Goal: Task Accomplishment & Management: Use online tool/utility

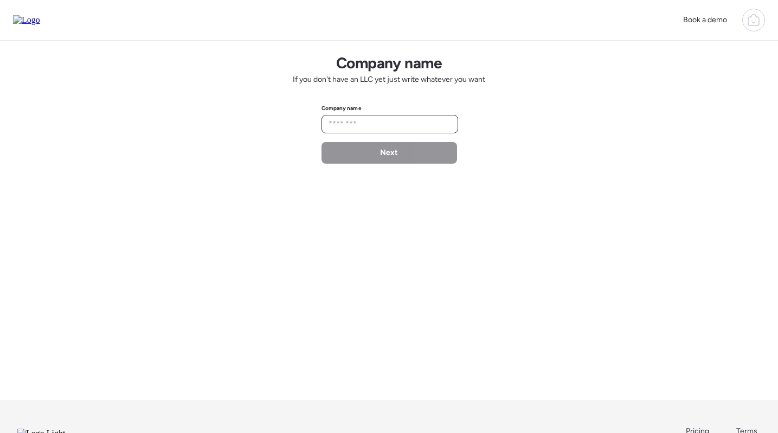
click at [367, 121] on input "text" at bounding box center [389, 124] width 127 height 15
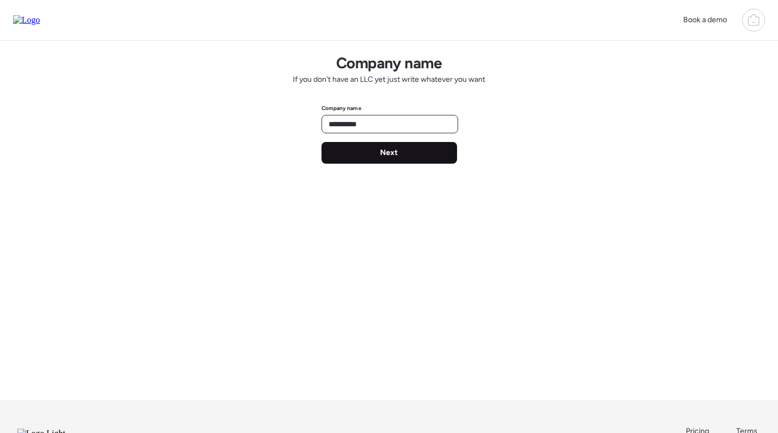
type input "**********"
click at [407, 152] on div "Next" at bounding box center [390, 153] width 136 height 22
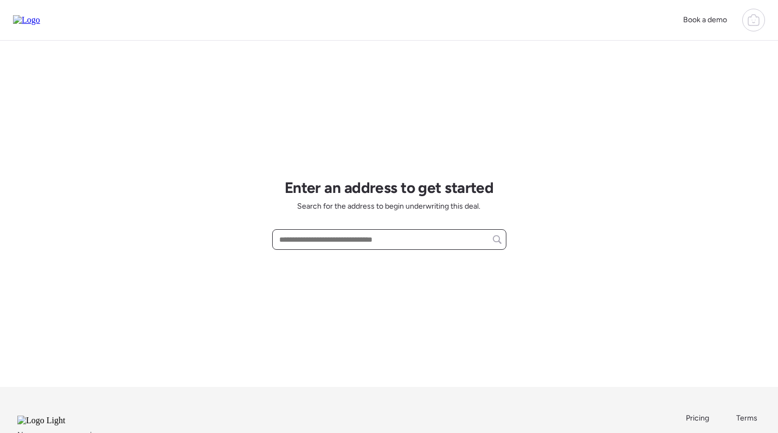
click at [323, 246] on input "text" at bounding box center [389, 239] width 224 height 15
paste input "**********"
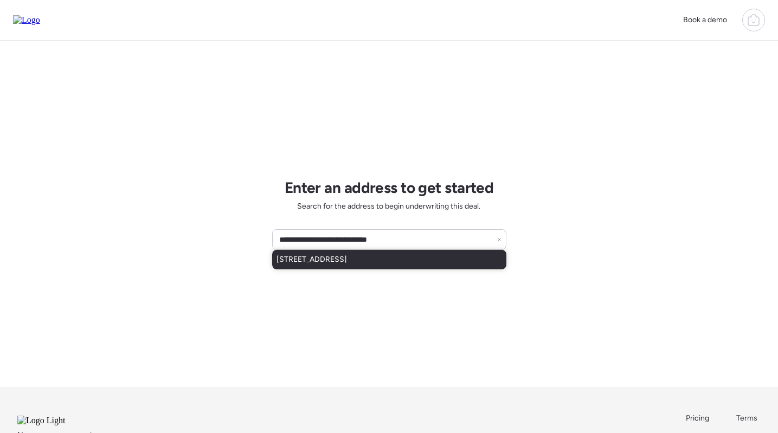
click at [333, 261] on span "[STREET_ADDRESS]" at bounding box center [312, 259] width 70 height 11
type input "**********"
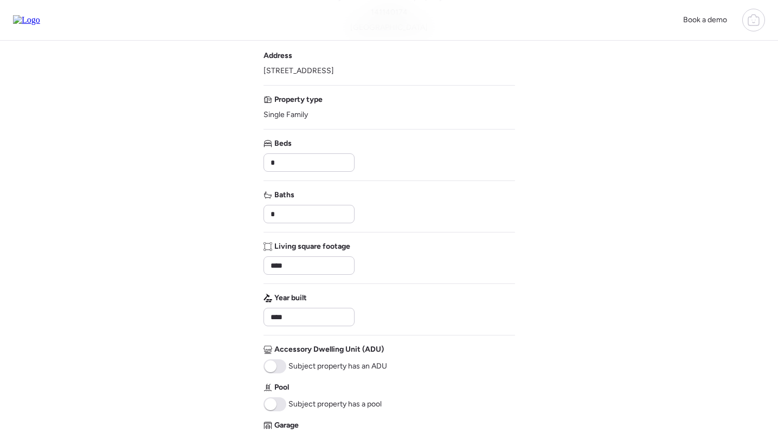
scroll to position [177, 0]
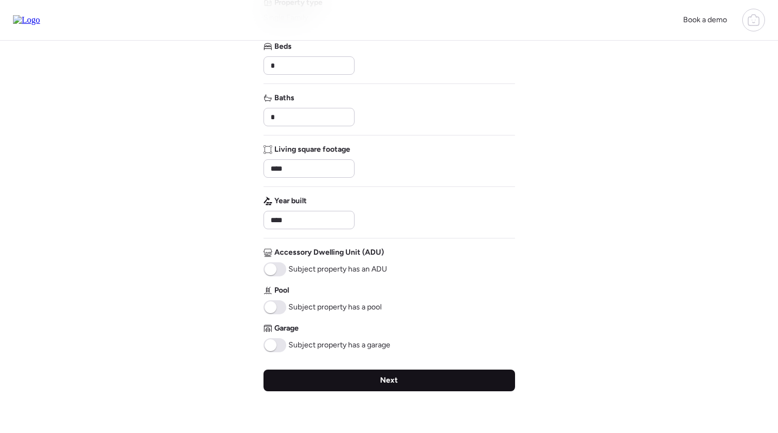
click at [403, 380] on div "Next" at bounding box center [390, 381] width 252 height 22
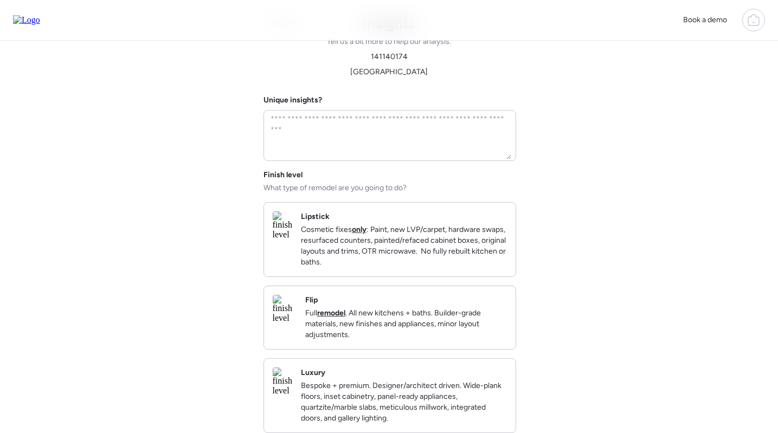
scroll to position [0, 0]
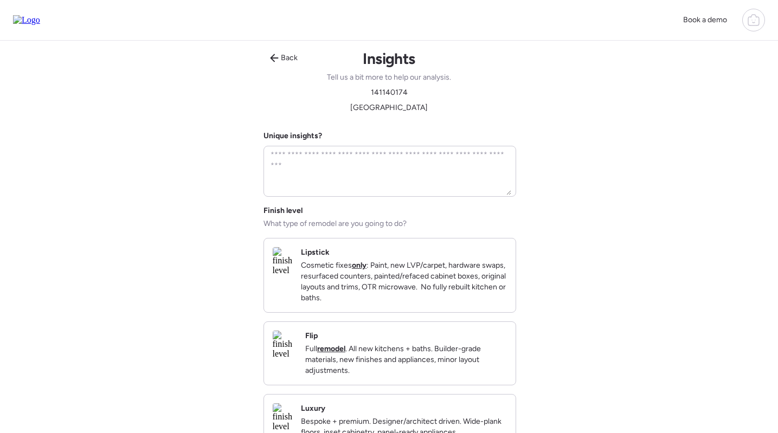
click at [410, 358] on p "Full remodel . All new kitchens + baths. Builder-grade materials, new finishes …" at bounding box center [406, 360] width 202 height 33
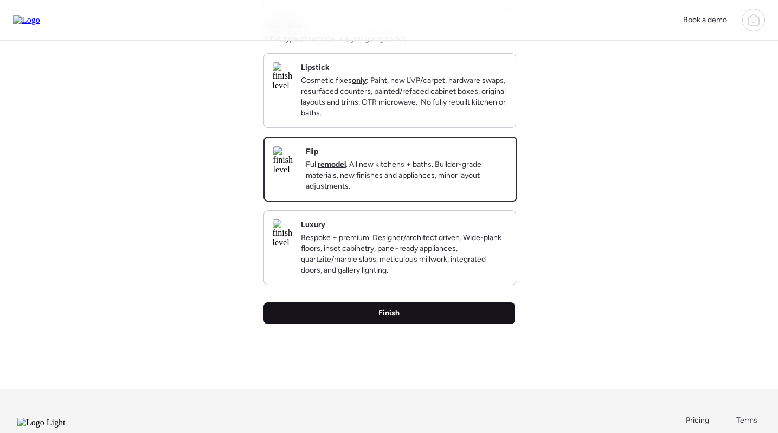
click at [398, 324] on div "Finish" at bounding box center [390, 314] width 252 height 22
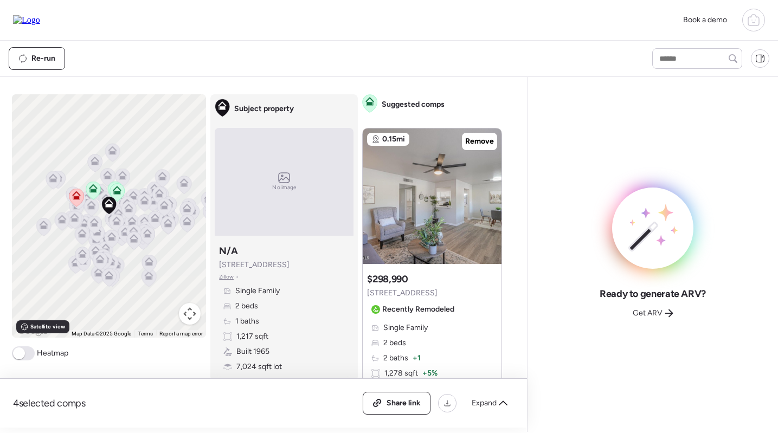
click at [534, 155] on div "Ready to generate ARV? Get ARV" at bounding box center [652, 254] width 251 height 355
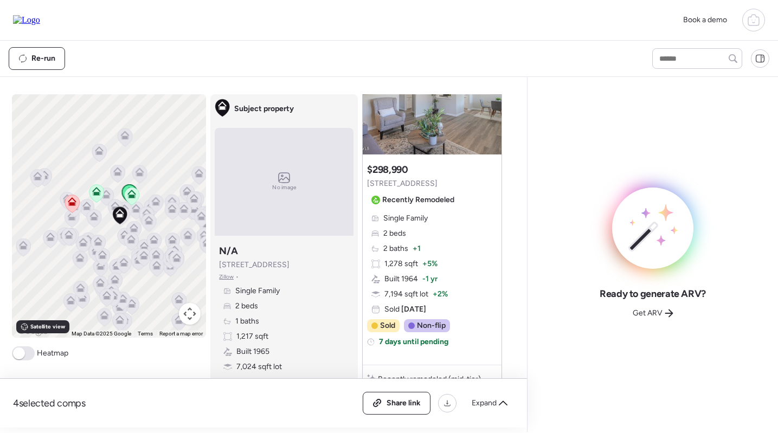
scroll to position [55, 0]
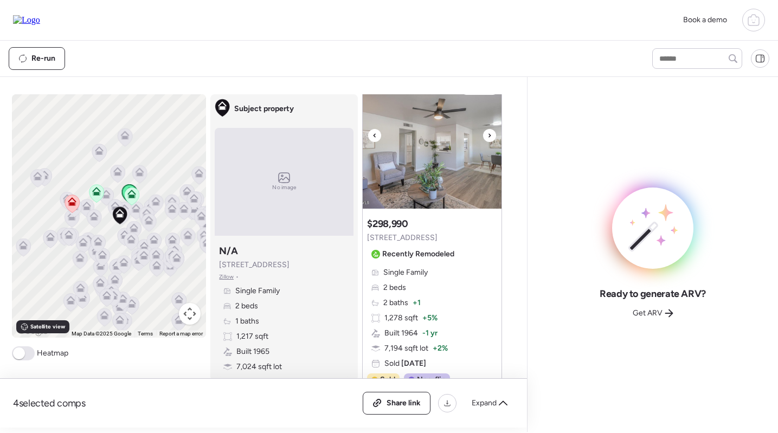
click at [432, 116] on img at bounding box center [432, 141] width 139 height 136
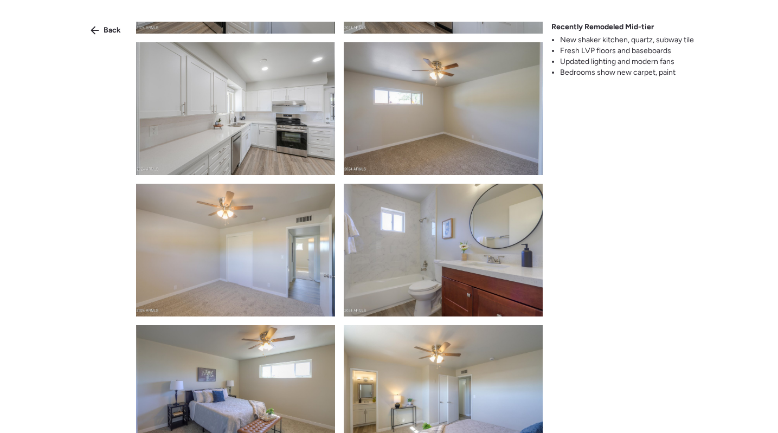
scroll to position [876, 0]
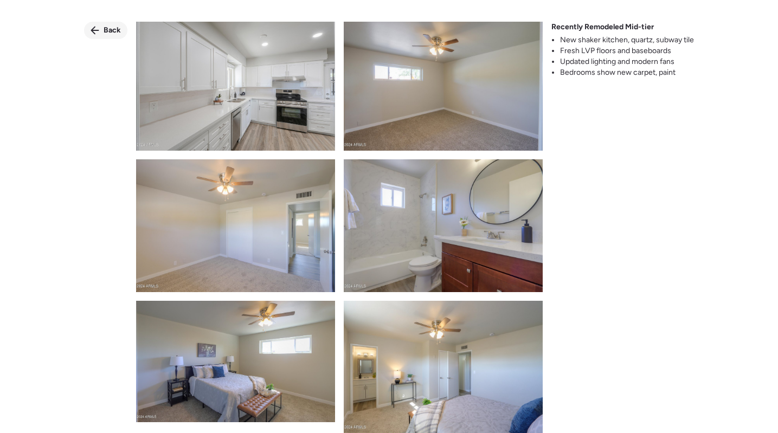
click at [97, 26] on icon at bounding box center [95, 30] width 9 height 9
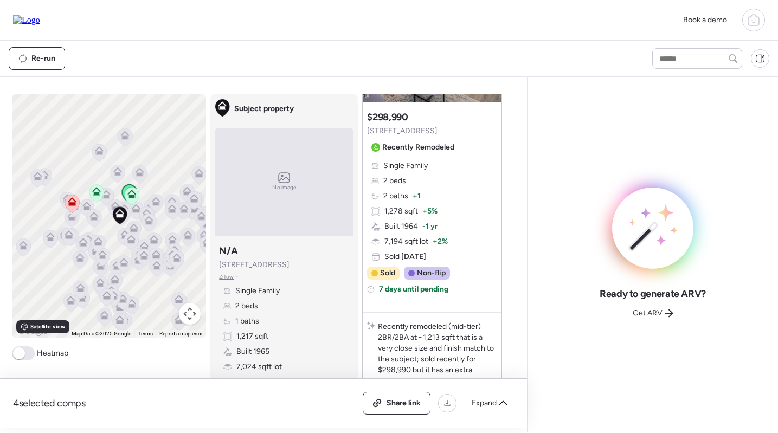
scroll to position [521, 0]
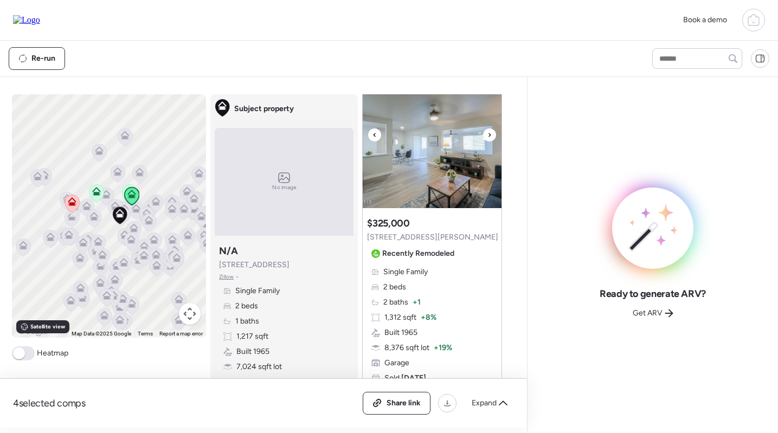
click at [429, 162] on img at bounding box center [432, 141] width 139 height 136
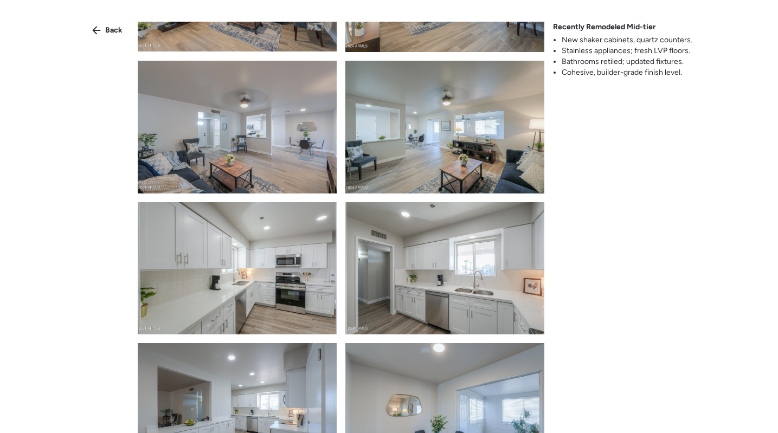
scroll to position [804, 0]
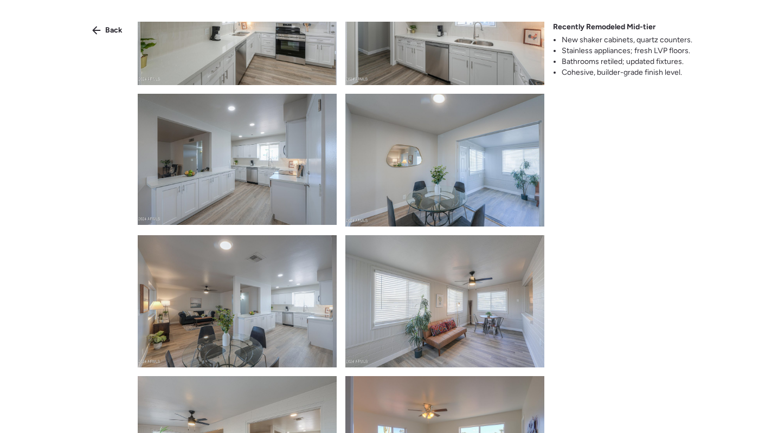
drag, startPoint x: 102, startPoint y: 35, endPoint x: 200, endPoint y: 67, distance: 103.2
click at [102, 35] on div "Back" at bounding box center [107, 30] width 43 height 17
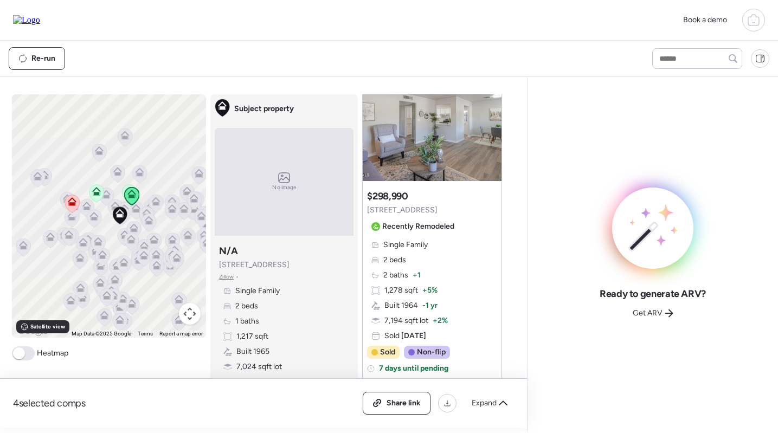
scroll to position [54, 0]
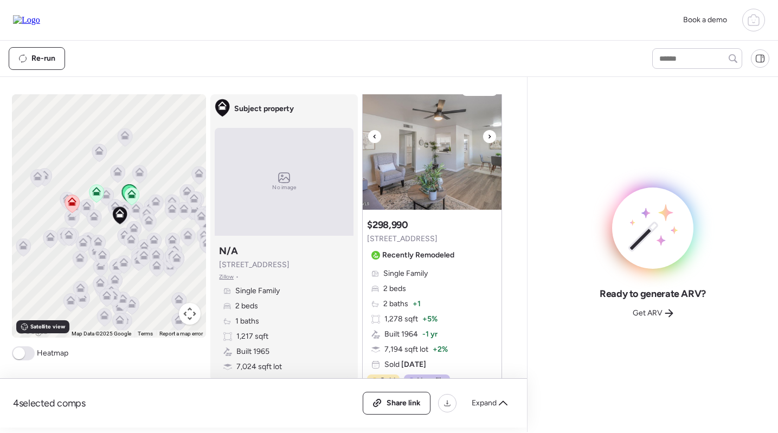
click at [442, 157] on img at bounding box center [432, 142] width 139 height 136
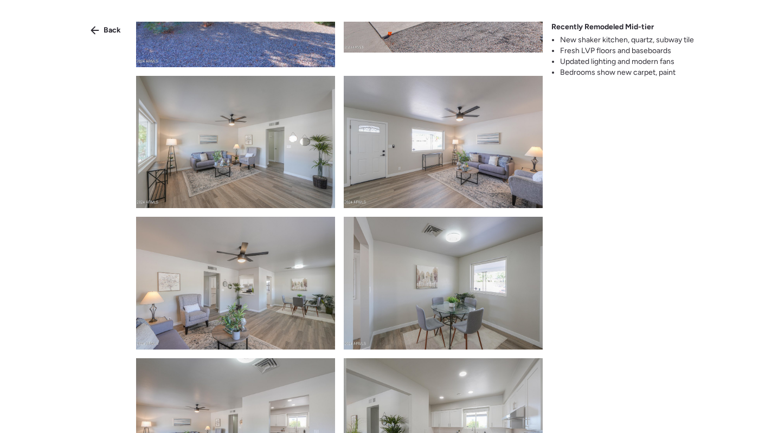
scroll to position [309, 0]
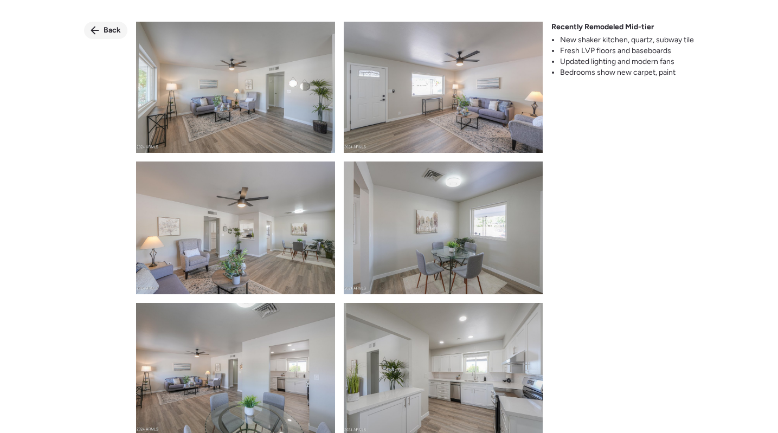
click at [101, 24] on div "Back" at bounding box center [105, 30] width 43 height 17
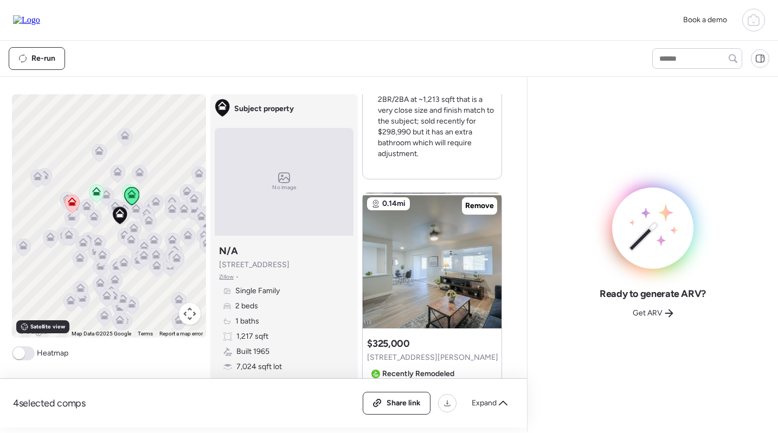
scroll to position [404, 0]
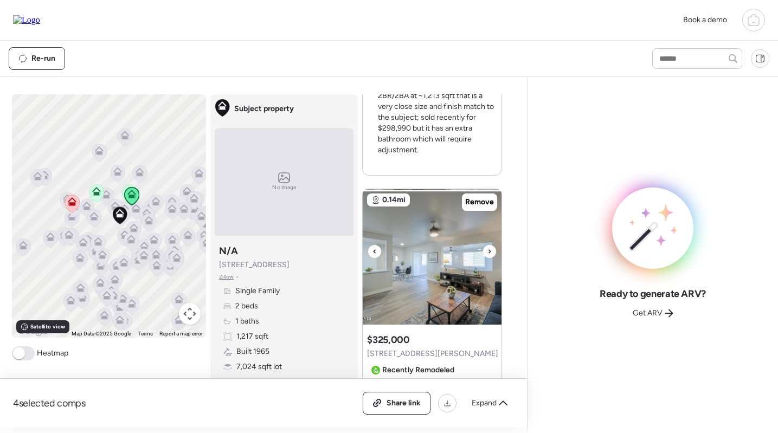
click at [489, 251] on icon at bounding box center [490, 251] width 2 height 4
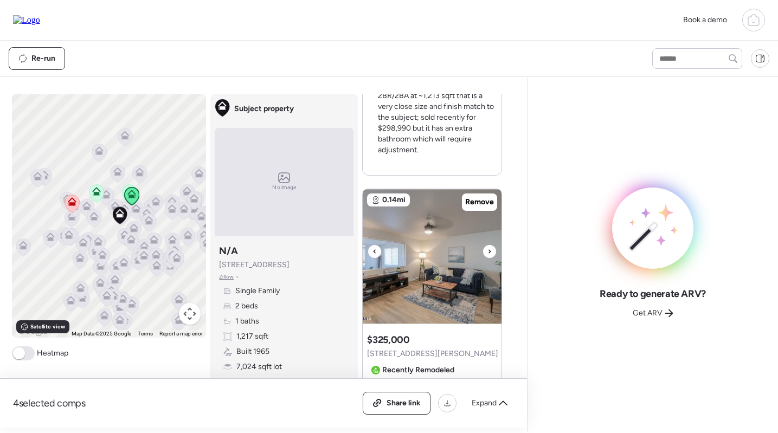
click at [489, 251] on icon at bounding box center [490, 251] width 2 height 4
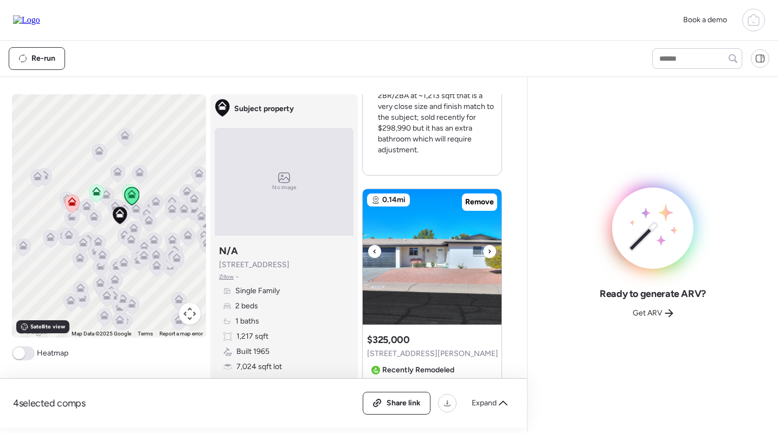
click at [489, 251] on icon at bounding box center [490, 251] width 2 height 4
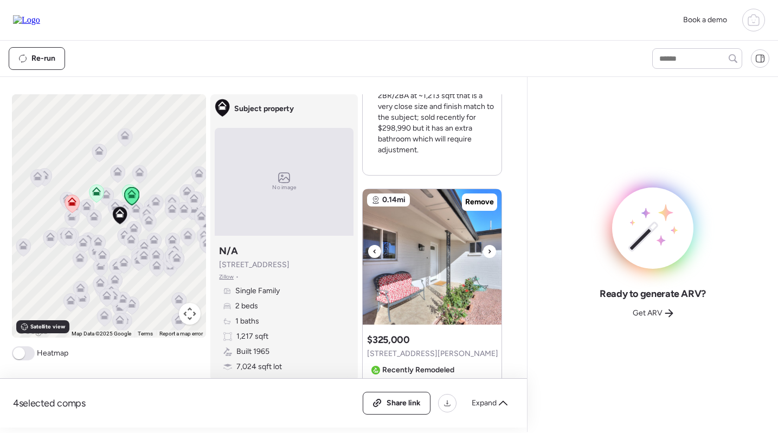
click at [489, 251] on icon at bounding box center [490, 251] width 2 height 4
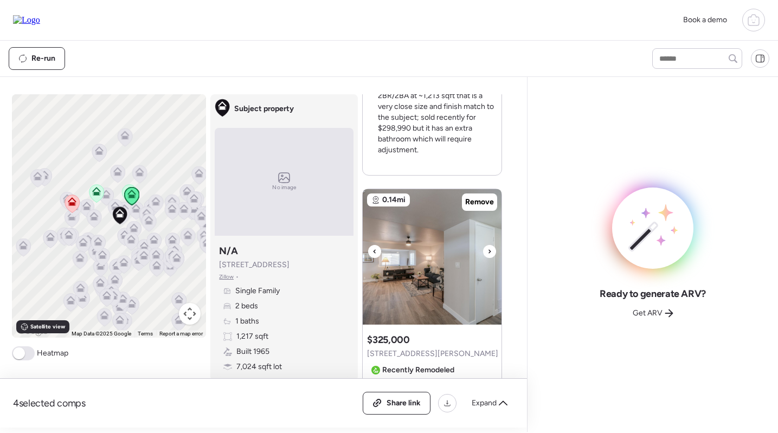
click at [489, 251] on icon at bounding box center [490, 251] width 2 height 4
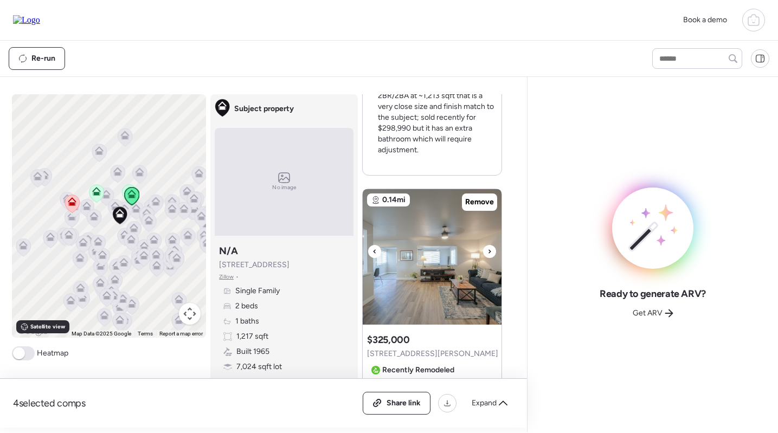
click at [489, 251] on icon at bounding box center [490, 251] width 2 height 4
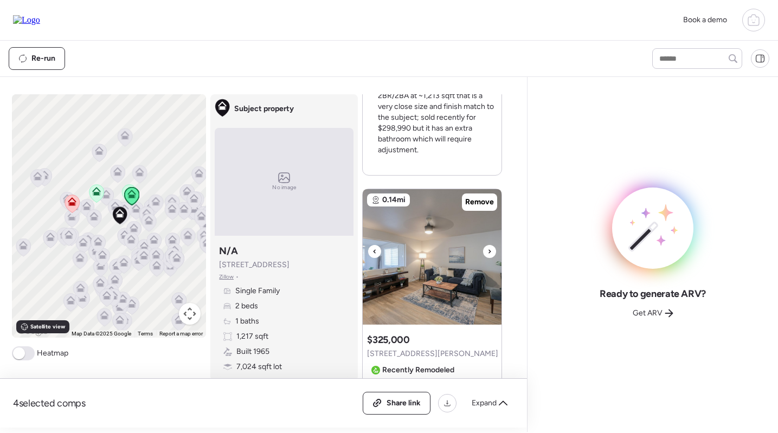
click at [489, 251] on icon at bounding box center [490, 251] width 2 height 4
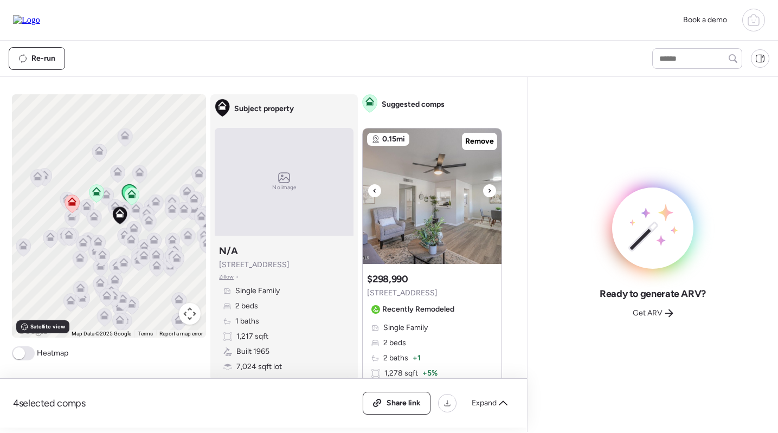
scroll to position [0, 0]
click at [490, 188] on icon at bounding box center [489, 190] width 4 height 13
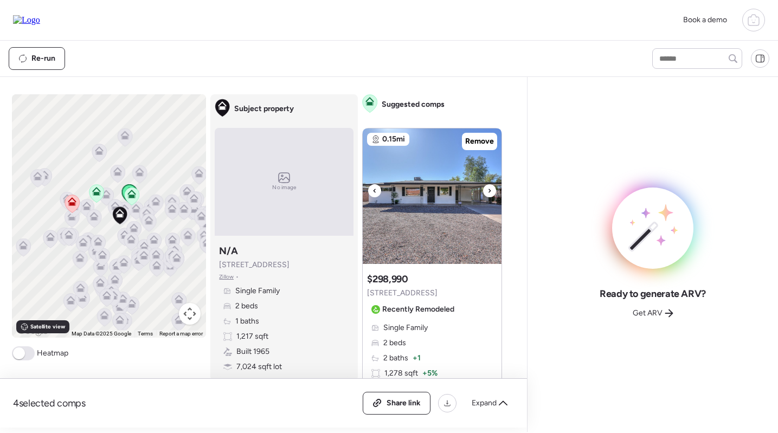
click at [490, 188] on icon at bounding box center [489, 190] width 4 height 13
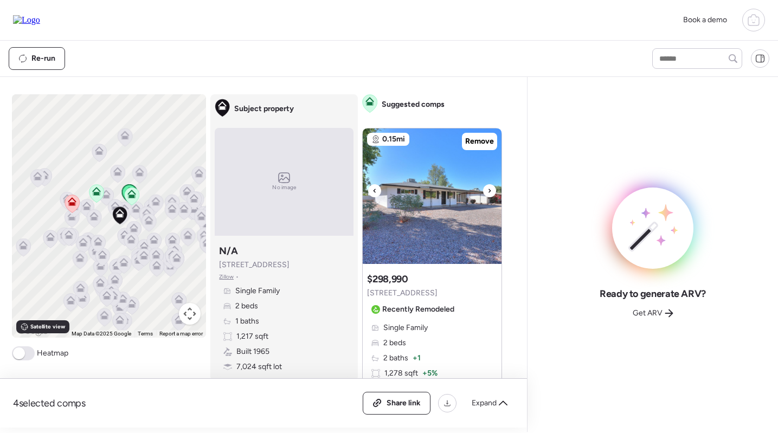
click at [490, 188] on icon at bounding box center [489, 190] width 4 height 13
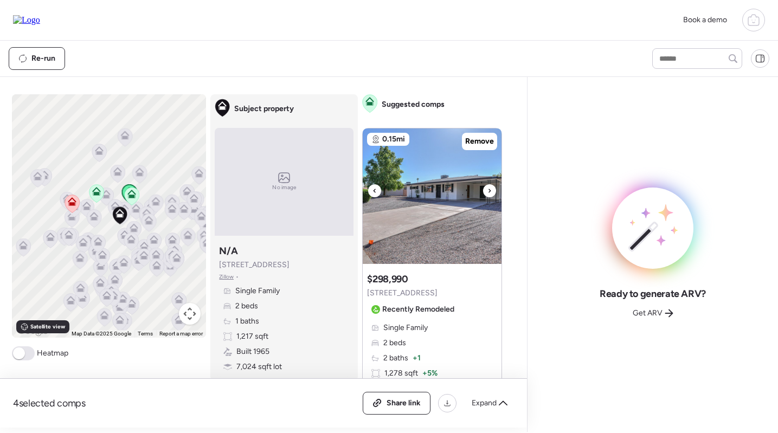
click at [490, 188] on icon at bounding box center [489, 190] width 4 height 13
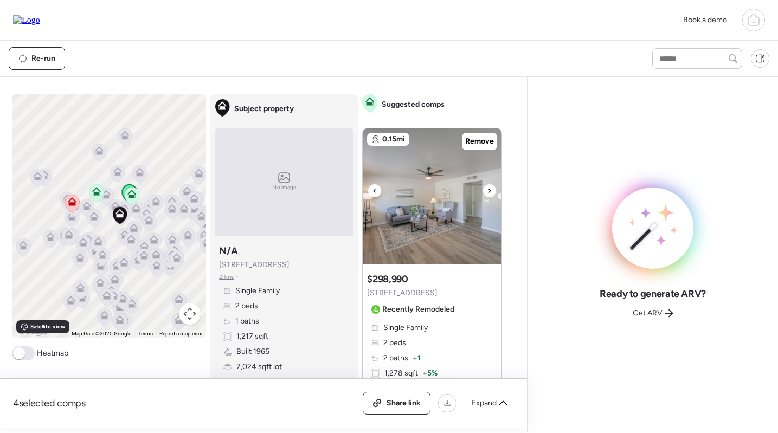
click at [490, 188] on icon at bounding box center [489, 190] width 4 height 13
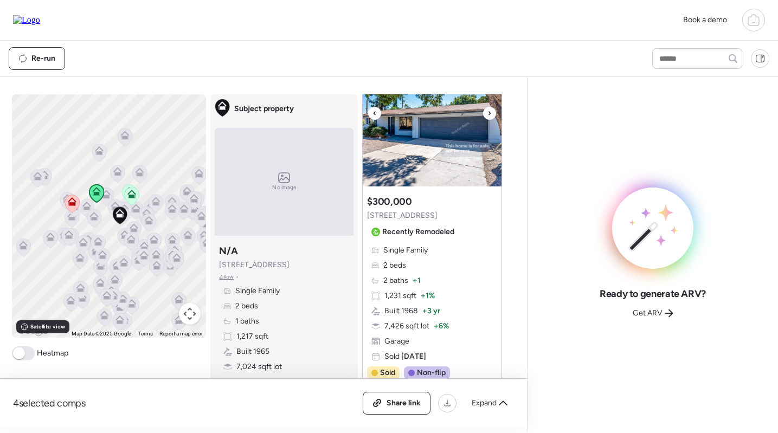
scroll to position [992, 0]
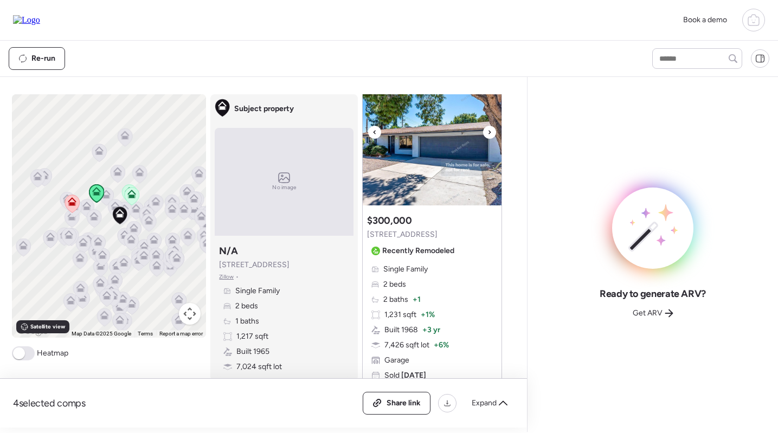
click at [492, 139] on icon at bounding box center [489, 132] width 4 height 13
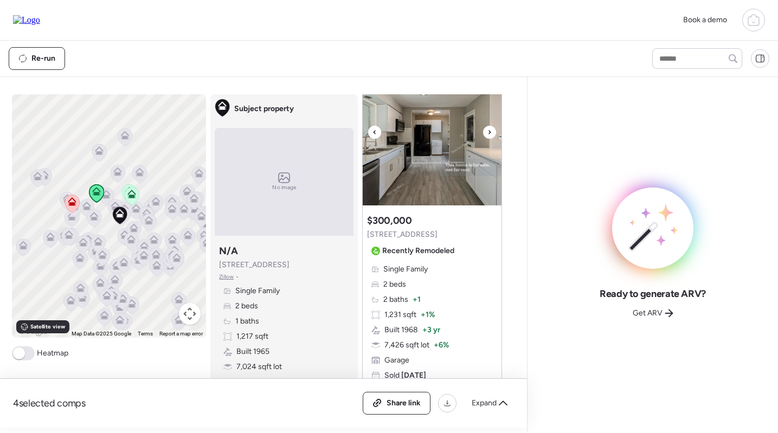
click at [492, 139] on icon at bounding box center [489, 132] width 4 height 13
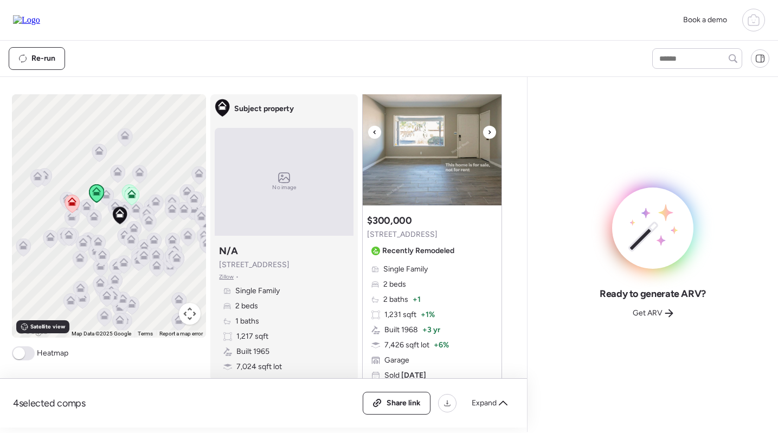
click at [492, 139] on icon at bounding box center [489, 132] width 4 height 13
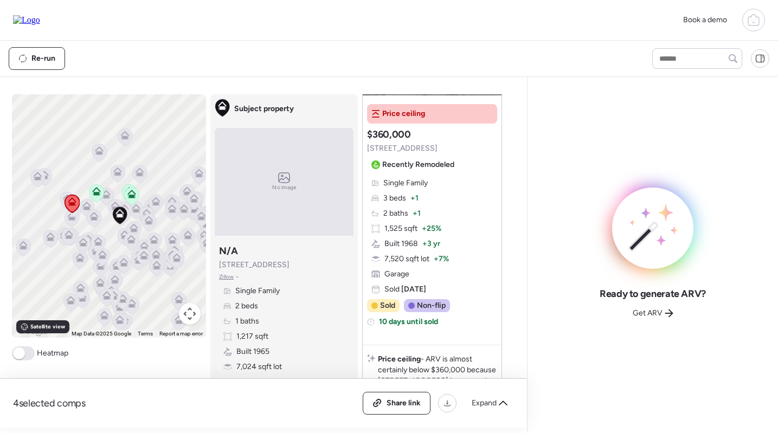
scroll to position [1439, 0]
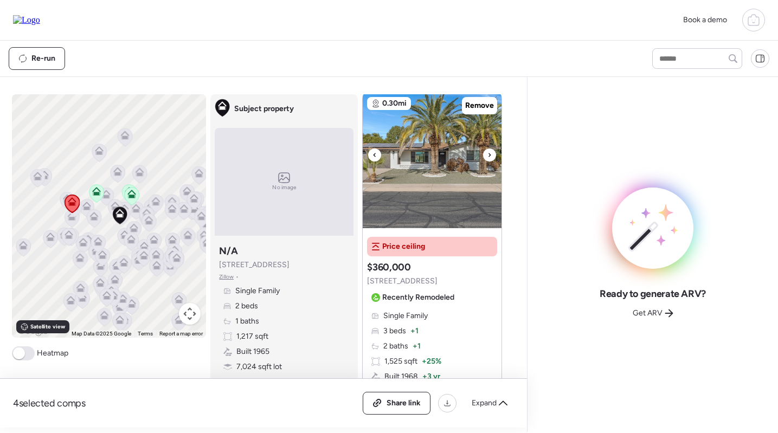
click at [466, 171] on img at bounding box center [432, 161] width 139 height 136
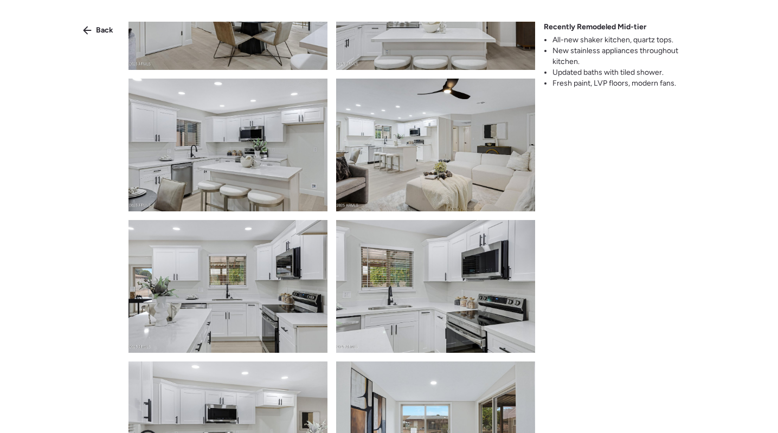
scroll to position [536, 0]
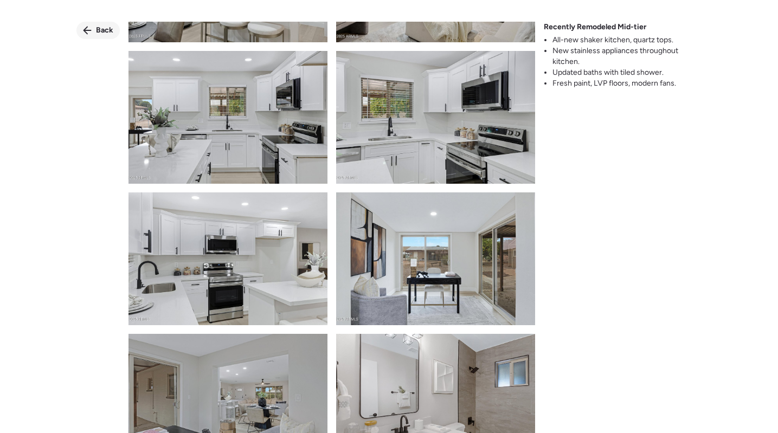
click at [102, 25] on span "Back" at bounding box center [104, 30] width 17 height 11
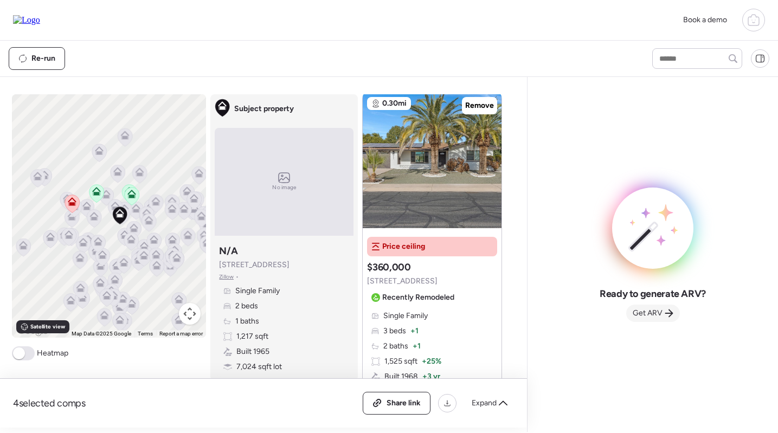
click at [663, 314] on div "Get ARV" at bounding box center [653, 313] width 54 height 17
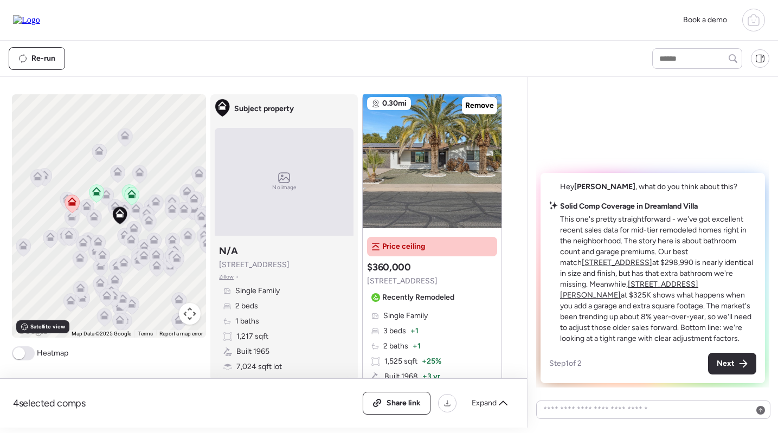
click at [652, 262] on u "[STREET_ADDRESS]" at bounding box center [617, 262] width 70 height 9
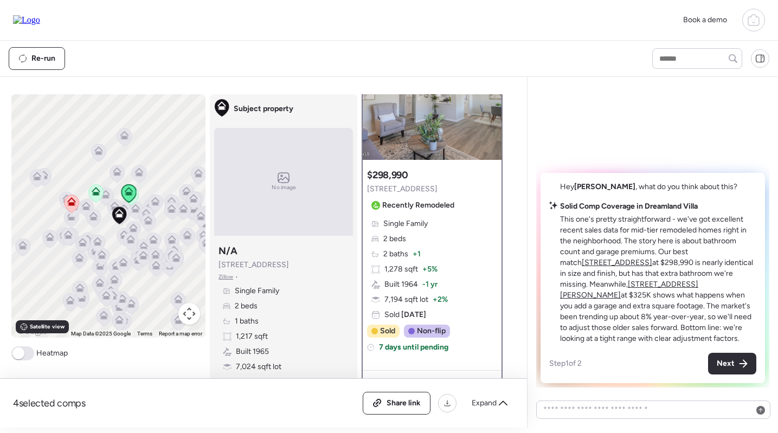
scroll to position [72, 0]
click at [588, 296] on u "[STREET_ADDRESS][PERSON_NAME]" at bounding box center [629, 290] width 138 height 20
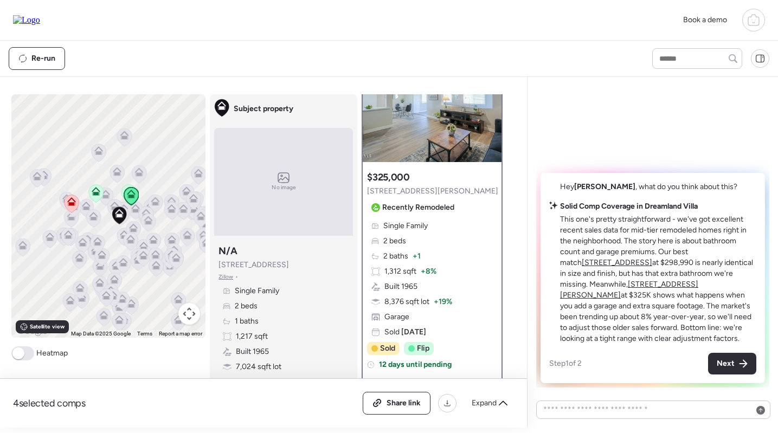
scroll to position [69, 0]
click at [728, 363] on span "Next" at bounding box center [726, 363] width 18 height 11
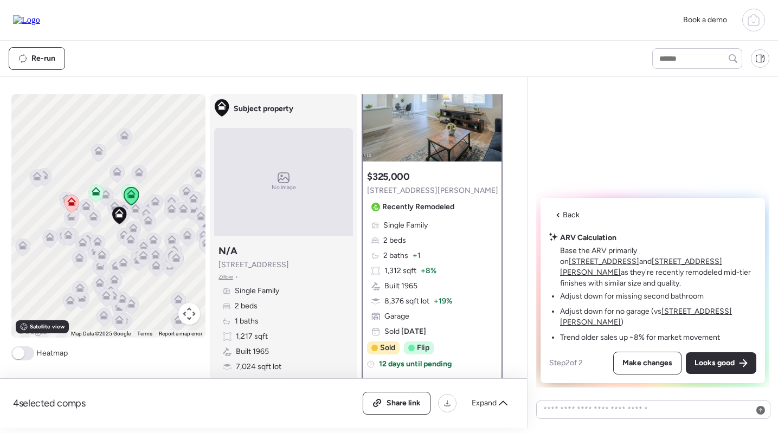
scroll to position [123, 0]
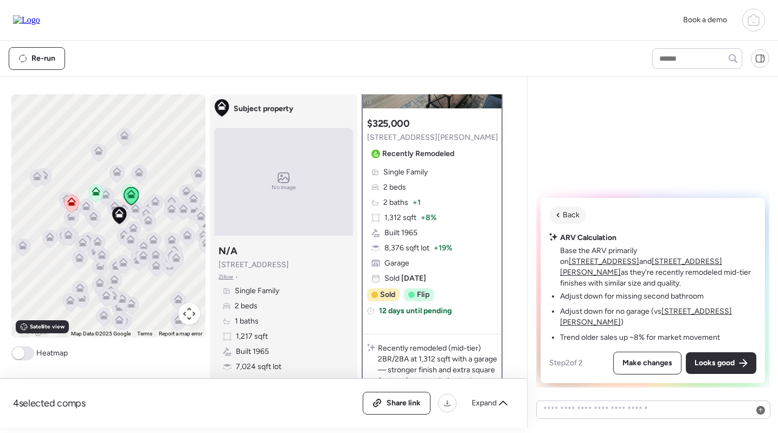
click at [569, 221] on span "Back" at bounding box center [571, 215] width 17 height 11
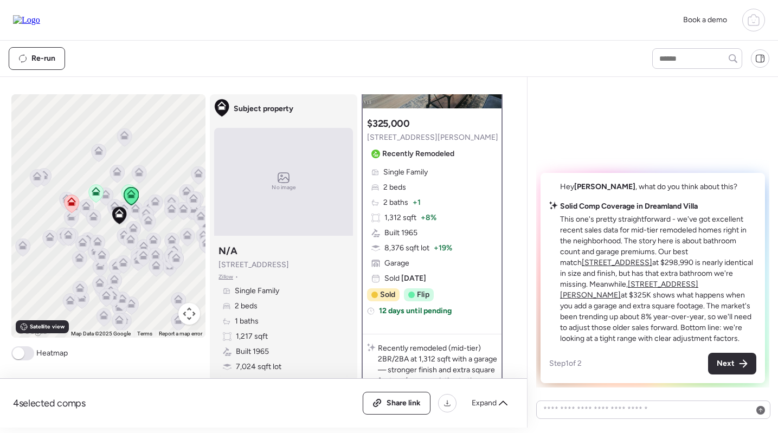
click at [582, 267] on u "[STREET_ADDRESS]" at bounding box center [617, 262] width 70 height 9
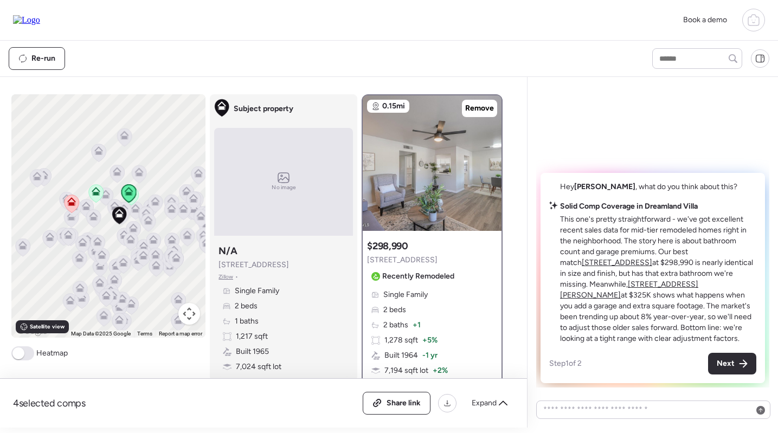
scroll to position [59, 0]
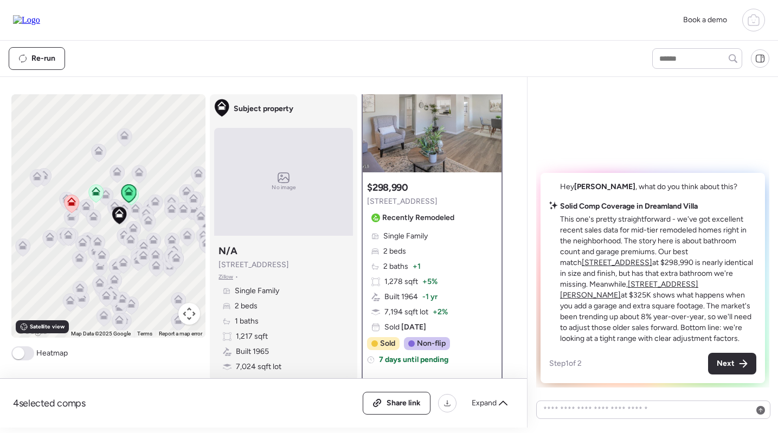
click at [598, 295] on u "[STREET_ADDRESS][PERSON_NAME]" at bounding box center [629, 290] width 138 height 20
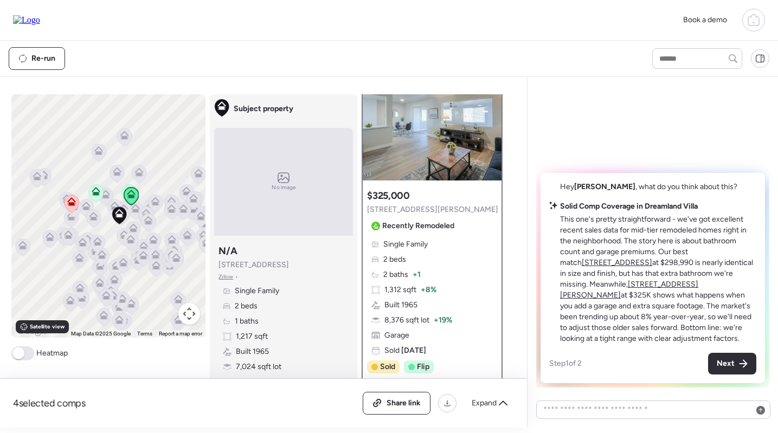
scroll to position [62, 0]
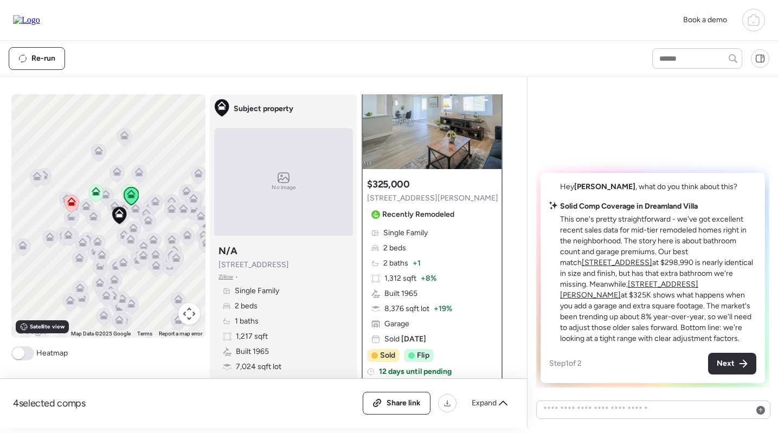
click at [582, 267] on u "[STREET_ADDRESS]" at bounding box center [617, 262] width 70 height 9
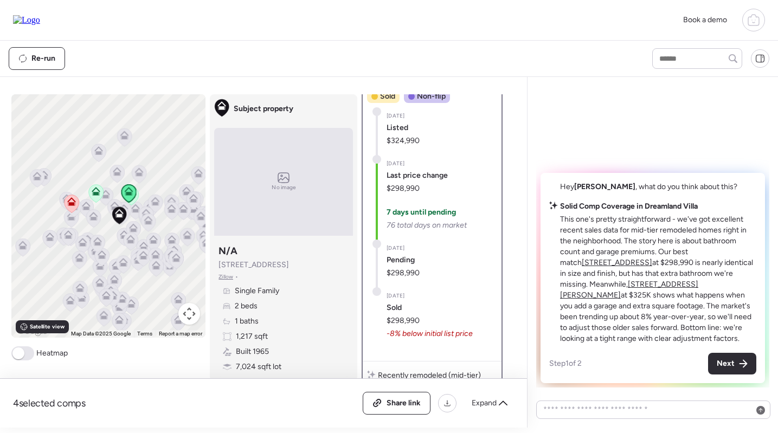
scroll to position [307, 0]
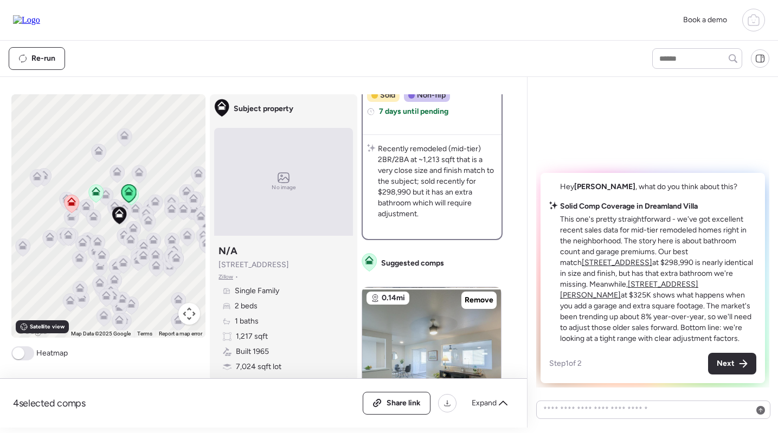
click at [582, 267] on u "[STREET_ADDRESS]" at bounding box center [617, 262] width 70 height 9
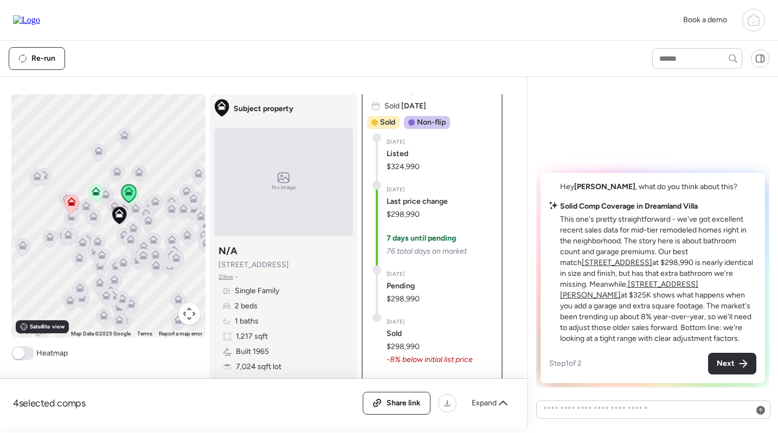
scroll to position [287, 0]
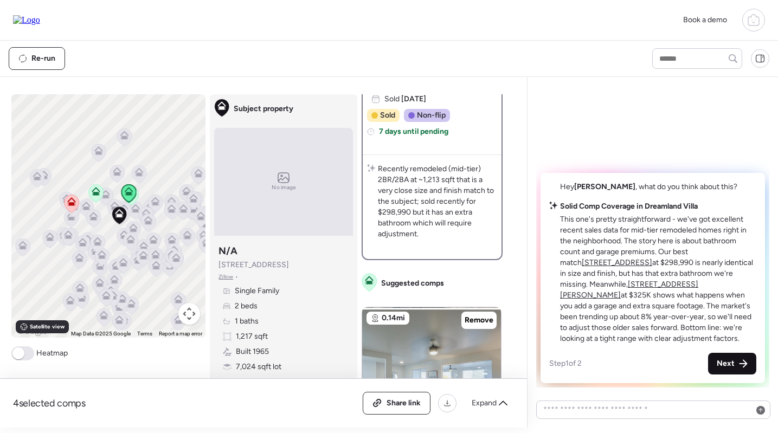
click at [735, 365] on div "Next" at bounding box center [732, 364] width 48 height 22
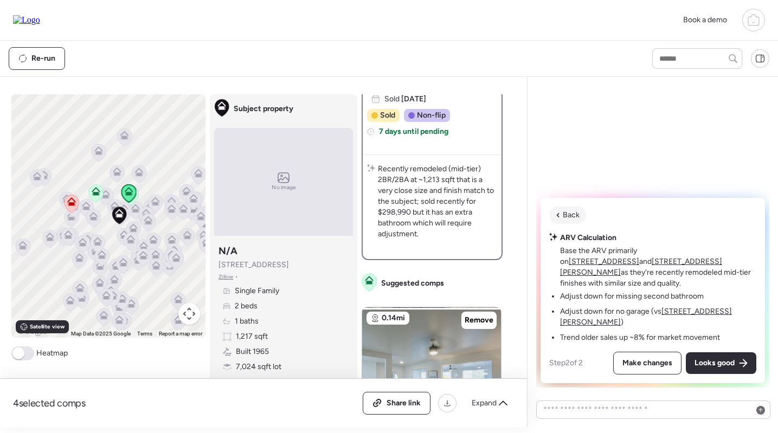
click at [676, 321] on u "[STREET_ADDRESS][PERSON_NAME]" at bounding box center [646, 317] width 172 height 20
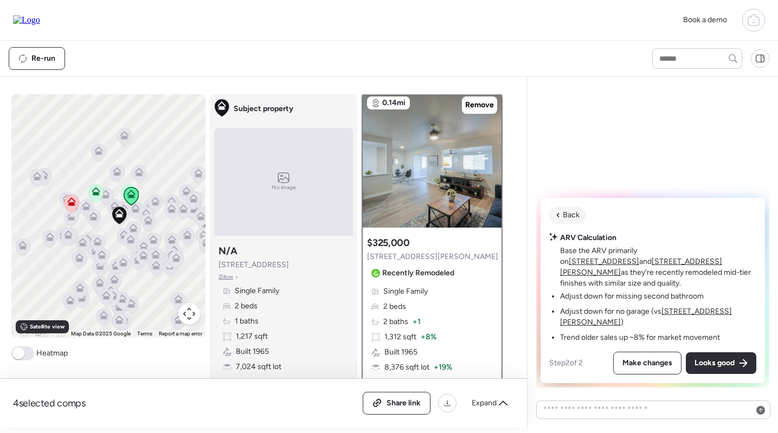
scroll to position [0, 0]
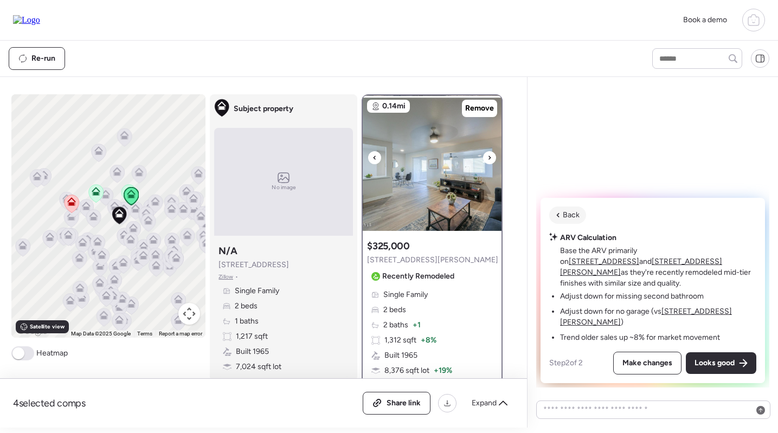
click at [454, 185] on img at bounding box center [432, 163] width 139 height 136
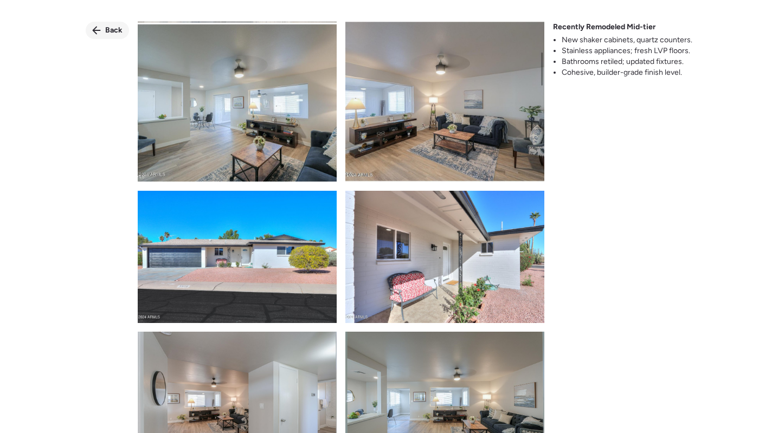
click at [112, 28] on span "Back" at bounding box center [113, 30] width 17 height 11
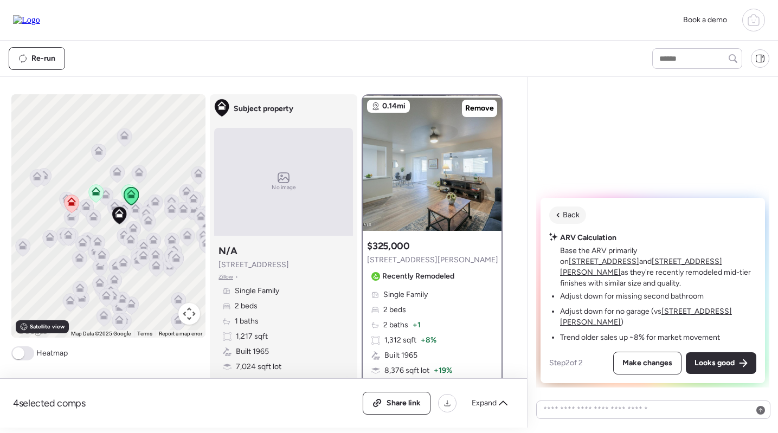
click at [639, 266] on u "[STREET_ADDRESS]" at bounding box center [604, 261] width 70 height 9
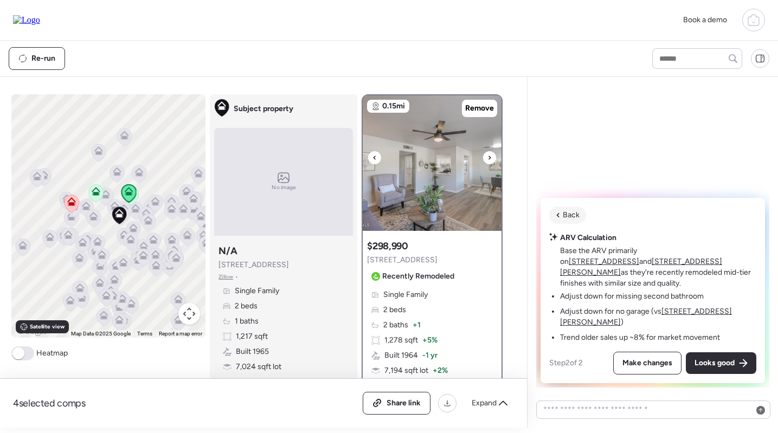
click at [444, 216] on img at bounding box center [432, 163] width 139 height 136
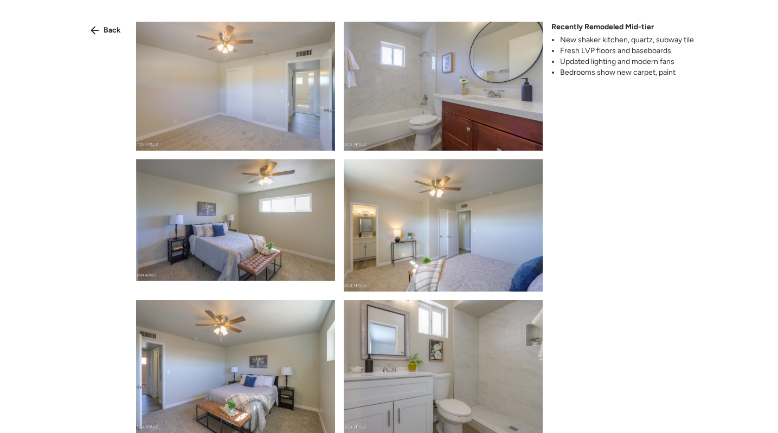
scroll to position [1018, 0]
click at [101, 30] on div "Back" at bounding box center [105, 30] width 43 height 17
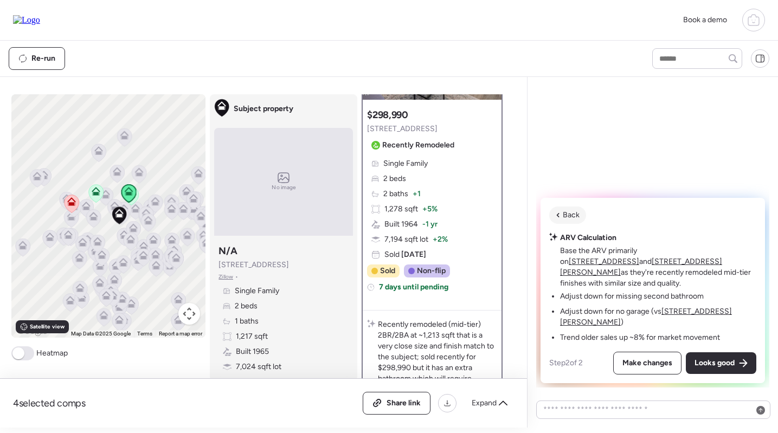
scroll to position [130, 0]
click at [665, 368] on span "Make changes" at bounding box center [647, 363] width 50 height 11
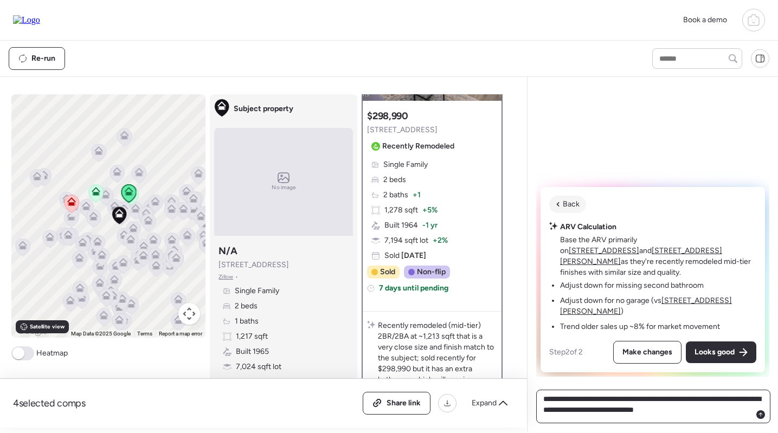
type textarea "**********"
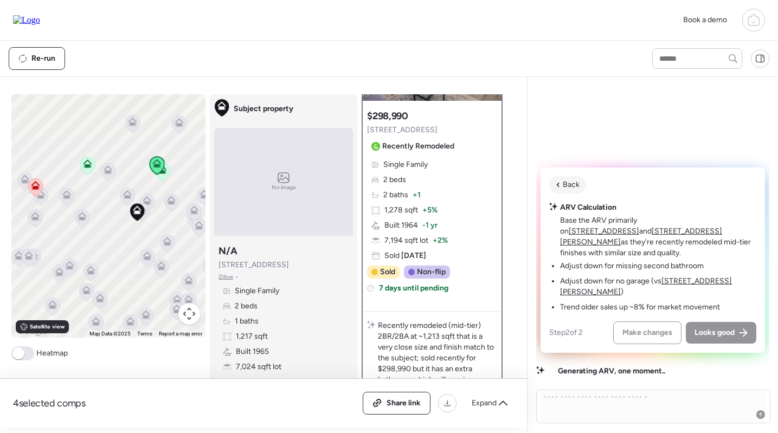
click at [147, 204] on icon at bounding box center [141, 212] width 15 height 18
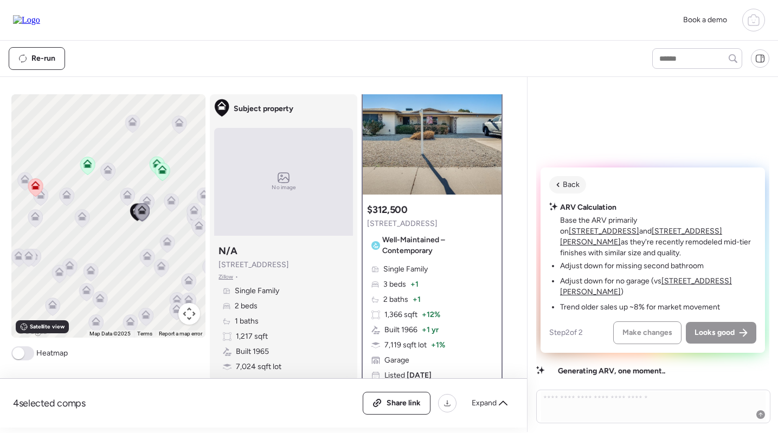
scroll to position [0, 0]
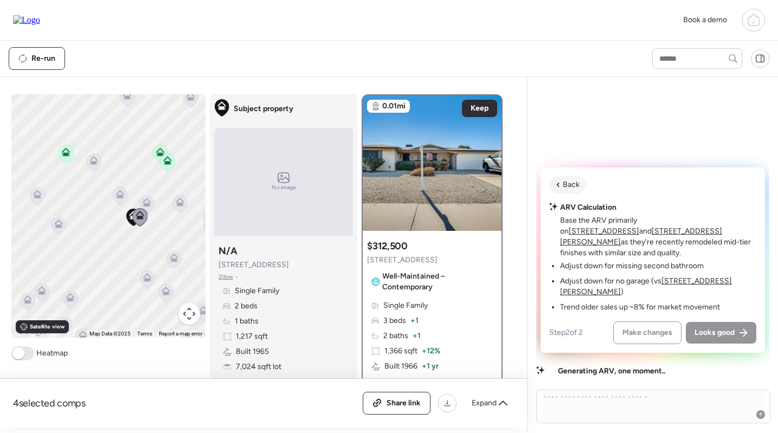
click at [149, 202] on icon at bounding box center [147, 200] width 8 height 5
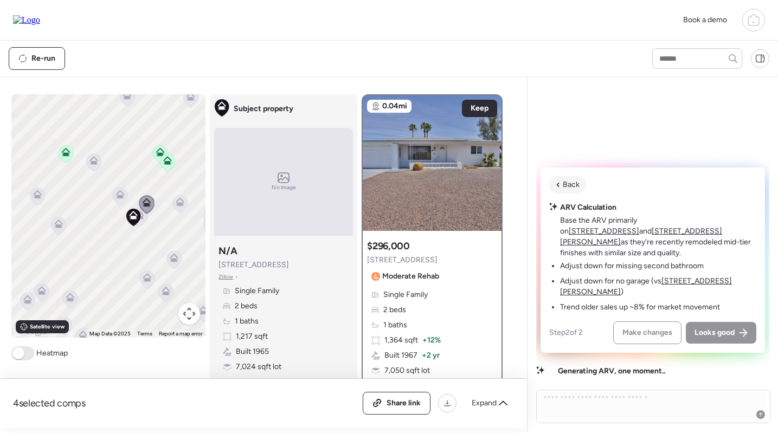
click at [177, 205] on icon at bounding box center [179, 203] width 7 height 3
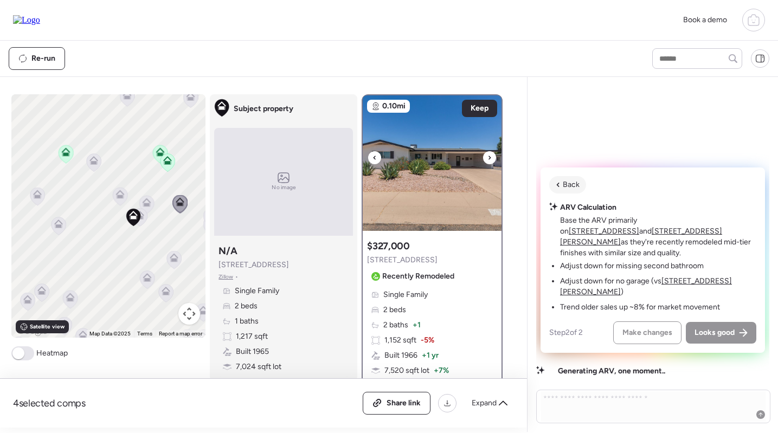
click at [446, 171] on img at bounding box center [432, 163] width 139 height 136
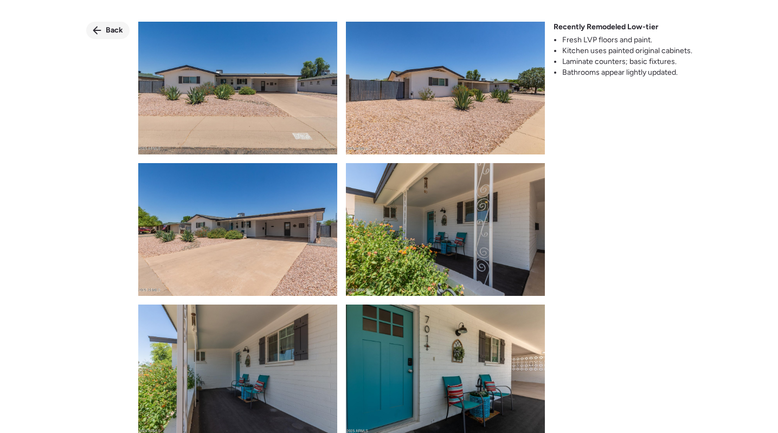
click at [115, 28] on span "Back" at bounding box center [114, 30] width 17 height 11
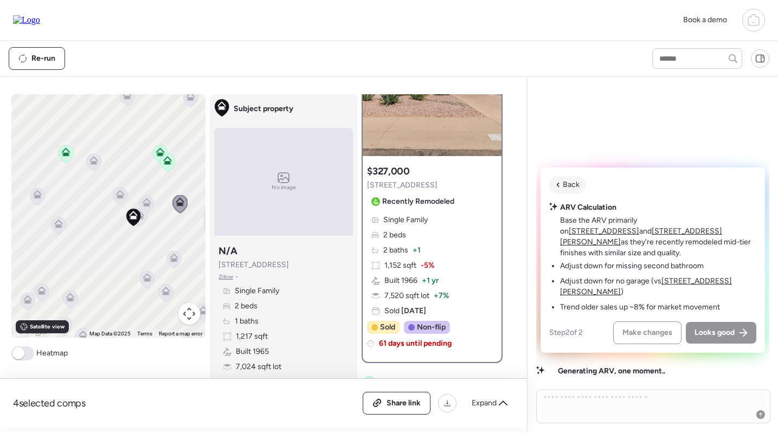
scroll to position [76, 0]
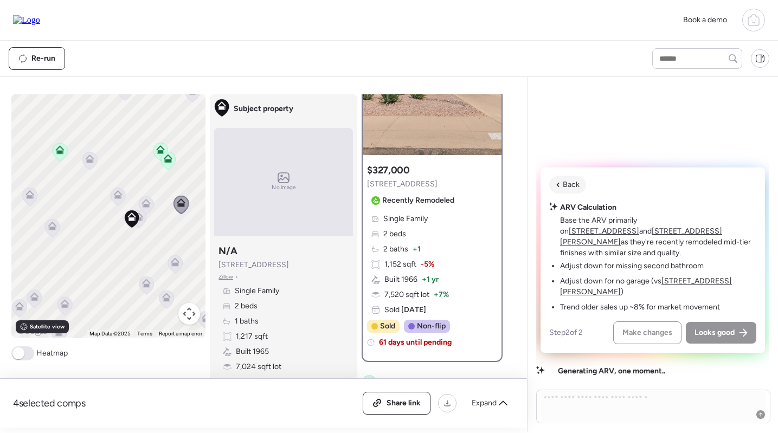
click at [169, 160] on icon at bounding box center [167, 160] width 7 height 3
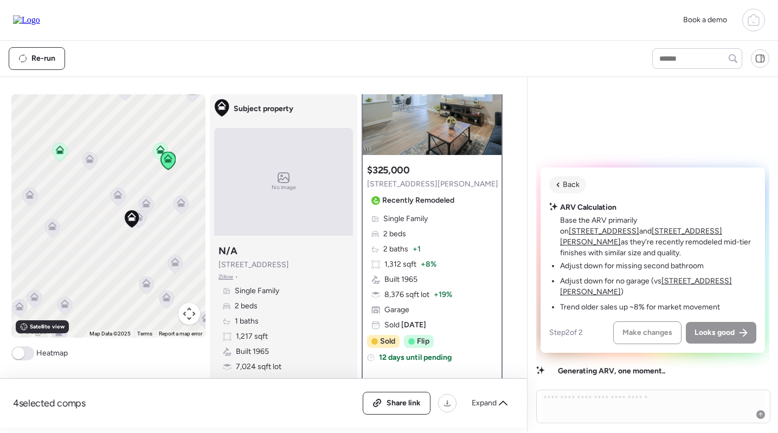
scroll to position [0, 0]
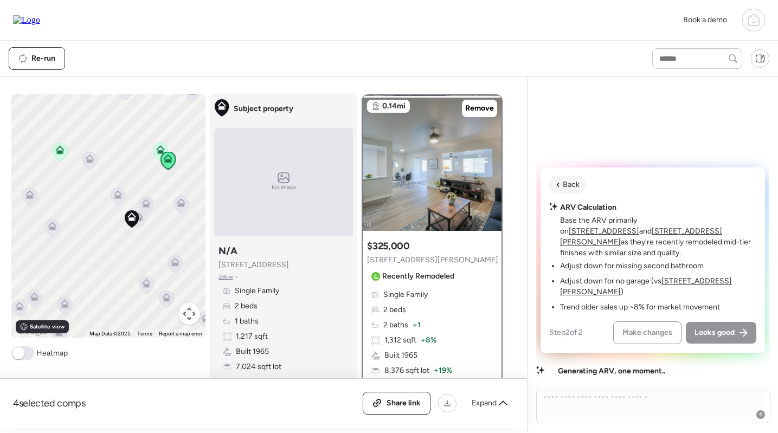
click at [155, 146] on icon at bounding box center [160, 152] width 15 height 18
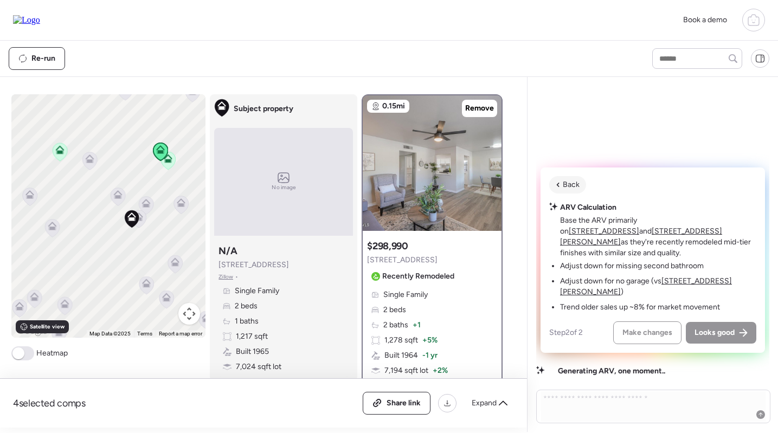
click at [172, 162] on icon at bounding box center [168, 158] width 9 height 9
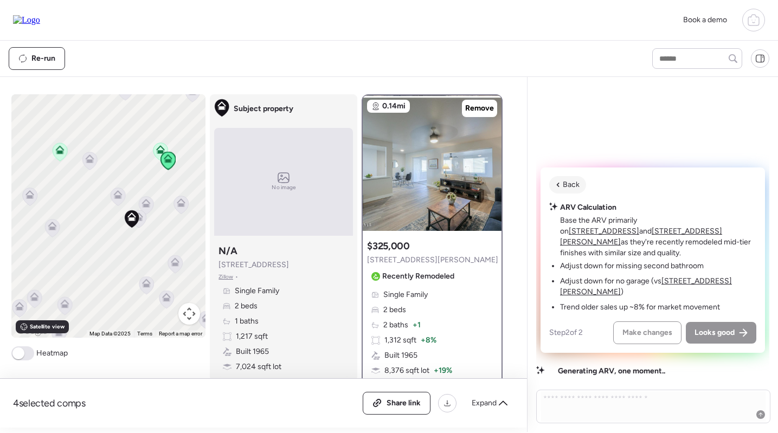
click at [183, 201] on icon at bounding box center [181, 200] width 8 height 5
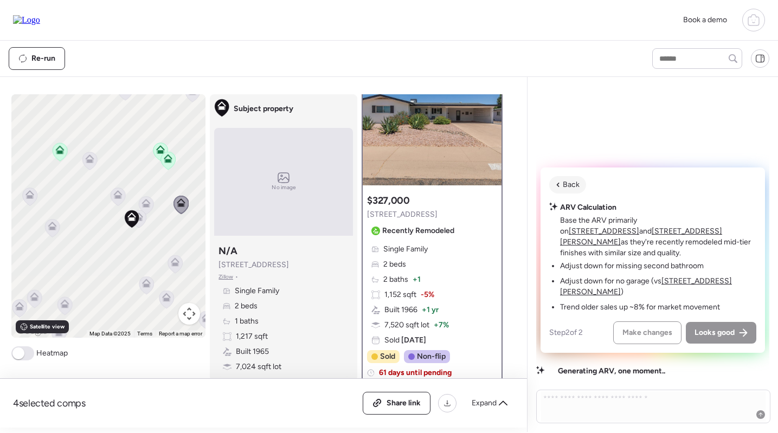
scroll to position [42, 0]
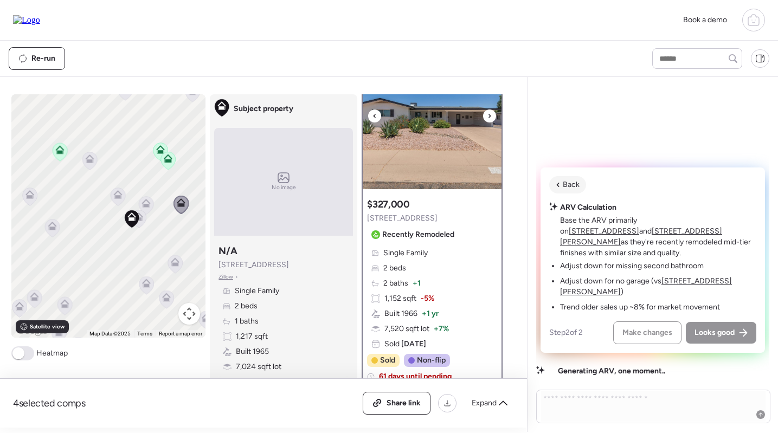
click at [434, 142] on img at bounding box center [432, 122] width 139 height 136
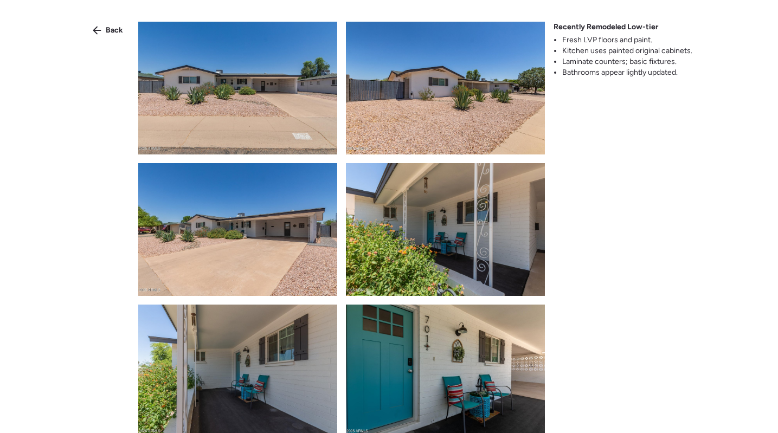
scroll to position [0, 0]
click at [112, 36] on div "Back" at bounding box center [107, 30] width 43 height 17
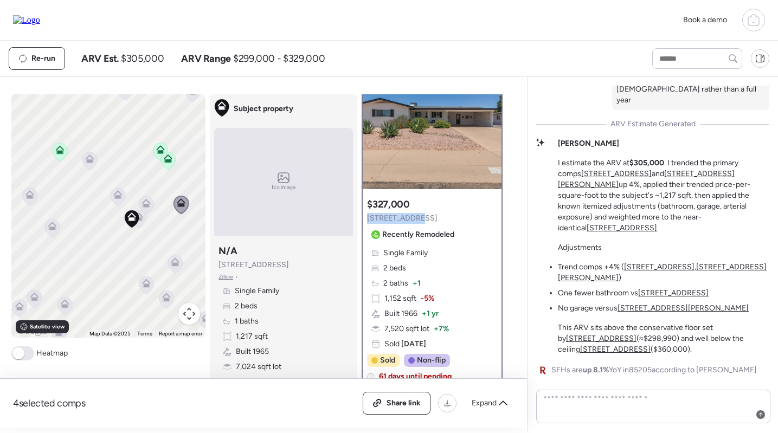
copy span "701 N 55th Pl"
drag, startPoint x: 413, startPoint y: 218, endPoint x: 366, endPoint y: 219, distance: 46.6
click at [366, 219] on div "$327,000 701 N 55th Pl Recently Remodeled Single Family 2 beds 2 baths + 1 1,15…" at bounding box center [432, 295] width 139 height 202
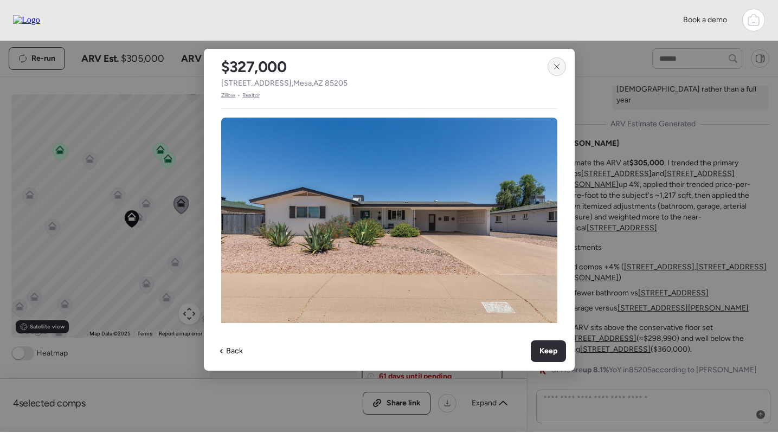
click at [556, 65] on icon at bounding box center [557, 66] width 9 height 9
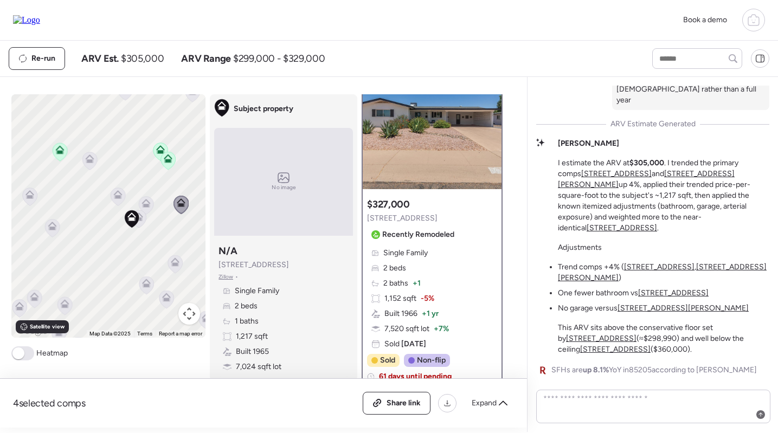
click at [177, 260] on icon at bounding box center [175, 262] width 9 height 9
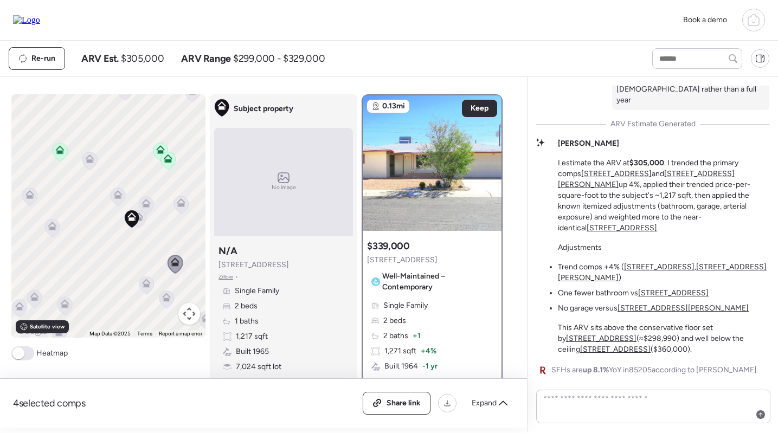
click at [49, 229] on icon at bounding box center [52, 226] width 9 height 9
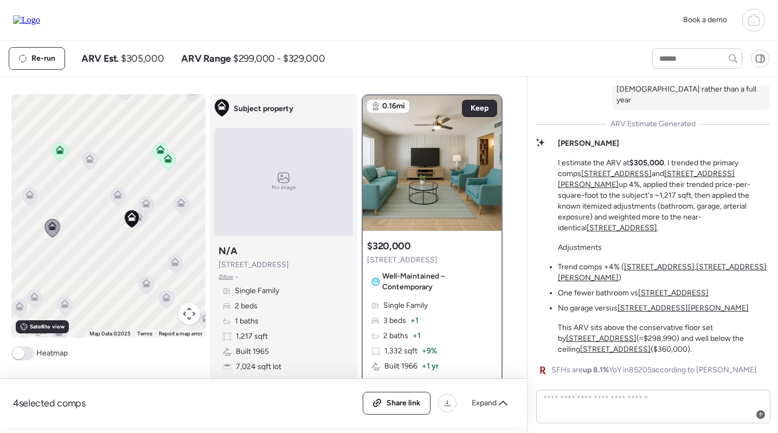
click at [33, 200] on icon at bounding box center [30, 197] width 15 height 18
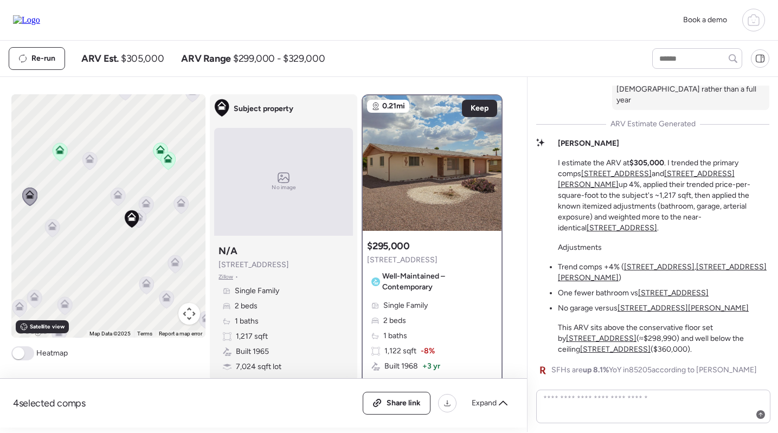
click at [119, 200] on icon at bounding box center [118, 197] width 15 height 18
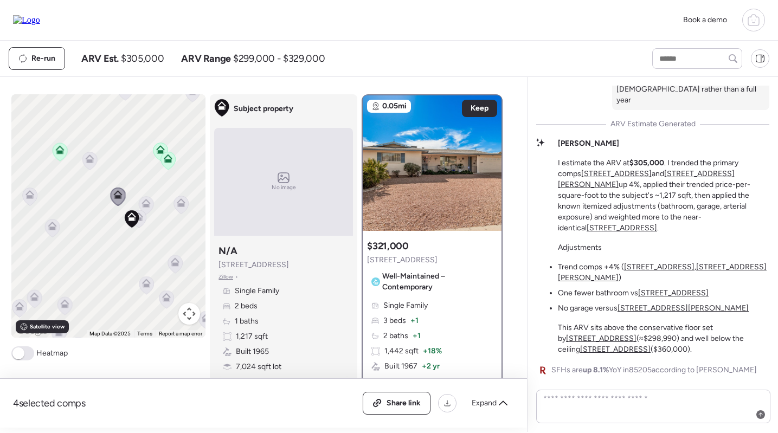
click at [91, 165] on icon at bounding box center [89, 161] width 15 height 18
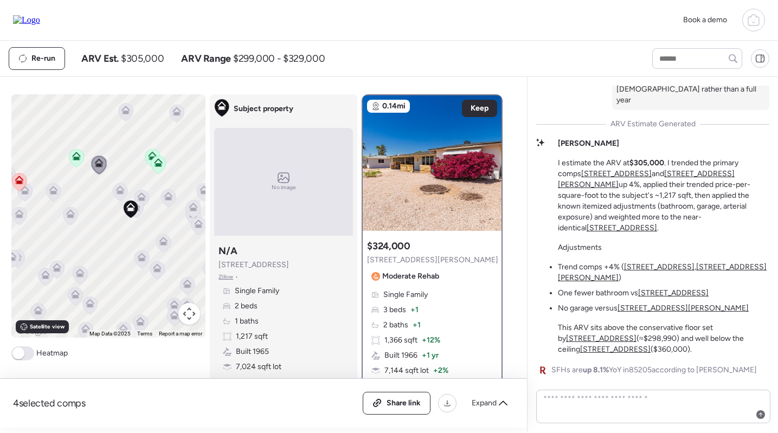
click at [156, 163] on icon at bounding box center [158, 162] width 9 height 9
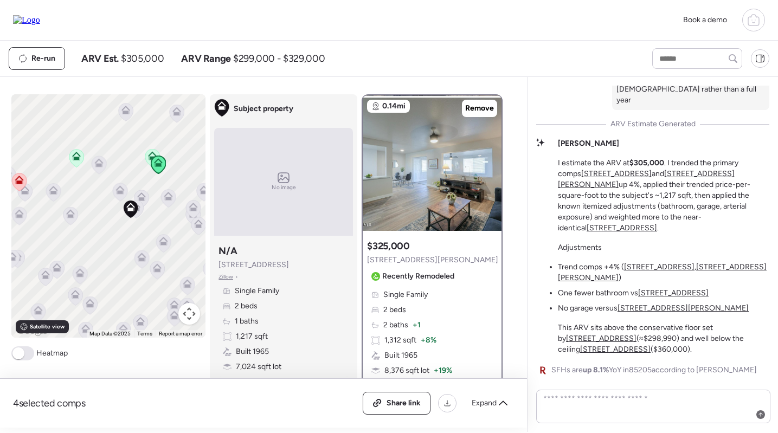
click at [649, 189] on u "5528 E Duncan St" at bounding box center [646, 179] width 177 height 20
click at [589, 178] on u "5521 E Adobe Rd" at bounding box center [616, 173] width 70 height 9
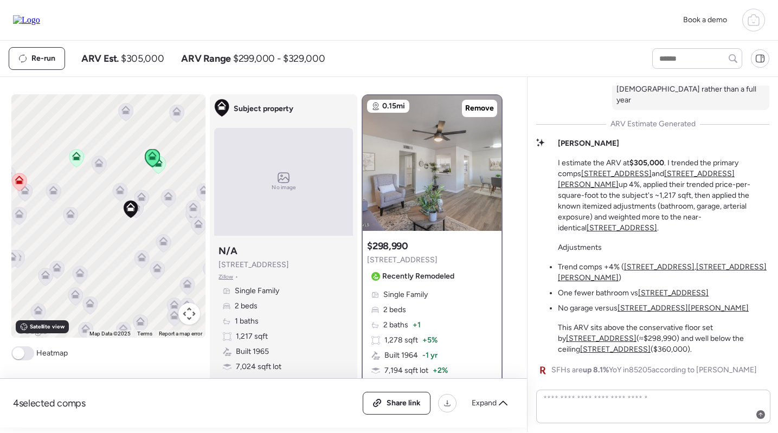
click at [663, 189] on u "5528 E Duncan St" at bounding box center [646, 179] width 177 height 20
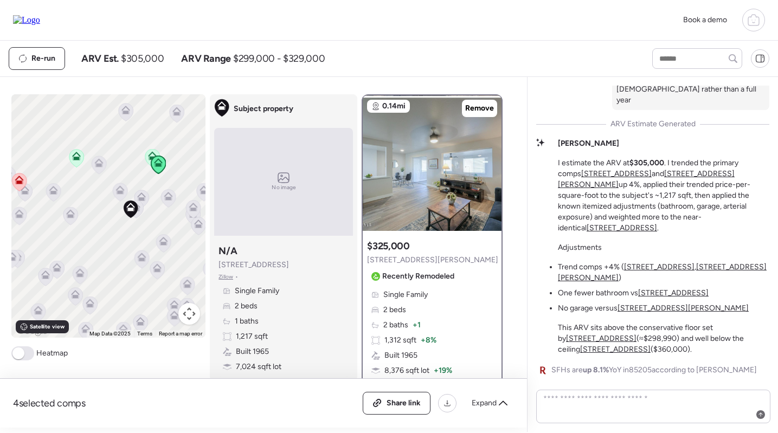
click at [166, 196] on icon at bounding box center [168, 196] width 9 height 9
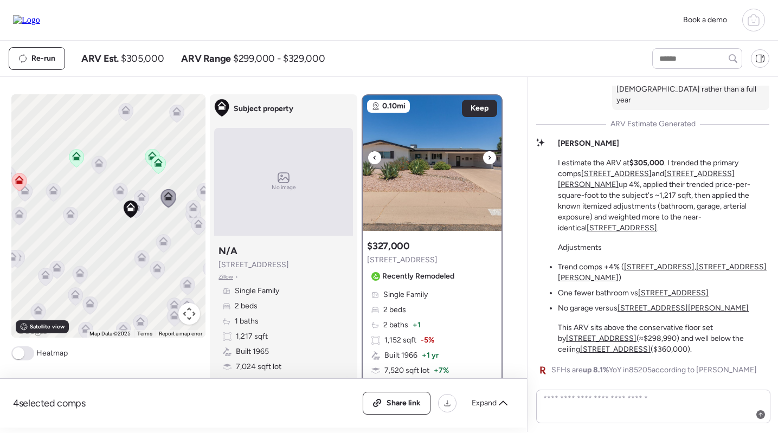
scroll to position [10, 0]
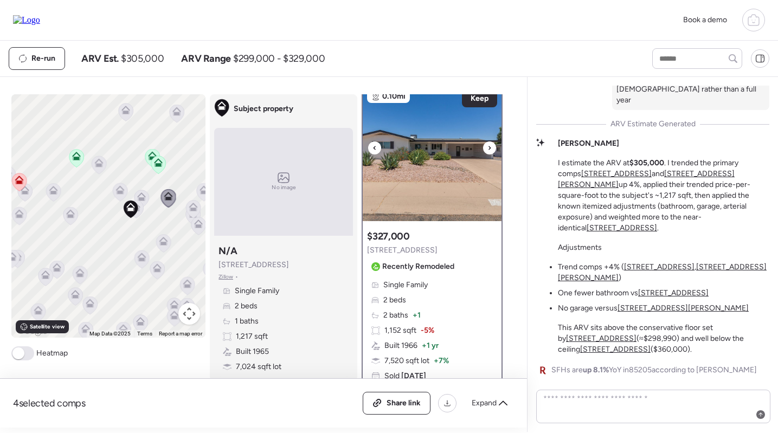
click at [402, 162] on img at bounding box center [432, 154] width 139 height 136
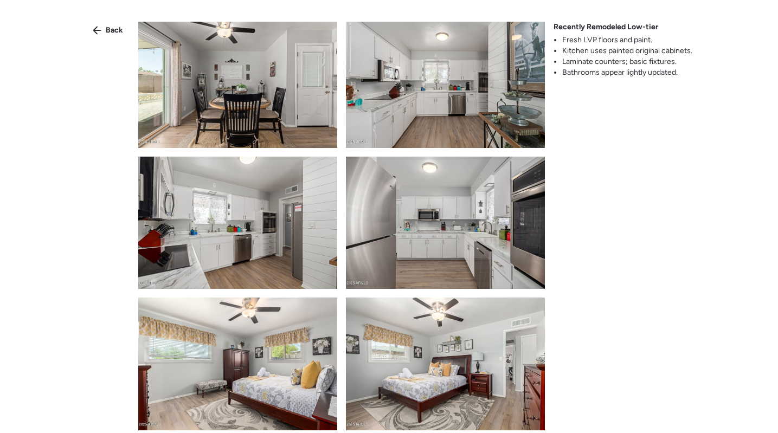
scroll to position [694, 0]
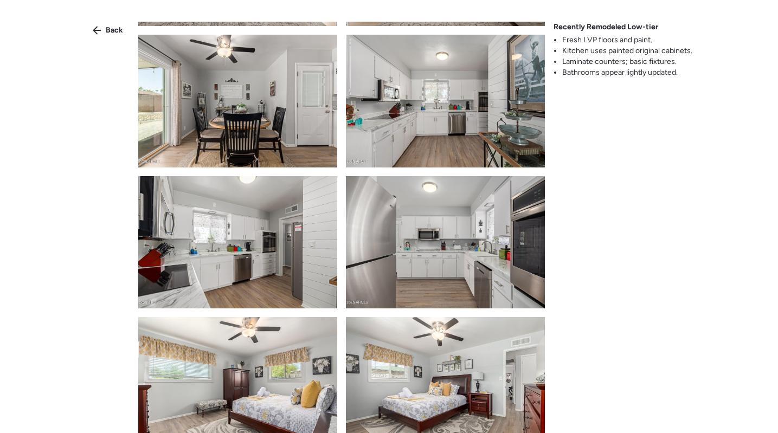
click at [408, 131] on img at bounding box center [445, 101] width 199 height 133
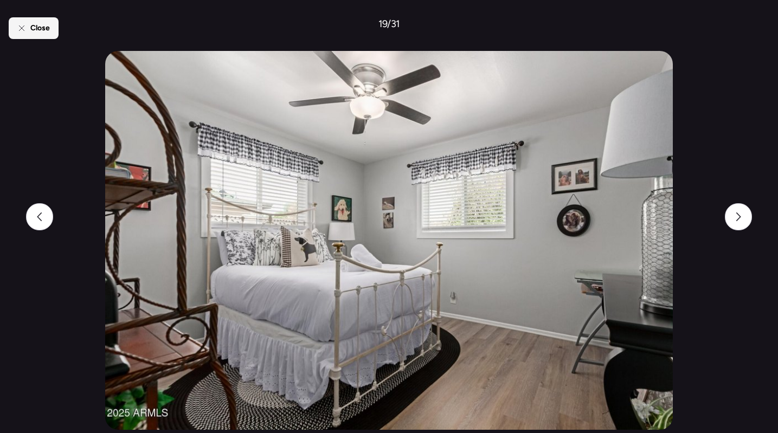
click at [52, 28] on div "Close" at bounding box center [34, 28] width 50 height 22
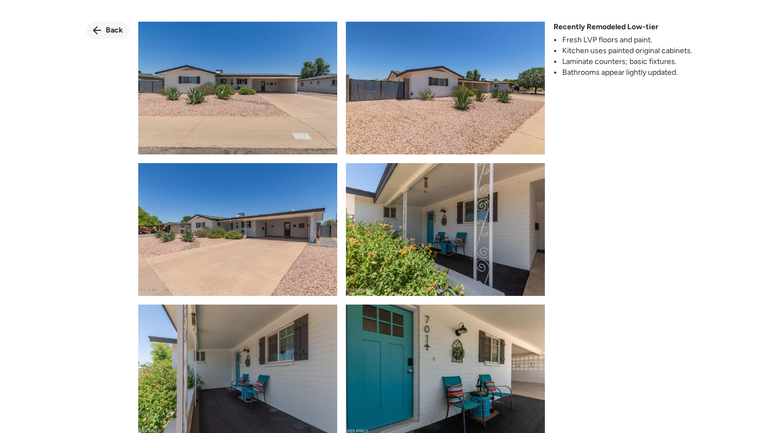
click at [115, 30] on span "Back" at bounding box center [114, 30] width 17 height 11
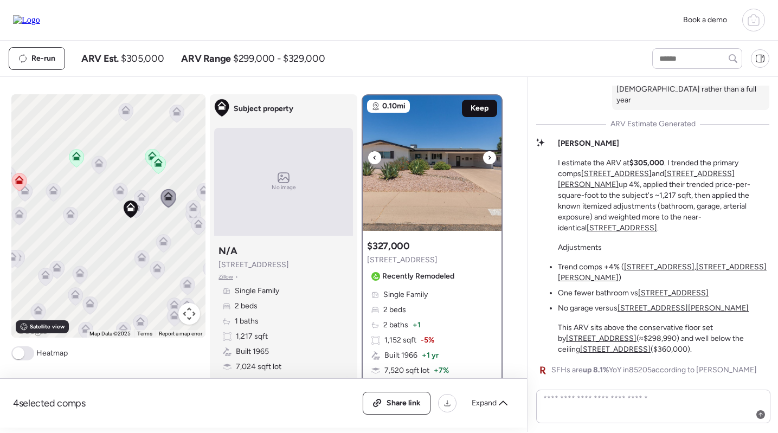
scroll to position [0, 0]
click at [471, 110] on span "Keep" at bounding box center [480, 108] width 18 height 11
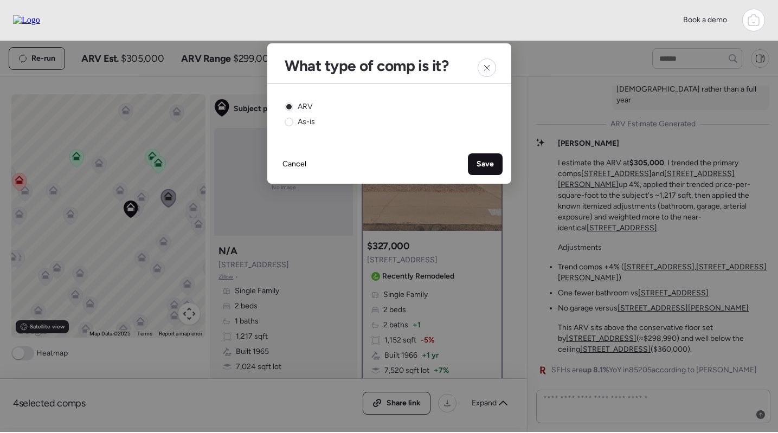
click at [490, 157] on div "Save" at bounding box center [485, 164] width 35 height 22
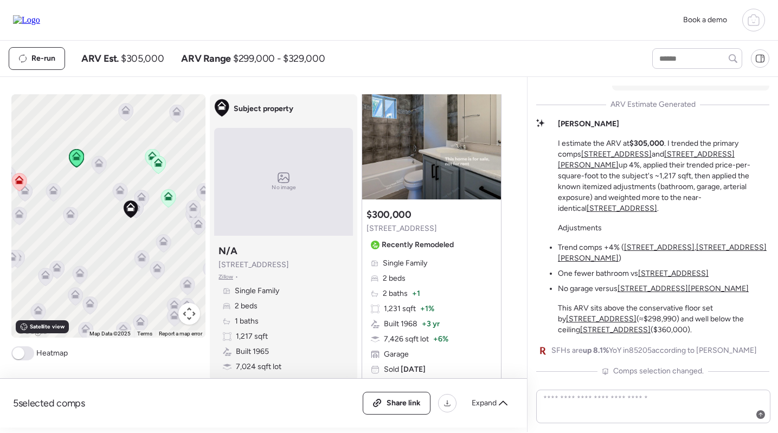
scroll to position [1510, 0]
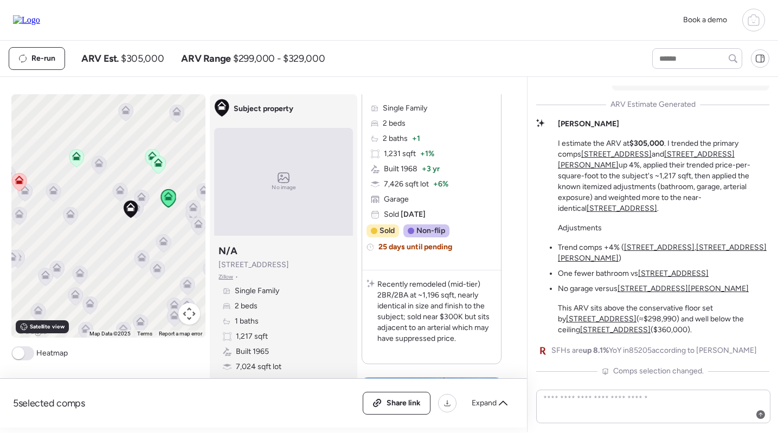
click at [189, 208] on icon at bounding box center [193, 209] width 15 height 18
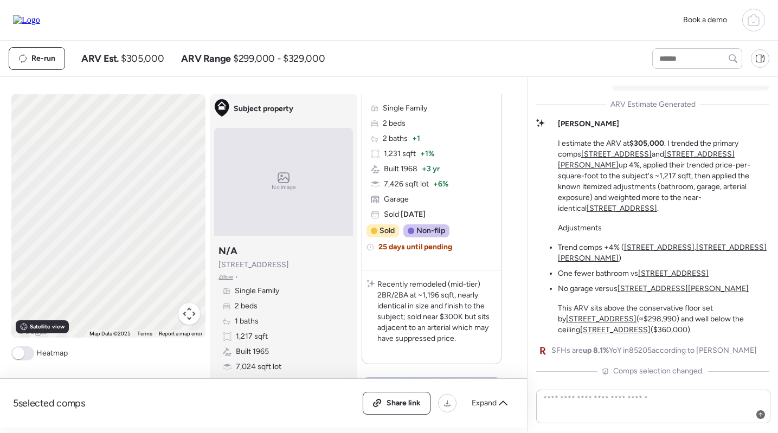
scroll to position [0, 0]
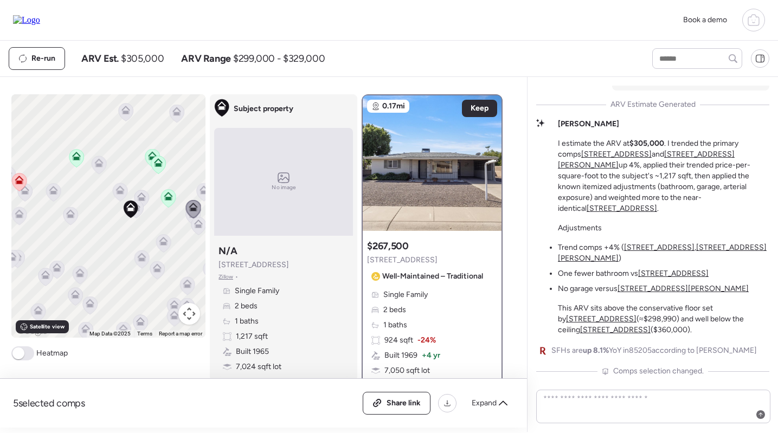
click at [140, 195] on icon at bounding box center [141, 194] width 8 height 5
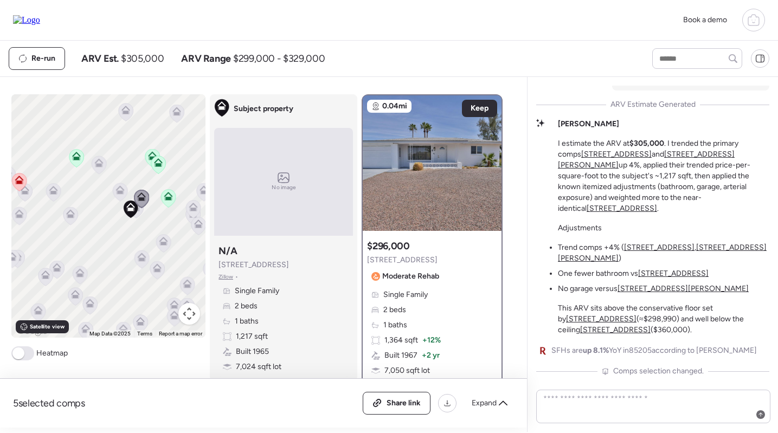
click at [140, 211] on icon at bounding box center [136, 209] width 15 height 18
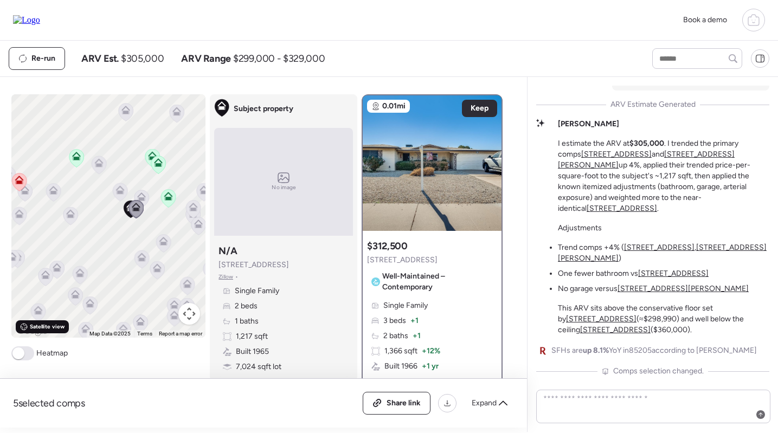
click at [34, 332] on div "Satellite view" at bounding box center [42, 326] width 53 height 13
click at [34, 331] on span "Road view" at bounding box center [43, 327] width 27 height 9
click at [119, 190] on icon at bounding box center [120, 189] width 9 height 9
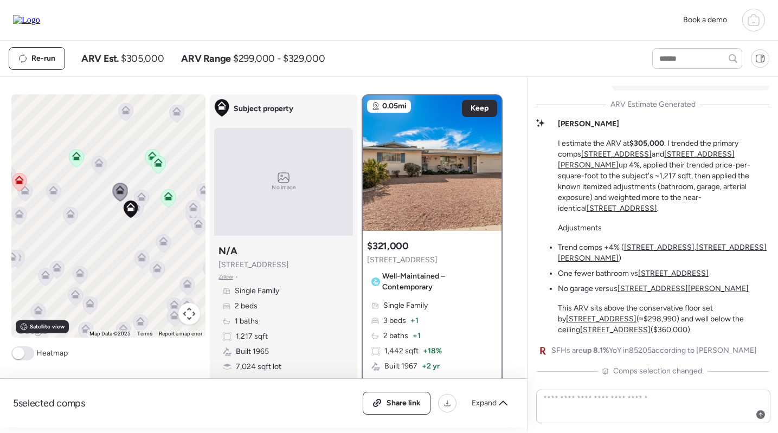
click at [101, 169] on icon at bounding box center [99, 165] width 15 height 18
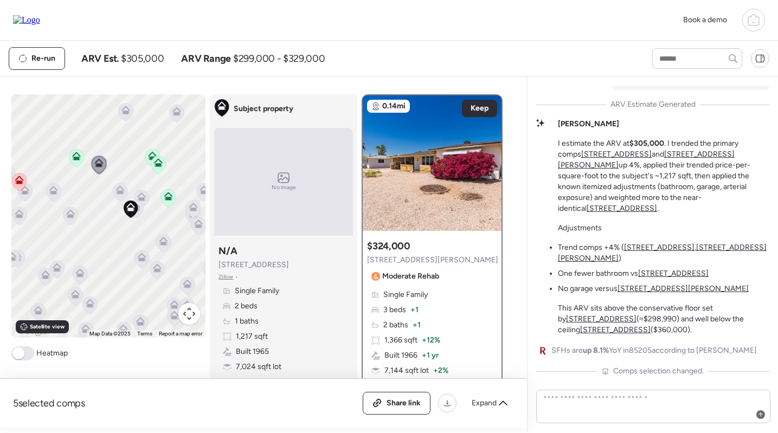
click at [182, 115] on icon at bounding box center [177, 114] width 15 height 18
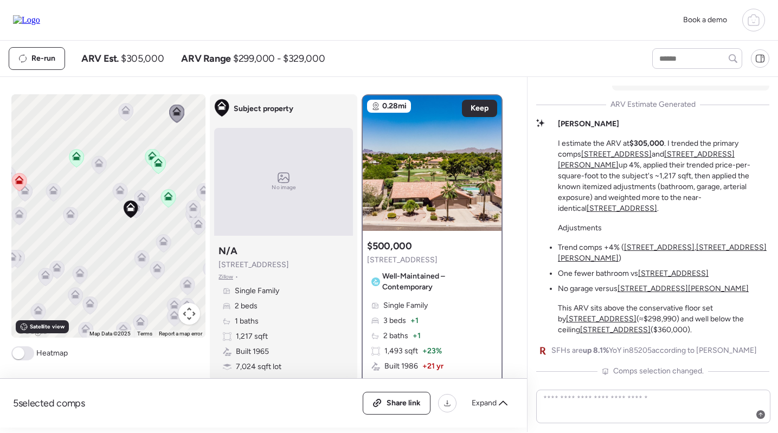
click at [124, 116] on icon at bounding box center [126, 112] width 15 height 18
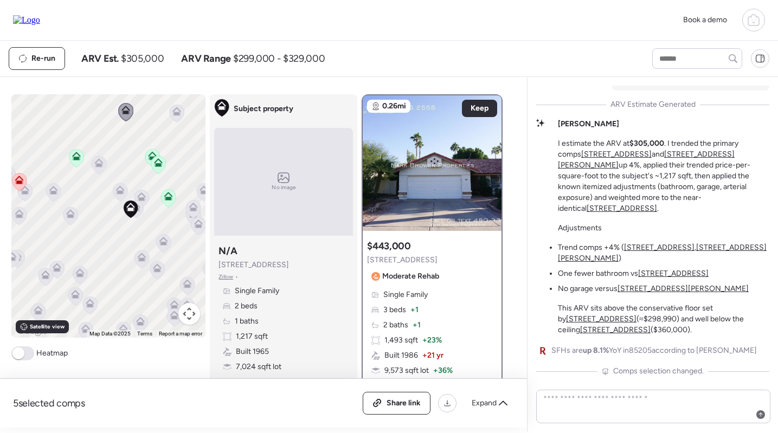
click at [67, 214] on icon at bounding box center [70, 213] width 9 height 9
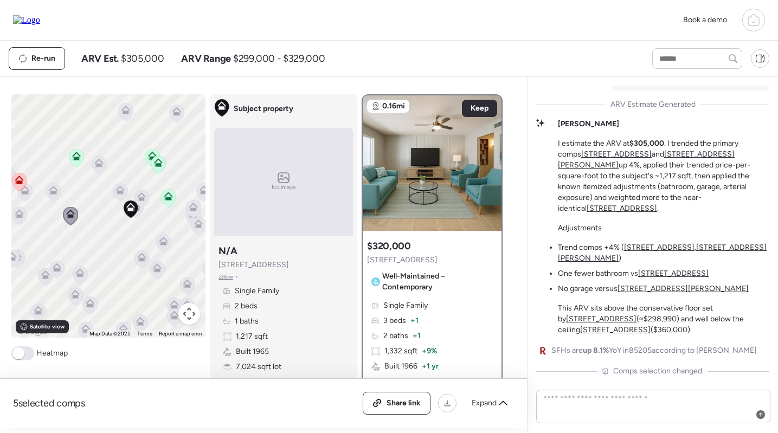
click at [52, 179] on div "To navigate, press the arrow keys. To activate drag with keyboard, press Alt + …" at bounding box center [108, 215] width 195 height 243
click at [51, 185] on icon at bounding box center [53, 192] width 15 height 18
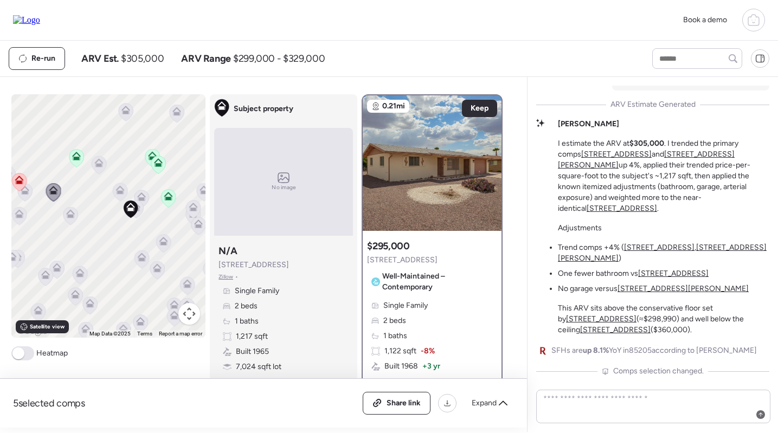
click at [21, 222] on icon at bounding box center [19, 216] width 15 height 18
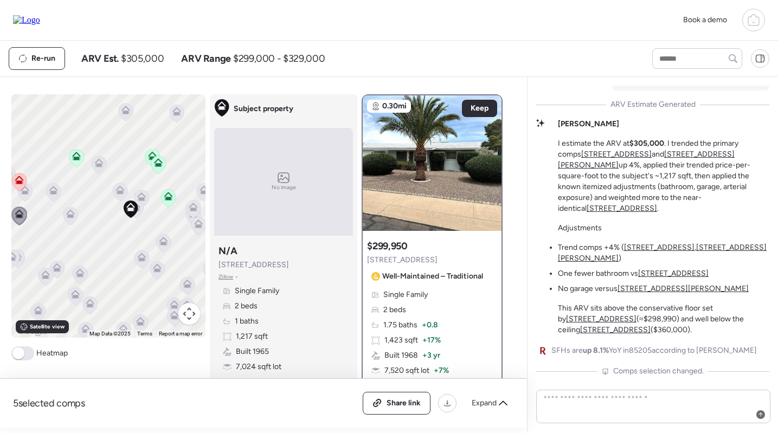
click at [26, 196] on icon at bounding box center [25, 192] width 15 height 18
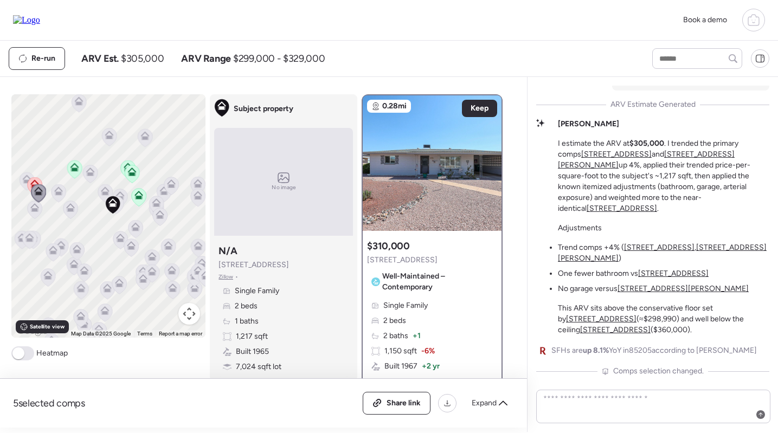
click at [25, 176] on icon at bounding box center [27, 179] width 9 height 9
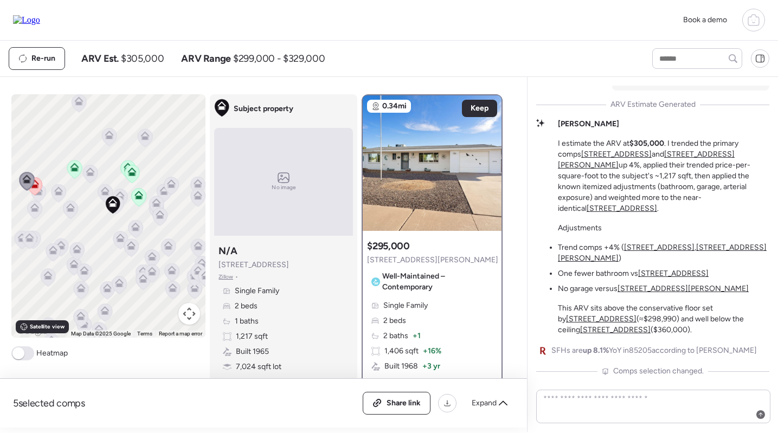
click at [677, 252] on u "5521 E Adobe Rd" at bounding box center [659, 247] width 70 height 9
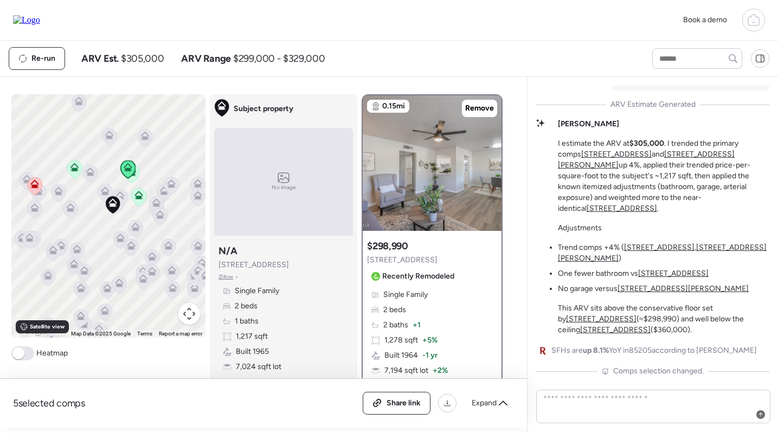
click at [708, 261] on u "5528 E Duncan St" at bounding box center [662, 253] width 209 height 20
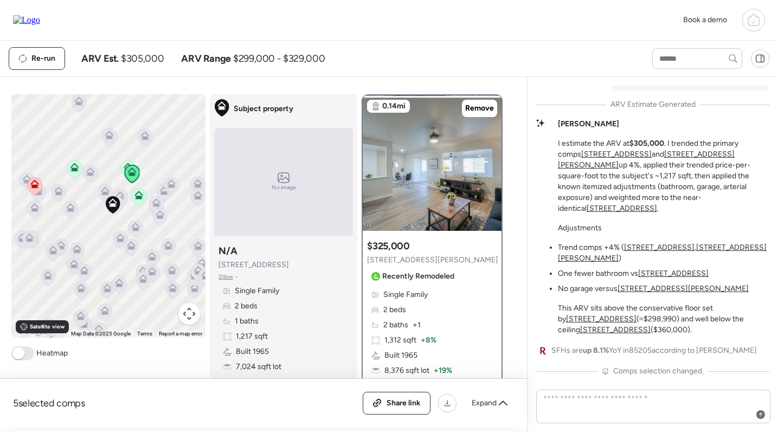
click at [675, 274] on u "5521 E Adobe Rd" at bounding box center [673, 273] width 70 height 9
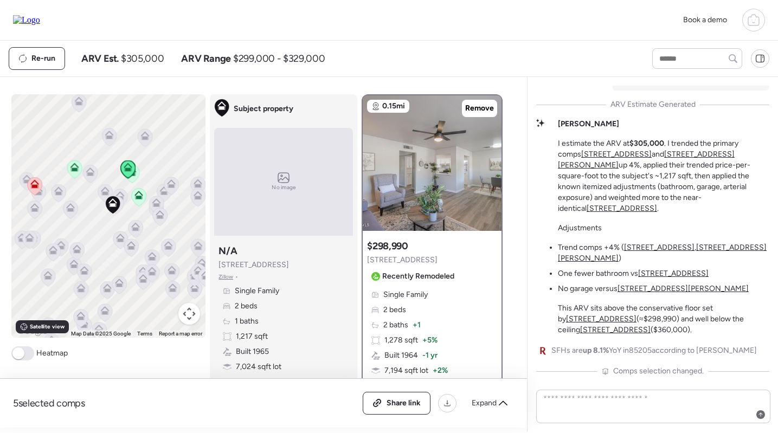
click at [651, 292] on u "5528 E Duncan St" at bounding box center [683, 288] width 131 height 9
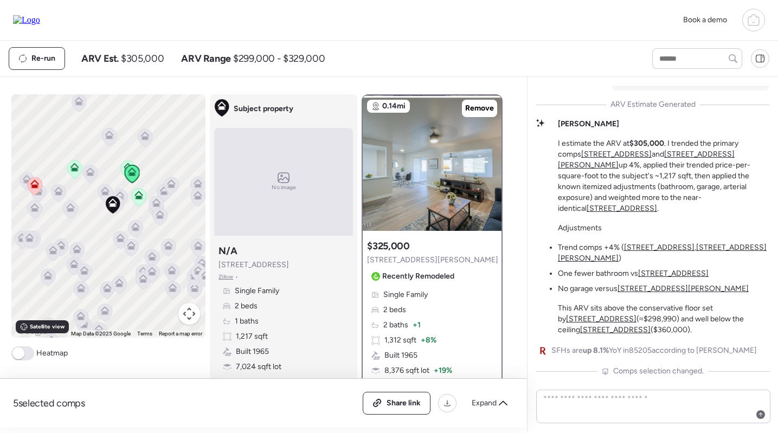
click at [637, 314] on u "5521 E Adobe Rd" at bounding box center [601, 318] width 70 height 9
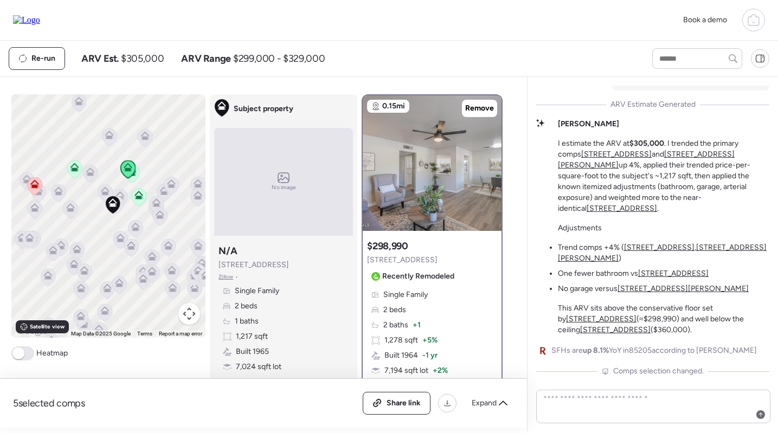
click at [651, 325] on u "5232 E Dodge St" at bounding box center [615, 329] width 70 height 9
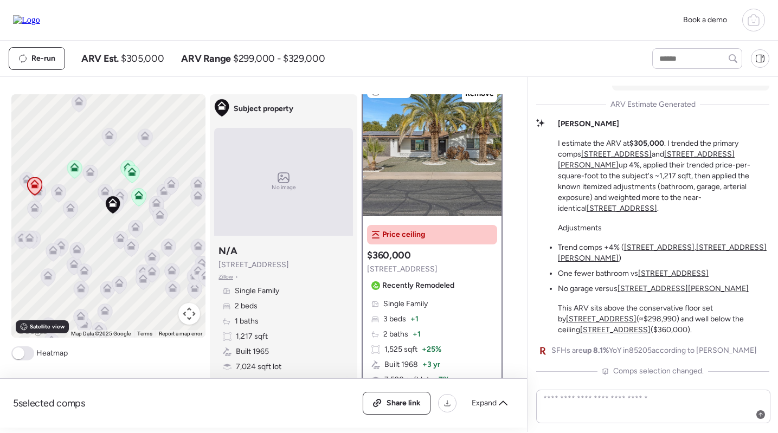
scroll to position [12, 0]
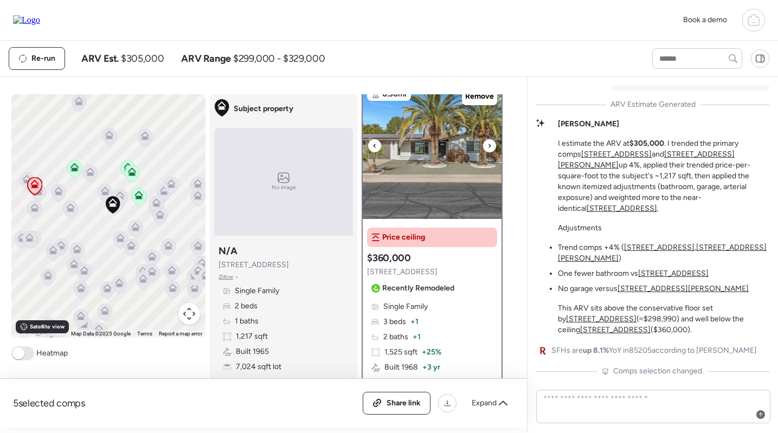
click at [439, 161] on img at bounding box center [432, 152] width 139 height 136
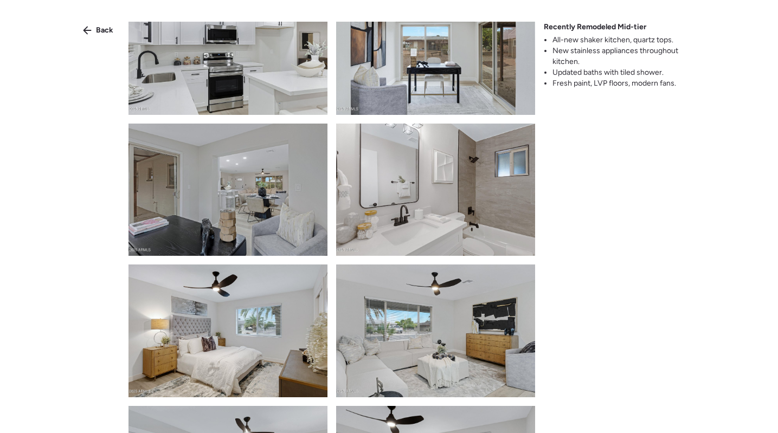
scroll to position [907, 0]
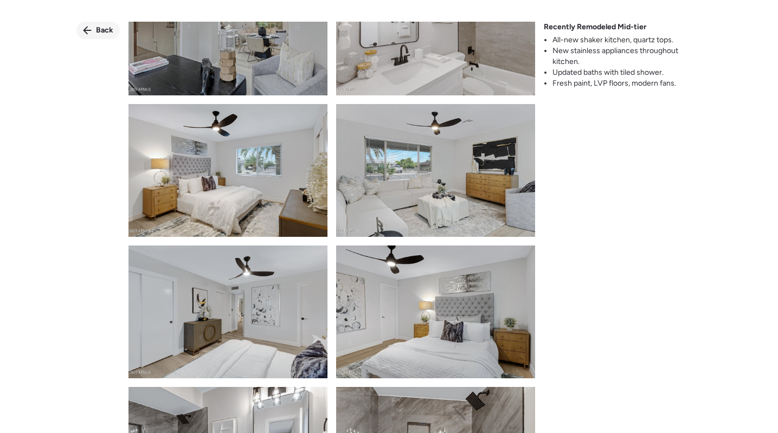
click at [100, 31] on span "Back" at bounding box center [104, 30] width 17 height 11
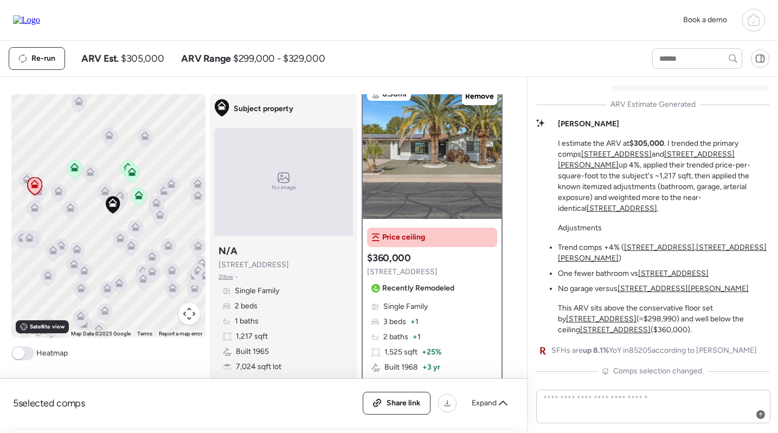
click at [633, 213] on u "5521 E Adobe Rd" at bounding box center [622, 208] width 70 height 9
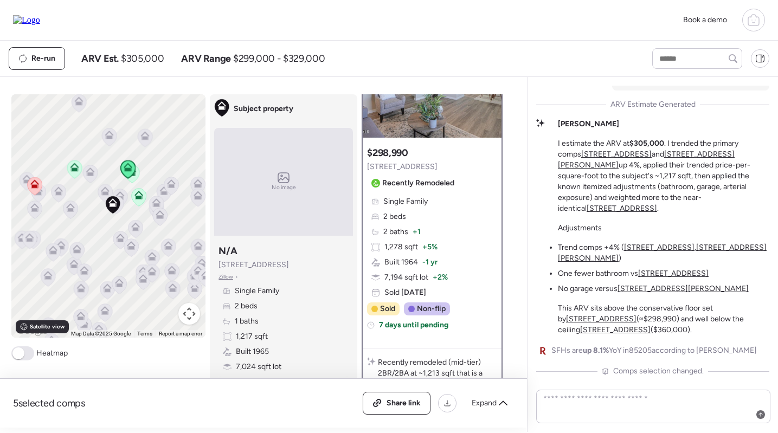
scroll to position [92, 0]
click at [134, 200] on icon at bounding box center [139, 197] width 15 height 18
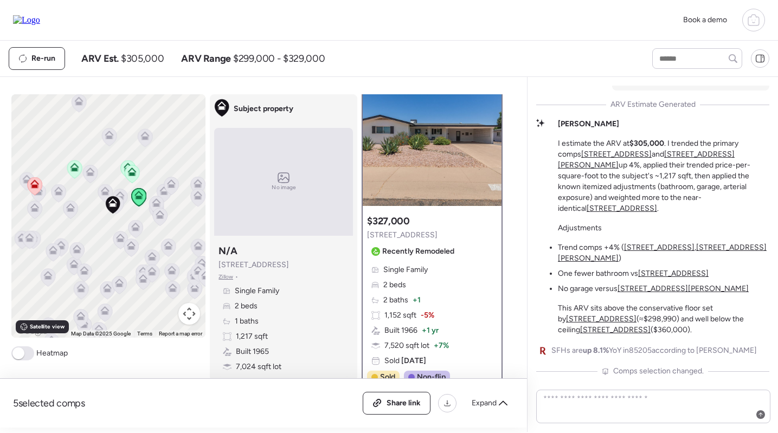
scroll to position [24, 0]
click at [449, 160] on img at bounding box center [432, 139] width 139 height 136
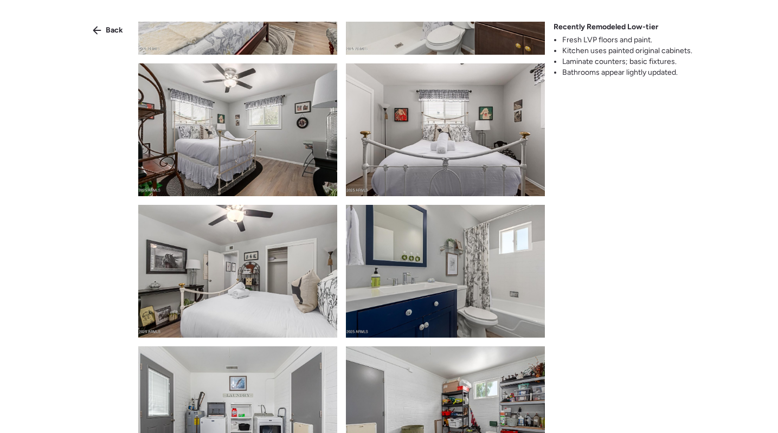
scroll to position [970, 0]
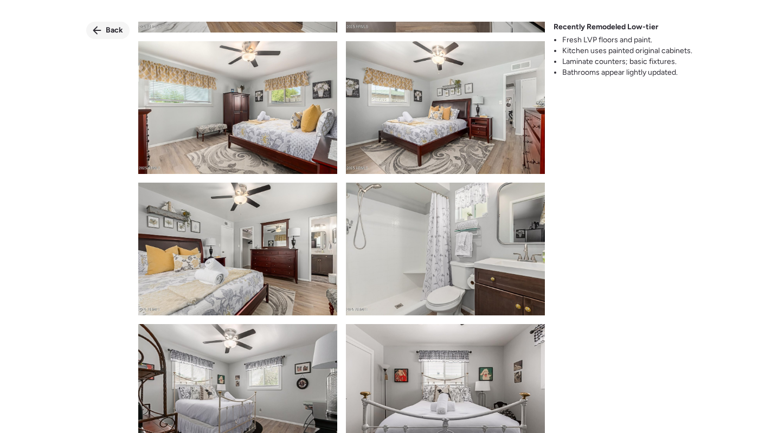
click at [112, 27] on span "Back" at bounding box center [114, 30] width 17 height 11
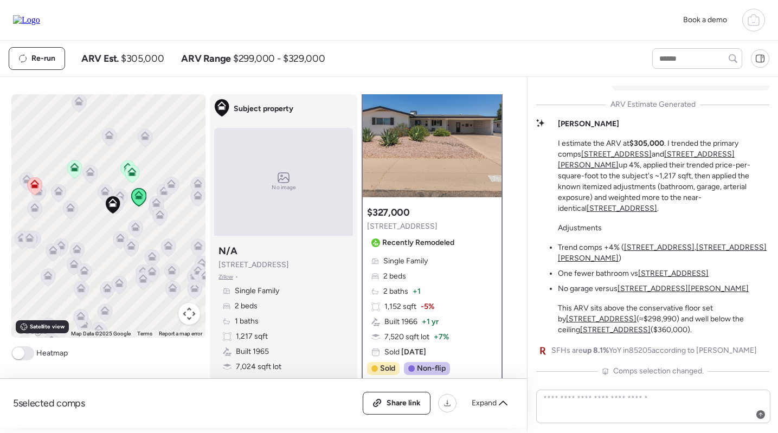
scroll to position [34, 0]
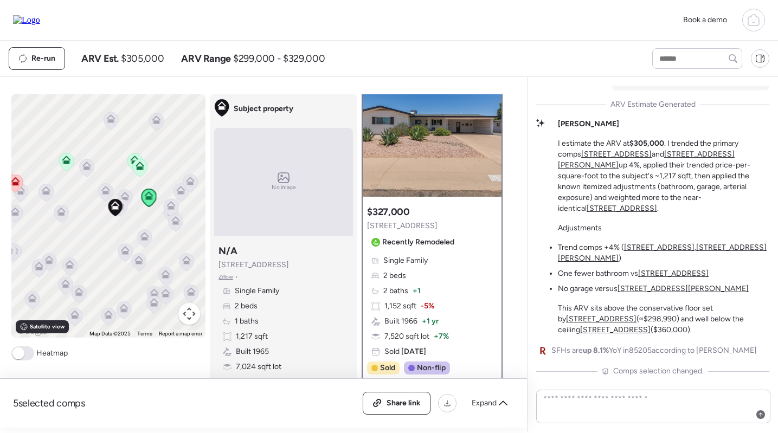
click at [15, 182] on icon at bounding box center [15, 181] width 9 height 9
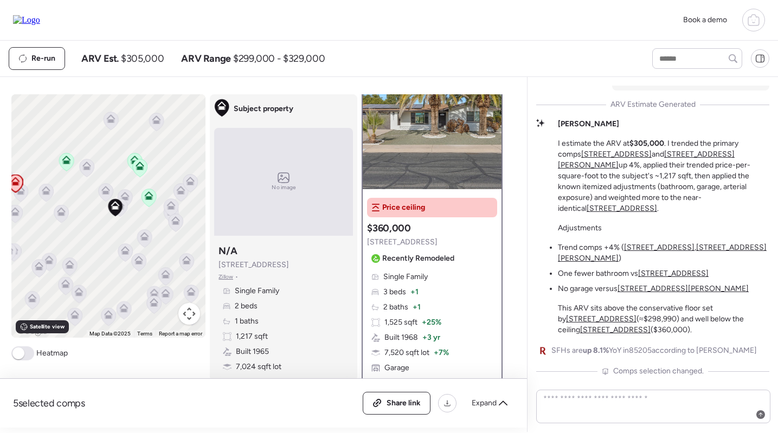
scroll to position [41, 0]
click at [150, 200] on icon at bounding box center [148, 197] width 7 height 3
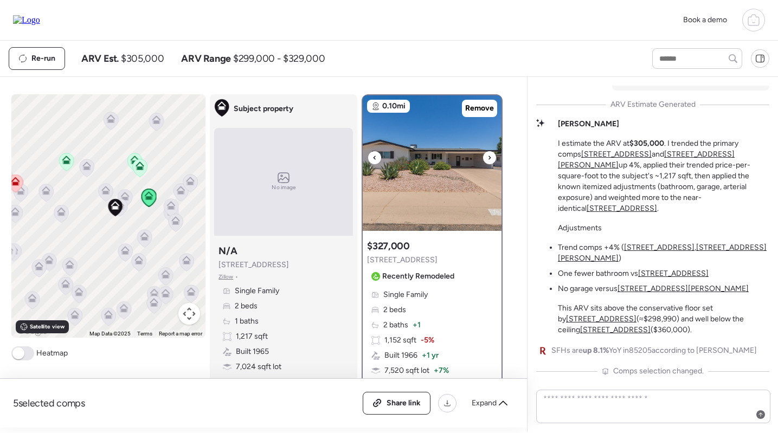
scroll to position [42, 0]
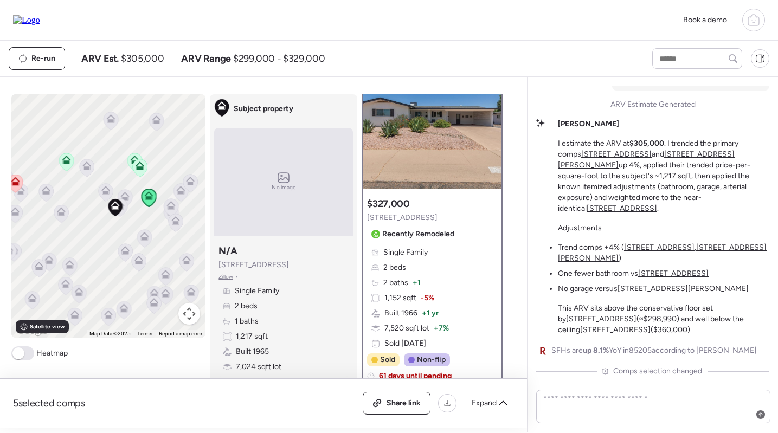
click at [17, 186] on icon at bounding box center [15, 184] width 15 height 18
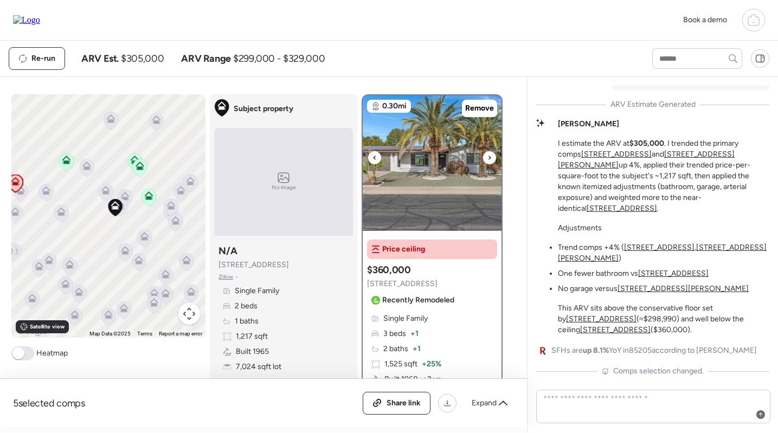
scroll to position [0, 0]
click at [415, 202] on img at bounding box center [432, 163] width 139 height 136
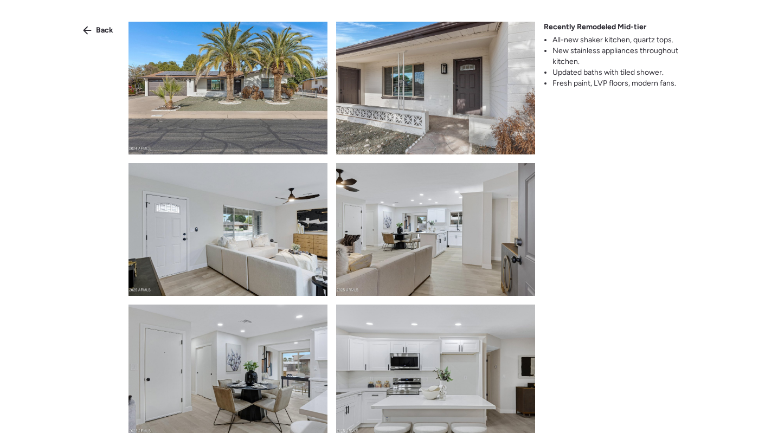
scroll to position [240, 0]
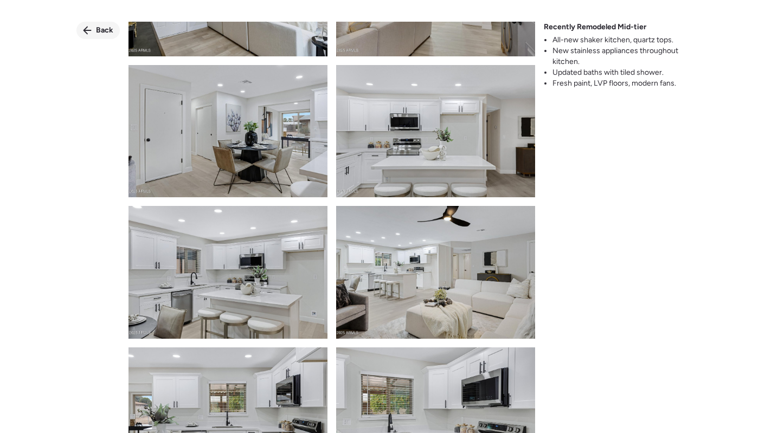
click at [97, 31] on span "Back" at bounding box center [104, 30] width 17 height 11
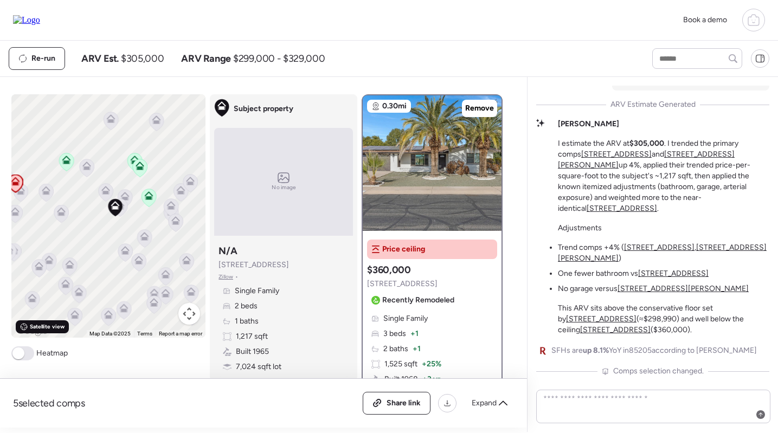
click at [26, 326] on icon at bounding box center [24, 327] width 8 height 8
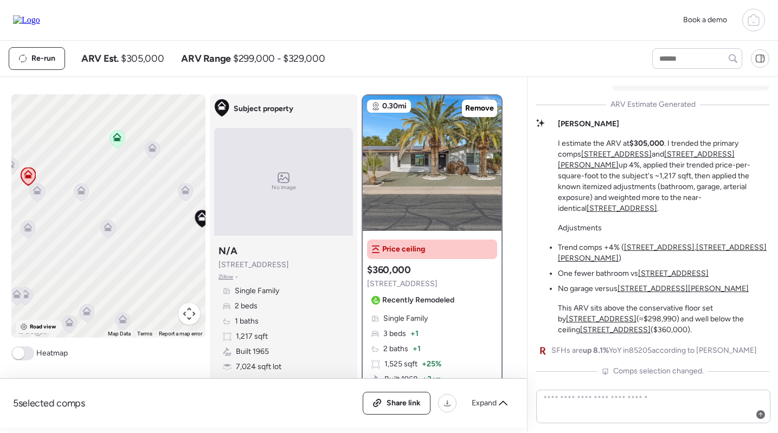
drag, startPoint x: 73, startPoint y: 204, endPoint x: 125, endPoint y: 205, distance: 52.1
click at [126, 205] on div "To navigate, press the arrow keys. To activate drag with keyboard, press Alt + …" at bounding box center [108, 215] width 195 height 243
click at [80, 194] on icon at bounding box center [84, 190] width 9 height 9
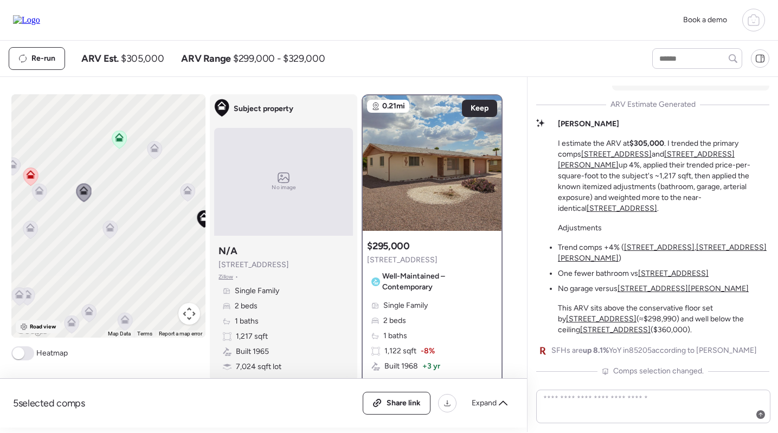
click at [33, 331] on span "Road view" at bounding box center [43, 327] width 27 height 9
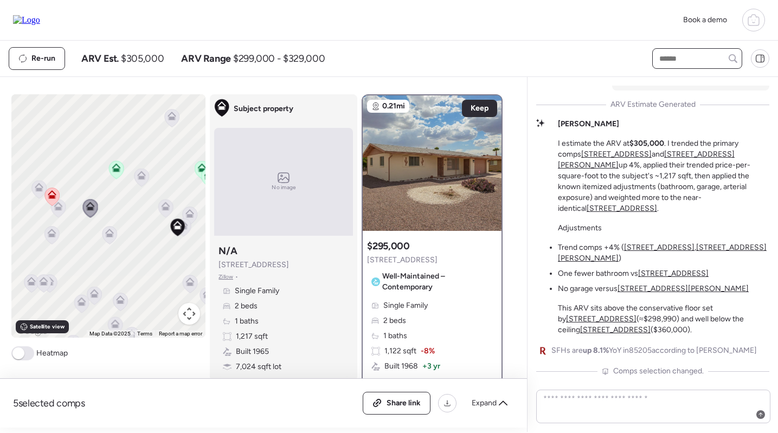
click at [664, 58] on input "text" at bounding box center [697, 58] width 80 height 15
type input "******"
click at [680, 84] on span "5510 E Dallas St, Mesa, AZ 85205" at bounding box center [692, 78] width 70 height 11
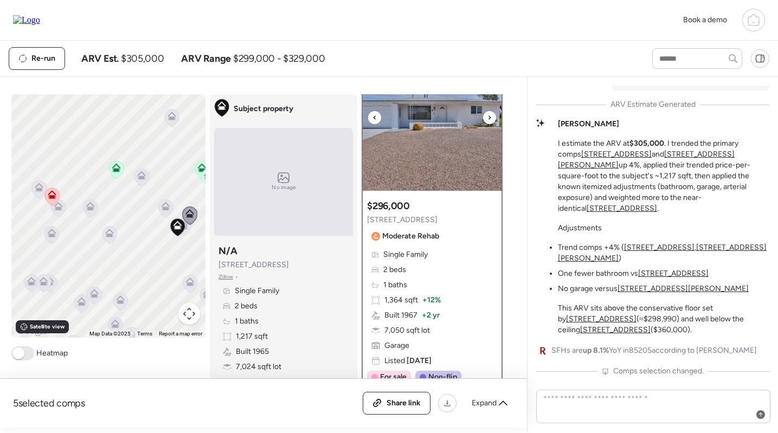
scroll to position [39, 0]
click at [438, 123] on img at bounding box center [432, 124] width 139 height 136
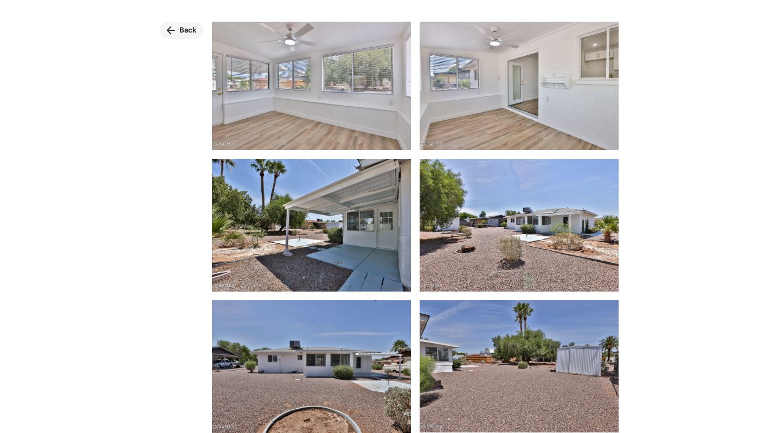
scroll to position [1280, 0]
click at [194, 30] on span "Back" at bounding box center [187, 30] width 17 height 11
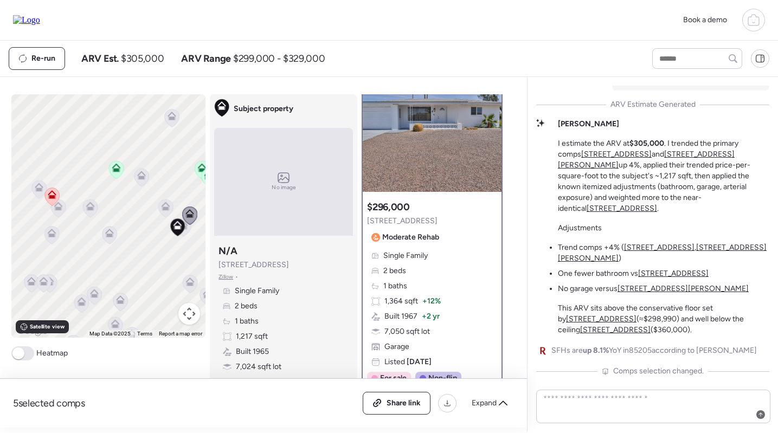
click at [449, 318] on div "Single Family 2 beds 1 baths 1,364 sqft + 12% Built 1967 + 2 yr 7,050 sqft lot …" at bounding box center [432, 309] width 130 height 117
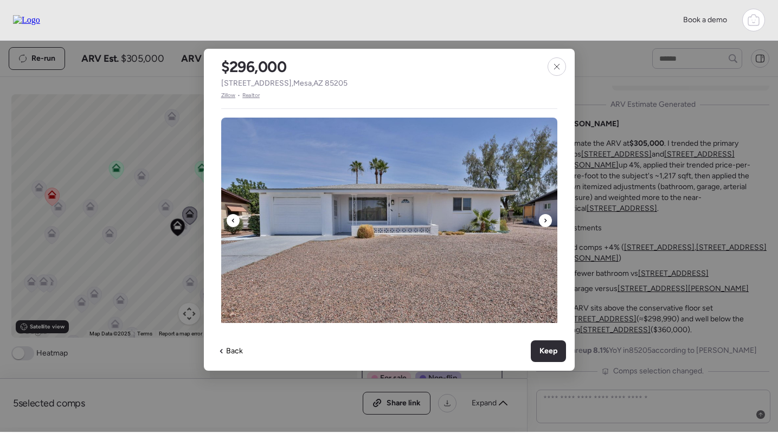
scroll to position [228, 0]
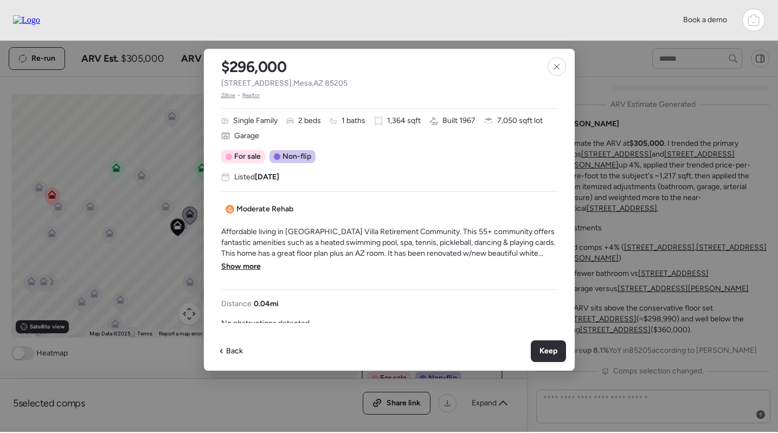
drag, startPoint x: 251, startPoint y: 273, endPoint x: 271, endPoint y: 266, distance: 21.6
click at [251, 273] on div "Affordable living in Dreamland Villa Retirement Community. This 55+ community o…" at bounding box center [389, 254] width 336 height 54
click at [244, 258] on span "Affordable living in Dreamland Villa Retirement Community. This 55+ community o…" at bounding box center [389, 243] width 336 height 33
click at [243, 265] on span "Show more" at bounding box center [241, 266] width 40 height 11
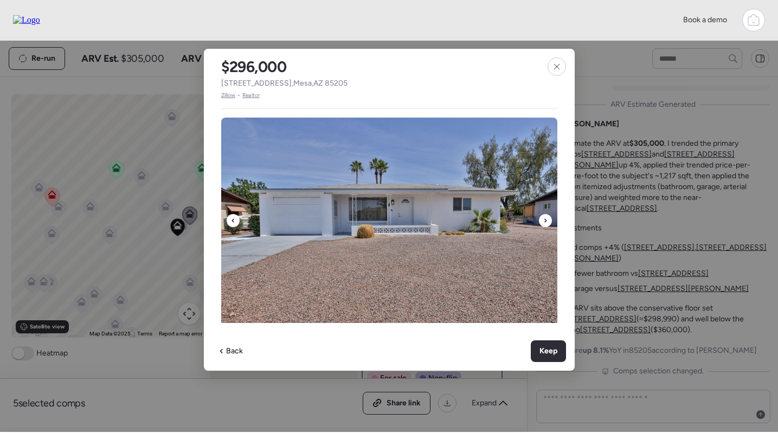
scroll to position [177, 0]
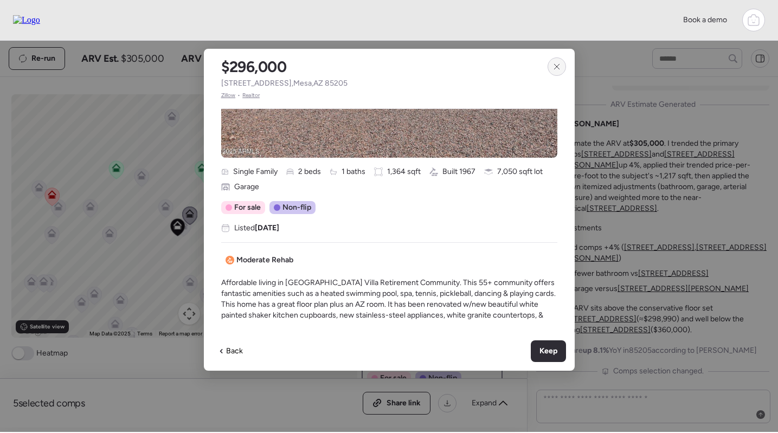
click at [555, 67] on icon at bounding box center [557, 66] width 9 height 9
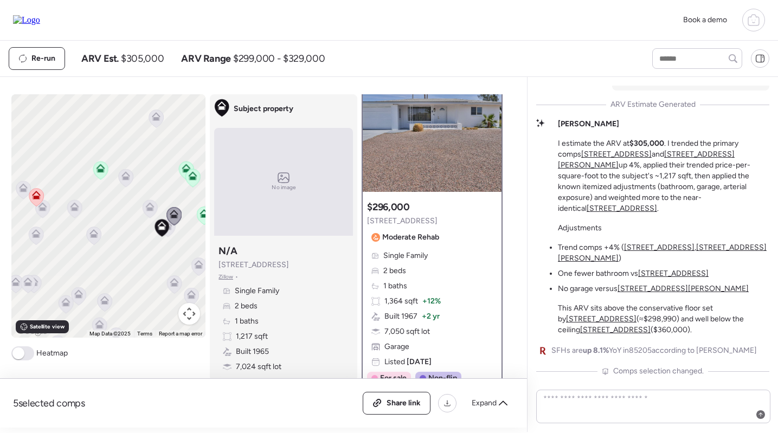
drag, startPoint x: 142, startPoint y: 206, endPoint x: 124, endPoint y: 207, distance: 17.4
click at [124, 207] on div "To navigate, press the arrow keys. To activate drag with keyboard, press Alt + …" at bounding box center [108, 215] width 195 height 243
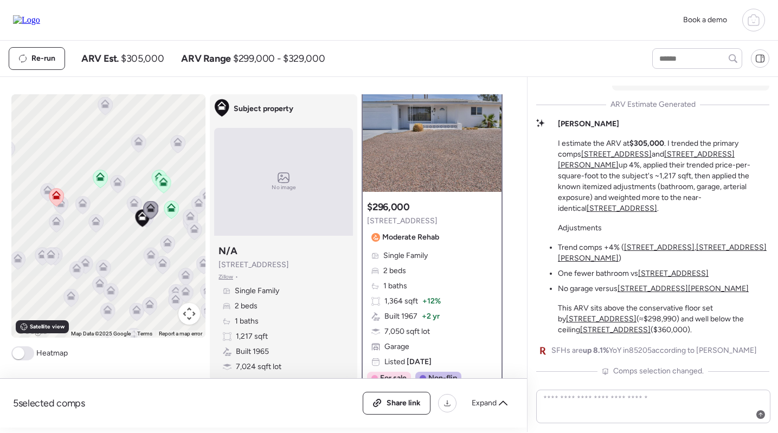
click at [46, 198] on icon at bounding box center [48, 192] width 15 height 18
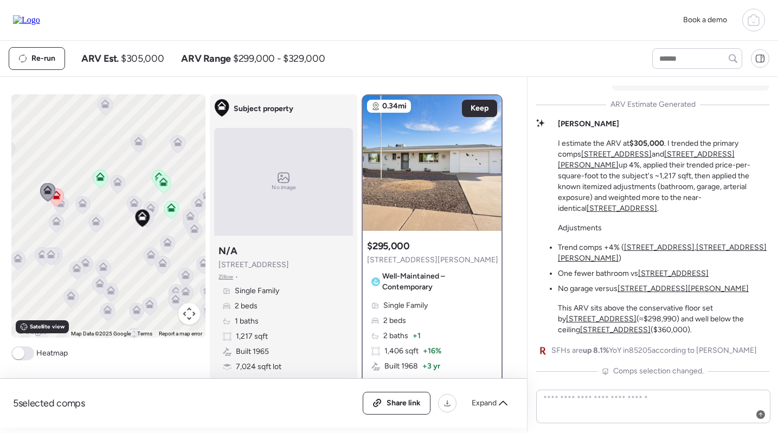
click at [59, 197] on icon at bounding box center [56, 197] width 7 height 3
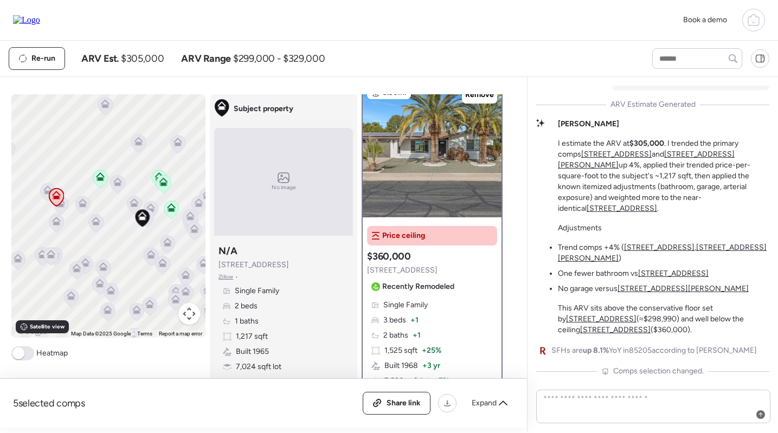
scroll to position [9, 0]
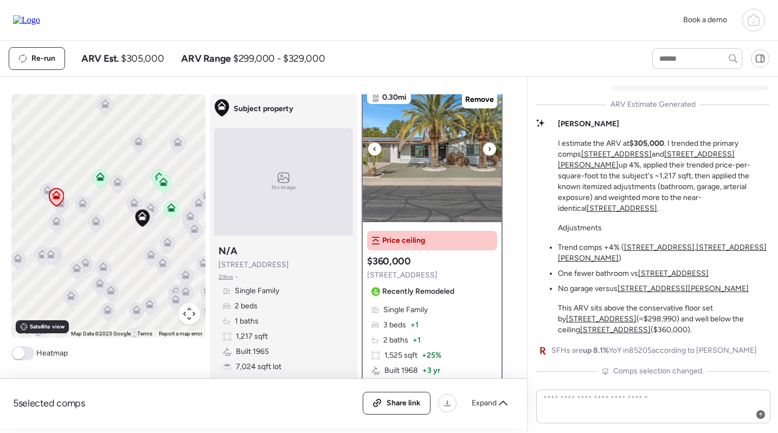
click at [410, 149] on img at bounding box center [432, 155] width 139 height 136
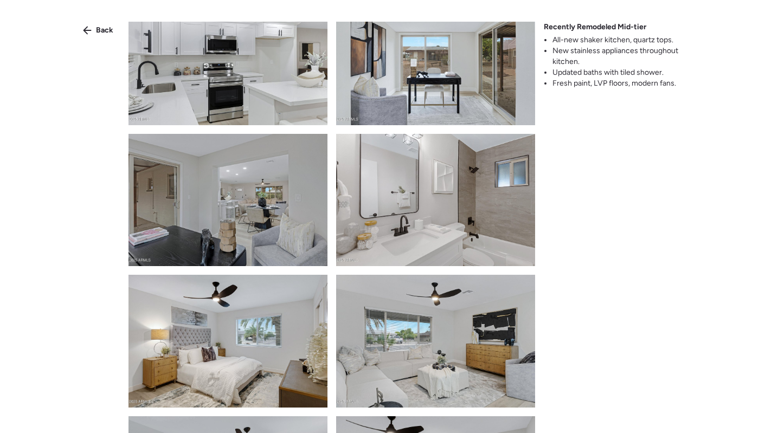
scroll to position [1073, 0]
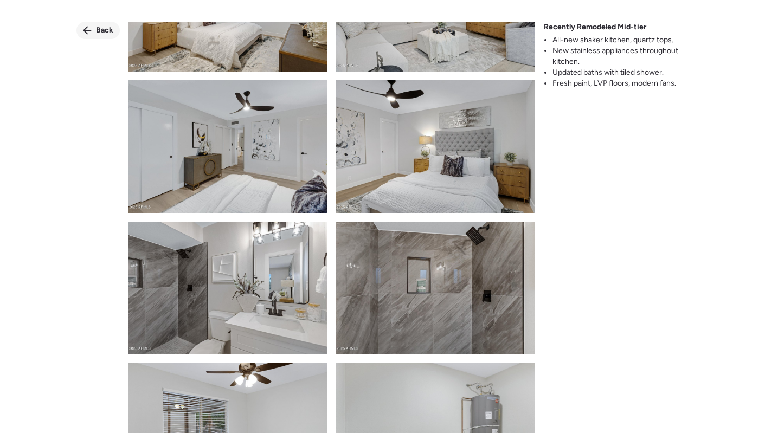
click at [98, 34] on span "Back" at bounding box center [104, 30] width 17 height 11
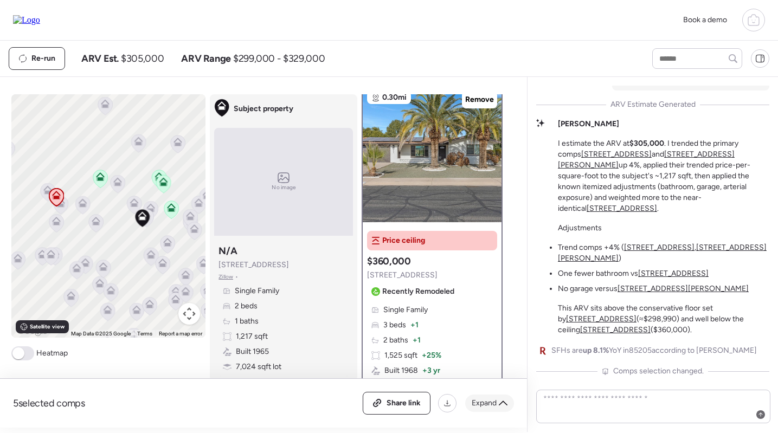
click at [484, 407] on span "Expand" at bounding box center [484, 403] width 25 height 11
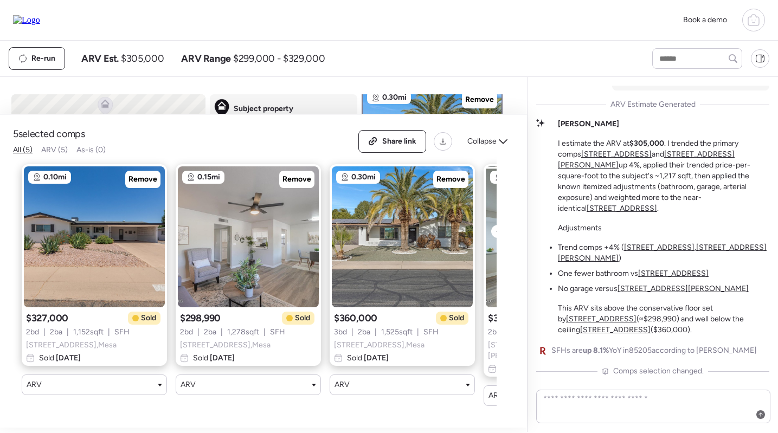
scroll to position [0, 0]
click at [83, 272] on img at bounding box center [94, 236] width 141 height 141
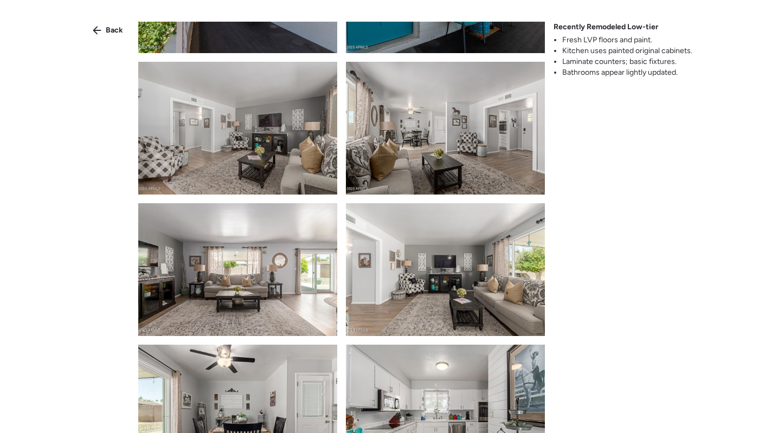
scroll to position [817, 0]
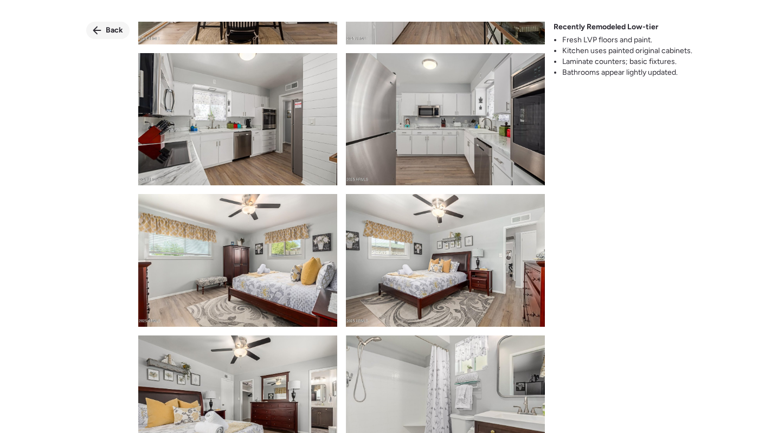
click at [93, 27] on icon at bounding box center [97, 30] width 9 height 9
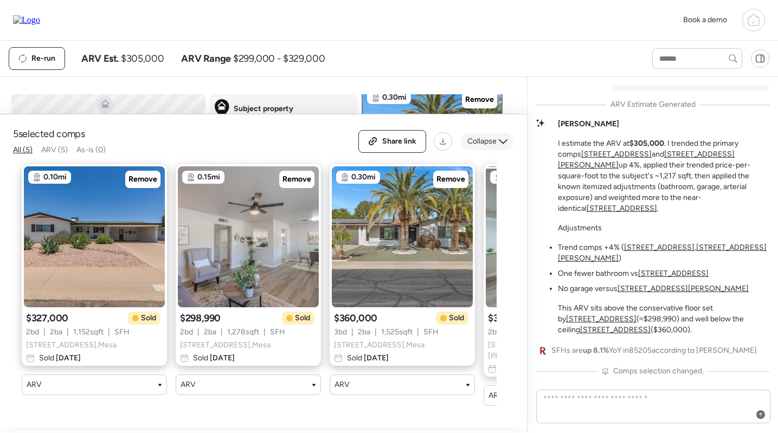
click at [489, 147] on span "Collapse" at bounding box center [481, 141] width 29 height 11
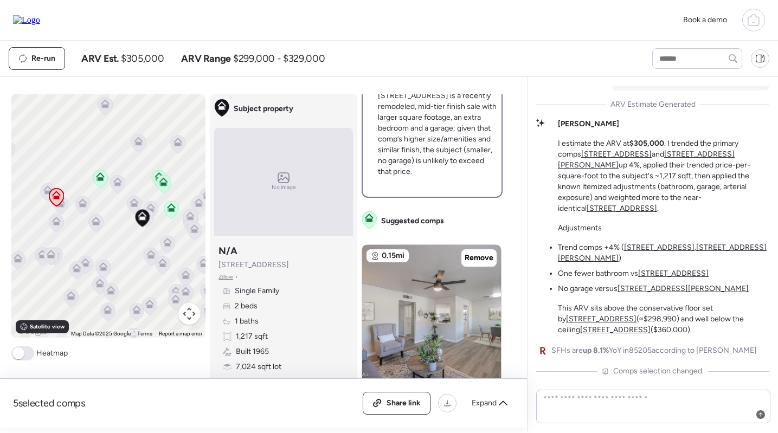
scroll to position [608, 0]
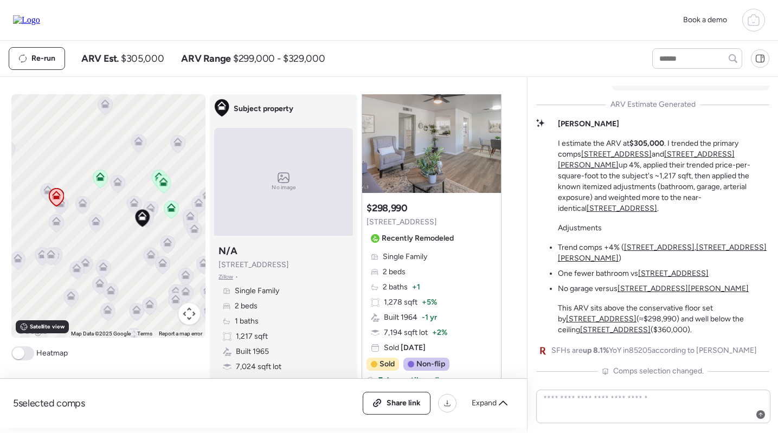
click at [167, 209] on icon at bounding box center [171, 207] width 9 height 9
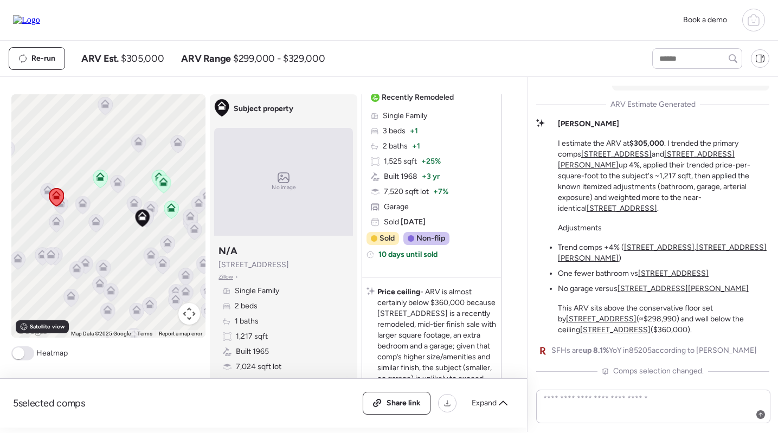
scroll to position [2090, 0]
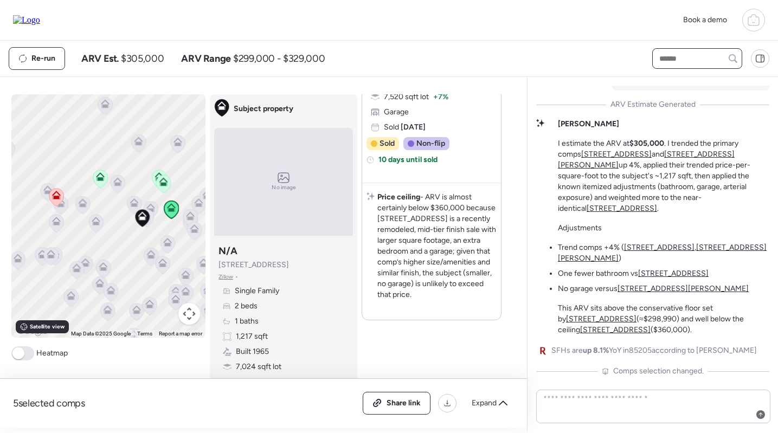
click at [673, 54] on input "text" at bounding box center [697, 58] width 80 height 15
type input "******"
click at [684, 81] on span "5725 E Colby St, Mesa, AZ 85205" at bounding box center [692, 78] width 70 height 11
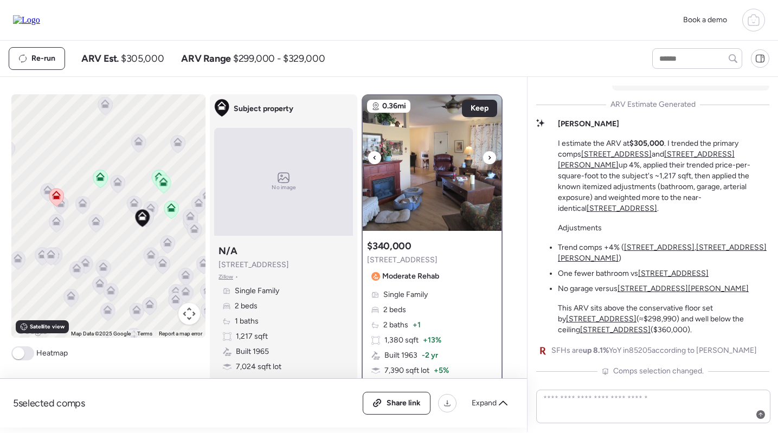
scroll to position [0, 0]
click at [432, 175] on img at bounding box center [432, 163] width 139 height 136
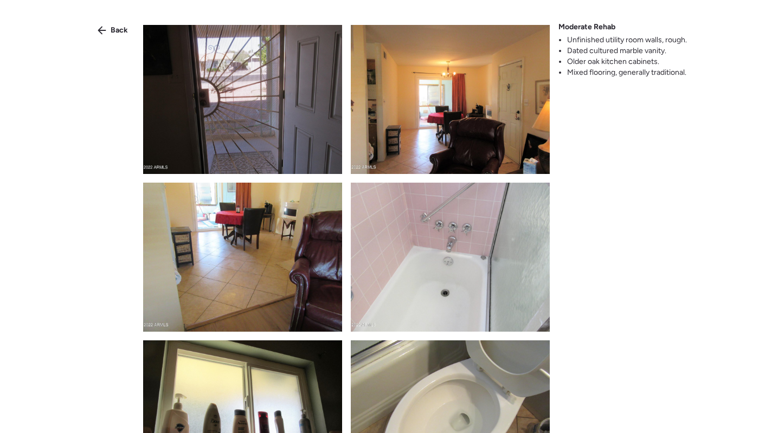
scroll to position [1311, 0]
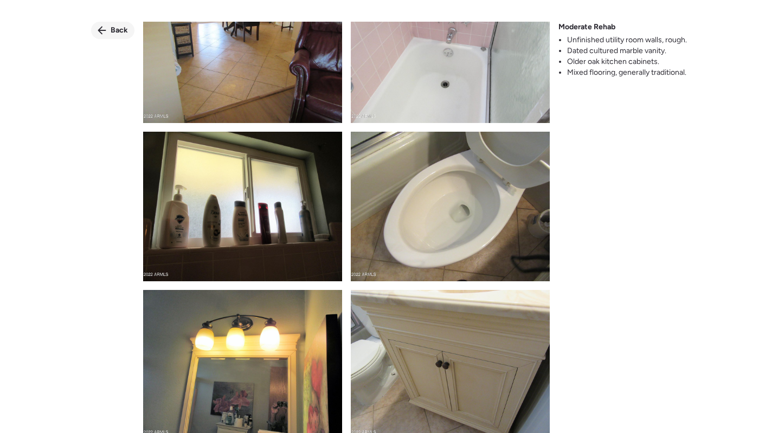
click at [125, 34] on span "Back" at bounding box center [119, 30] width 17 height 11
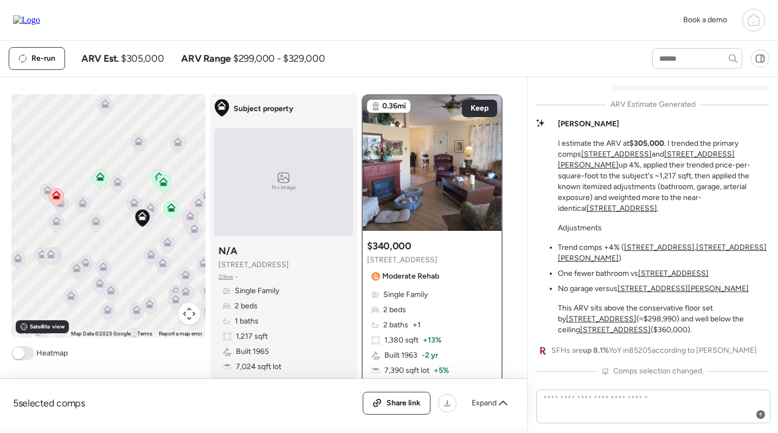
scroll to position [0, 0]
click at [61, 201] on icon at bounding box center [56, 197] width 15 height 18
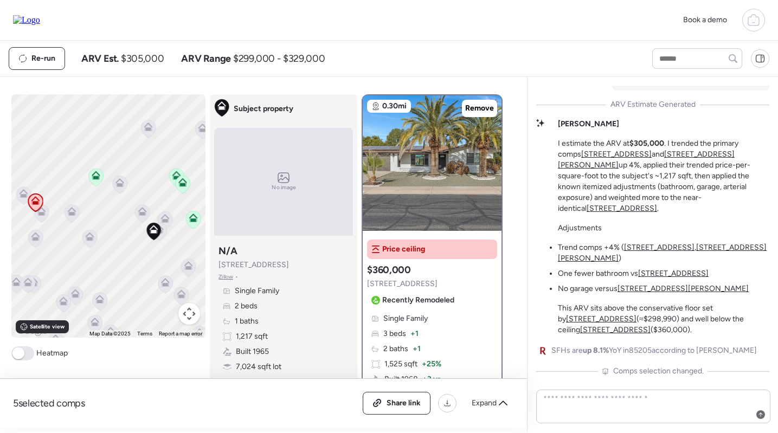
click at [192, 214] on icon at bounding box center [193, 218] width 9 height 9
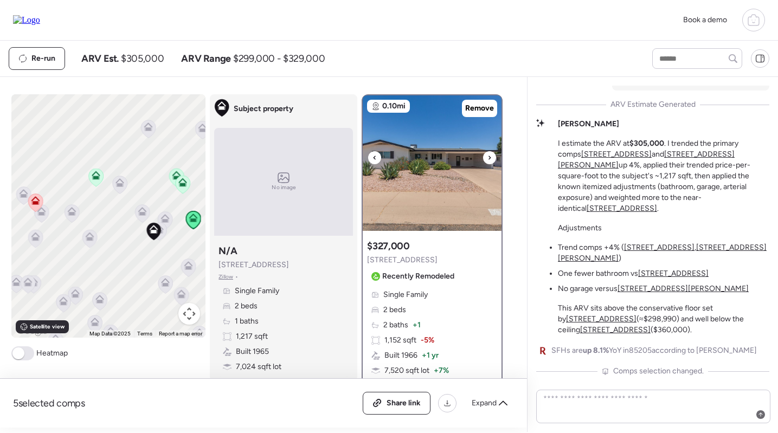
click at [427, 176] on img at bounding box center [432, 163] width 139 height 136
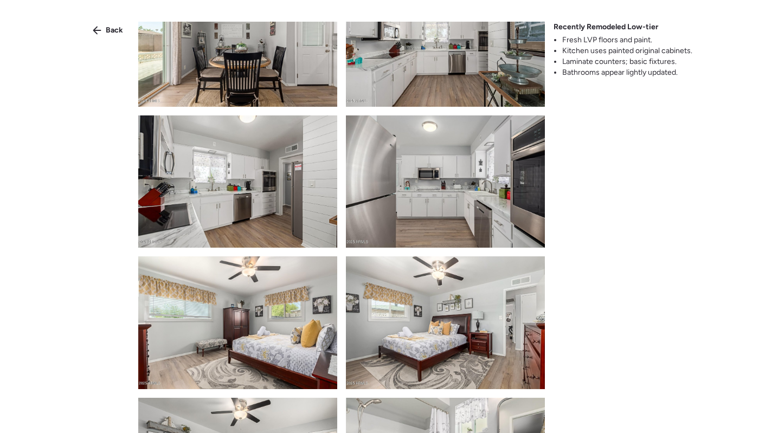
scroll to position [955, 0]
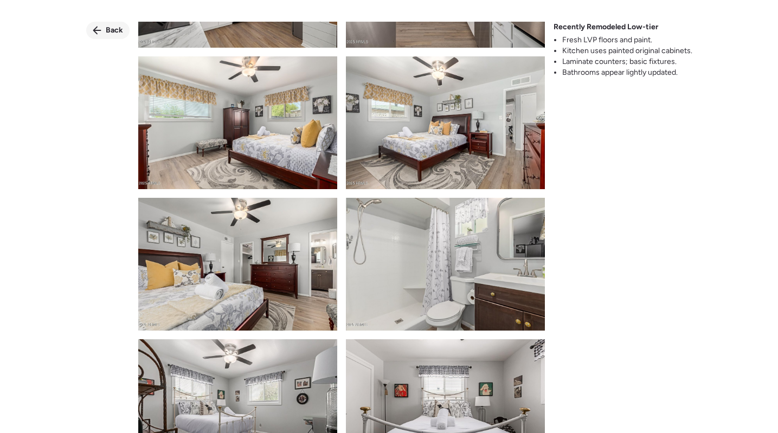
click at [92, 32] on div "Back" at bounding box center [107, 30] width 43 height 17
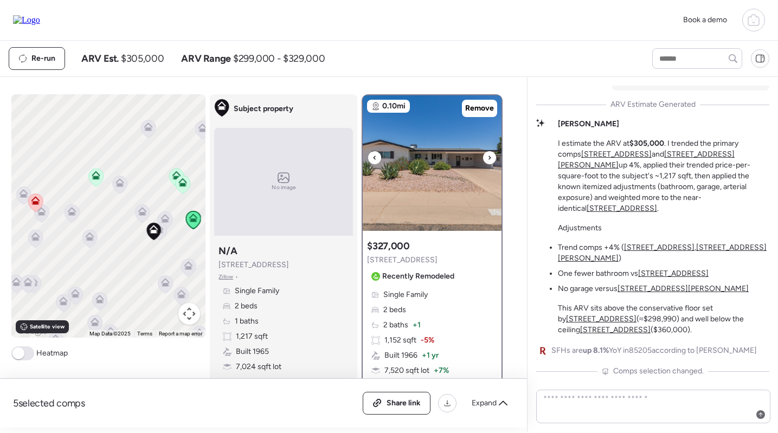
click at [396, 183] on img at bounding box center [432, 163] width 139 height 136
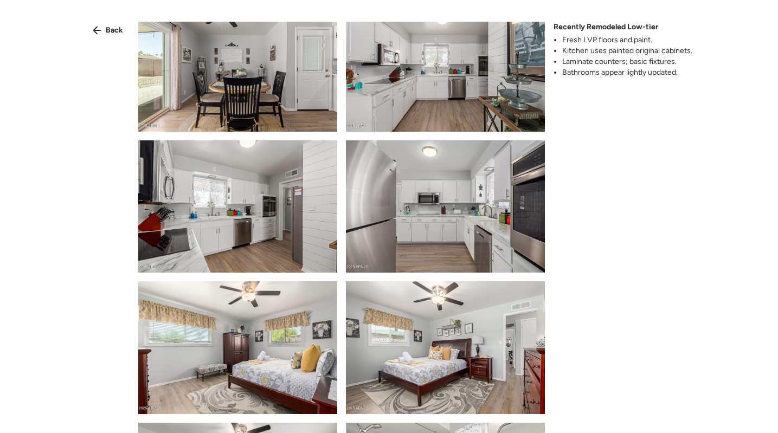
scroll to position [724, 0]
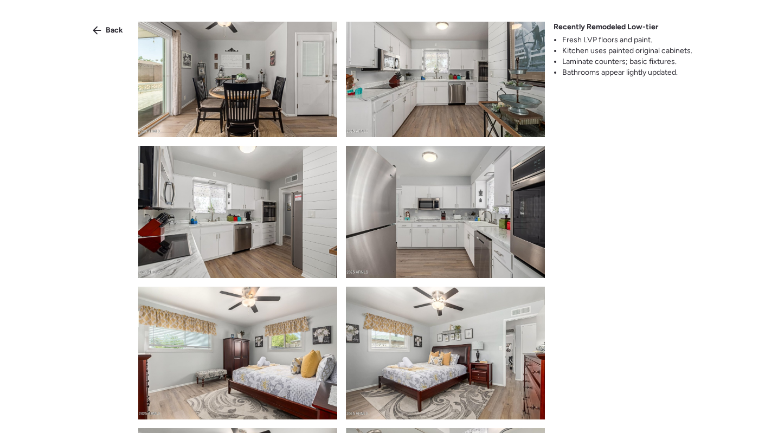
click at [466, 98] on img at bounding box center [445, 70] width 199 height 133
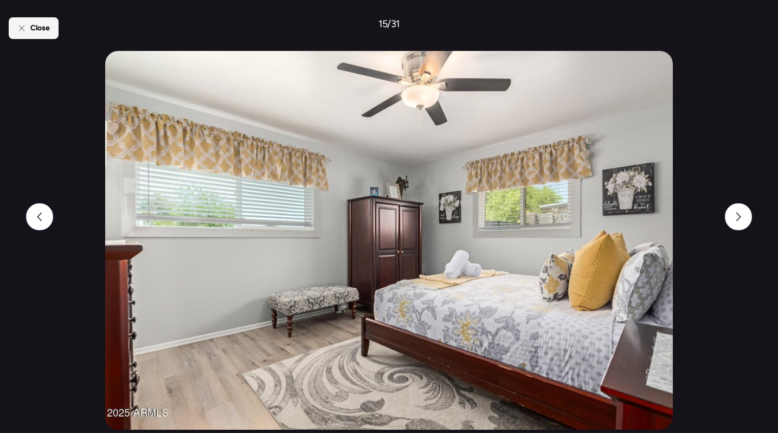
click at [46, 33] on span "Close" at bounding box center [40, 28] width 20 height 11
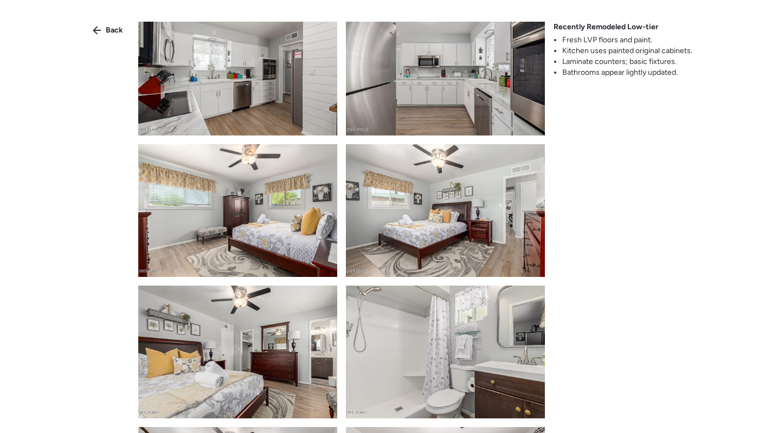
scroll to position [840, 0]
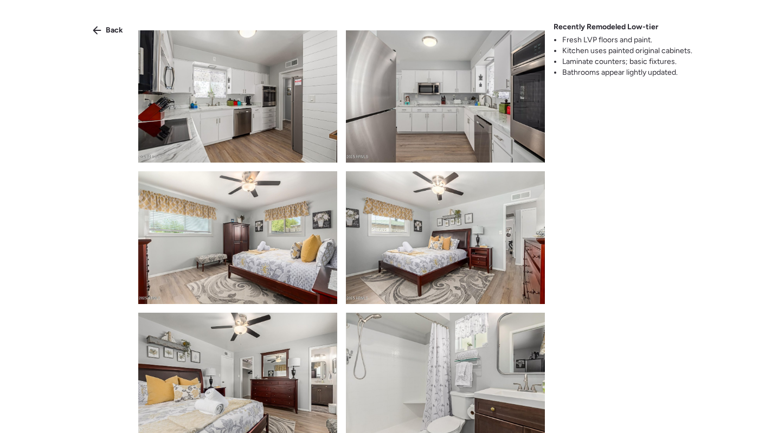
click at [439, 95] on img at bounding box center [445, 96] width 199 height 133
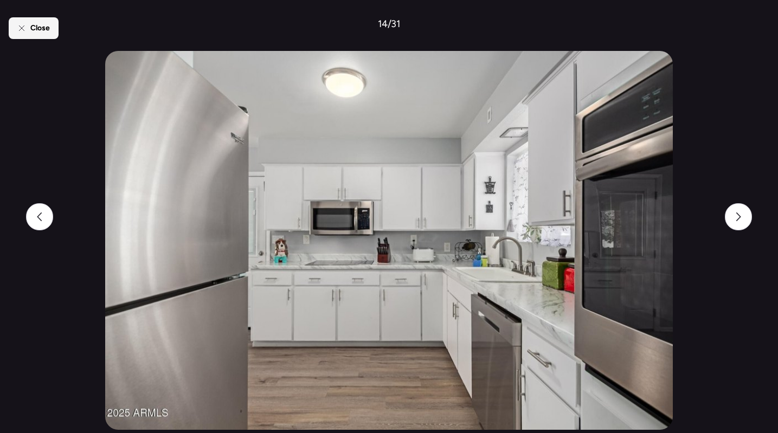
click at [50, 31] on div "Close" at bounding box center [34, 28] width 50 height 22
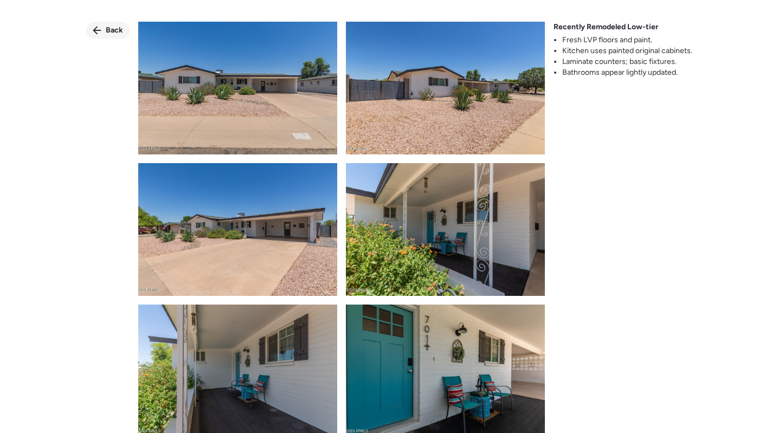
click at [111, 29] on span "Back" at bounding box center [114, 30] width 17 height 11
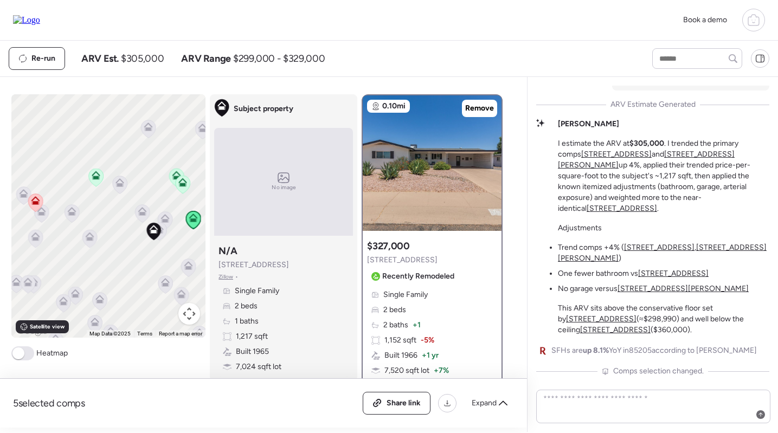
scroll to position [0, 0]
click at [38, 199] on icon at bounding box center [35, 200] width 9 height 9
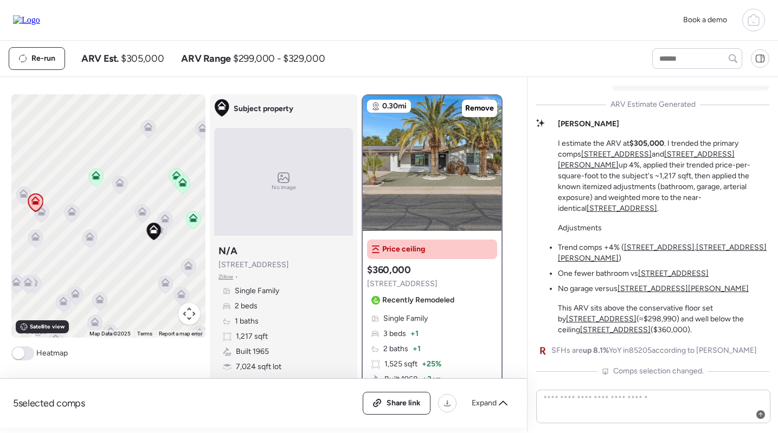
click at [196, 221] on icon at bounding box center [193, 220] width 7 height 3
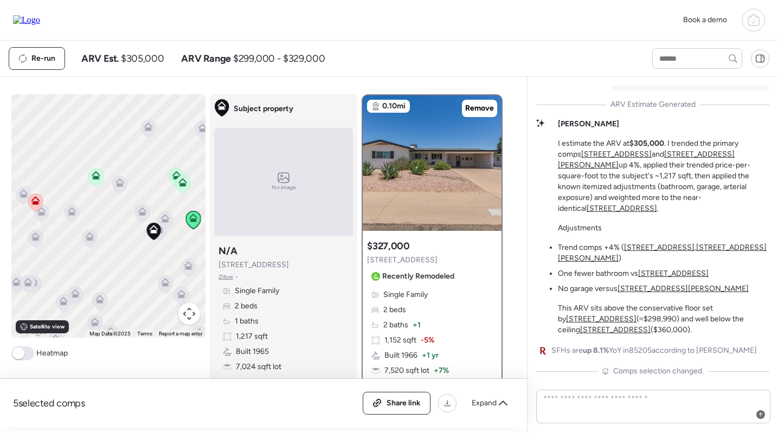
click at [32, 198] on icon at bounding box center [35, 200] width 9 height 9
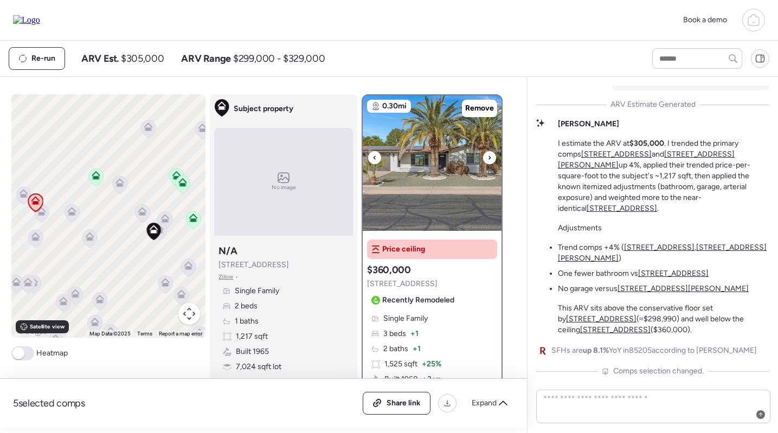
click at [437, 175] on img at bounding box center [432, 163] width 139 height 136
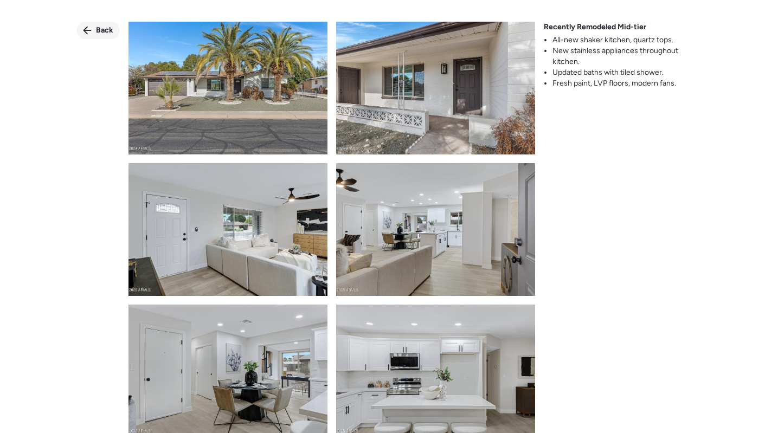
click at [99, 30] on span "Back" at bounding box center [104, 30] width 17 height 11
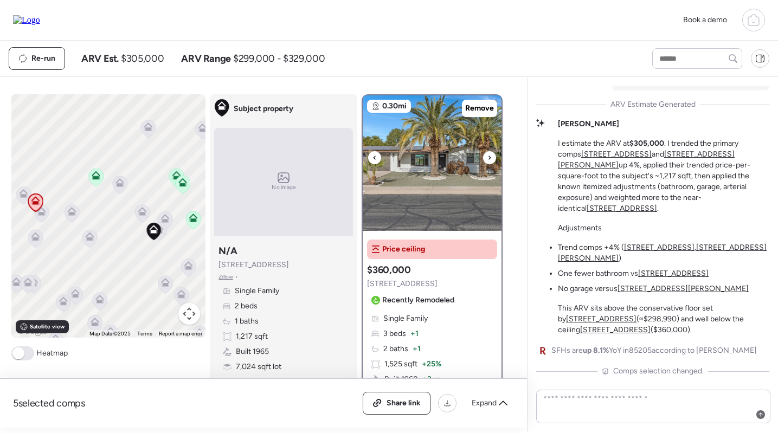
click at [478, 147] on img at bounding box center [432, 163] width 139 height 136
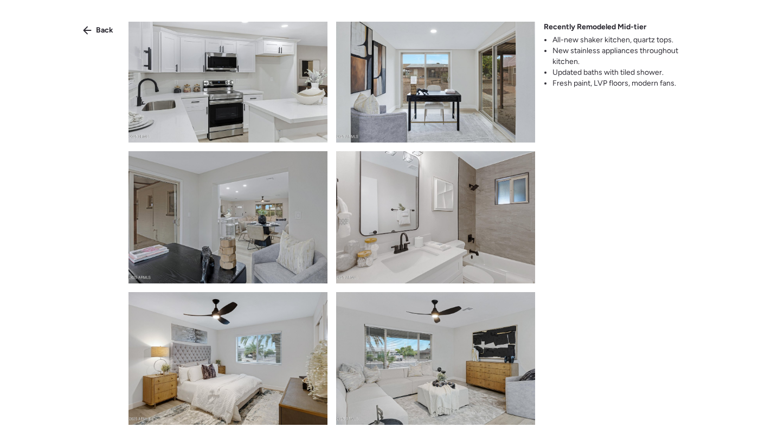
scroll to position [1090, 0]
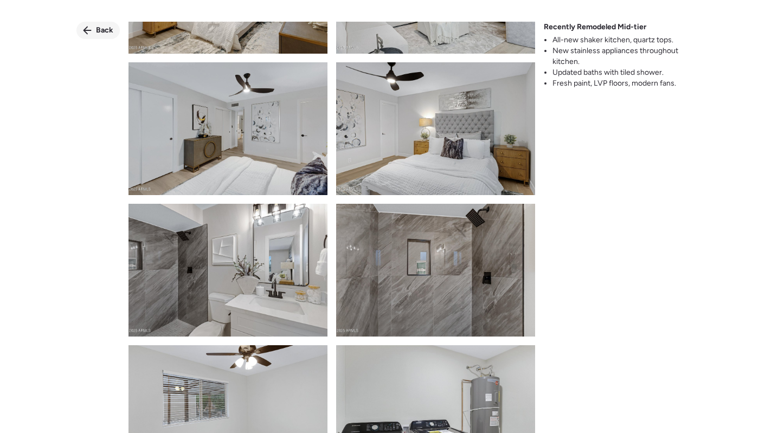
click at [89, 25] on div "Back" at bounding box center [97, 30] width 43 height 17
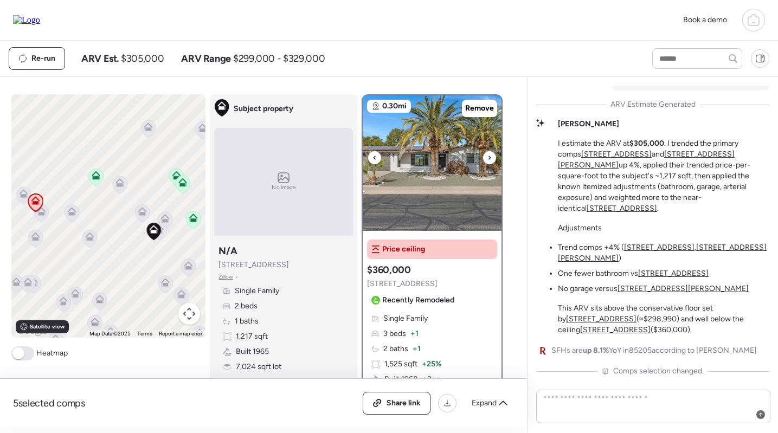
click at [433, 179] on img at bounding box center [432, 163] width 139 height 136
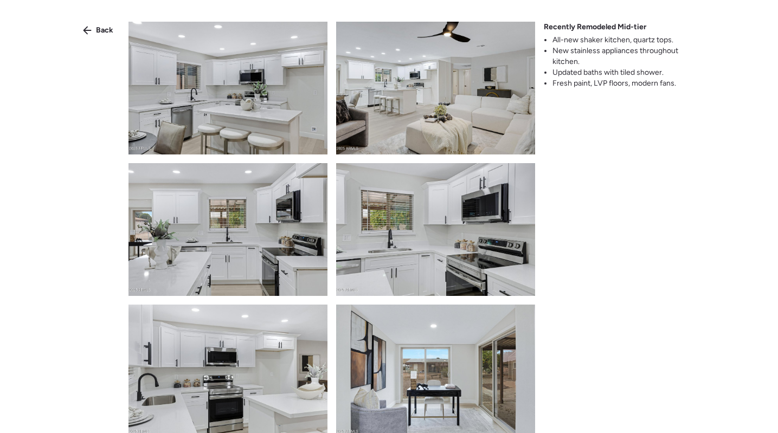
scroll to position [850, 0]
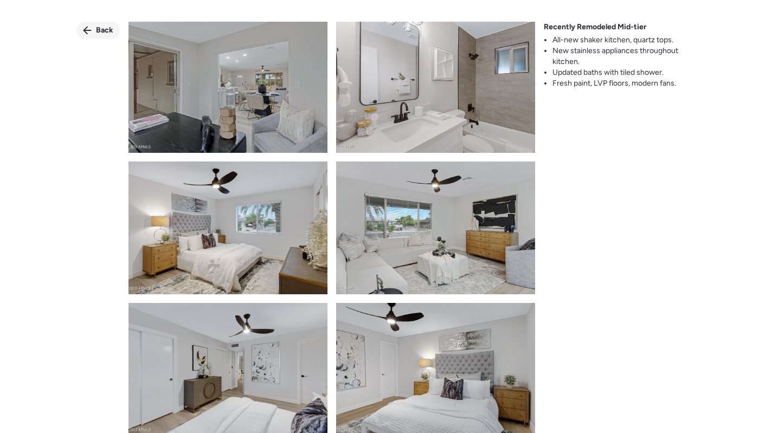
click at [107, 34] on span "Back" at bounding box center [104, 30] width 17 height 11
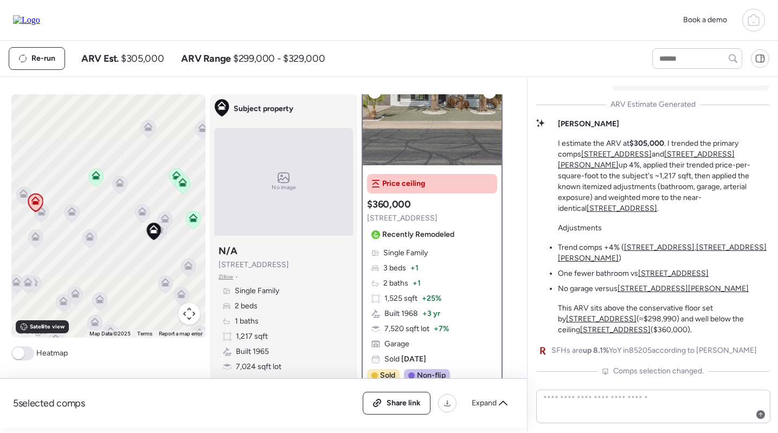
scroll to position [57, 0]
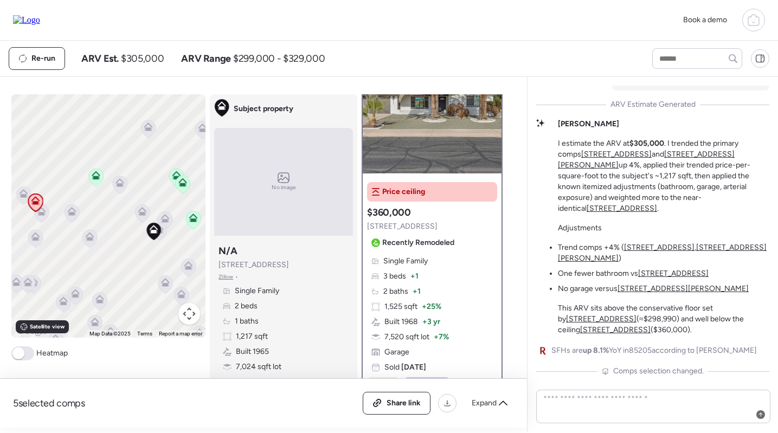
click at [195, 220] on icon at bounding box center [193, 220] width 7 height 3
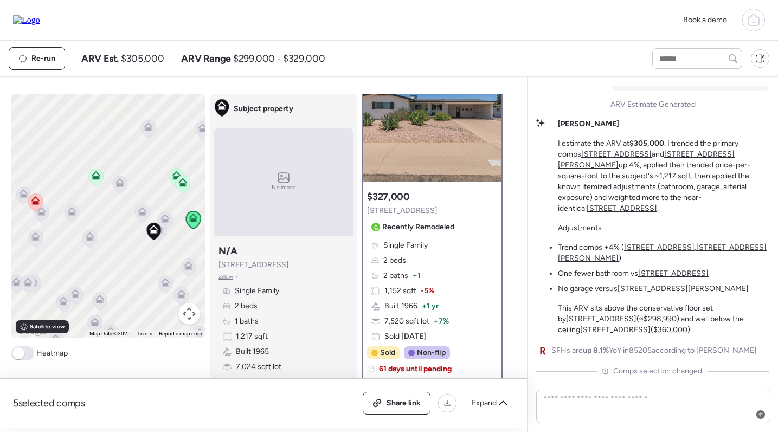
scroll to position [0, 0]
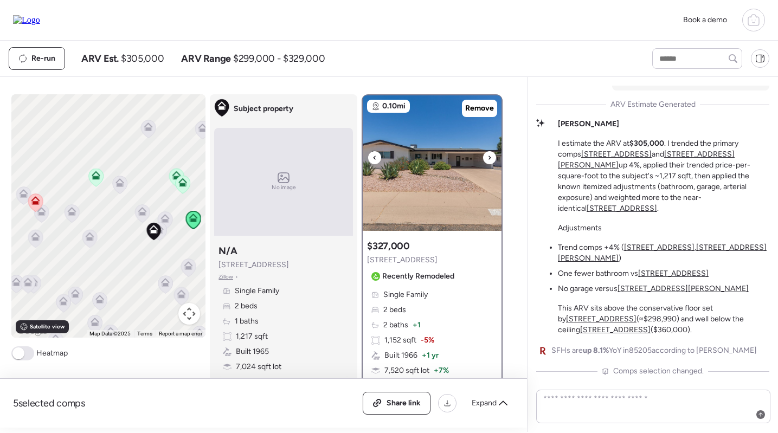
click at [436, 175] on img at bounding box center [432, 163] width 139 height 136
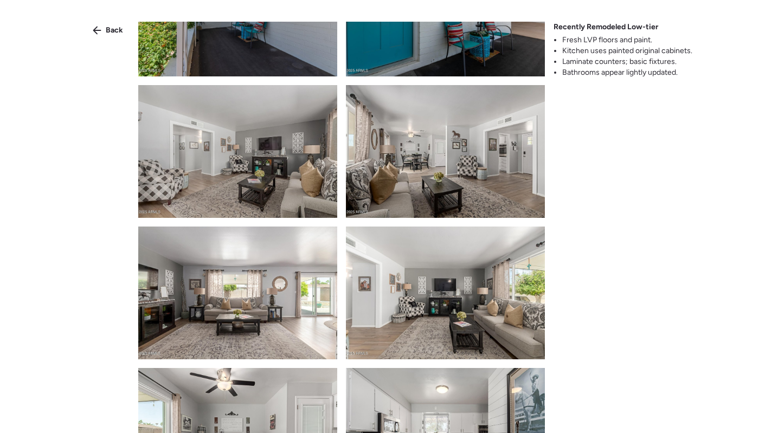
scroll to position [823, 0]
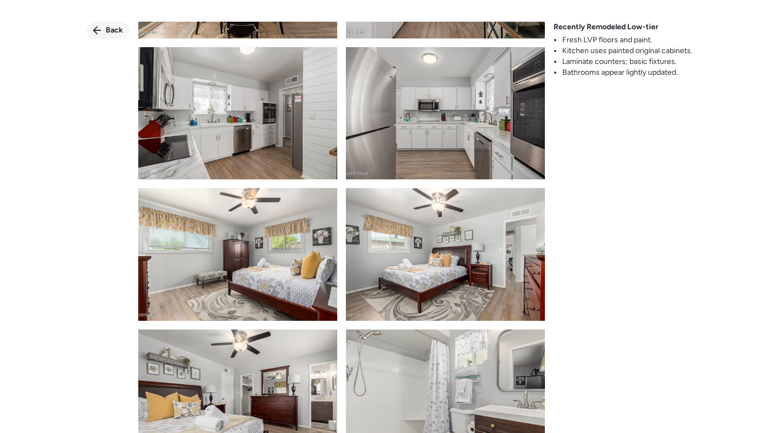
click at [108, 29] on span "Back" at bounding box center [114, 30] width 17 height 11
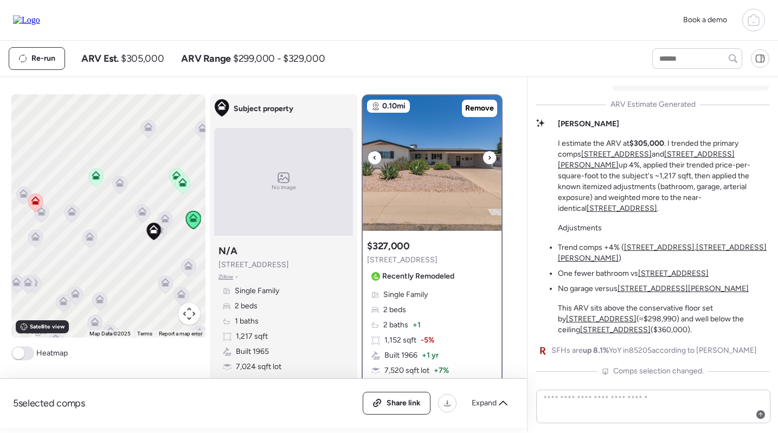
scroll to position [0, 0]
click at [410, 162] on img at bounding box center [432, 163] width 139 height 136
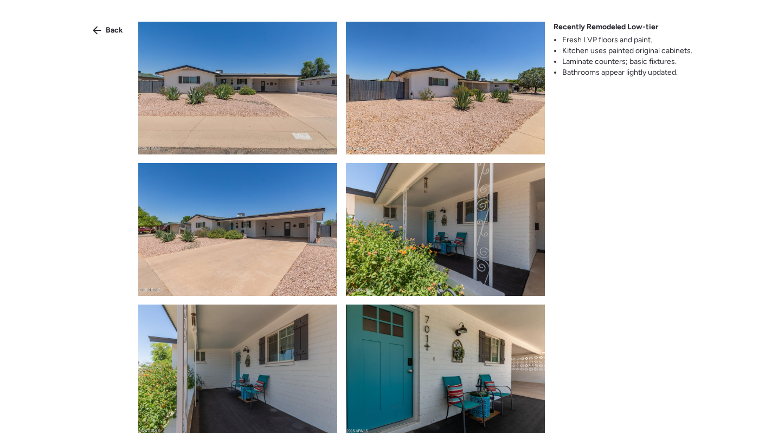
scroll to position [450, 0]
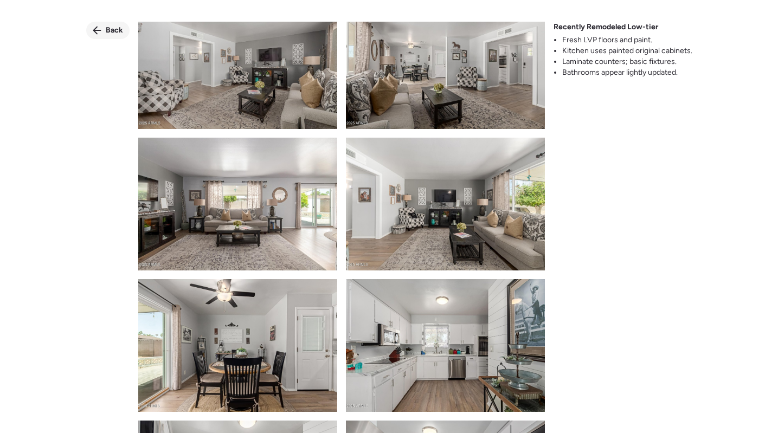
click at [107, 33] on span "Back" at bounding box center [114, 30] width 17 height 11
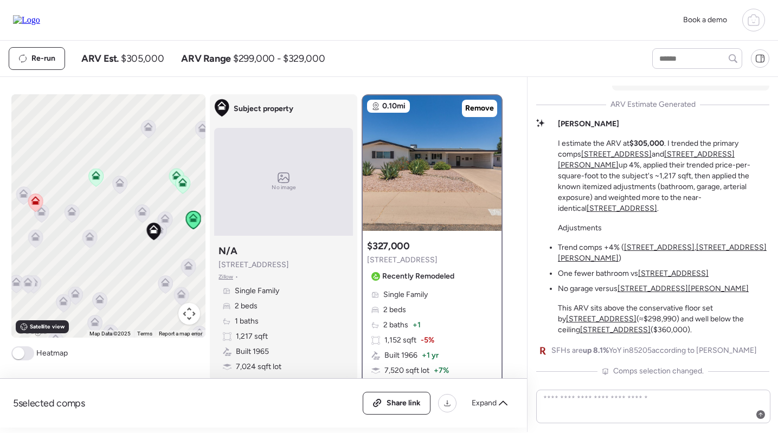
click at [37, 197] on icon at bounding box center [35, 200] width 9 height 9
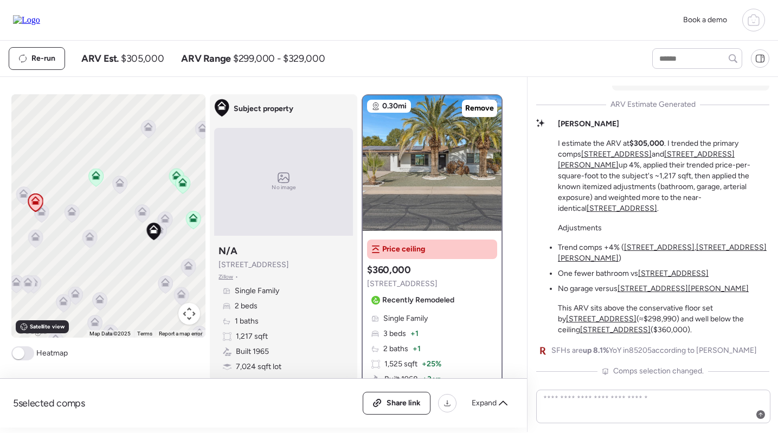
scroll to position [0, 0]
click at [444, 175] on img at bounding box center [432, 163] width 139 height 136
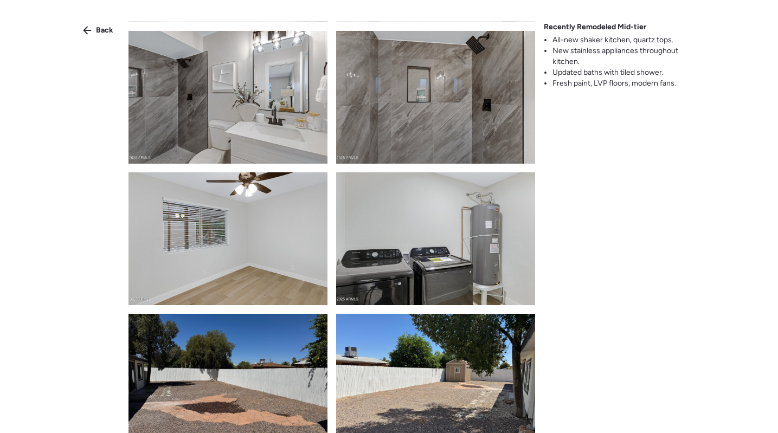
scroll to position [1388, 0]
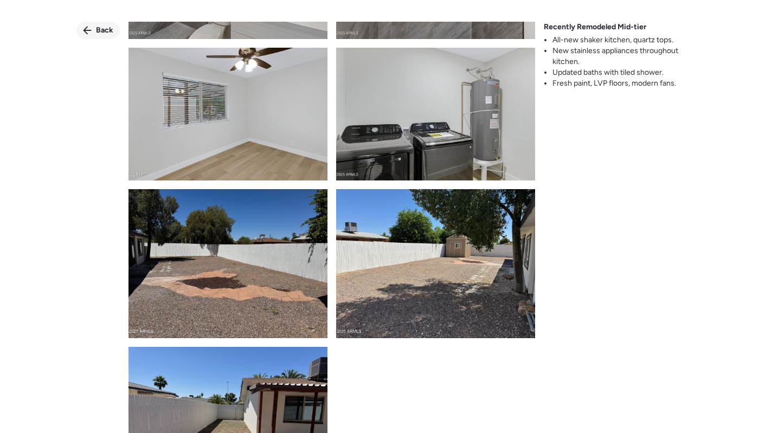
click at [104, 33] on span "Back" at bounding box center [104, 30] width 17 height 11
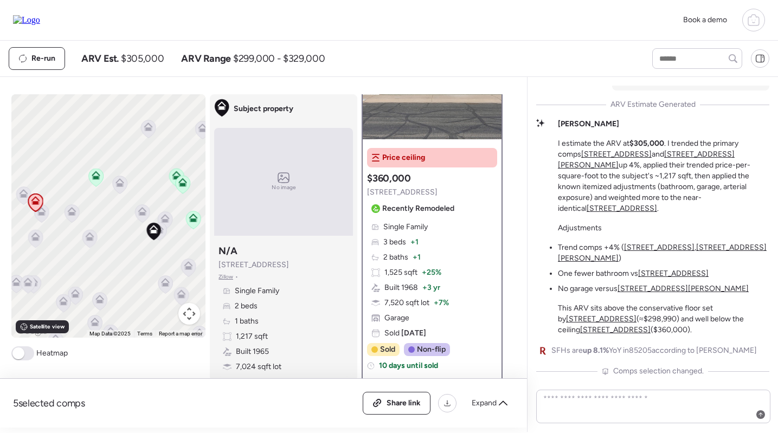
scroll to position [91, 0]
click at [190, 219] on icon at bounding box center [193, 218] width 9 height 9
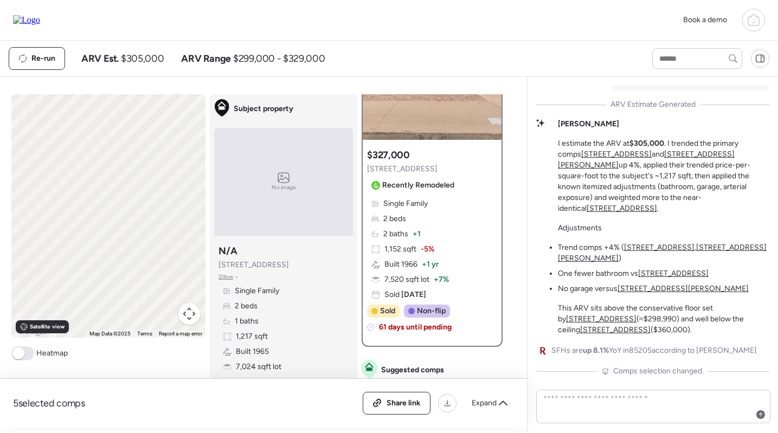
scroll to position [0, 0]
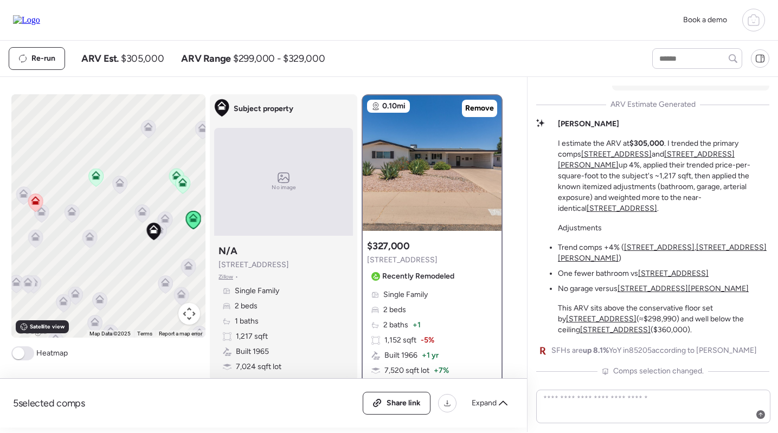
click at [39, 200] on icon at bounding box center [35, 200] width 9 height 9
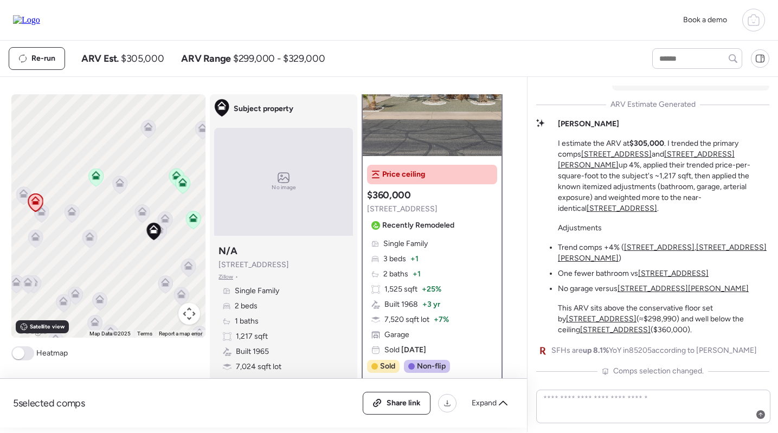
scroll to position [88, 0]
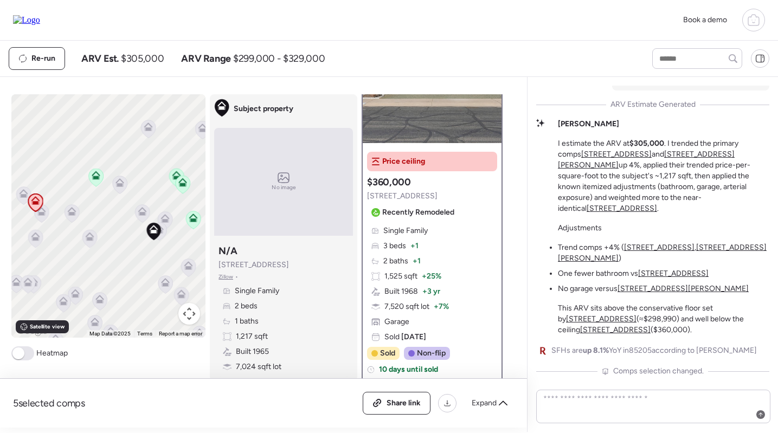
click at [194, 224] on icon at bounding box center [193, 220] width 15 height 18
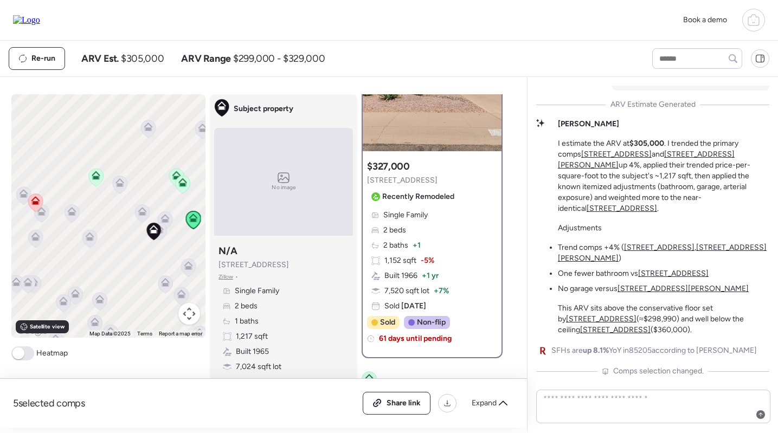
scroll to position [79, 0]
click at [185, 189] on icon at bounding box center [183, 185] width 15 height 18
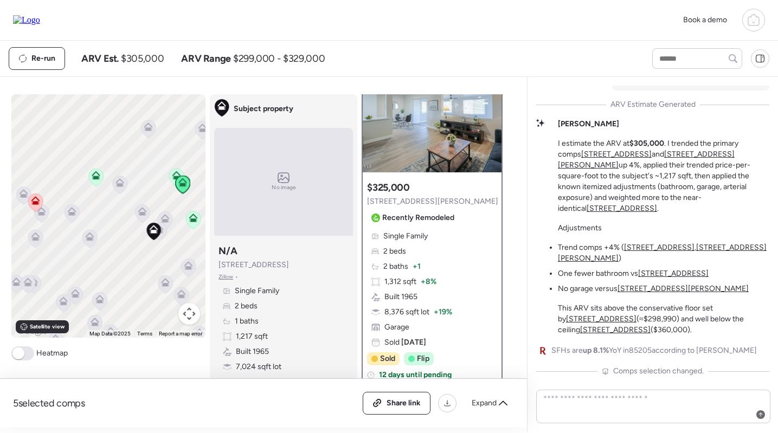
scroll to position [58, 0]
click at [33, 200] on icon at bounding box center [35, 198] width 8 height 5
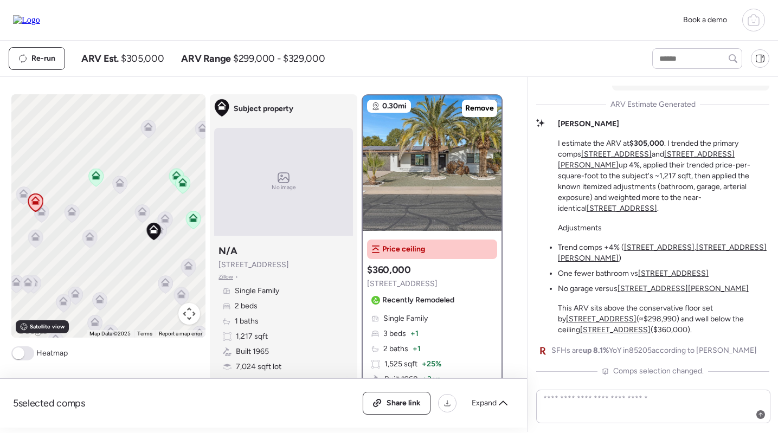
click at [182, 188] on icon at bounding box center [183, 185] width 15 height 18
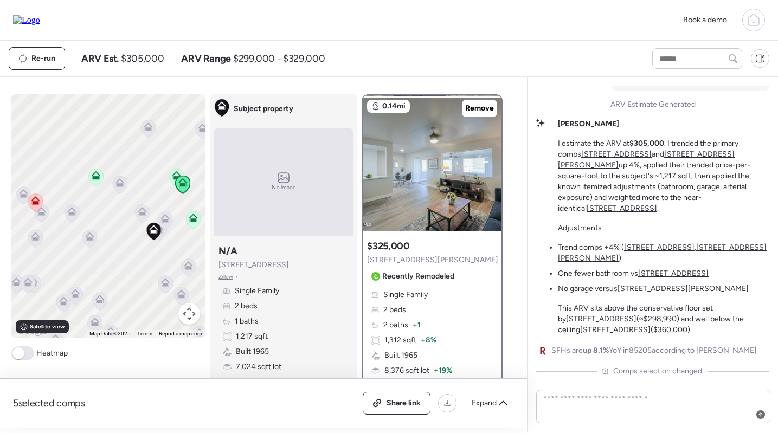
click at [174, 170] on icon at bounding box center [176, 178] width 15 height 18
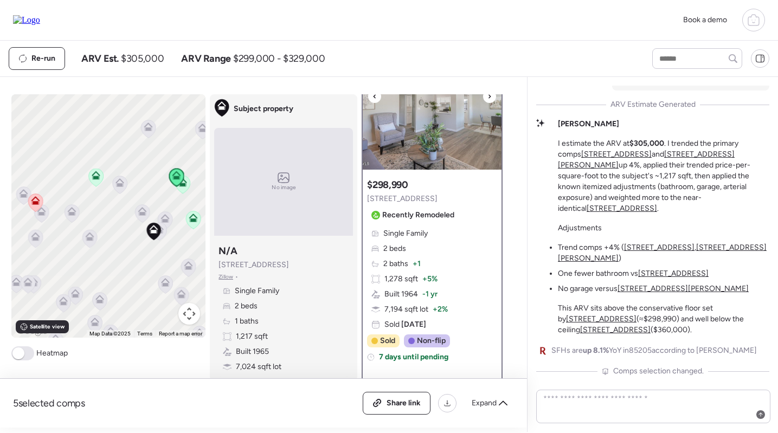
scroll to position [61, 0]
click at [93, 181] on icon at bounding box center [96, 178] width 15 height 18
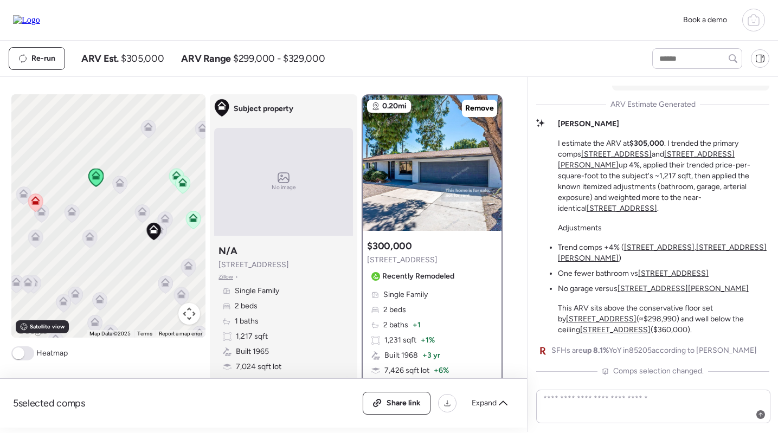
scroll to position [74, 0]
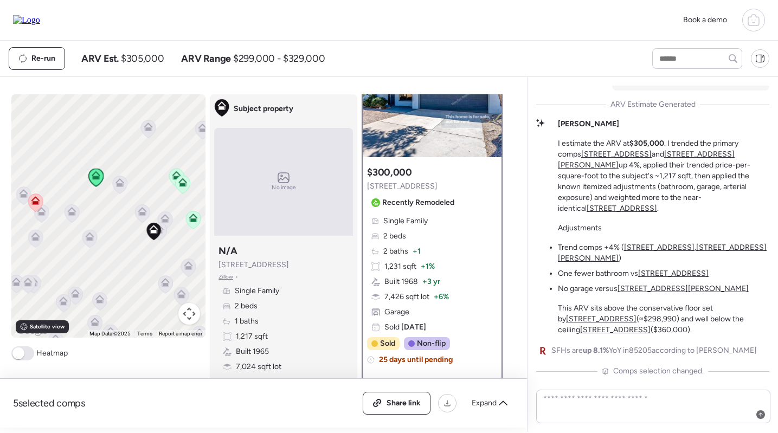
click at [34, 198] on icon at bounding box center [35, 198] width 8 height 5
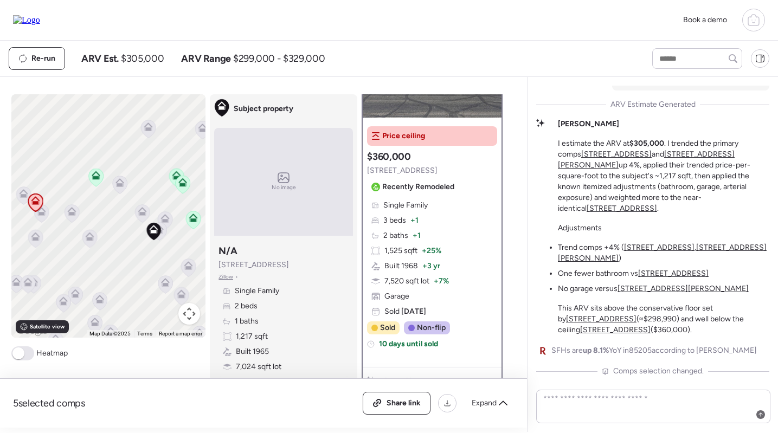
scroll to position [114, 0]
click at [195, 222] on icon at bounding box center [193, 220] width 7 height 3
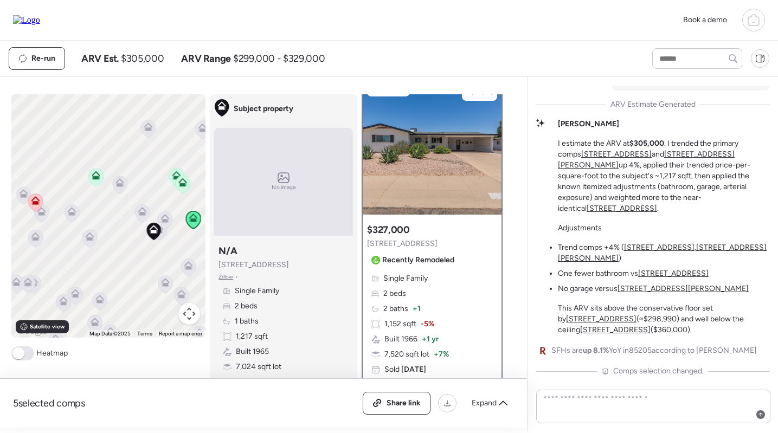
scroll to position [0, 0]
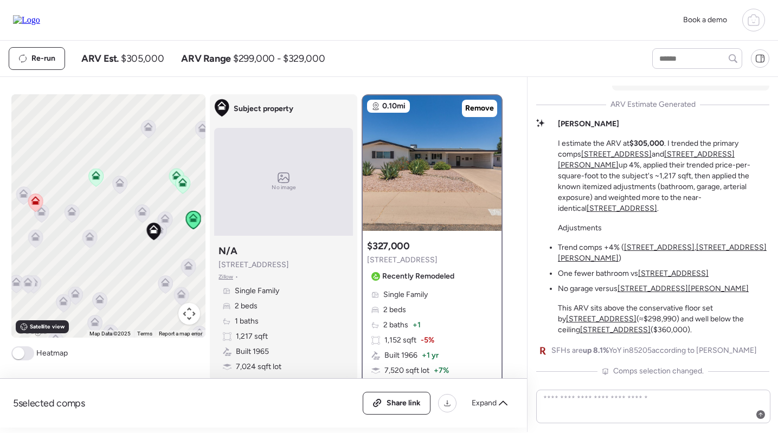
click at [179, 183] on icon at bounding box center [182, 180] width 8 height 5
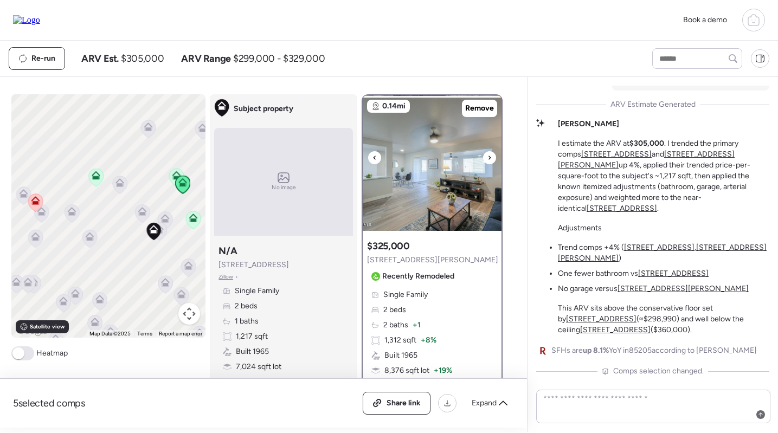
click at [416, 178] on img at bounding box center [432, 163] width 139 height 136
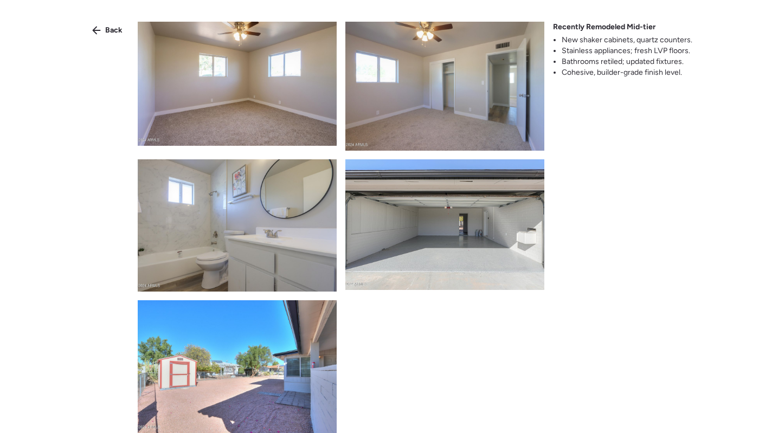
scroll to position [1444, 0]
click at [259, 269] on img at bounding box center [237, 225] width 199 height 132
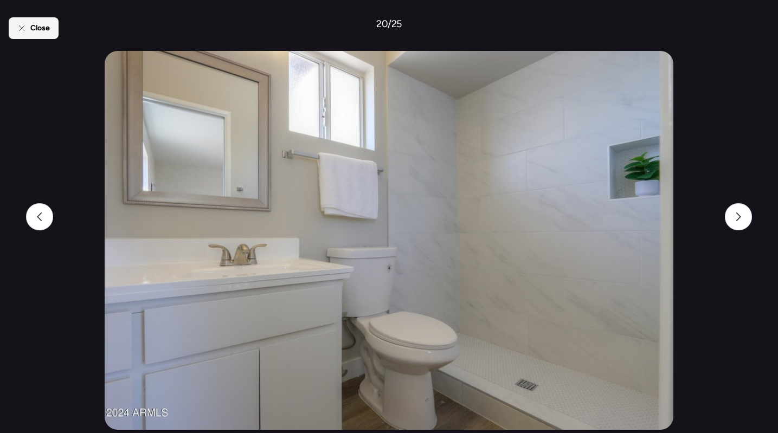
click at [29, 17] on div "Close" at bounding box center [34, 28] width 50 height 22
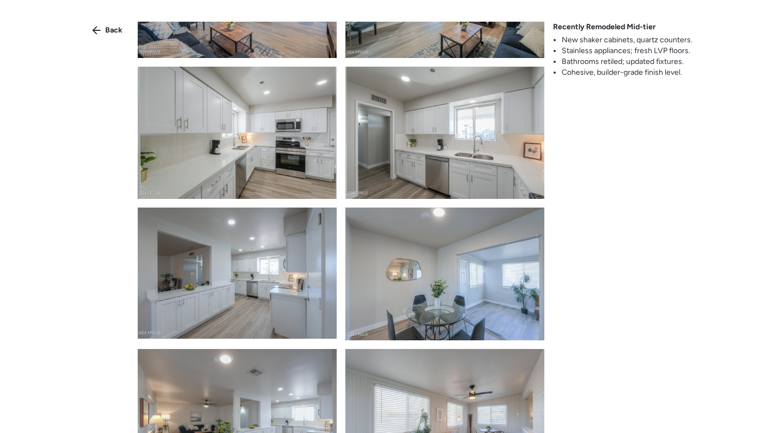
scroll to position [688, 0]
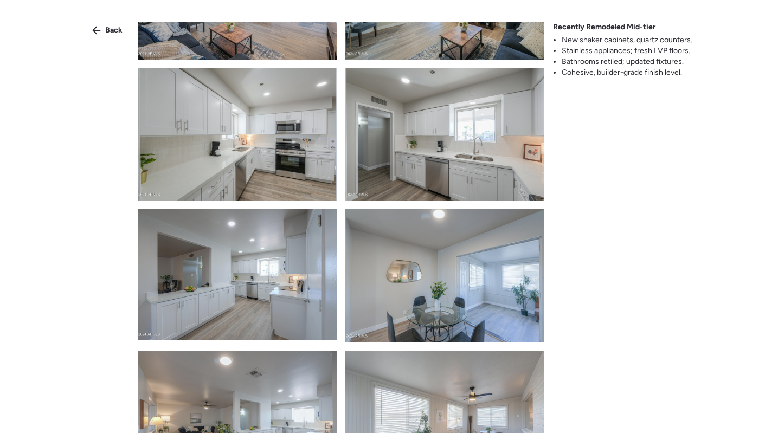
click at [476, 179] on img at bounding box center [444, 134] width 199 height 133
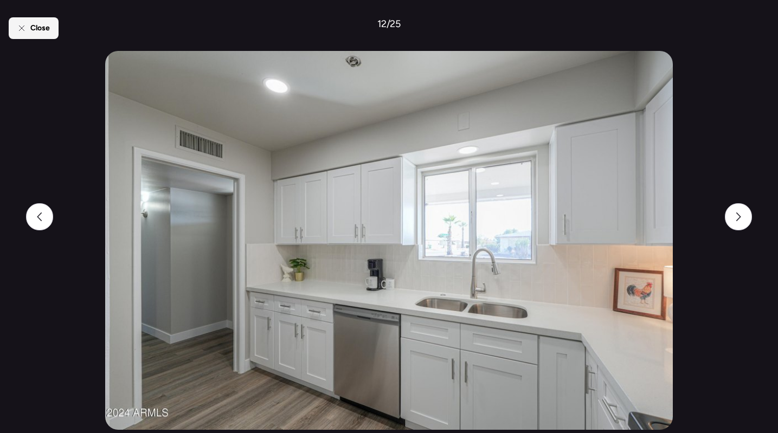
click at [49, 37] on div "Close" at bounding box center [34, 28] width 50 height 22
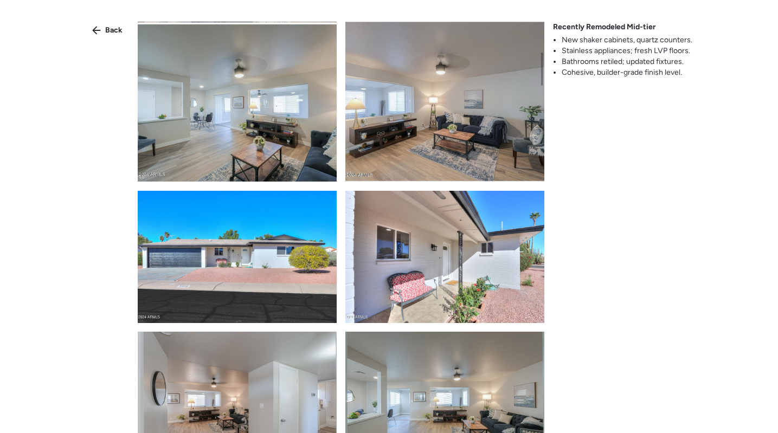
scroll to position [0, 0]
click at [113, 27] on span "Back" at bounding box center [113, 30] width 17 height 11
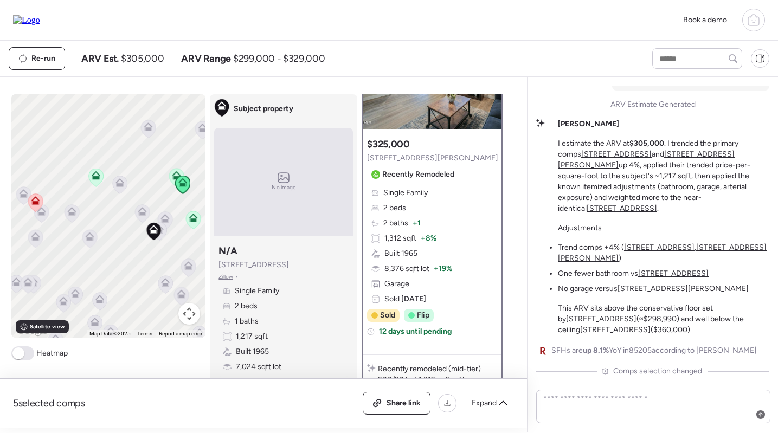
scroll to position [105, 0]
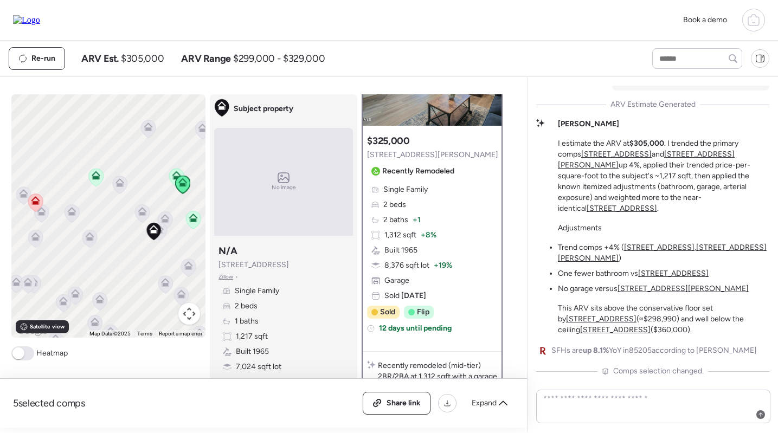
click at [195, 220] on icon at bounding box center [193, 220] width 7 height 3
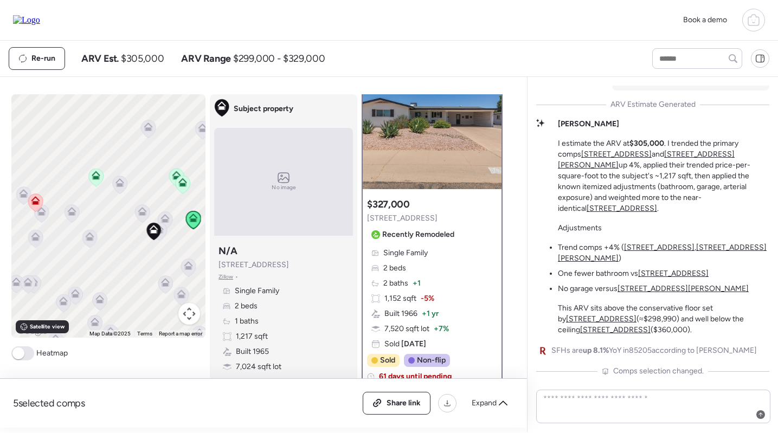
scroll to position [35, 0]
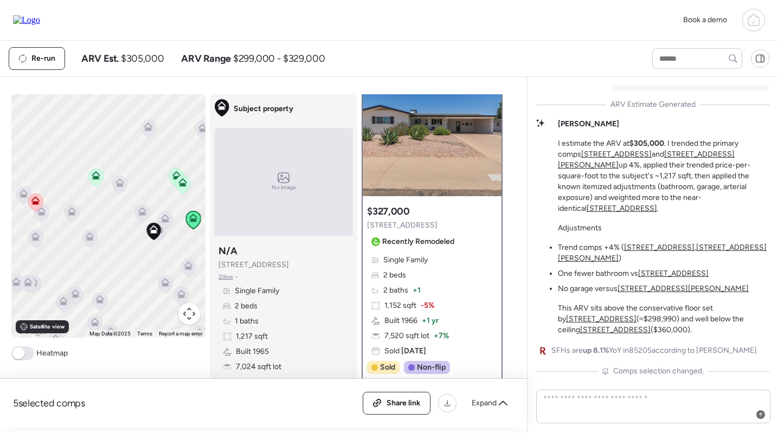
click at [181, 181] on icon at bounding box center [182, 180] width 8 height 5
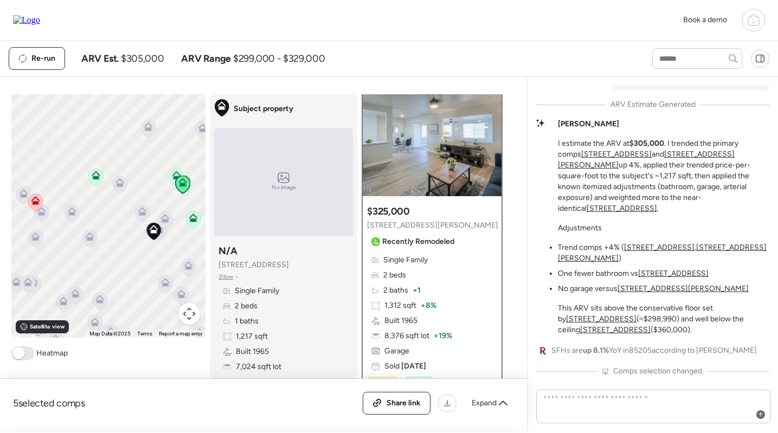
scroll to position [0, 0]
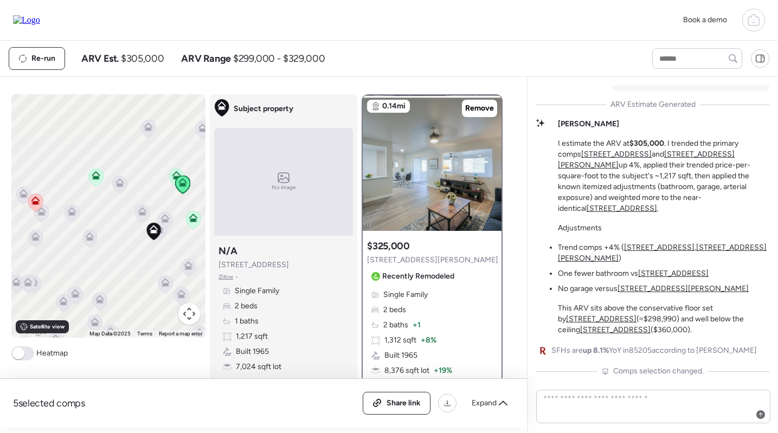
click at [176, 176] on icon at bounding box center [182, 184] width 15 height 18
click at [94, 176] on icon at bounding box center [96, 175] width 9 height 9
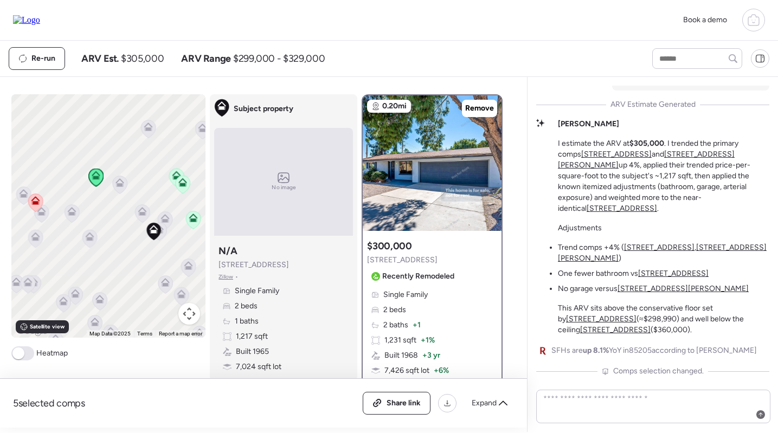
click at [38, 202] on icon at bounding box center [35, 200] width 9 height 9
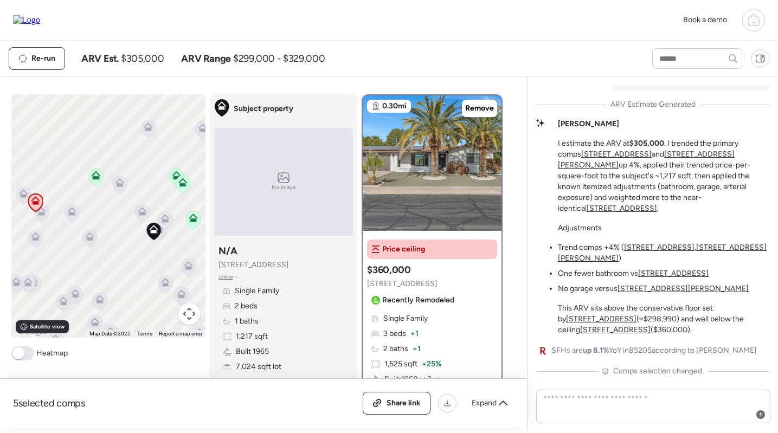
click at [191, 222] on icon at bounding box center [193, 220] width 7 height 3
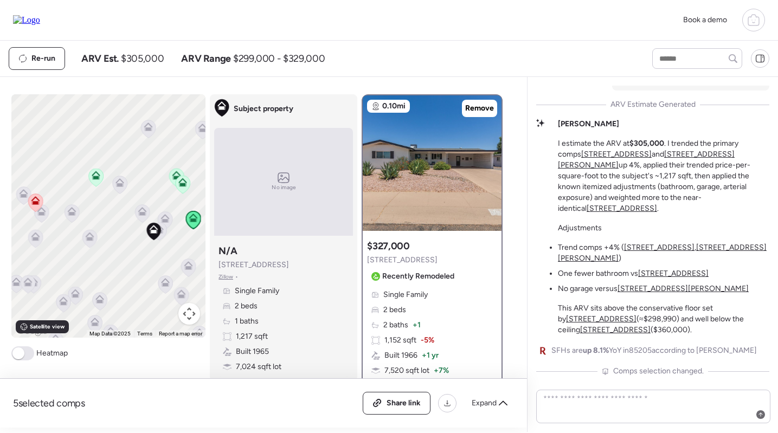
click at [162, 221] on icon at bounding box center [165, 220] width 7 height 3
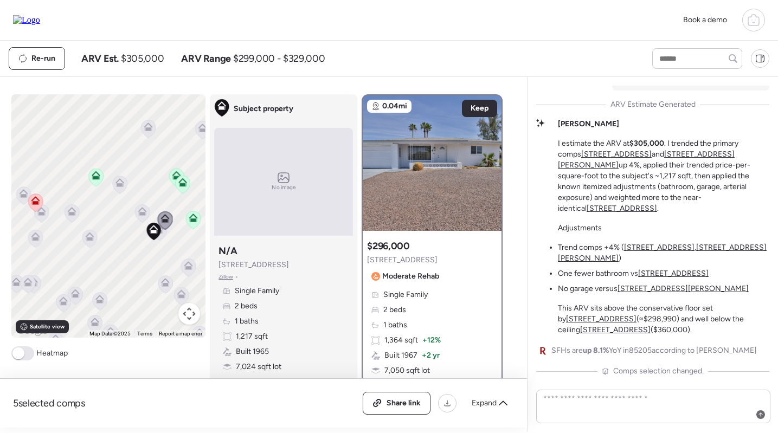
click at [167, 236] on div "To navigate, press the arrow keys. To activate drag with keyboard, press Alt + …" at bounding box center [108, 215] width 195 height 243
click at [166, 237] on icon at bounding box center [159, 231] width 15 height 18
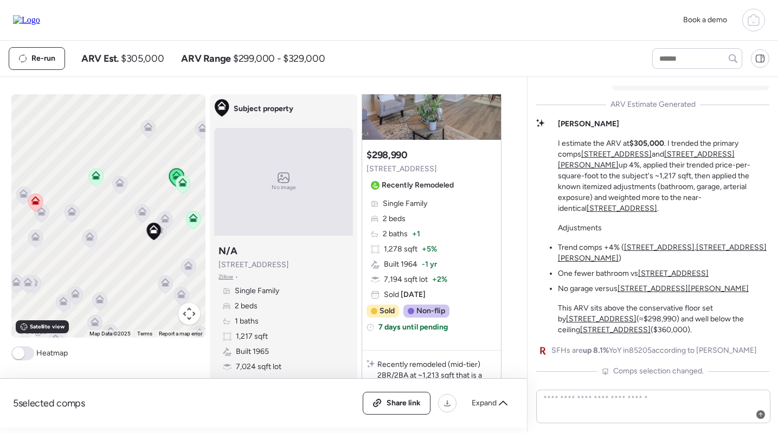
scroll to position [766, 0]
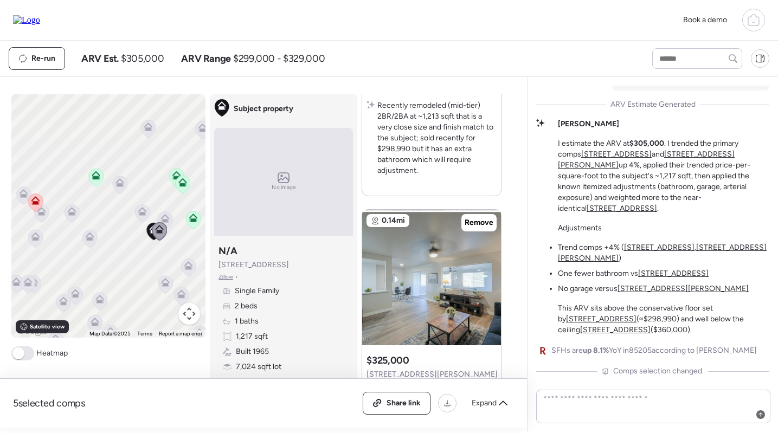
click at [90, 236] on icon at bounding box center [90, 236] width 9 height 9
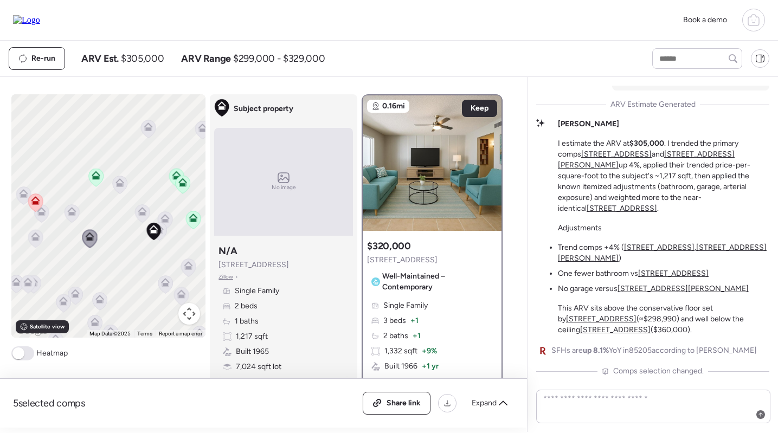
click at [72, 206] on icon at bounding box center [72, 213] width 15 height 18
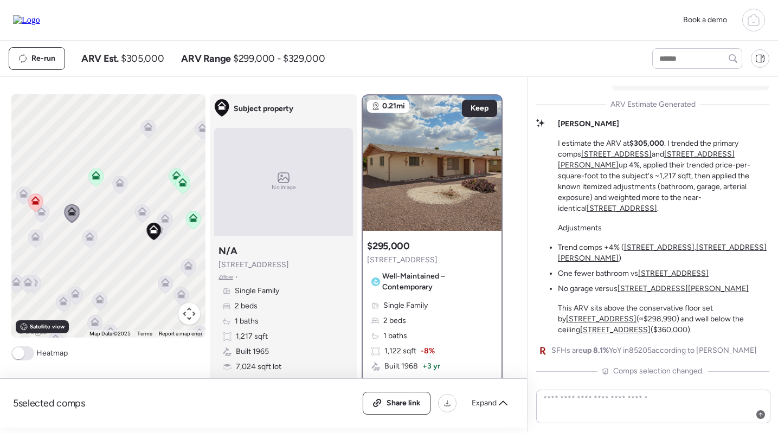
click at [34, 242] on icon at bounding box center [35, 239] width 15 height 18
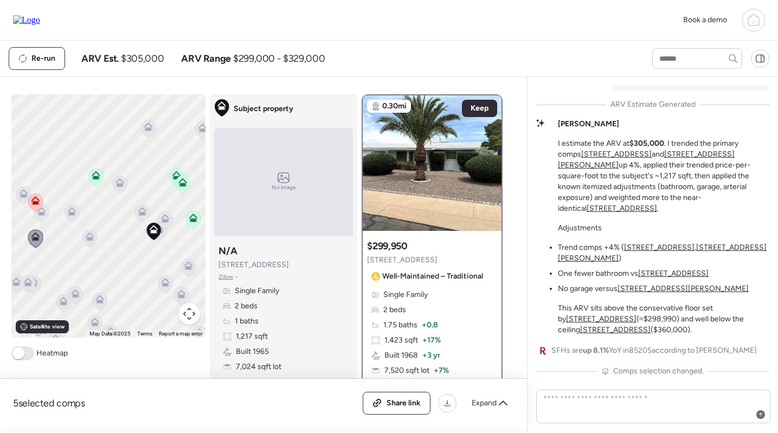
click at [35, 288] on icon at bounding box center [28, 284] width 15 height 18
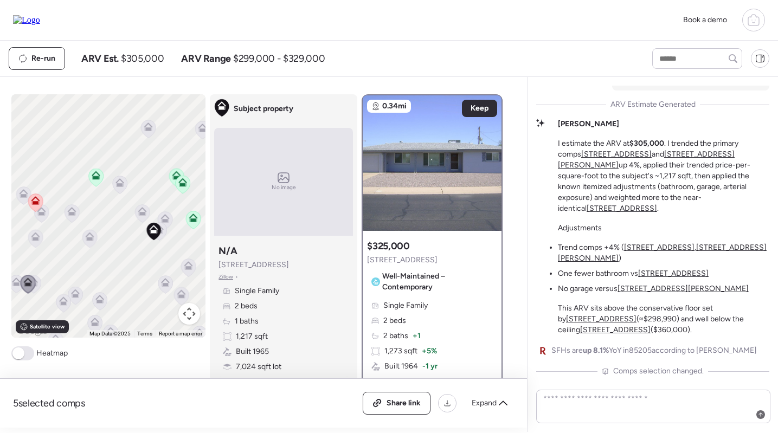
click at [28, 288] on icon at bounding box center [28, 284] width 15 height 18
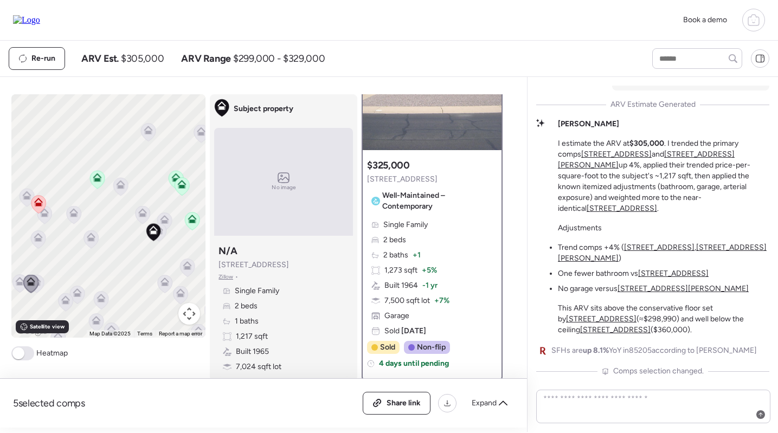
scroll to position [98, 0]
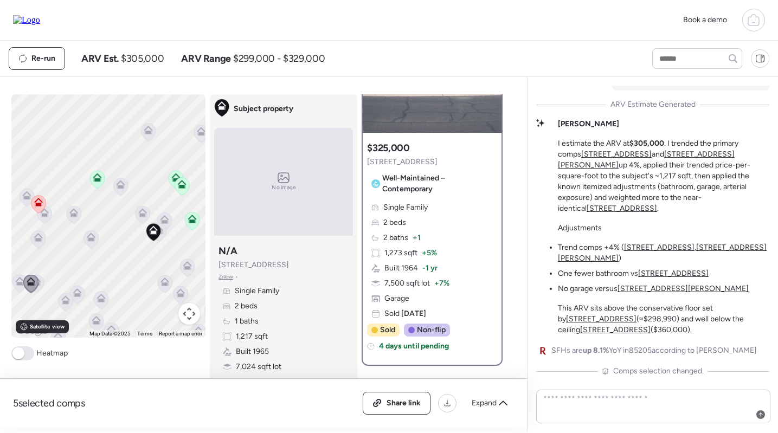
click at [18, 282] on icon at bounding box center [20, 281] width 9 height 9
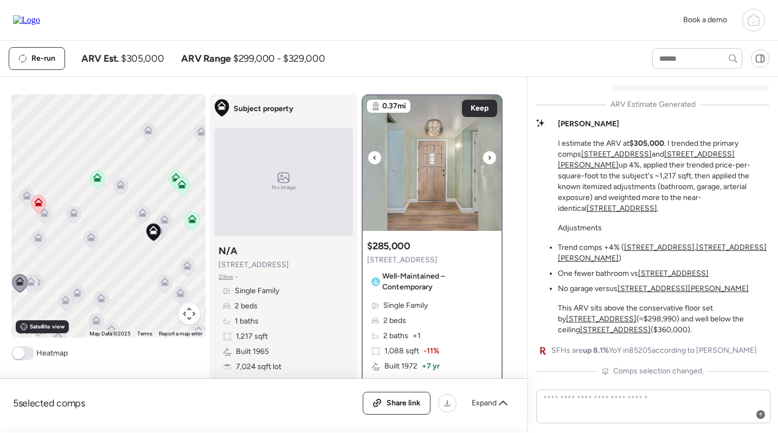
scroll to position [0, 0]
click at [425, 155] on img at bounding box center [432, 163] width 139 height 136
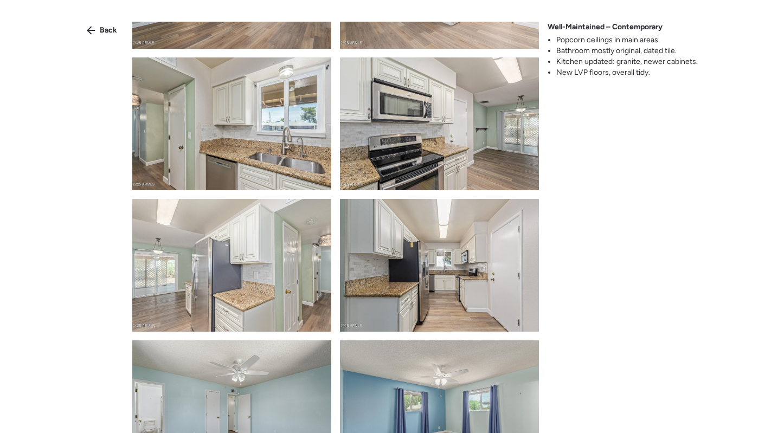
scroll to position [1090, 0]
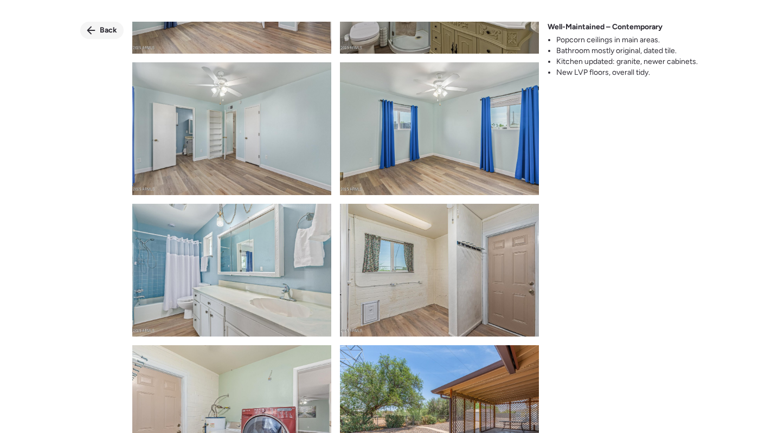
click at [104, 31] on span "Back" at bounding box center [108, 30] width 17 height 11
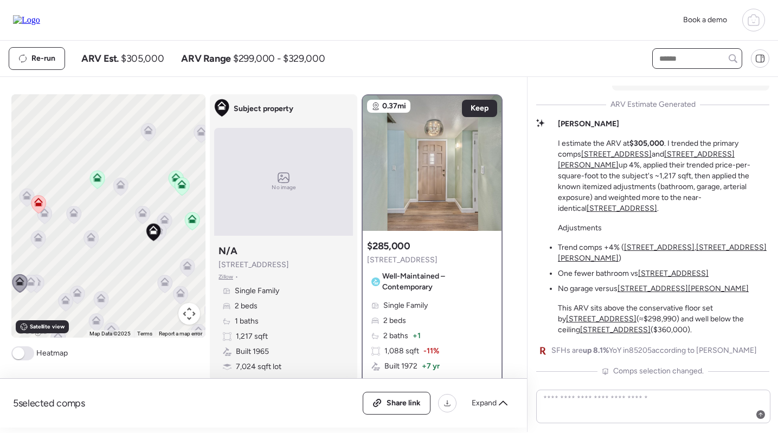
click at [666, 61] on input "text" at bounding box center [697, 58] width 80 height 15
type input "****"
click at [673, 83] on span "5510 E Dallas St, Mesa, AZ 85205" at bounding box center [692, 78] width 70 height 11
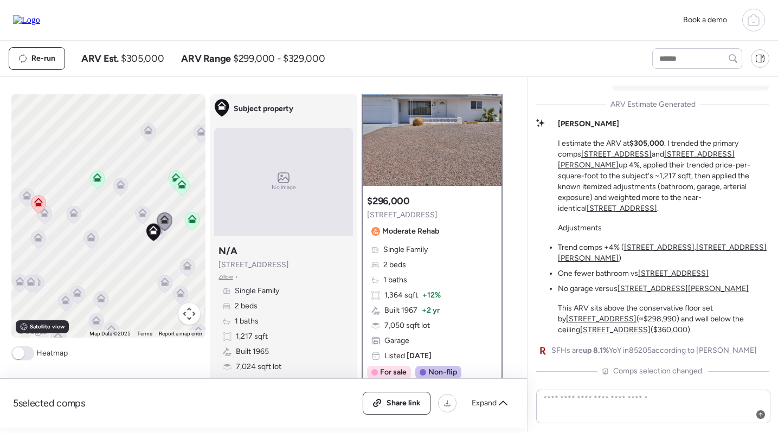
scroll to position [20, 0]
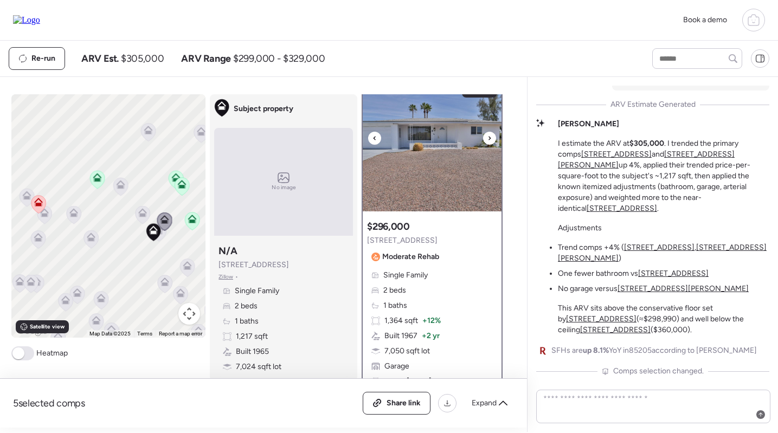
click at [424, 147] on img at bounding box center [432, 144] width 139 height 136
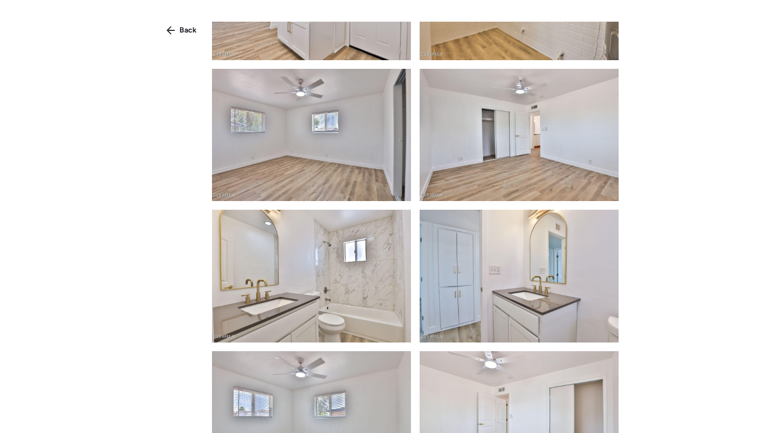
scroll to position [1181, 0]
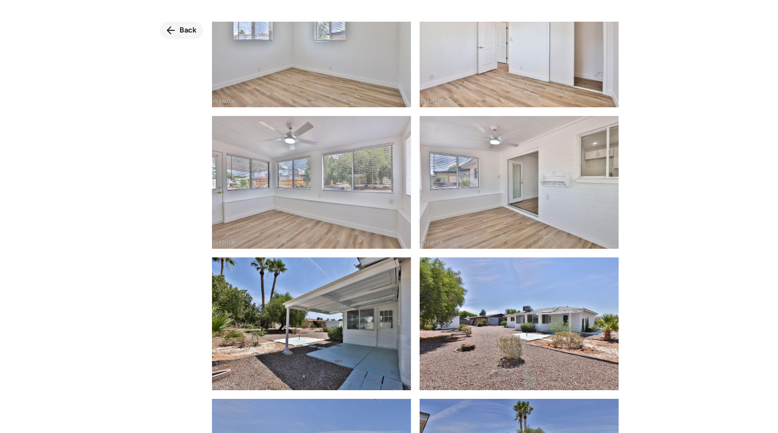
click at [184, 27] on span "Back" at bounding box center [187, 30] width 17 height 11
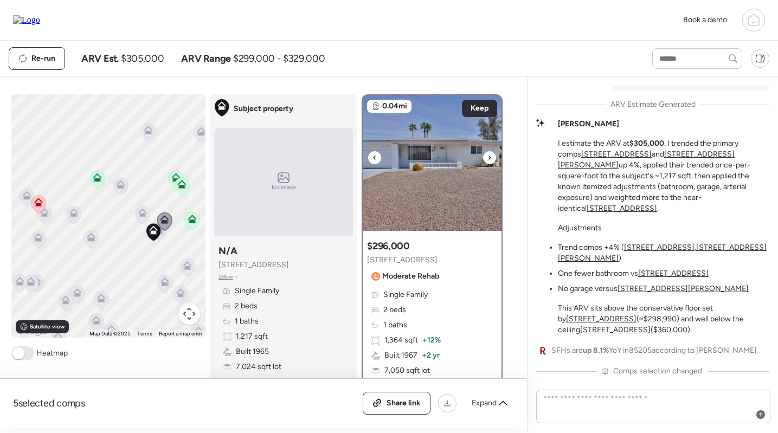
scroll to position [0, 0]
click at [418, 169] on img at bounding box center [432, 163] width 139 height 136
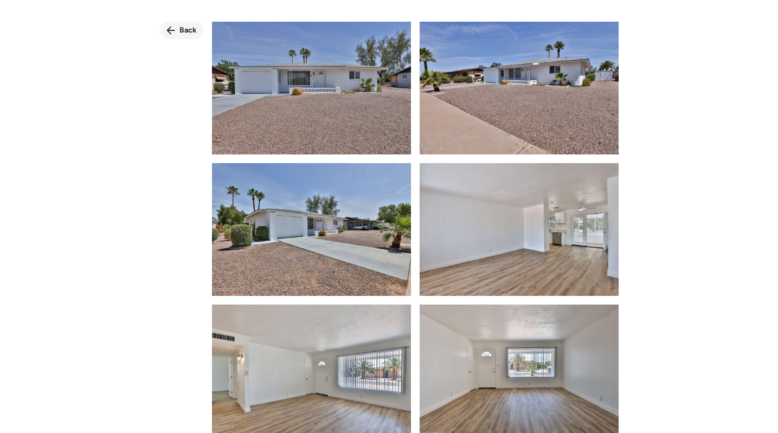
click at [179, 24] on div "Back" at bounding box center [181, 30] width 43 height 17
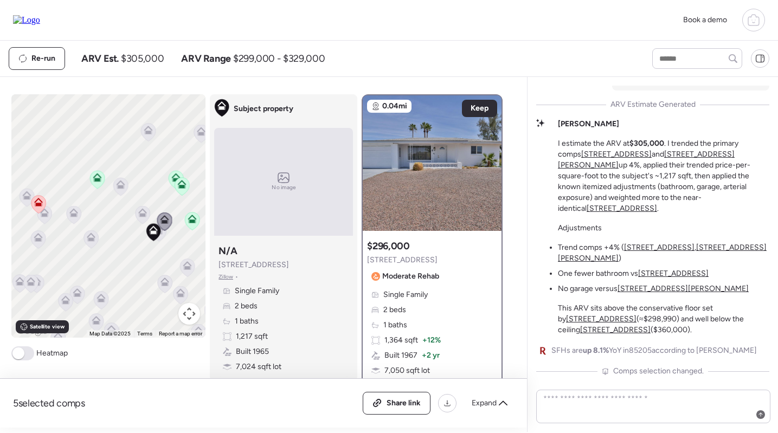
scroll to position [80, 0]
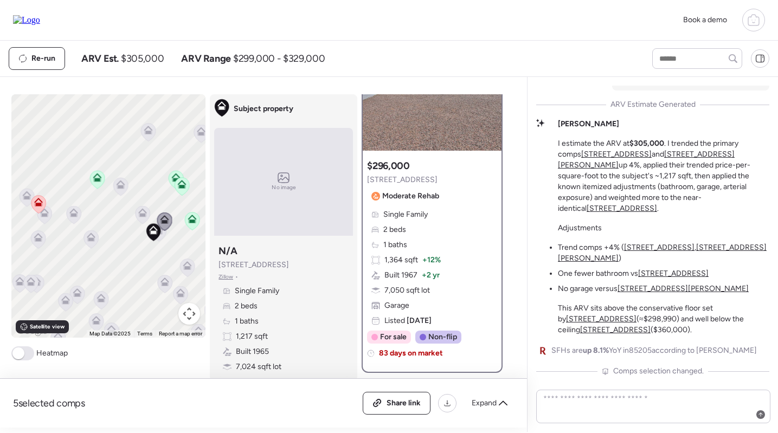
click at [436, 236] on div "Single Family 2 beds 1 baths 1,364 sqft + 12% Built 1967 + 2 yr 7,050 sqft lot …" at bounding box center [432, 267] width 130 height 117
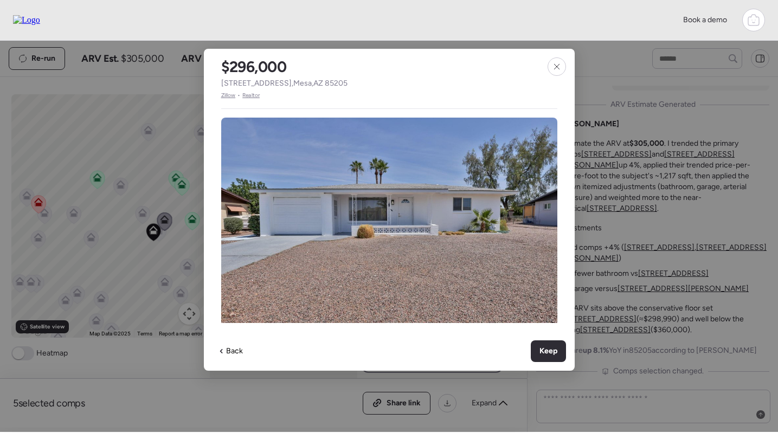
click at [232, 94] on span "Zillow" at bounding box center [228, 95] width 15 height 9
click at [475, 170] on img at bounding box center [389, 226] width 336 height 217
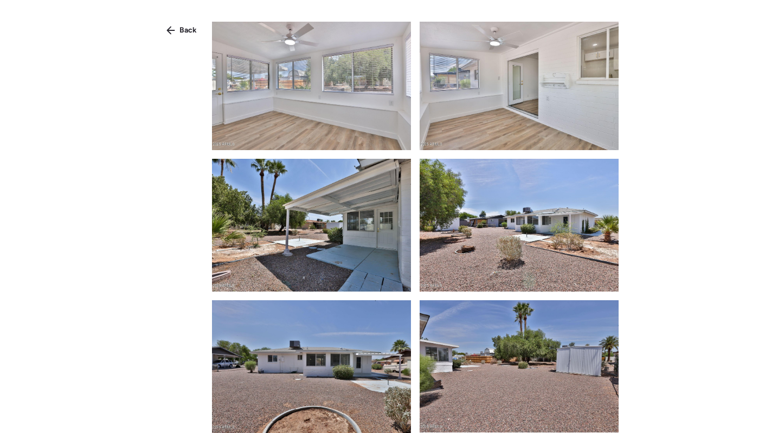
scroll to position [1280, 0]
click at [182, 38] on div "Back" at bounding box center [181, 30] width 43 height 17
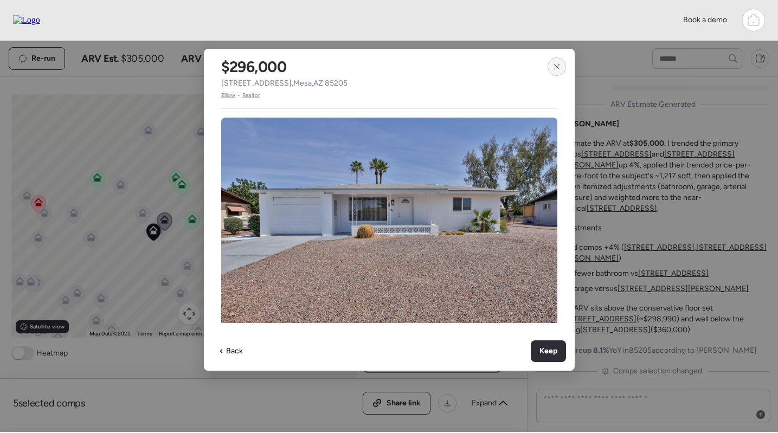
click at [556, 65] on icon at bounding box center [557, 66] width 9 height 9
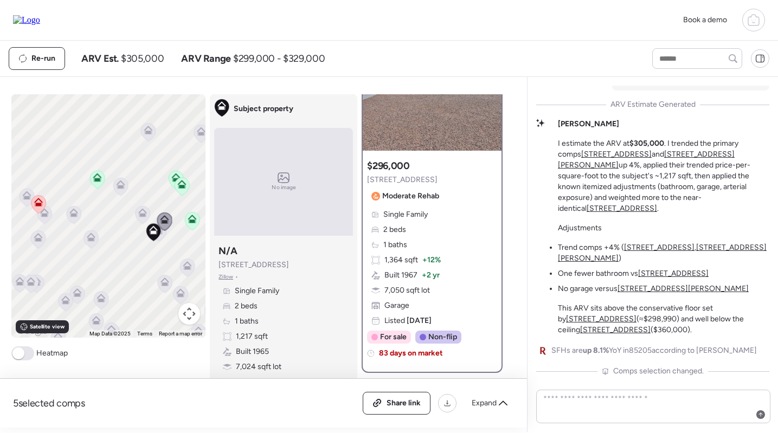
click at [187, 260] on icon at bounding box center [187, 268] width 15 height 18
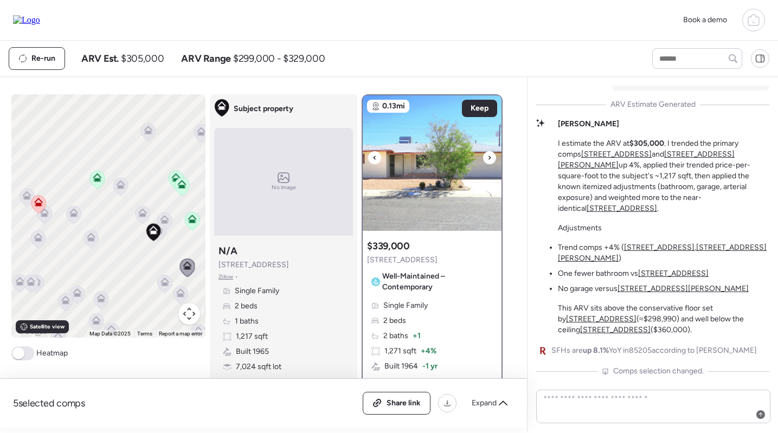
scroll to position [0, 0]
click at [445, 191] on img at bounding box center [432, 163] width 139 height 136
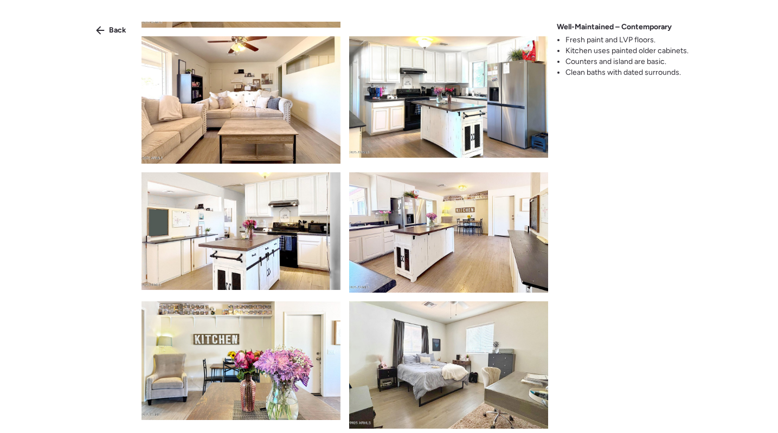
scroll to position [637, 0]
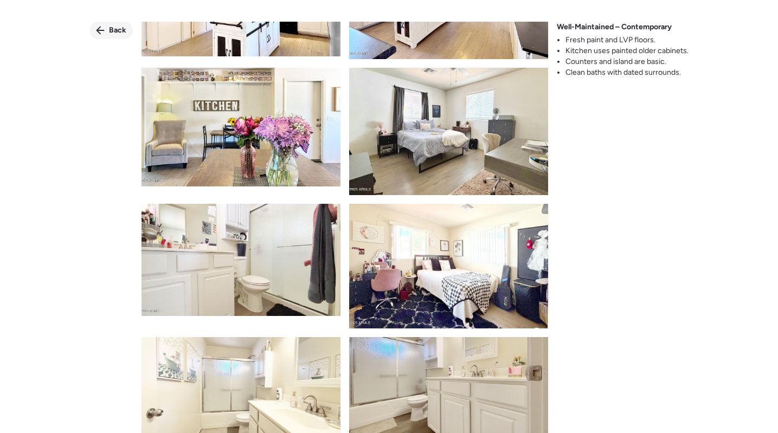
click at [112, 28] on span "Back" at bounding box center [117, 30] width 17 height 11
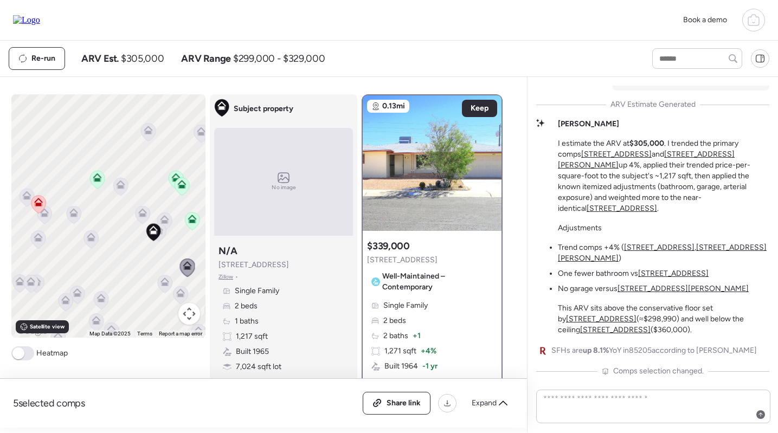
click at [88, 232] on icon at bounding box center [91, 239] width 15 height 18
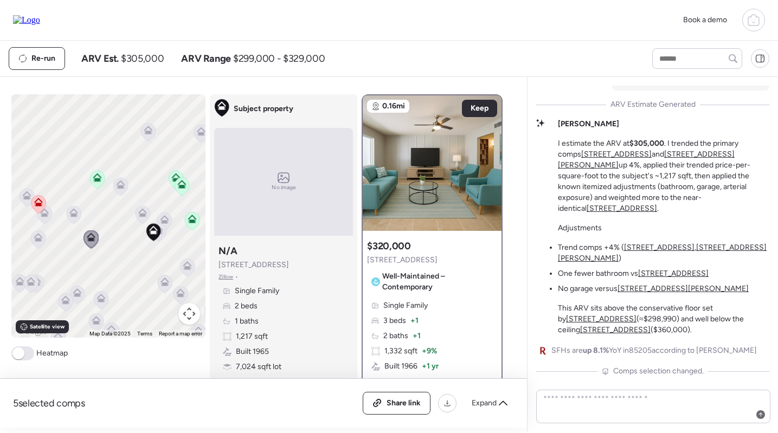
click at [74, 209] on icon at bounding box center [73, 212] width 9 height 9
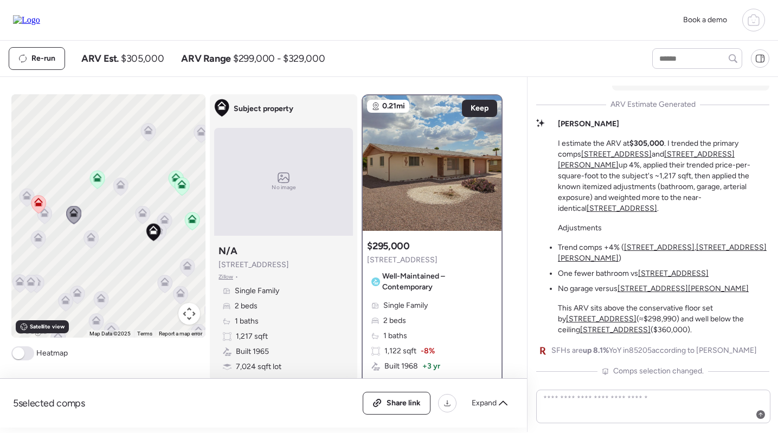
drag, startPoint x: 37, startPoint y: 239, endPoint x: 37, endPoint y: 233, distance: 6.5
click at [37, 239] on icon at bounding box center [38, 239] width 7 height 3
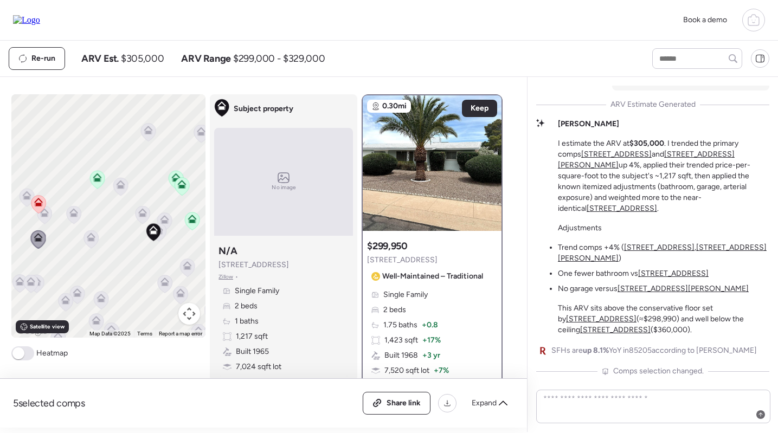
click at [46, 217] on icon at bounding box center [44, 215] width 15 height 18
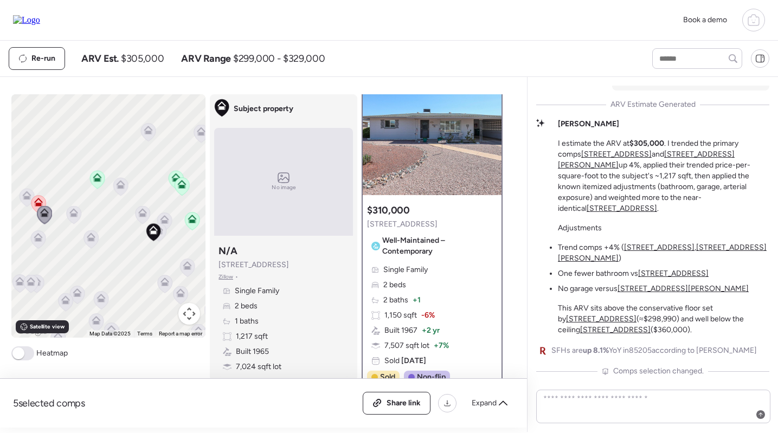
scroll to position [35, 0]
click at [432, 146] on img at bounding box center [432, 129] width 139 height 136
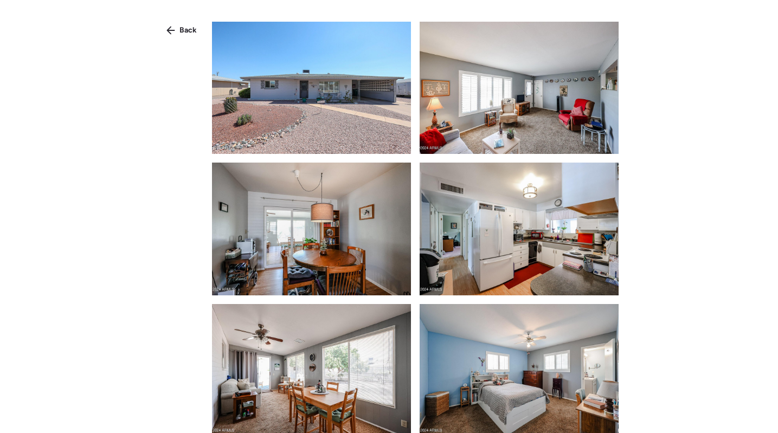
scroll to position [561, 0]
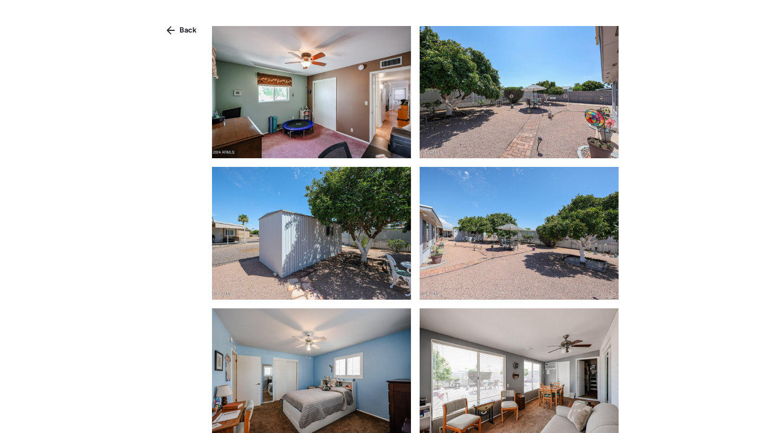
click at [185, 42] on div "Back" at bounding box center [389, 236] width 778 height 472
click at [185, 36] on div "Back" at bounding box center [181, 30] width 43 height 17
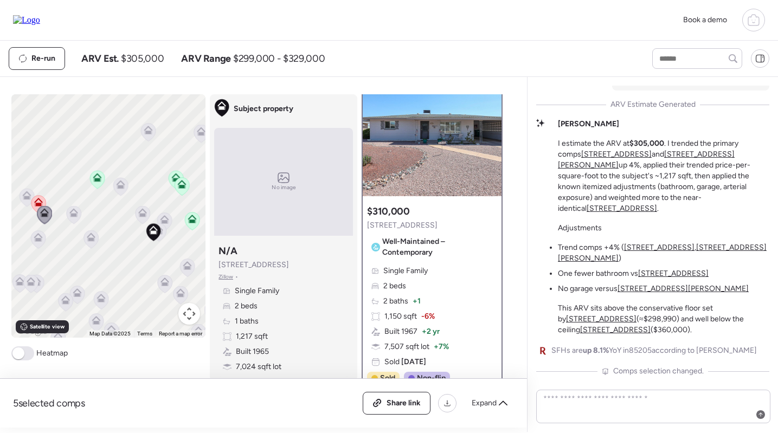
click at [43, 195] on div "To navigate, press the arrow keys. To activate drag with keyboard, press Alt + …" at bounding box center [108, 215] width 195 height 243
click at [22, 195] on icon at bounding box center [27, 198] width 15 height 18
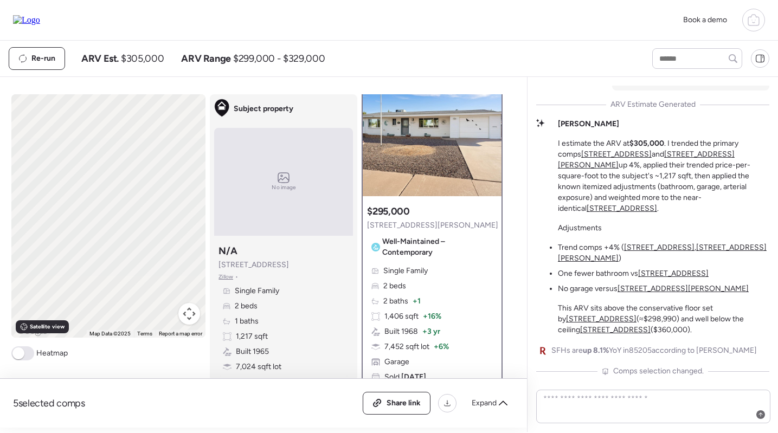
scroll to position [0, 0]
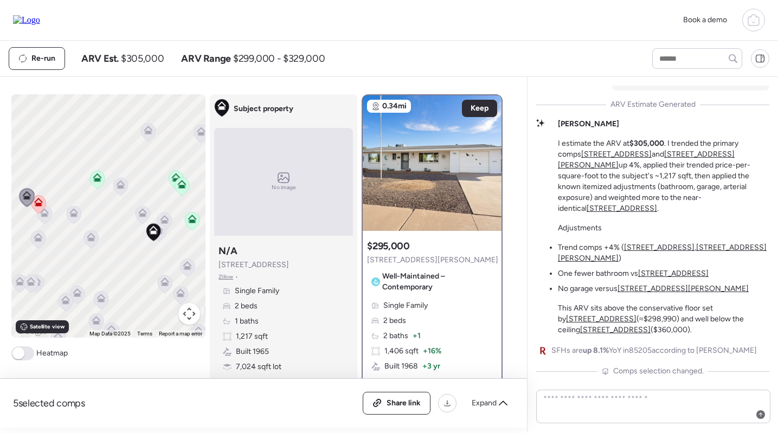
click at [47, 204] on div "To navigate, press the arrow keys. To activate drag with keyboard, press Alt + …" at bounding box center [108, 215] width 195 height 243
click at [41, 202] on icon at bounding box center [38, 202] width 9 height 9
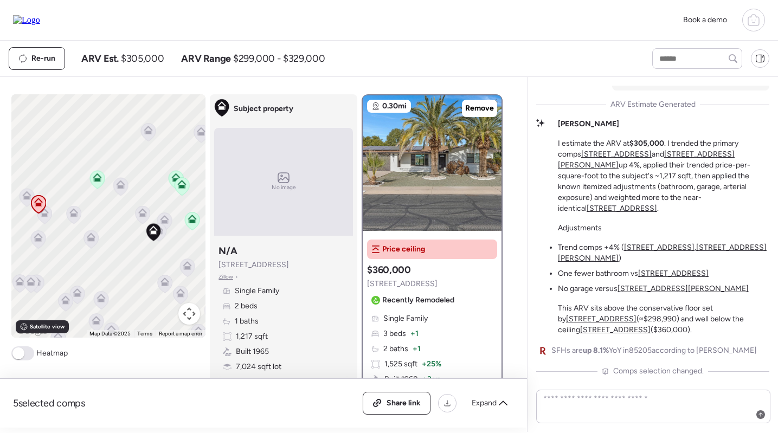
click at [73, 215] on icon at bounding box center [73, 214] width 7 height 3
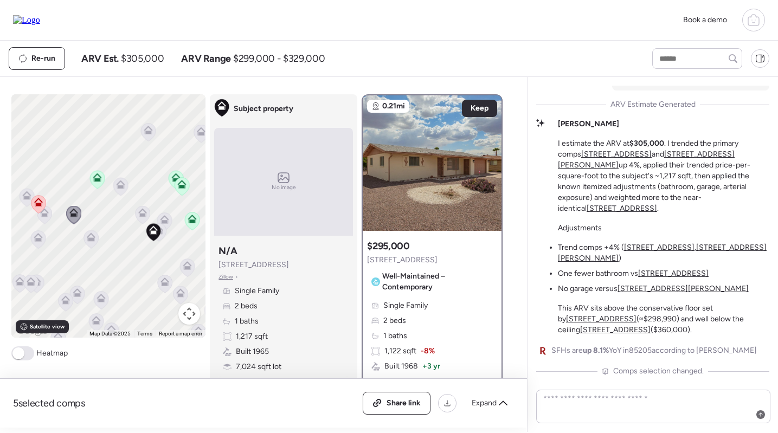
click at [33, 280] on icon at bounding box center [31, 279] width 8 height 5
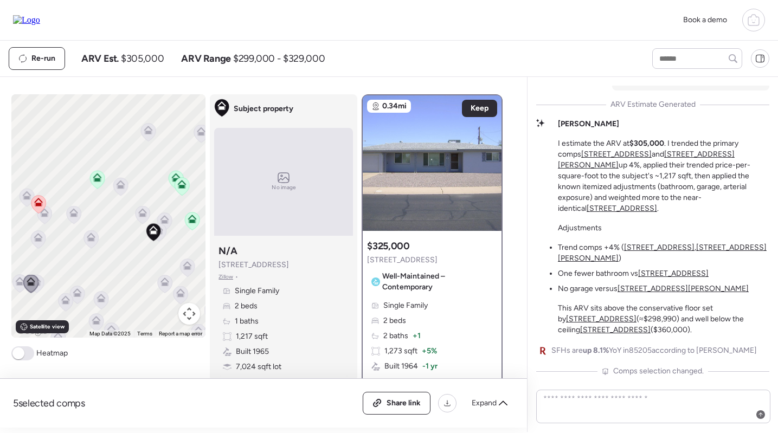
click at [14, 285] on icon at bounding box center [19, 283] width 15 height 18
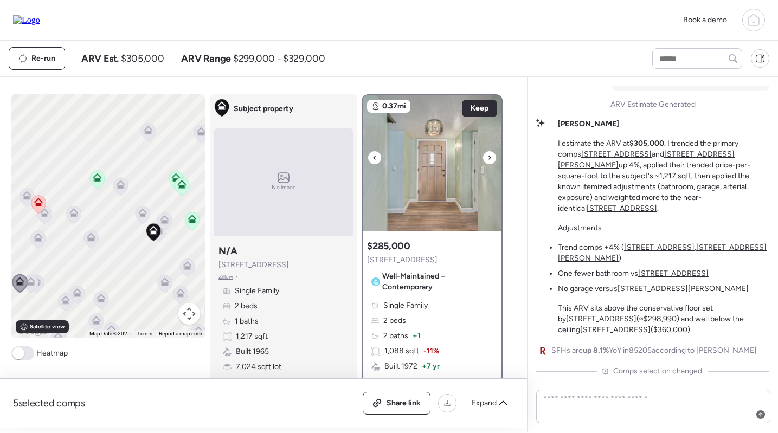
click at [414, 175] on img at bounding box center [432, 163] width 139 height 136
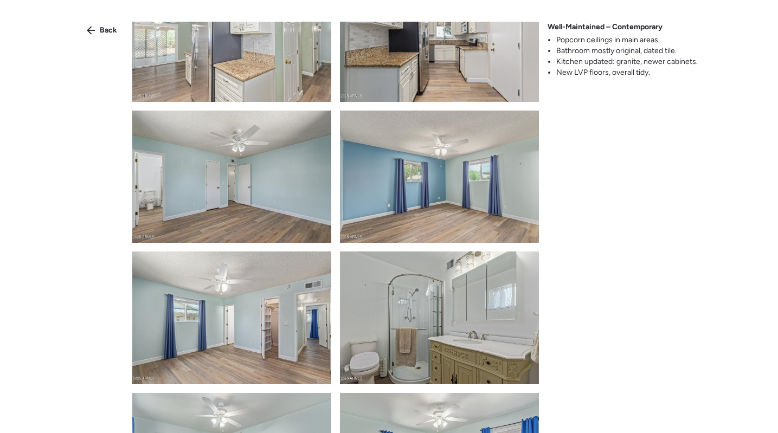
scroll to position [570, 0]
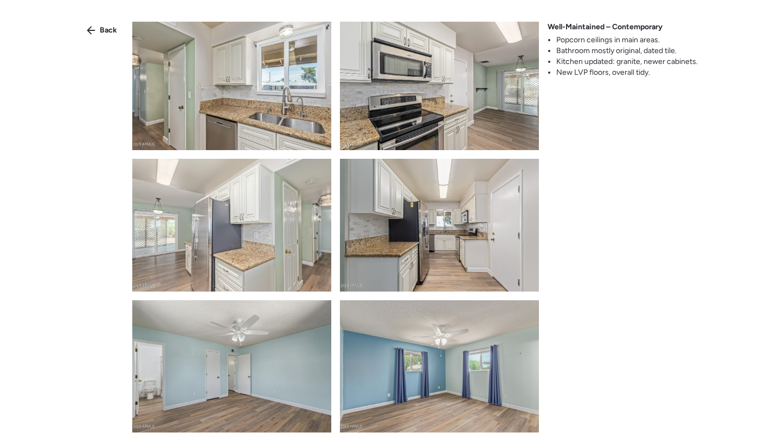
drag, startPoint x: 113, startPoint y: 30, endPoint x: 125, endPoint y: 30, distance: 12.5
click at [113, 30] on span "Back" at bounding box center [108, 30] width 17 height 11
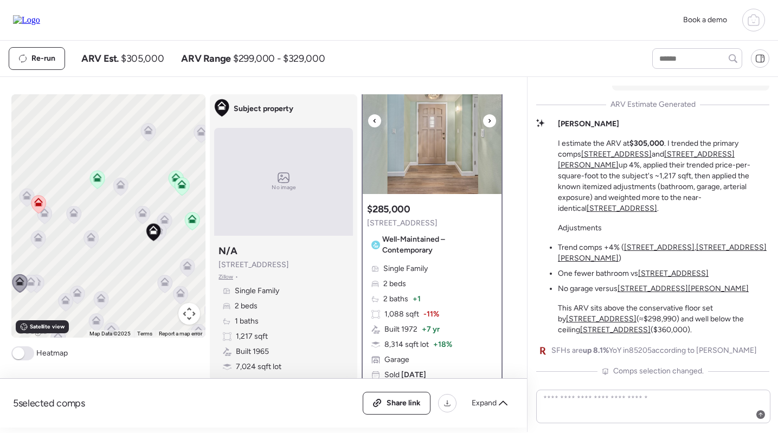
scroll to position [0, 0]
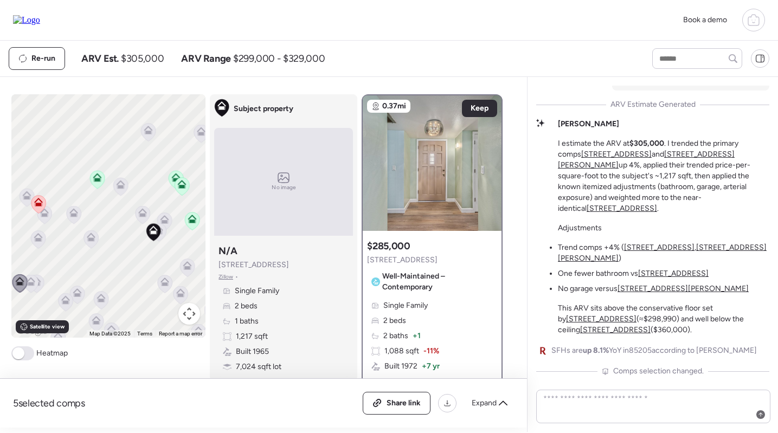
click at [20, 354] on span at bounding box center [18, 354] width 12 height 12
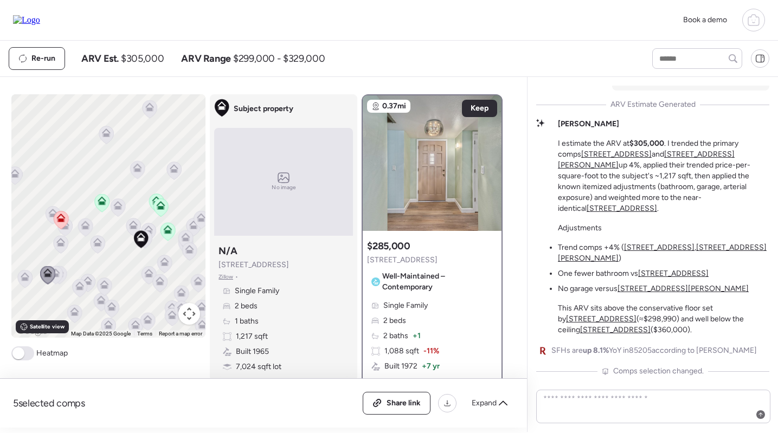
click at [19, 357] on span at bounding box center [18, 354] width 12 height 12
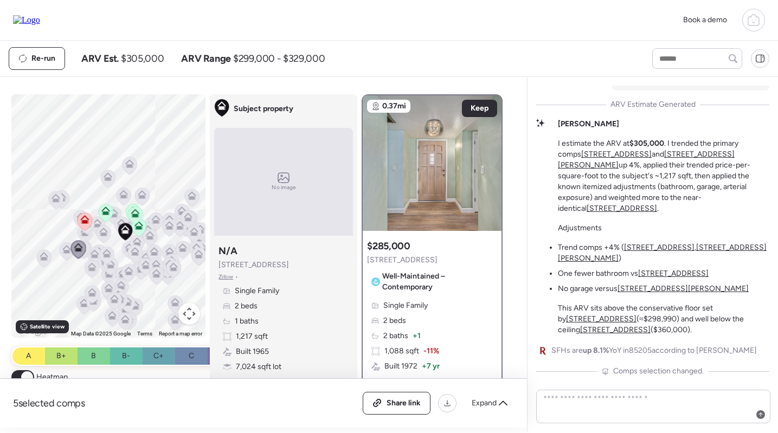
click at [23, 373] on span at bounding box center [27, 377] width 12 height 12
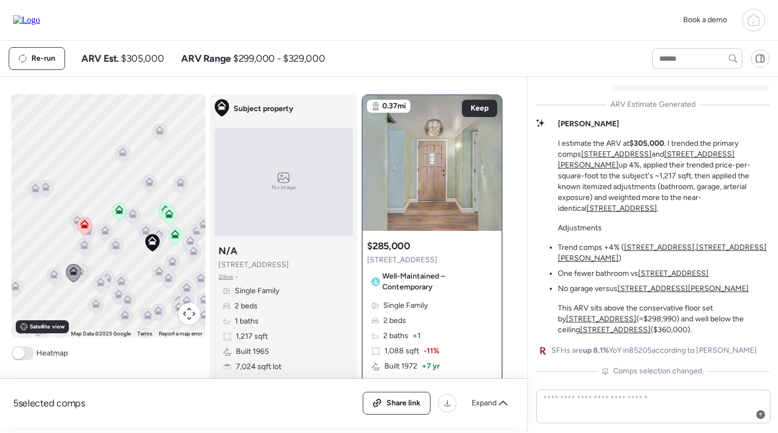
click at [86, 226] on icon at bounding box center [84, 225] width 7 height 3
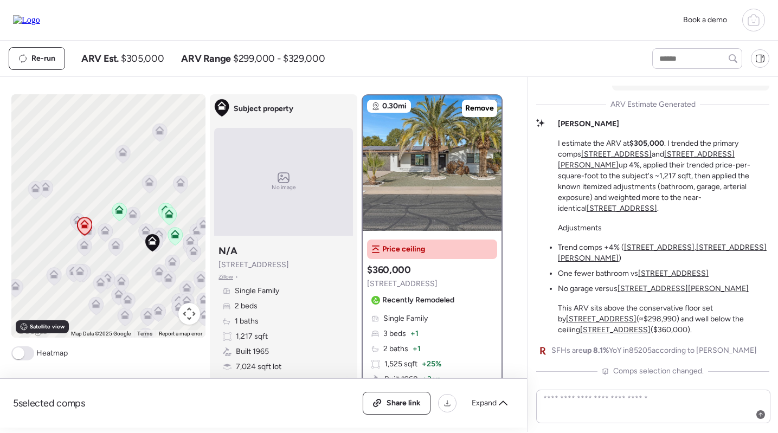
click at [85, 247] on icon at bounding box center [84, 247] width 7 height 3
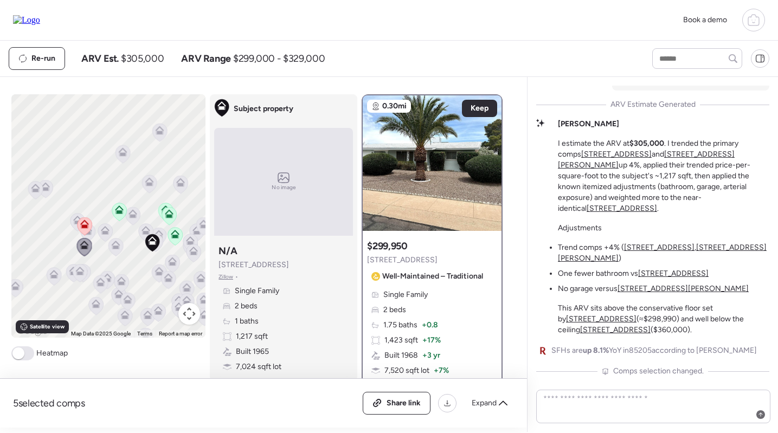
click at [69, 211] on div "To navigate, press the arrow keys. To activate drag with keyboard, press Alt + …" at bounding box center [108, 215] width 195 height 243
click at [74, 221] on icon at bounding box center [77, 220] width 9 height 9
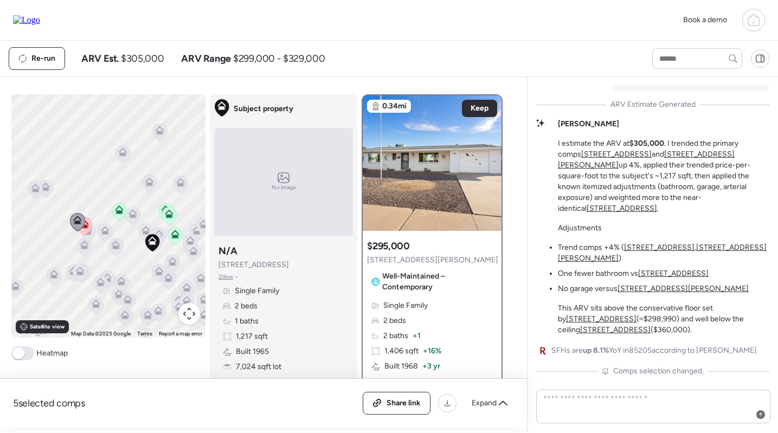
click at [162, 235] on icon at bounding box center [155, 243] width 15 height 18
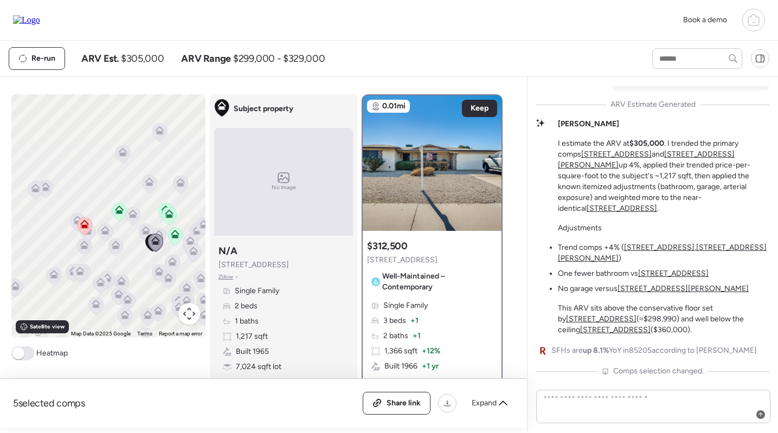
click at [22, 360] on span at bounding box center [22, 353] width 23 height 14
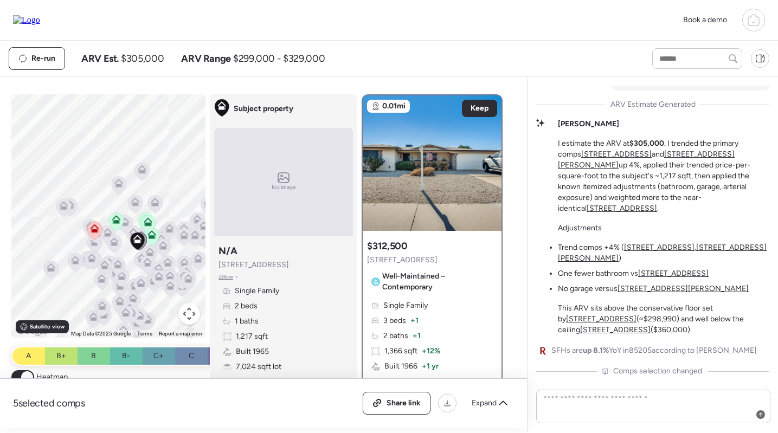
click at [25, 374] on span at bounding box center [27, 377] width 12 height 12
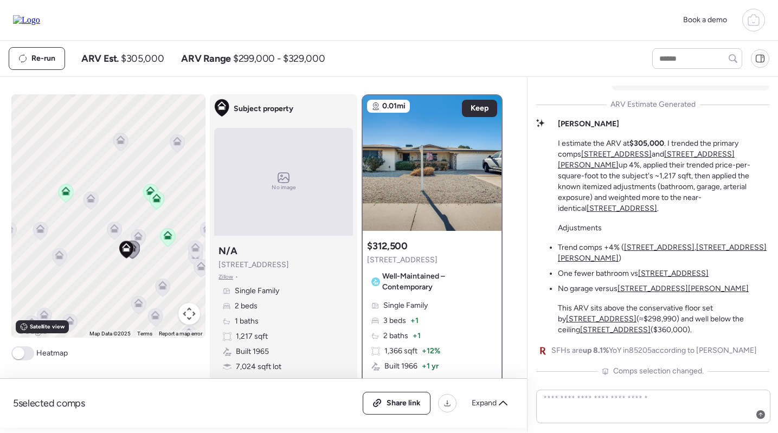
click at [141, 234] on icon at bounding box center [138, 236] width 9 height 9
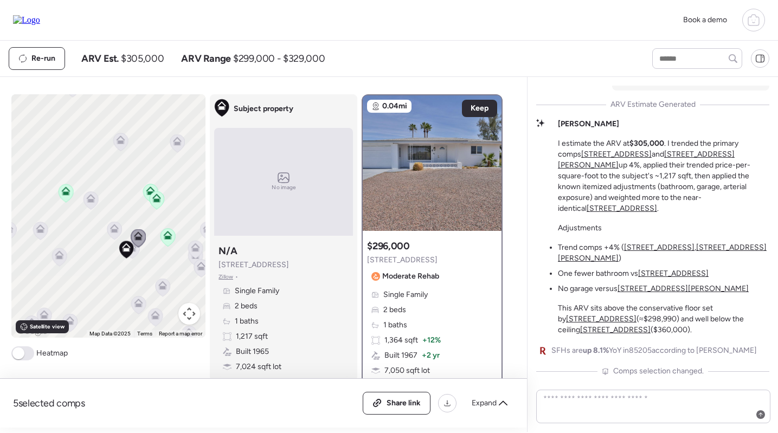
click at [173, 238] on icon at bounding box center [167, 237] width 15 height 18
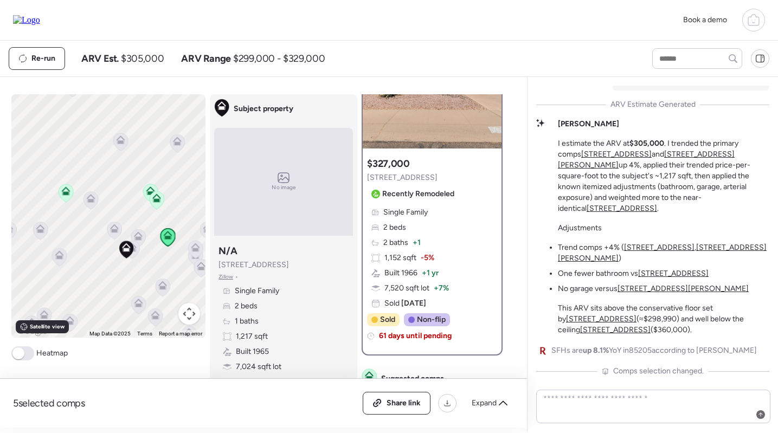
scroll to position [57, 0]
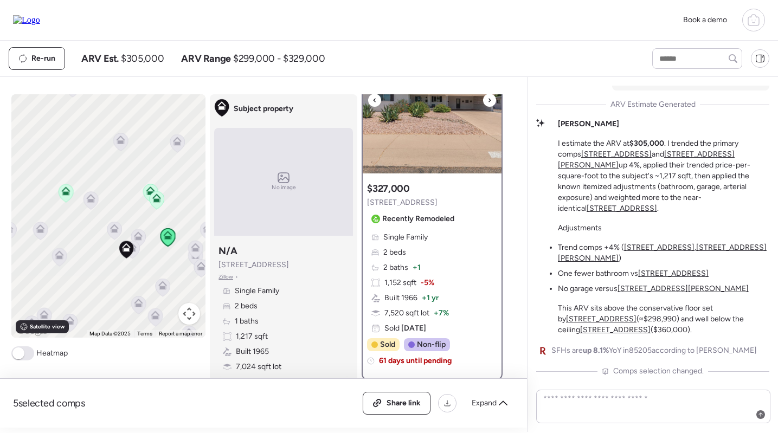
click at [432, 133] on img at bounding box center [432, 106] width 139 height 136
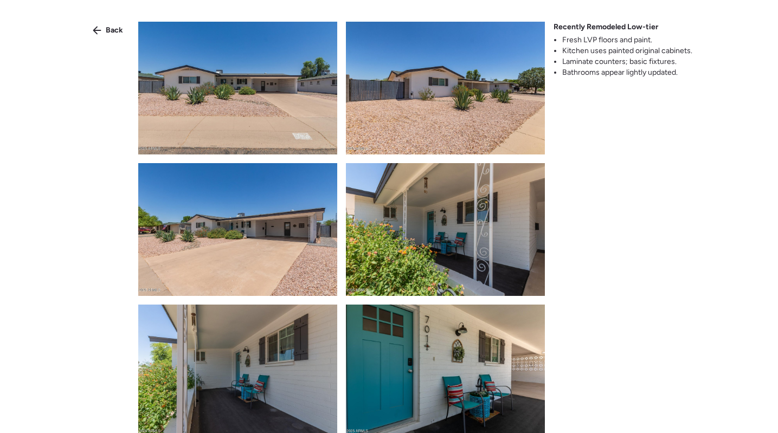
scroll to position [0, 0]
click at [93, 32] on icon at bounding box center [97, 30] width 9 height 9
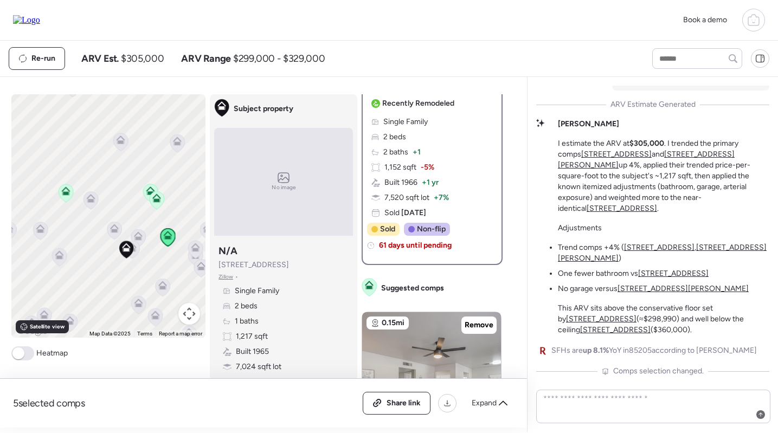
scroll to position [174, 0]
click at [140, 238] on icon at bounding box center [137, 237] width 7 height 3
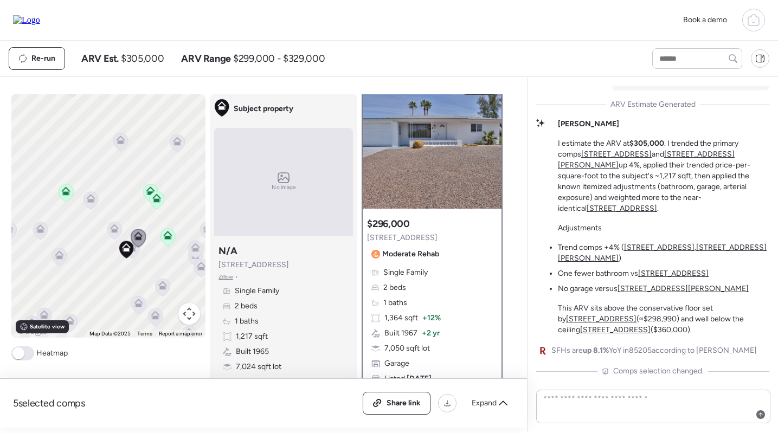
scroll to position [0, 0]
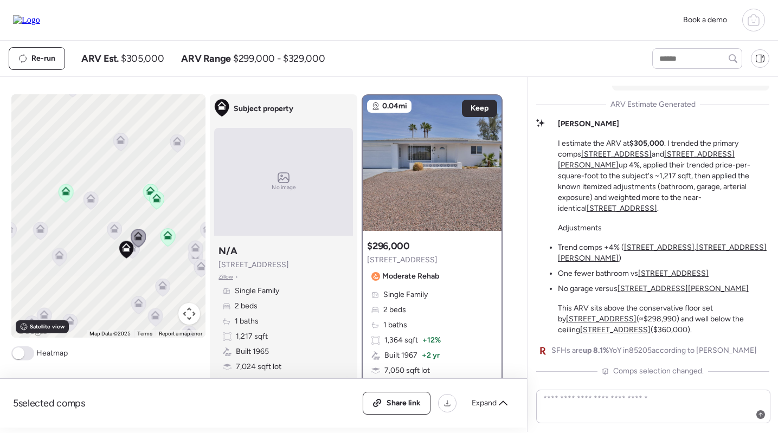
click at [138, 251] on icon at bounding box center [132, 250] width 15 height 18
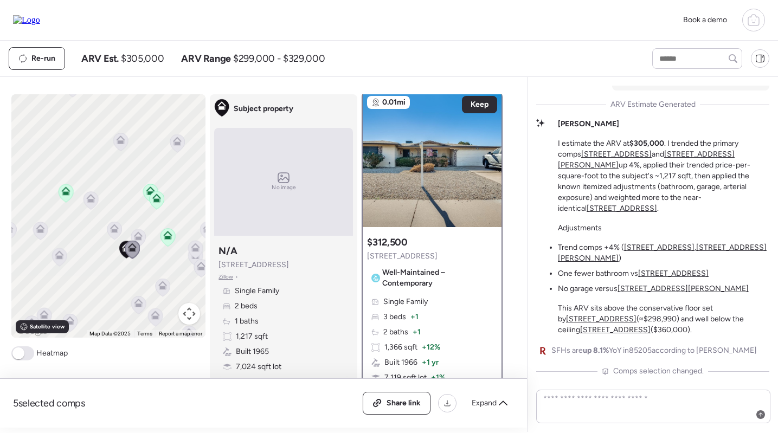
scroll to position [3, 0]
click at [167, 232] on icon at bounding box center [168, 235] width 9 height 9
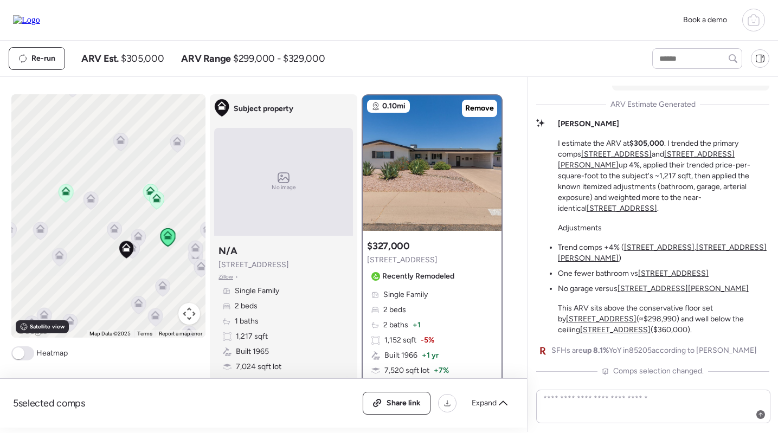
click at [115, 227] on icon at bounding box center [114, 228] width 9 height 9
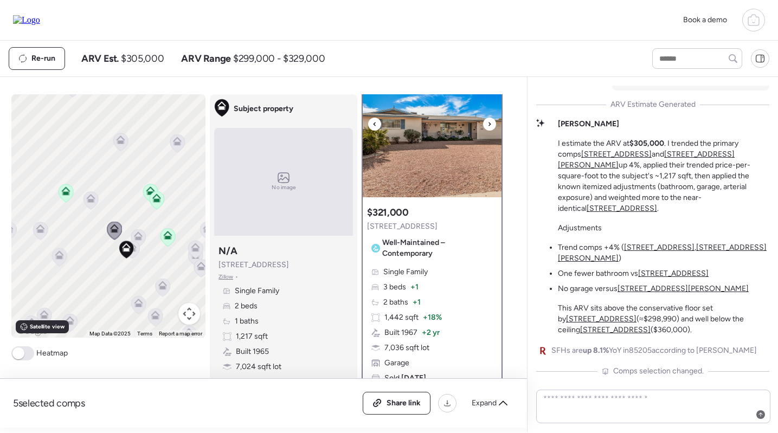
scroll to position [30, 0]
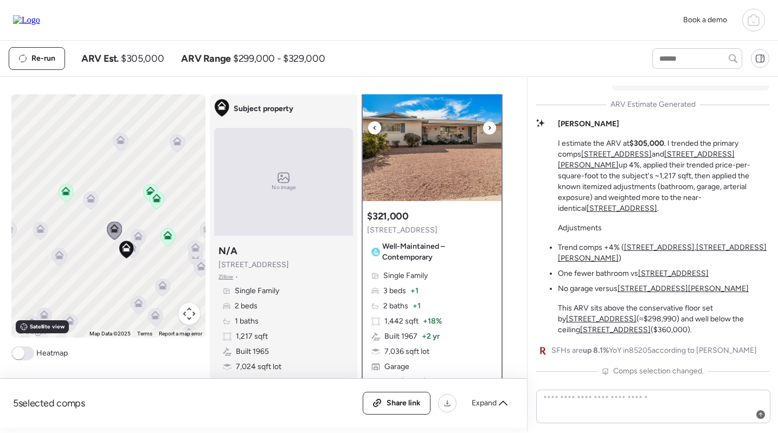
click at [427, 170] on img at bounding box center [432, 134] width 139 height 136
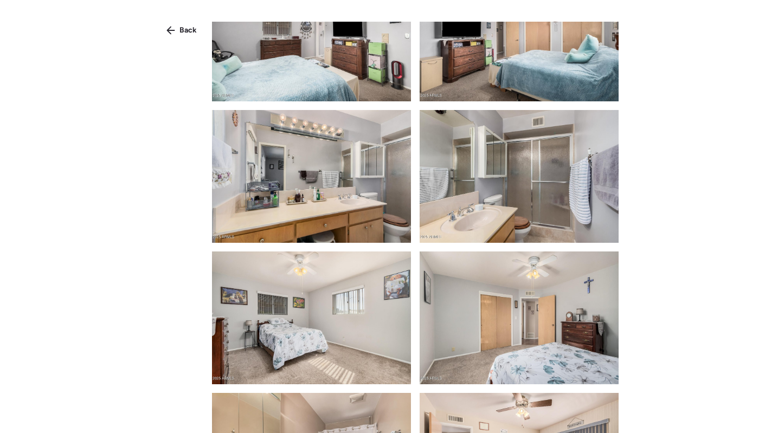
scroll to position [1581, 0]
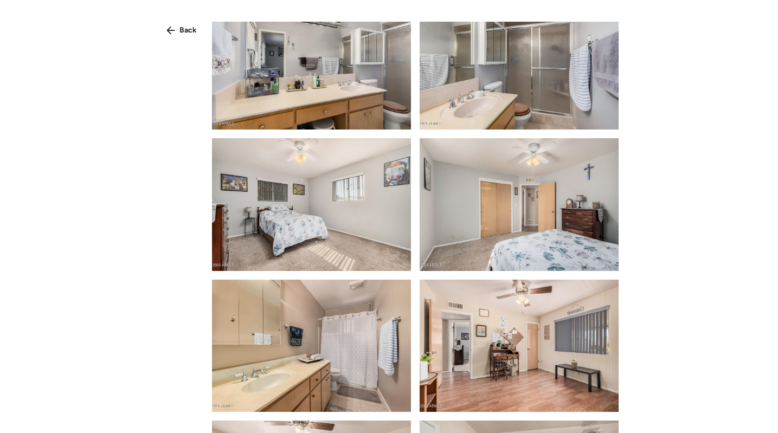
click at [182, 15] on div "Back" at bounding box center [389, 236] width 778 height 472
click at [182, 23] on div "Back" at bounding box center [181, 30] width 43 height 17
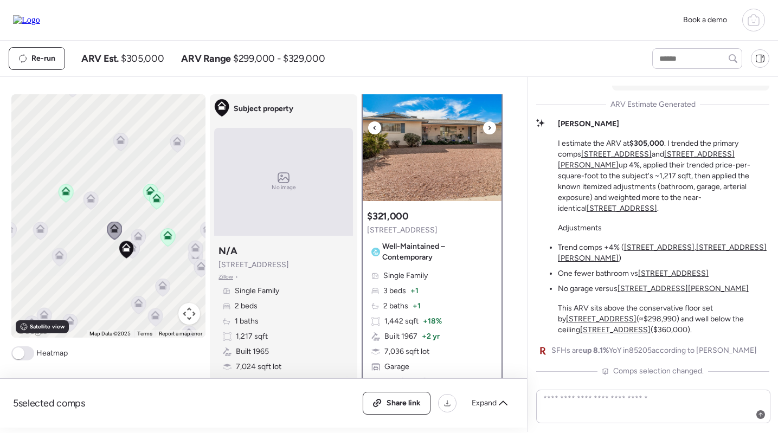
scroll to position [85, 0]
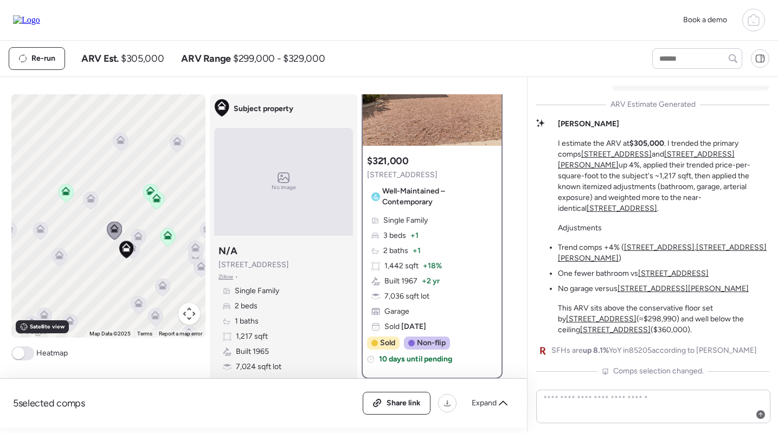
click at [139, 236] on icon at bounding box center [138, 236] width 9 height 9
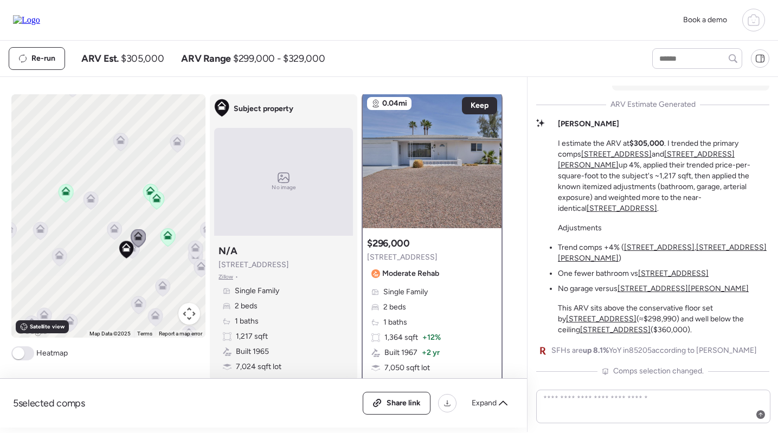
scroll to position [0, 0]
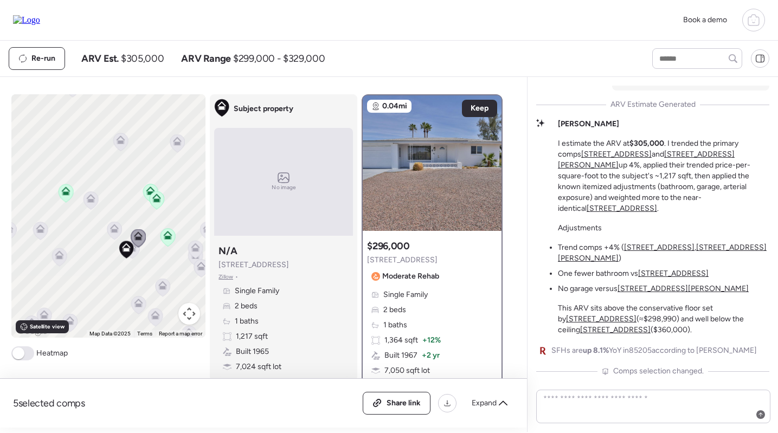
click at [136, 247] on icon at bounding box center [138, 238] width 15 height 18
click at [134, 253] on icon at bounding box center [132, 250] width 15 height 18
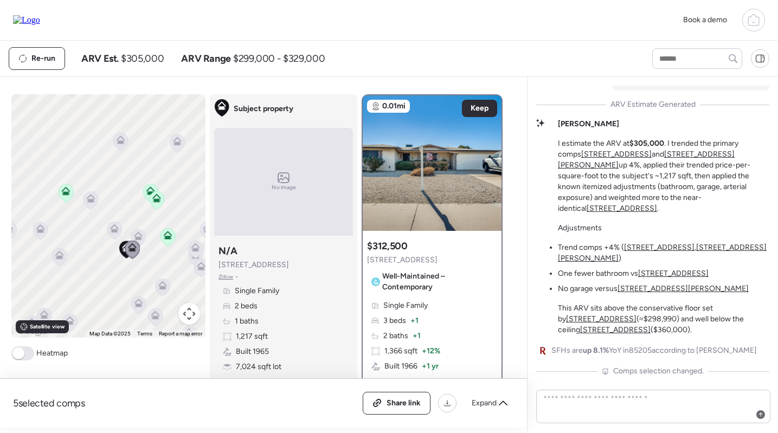
click at [119, 229] on icon at bounding box center [114, 231] width 15 height 18
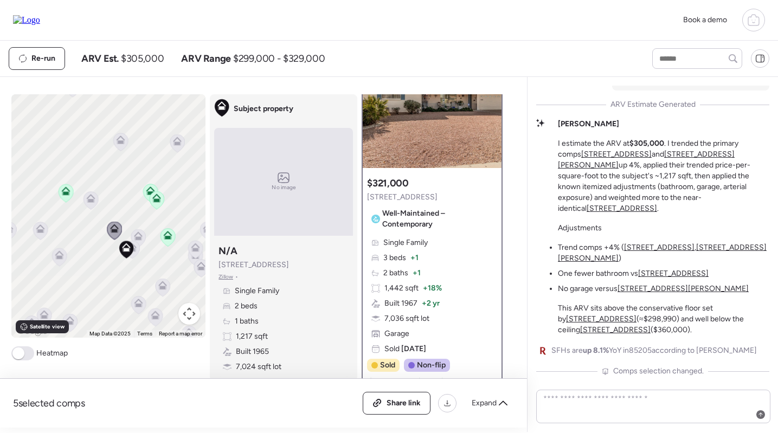
scroll to position [61, 0]
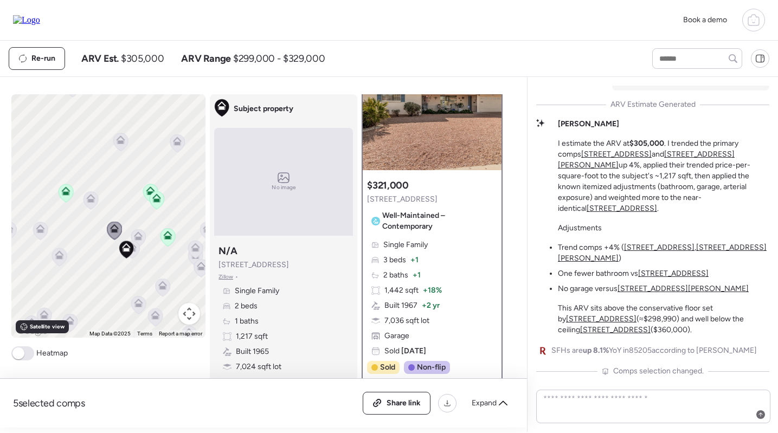
click at [142, 236] on icon at bounding box center [138, 234] width 8 height 5
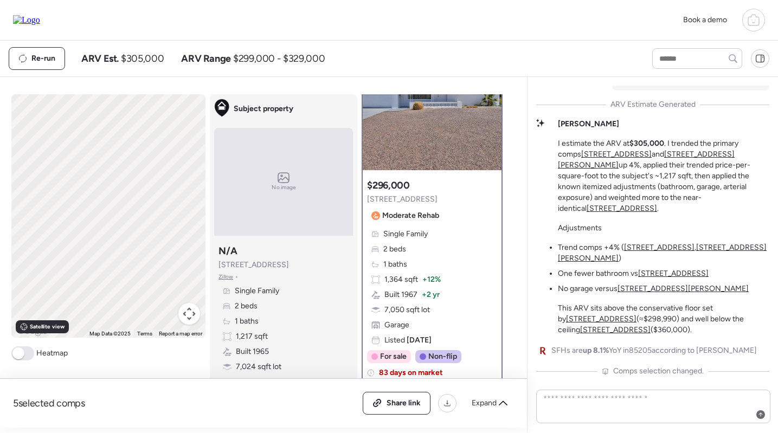
scroll to position [0, 0]
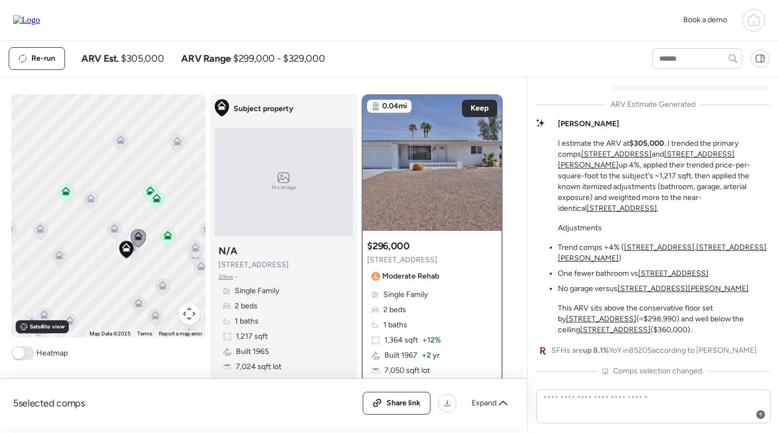
click at [174, 239] on icon at bounding box center [167, 237] width 15 height 18
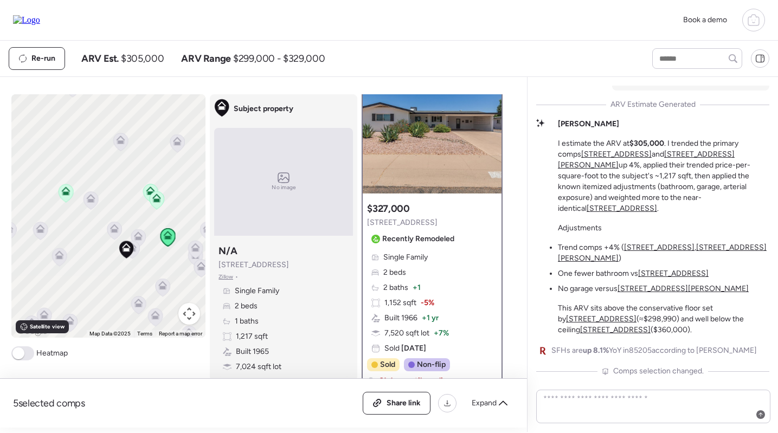
scroll to position [35, 0]
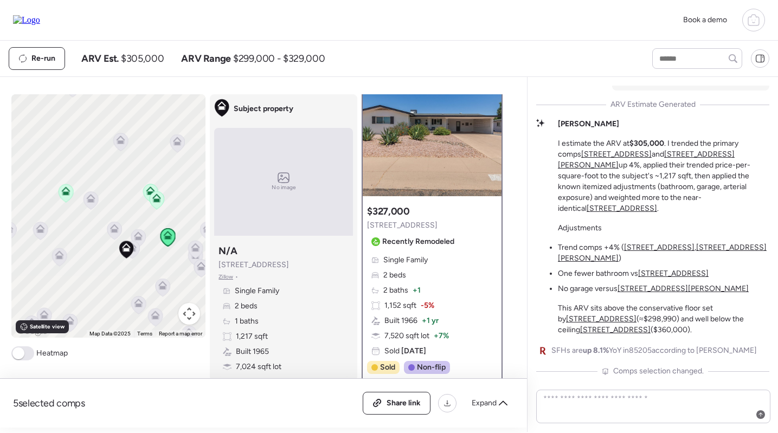
click at [154, 197] on icon at bounding box center [156, 196] width 8 height 5
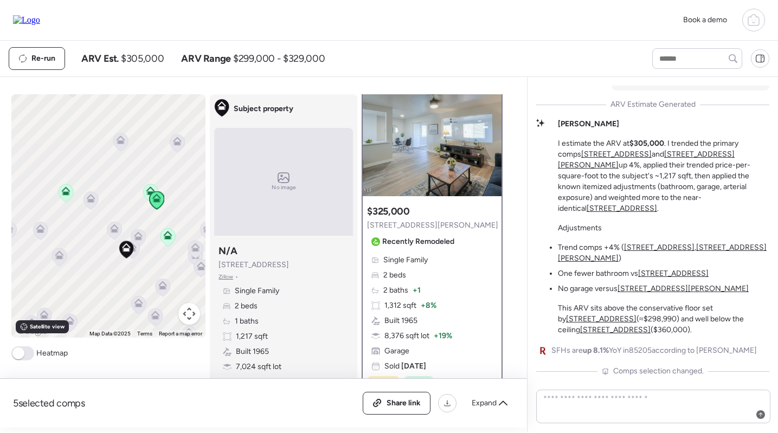
scroll to position [0, 0]
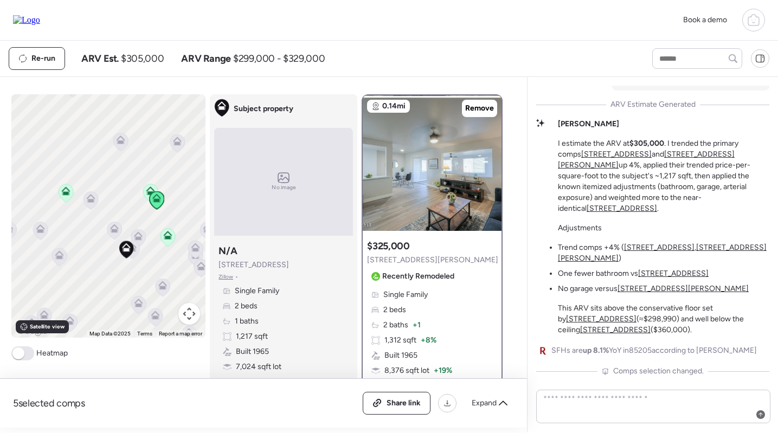
click at [145, 191] on icon at bounding box center [150, 193] width 15 height 18
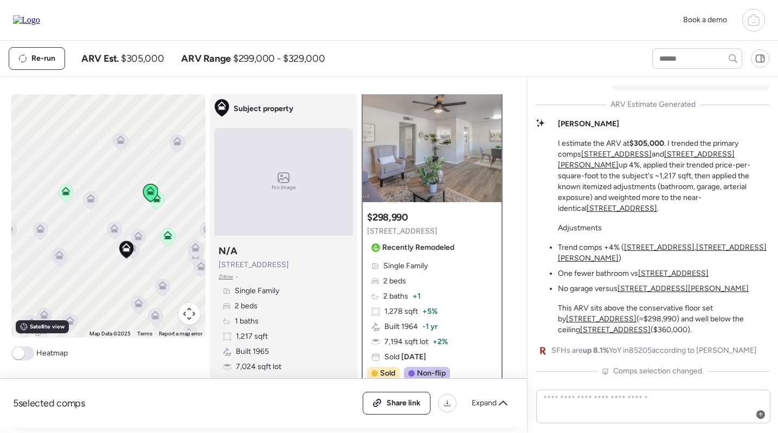
scroll to position [36, 0]
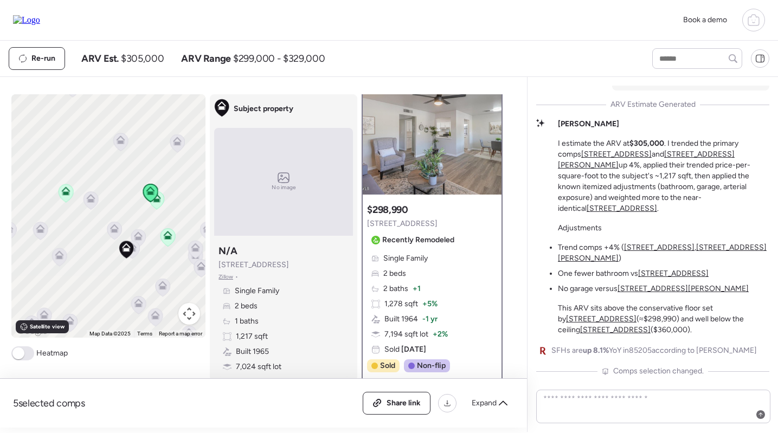
click at [153, 206] on icon at bounding box center [157, 200] width 15 height 18
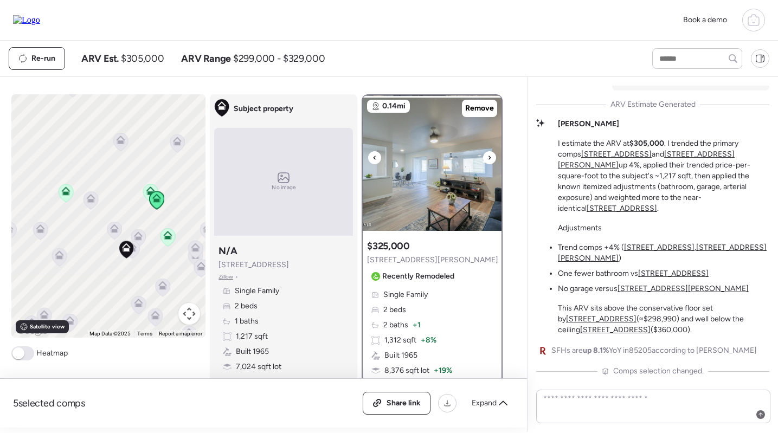
scroll to position [0, 0]
click at [461, 178] on img at bounding box center [432, 163] width 139 height 136
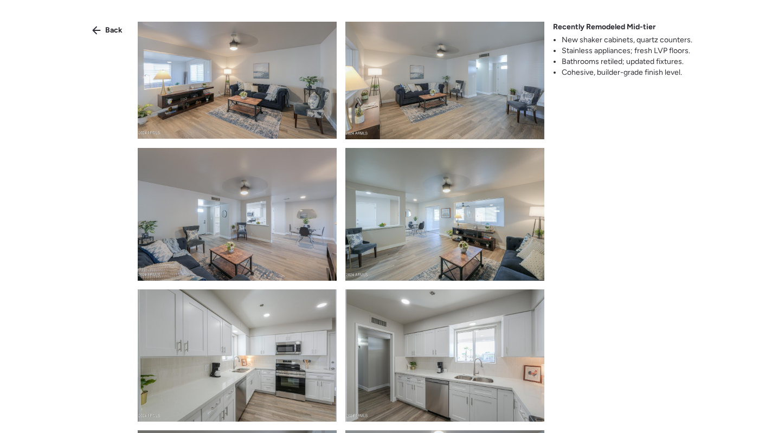
scroll to position [1132, 0]
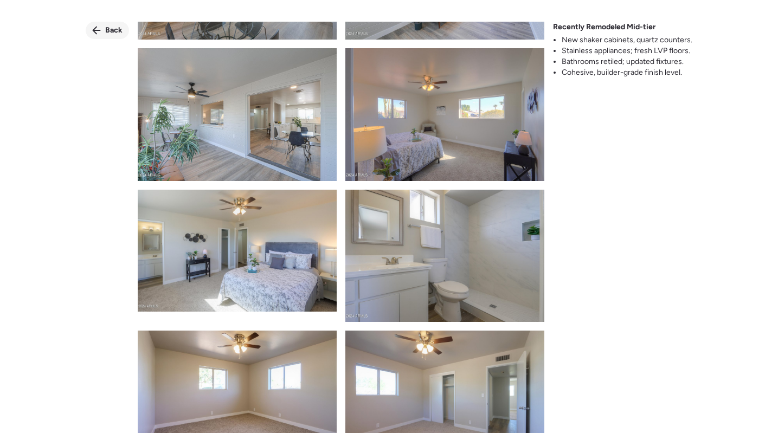
click at [113, 33] on span "Back" at bounding box center [113, 30] width 17 height 11
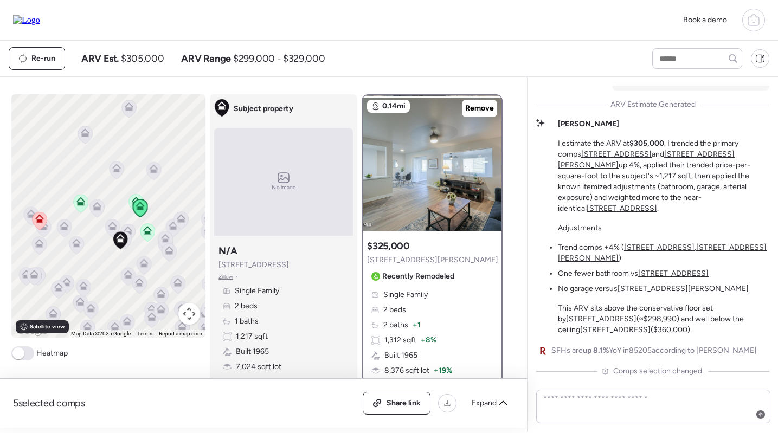
click at [153, 233] on icon at bounding box center [147, 232] width 15 height 18
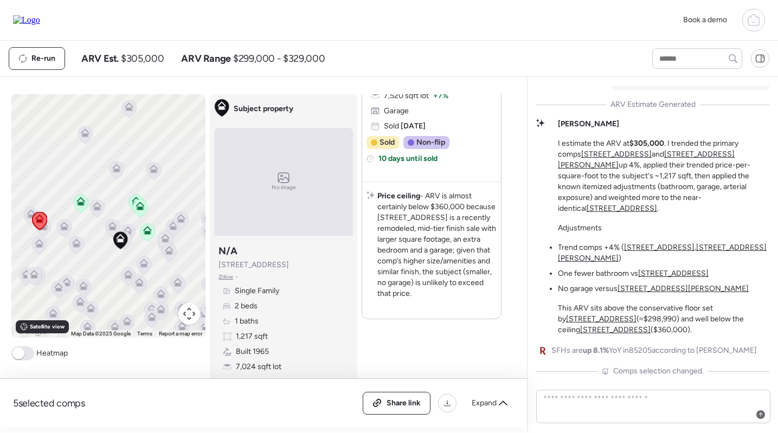
scroll to position [2102, 0]
click at [131, 230] on icon at bounding box center [128, 228] width 8 height 5
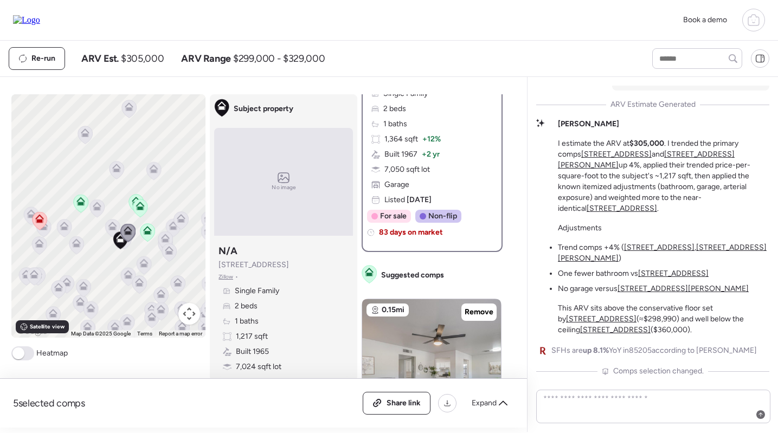
scroll to position [0, 0]
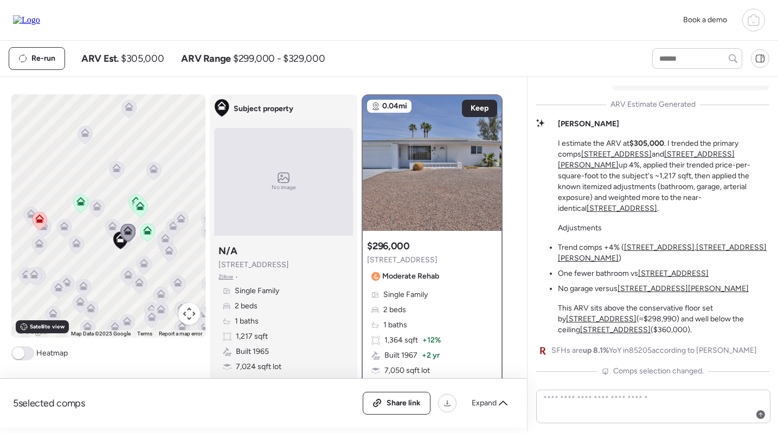
click at [107, 223] on icon at bounding box center [112, 228] width 15 height 18
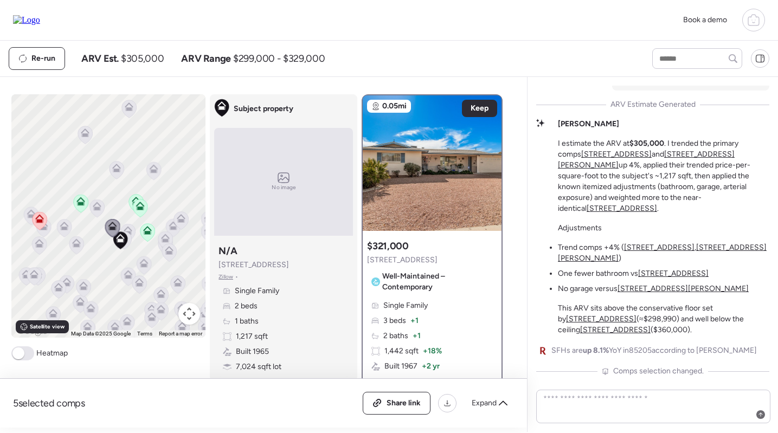
click at [97, 204] on icon at bounding box center [97, 206] width 9 height 9
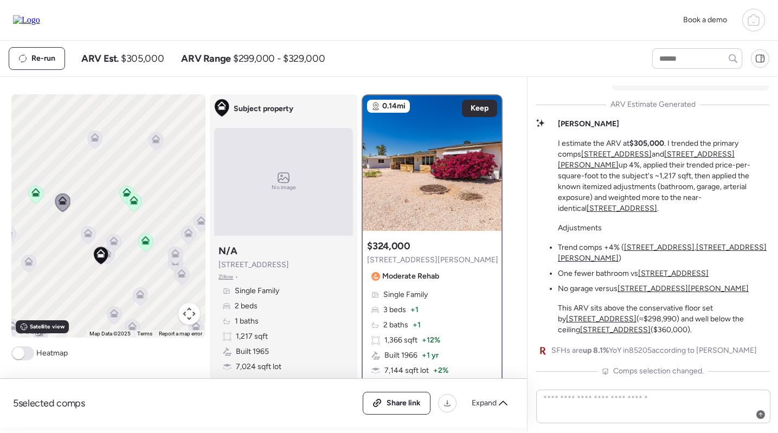
click at [144, 247] on icon at bounding box center [145, 243] width 15 height 18
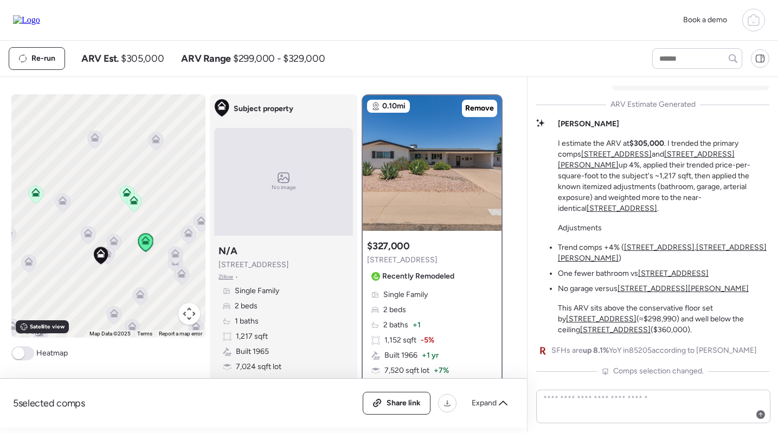
click at [144, 301] on icon at bounding box center [140, 296] width 15 height 18
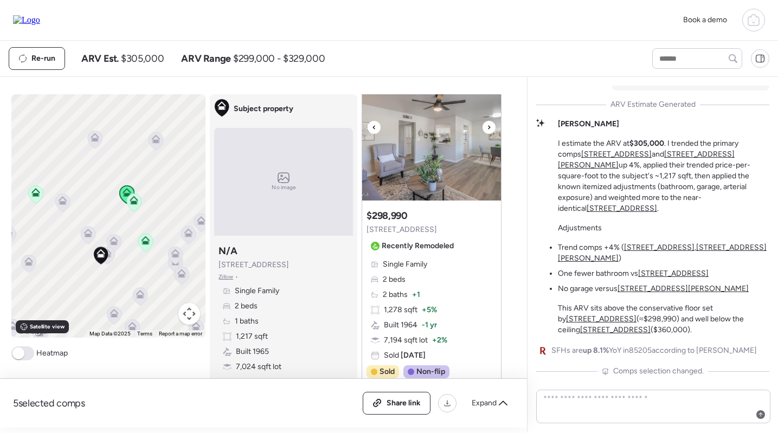
scroll to position [445, 0]
click at [420, 160] on img at bounding box center [431, 135] width 139 height 136
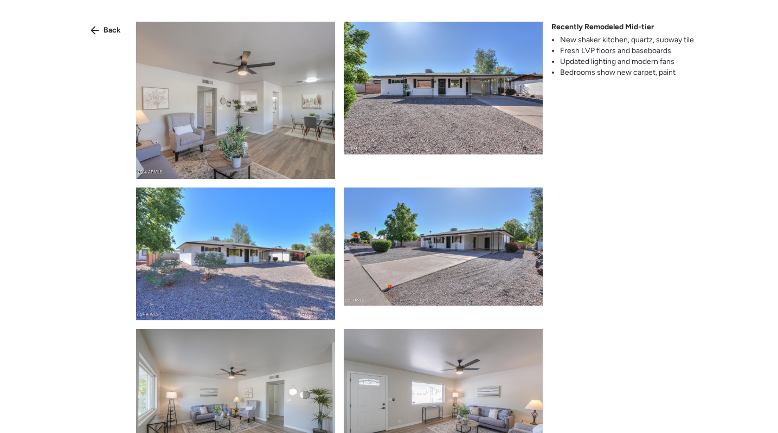
scroll to position [0, 0]
click at [117, 27] on span "Back" at bounding box center [112, 30] width 17 height 11
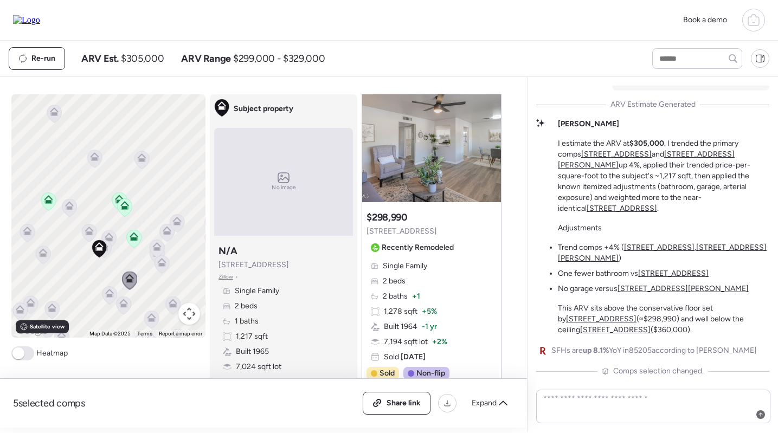
click at [93, 236] on icon at bounding box center [89, 233] width 15 height 18
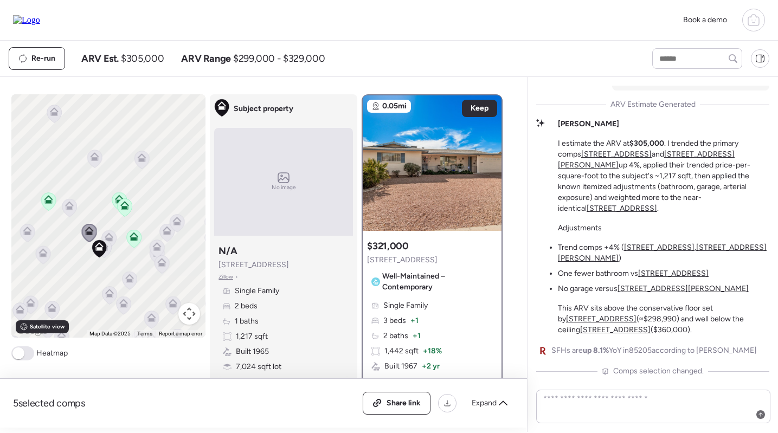
click at [119, 239] on div "To navigate, press the arrow keys. To activate drag with keyboard, press Alt + …" at bounding box center [108, 215] width 195 height 243
click at [115, 241] on icon at bounding box center [109, 239] width 15 height 18
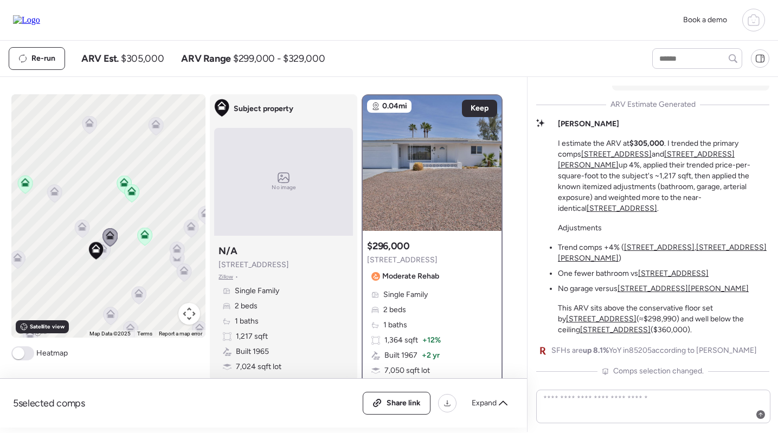
click at [111, 251] on div "To navigate, press the arrow keys. To activate drag with keyboard, press Alt + …" at bounding box center [108, 215] width 195 height 243
click at [108, 251] on icon at bounding box center [103, 251] width 15 height 18
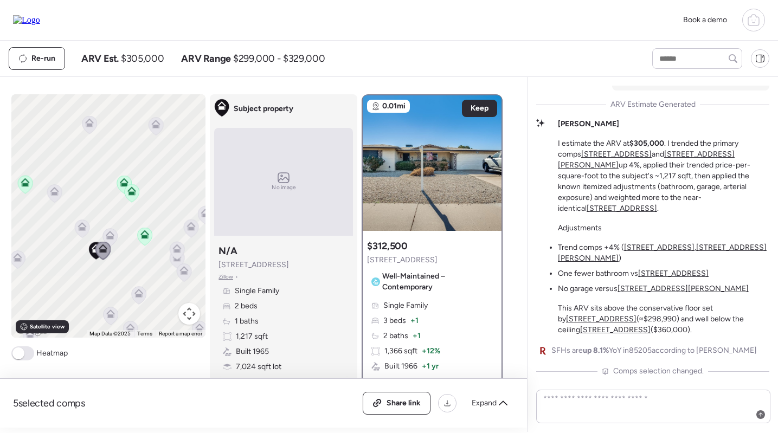
click at [146, 240] on icon at bounding box center [145, 237] width 15 height 18
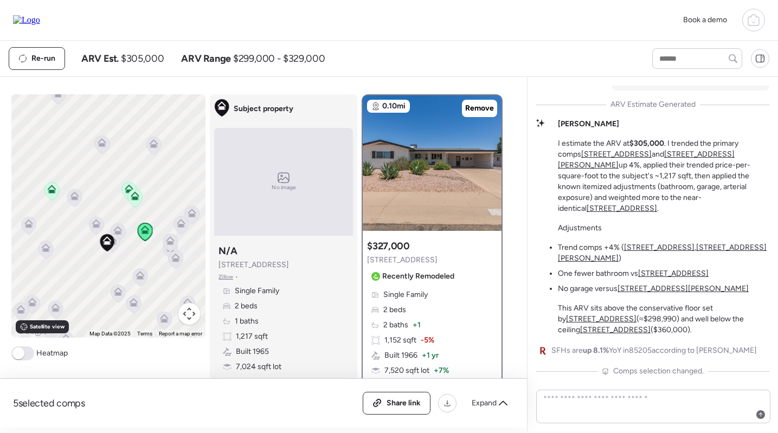
click at [140, 201] on icon at bounding box center [135, 198] width 15 height 18
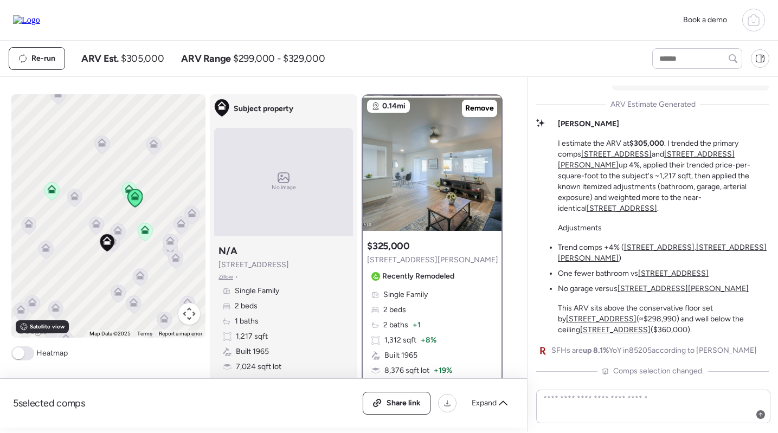
click at [126, 186] on icon at bounding box center [129, 188] width 9 height 9
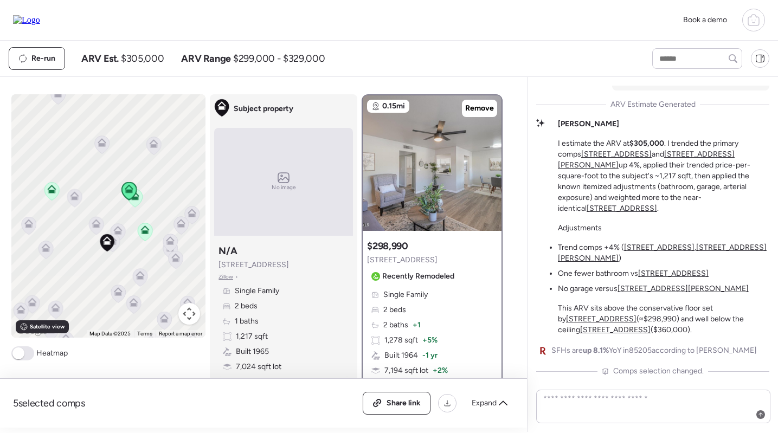
click at [47, 190] on icon at bounding box center [51, 191] width 15 height 18
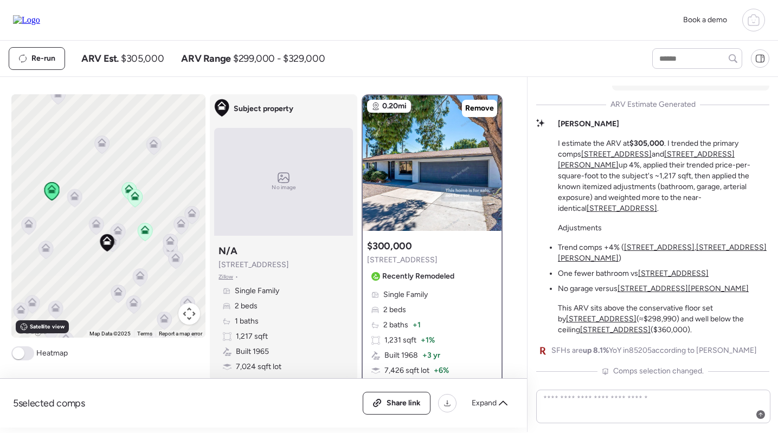
click at [25, 224] on icon at bounding box center [28, 221] width 8 height 5
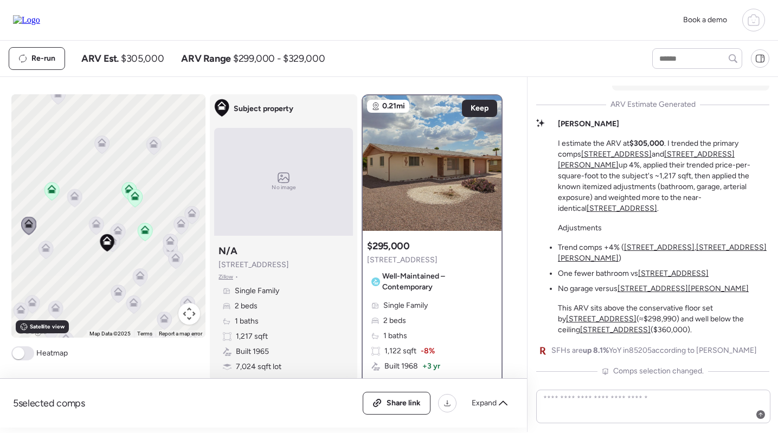
click at [51, 256] on icon at bounding box center [45, 250] width 15 height 18
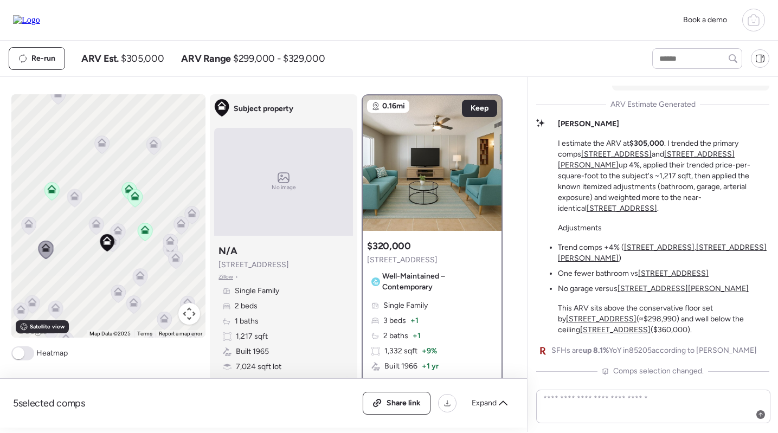
click at [30, 219] on icon at bounding box center [29, 226] width 15 height 18
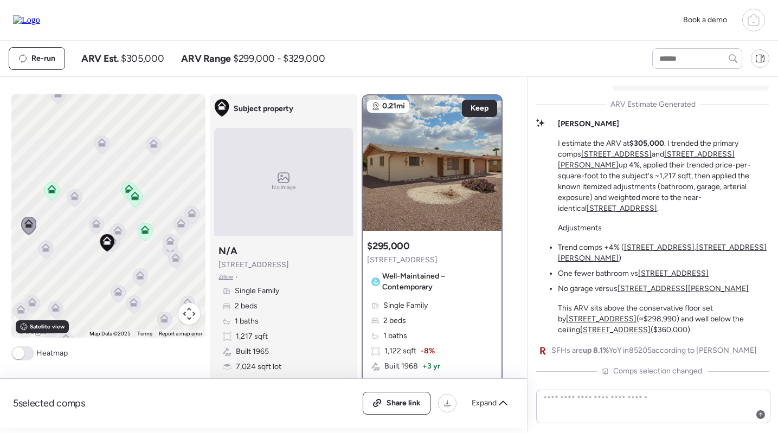
click at [71, 195] on icon at bounding box center [74, 195] width 9 height 9
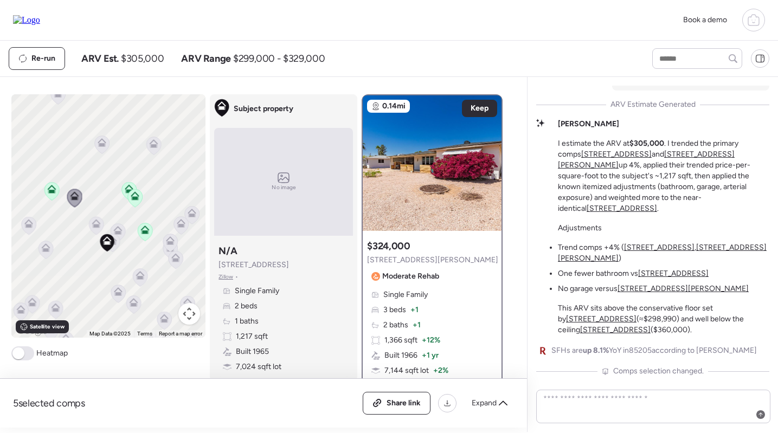
click at [41, 248] on icon at bounding box center [45, 250] width 15 height 18
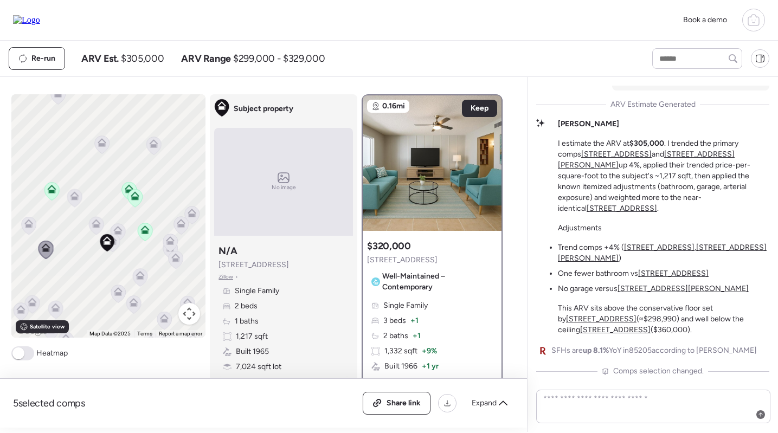
click at [33, 228] on icon at bounding box center [29, 226] width 15 height 18
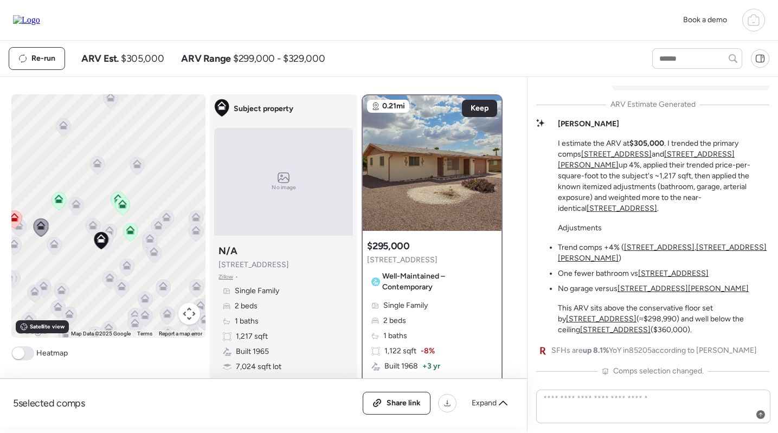
click at [17, 242] on icon at bounding box center [14, 244] width 9 height 9
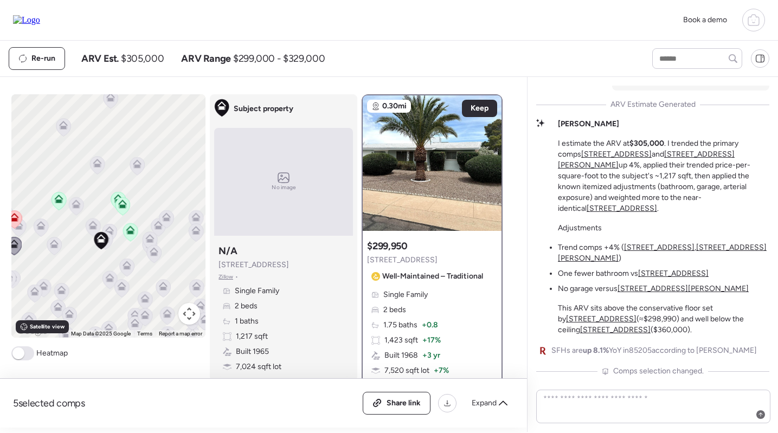
click at [20, 227] on icon at bounding box center [14, 219] width 15 height 18
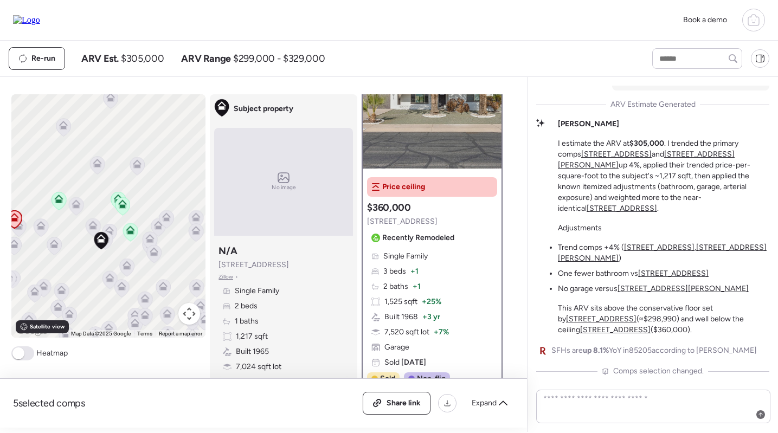
scroll to position [47, 0]
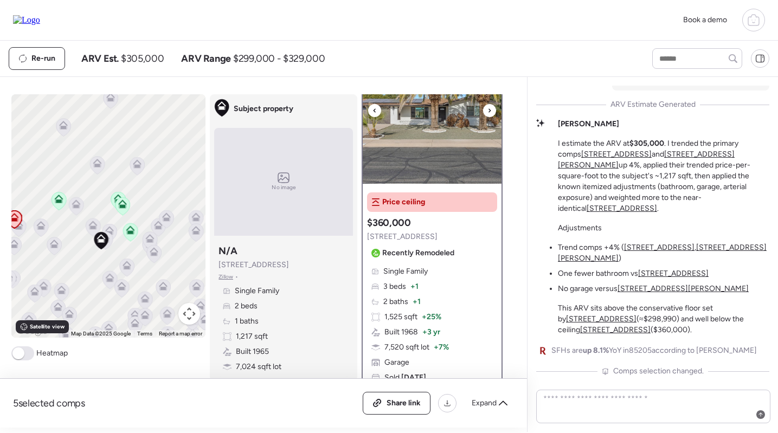
click at [445, 150] on img at bounding box center [432, 116] width 139 height 136
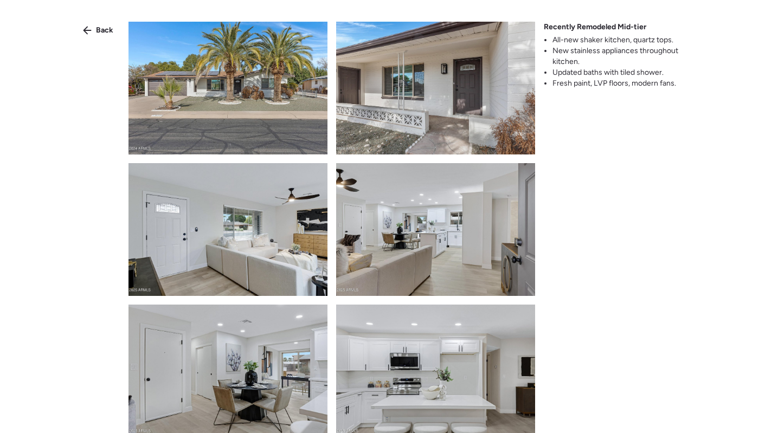
scroll to position [324, 0]
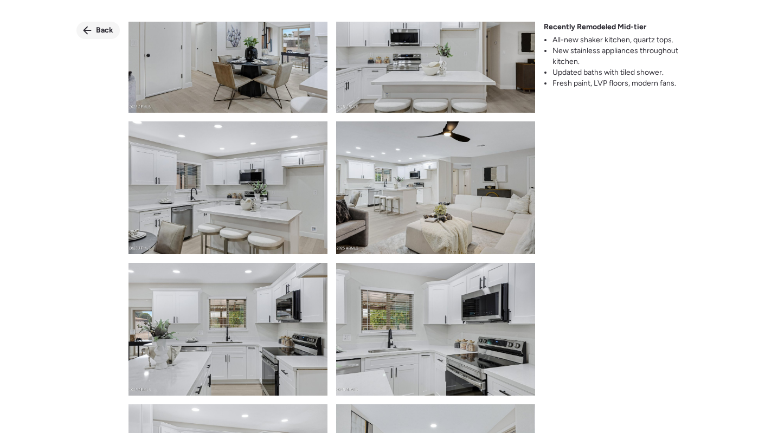
click at [100, 28] on span "Back" at bounding box center [104, 30] width 17 height 11
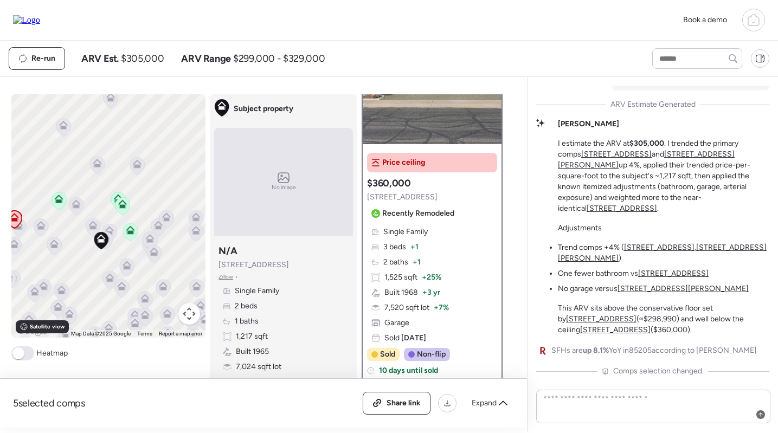
scroll to position [100, 0]
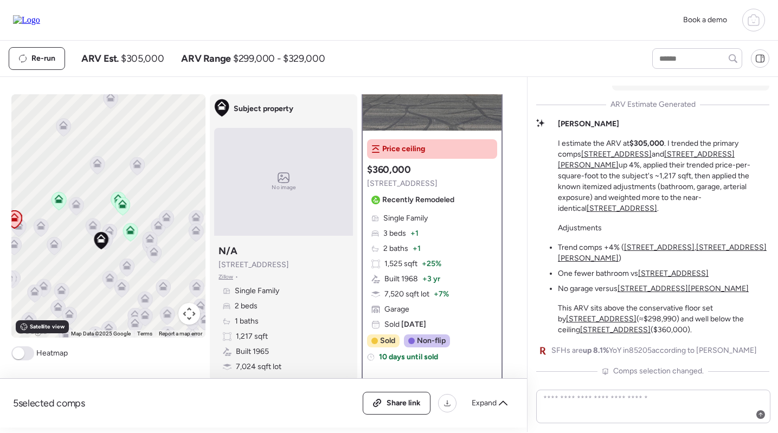
click at [112, 228] on icon at bounding box center [109, 230] width 9 height 9
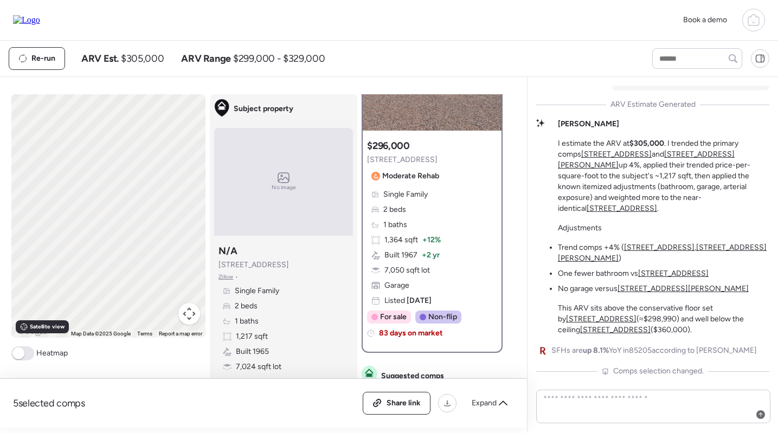
scroll to position [0, 0]
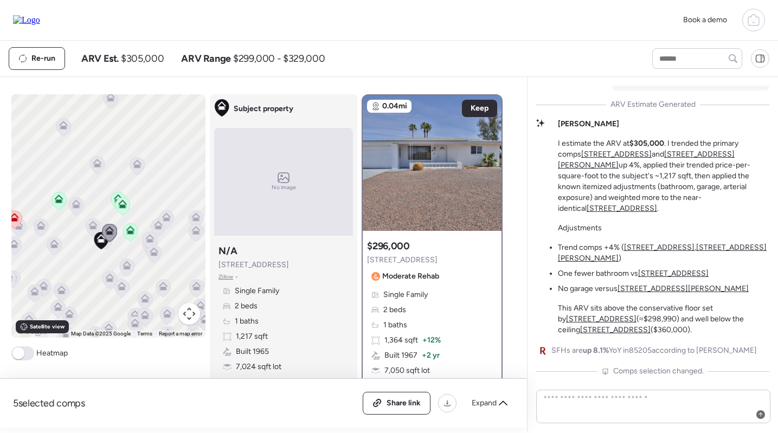
click at [89, 222] on div at bounding box center [93, 228] width 15 height 20
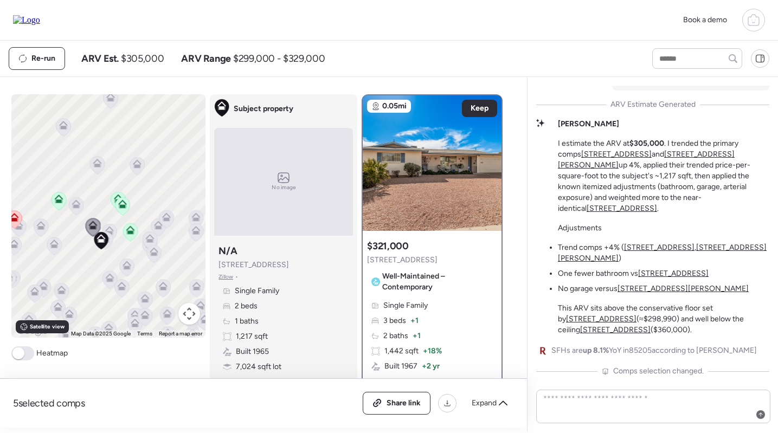
click at [82, 204] on icon at bounding box center [76, 206] width 15 height 18
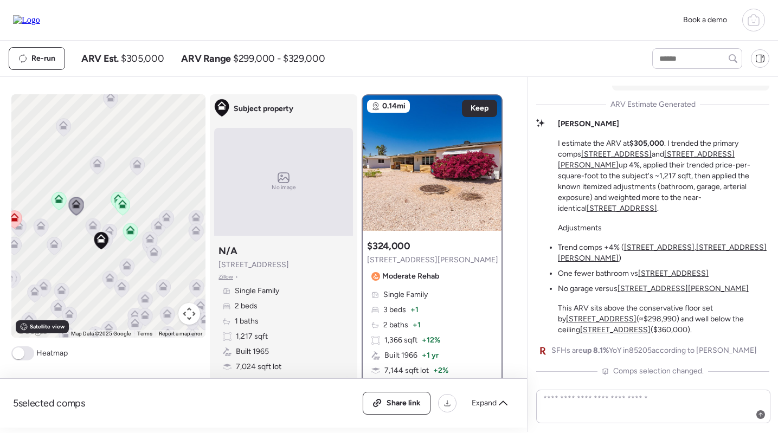
click at [57, 243] on icon at bounding box center [54, 242] width 8 height 5
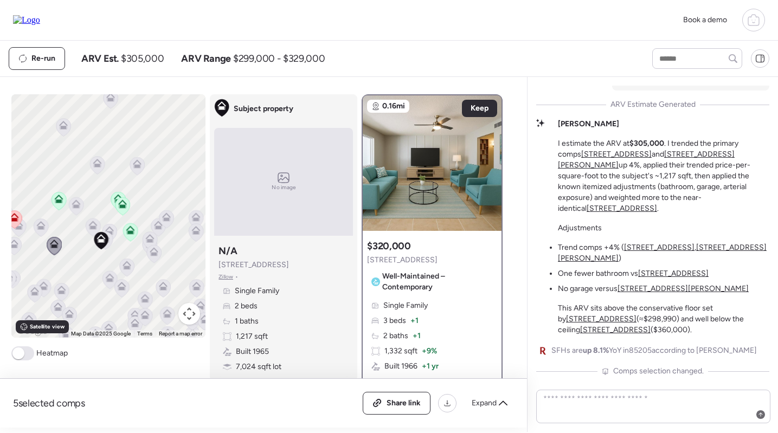
click at [146, 236] on icon at bounding box center [150, 238] width 9 height 9
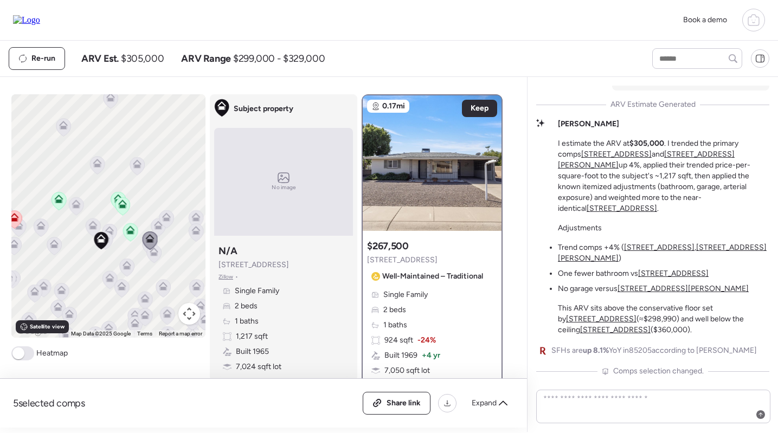
click at [152, 253] on icon at bounding box center [154, 251] width 9 height 9
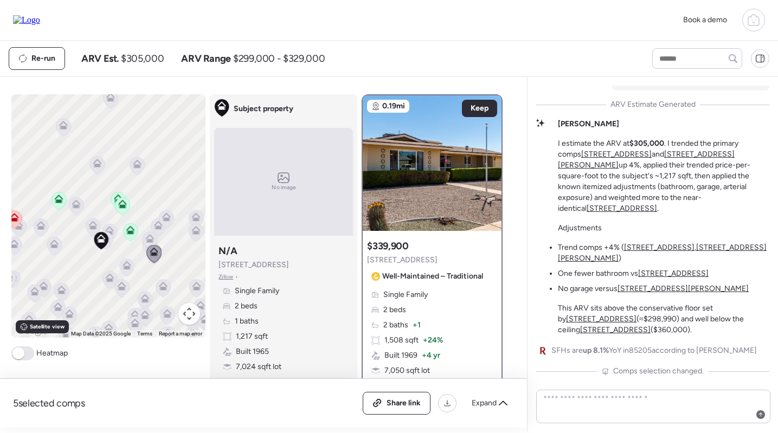
click at [121, 260] on icon at bounding box center [126, 267] width 15 height 18
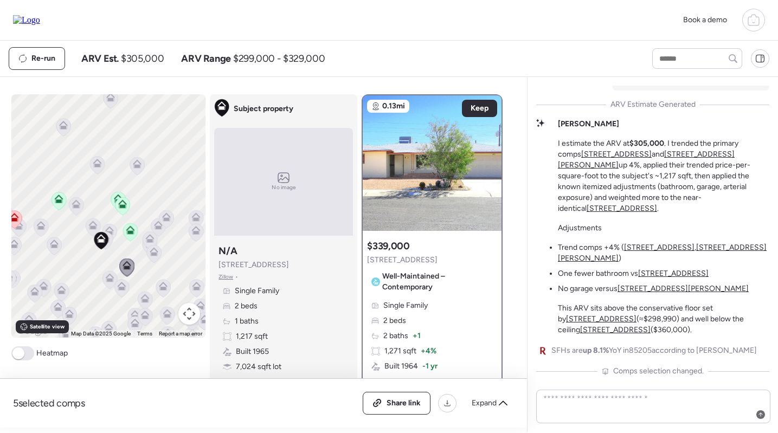
click at [110, 276] on icon at bounding box center [110, 277] width 9 height 9
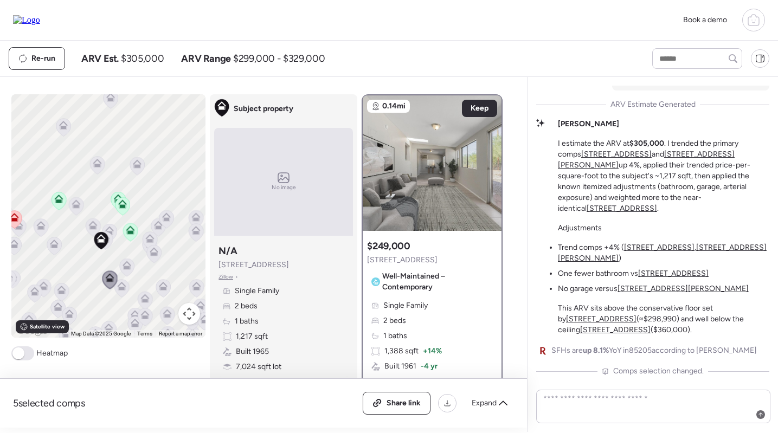
click at [128, 231] on icon at bounding box center [130, 230] width 9 height 9
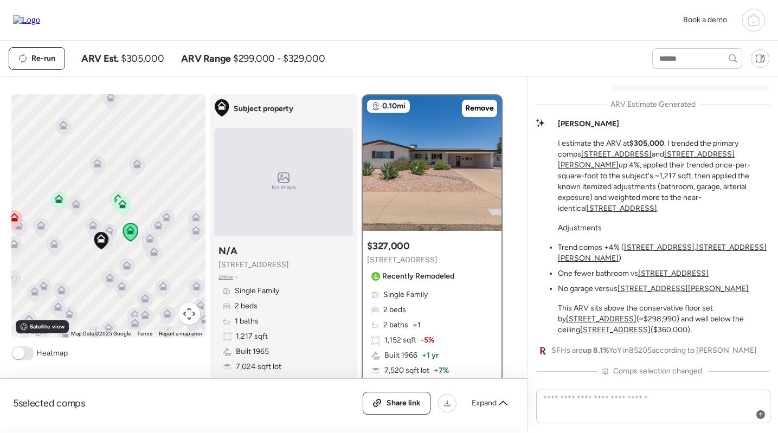
click at [17, 219] on icon at bounding box center [14, 217] width 9 height 9
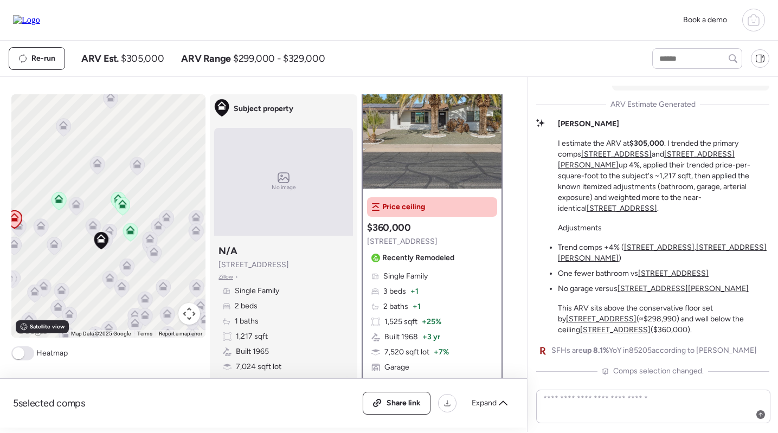
scroll to position [43, 0]
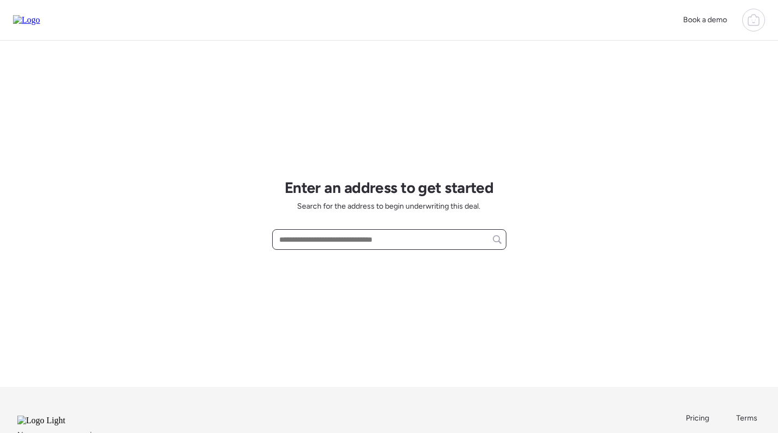
click at [307, 245] on input "text" at bounding box center [389, 239] width 224 height 15
paste input "**********"
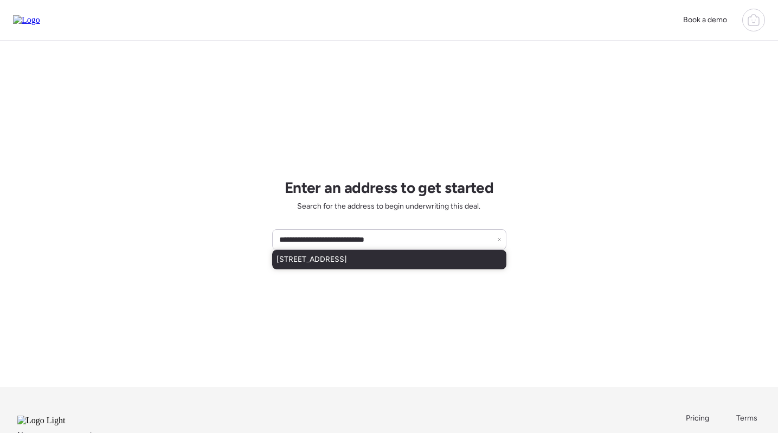
click at [347, 262] on span "[STREET_ADDRESS]" at bounding box center [312, 259] width 70 height 11
type input "**********"
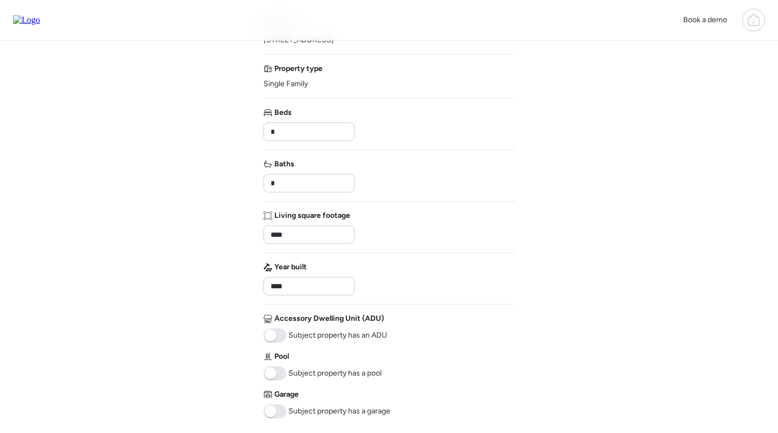
scroll to position [118, 0]
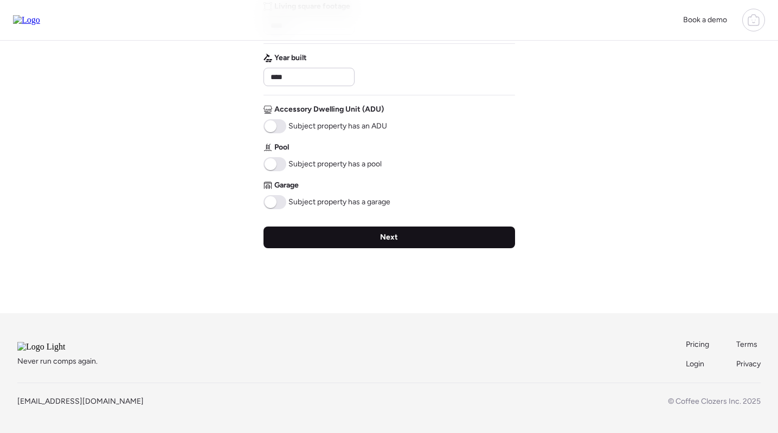
click at [359, 227] on div "Next" at bounding box center [390, 238] width 252 height 22
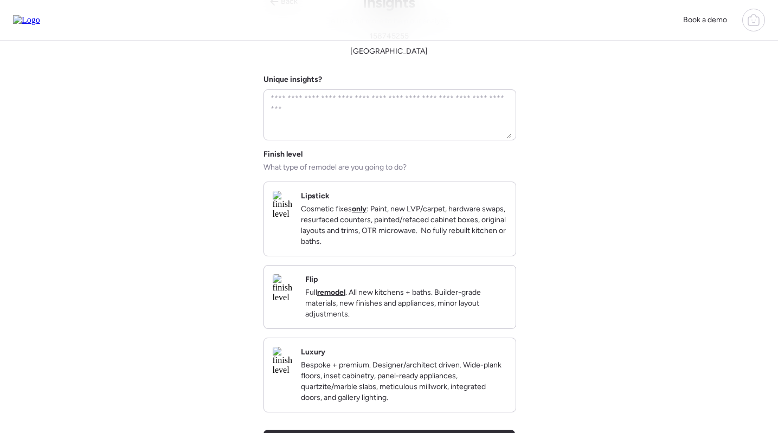
scroll to position [0, 0]
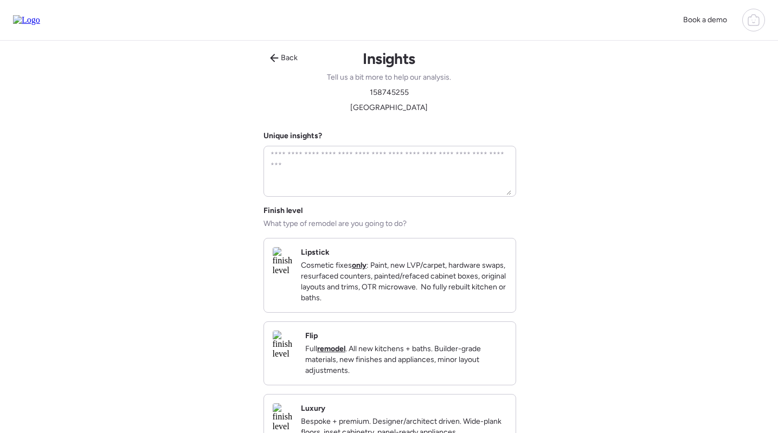
click at [358, 367] on p "Full remodel . All new kitchens + baths. Builder-grade materials, new finishes …" at bounding box center [406, 360] width 202 height 33
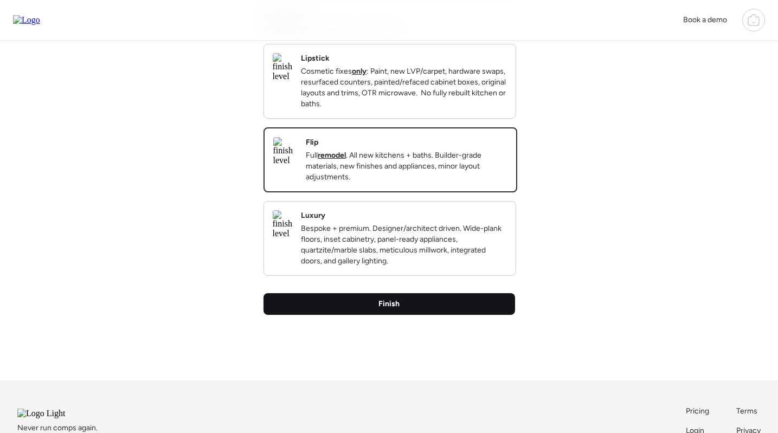
click at [404, 315] on div "Finish" at bounding box center [390, 304] width 252 height 22
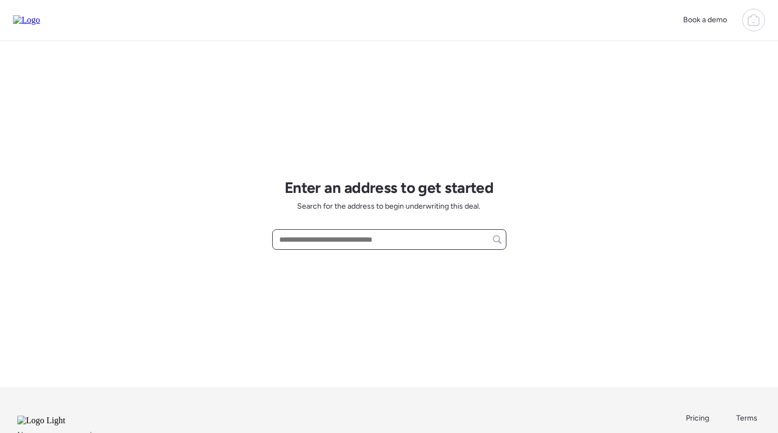
click at [366, 236] on input "text" at bounding box center [389, 239] width 224 height 15
paste input "**********"
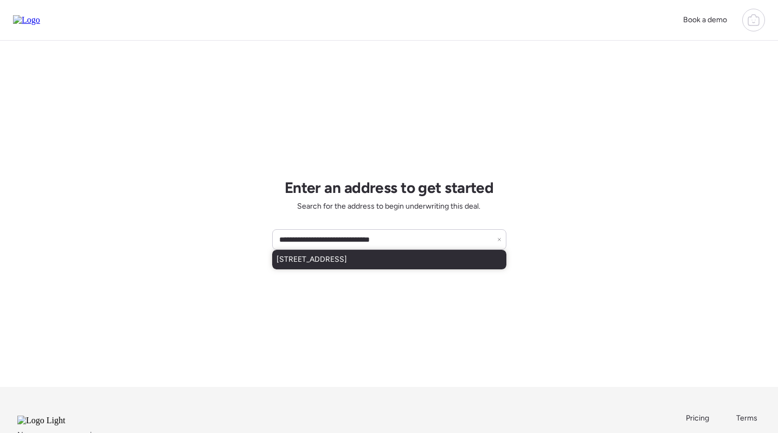
click at [347, 258] on span "4014 E Carmel Cir, Mesa, AZ, 85206" at bounding box center [312, 259] width 70 height 11
type input "**********"
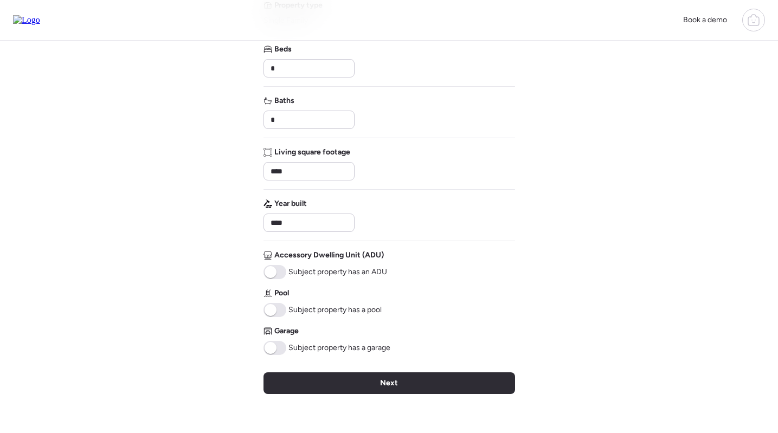
scroll to position [178, 0]
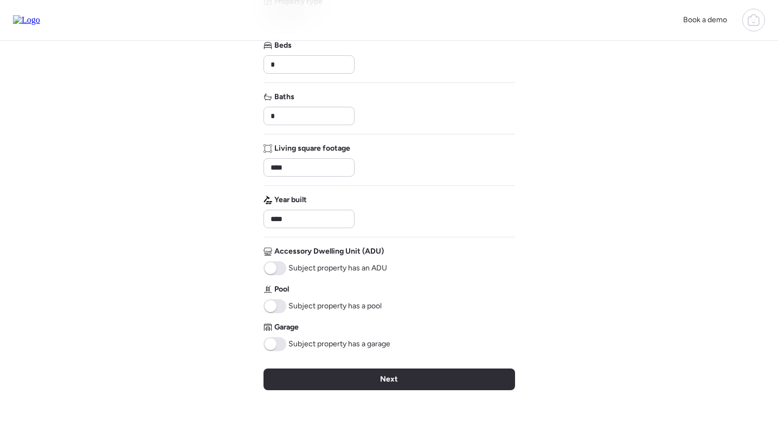
click at [274, 352] on div "Verify basic info Please verify that our data for this property is correct. 158…" at bounding box center [390, 158] width 252 height 593
click at [268, 337] on div "Garage Subject property has a garage" at bounding box center [327, 336] width 127 height 29
click at [275, 342] on span at bounding box center [271, 344] width 12 height 12
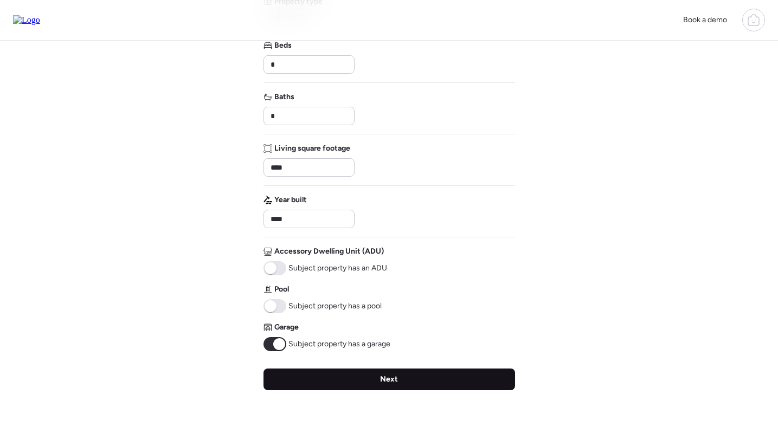
click at [345, 380] on div "Next" at bounding box center [390, 380] width 252 height 22
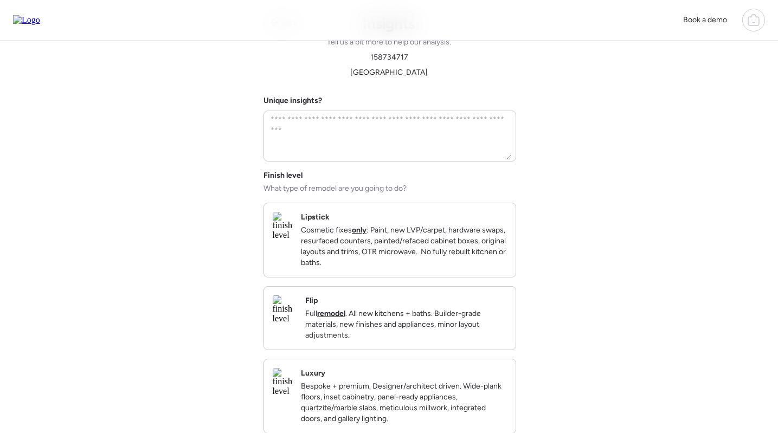
scroll to position [0, 0]
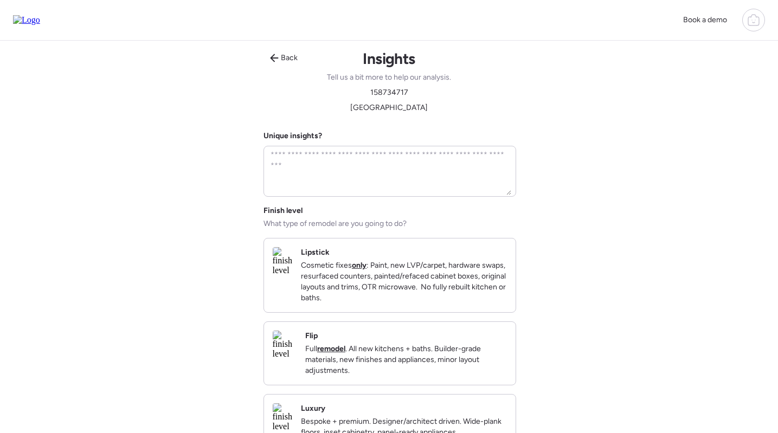
click at [364, 352] on div "Flip Full remodel . All new kitchens + baths. Builder-grade materials, new fini…" at bounding box center [406, 354] width 202 height 46
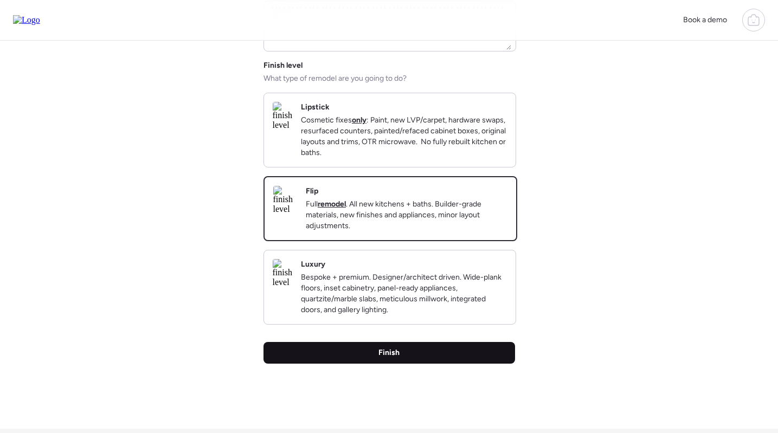
click at [381, 358] on span "Finish" at bounding box center [388, 353] width 21 height 11
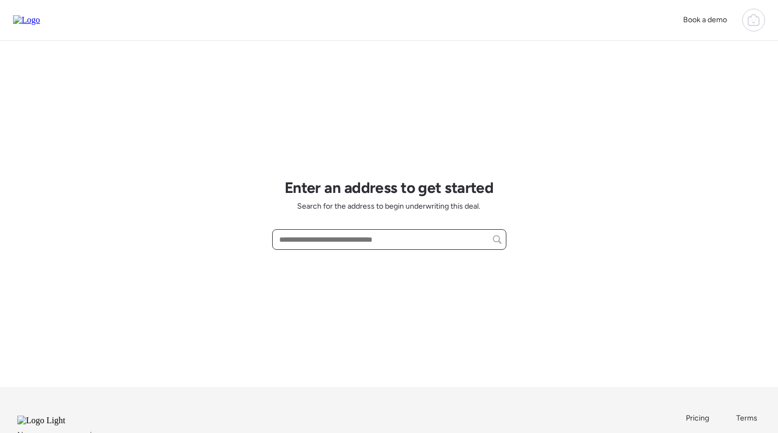
click at [351, 237] on input "text" at bounding box center [389, 239] width 224 height 15
paste input "**********"
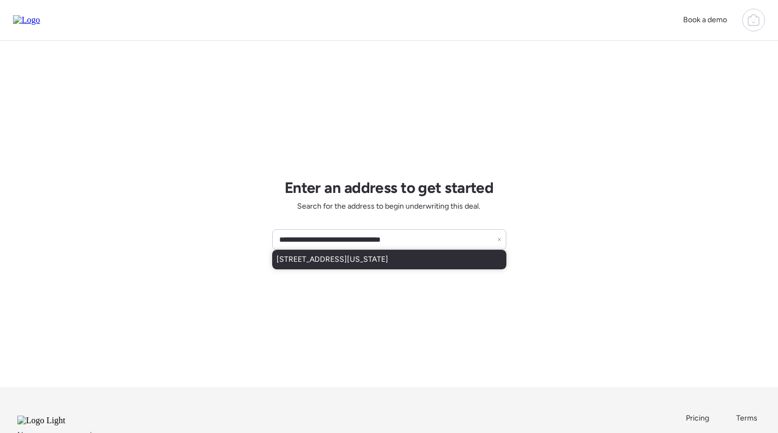
click at [383, 267] on div "544 N Delaware St, Chandler, AZ, 85225" at bounding box center [389, 260] width 234 height 20
type input "**********"
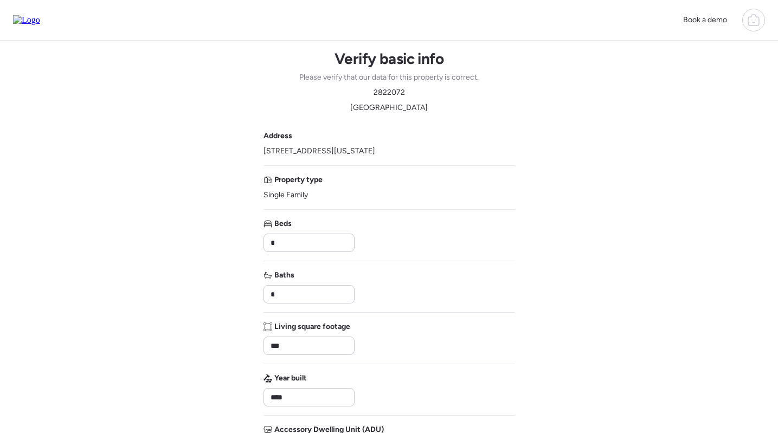
scroll to position [185, 0]
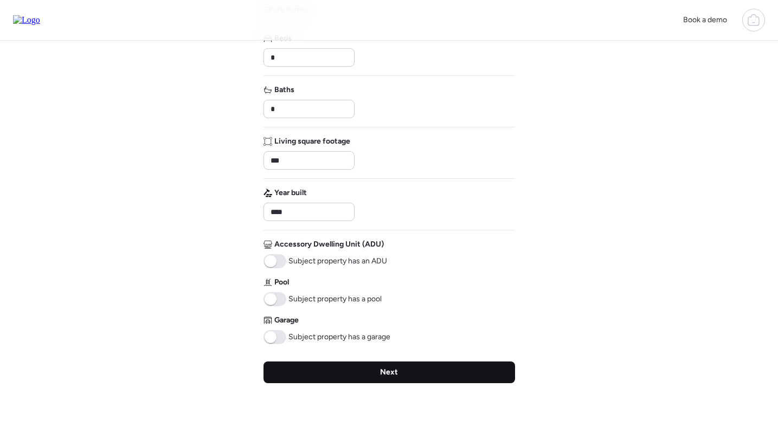
click at [425, 370] on div "Next" at bounding box center [390, 373] width 252 height 22
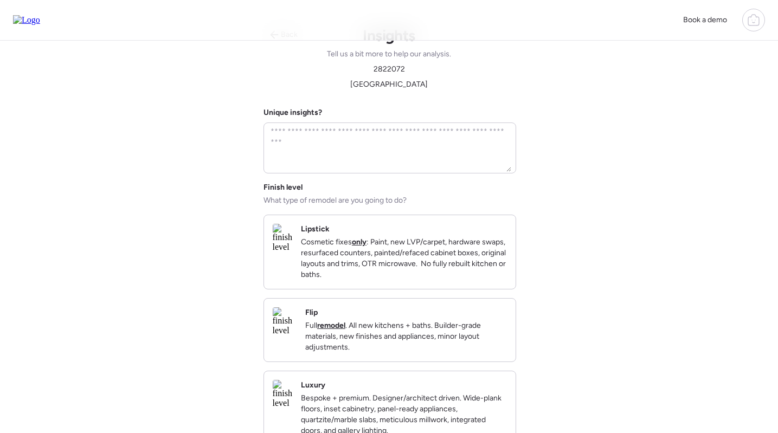
scroll to position [0, 0]
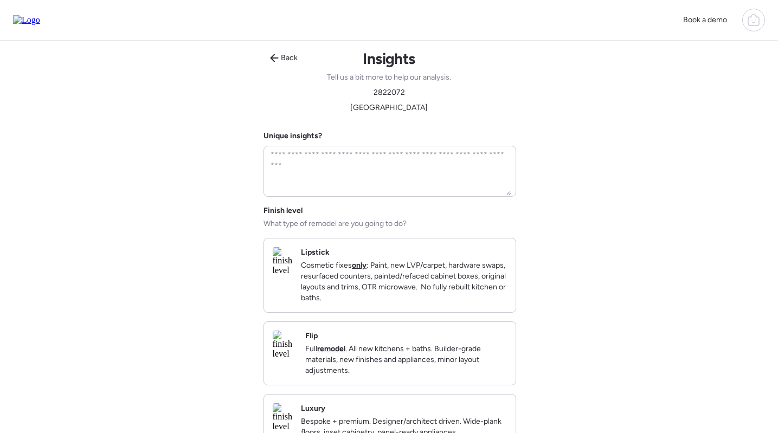
click at [423, 366] on p "Full remodel . All new kitchens + baths. Builder-grade materials, new finishes …" at bounding box center [406, 360] width 202 height 33
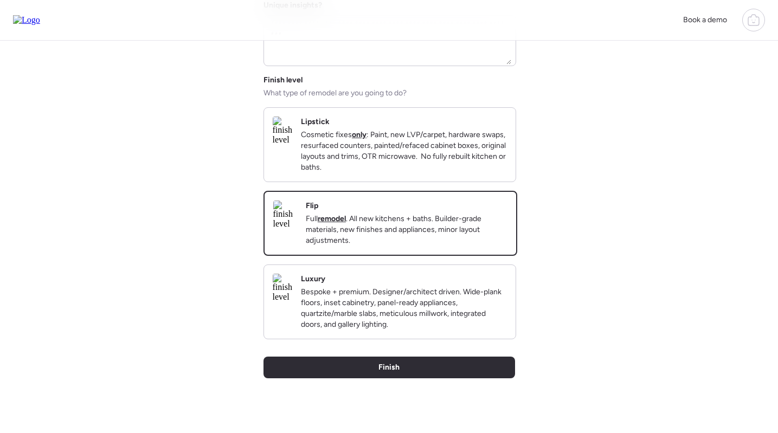
scroll to position [131, 0]
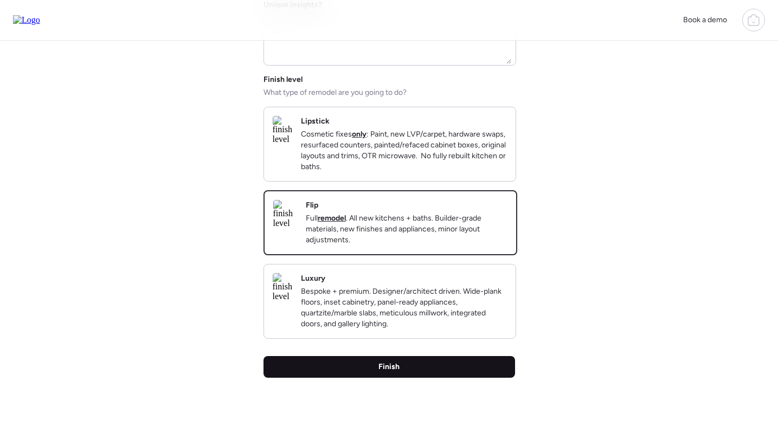
click at [413, 378] on div "Finish" at bounding box center [390, 367] width 252 height 22
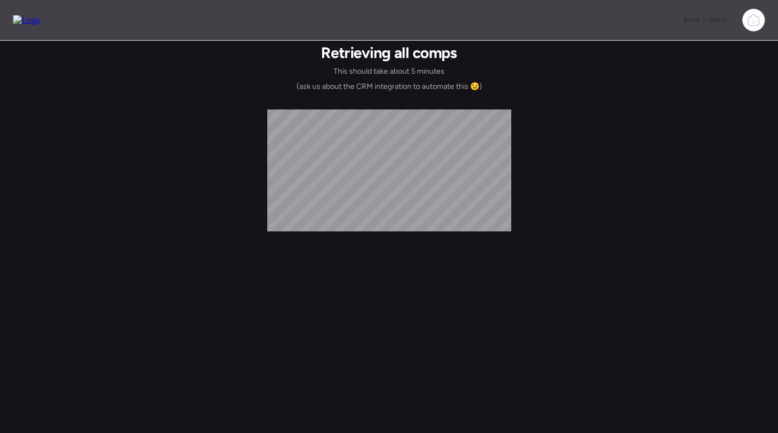
scroll to position [0, 0]
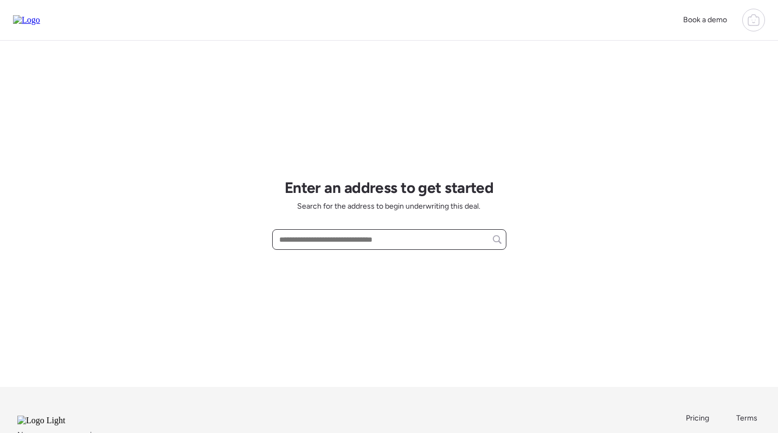
click at [373, 243] on input "text" at bounding box center [389, 239] width 224 height 15
paste input "**********"
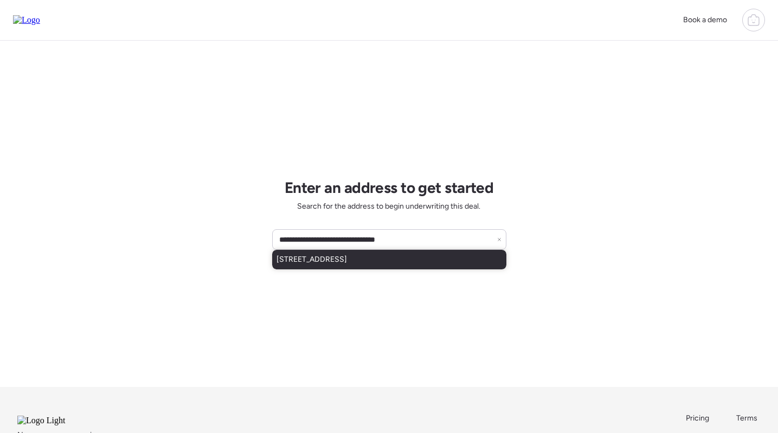
click at [347, 255] on span "6329 N 62nd Ave, Glendale, AZ, 85301" at bounding box center [312, 259] width 70 height 11
type input "**********"
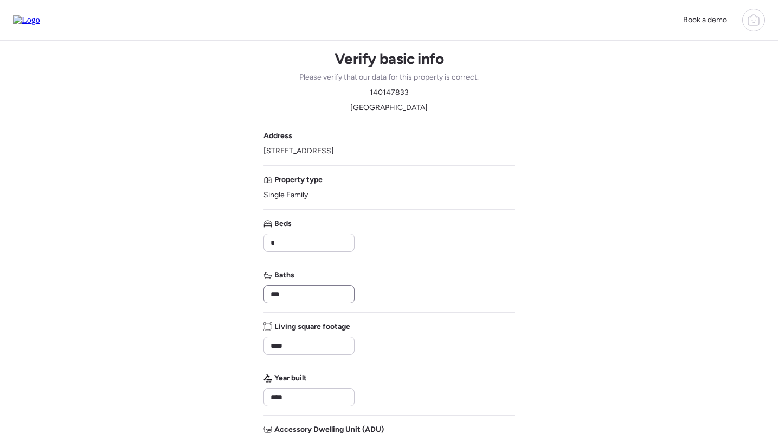
click at [316, 303] on div "***" at bounding box center [309, 294] width 91 height 18
click at [319, 298] on input "***" at bounding box center [308, 294] width 81 height 15
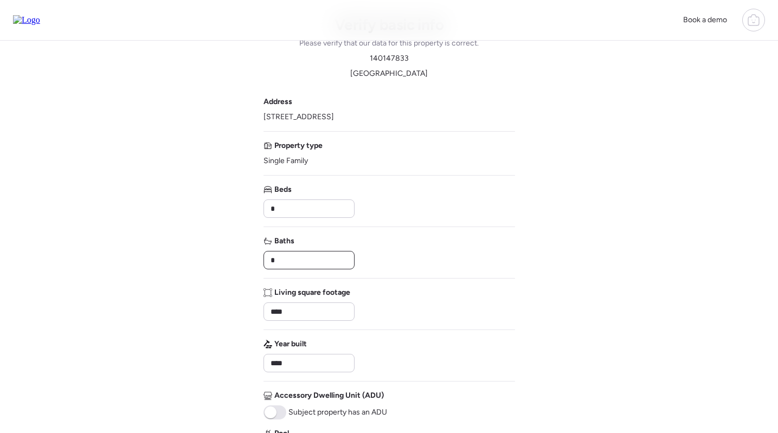
scroll to position [35, 0]
type input "*"
click at [473, 255] on div "Baths *" at bounding box center [390, 252] width 252 height 34
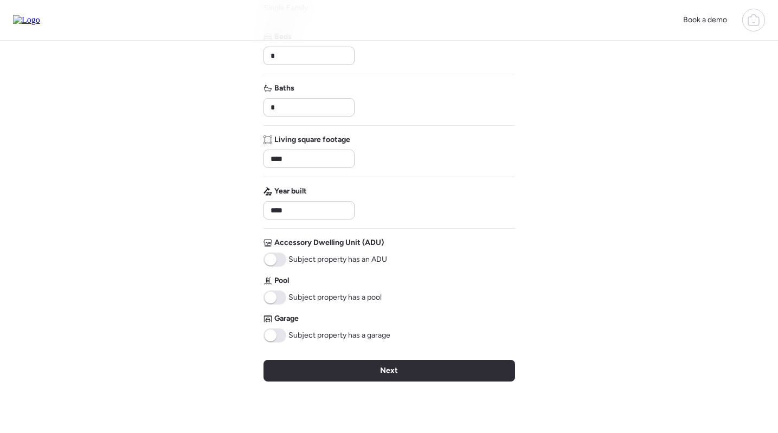
scroll to position [190, 0]
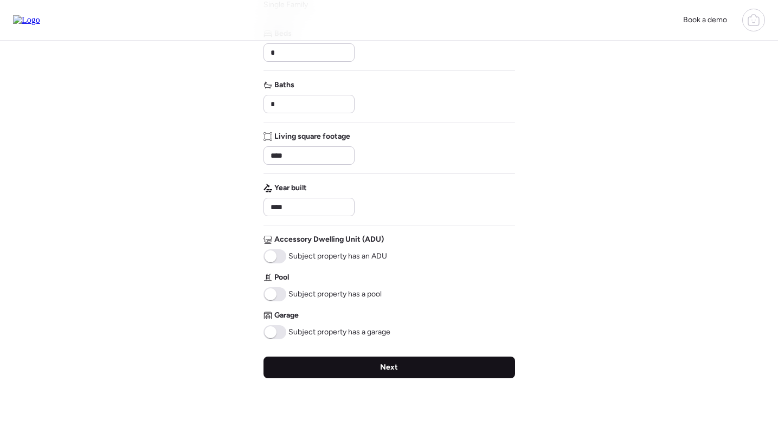
click at [386, 369] on span "Next" at bounding box center [389, 367] width 18 height 11
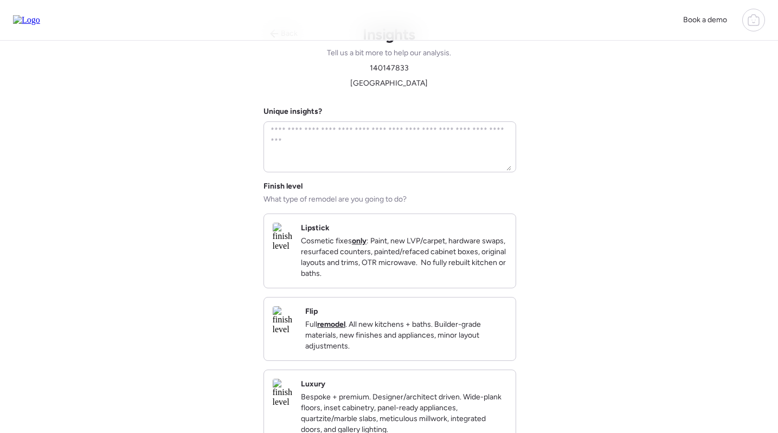
scroll to position [0, 0]
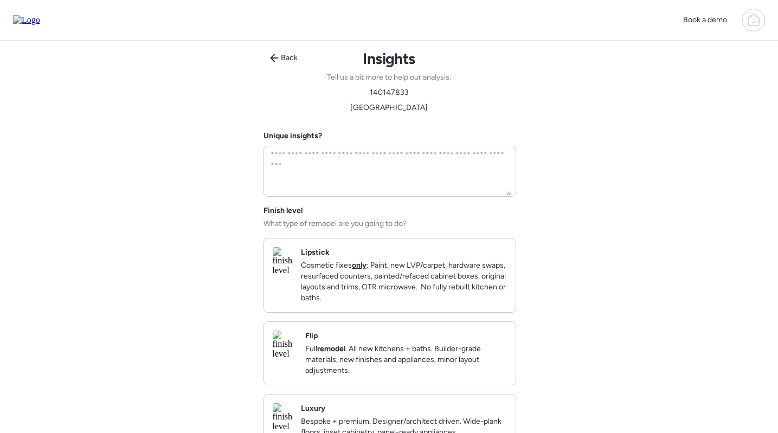
click at [387, 349] on div "Flip Full remodel . All new kitchens + baths. Builder-grade materials, new fini…" at bounding box center [406, 354] width 202 height 46
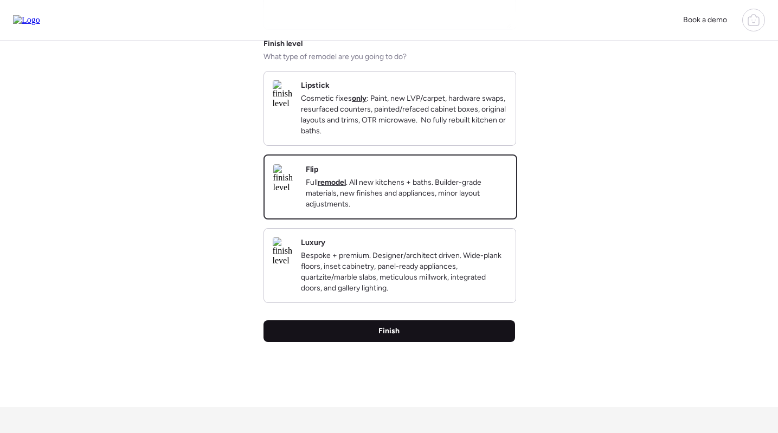
click at [390, 337] on span "Finish" at bounding box center [388, 331] width 21 height 11
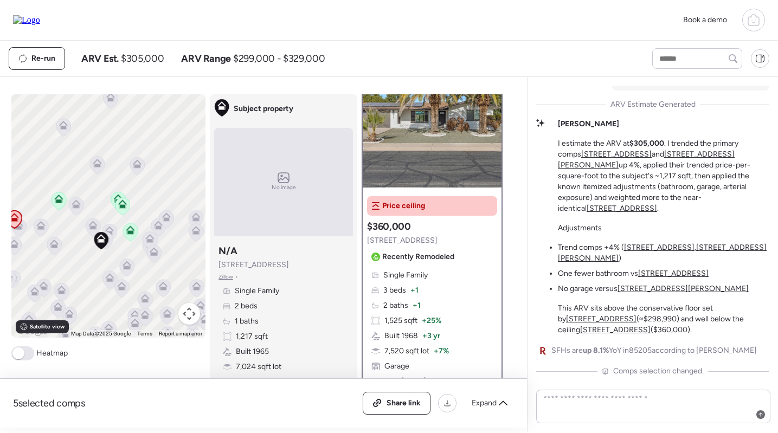
scroll to position [44, 0]
click at [136, 229] on icon at bounding box center [130, 232] width 15 height 18
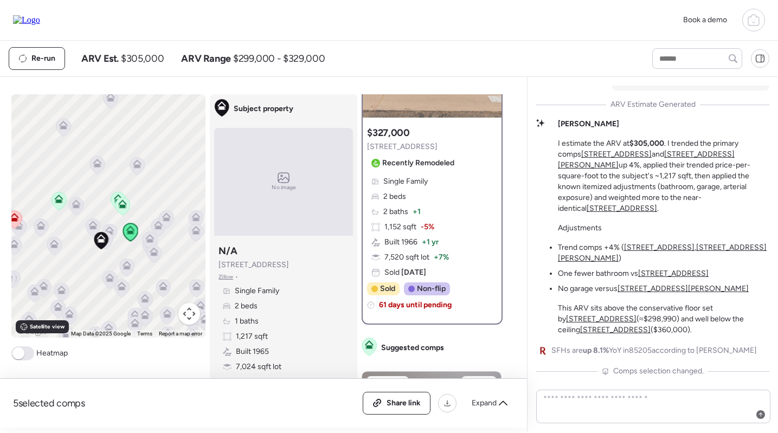
scroll to position [70, 0]
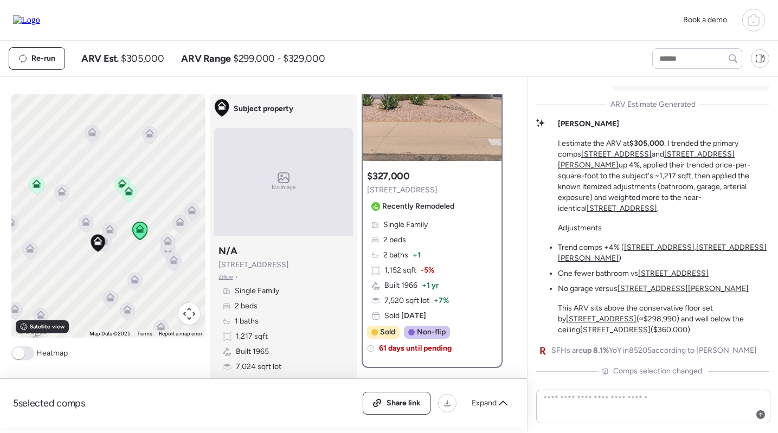
click at [110, 241] on icon at bounding box center [104, 243] width 15 height 18
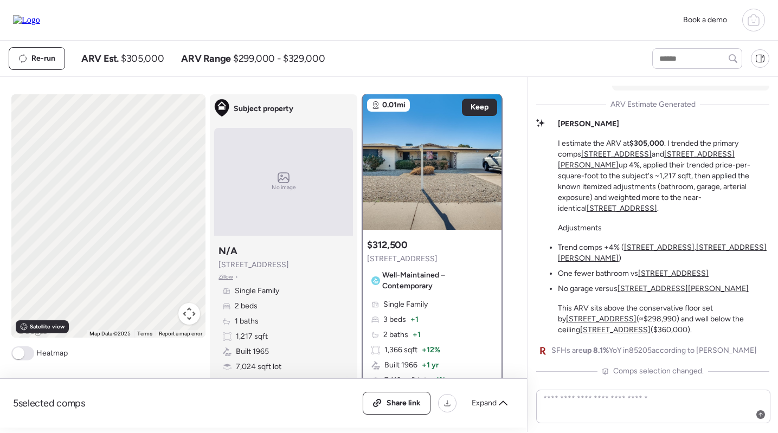
scroll to position [0, 0]
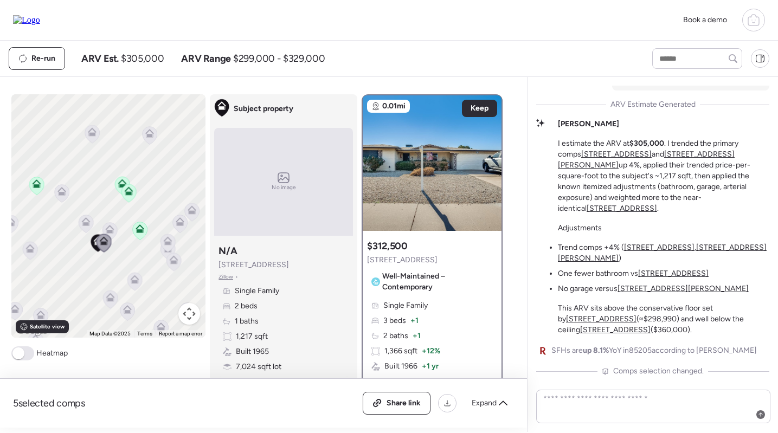
click at [111, 226] on icon at bounding box center [110, 229] width 9 height 9
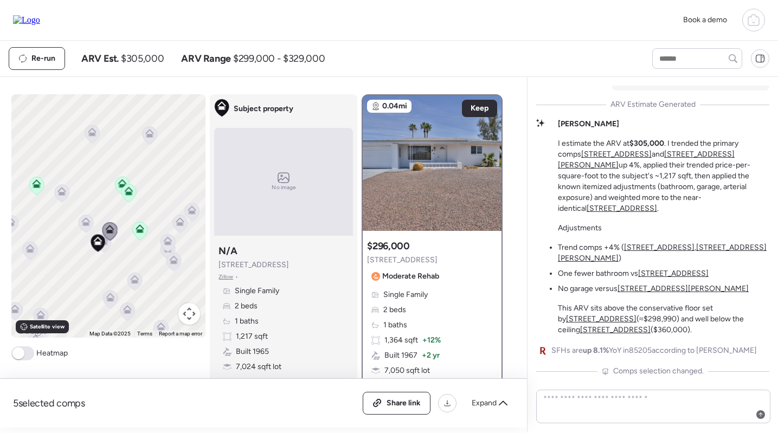
click at [84, 219] on icon at bounding box center [86, 221] width 9 height 9
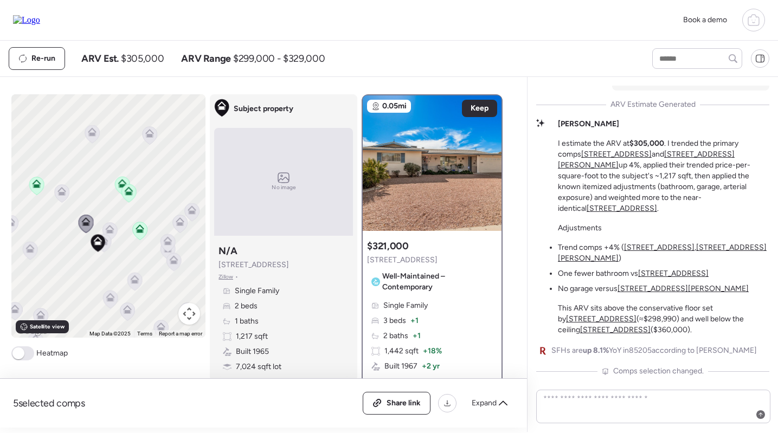
click at [62, 188] on icon at bounding box center [61, 189] width 8 height 5
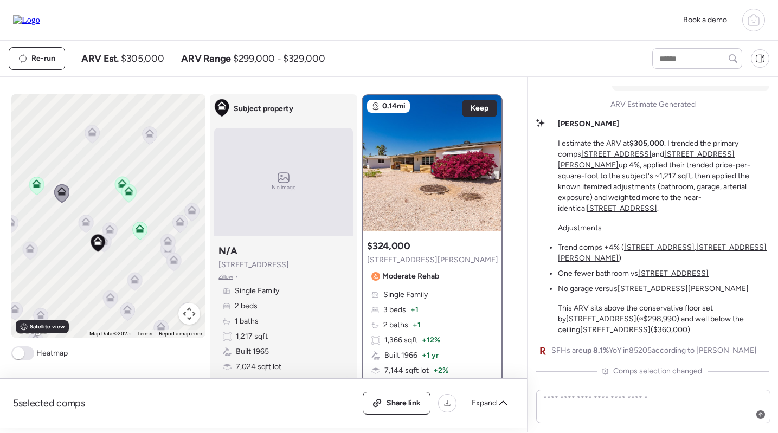
click at [27, 247] on icon at bounding box center [30, 248] width 9 height 9
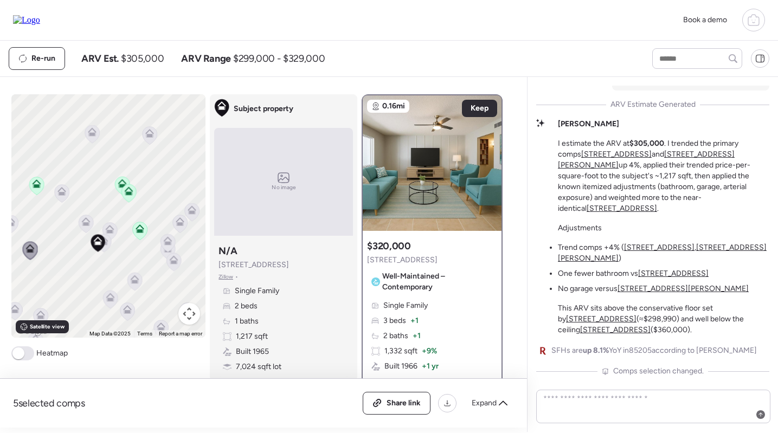
click at [129, 192] on icon at bounding box center [128, 192] width 7 height 3
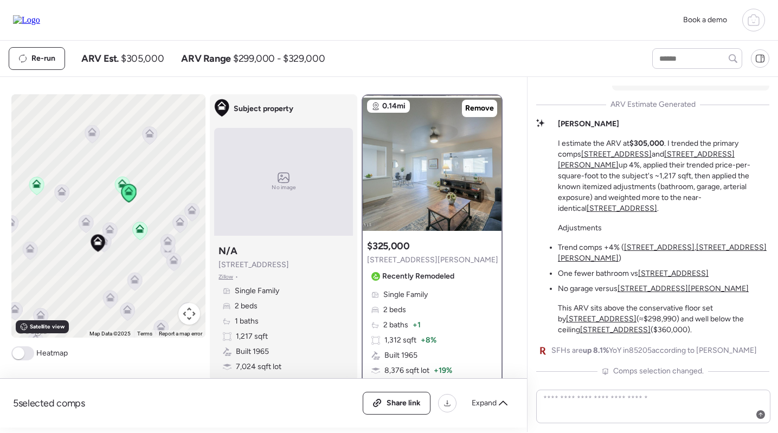
click at [138, 226] on icon at bounding box center [140, 228] width 9 height 9
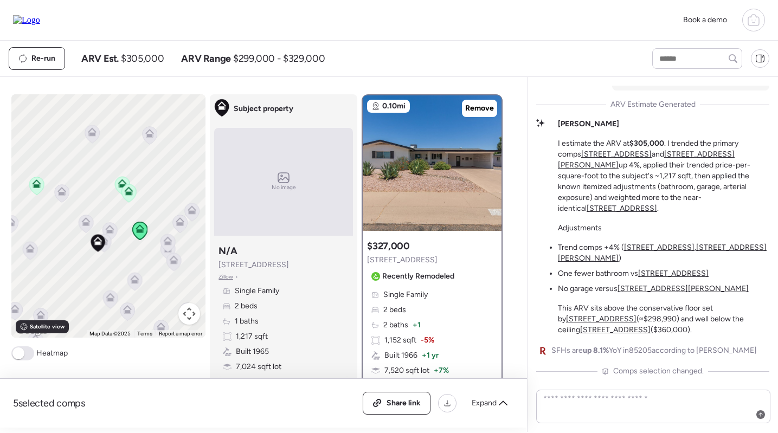
click at [123, 179] on icon at bounding box center [122, 186] width 15 height 18
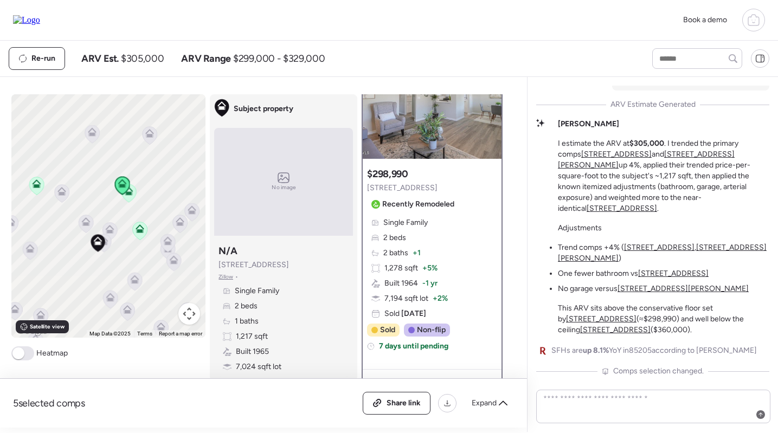
scroll to position [73, 0]
click at [35, 185] on icon at bounding box center [36, 185] width 7 height 3
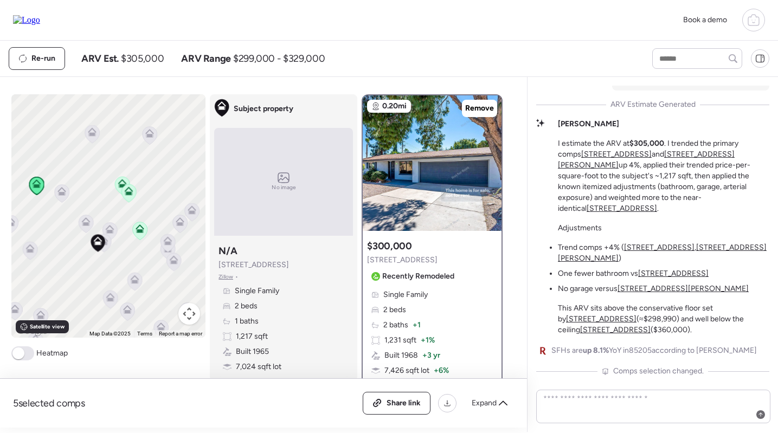
scroll to position [0, 0]
click at [111, 230] on icon at bounding box center [109, 231] width 7 height 3
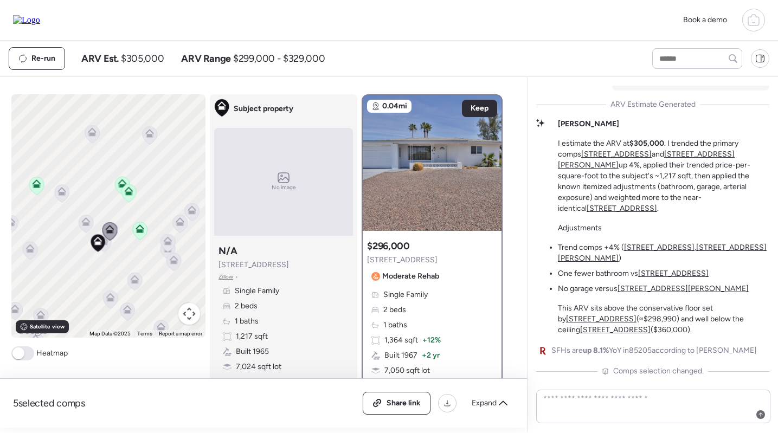
click at [110, 247] on icon at bounding box center [104, 243] width 15 height 18
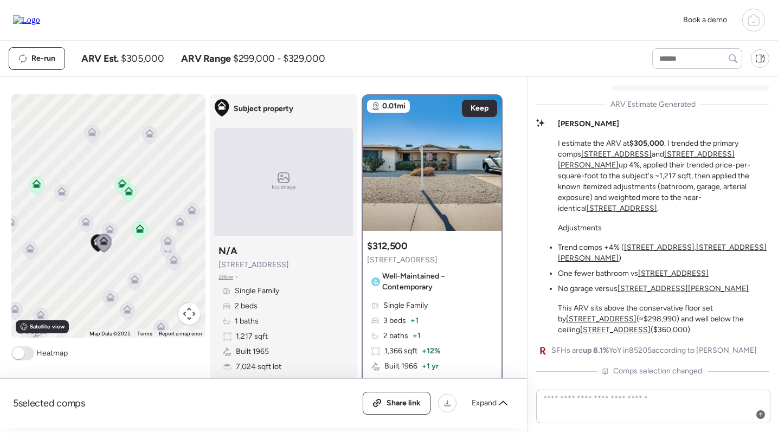
click at [88, 227] on icon at bounding box center [86, 224] width 15 height 18
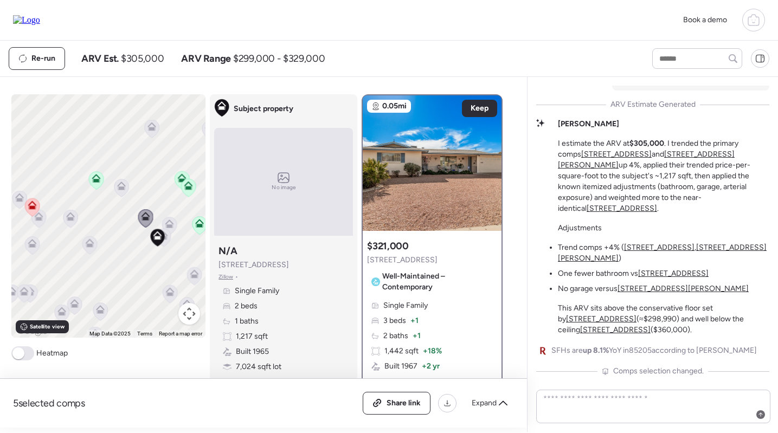
drag, startPoint x: 39, startPoint y: 228, endPoint x: 115, endPoint y: 220, distance: 76.3
click at [115, 220] on div "To navigate, press the arrow keys. To activate drag with keyboard, press Alt + …" at bounding box center [108, 215] width 195 height 243
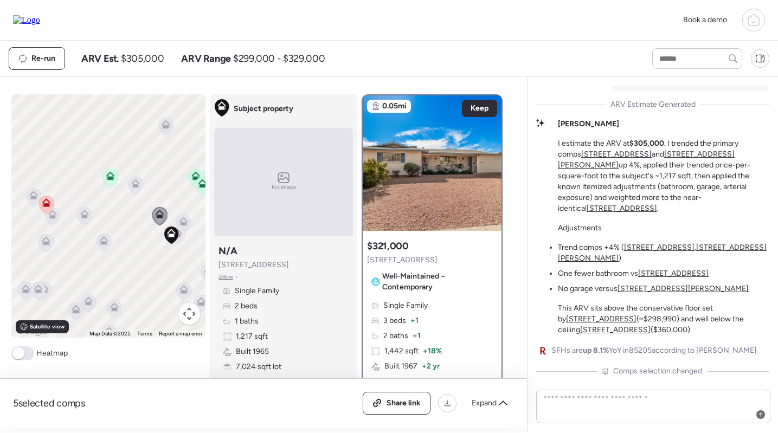
click at [42, 209] on icon at bounding box center [46, 205] width 15 height 18
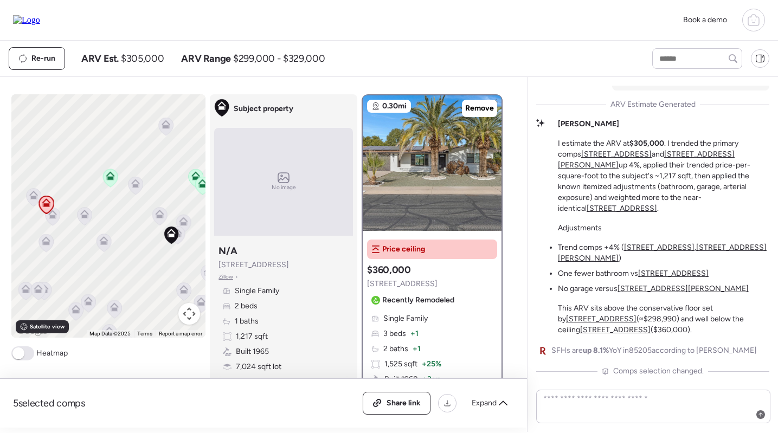
click at [59, 224] on icon at bounding box center [52, 216] width 15 height 18
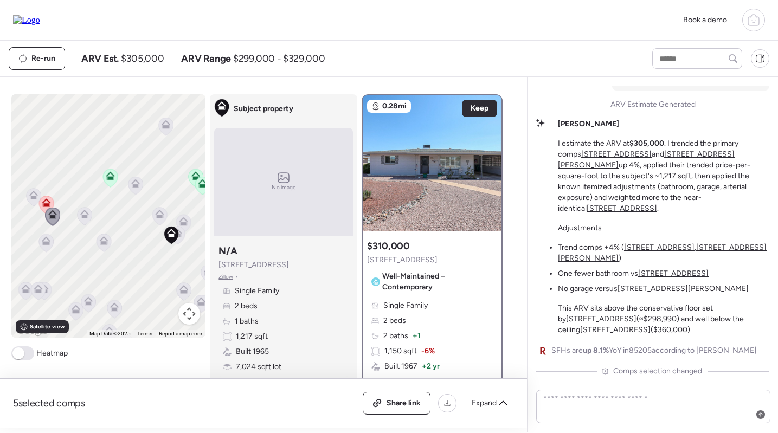
click at [34, 195] on icon at bounding box center [33, 195] width 9 height 9
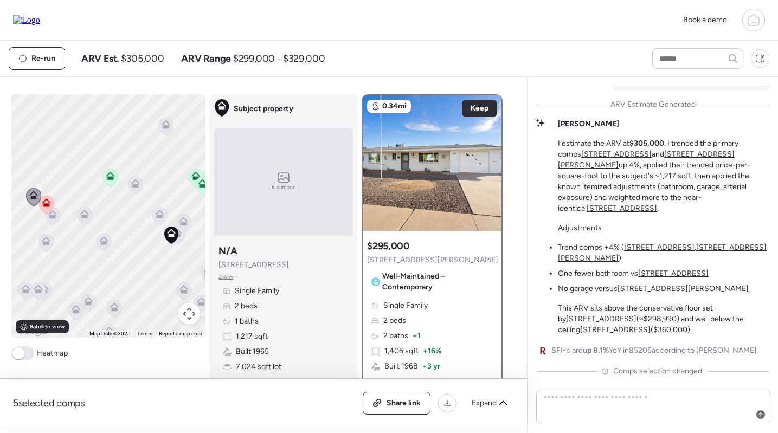
click at [228, 277] on span "Zillow" at bounding box center [226, 277] width 15 height 9
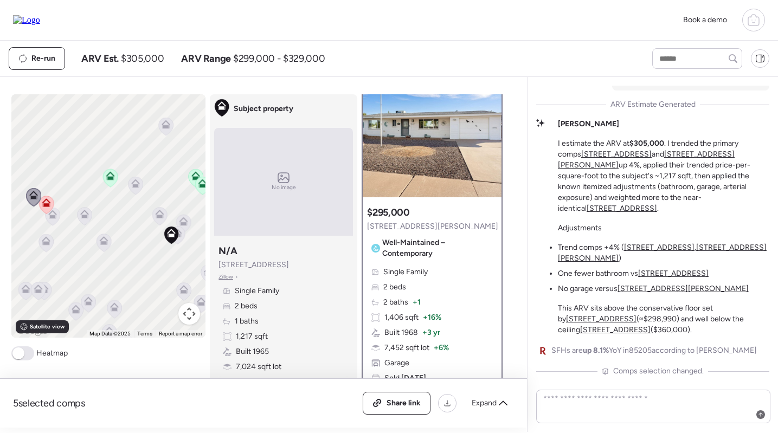
scroll to position [43, 0]
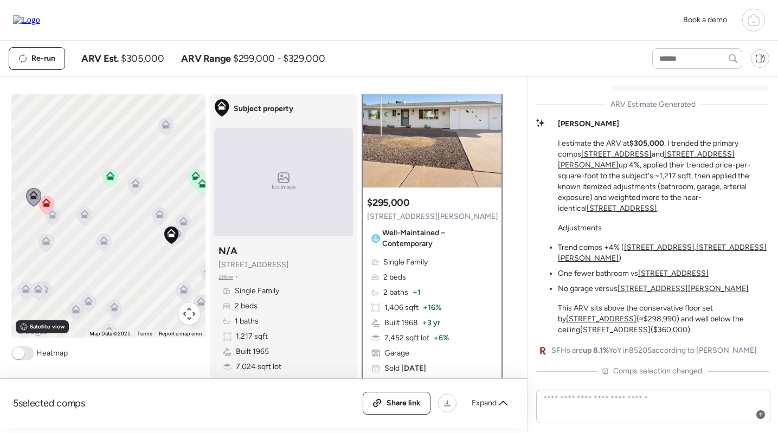
drag, startPoint x: 150, startPoint y: 187, endPoint x: 127, endPoint y: 189, distance: 22.9
click at [127, 189] on div "To navigate, press the arrow keys. To activate drag with keyboard, press Alt + …" at bounding box center [108, 215] width 195 height 243
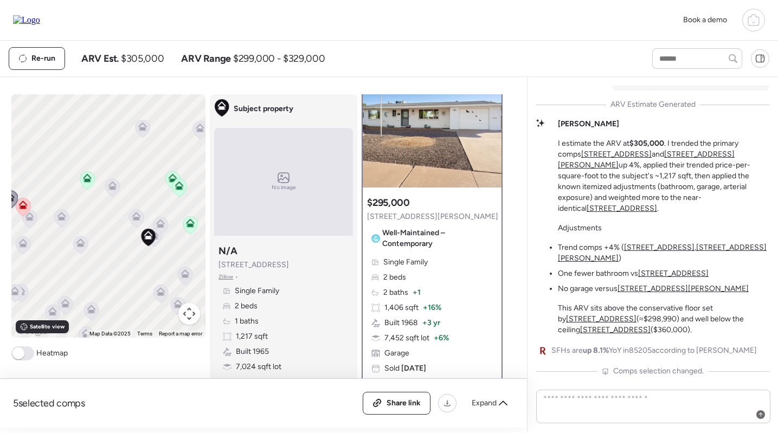
click at [177, 191] on icon at bounding box center [179, 188] width 15 height 18
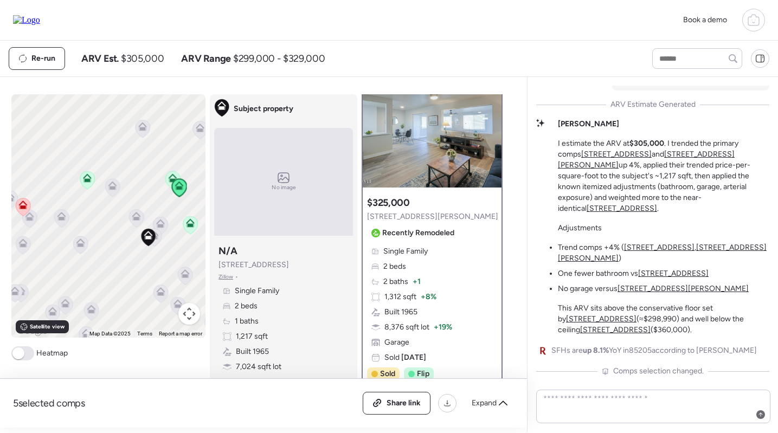
scroll to position [0, 0]
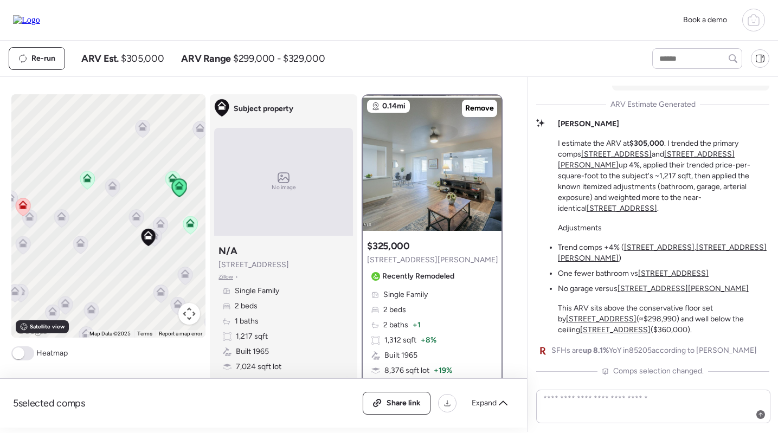
click at [163, 228] on icon at bounding box center [160, 226] width 15 height 18
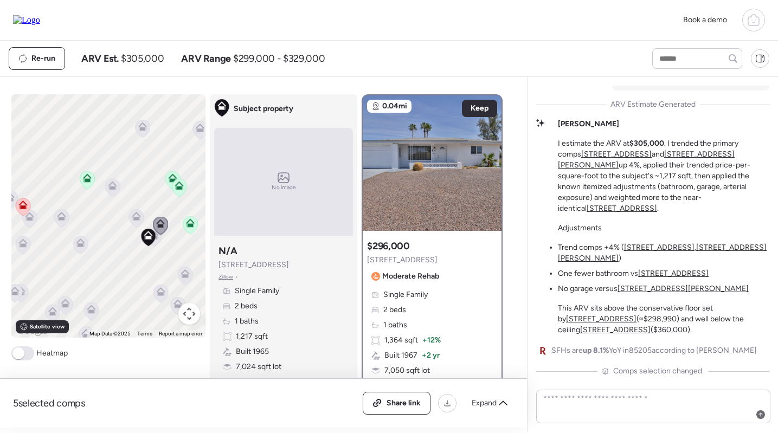
click at [194, 232] on icon at bounding box center [190, 225] width 15 height 18
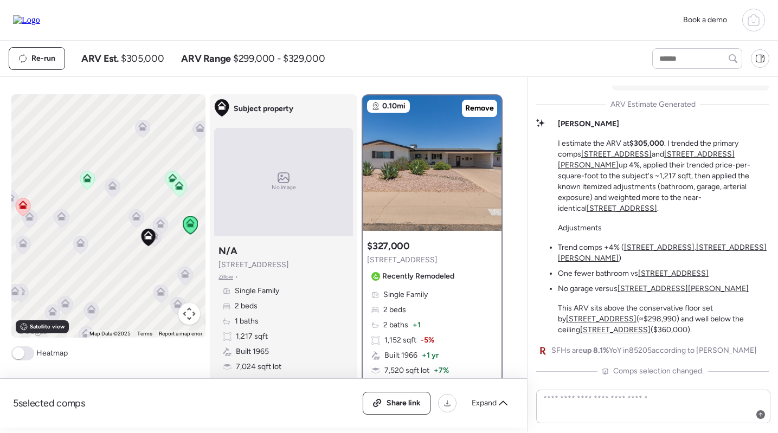
click at [160, 241] on icon at bounding box center [154, 237] width 15 height 18
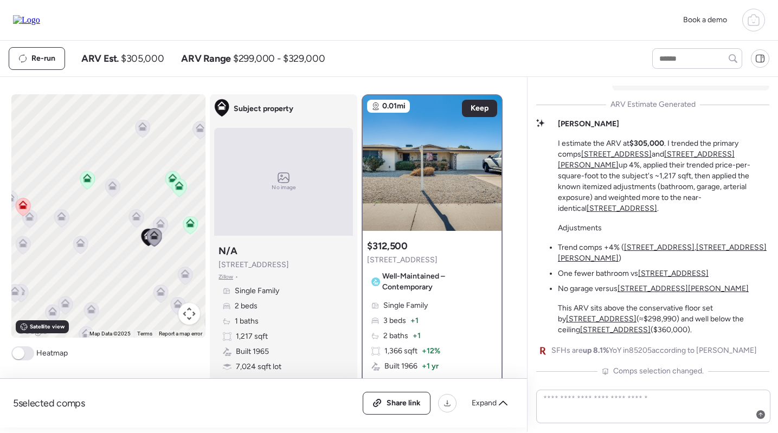
click at [164, 216] on div "To navigate, press the arrow keys. To activate drag with keyboard, press Alt + …" at bounding box center [108, 215] width 195 height 243
click at [161, 217] on icon at bounding box center [160, 225] width 15 height 18
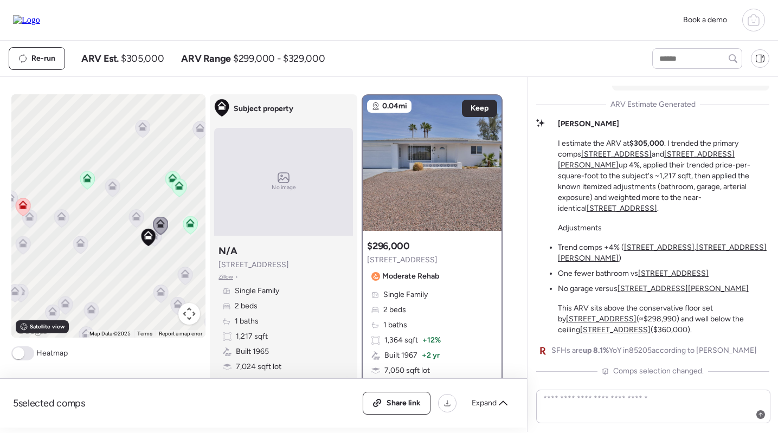
click at [136, 216] on icon at bounding box center [136, 216] width 9 height 9
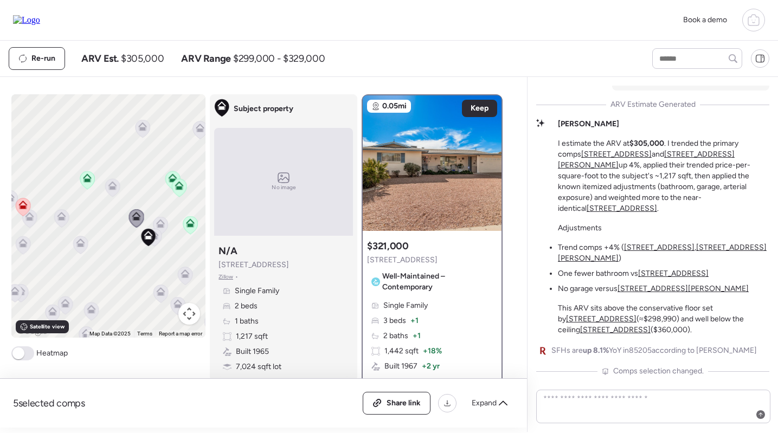
click at [18, 209] on icon at bounding box center [23, 207] width 15 height 18
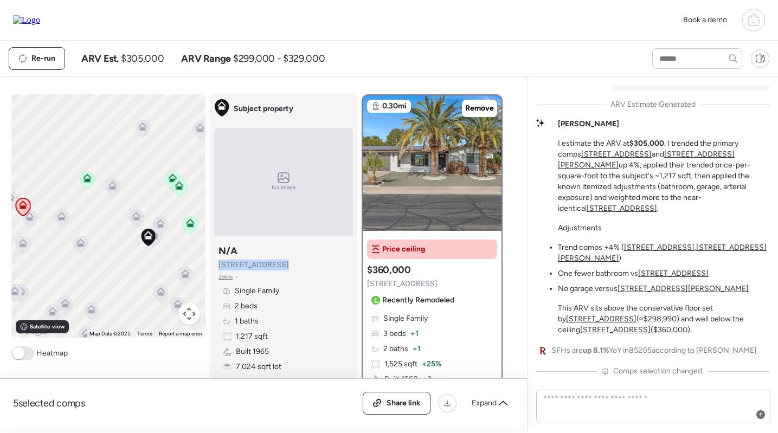
drag, startPoint x: 280, startPoint y: 265, endPoint x: 218, endPoint y: 265, distance: 62.4
click at [218, 265] on div "Subject property N/A 5445 E Dallas St Zillow • Single Family 2 beds 1 baths 1,2…" at bounding box center [283, 308] width 139 height 137
copy span "5445 E Dallas St"
click at [347, 72] on div "Re-run ARV Est. $305,000 ARV Range $299,000 - $329,000" at bounding box center [389, 59] width 778 height 36
drag, startPoint x: 279, startPoint y: 265, endPoint x: 219, endPoint y: 265, distance: 59.6
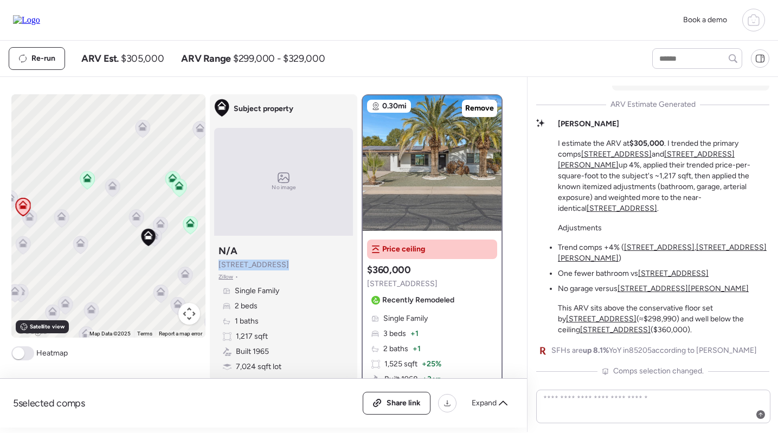
click at [219, 265] on div "Subject property N/A 5445 E Dallas St Zillow • Single Family 2 beds 1 baths 1,2…" at bounding box center [283, 308] width 139 height 137
copy span "5445 E Dallas St"
click at [319, 79] on div "5 selected comps All (5) ARV (5) As-is (0) Share link Expand Comps list To navi…" at bounding box center [261, 252] width 523 height 351
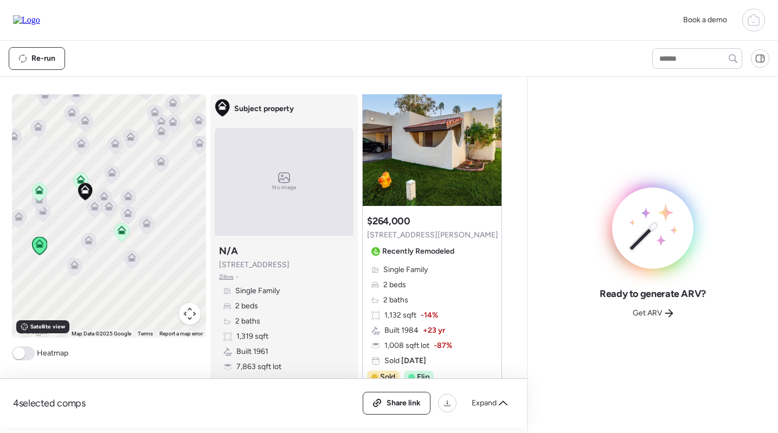
scroll to position [46, 0]
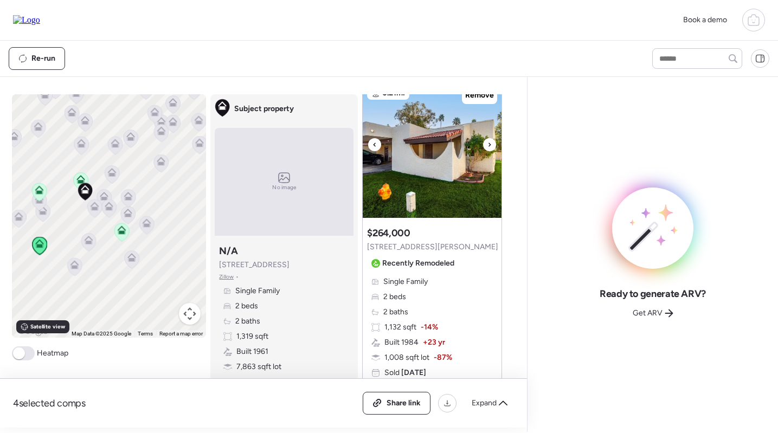
click at [433, 157] on img at bounding box center [432, 150] width 139 height 136
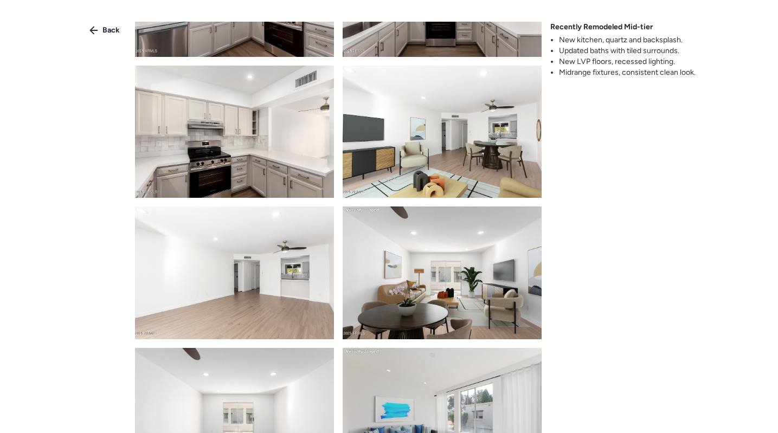
scroll to position [797, 0]
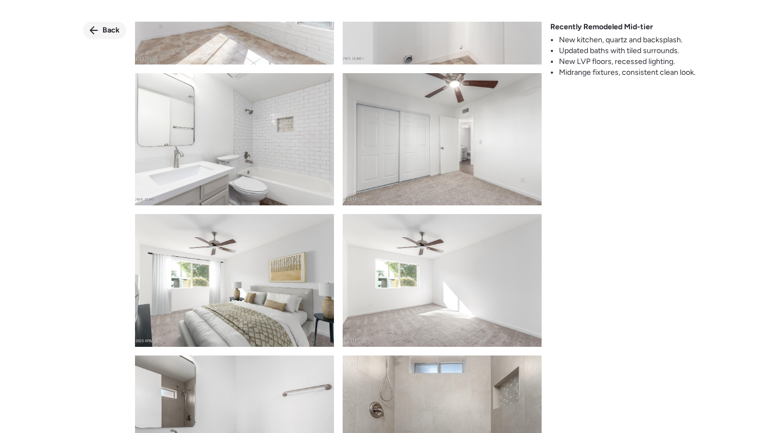
click at [101, 27] on div "Back" at bounding box center [104, 30] width 43 height 17
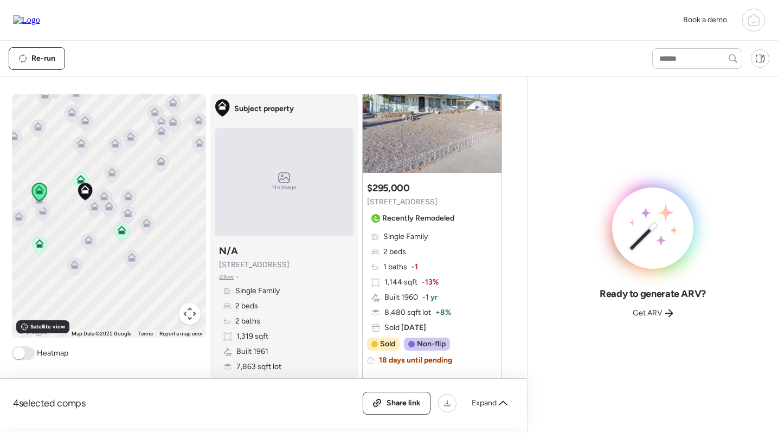
scroll to position [0, 0]
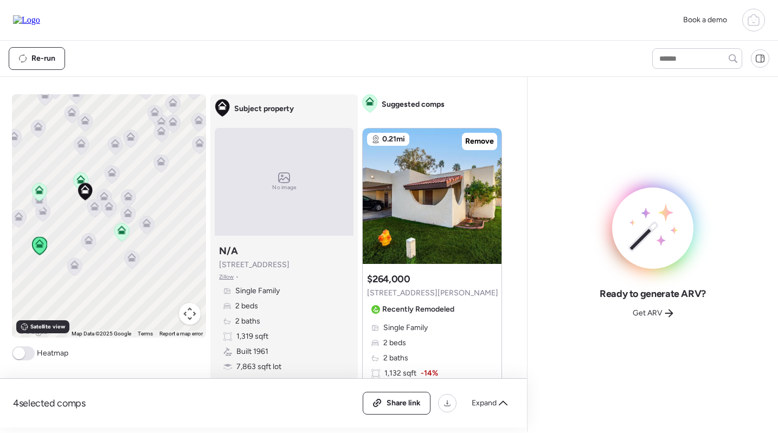
click at [424, 303] on div "Recently Remodeled" at bounding box center [413, 309] width 92 height 17
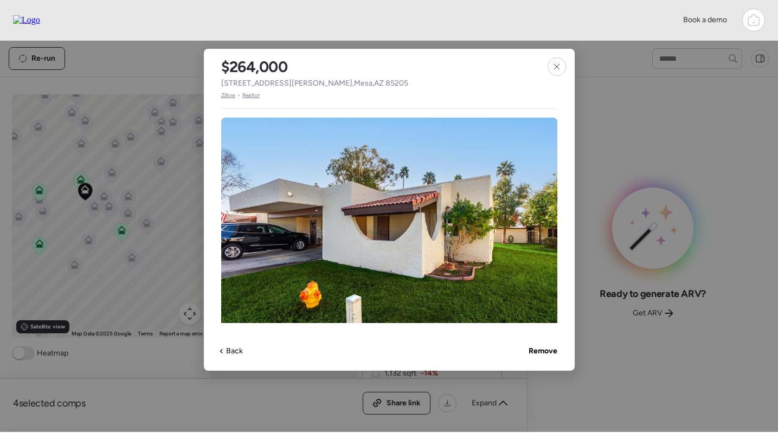
click at [230, 94] on span "Zillow" at bounding box center [228, 95] width 15 height 9
click at [253, 97] on span "Realtor" at bounding box center [250, 95] width 17 height 9
click at [557, 67] on icon at bounding box center [556, 66] width 5 height 5
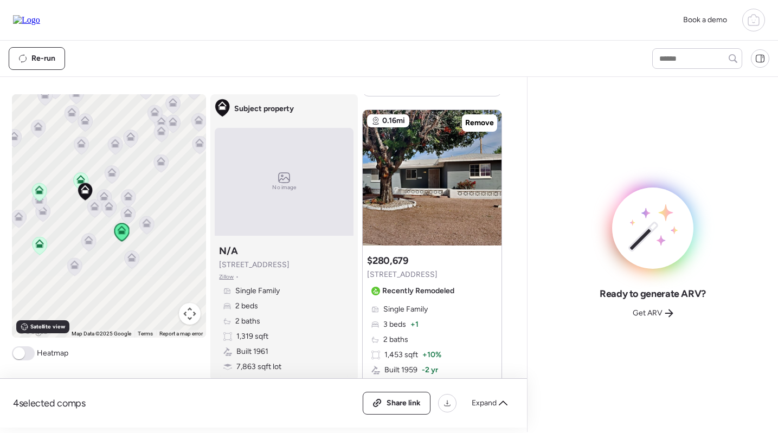
scroll to position [1416, 0]
click at [455, 221] on img at bounding box center [432, 179] width 139 height 136
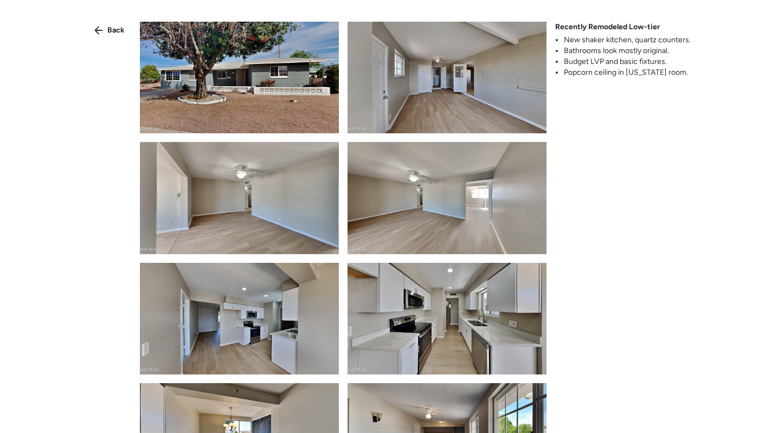
click at [113, 20] on div "Back Recently Remodeled Low-tier New shaker kitchen, quartz counters. Bathrooms…" at bounding box center [389, 236] width 778 height 472
click at [111, 26] on span "Back" at bounding box center [115, 30] width 17 height 11
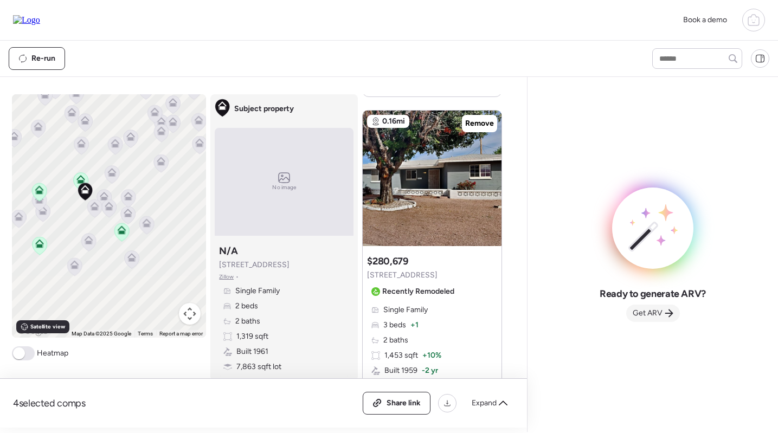
click at [648, 316] on span "Get ARV" at bounding box center [648, 313] width 30 height 11
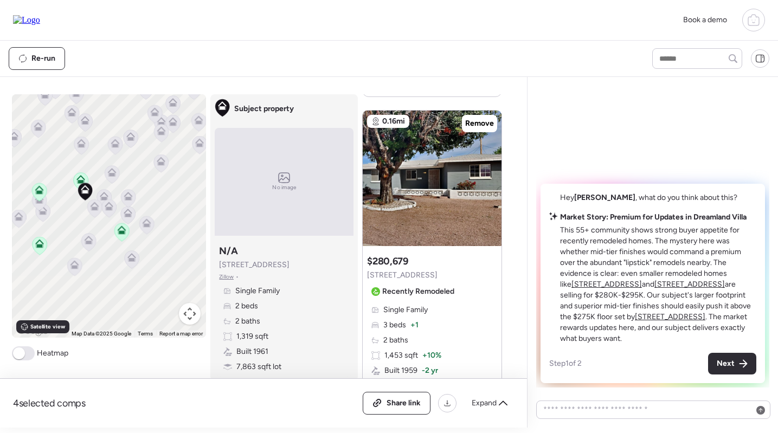
click at [592, 283] on u "5410 E Butte St" at bounding box center [607, 284] width 70 height 9
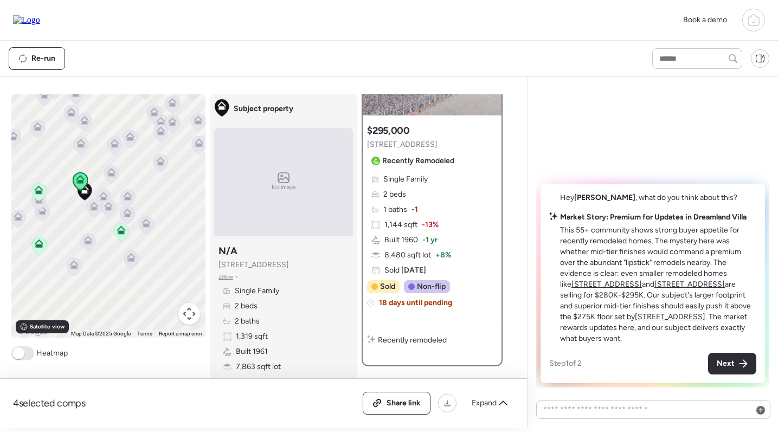
scroll to position [0, 0]
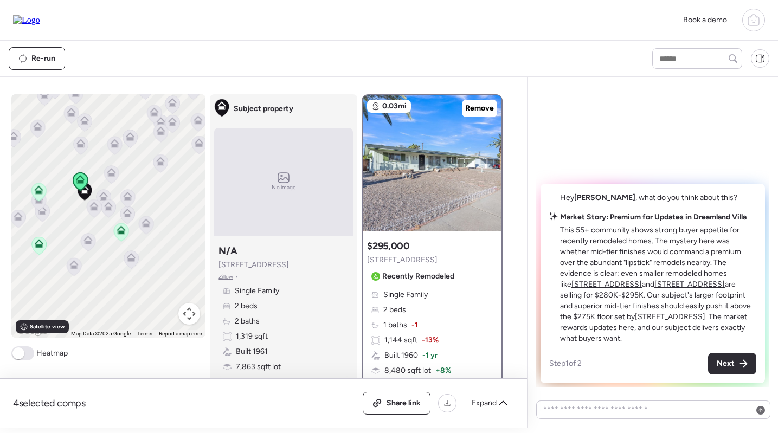
click at [668, 285] on u "5317 E Baltimore St" at bounding box center [689, 284] width 70 height 9
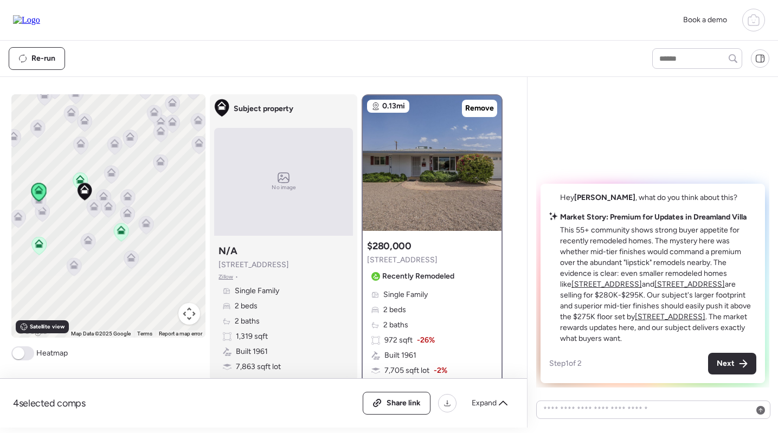
click at [593, 284] on u "5410 E Butte St" at bounding box center [607, 284] width 70 height 9
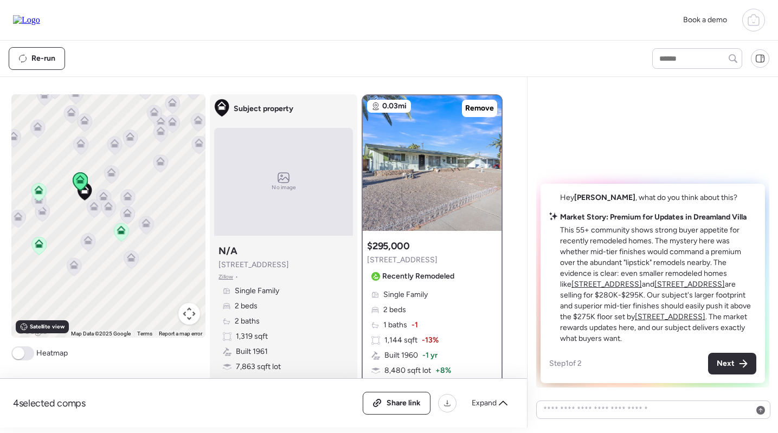
click at [445, 320] on div "Single Family 2 beds 1 baths -1 1,144 sqft -13% Built 1960 -1 yr 8,480 sqft lot…" at bounding box center [432, 341] width 130 height 102
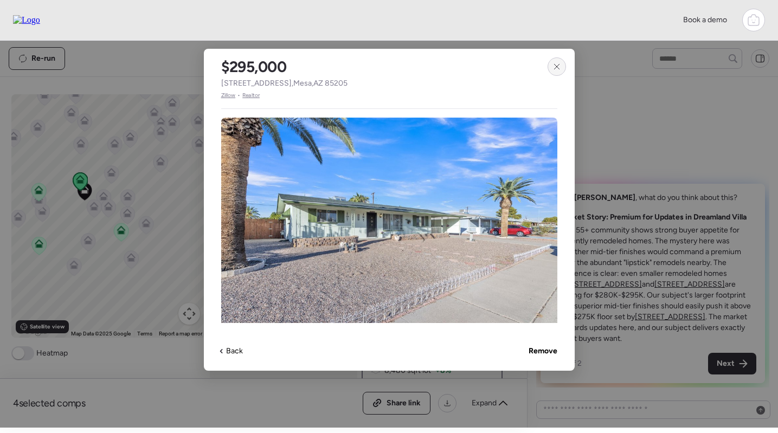
click at [560, 64] on icon at bounding box center [557, 66] width 9 height 9
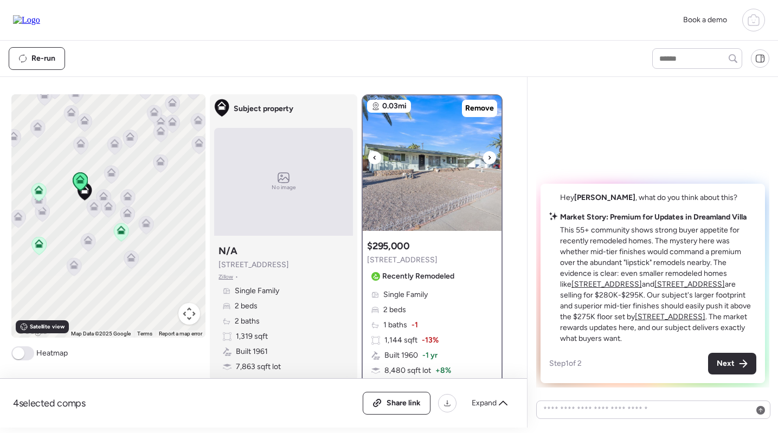
click at [440, 201] on img at bounding box center [432, 163] width 139 height 136
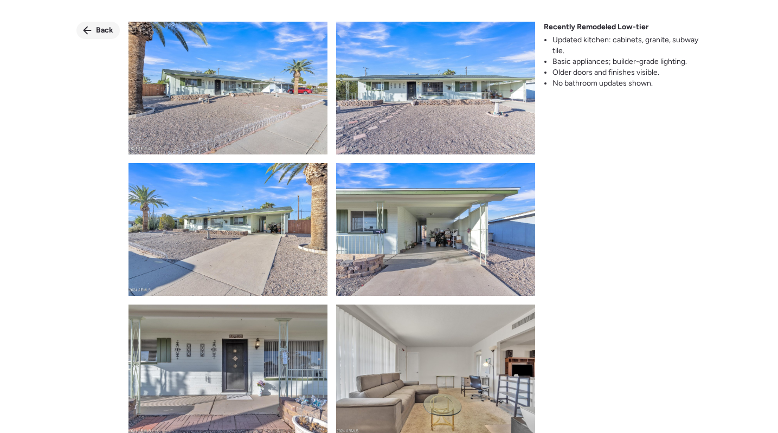
click at [98, 27] on span "Back" at bounding box center [104, 30] width 17 height 11
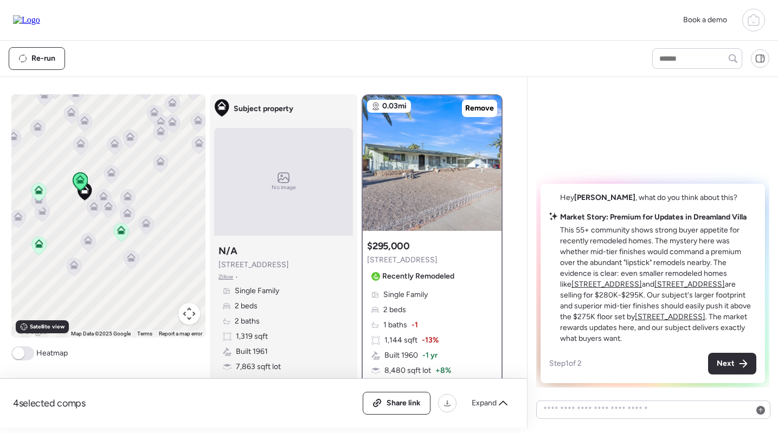
click at [668, 289] on u "5317 E Baltimore St" at bounding box center [689, 284] width 70 height 9
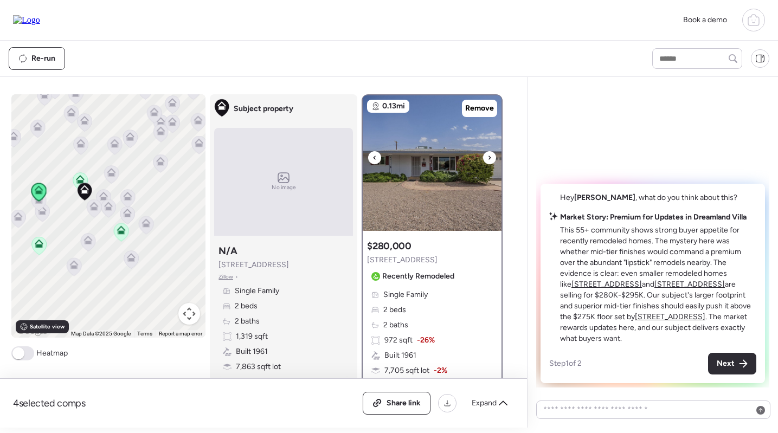
click at [453, 175] on img at bounding box center [432, 163] width 139 height 136
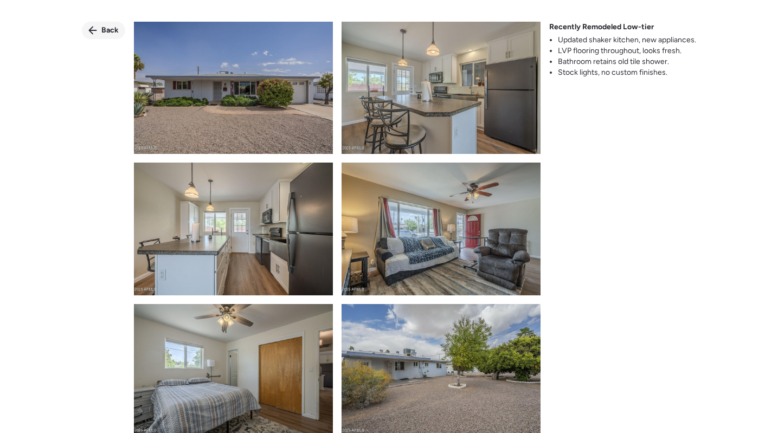
click at [105, 26] on span "Back" at bounding box center [109, 30] width 17 height 11
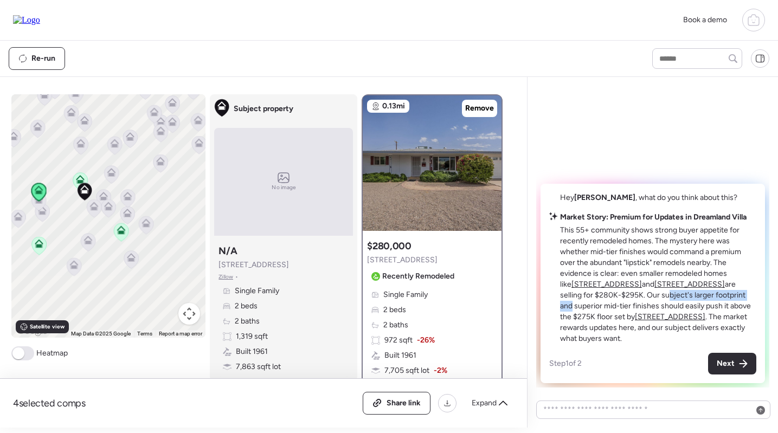
drag, startPoint x: 630, startPoint y: 294, endPoint x: 718, endPoint y: 294, distance: 87.8
click at [718, 294] on p "This 55+ community shows strong buyer appetite for recently remodeled homes. Th…" at bounding box center [658, 284] width 196 height 119
drag, startPoint x: 572, startPoint y: 309, endPoint x: 680, endPoint y: 301, distance: 108.7
click at [680, 301] on p "This 55+ community shows strong buyer appetite for recently remodeled homes. Th…" at bounding box center [658, 284] width 196 height 119
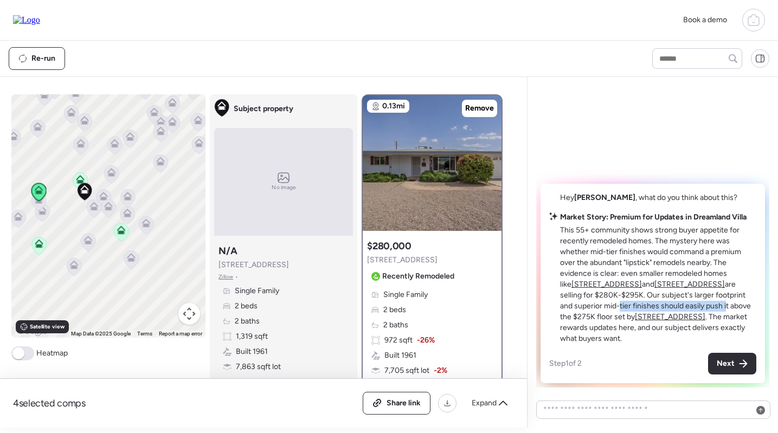
click at [680, 301] on p "This 55+ community shows strong buyer appetite for recently remodeled homes. Th…" at bounding box center [658, 284] width 196 height 119
click at [636, 316] on u "5480 E Boston St" at bounding box center [670, 316] width 70 height 9
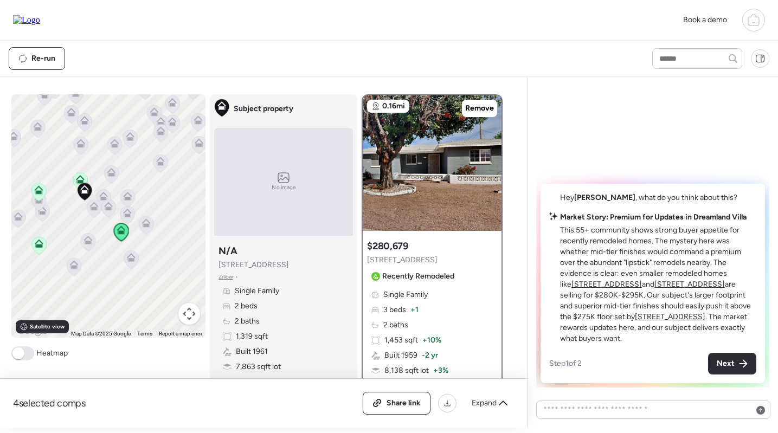
click at [635, 318] on u "5480 E Boston St" at bounding box center [670, 316] width 70 height 9
click at [94, 211] on icon at bounding box center [94, 209] width 15 height 18
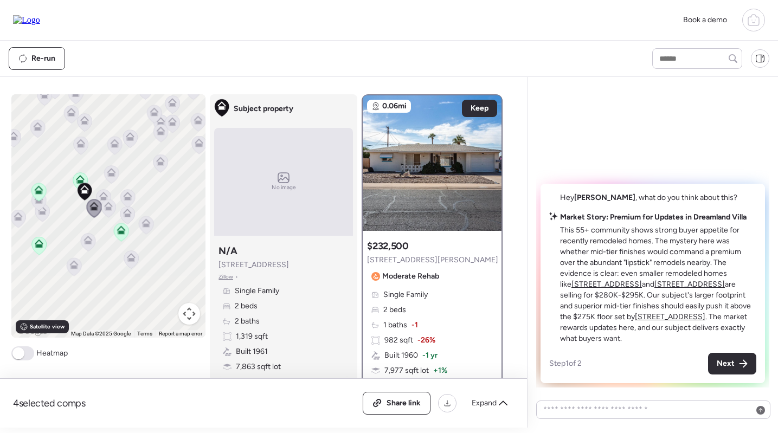
click at [103, 191] on icon at bounding box center [104, 198] width 15 height 18
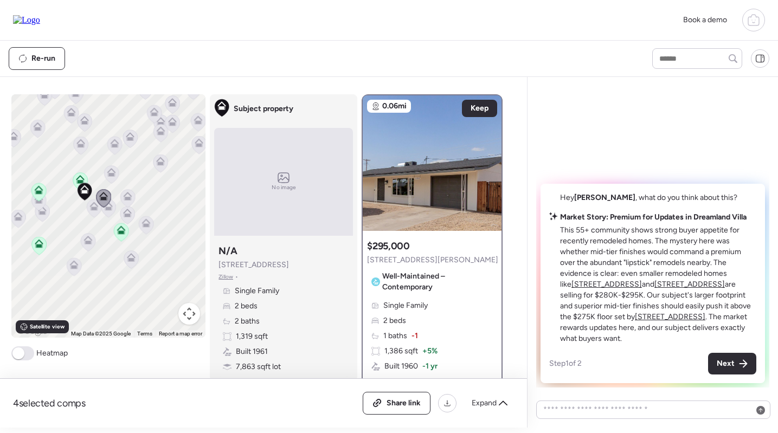
click at [110, 201] on icon at bounding box center [104, 198] width 15 height 18
click at [110, 209] on div at bounding box center [103, 199] width 15 height 20
click at [133, 195] on icon at bounding box center [127, 198] width 15 height 18
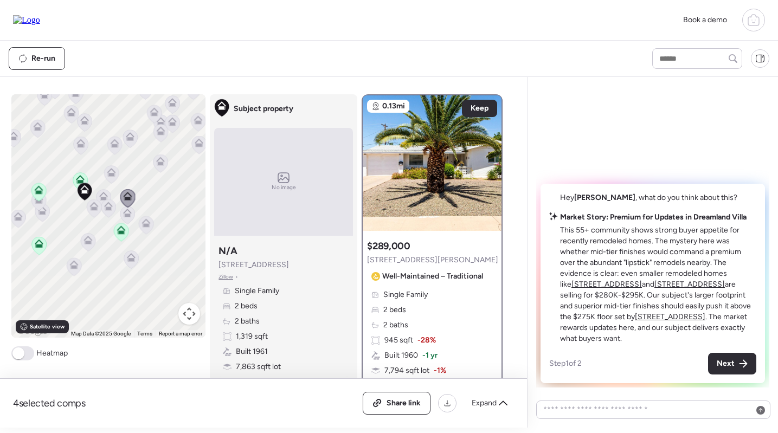
click at [127, 216] on icon at bounding box center [127, 215] width 7 height 3
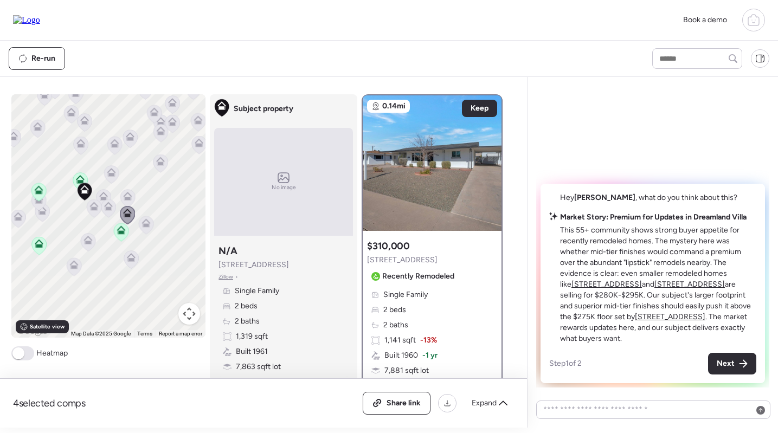
click at [107, 211] on icon at bounding box center [108, 209] width 15 height 18
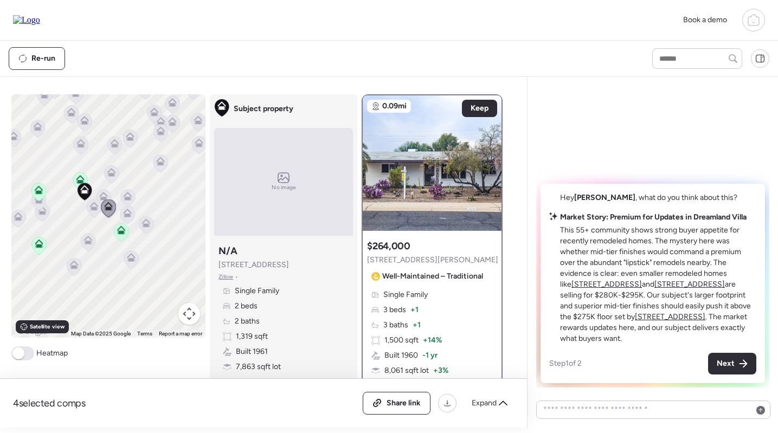
click at [124, 211] on icon at bounding box center [127, 213] width 9 height 9
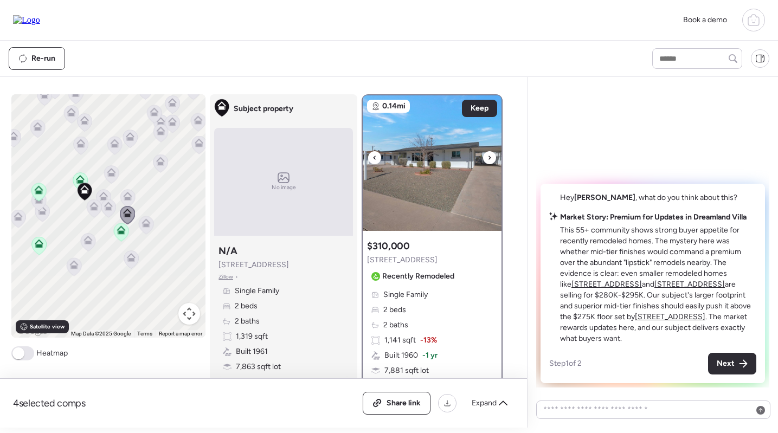
click at [417, 169] on img at bounding box center [432, 163] width 139 height 136
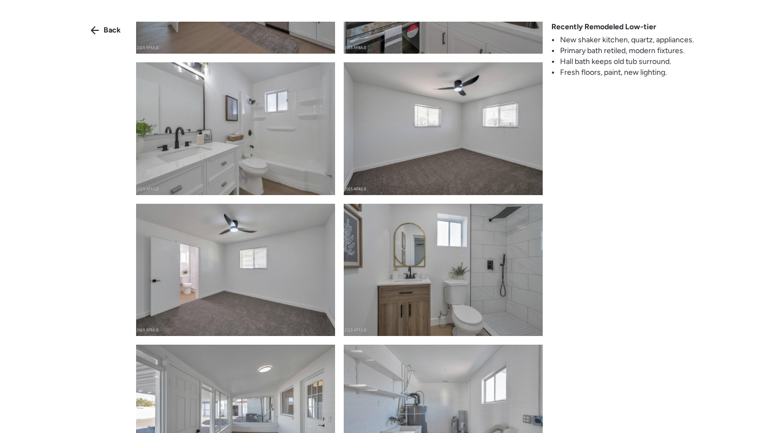
scroll to position [459, 0]
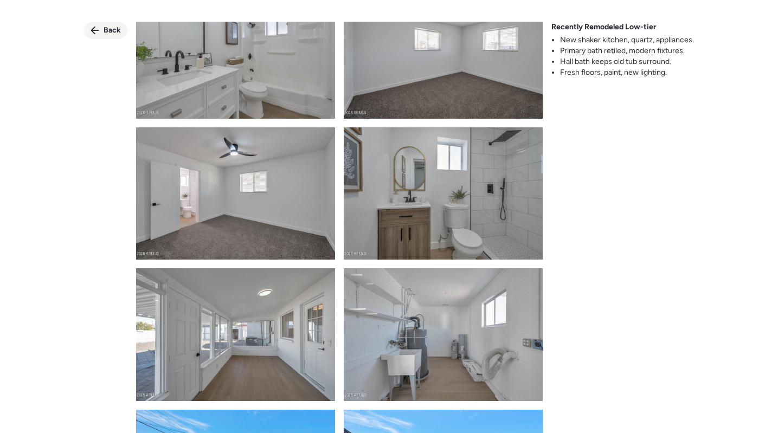
click at [112, 33] on span "Back" at bounding box center [112, 30] width 17 height 11
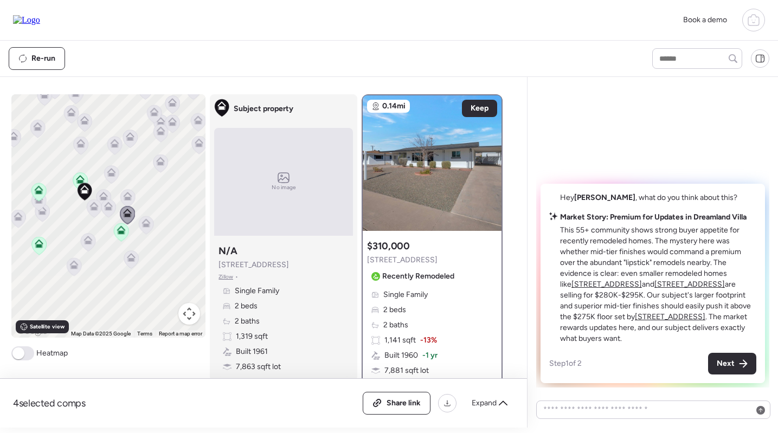
click at [125, 194] on icon at bounding box center [128, 196] width 9 height 9
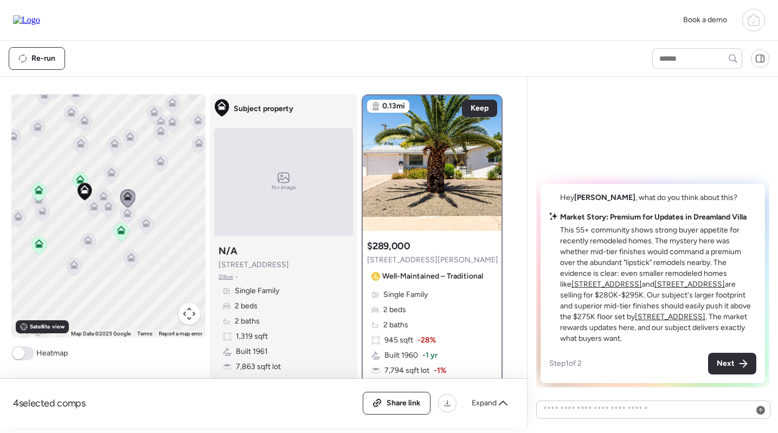
click at [116, 170] on icon at bounding box center [111, 174] width 15 height 18
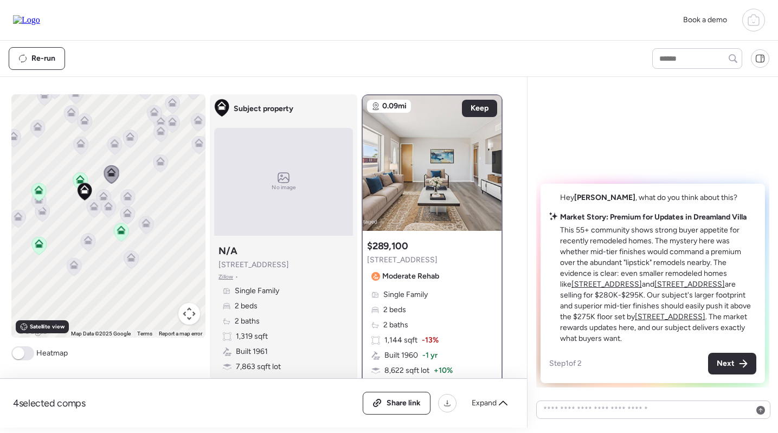
click at [40, 204] on icon at bounding box center [38, 201] width 15 height 18
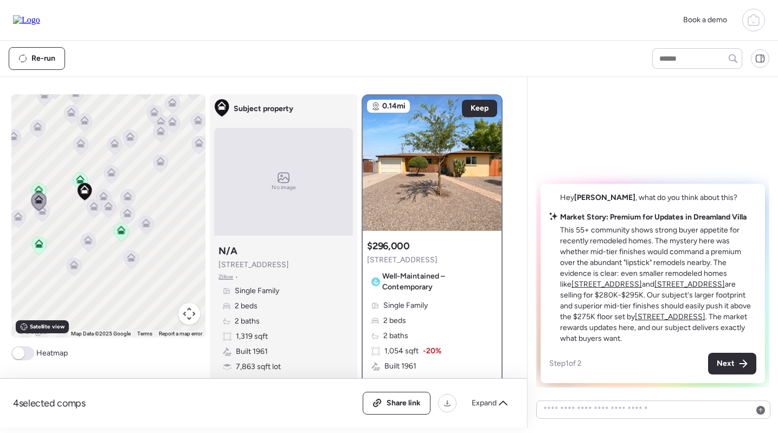
click at [41, 223] on div at bounding box center [42, 213] width 15 height 20
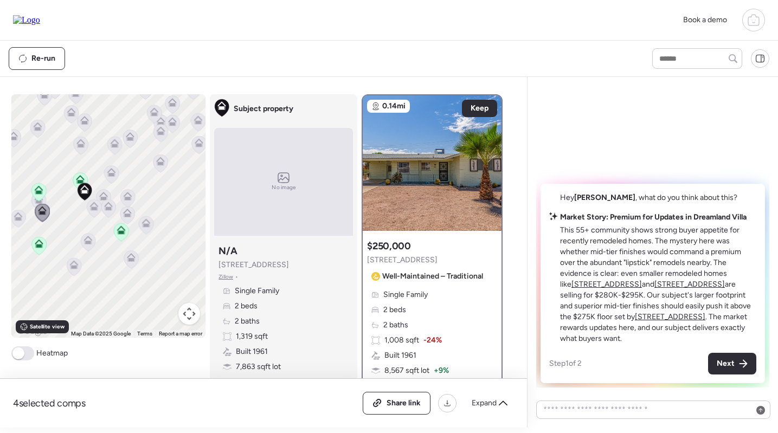
click at [13, 221] on icon at bounding box center [18, 219] width 15 height 18
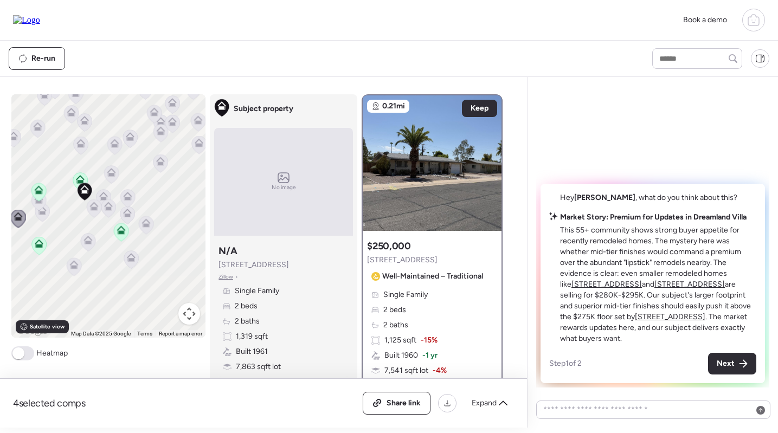
click at [76, 265] on icon at bounding box center [74, 264] width 9 height 9
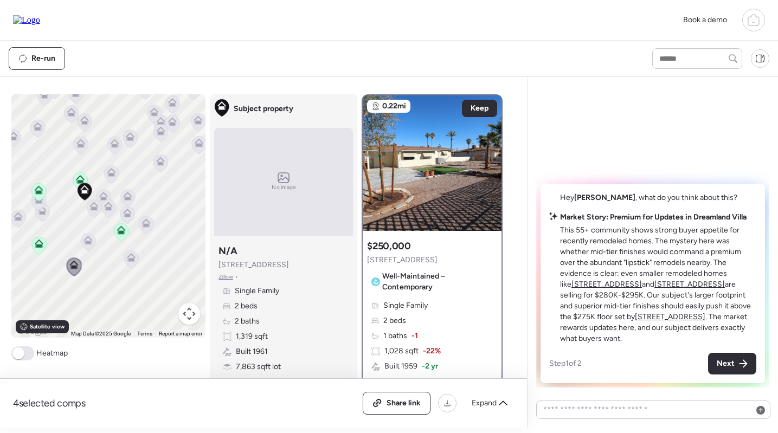
click at [91, 239] on icon at bounding box center [88, 240] width 9 height 9
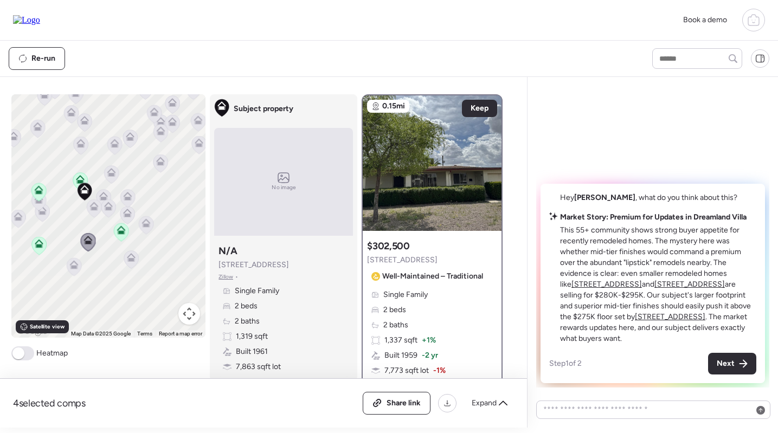
click at [127, 260] on icon at bounding box center [131, 257] width 9 height 9
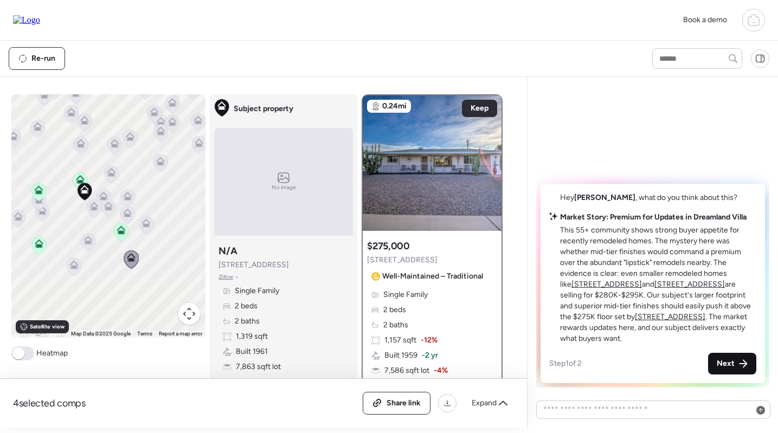
click at [732, 365] on span "Next" at bounding box center [726, 363] width 18 height 11
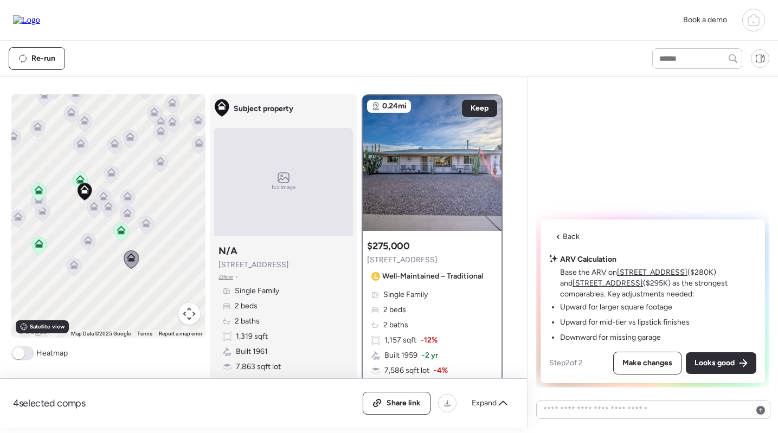
click at [643, 273] on u "5317 E Baltimore St" at bounding box center [652, 272] width 70 height 9
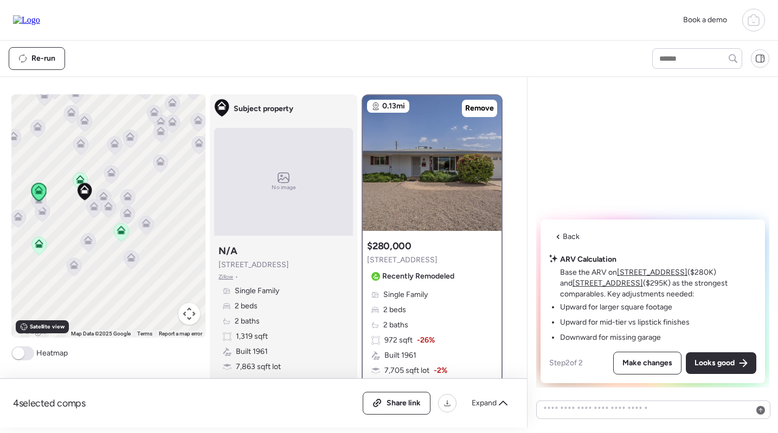
click at [578, 284] on u "5410 E Butte St" at bounding box center [608, 283] width 70 height 9
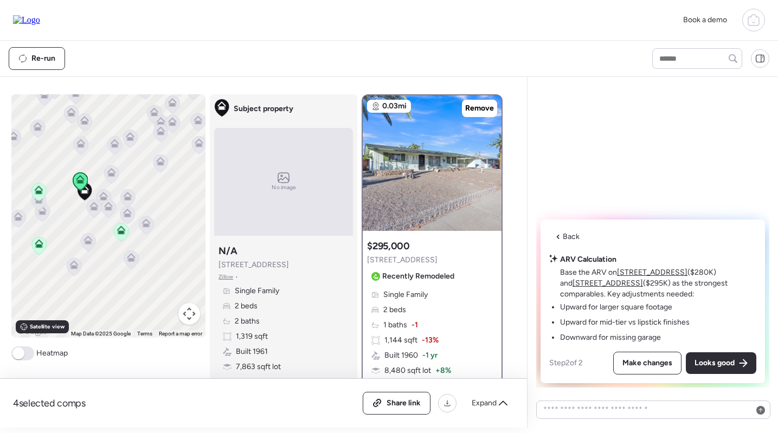
scroll to position [80, 0]
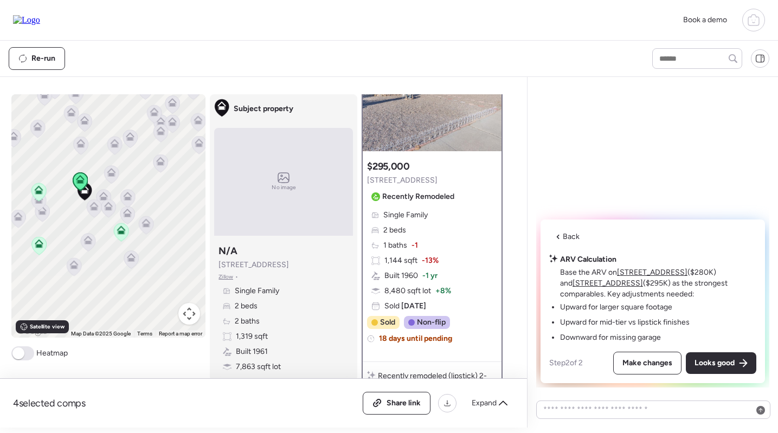
click at [641, 275] on u "5317 E Baltimore St" at bounding box center [652, 272] width 70 height 9
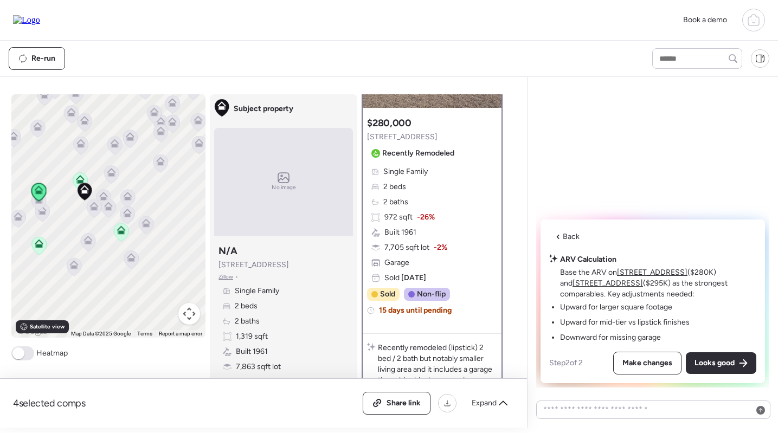
scroll to position [32, 0]
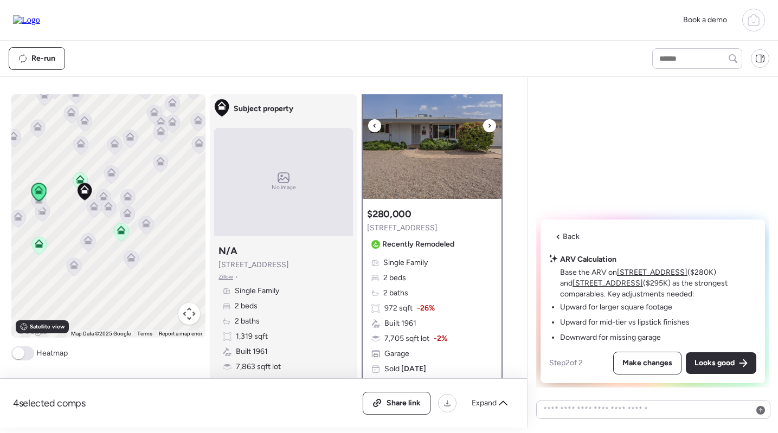
click at [415, 166] on img at bounding box center [432, 131] width 139 height 136
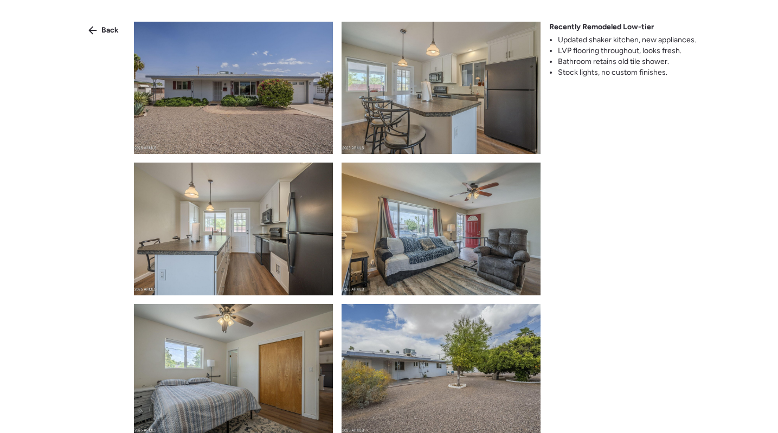
scroll to position [0, 0]
click at [109, 33] on span "Back" at bounding box center [109, 30] width 17 height 11
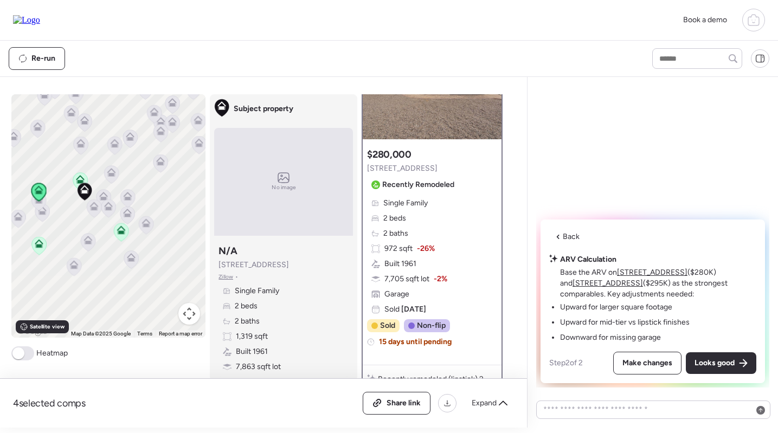
scroll to position [92, 0]
click at [430, 232] on div "Single Family 2 beds 2 baths 972 sqft -26% Built 1961 7,705 sqft lot -2% Garage…" at bounding box center [432, 255] width 130 height 117
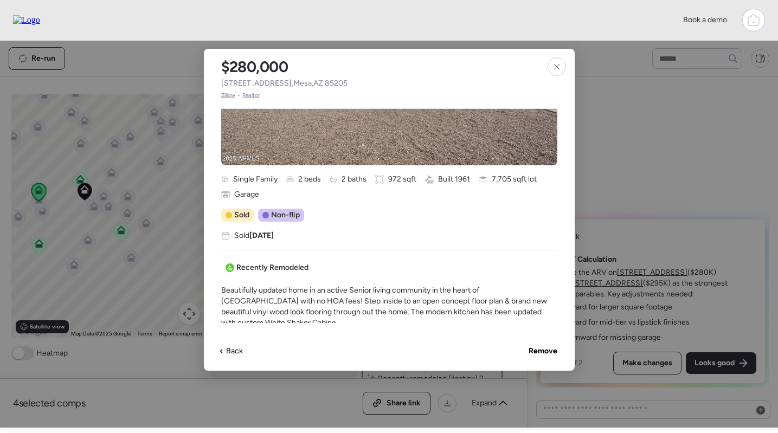
scroll to position [189, 0]
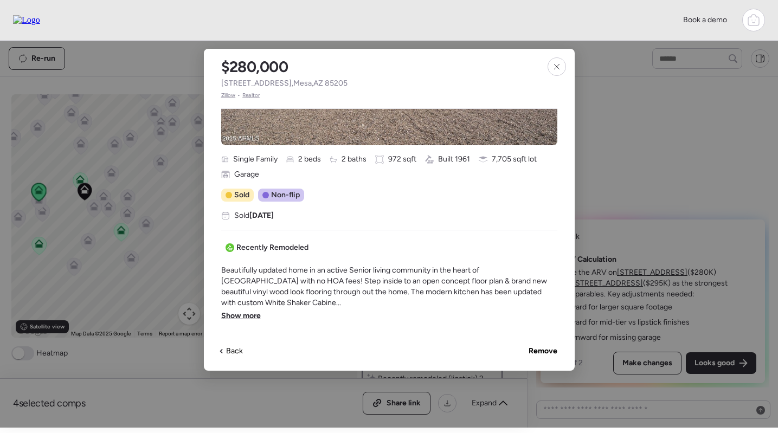
click at [256, 311] on span "Show more" at bounding box center [241, 316] width 40 height 11
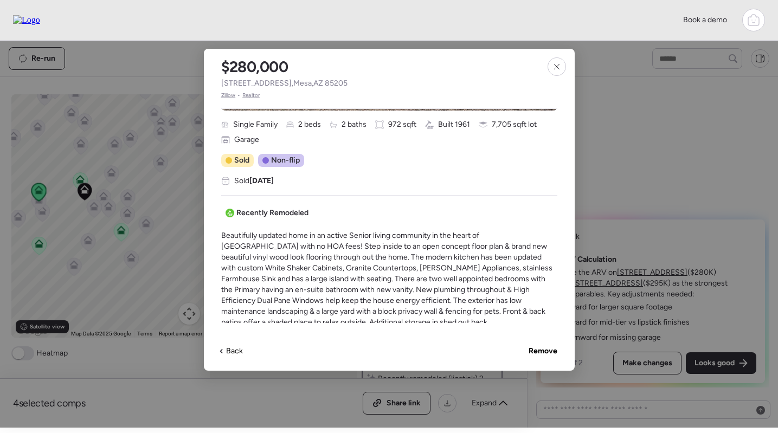
scroll to position [233, 0]
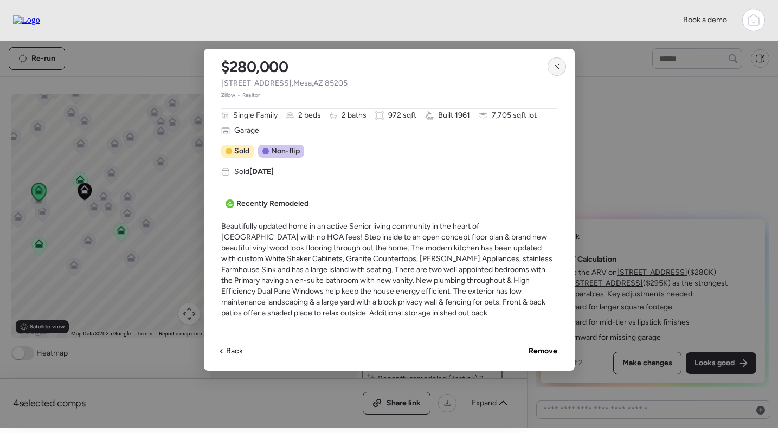
click at [557, 65] on icon at bounding box center [557, 66] width 9 height 9
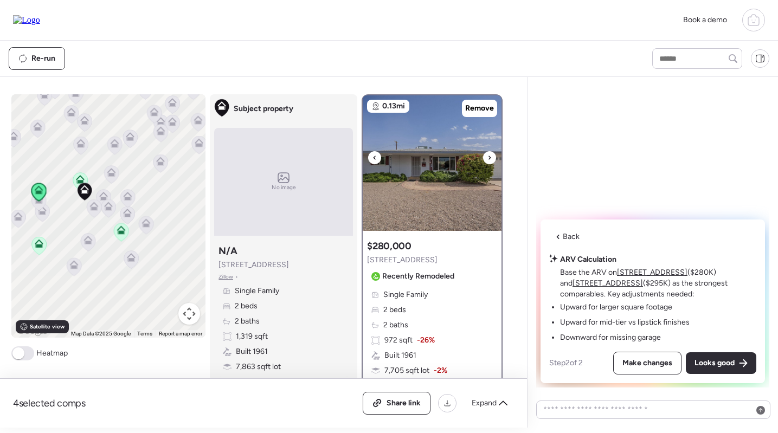
scroll to position [-1, 0]
click at [429, 177] on img at bounding box center [432, 163] width 139 height 136
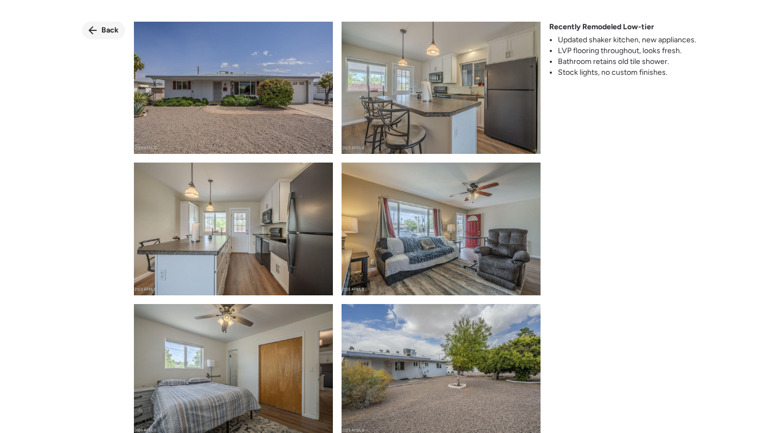
click at [114, 31] on span "Back" at bounding box center [109, 30] width 17 height 11
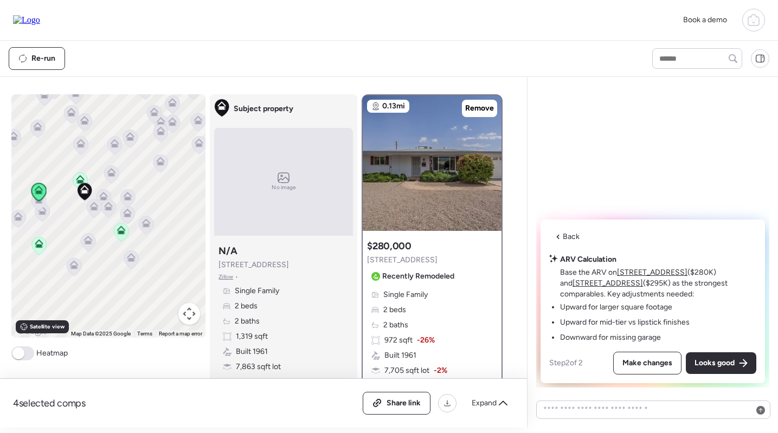
click at [404, 280] on span "Recently Remodeled" at bounding box center [418, 276] width 72 height 11
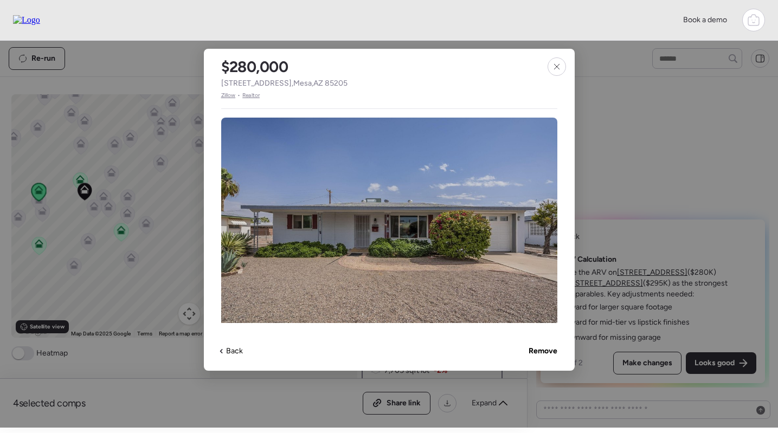
click at [254, 99] on span "Realtor" at bounding box center [250, 95] width 17 height 9
click at [230, 96] on span "Zillow" at bounding box center [228, 95] width 15 height 9
click at [556, 63] on icon at bounding box center [557, 66] width 9 height 9
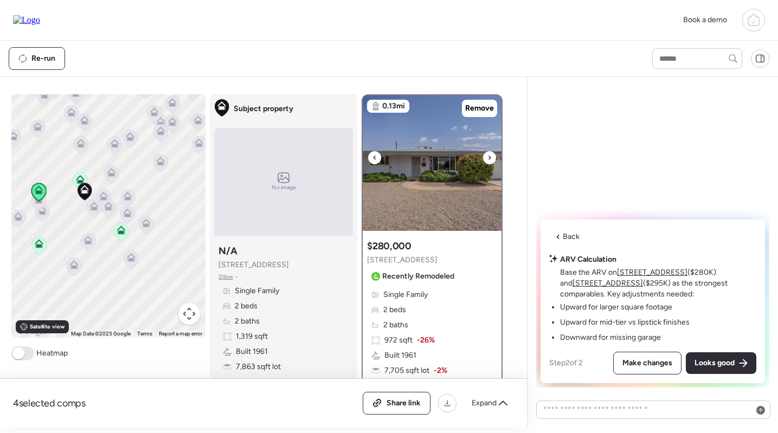
click at [461, 181] on img at bounding box center [432, 163] width 139 height 136
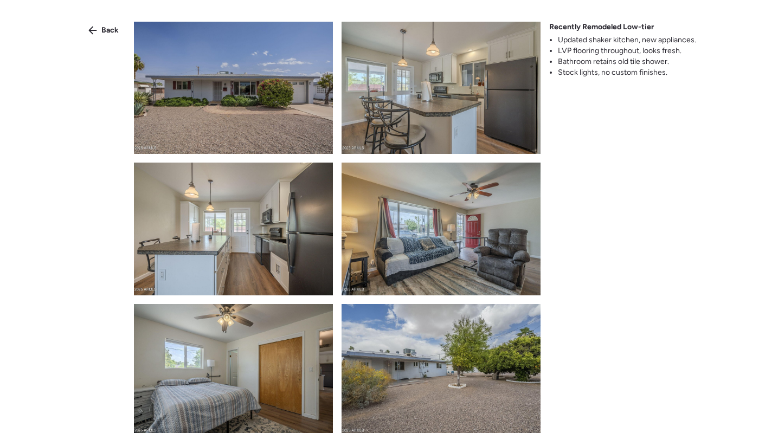
click at [405, 83] on img at bounding box center [441, 88] width 199 height 132
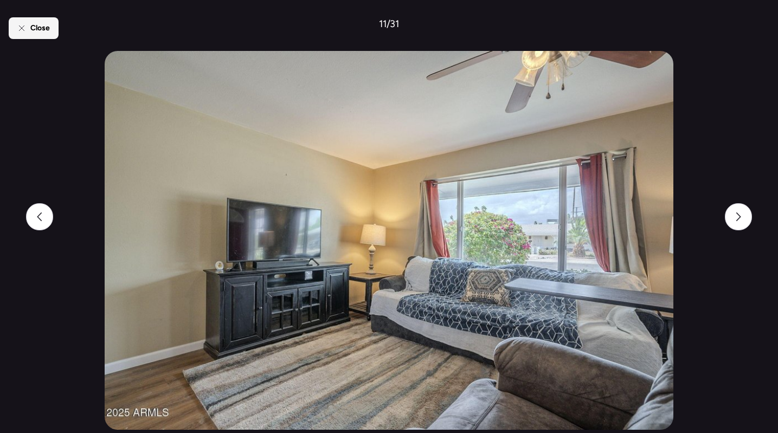
click at [35, 21] on div "Close" at bounding box center [34, 28] width 50 height 22
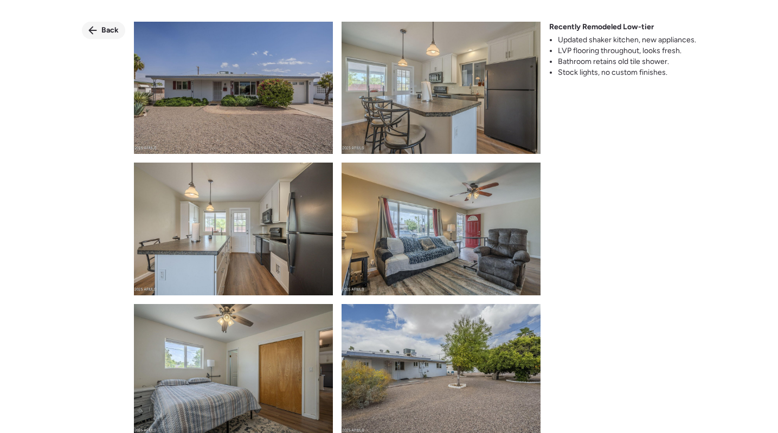
click at [101, 23] on div "Back" at bounding box center [103, 30] width 43 height 17
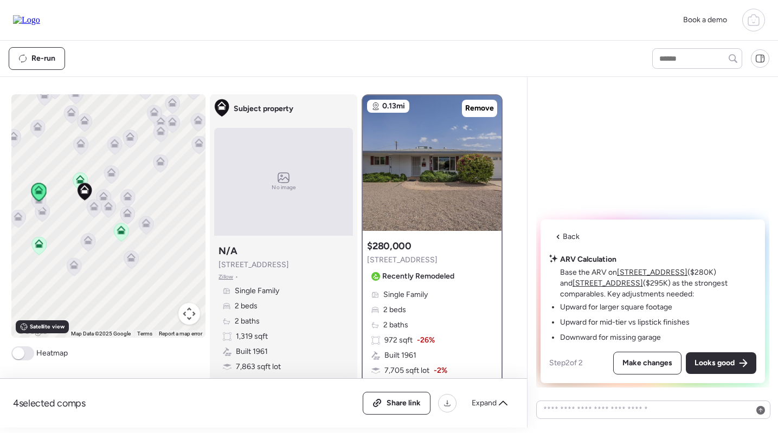
scroll to position [128, 0]
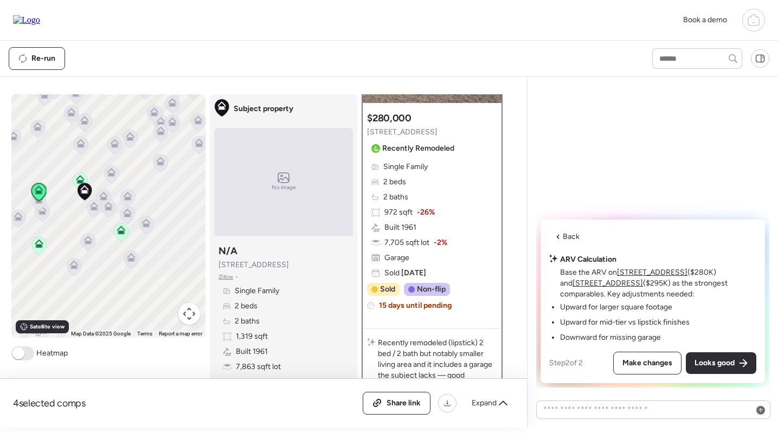
click at [634, 268] on u "5317 E Baltimore St" at bounding box center [652, 272] width 70 height 9
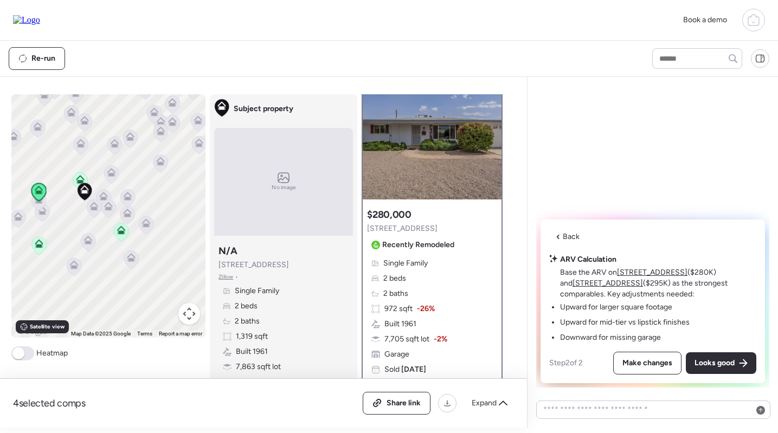
scroll to position [38, 0]
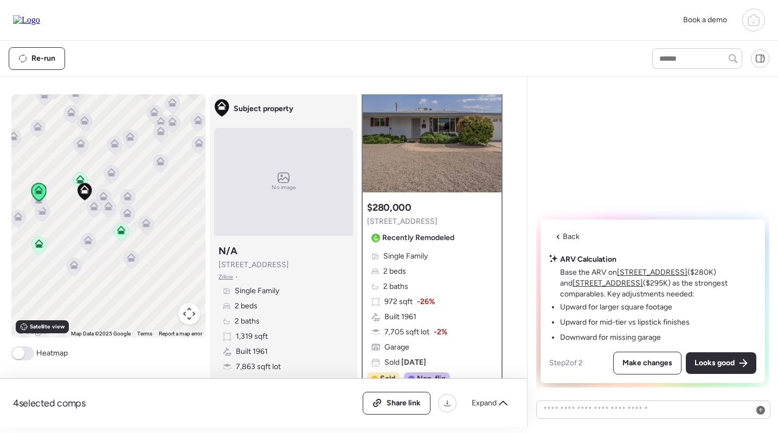
click at [581, 284] on u "5410 E Butte St" at bounding box center [608, 283] width 70 height 9
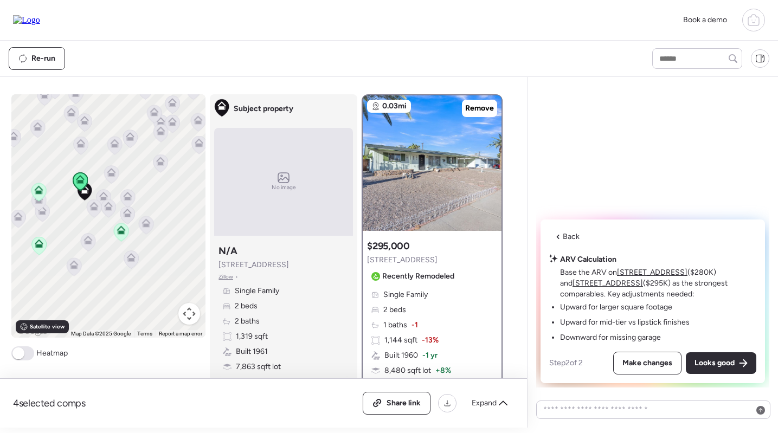
scroll to position [23, 0]
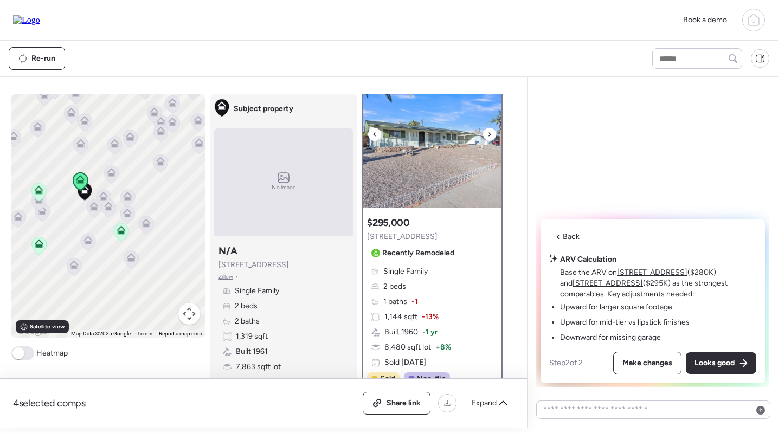
click at [441, 165] on img at bounding box center [432, 140] width 139 height 136
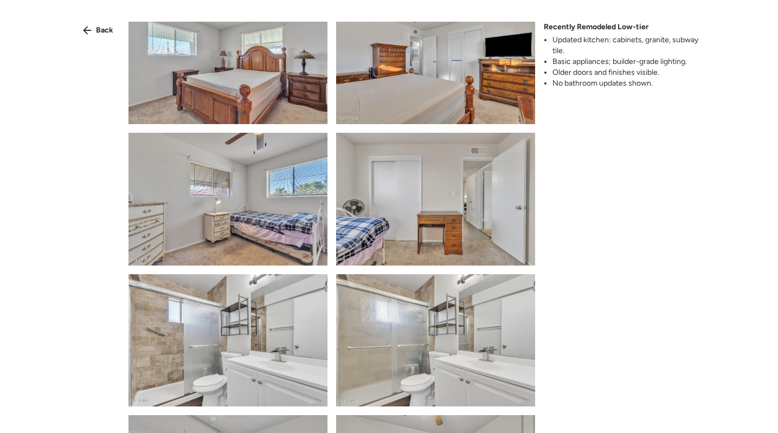
scroll to position [1672, 0]
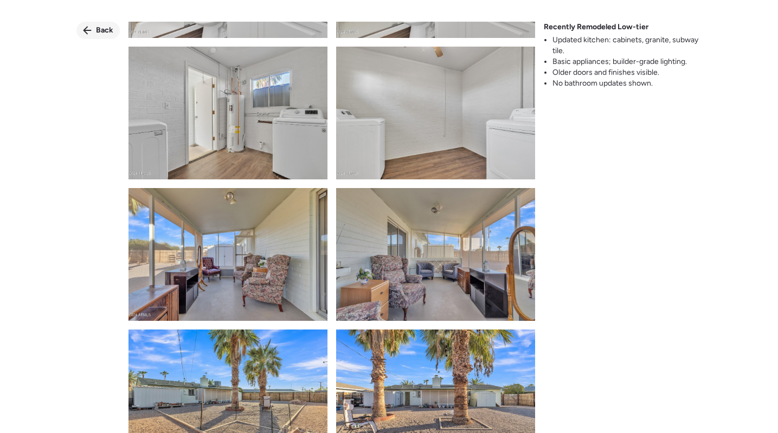
click at [111, 35] on span "Back" at bounding box center [104, 30] width 17 height 11
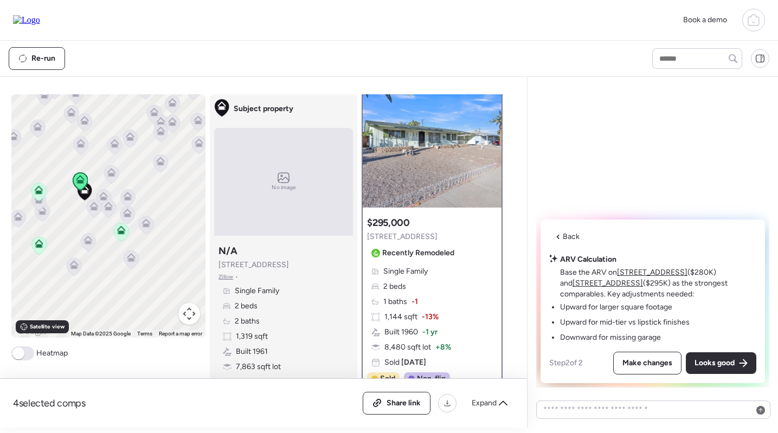
click at [95, 205] on icon at bounding box center [94, 206] width 9 height 9
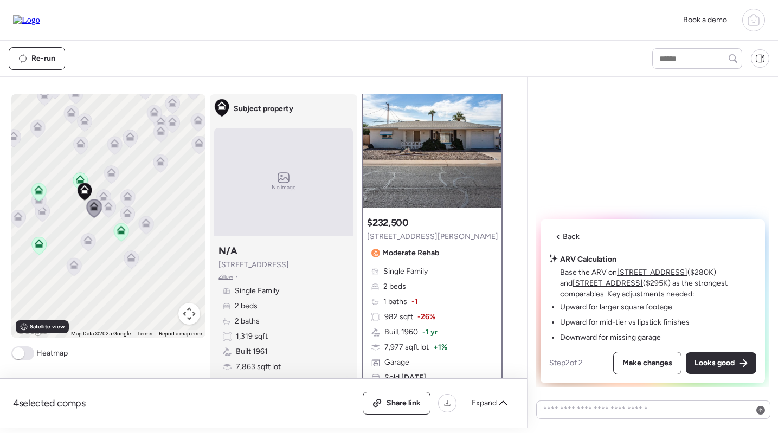
scroll to position [0, 0]
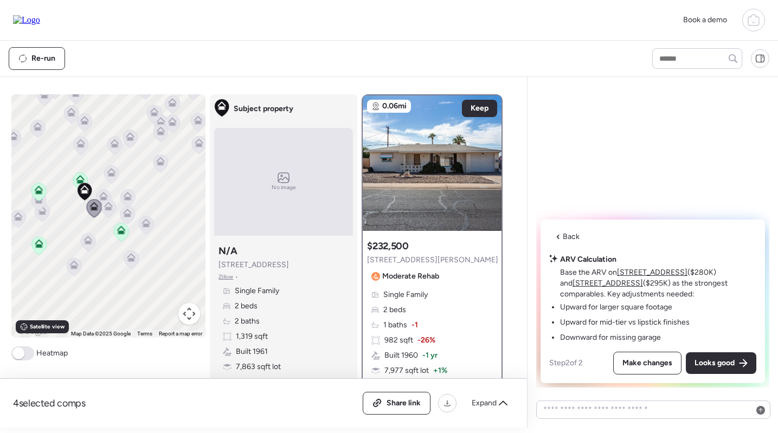
click at [102, 192] on icon at bounding box center [103, 196] width 9 height 9
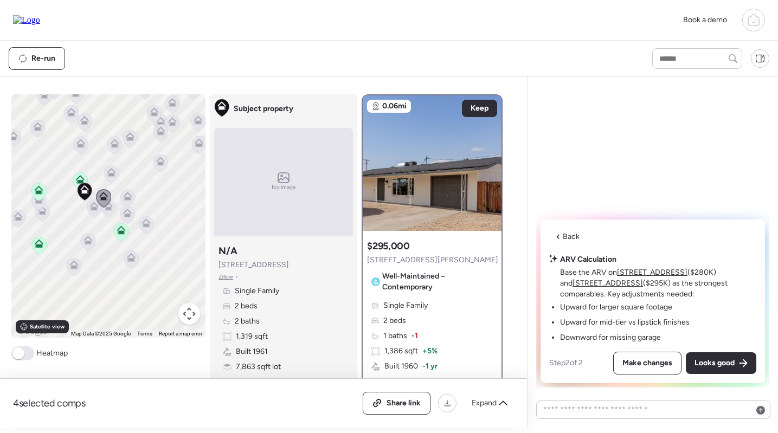
click at [115, 174] on icon at bounding box center [111, 172] width 9 height 9
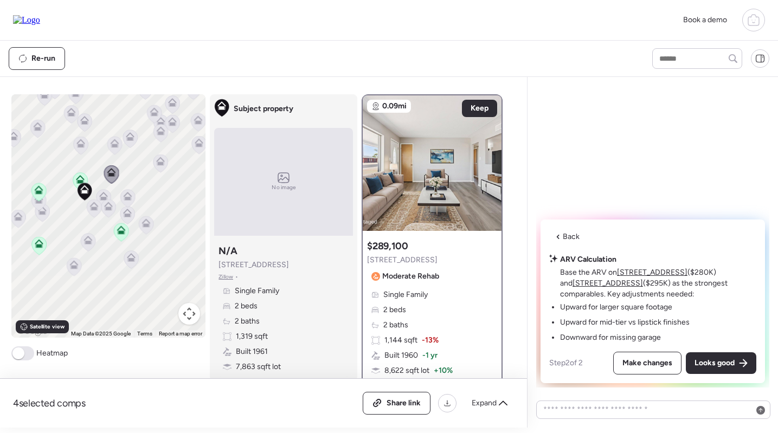
click at [42, 210] on icon at bounding box center [38, 201] width 15 height 18
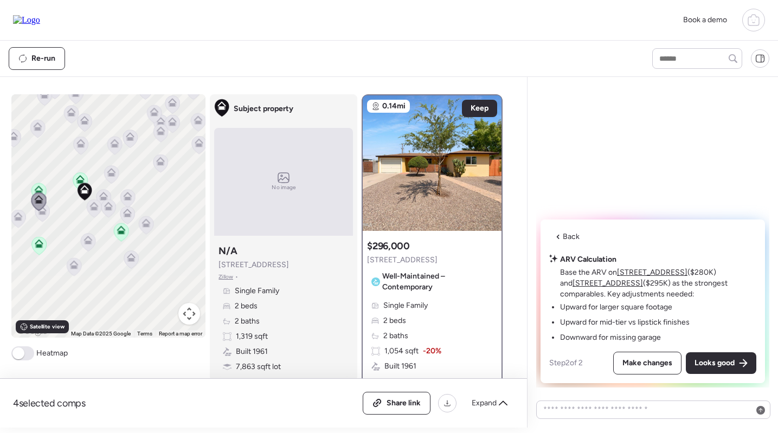
click at [40, 214] on icon at bounding box center [41, 212] width 7 height 3
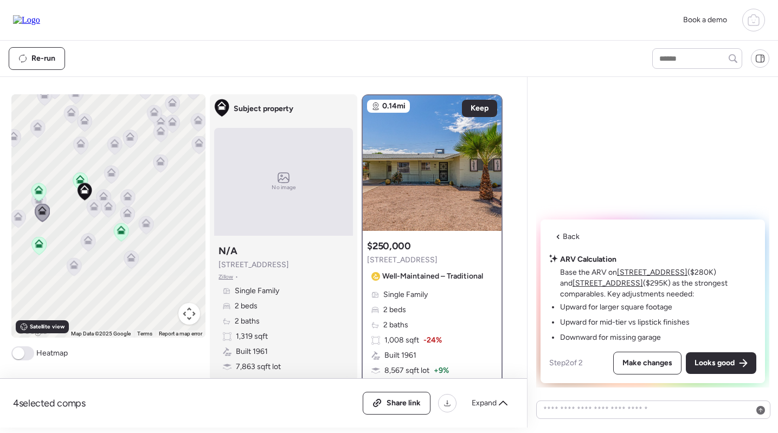
click at [77, 142] on icon at bounding box center [80, 143] width 9 height 9
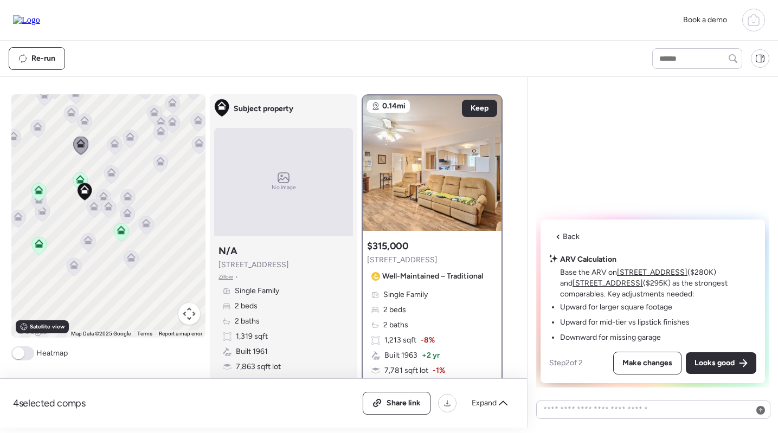
click at [117, 143] on icon at bounding box center [115, 141] width 8 height 5
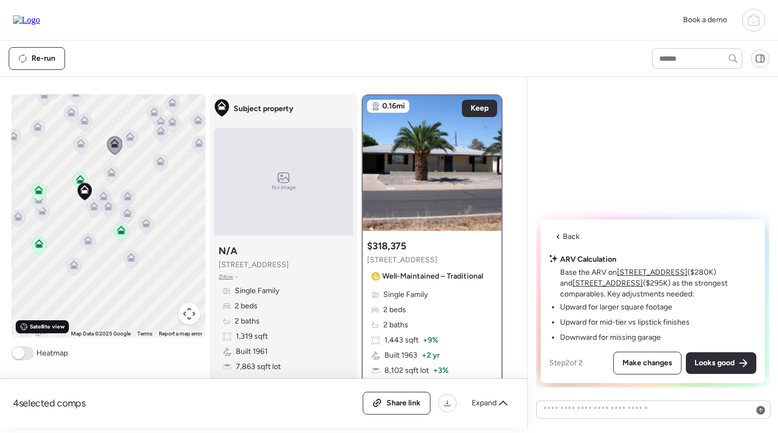
click at [40, 333] on div "Satellite view" at bounding box center [42, 326] width 53 height 13
click at [41, 330] on span "Road view" at bounding box center [43, 327] width 27 height 9
click at [721, 364] on span "Looks good" at bounding box center [715, 363] width 40 height 11
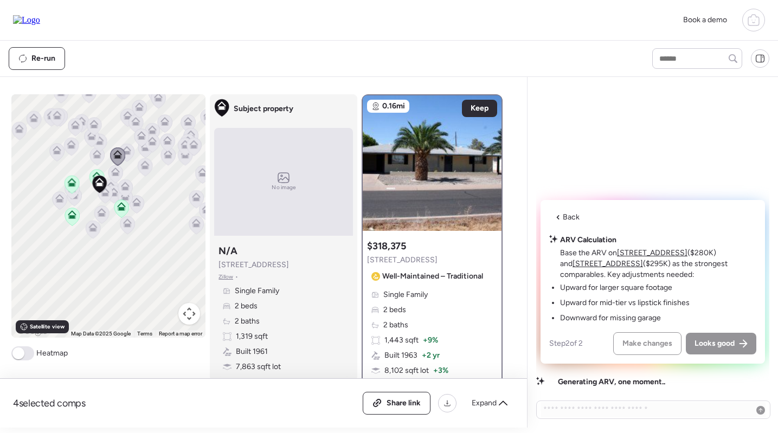
click at [74, 148] on icon at bounding box center [71, 144] width 9 height 9
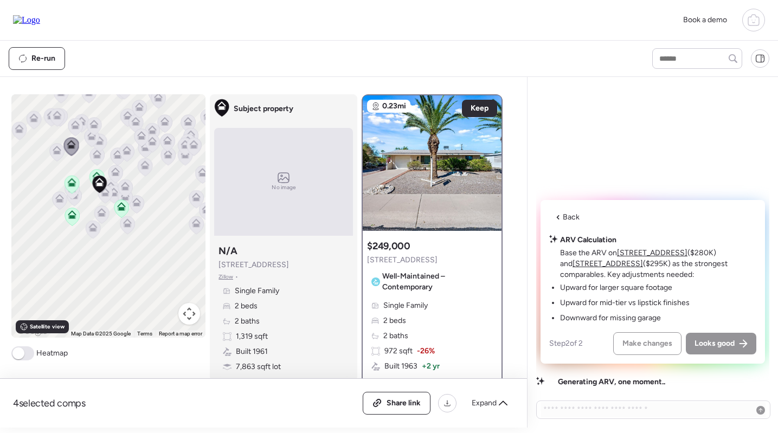
click at [57, 153] on icon at bounding box center [56, 152] width 7 height 3
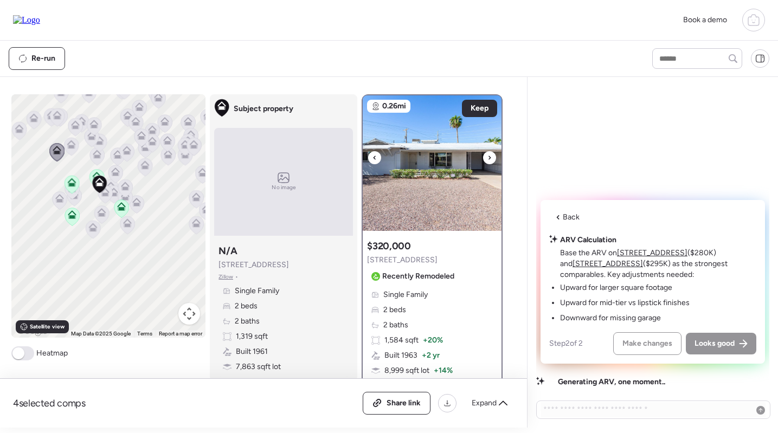
click at [432, 210] on img at bounding box center [432, 163] width 139 height 136
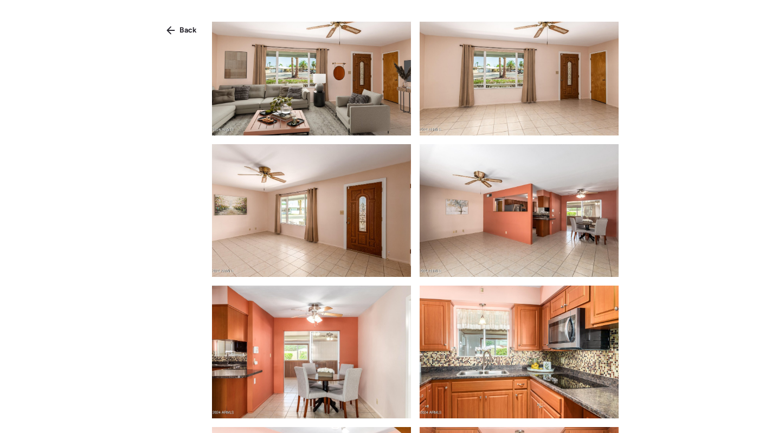
scroll to position [782, 0]
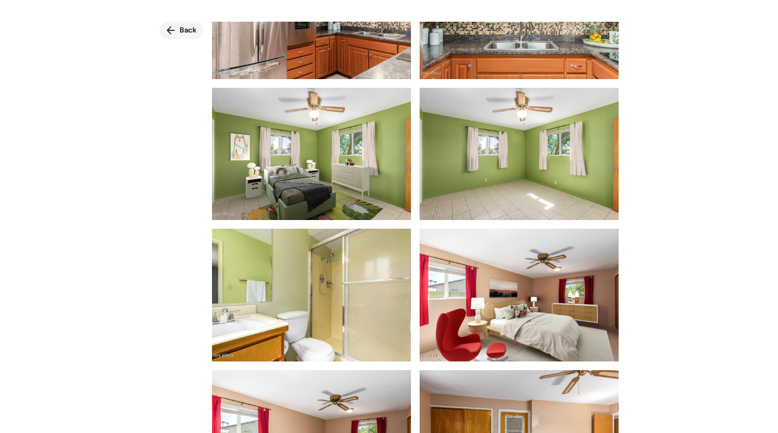
click at [172, 31] on icon at bounding box center [170, 31] width 8 height 8
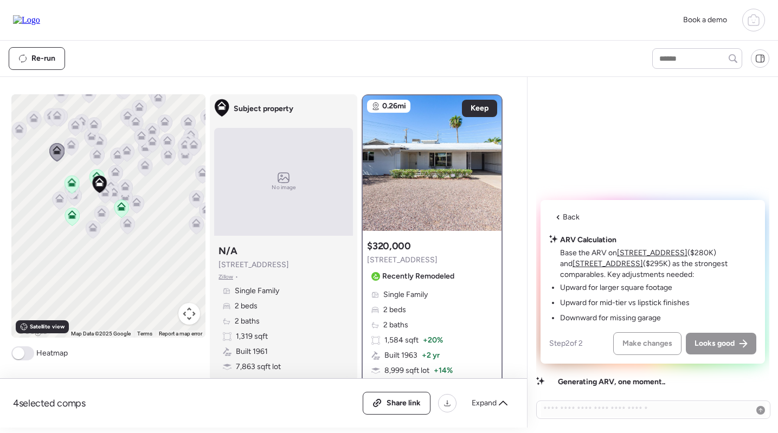
click at [118, 150] on icon at bounding box center [118, 156] width 15 height 18
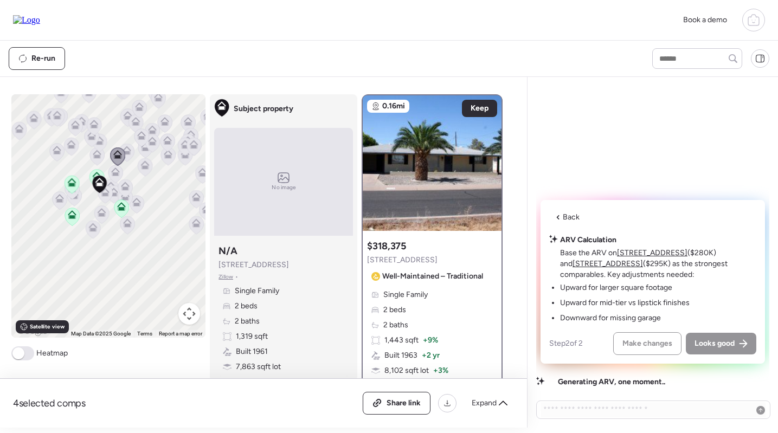
click at [127, 150] on icon at bounding box center [127, 150] width 9 height 9
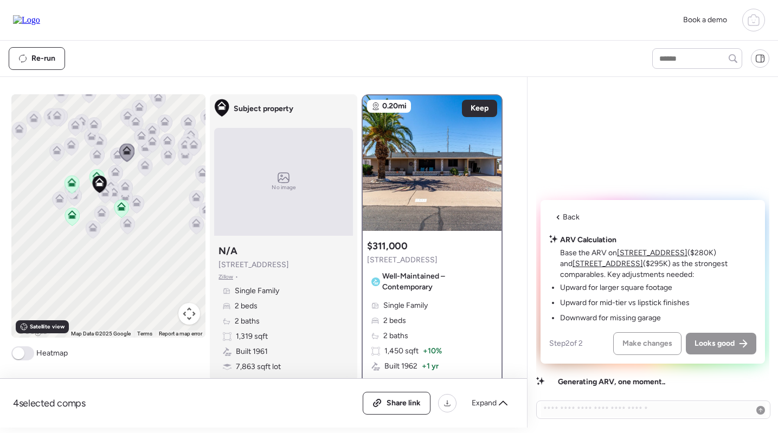
click at [143, 163] on icon at bounding box center [145, 164] width 9 height 9
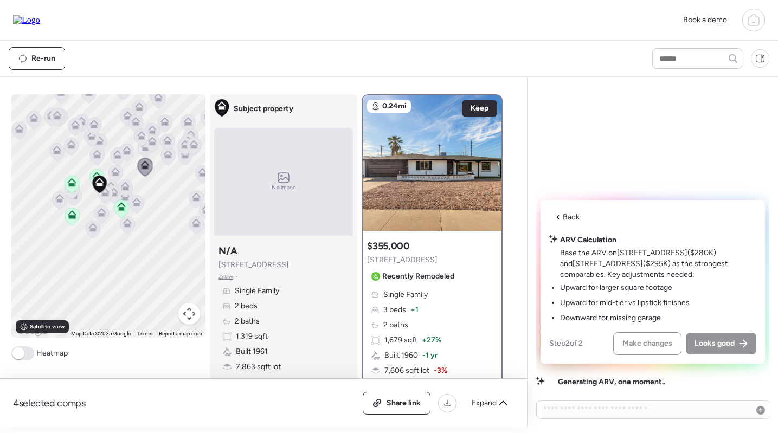
click at [144, 150] on icon at bounding box center [145, 148] width 7 height 3
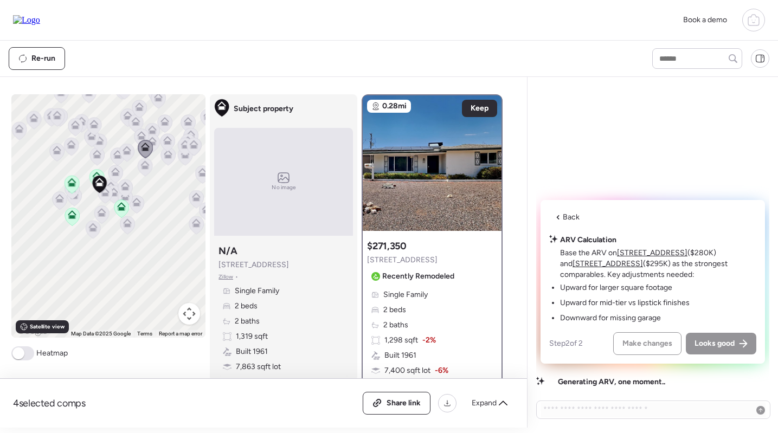
click at [148, 172] on icon at bounding box center [145, 167] width 15 height 18
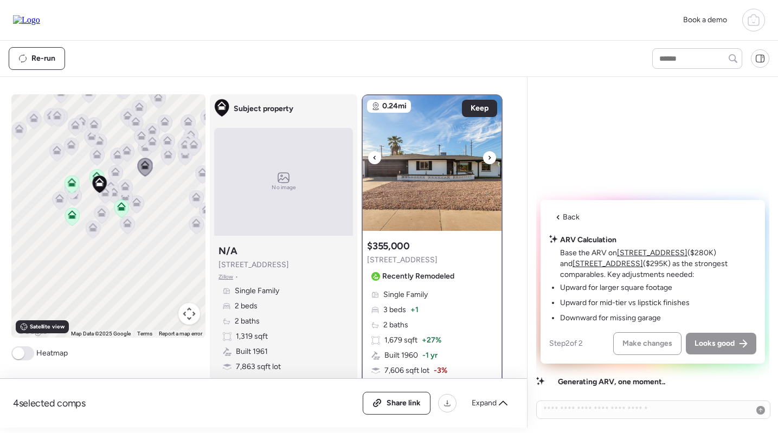
click at [436, 163] on img at bounding box center [432, 163] width 139 height 136
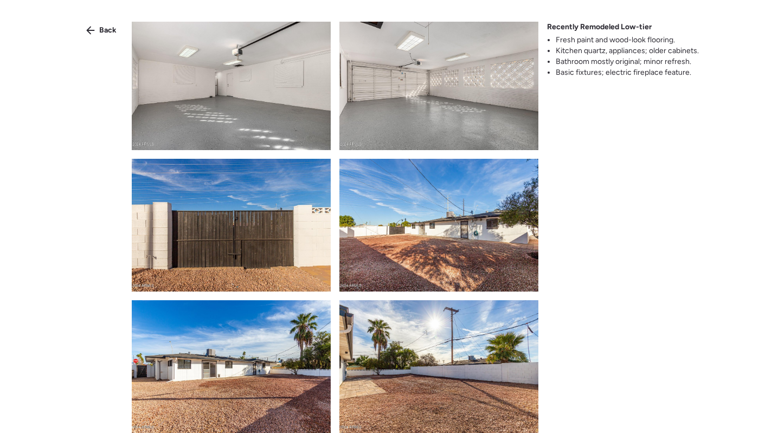
scroll to position [2266, 0]
click at [100, 30] on span "Back" at bounding box center [107, 30] width 17 height 11
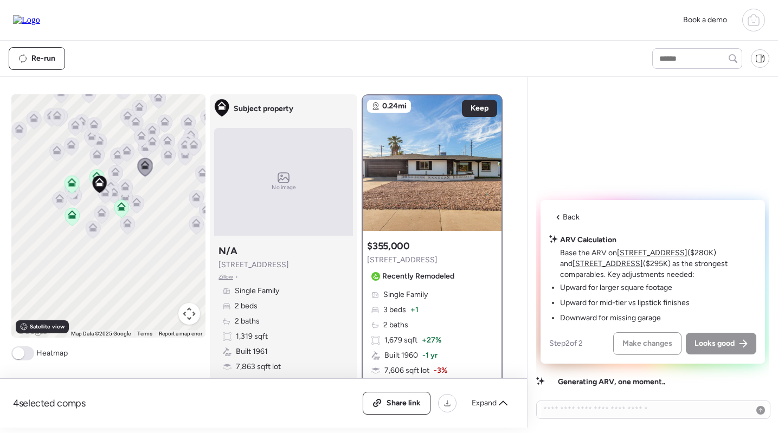
click at [147, 148] on div at bounding box center [141, 139] width 15 height 20
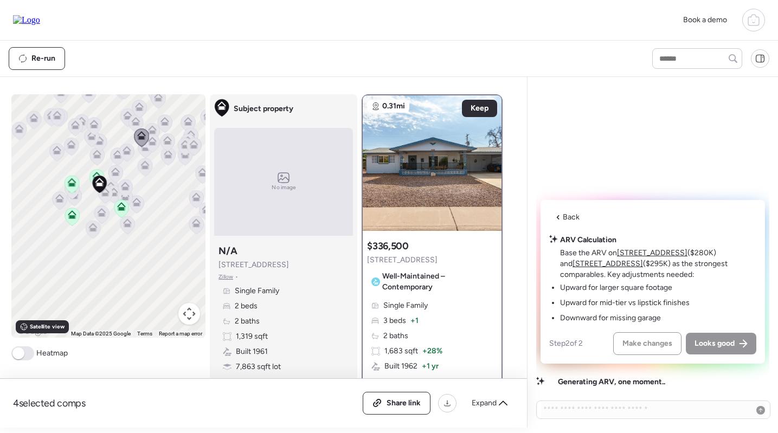
click at [159, 138] on icon at bounding box center [152, 143] width 15 height 18
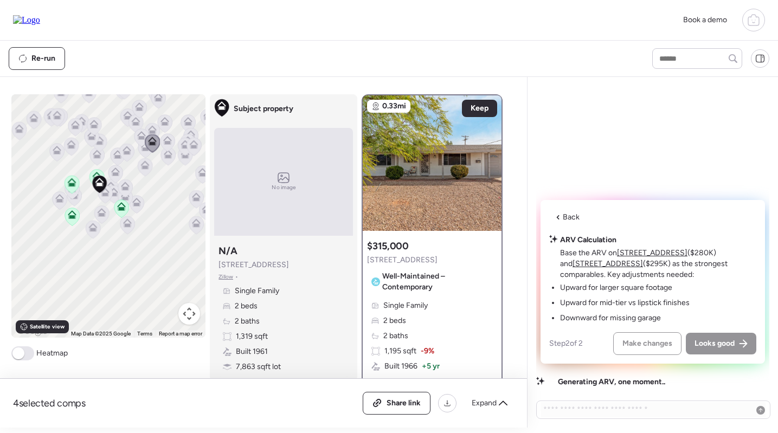
click at [182, 151] on icon at bounding box center [185, 147] width 15 height 18
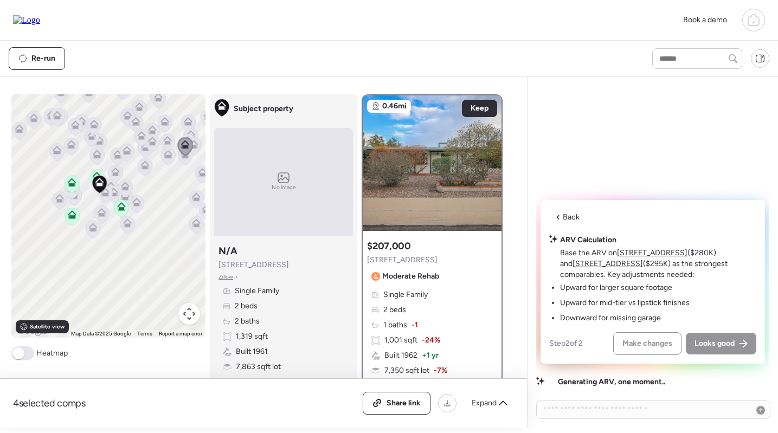
click at [183, 164] on icon at bounding box center [185, 156] width 15 height 18
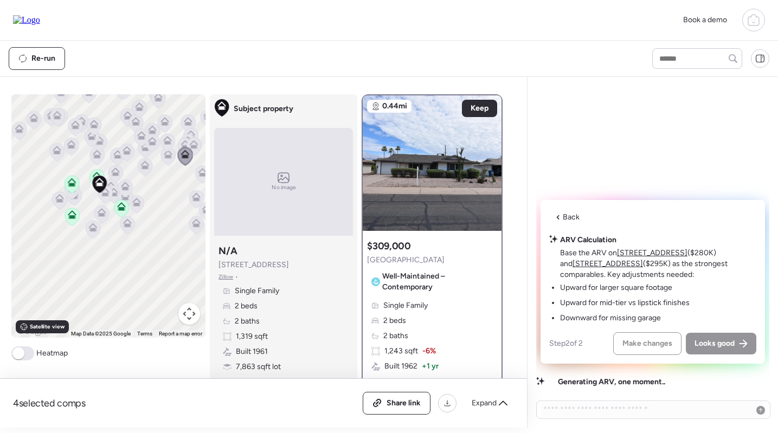
click at [170, 159] on icon at bounding box center [168, 156] width 15 height 18
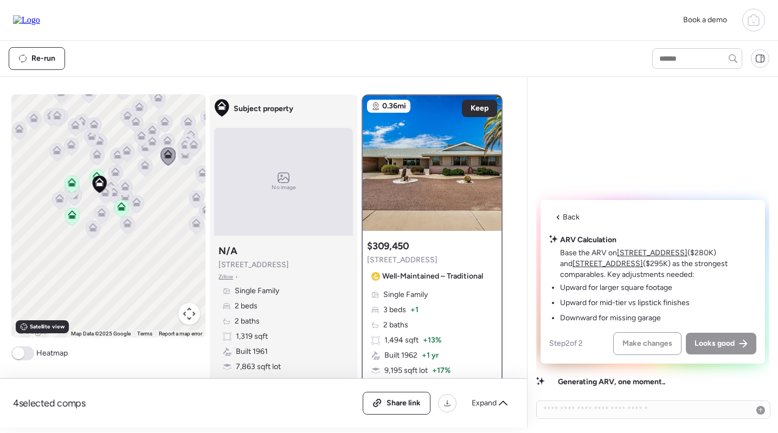
click at [135, 124] on icon at bounding box center [135, 123] width 7 height 3
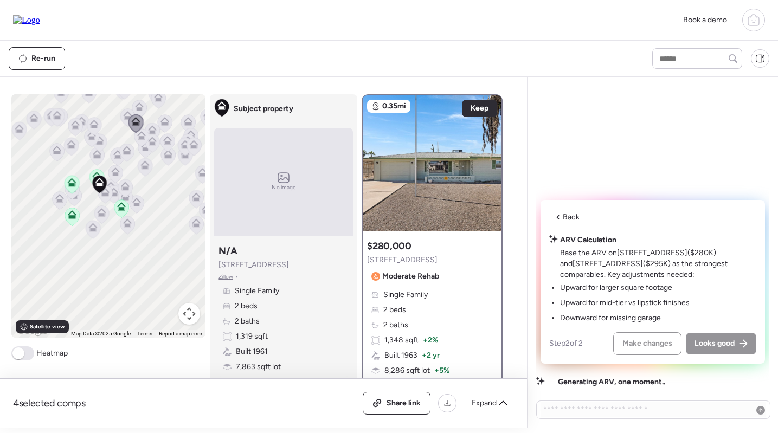
click at [145, 143] on icon at bounding box center [141, 138] width 15 height 18
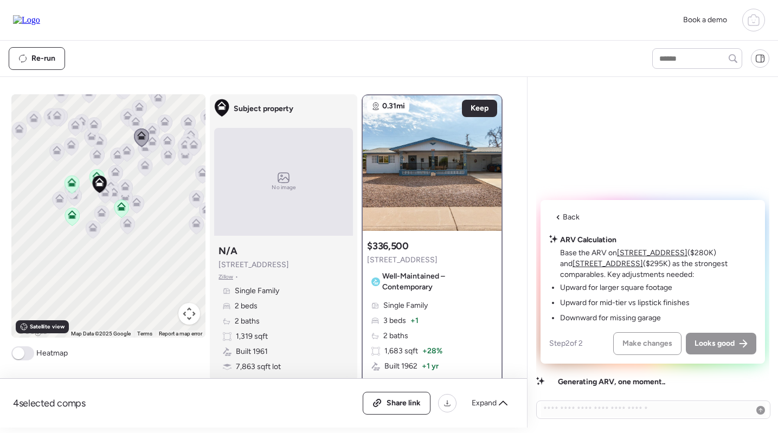
click at [92, 131] on icon at bounding box center [94, 126] width 15 height 18
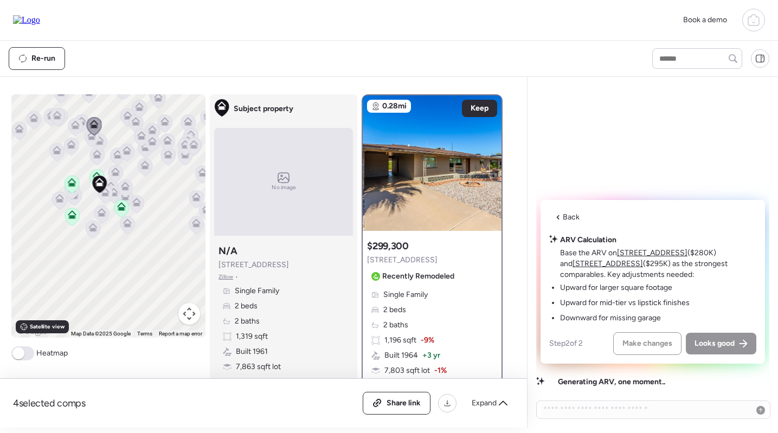
click at [91, 141] on icon at bounding box center [92, 138] width 15 height 18
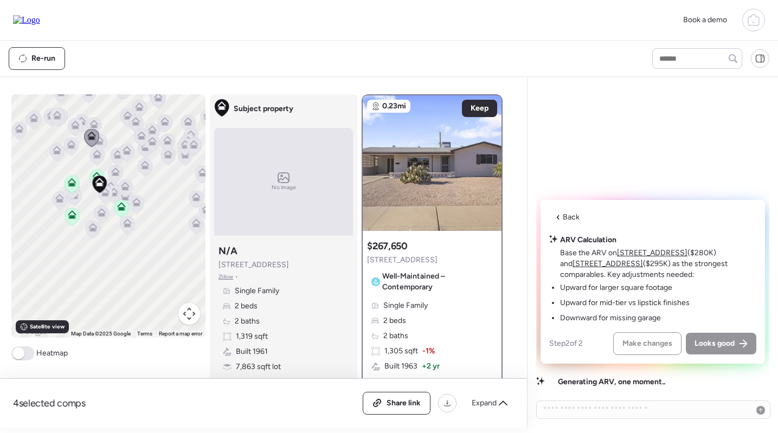
click at [97, 125] on icon at bounding box center [94, 122] width 8 height 5
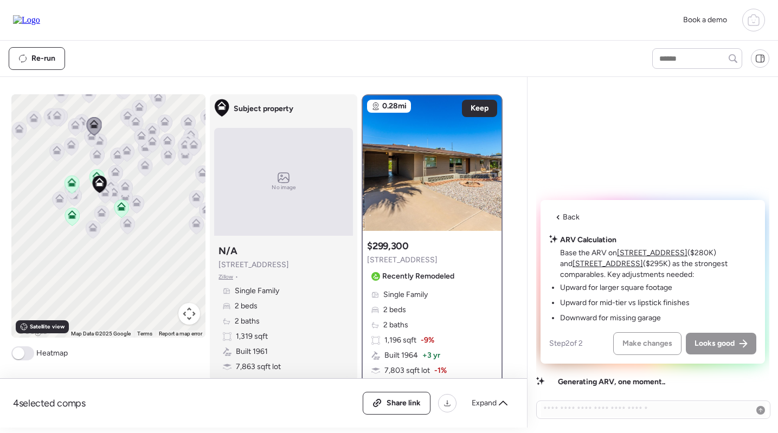
click at [128, 152] on icon at bounding box center [126, 152] width 7 height 3
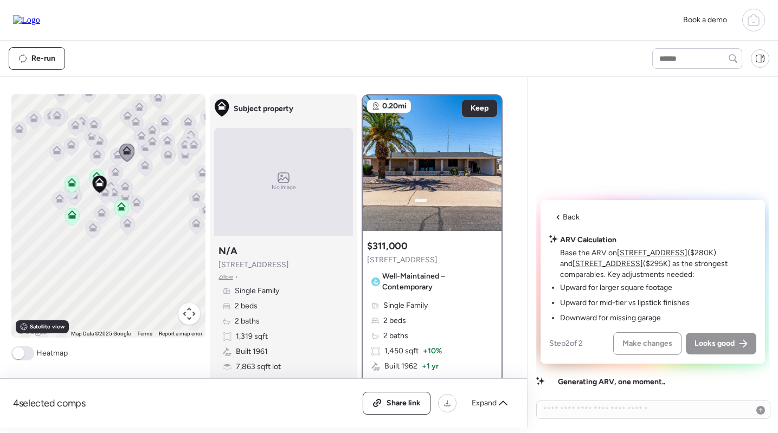
click at [115, 152] on icon at bounding box center [117, 154] width 9 height 9
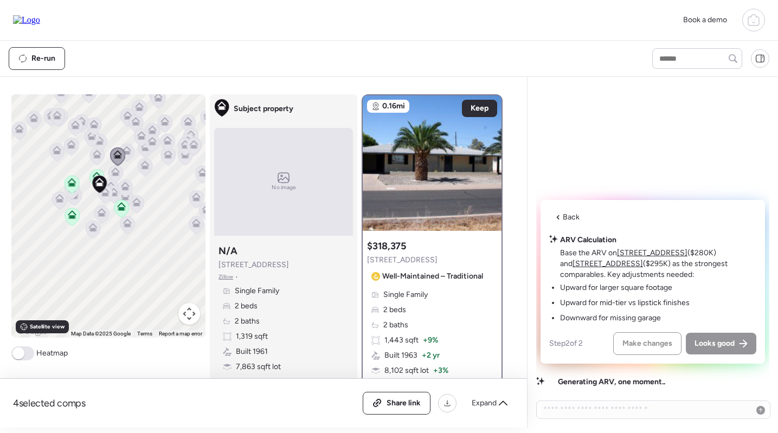
click at [70, 143] on icon at bounding box center [71, 142] width 8 height 5
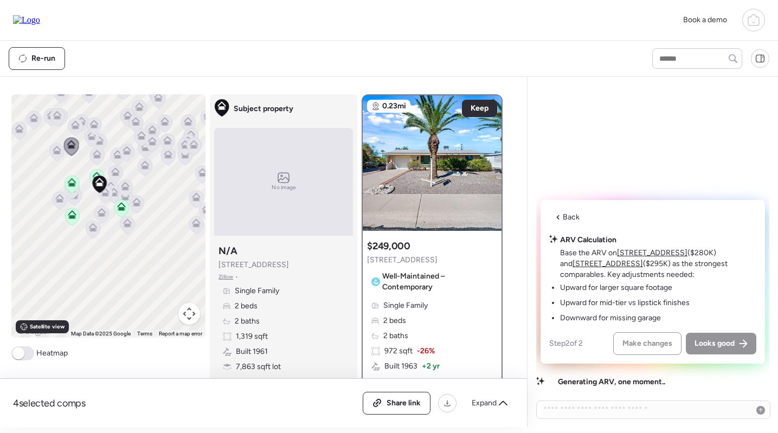
click at [63, 148] on icon at bounding box center [57, 152] width 15 height 18
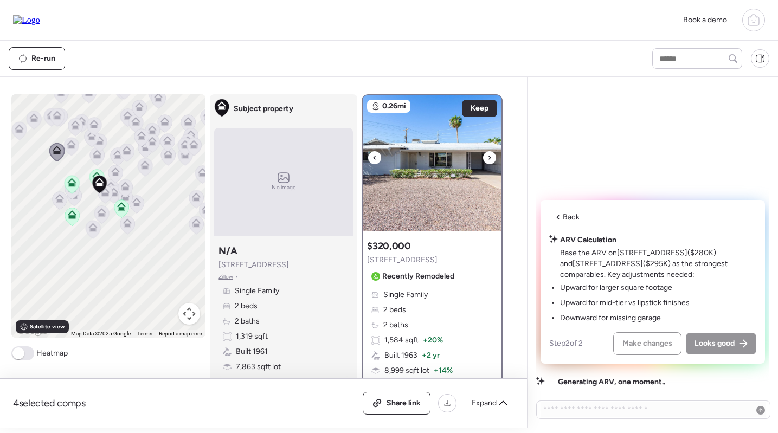
click at [402, 166] on img at bounding box center [432, 163] width 139 height 136
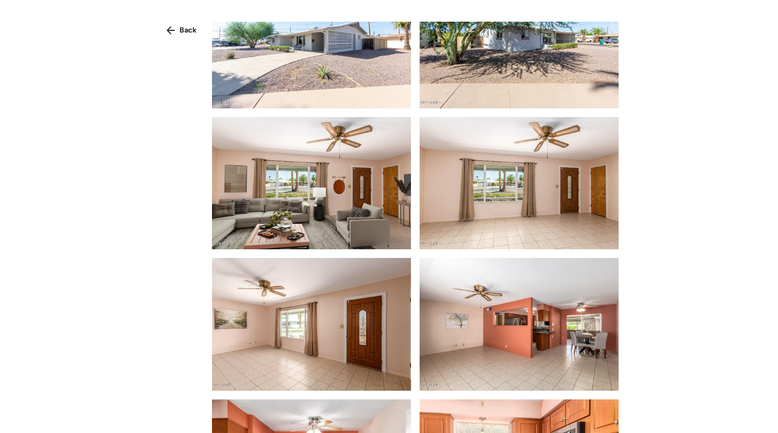
scroll to position [326, 0]
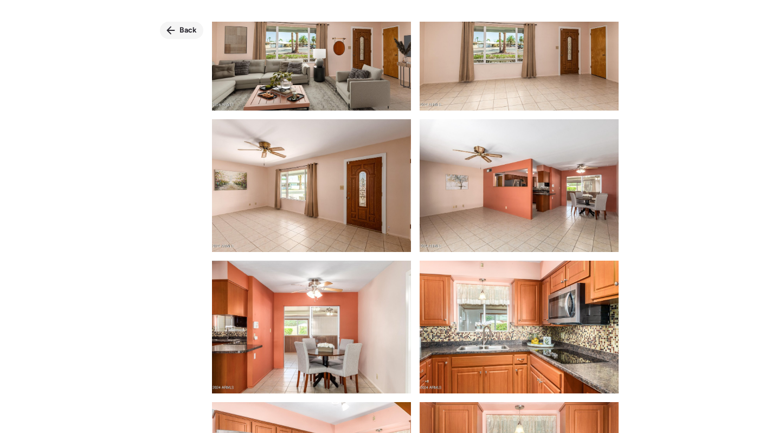
click at [176, 38] on div "Back" at bounding box center [181, 30] width 43 height 17
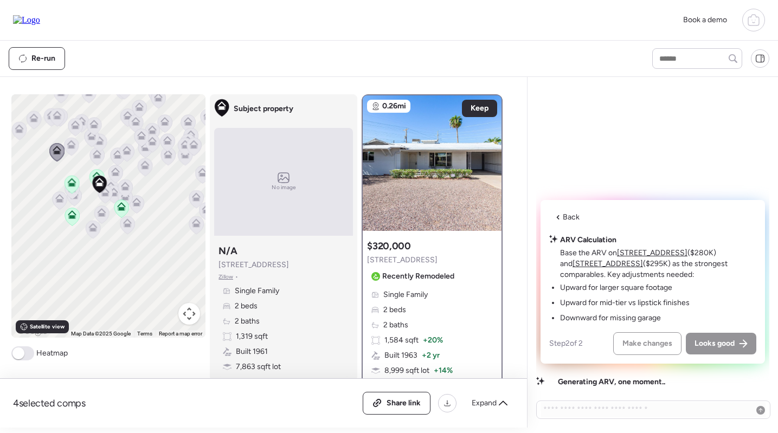
click at [89, 231] on icon at bounding box center [93, 227] width 9 height 9
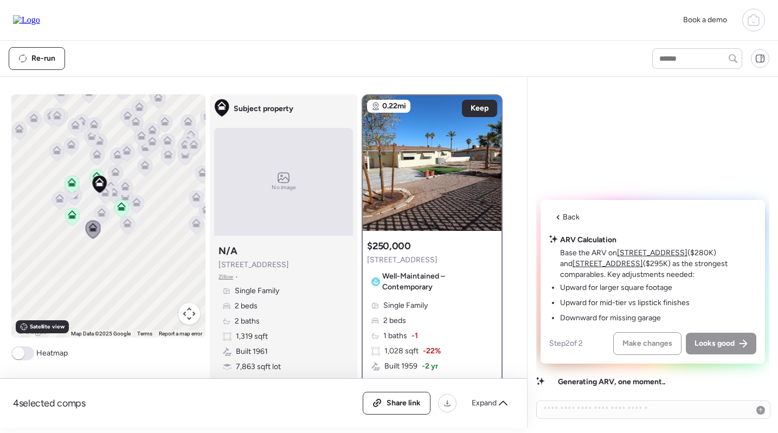
click at [132, 227] on icon at bounding box center [127, 225] width 15 height 18
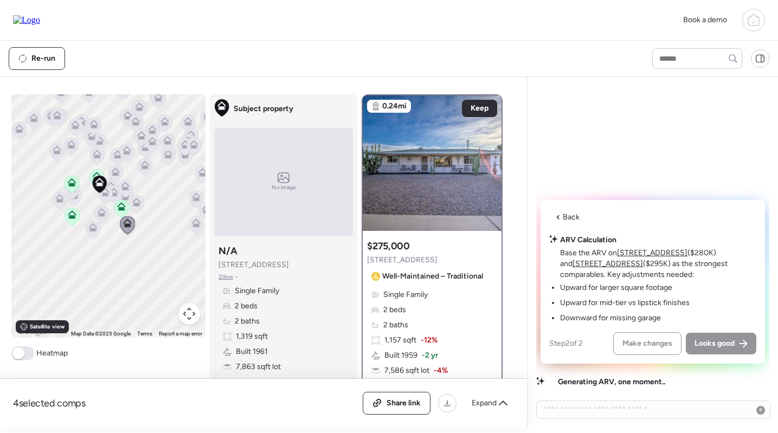
click at [95, 235] on icon at bounding box center [93, 230] width 15 height 18
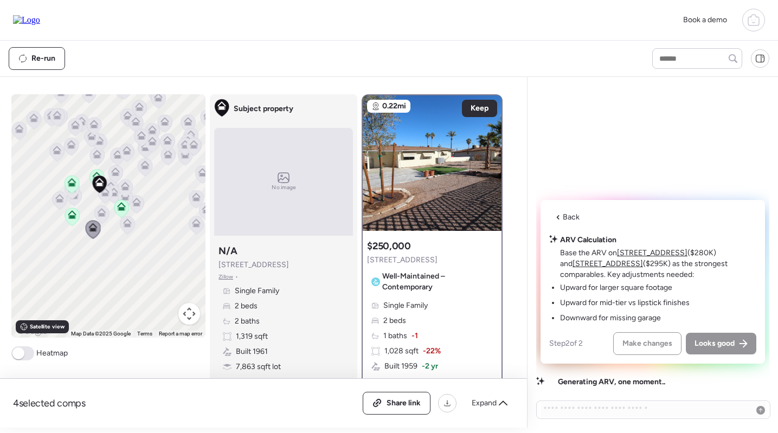
click at [59, 203] on icon at bounding box center [60, 200] width 15 height 18
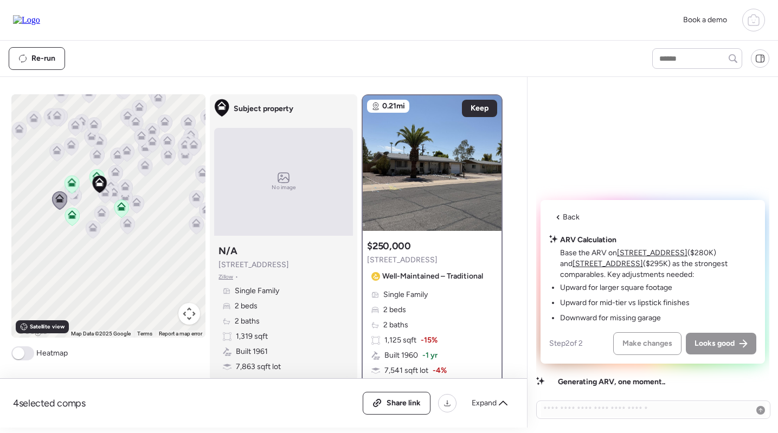
click at [59, 144] on icon at bounding box center [57, 152] width 15 height 18
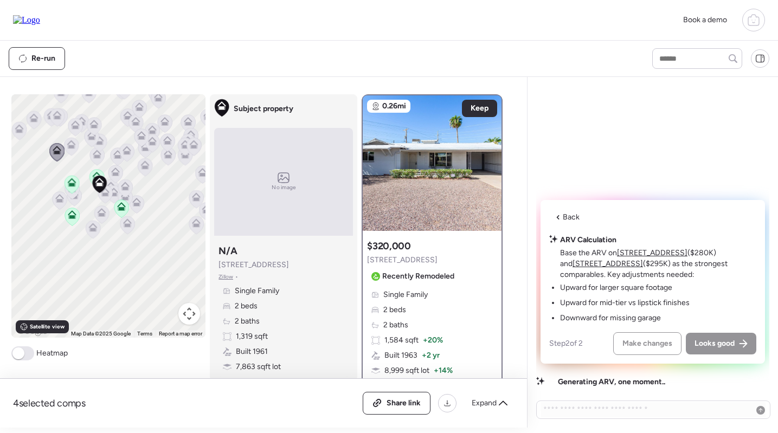
click at [21, 133] on icon at bounding box center [19, 131] width 15 height 18
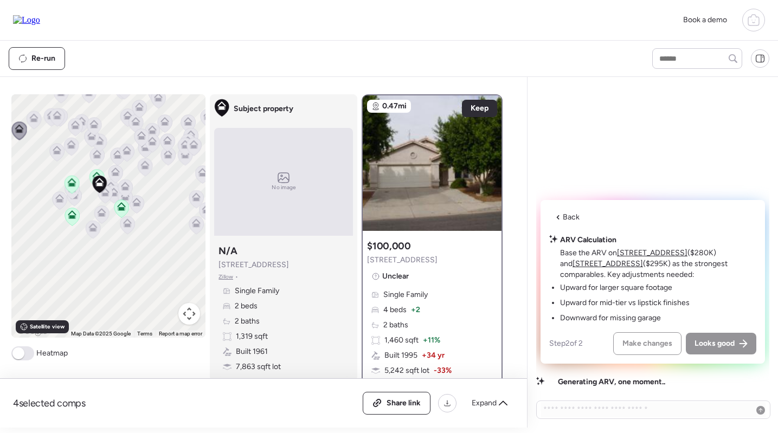
click at [37, 118] on icon at bounding box center [34, 115] width 8 height 5
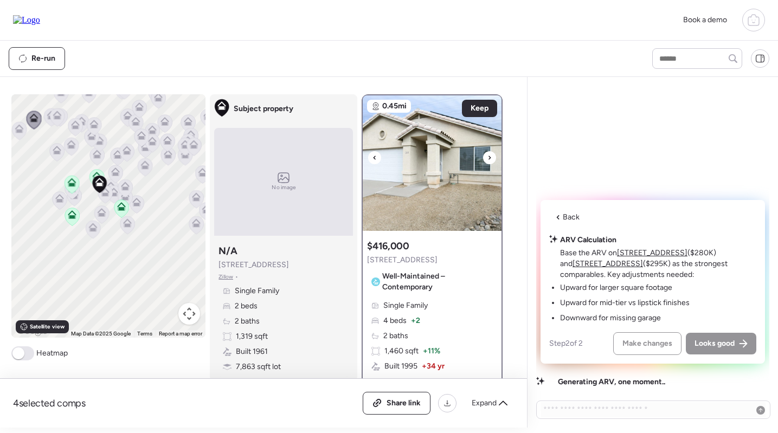
click at [432, 160] on img at bounding box center [432, 163] width 139 height 136
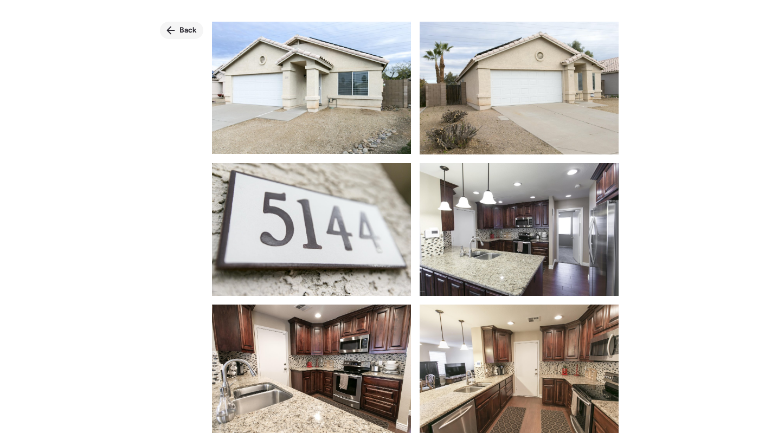
click at [190, 28] on span "Back" at bounding box center [187, 30] width 17 height 11
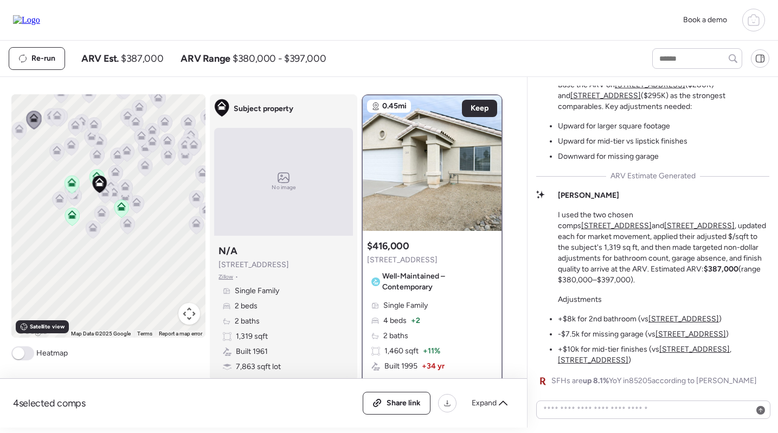
click at [652, 226] on u "5317 E Baltimore St" at bounding box center [616, 225] width 70 height 9
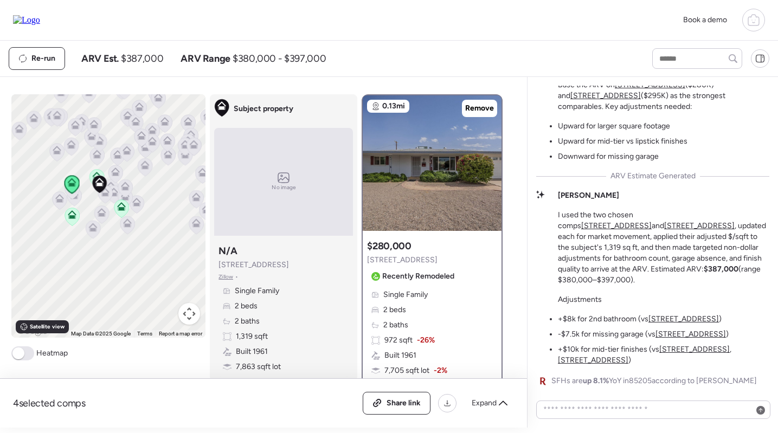
click at [735, 223] on u "5410 E Butte St" at bounding box center [699, 225] width 70 height 9
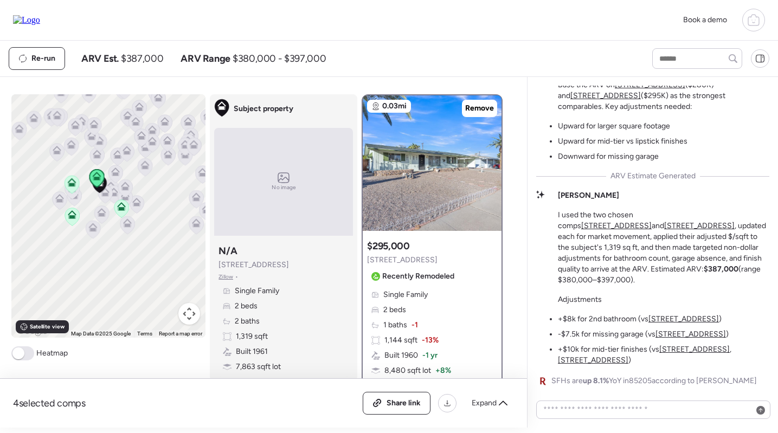
click at [699, 351] on u "5317 E Baltimore St" at bounding box center [694, 349] width 70 height 9
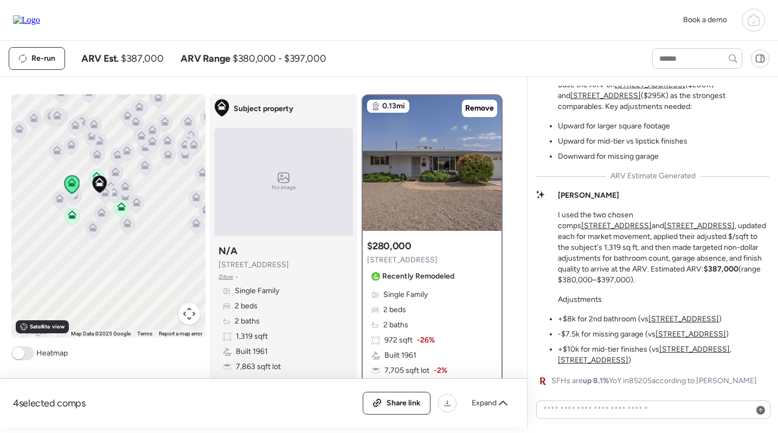
click at [684, 320] on u "5410 E Butte St" at bounding box center [683, 318] width 70 height 9
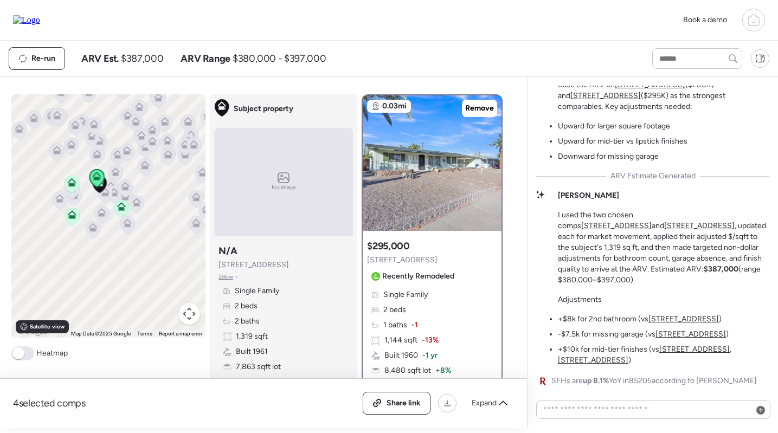
click at [685, 331] on u "5317 E Baltimore St" at bounding box center [691, 334] width 70 height 9
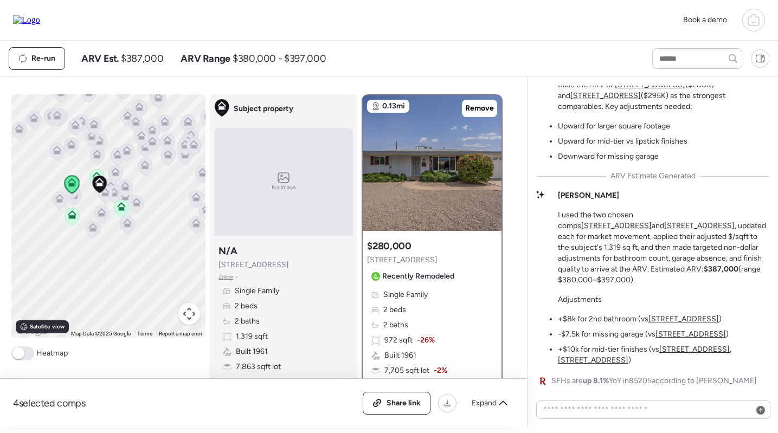
click at [743, 345] on li "+$10k for mid-tier finishes (vs 5317 E Baltimore St , 5410 E Butte St )" at bounding box center [663, 355] width 211 height 22
click at [742, 345] on li "+$10k for mid-tier finishes (vs 5317 E Baltimore St , 5410 E Butte St )" at bounding box center [663, 355] width 211 height 22
click at [628, 356] on u "5410 E Butte St" at bounding box center [593, 360] width 70 height 9
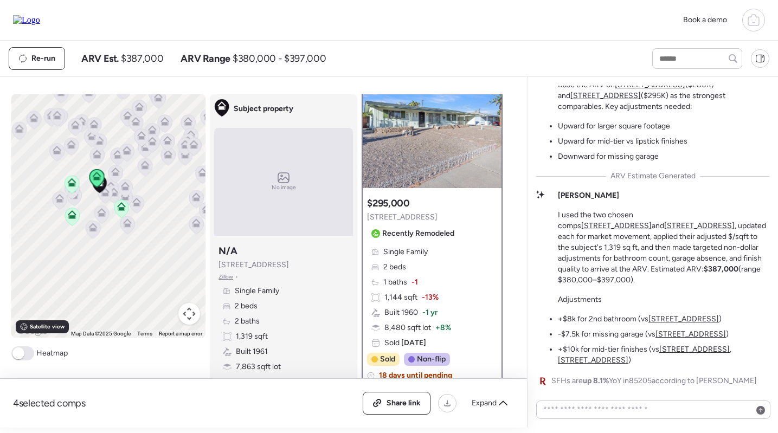
scroll to position [51, 0]
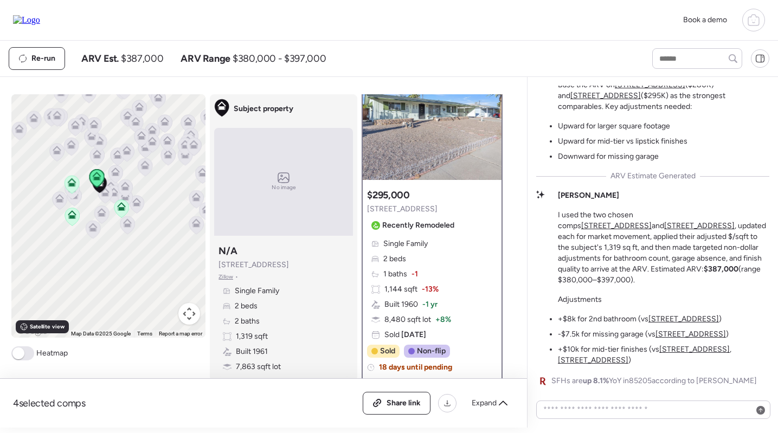
click at [672, 346] on u "5317 E Baltimore St" at bounding box center [694, 349] width 70 height 9
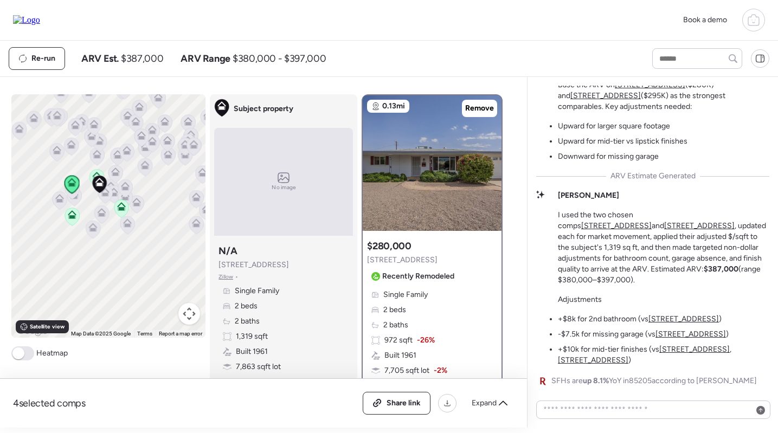
scroll to position [65, 0]
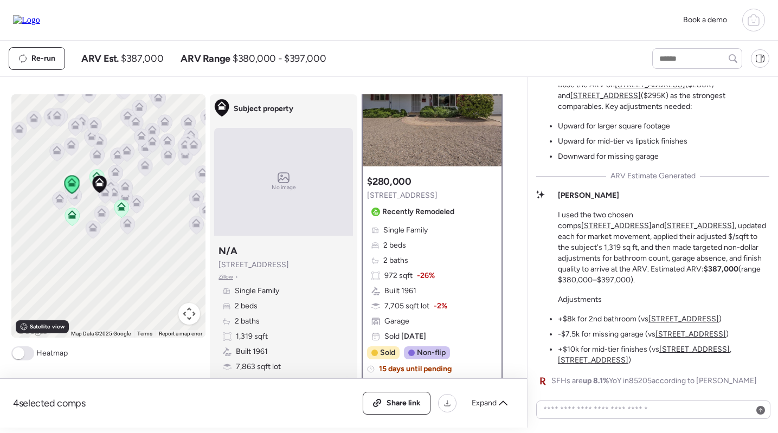
click at [628, 356] on u "5410 E Butte St" at bounding box center [593, 360] width 70 height 9
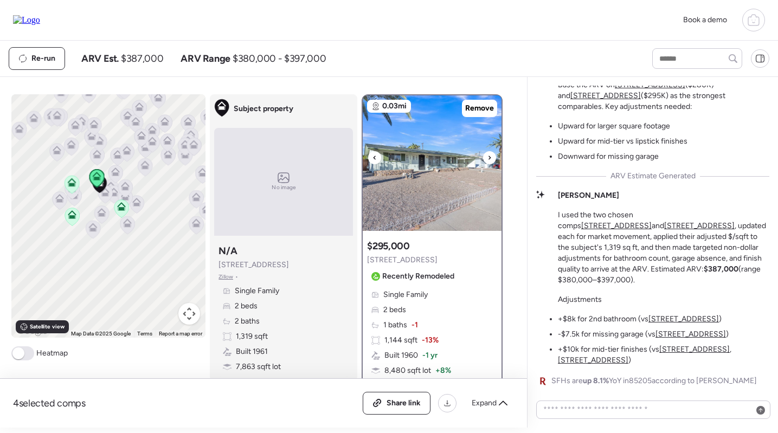
scroll to position [-1, 0]
click at [440, 179] on img at bounding box center [432, 163] width 139 height 136
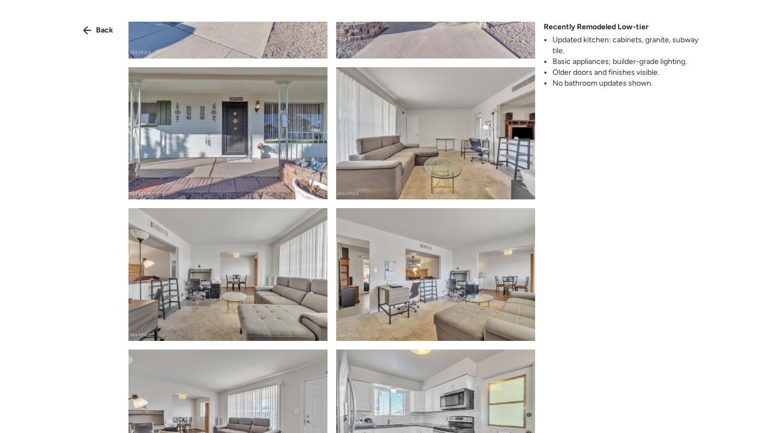
scroll to position [626, 0]
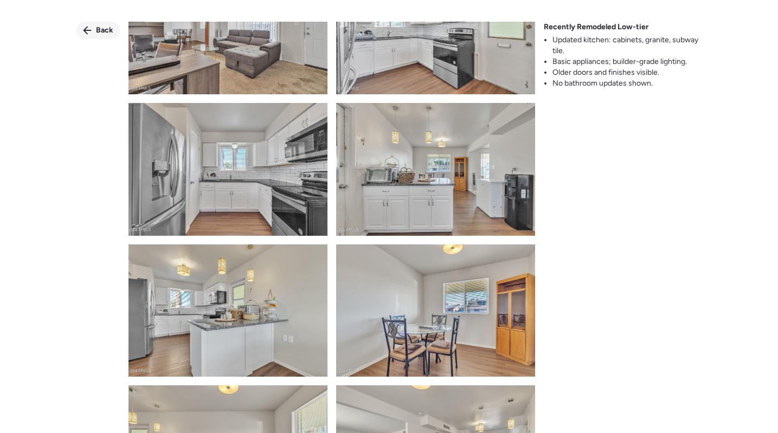
click at [108, 28] on span "Back" at bounding box center [104, 30] width 17 height 11
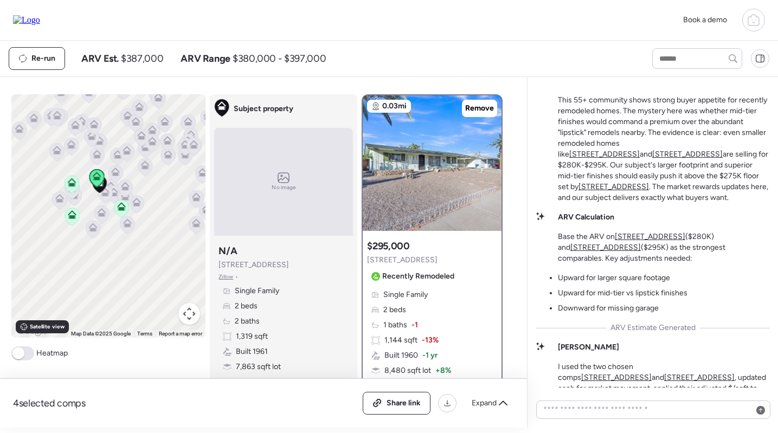
scroll to position [-151, 0]
click at [470, 166] on img at bounding box center [432, 163] width 139 height 136
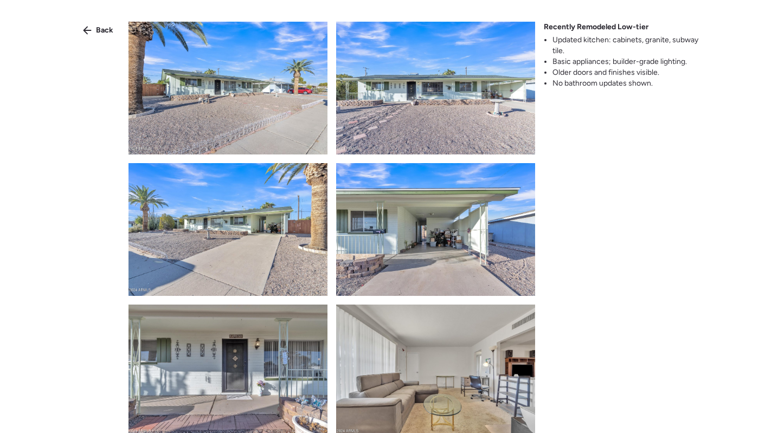
scroll to position [320, 0]
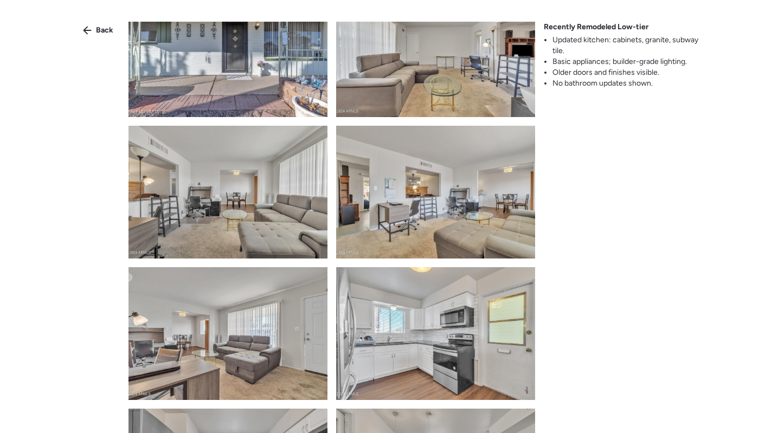
drag, startPoint x: 100, startPoint y: 26, endPoint x: 126, endPoint y: 24, distance: 25.6
click at [100, 26] on span "Back" at bounding box center [104, 30] width 17 height 11
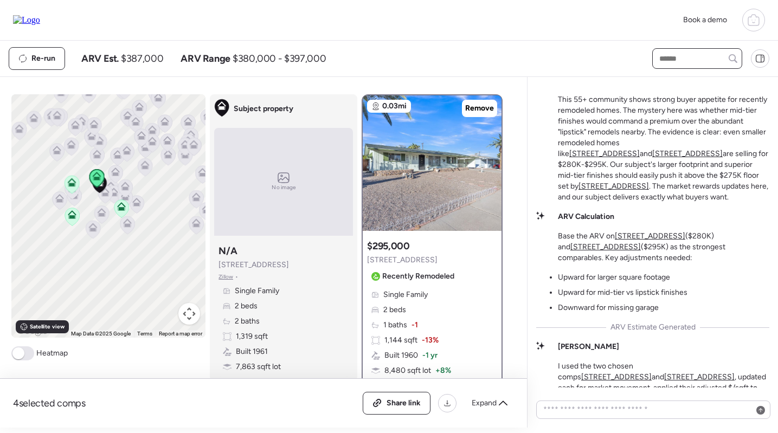
click at [668, 56] on input "text" at bounding box center [697, 58] width 80 height 15
type input "***"
click at [679, 75] on span "5446 E Billings St, Mesa, AZ 85205" at bounding box center [697, 84] width 81 height 22
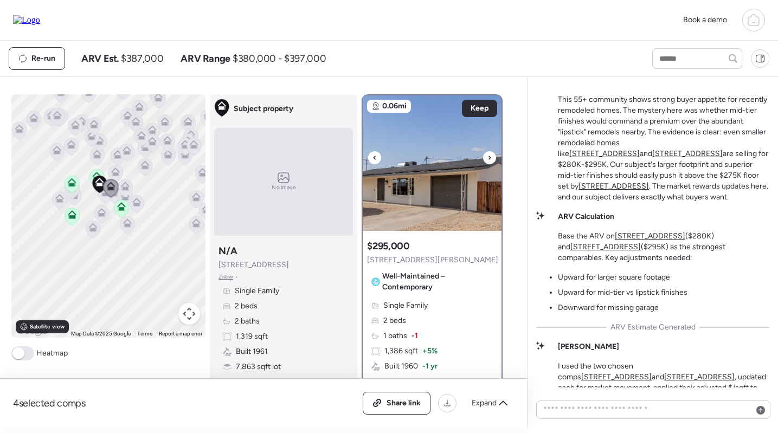
click at [417, 178] on img at bounding box center [432, 163] width 139 height 136
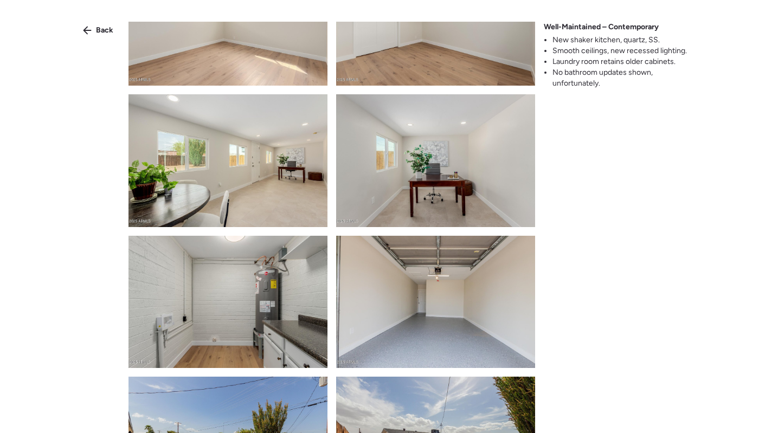
scroll to position [1195, 0]
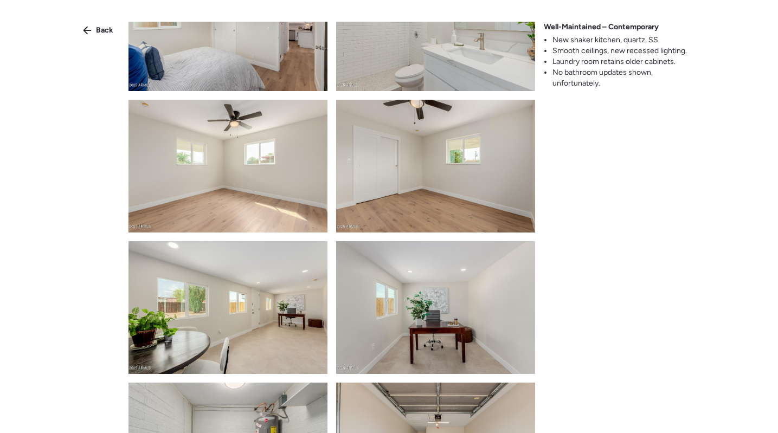
drag, startPoint x: 100, startPoint y: 30, endPoint x: 126, endPoint y: 46, distance: 29.9
click at [100, 30] on span "Back" at bounding box center [104, 30] width 17 height 11
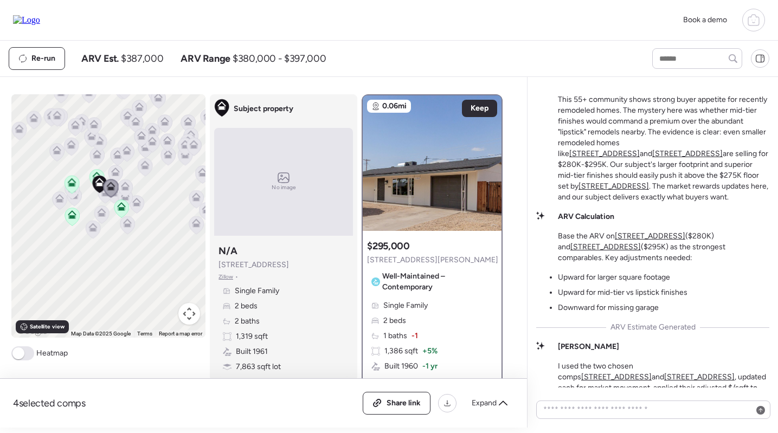
click at [416, 290] on span "Well-Maintained – Contemporary" at bounding box center [438, 282] width 112 height 22
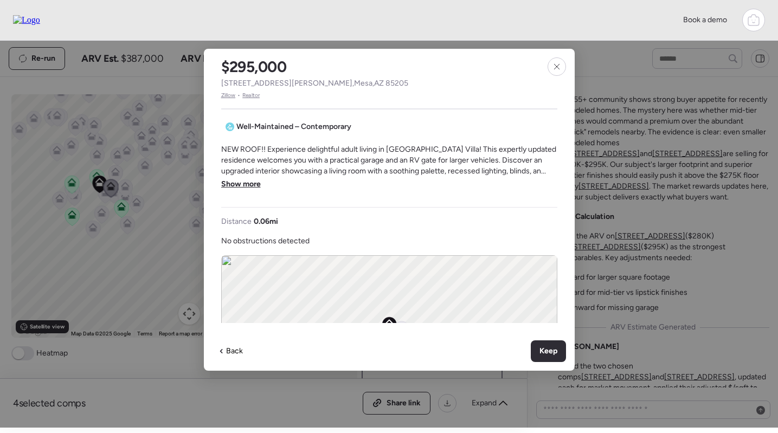
scroll to position [312, 0]
click at [247, 185] on span "Show more" at bounding box center [241, 182] width 40 height 11
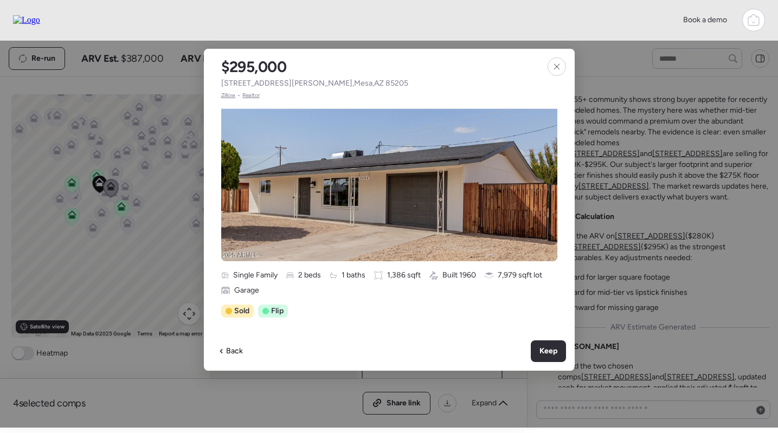
scroll to position [39, 0]
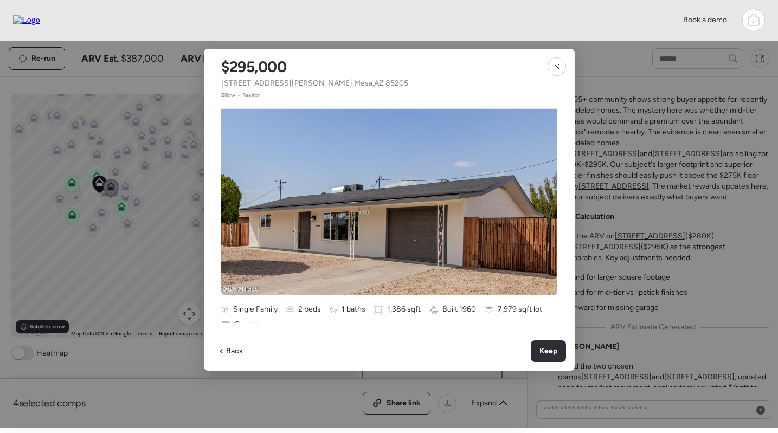
click at [226, 96] on span "Zillow" at bounding box center [228, 95] width 15 height 9
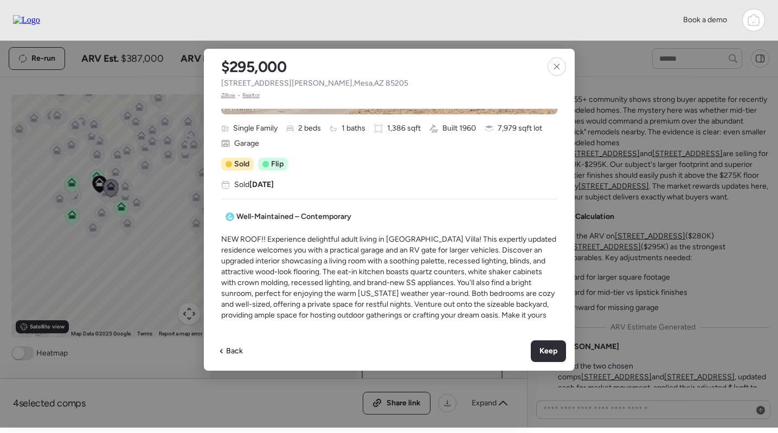
scroll to position [219, 1]
click at [555, 63] on icon at bounding box center [557, 66] width 9 height 9
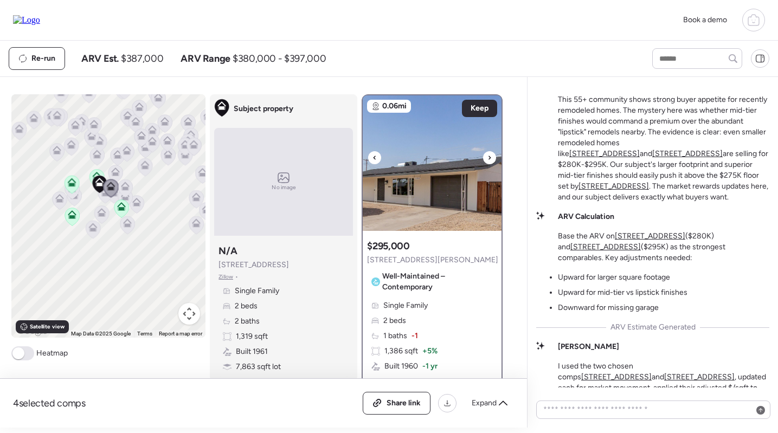
click at [446, 182] on img at bounding box center [432, 163] width 139 height 136
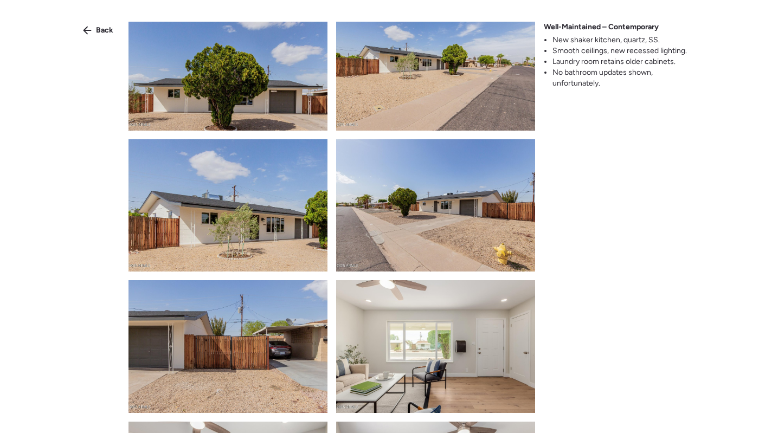
scroll to position [405, 0]
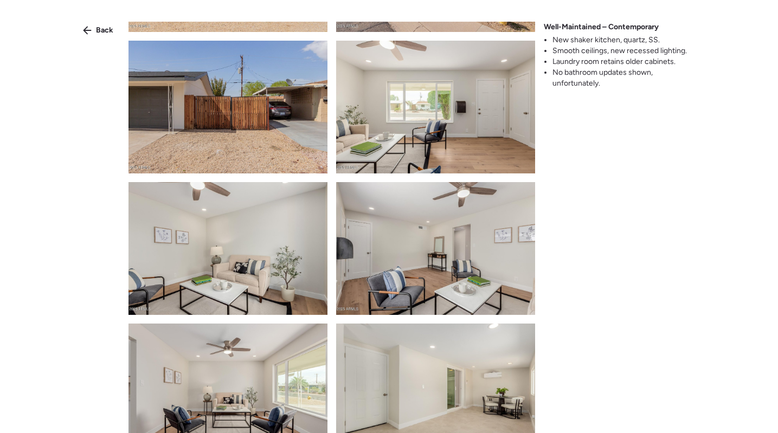
click at [440, 102] on img at bounding box center [435, 107] width 199 height 133
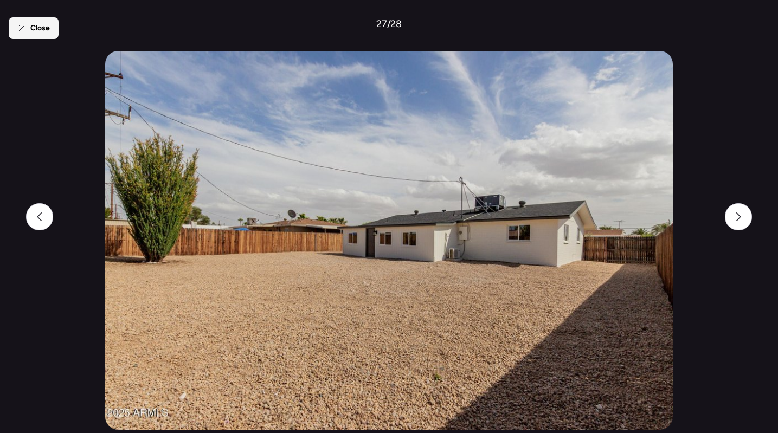
click at [38, 27] on span "Close" at bounding box center [40, 28] width 20 height 11
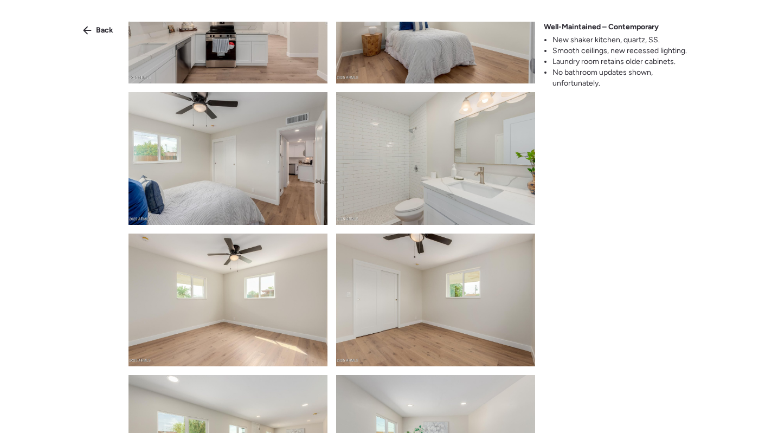
scroll to position [740, 0]
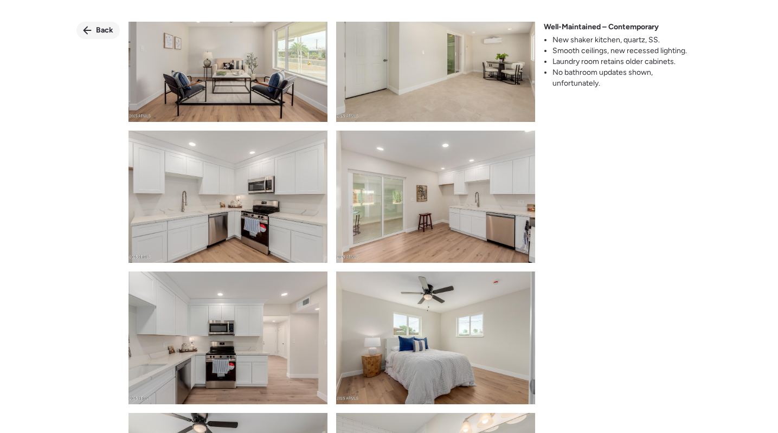
click at [104, 24] on div "Back" at bounding box center [97, 30] width 43 height 17
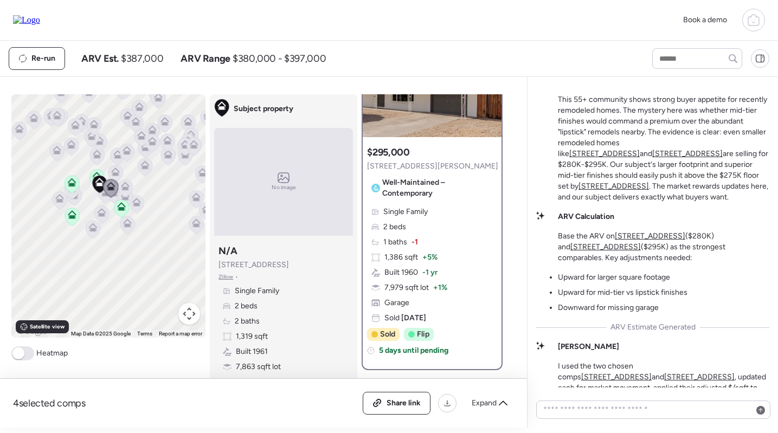
scroll to position [54, 0]
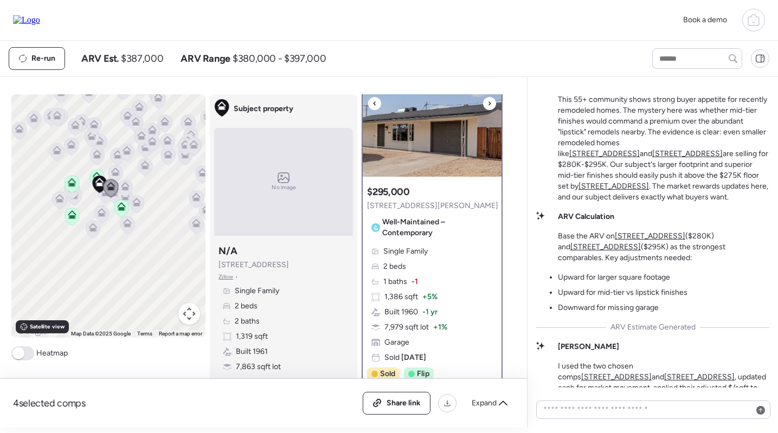
click at [432, 125] on img at bounding box center [432, 109] width 139 height 136
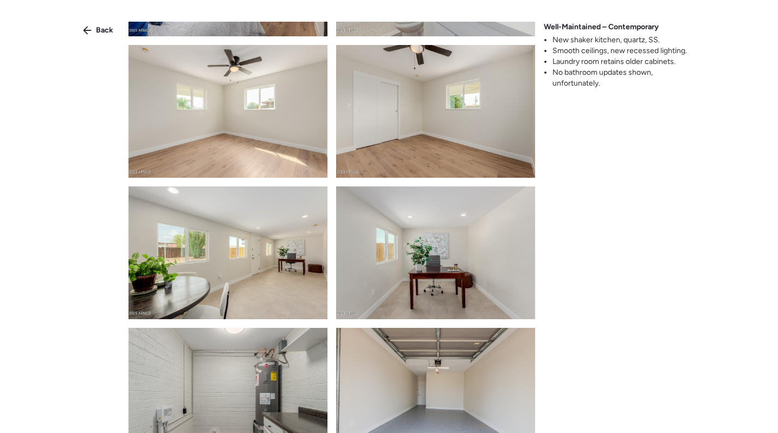
scroll to position [1442, 0]
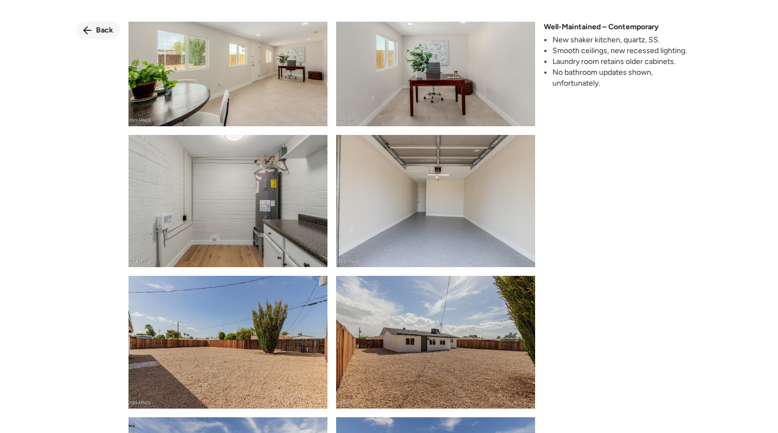
click at [93, 25] on div "Back" at bounding box center [97, 30] width 43 height 17
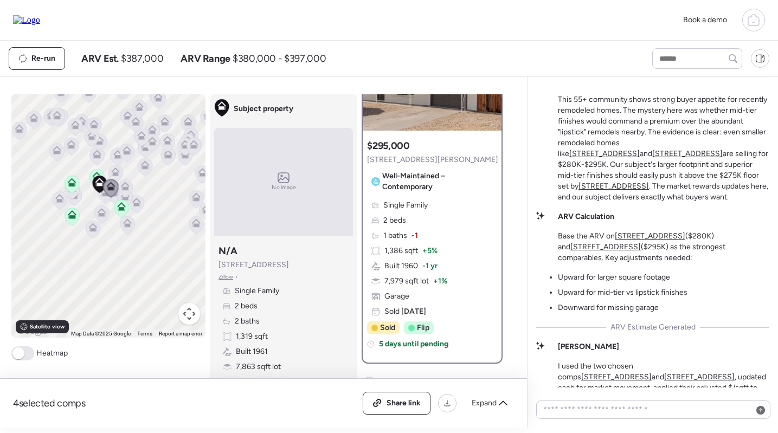
scroll to position [101, 0]
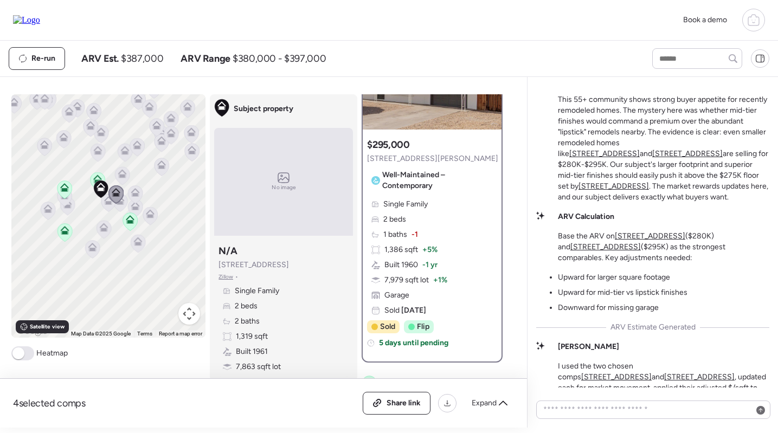
click at [106, 204] on icon at bounding box center [108, 202] width 7 height 3
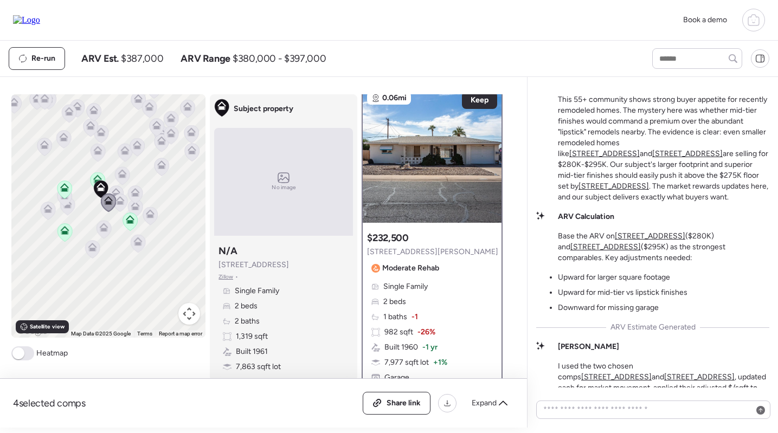
scroll to position [0, 0]
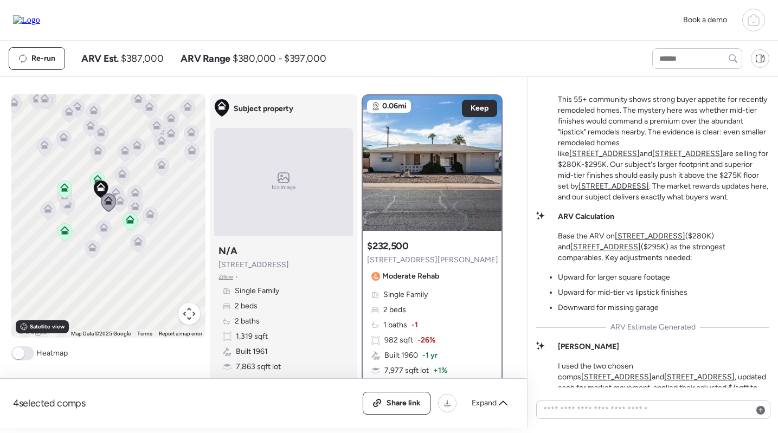
click at [127, 201] on icon at bounding box center [120, 203] width 15 height 18
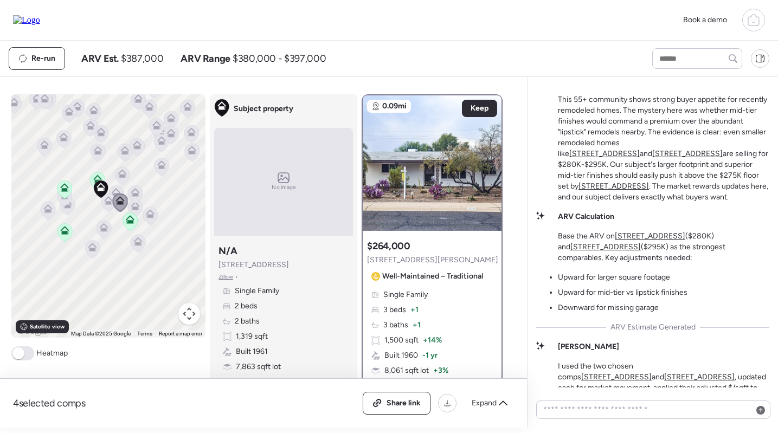
click at [140, 192] on icon at bounding box center [135, 194] width 15 height 18
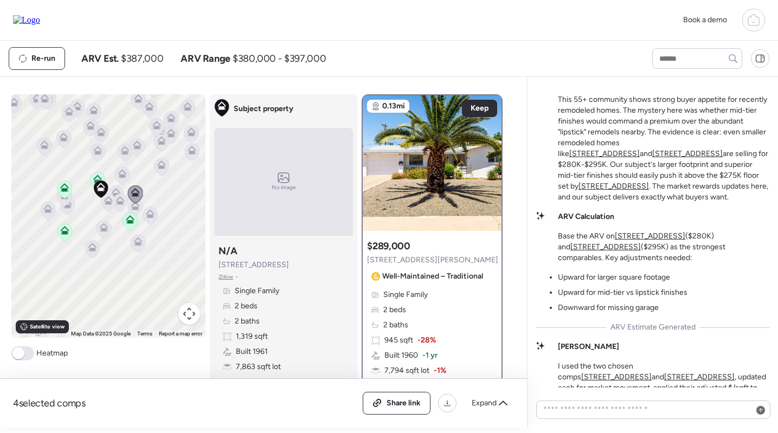
click at [139, 212] on icon at bounding box center [135, 208] width 15 height 18
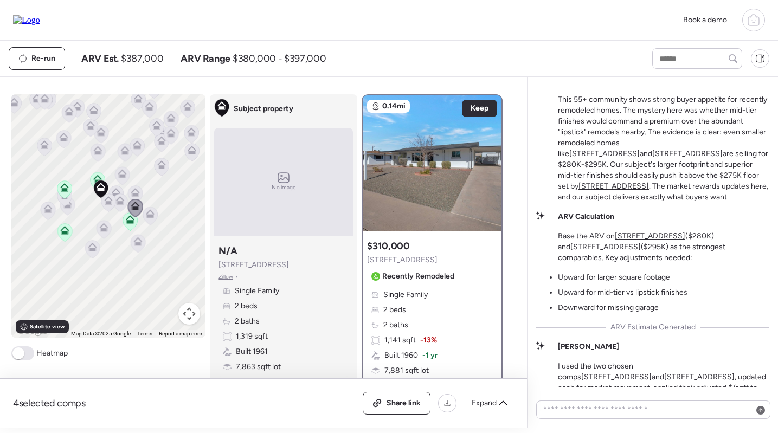
click at [159, 216] on div "To navigate, press the arrow keys. To activate drag with keyboard, press Alt + …" at bounding box center [108, 215] width 195 height 243
click at [159, 214] on div "To navigate, press the arrow keys. To activate drag with keyboard, press Alt + …" at bounding box center [108, 215] width 195 height 243
click at [153, 214] on icon at bounding box center [150, 211] width 8 height 5
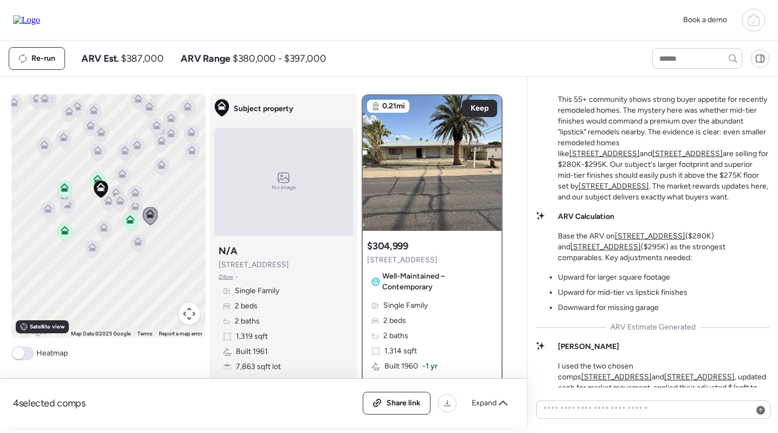
click at [136, 187] on icon at bounding box center [135, 194] width 15 height 18
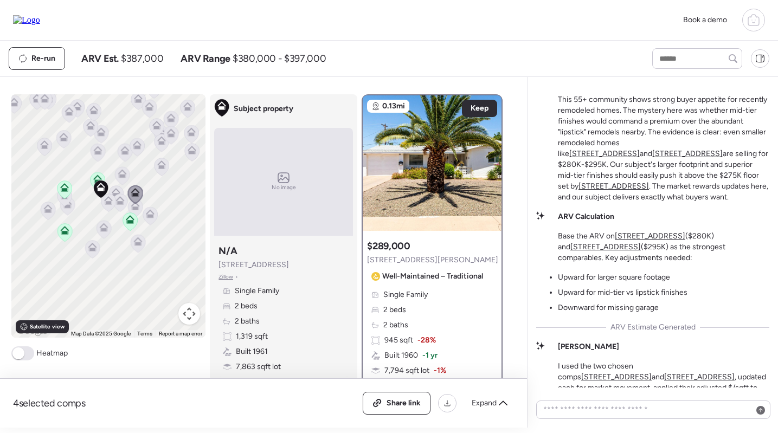
click at [118, 201] on icon at bounding box center [120, 200] width 9 height 9
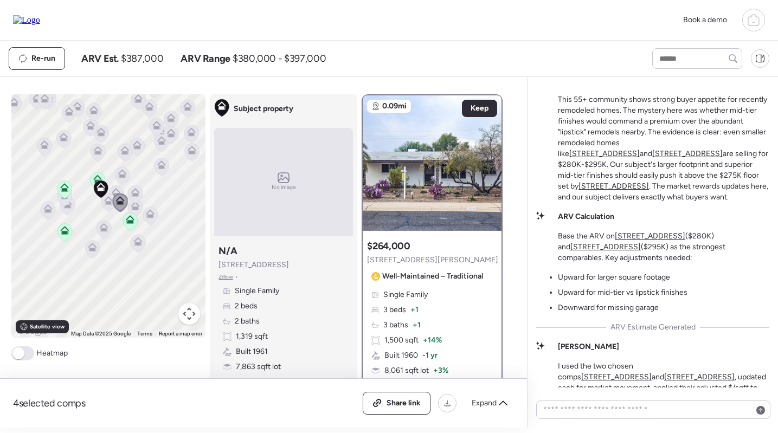
click at [106, 204] on icon at bounding box center [108, 202] width 7 height 3
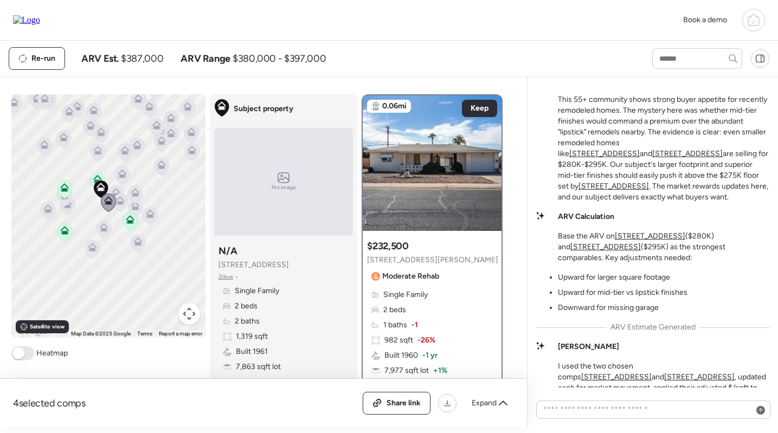
click at [126, 203] on icon at bounding box center [120, 203] width 15 height 18
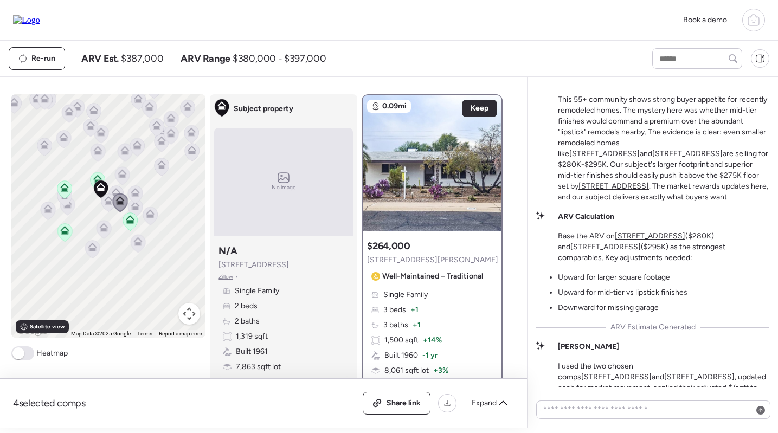
click at [118, 187] on icon at bounding box center [116, 194] width 15 height 18
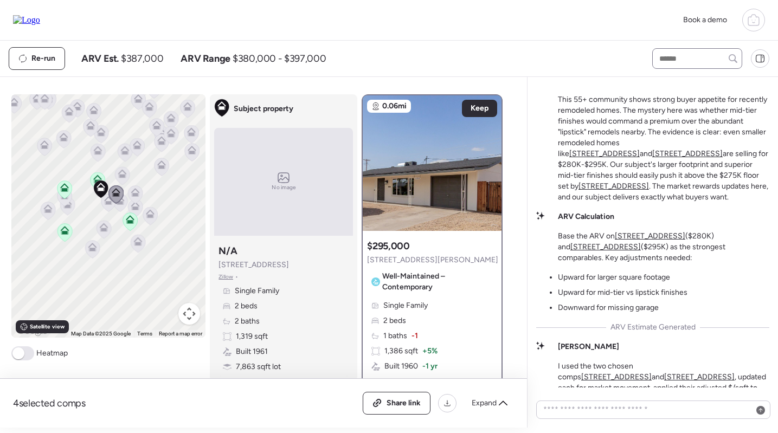
click at [667, 50] on div at bounding box center [697, 58] width 90 height 21
click at [663, 61] on input "text" at bounding box center [697, 58] width 80 height 15
type input "****"
click at [668, 82] on span "5490 E Boise St, Mesa, AZ 85205" at bounding box center [692, 78] width 70 height 11
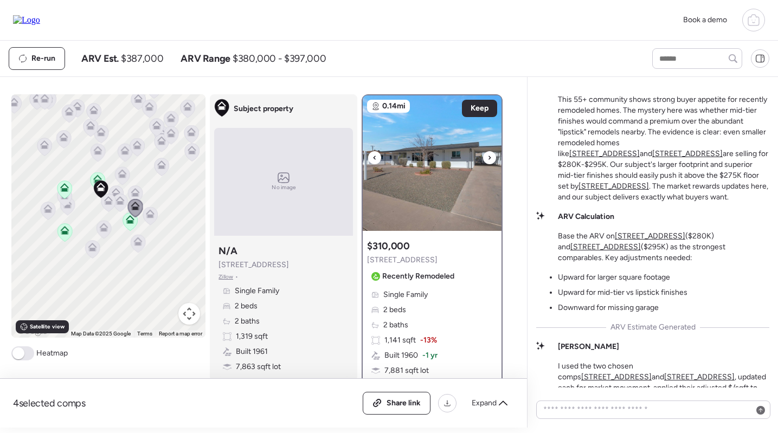
click at [447, 158] on img at bounding box center [432, 163] width 139 height 136
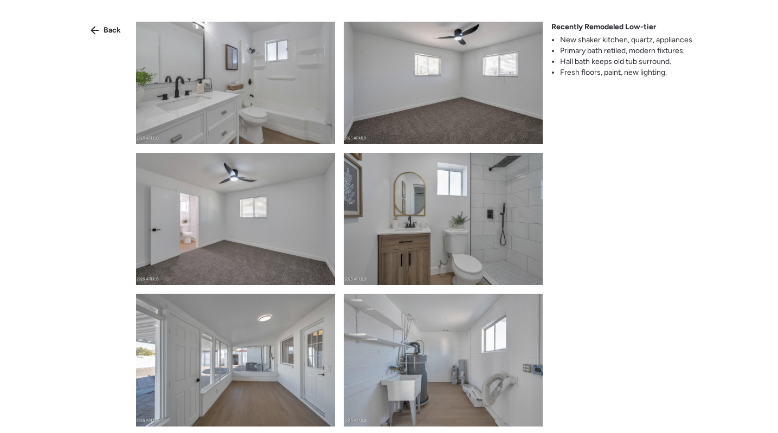
scroll to position [426, 0]
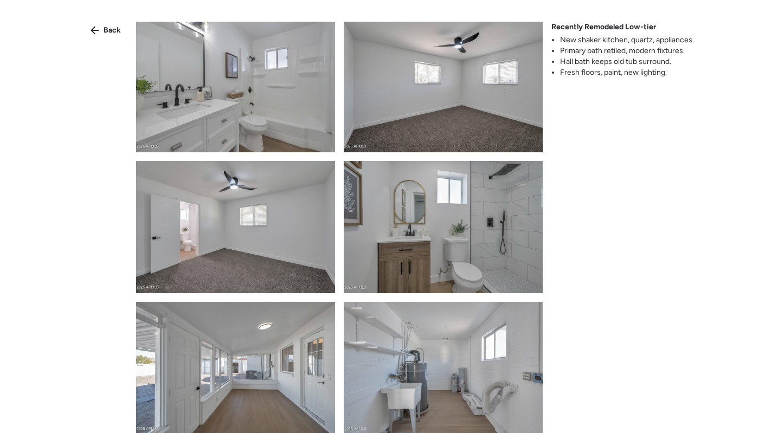
click at [295, 103] on img at bounding box center [235, 86] width 199 height 132
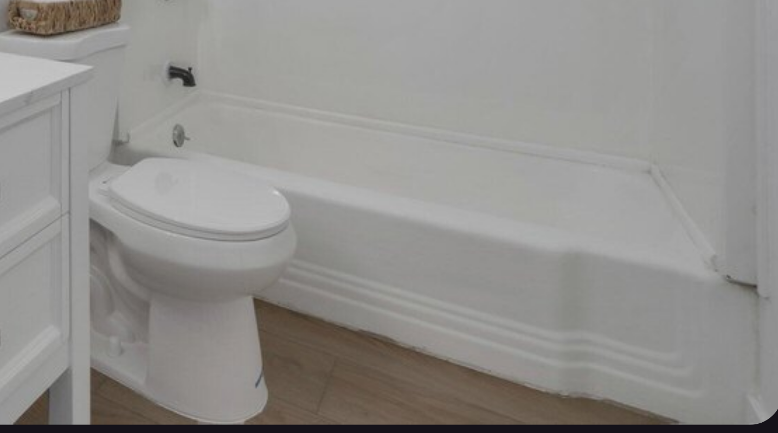
scroll to position [0, 0]
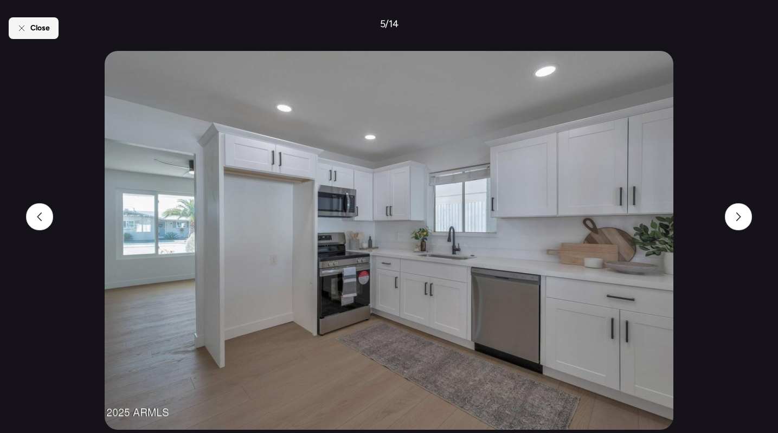
click at [48, 25] on span "Close" at bounding box center [40, 28] width 20 height 11
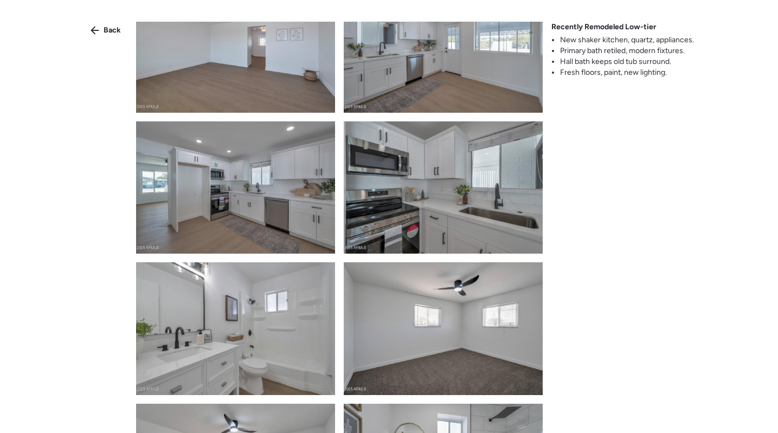
scroll to position [150, 0]
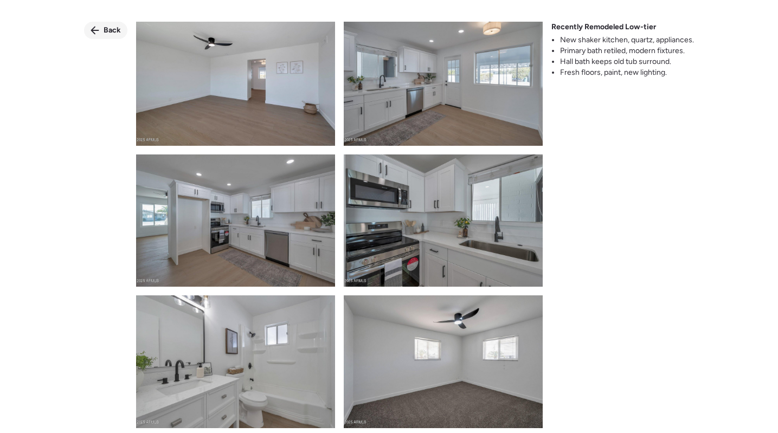
click at [106, 26] on span "Back" at bounding box center [112, 30] width 17 height 11
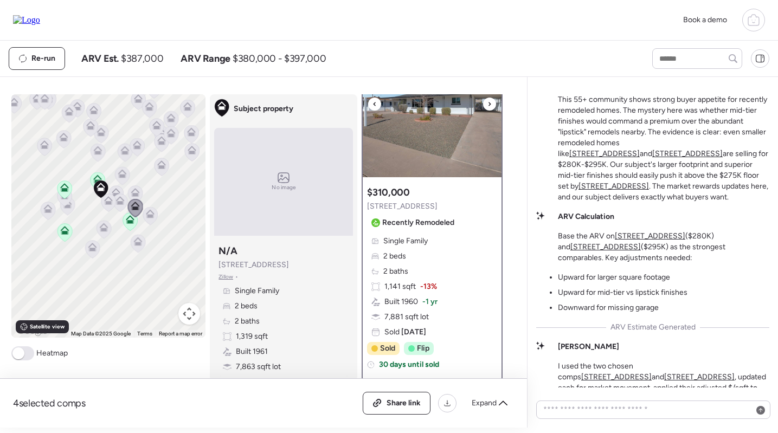
scroll to position [54, 0]
click at [132, 226] on icon at bounding box center [130, 222] width 15 height 18
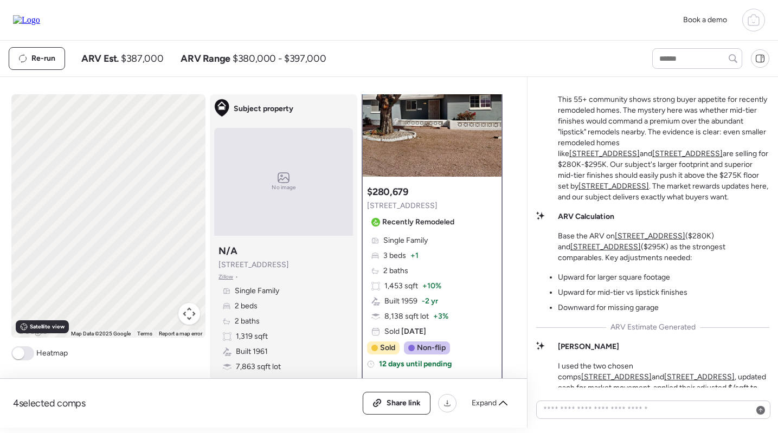
scroll to position [0, 0]
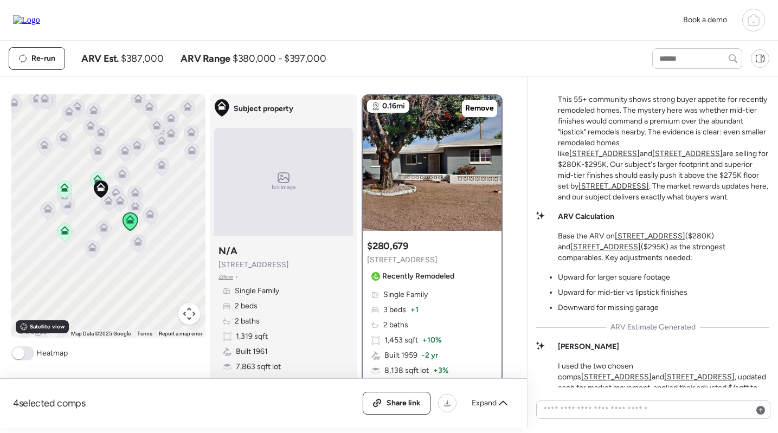
click at [96, 177] on icon at bounding box center [97, 177] width 8 height 5
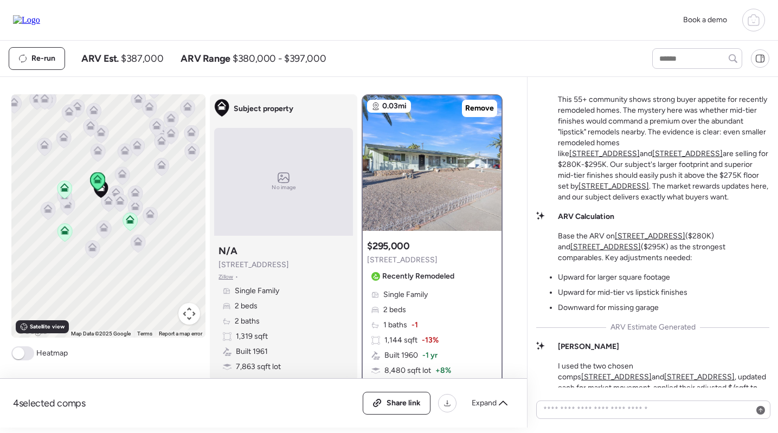
click at [64, 188] on icon at bounding box center [64, 187] width 9 height 9
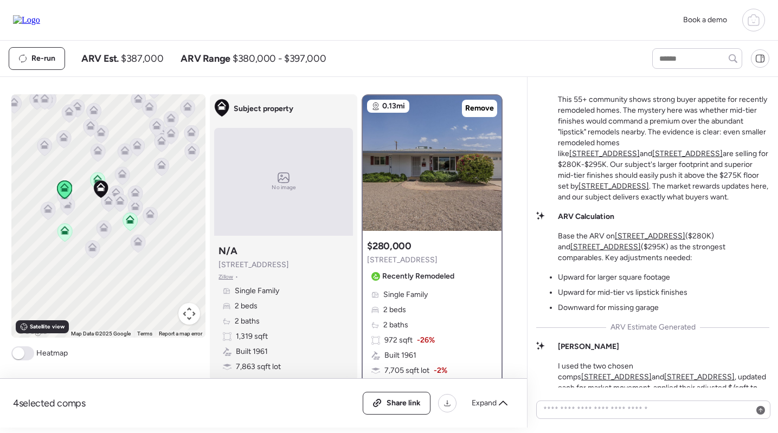
click at [64, 232] on icon at bounding box center [64, 232] width 7 height 3
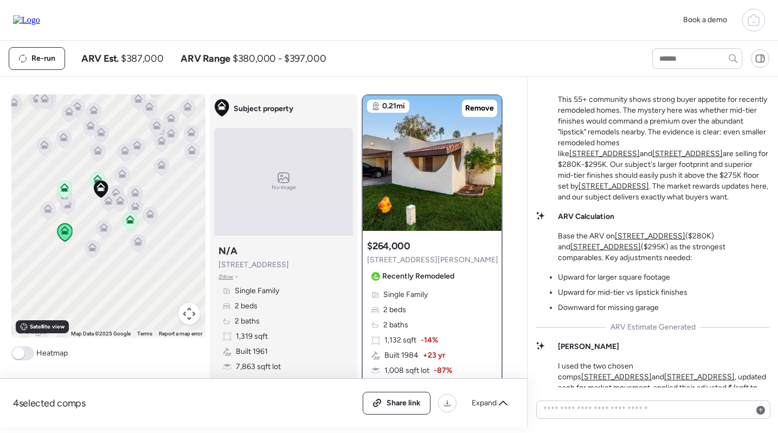
click at [67, 191] on icon at bounding box center [64, 189] width 7 height 3
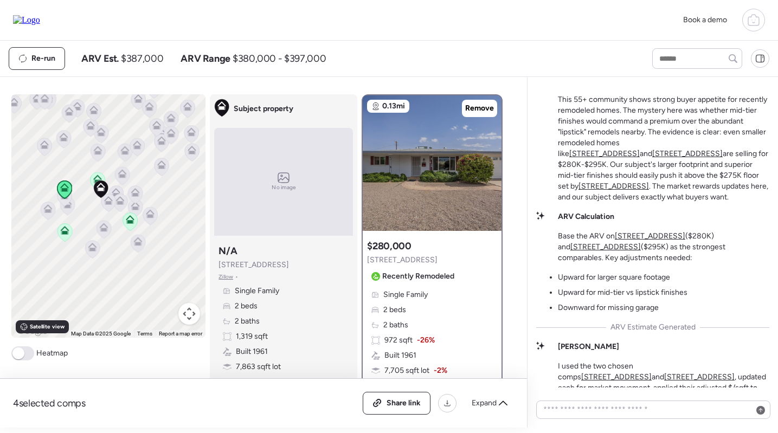
click at [97, 178] on icon at bounding box center [97, 179] width 9 height 9
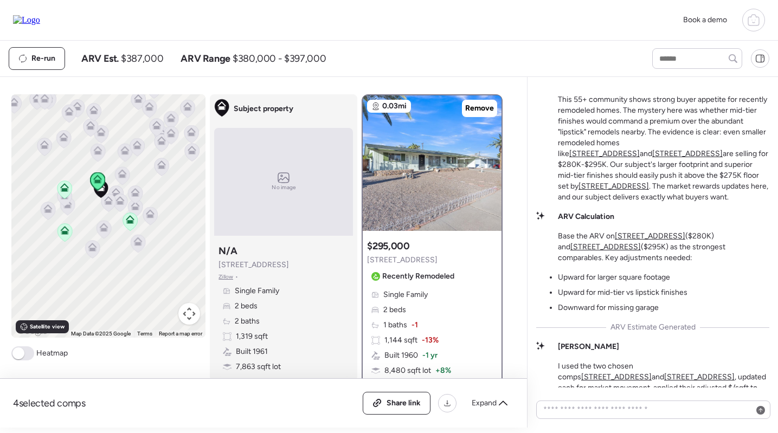
click at [127, 216] on icon at bounding box center [130, 219] width 9 height 9
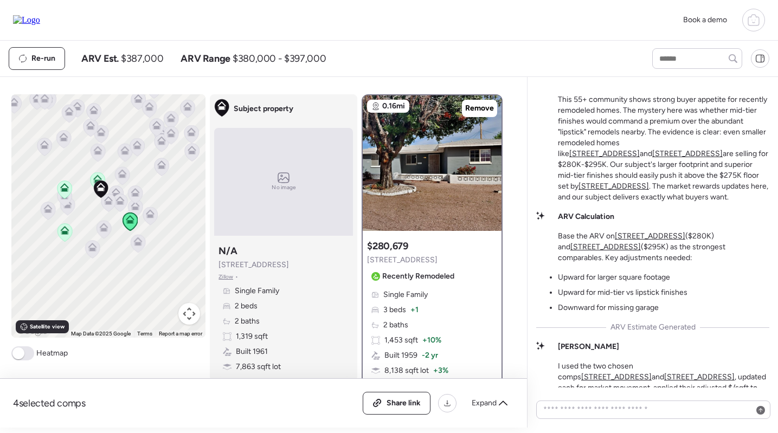
click at [66, 228] on icon at bounding box center [65, 228] width 8 height 5
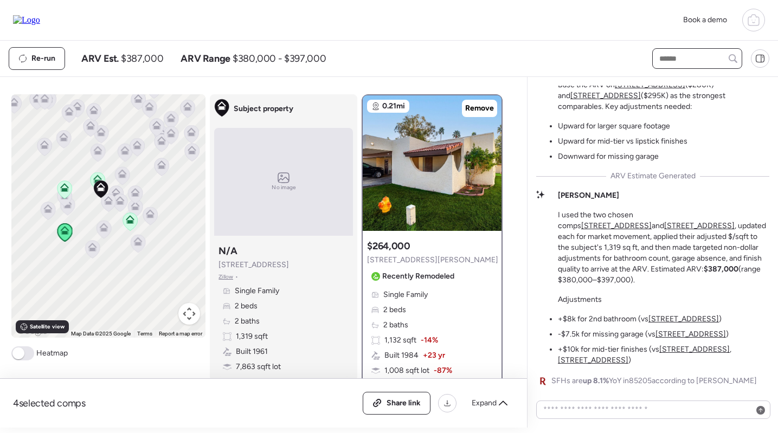
click at [703, 57] on input "text" at bounding box center [697, 58] width 80 height 15
type input "***"
click at [694, 77] on span "131 N Higley Rd Unit 120, Mesa, AZ 85205" at bounding box center [697, 84] width 81 height 22
click at [444, 136] on img at bounding box center [432, 163] width 139 height 136
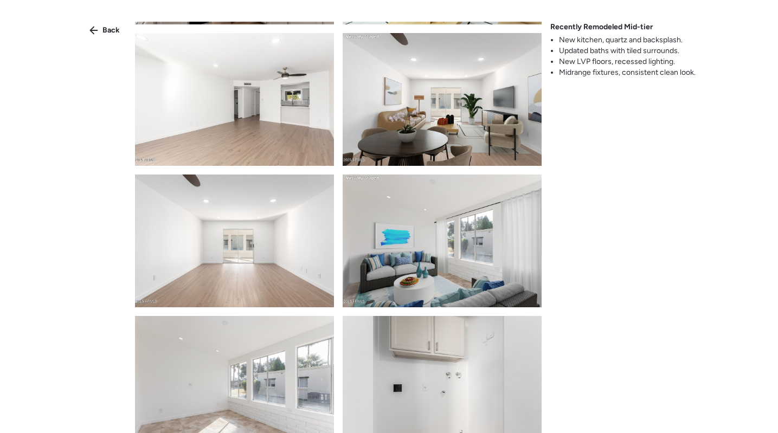
scroll to position [673, 0]
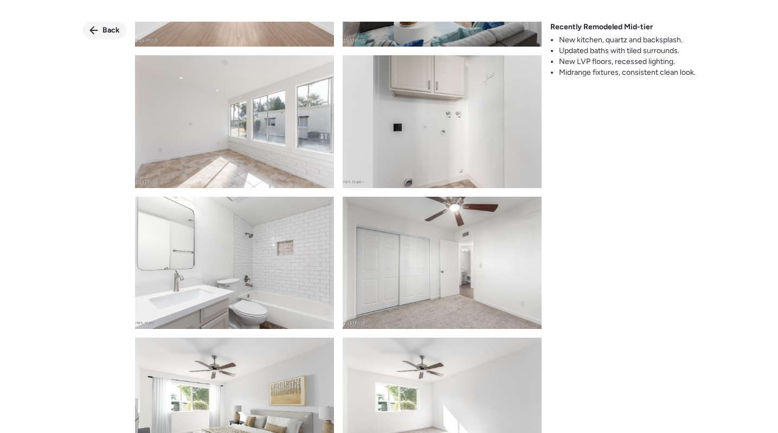
click at [108, 28] on span "Back" at bounding box center [110, 30] width 17 height 11
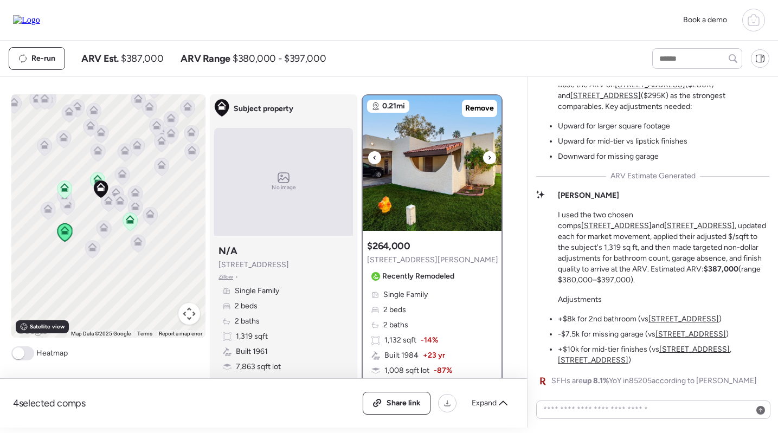
click at [465, 211] on img at bounding box center [432, 163] width 139 height 136
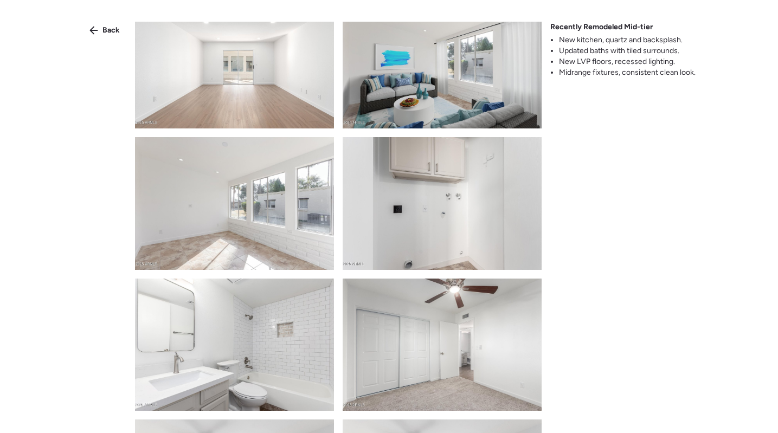
scroll to position [726, 0]
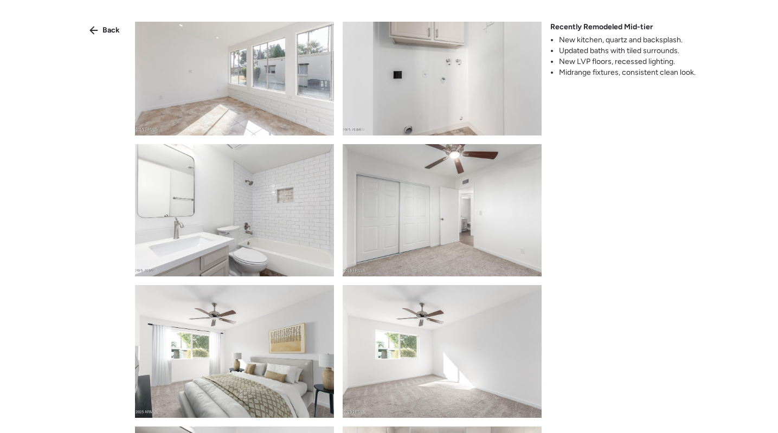
click at [306, 199] on img at bounding box center [234, 210] width 199 height 133
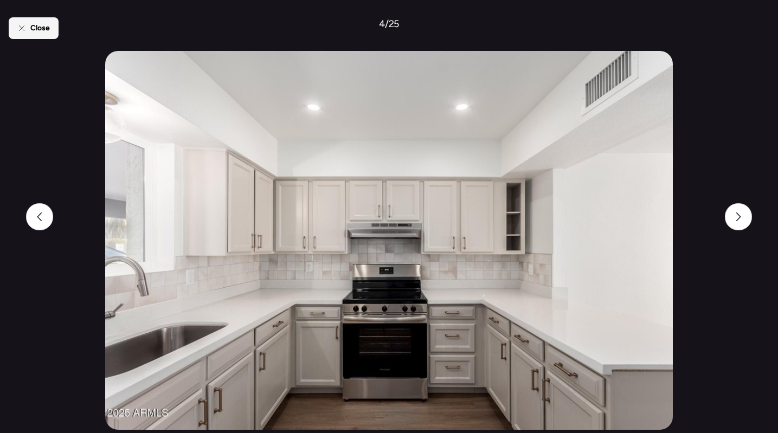
click at [46, 34] on div "Close" at bounding box center [34, 28] width 50 height 22
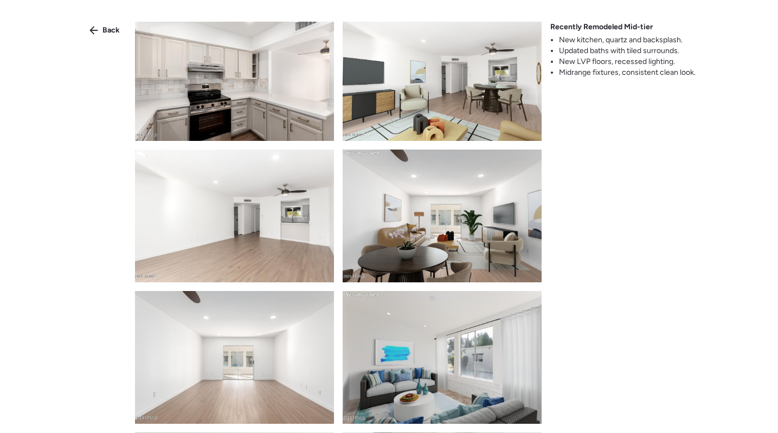
scroll to position [752, 0]
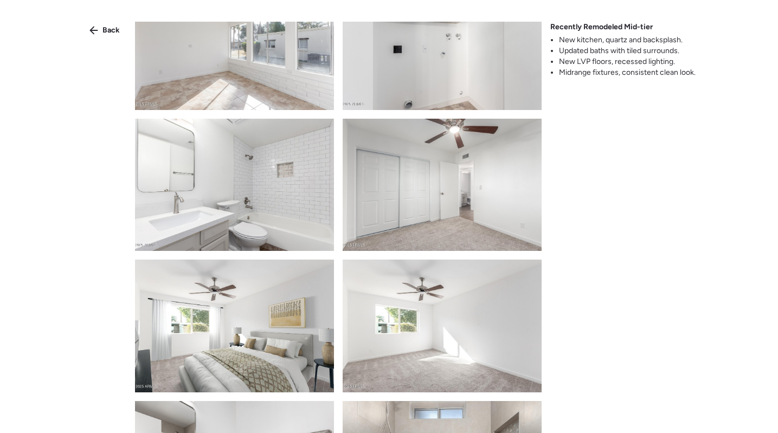
click at [226, 149] on img at bounding box center [234, 185] width 199 height 133
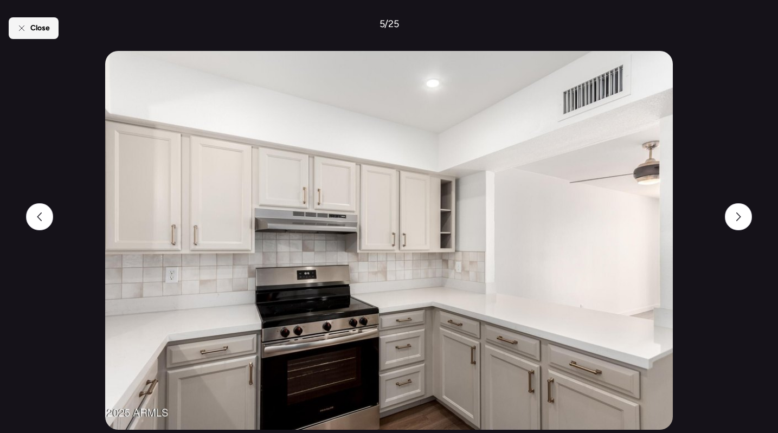
click at [46, 29] on span "Close" at bounding box center [40, 28] width 20 height 11
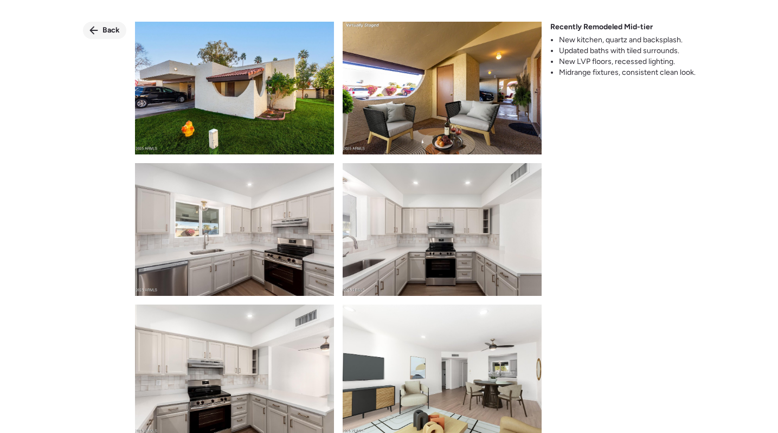
click at [110, 30] on span "Back" at bounding box center [110, 30] width 17 height 11
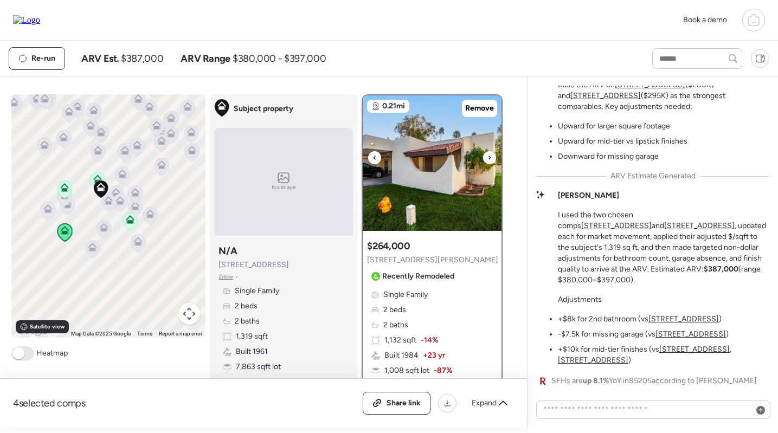
click at [432, 173] on img at bounding box center [432, 163] width 139 height 136
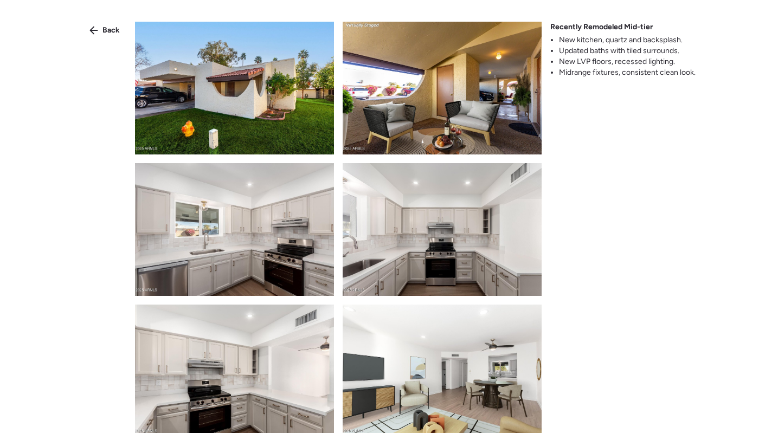
click at [441, 237] on img at bounding box center [442, 229] width 199 height 133
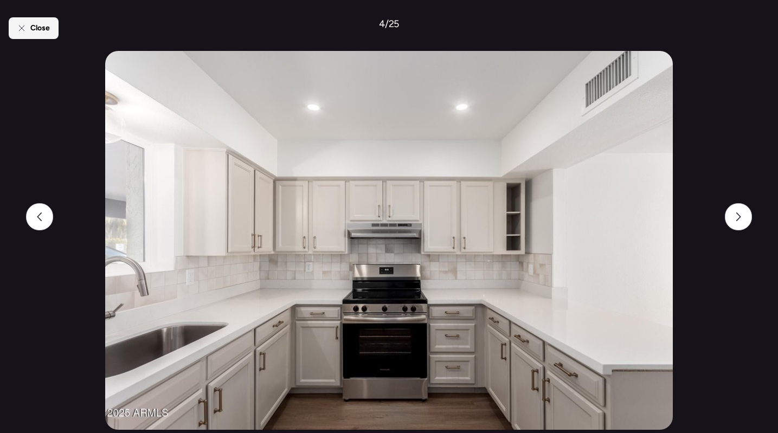
click at [53, 38] on div "Close" at bounding box center [34, 28] width 50 height 22
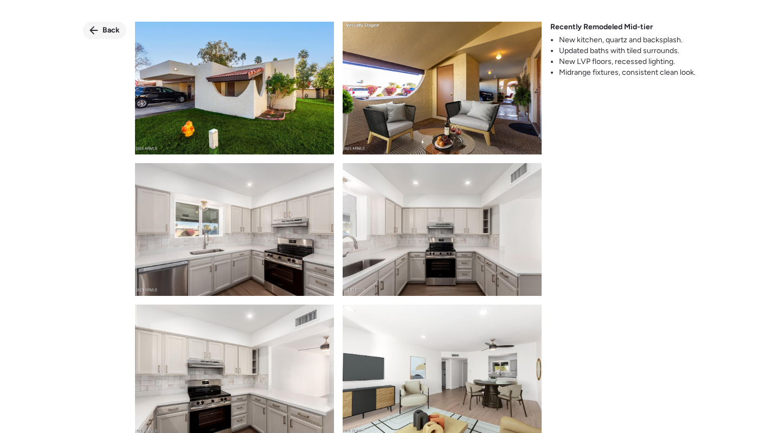
click at [112, 28] on span "Back" at bounding box center [110, 30] width 17 height 11
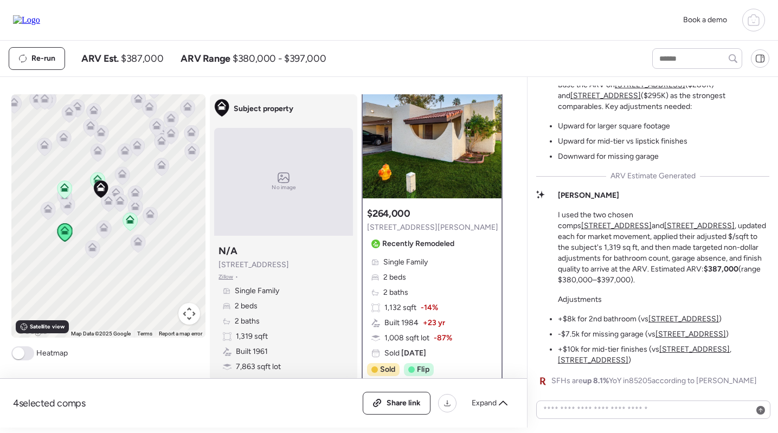
scroll to position [34, 0]
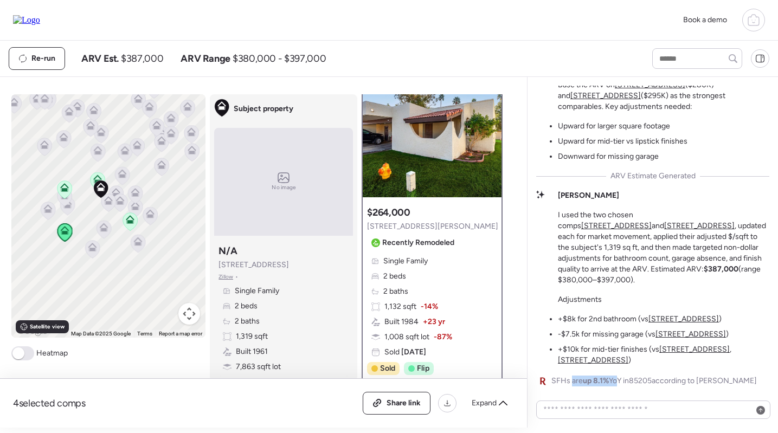
drag, startPoint x: 572, startPoint y: 377, endPoint x: 618, endPoint y: 378, distance: 46.1
click at [618, 378] on span "SFHs are up 8.1% YoY in 85205 according to Redfin" at bounding box center [654, 381] width 206 height 11
click at [151, 208] on icon at bounding box center [150, 216] width 15 height 18
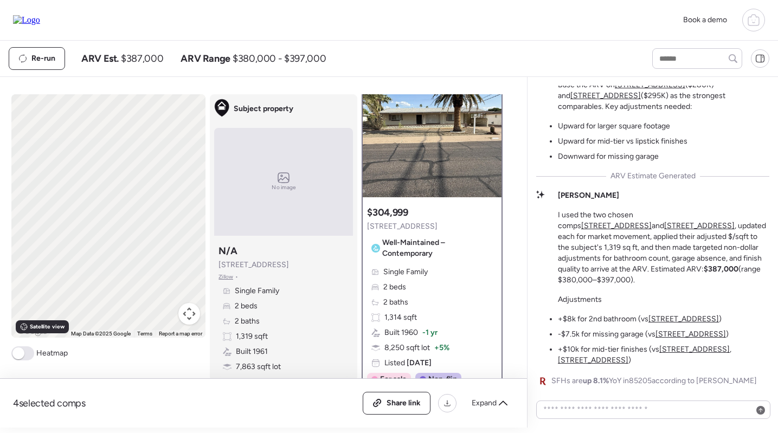
scroll to position [0, 0]
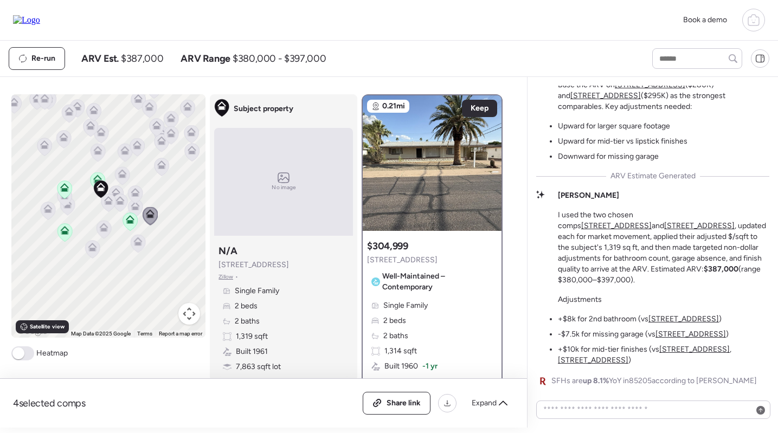
click at [133, 192] on icon at bounding box center [135, 192] width 9 height 9
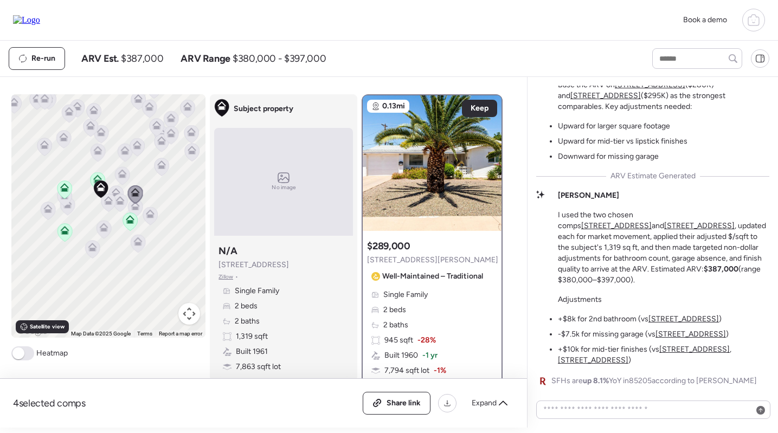
click at [133, 204] on div at bounding box center [135, 195] width 15 height 20
click at [133, 208] on icon at bounding box center [135, 208] width 7 height 3
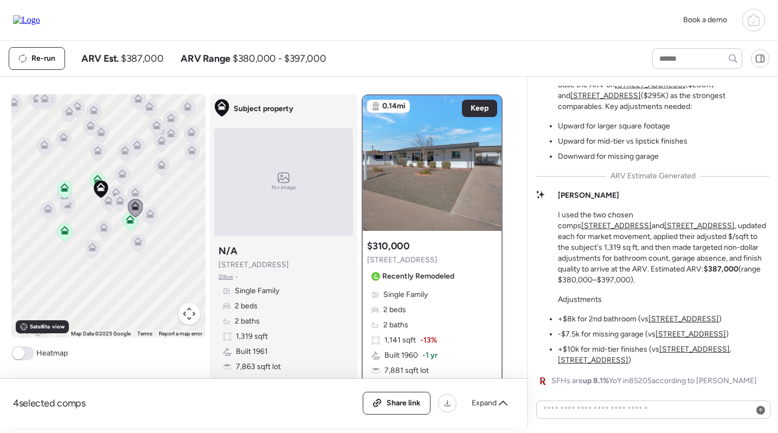
click at [121, 200] on icon at bounding box center [120, 200] width 9 height 9
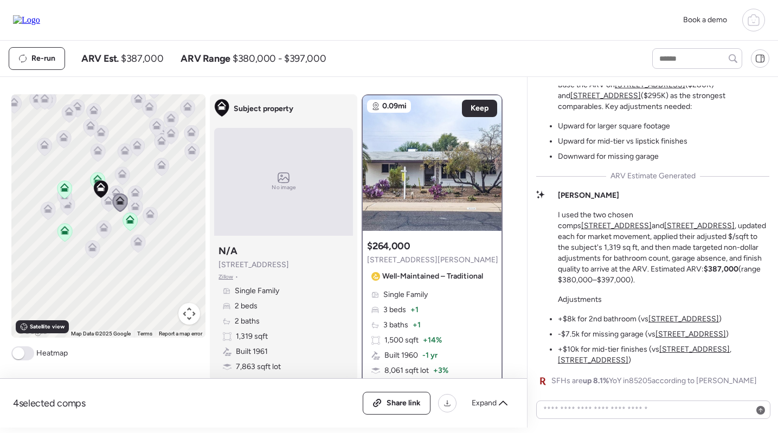
click at [140, 188] on icon at bounding box center [135, 194] width 15 height 18
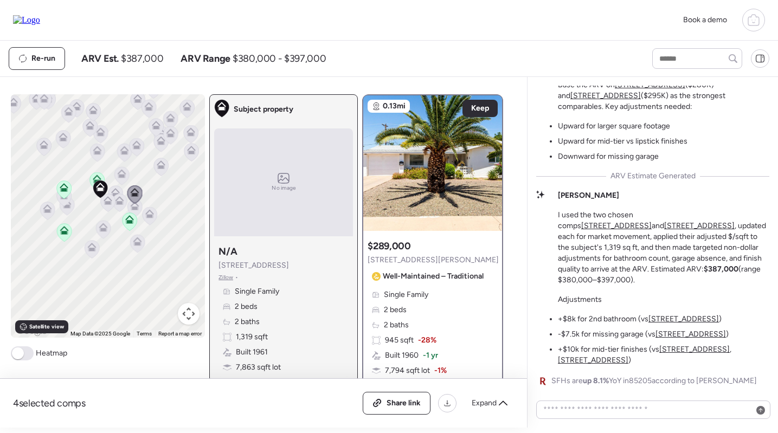
click at [104, 197] on icon at bounding box center [100, 189] width 15 height 18
click at [114, 189] on icon at bounding box center [116, 192] width 9 height 9
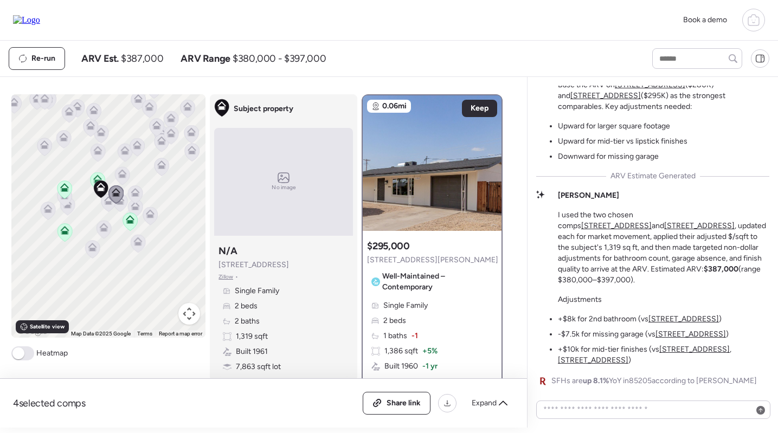
click at [109, 203] on icon at bounding box center [115, 194] width 15 height 18
click at [108, 204] on div at bounding box center [115, 195] width 15 height 20
click at [108, 208] on icon at bounding box center [108, 203] width 15 height 18
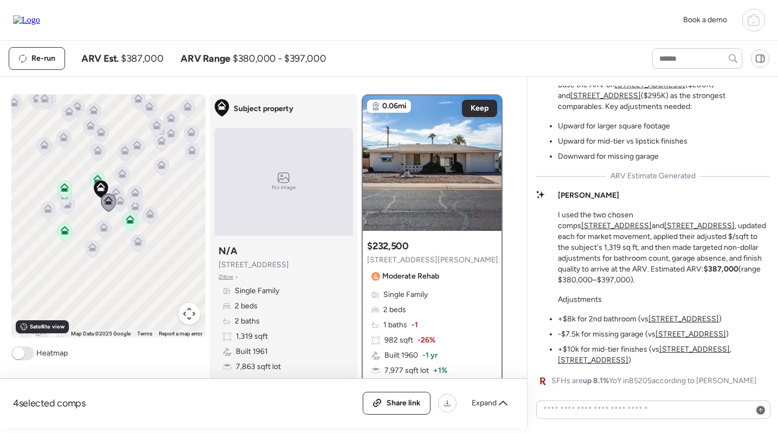
click at [138, 206] on icon at bounding box center [135, 206] width 9 height 9
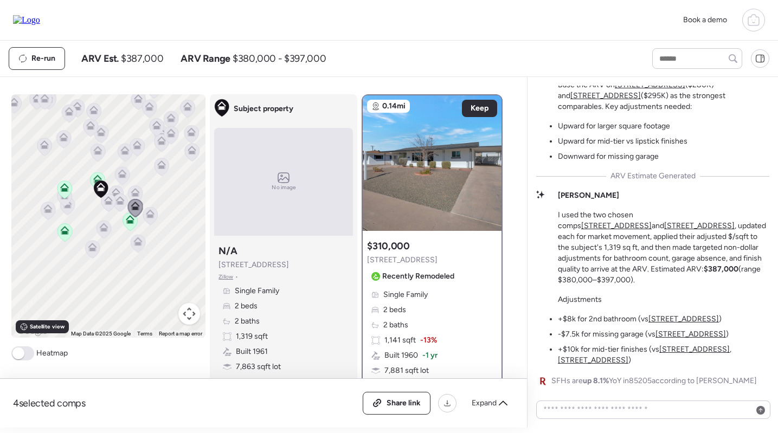
click at [137, 192] on icon at bounding box center [135, 192] width 9 height 9
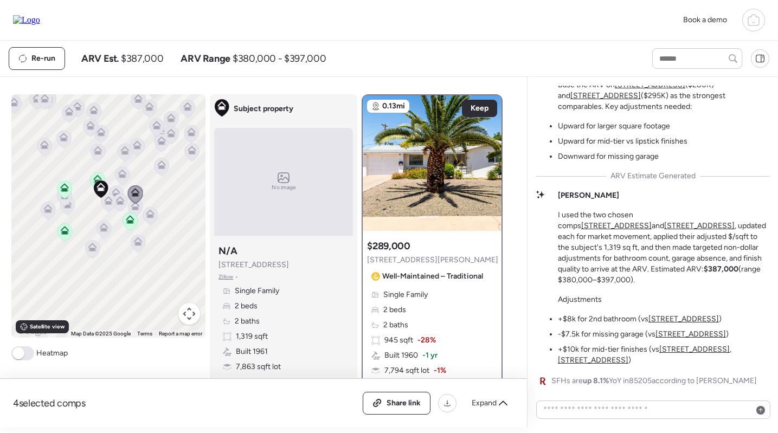
click at [151, 215] on icon at bounding box center [150, 213] width 9 height 9
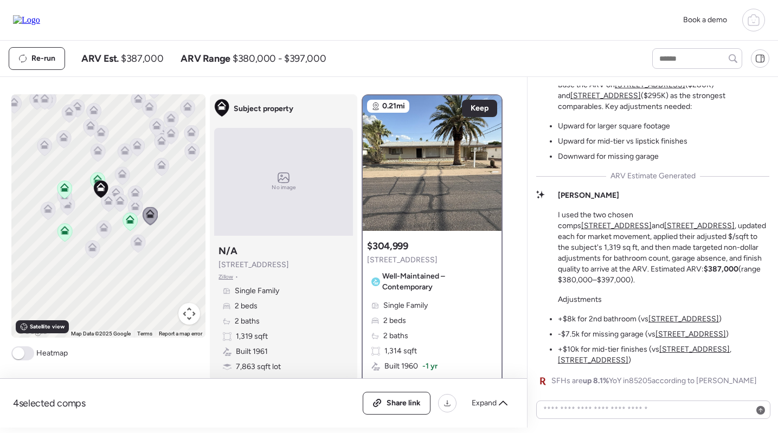
click at [133, 211] on icon at bounding box center [135, 208] width 15 height 18
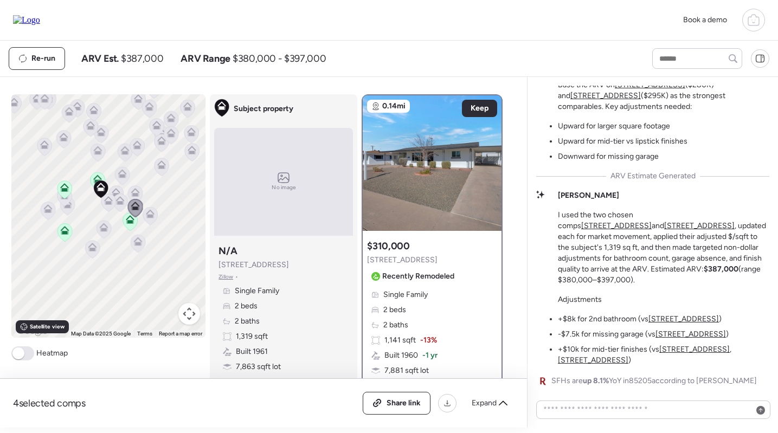
click at [134, 193] on icon at bounding box center [135, 192] width 9 height 9
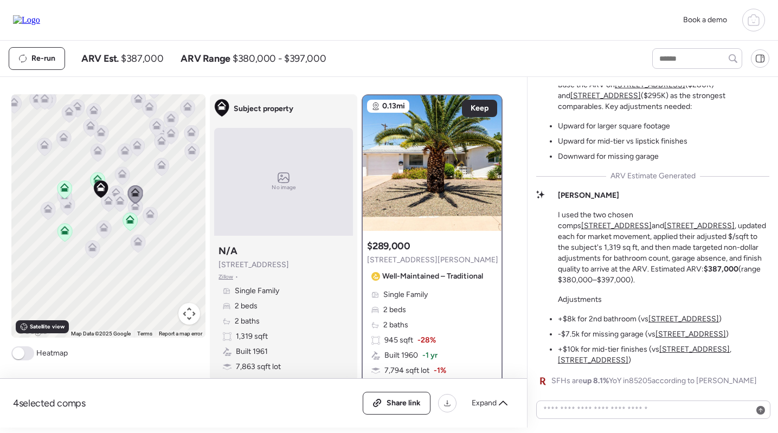
click at [134, 211] on icon at bounding box center [135, 208] width 15 height 18
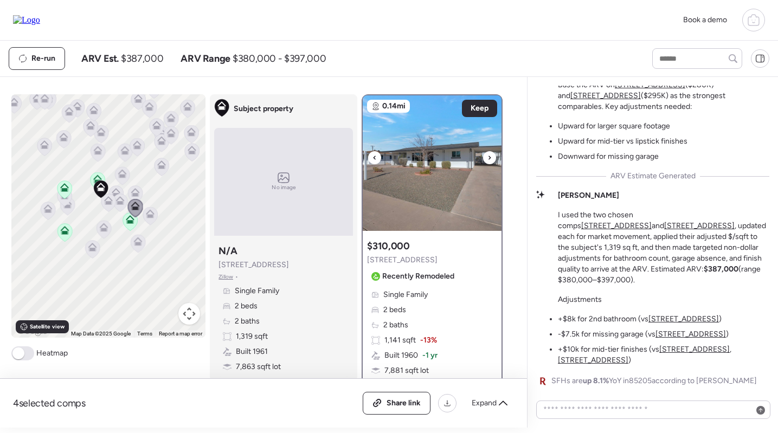
click at [454, 163] on img at bounding box center [432, 163] width 139 height 136
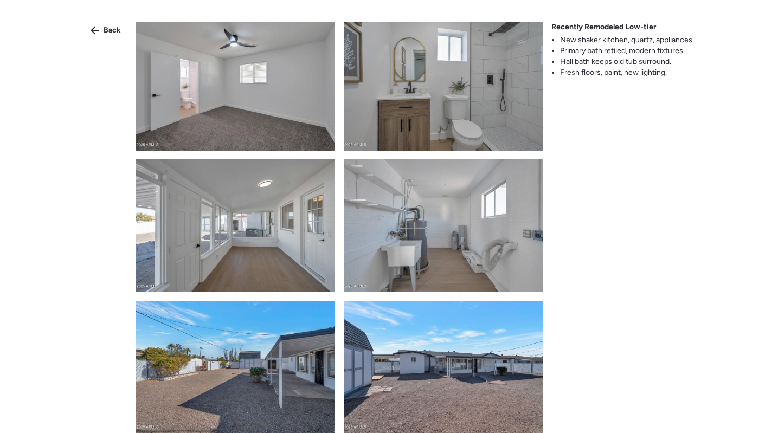
scroll to position [568, 0]
click at [112, 29] on span "Back" at bounding box center [112, 30] width 17 height 11
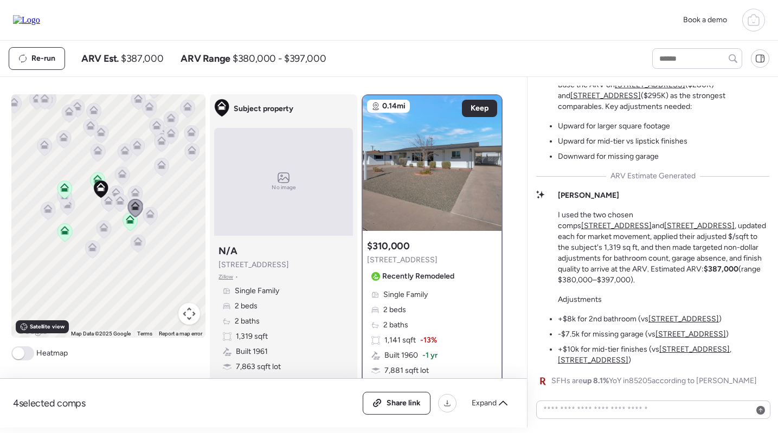
scroll to position [0, 0]
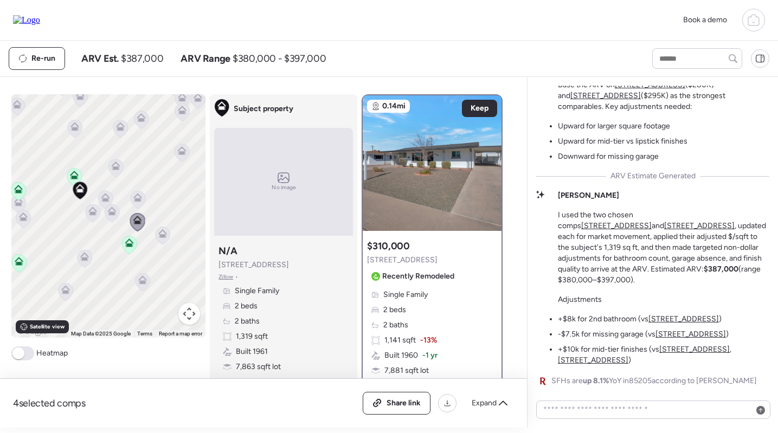
click at [103, 192] on icon at bounding box center [105, 200] width 15 height 18
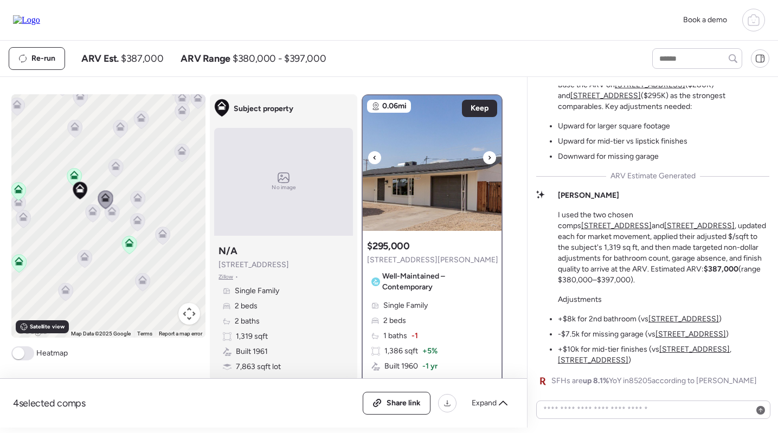
click at [396, 185] on img at bounding box center [432, 163] width 139 height 136
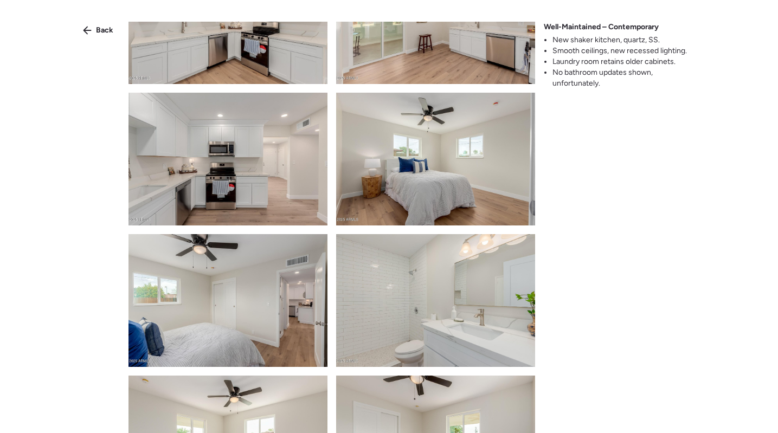
scroll to position [1029, 0]
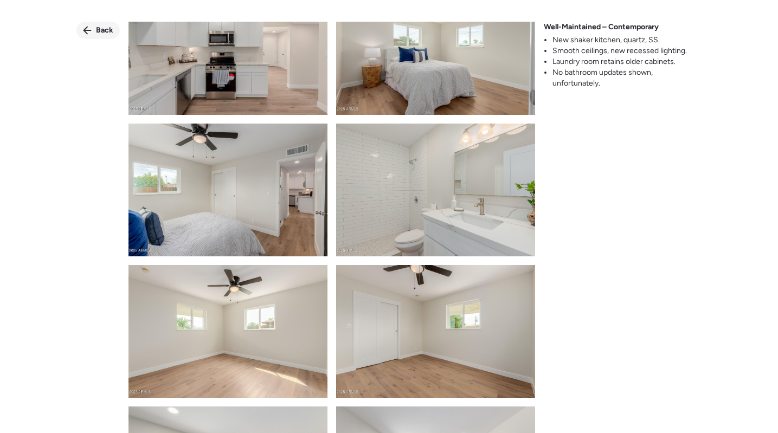
click at [99, 28] on span "Back" at bounding box center [104, 30] width 17 height 11
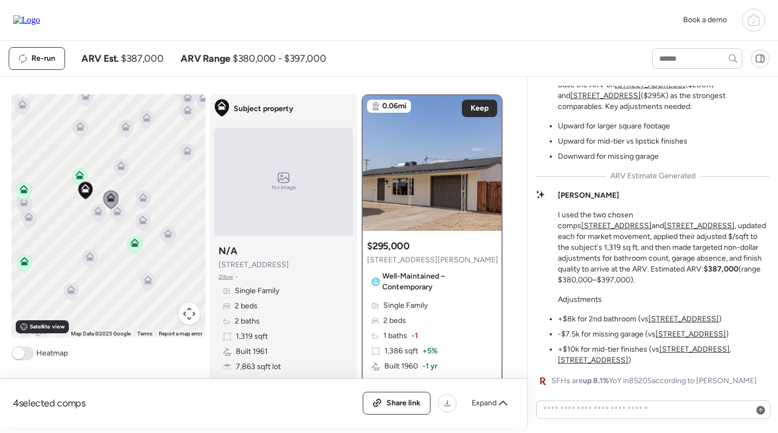
drag, startPoint x: 77, startPoint y: 211, endPoint x: 146, endPoint y: 209, distance: 68.9
click at [146, 209] on div "To navigate, press the arrow keys. To activate drag with keyboard, press Alt + …" at bounding box center [108, 215] width 195 height 243
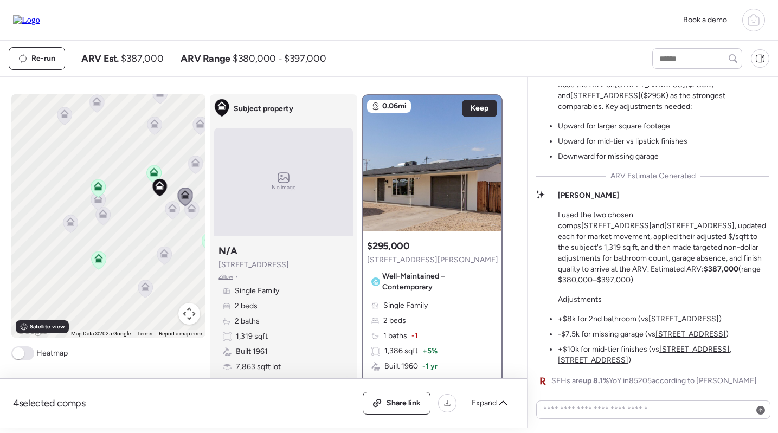
click at [96, 261] on icon at bounding box center [98, 260] width 7 height 3
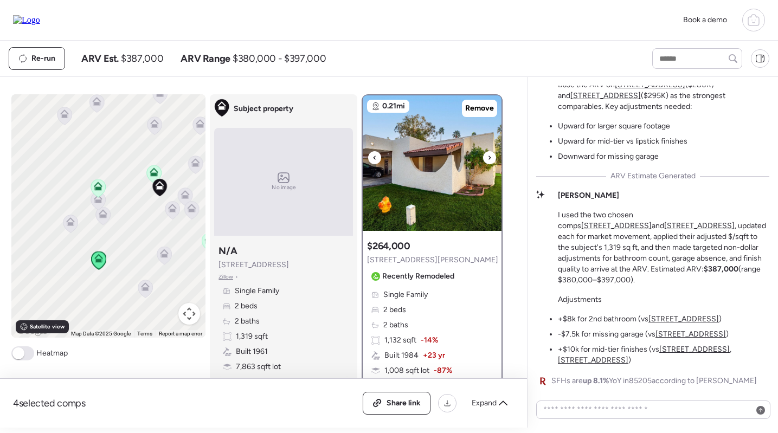
click at [412, 143] on img at bounding box center [432, 163] width 139 height 136
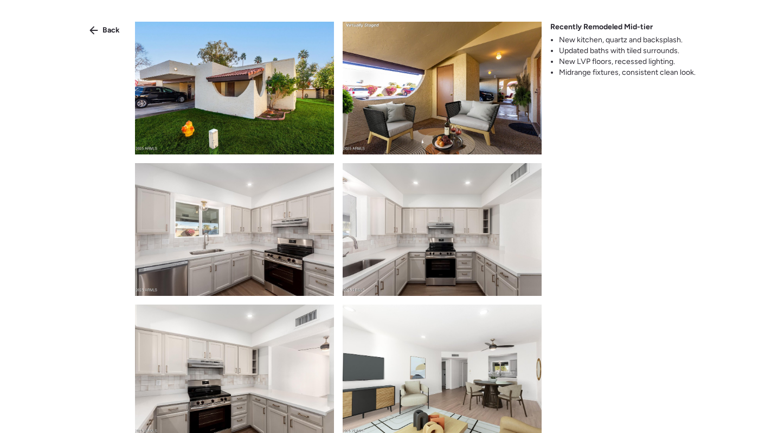
scroll to position [0, 0]
click at [104, 33] on span "Back" at bounding box center [110, 30] width 17 height 11
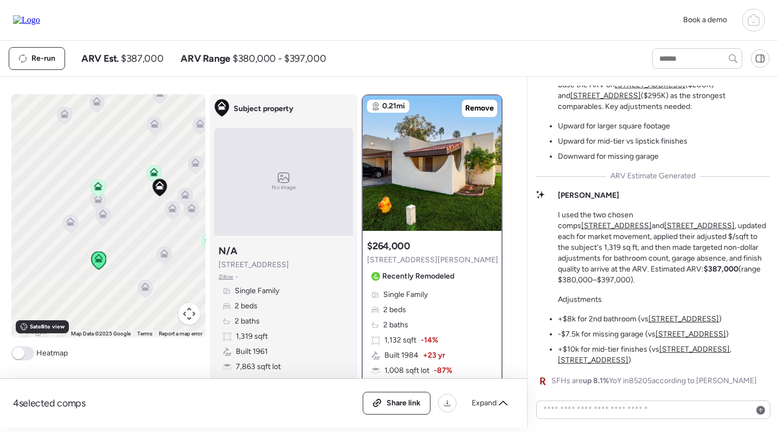
click at [98, 185] on icon at bounding box center [98, 186] width 9 height 9
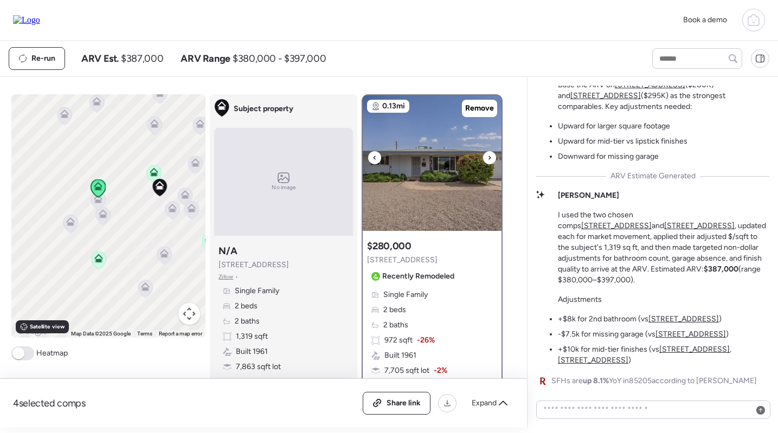
click at [419, 172] on img at bounding box center [432, 163] width 139 height 136
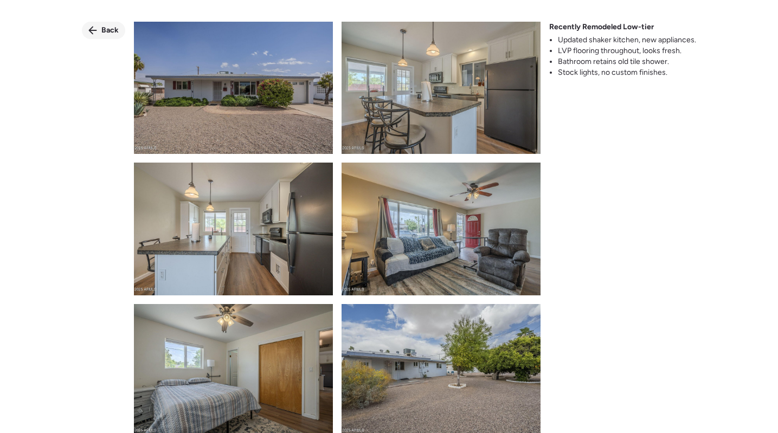
click at [111, 29] on span "Back" at bounding box center [109, 30] width 17 height 11
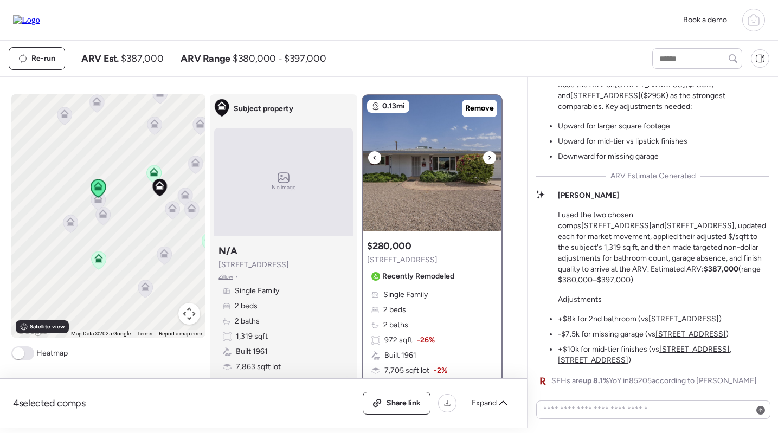
click at [423, 152] on img at bounding box center [432, 163] width 139 height 136
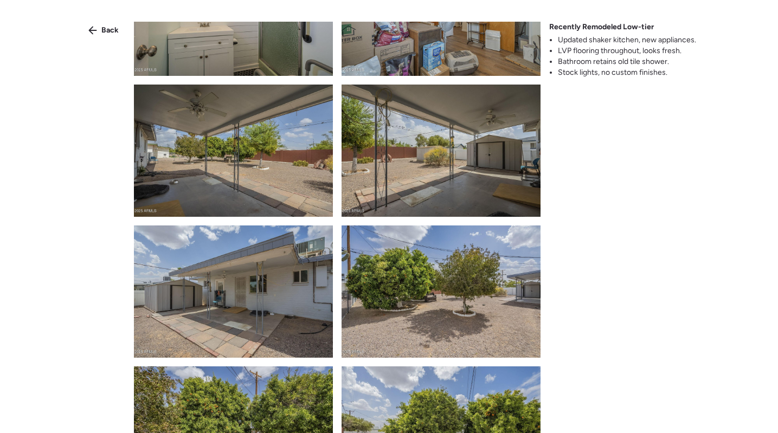
scroll to position [1496, 0]
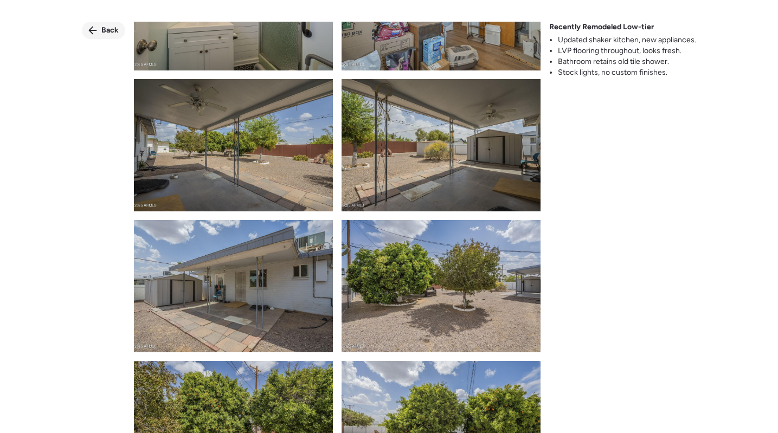
click at [112, 27] on span "Back" at bounding box center [109, 30] width 17 height 11
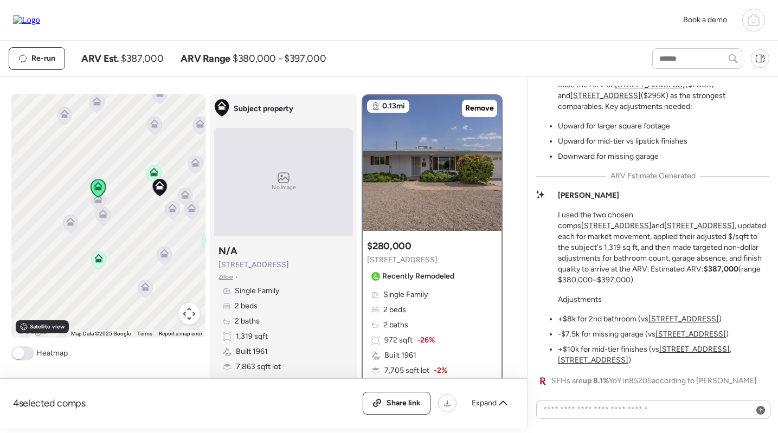
click at [445, 303] on div "Single Family 2 beds 2 baths 972 sqft -26% Built 1961 7,705 sqft lot -2% Garage…" at bounding box center [432, 348] width 130 height 117
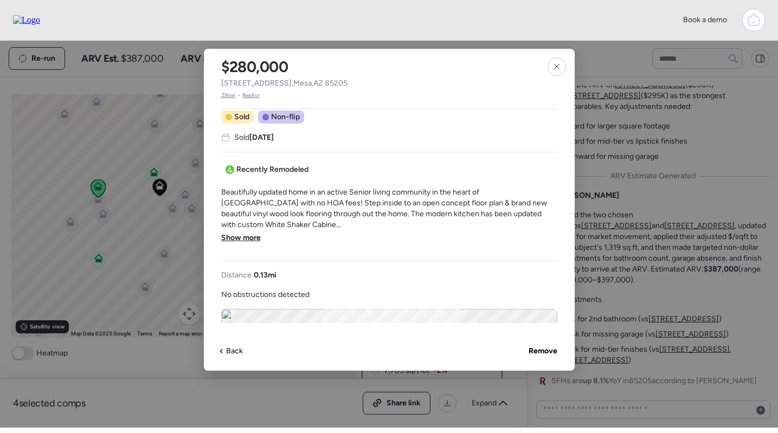
scroll to position [268, 0]
click at [245, 232] on span "Show more" at bounding box center [241, 237] width 40 height 11
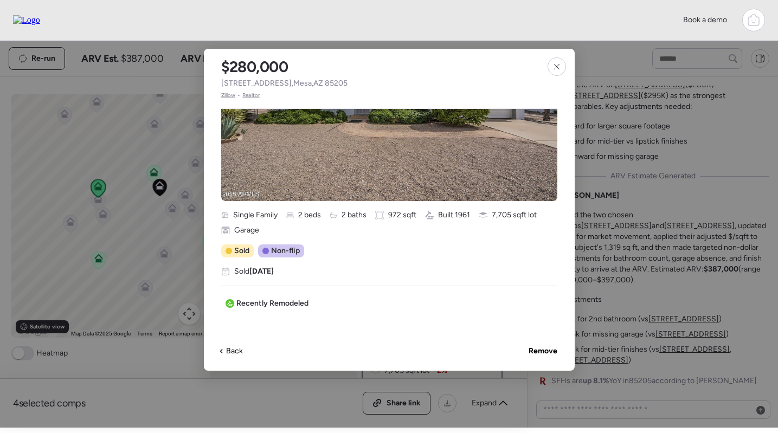
scroll to position [21, 0]
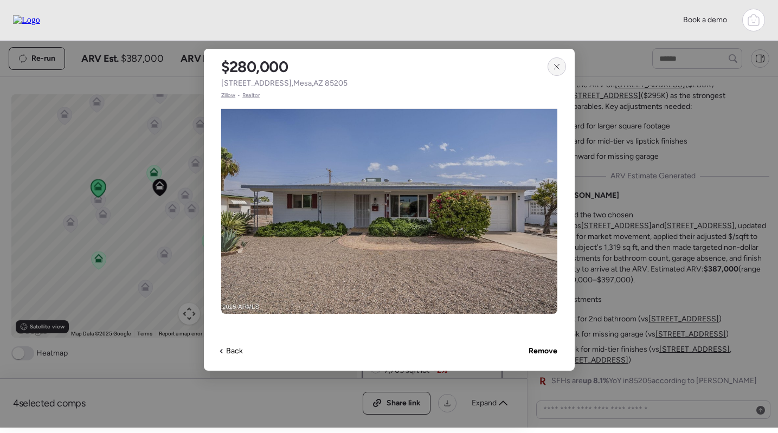
click at [549, 69] on div at bounding box center [557, 66] width 18 height 18
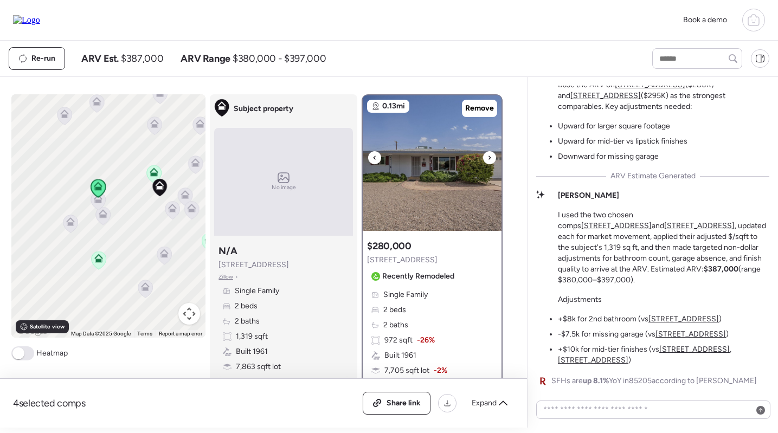
click at [441, 156] on img at bounding box center [432, 163] width 139 height 136
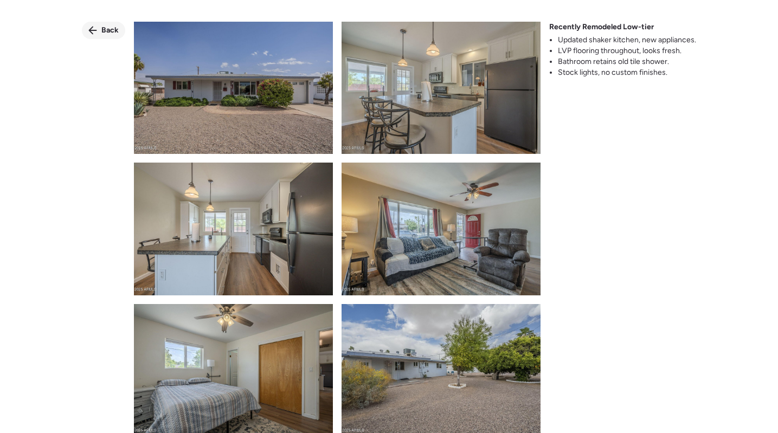
click at [107, 35] on span "Back" at bounding box center [109, 30] width 17 height 11
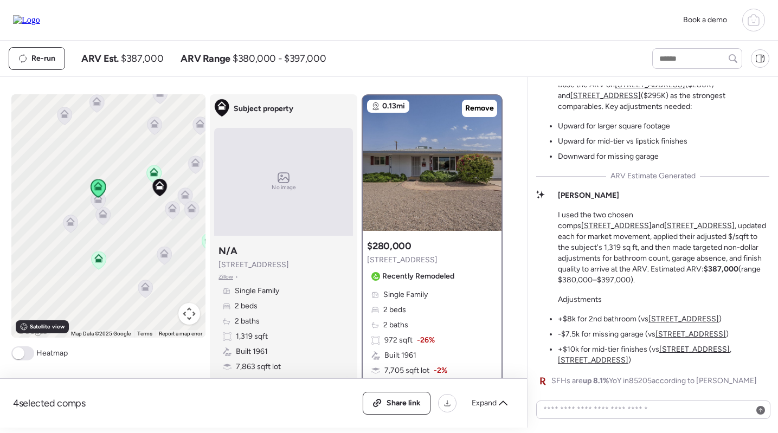
click at [410, 290] on span "Single Family" at bounding box center [405, 295] width 44 height 11
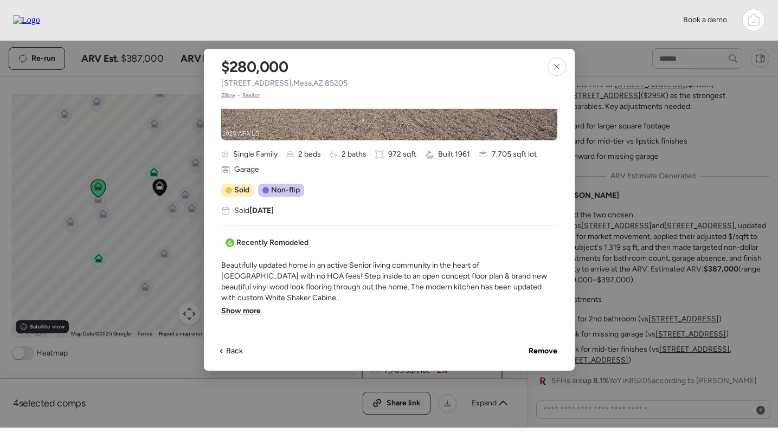
scroll to position [201, 0]
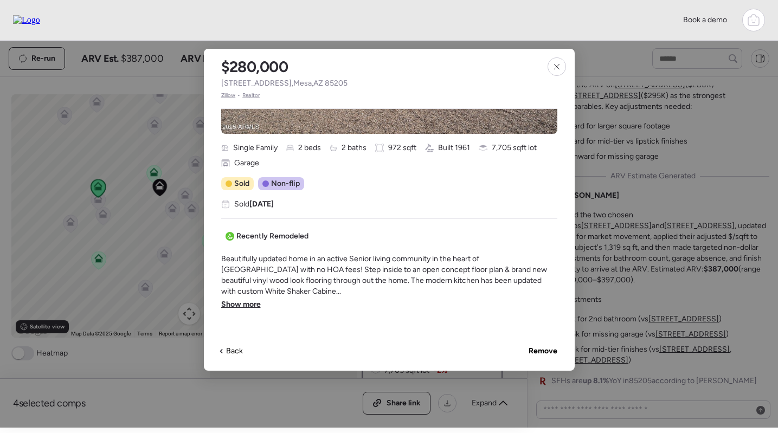
click at [235, 299] on span "Show more" at bounding box center [241, 304] width 40 height 11
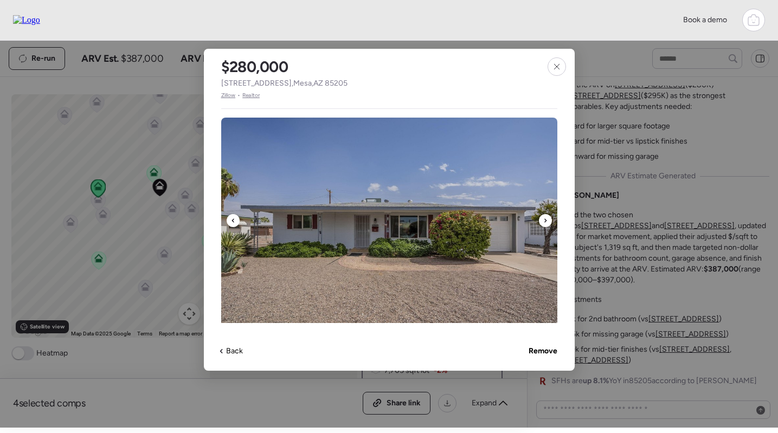
scroll to position [0, 0]
click at [450, 163] on img at bounding box center [389, 226] width 336 height 217
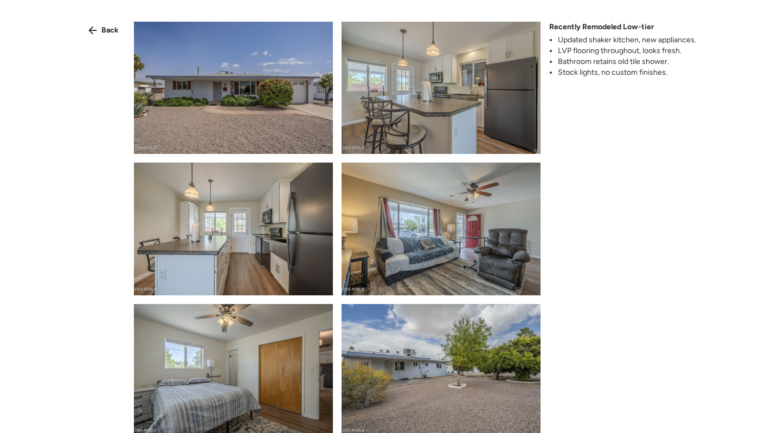
click at [455, 100] on img at bounding box center [441, 88] width 199 height 132
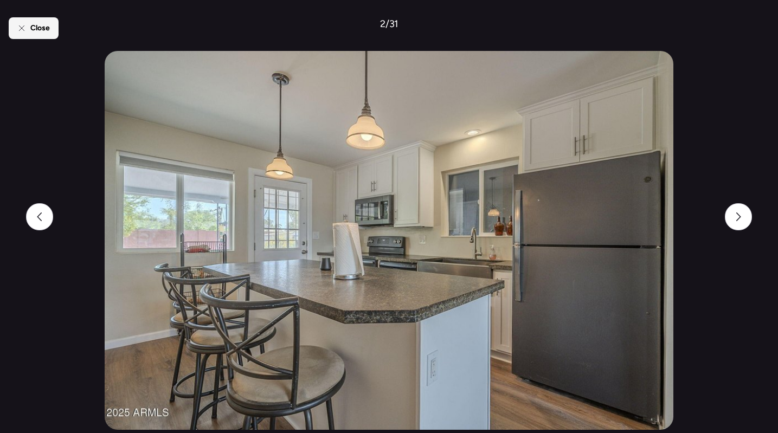
click at [41, 17] on div "Close" at bounding box center [34, 28] width 50 height 22
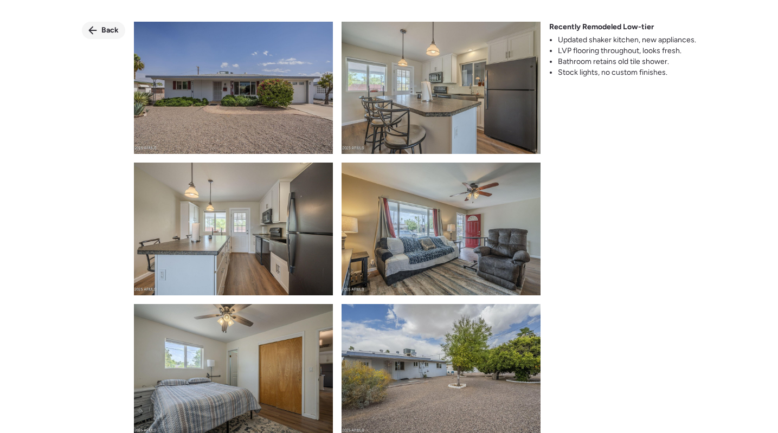
click at [99, 33] on div "Back" at bounding box center [103, 30] width 43 height 17
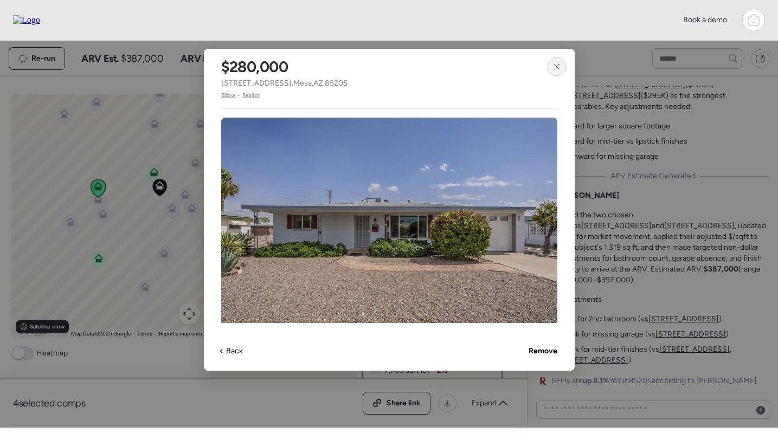
click at [556, 72] on div at bounding box center [557, 66] width 18 height 18
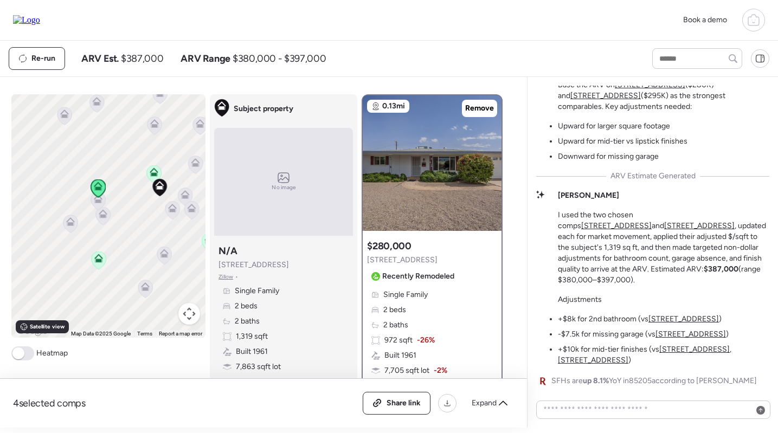
click at [150, 175] on icon at bounding box center [154, 172] width 9 height 9
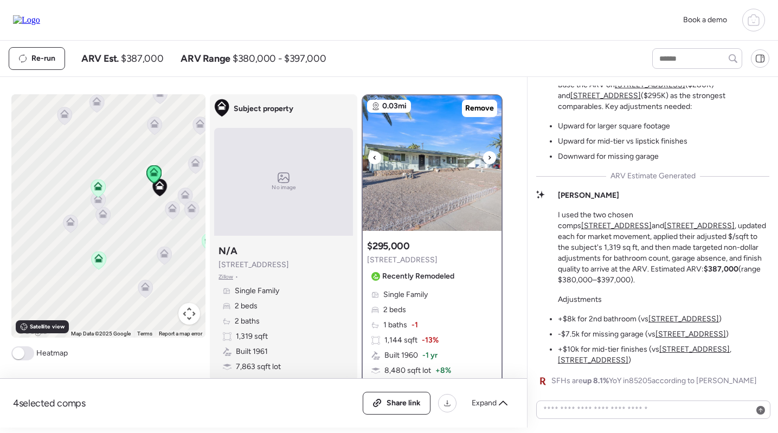
click at [443, 171] on img at bounding box center [432, 163] width 139 height 136
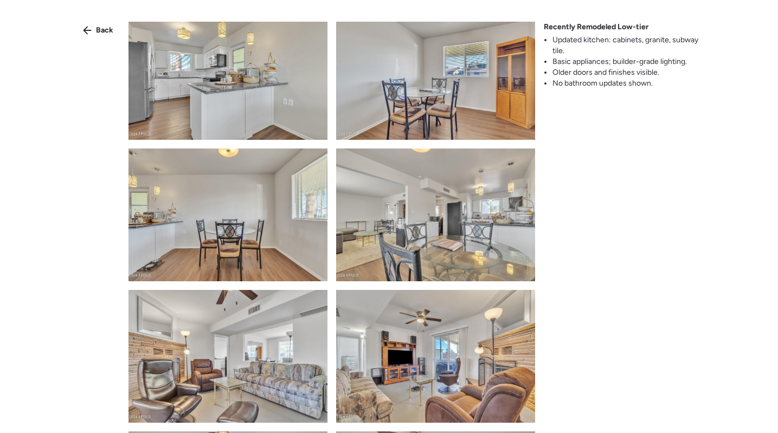
scroll to position [1052, 0]
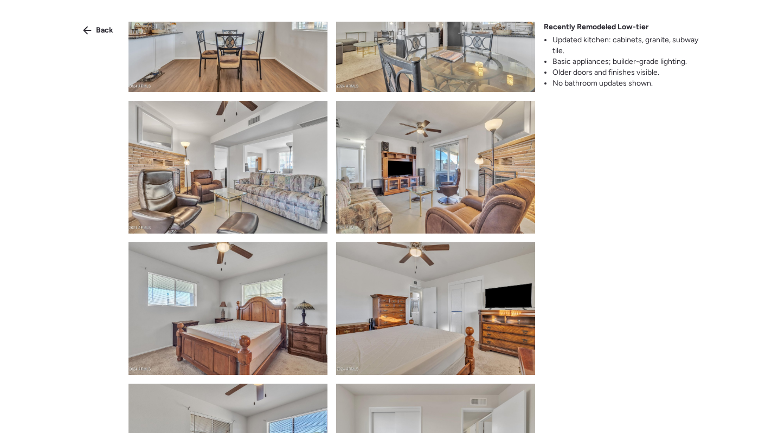
click at [87, 21] on div "Back Recently Remodeled Low-tier Updated kitchen: cabinets, granite, subway til…" at bounding box center [389, 236] width 778 height 472
click at [91, 26] on icon at bounding box center [87, 30] width 9 height 9
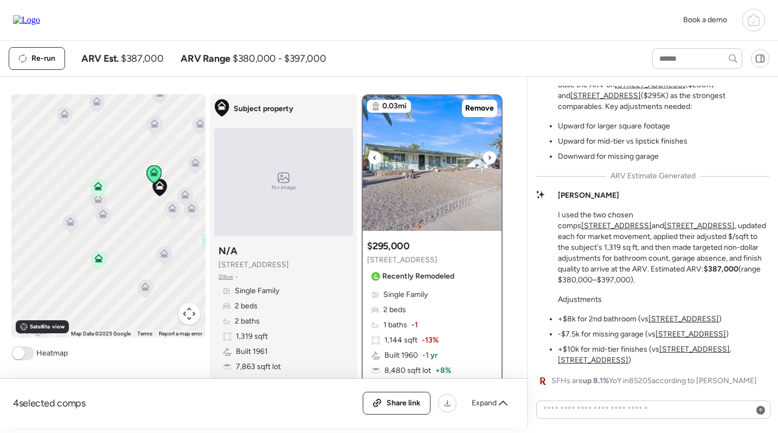
click at [394, 170] on img at bounding box center [432, 163] width 139 height 136
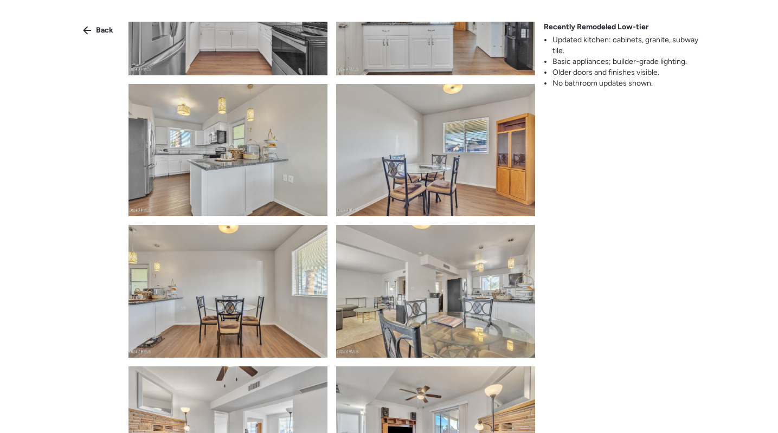
scroll to position [701, 0]
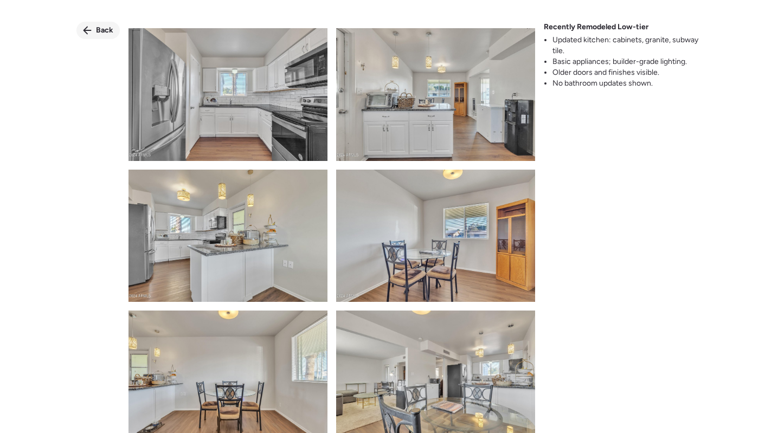
click at [98, 31] on span "Back" at bounding box center [104, 30] width 17 height 11
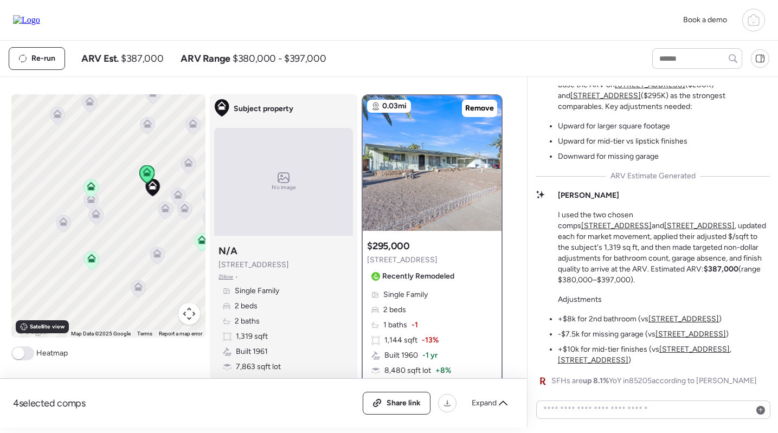
drag, startPoint x: 155, startPoint y: 207, endPoint x: 81, endPoint y: 207, distance: 73.7
click at [81, 207] on div "To navigate, press the arrow keys. To activate drag with keyboard, press Alt + …" at bounding box center [108, 215] width 195 height 243
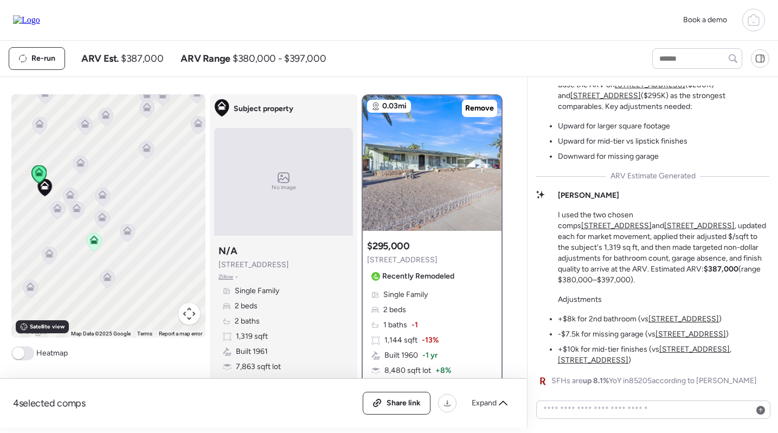
click at [93, 245] on icon at bounding box center [94, 242] width 15 height 18
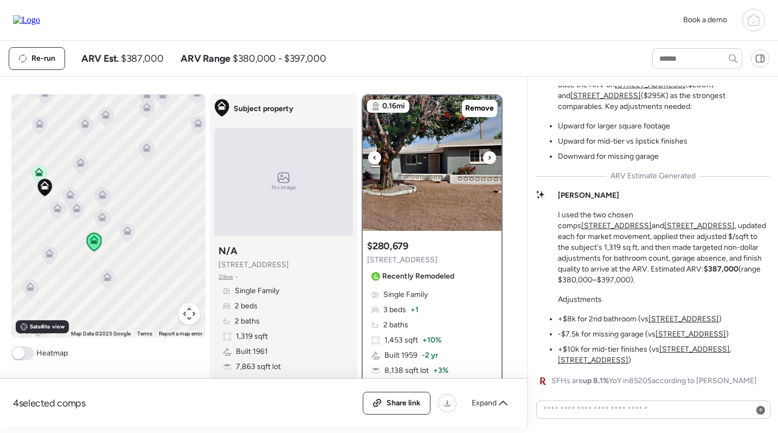
click at [439, 182] on img at bounding box center [432, 163] width 139 height 136
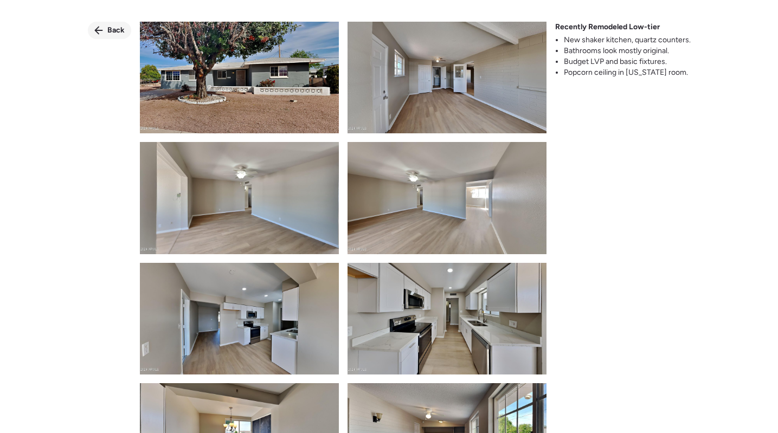
scroll to position [0, 0]
click at [112, 33] on span "Back" at bounding box center [115, 30] width 17 height 11
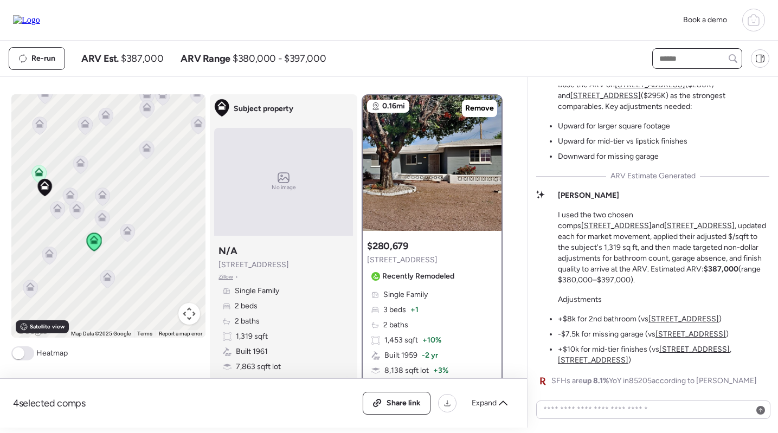
click at [692, 66] on input "text" at bounding box center [697, 58] width 80 height 15
type input "****"
click at [680, 84] on span "5490 E Boise St, Mesa, AZ 85205" at bounding box center [692, 78] width 70 height 11
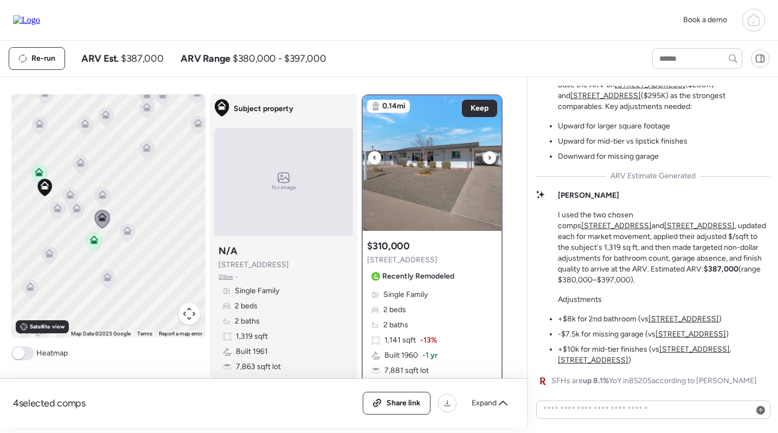
click at [431, 194] on img at bounding box center [432, 163] width 139 height 136
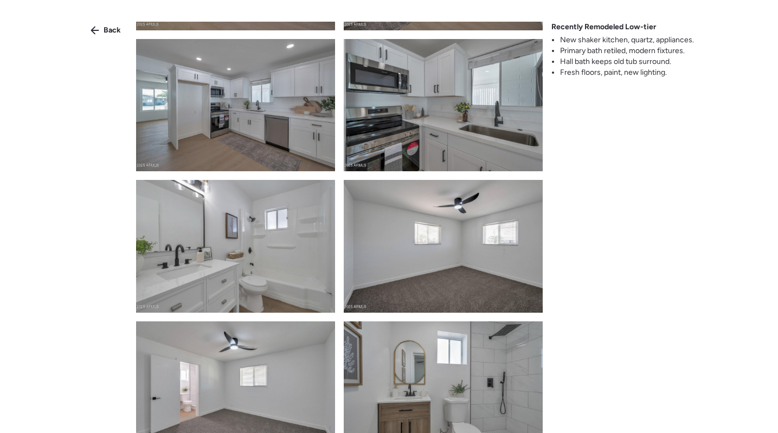
scroll to position [266, 0]
click at [216, 234] on img at bounding box center [235, 245] width 199 height 132
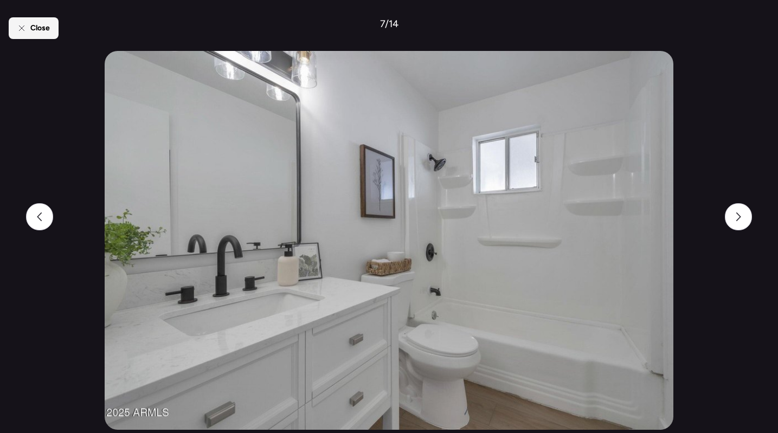
click at [44, 25] on span "Close" at bounding box center [40, 28] width 20 height 11
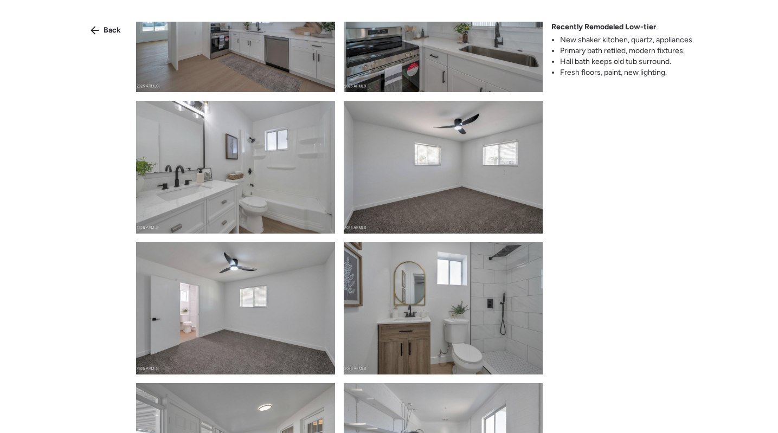
scroll to position [342, 0]
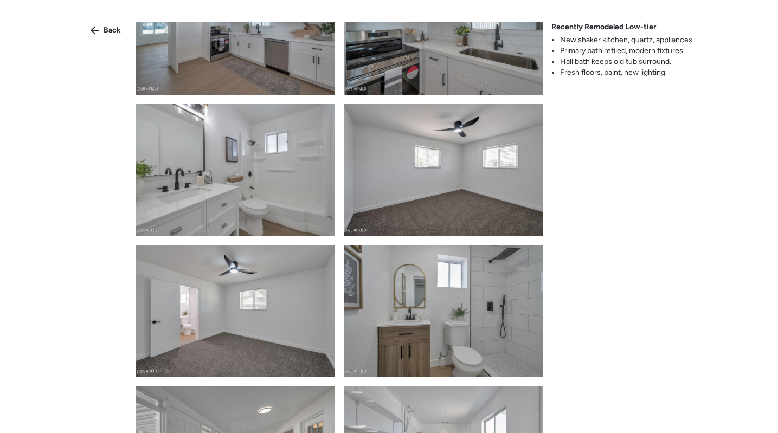
click at [256, 191] on img at bounding box center [235, 170] width 199 height 132
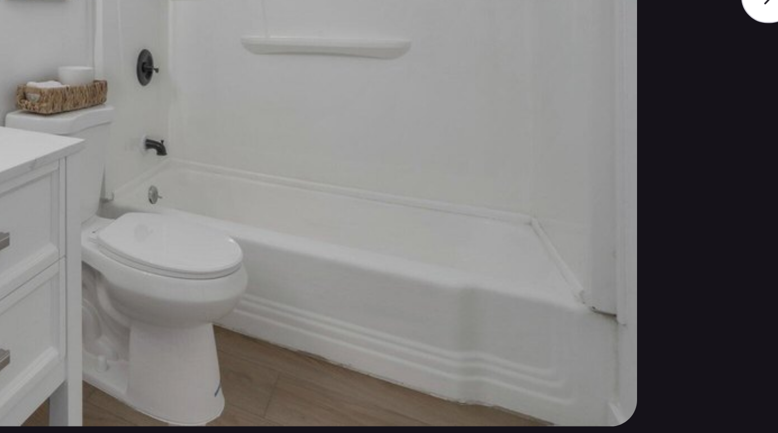
scroll to position [0, 0]
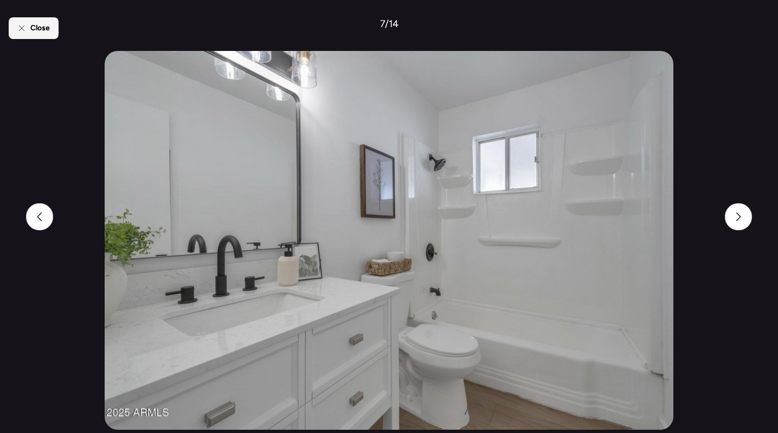
click at [28, 27] on div "Close" at bounding box center [34, 28] width 50 height 22
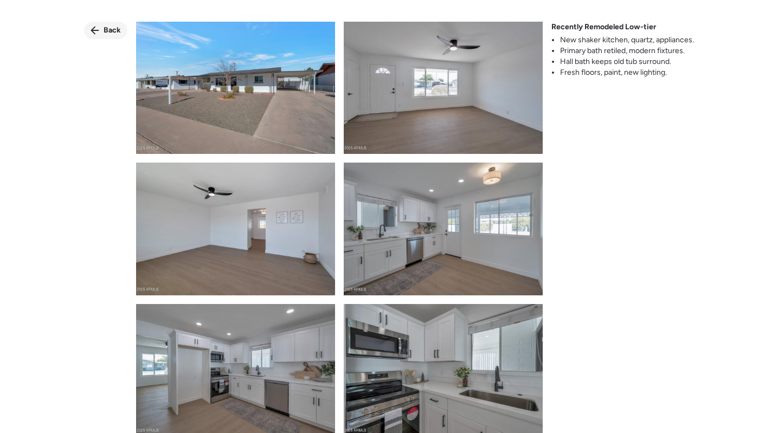
click at [105, 24] on div "Back" at bounding box center [105, 30] width 43 height 17
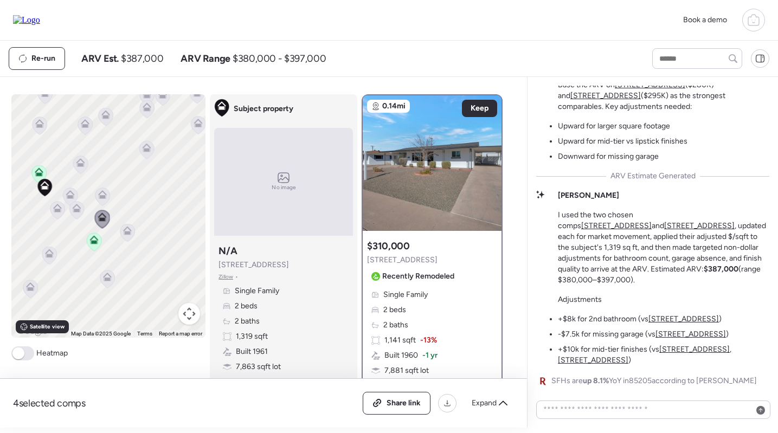
click at [92, 242] on icon at bounding box center [94, 241] width 7 height 3
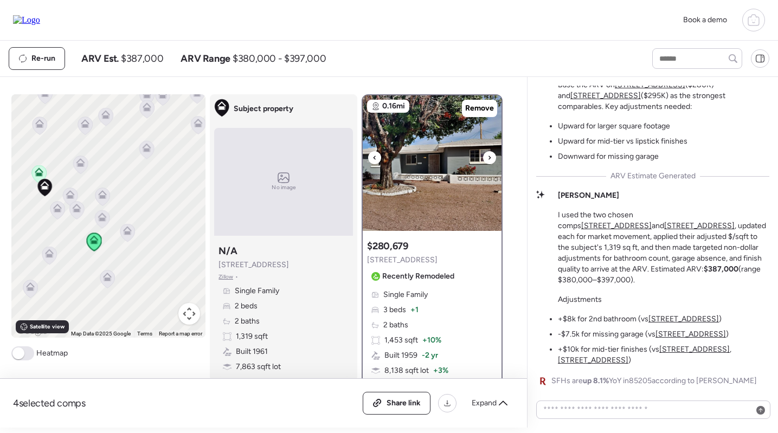
click at [404, 191] on img at bounding box center [432, 163] width 139 height 136
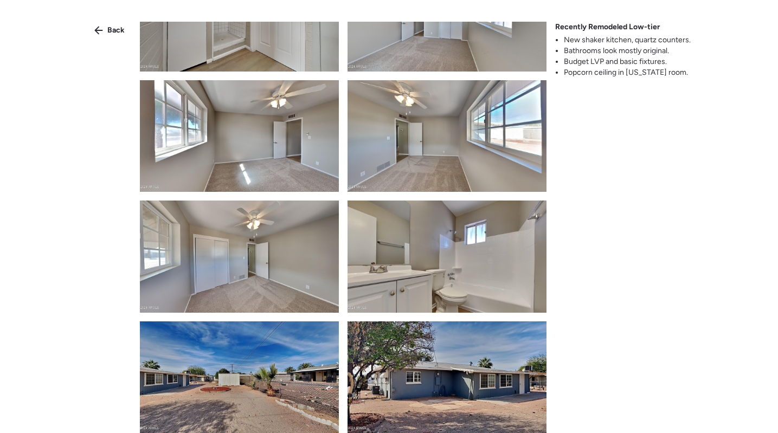
scroll to position [665, 0]
click at [232, 337] on img at bounding box center [239, 378] width 199 height 112
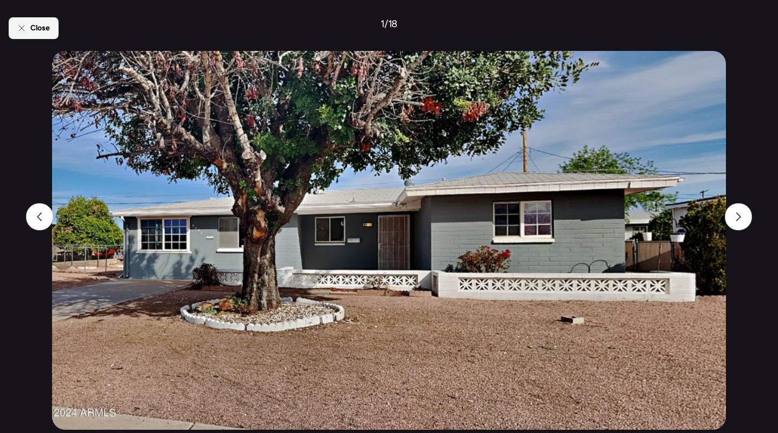
click at [40, 34] on div "Close" at bounding box center [34, 28] width 50 height 22
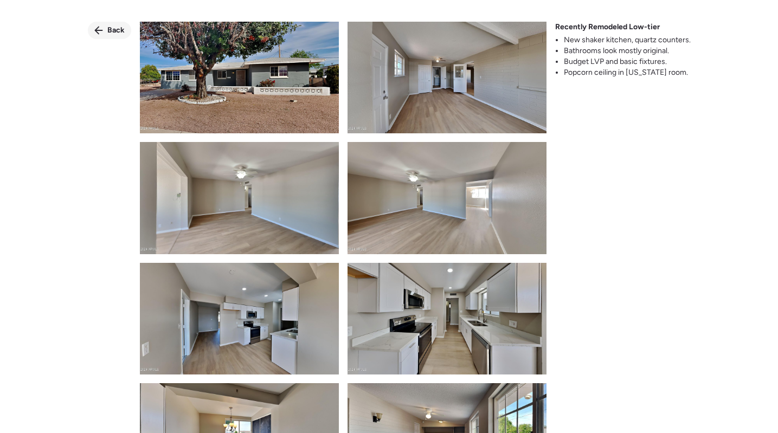
click at [106, 24] on div "Back" at bounding box center [109, 30] width 43 height 17
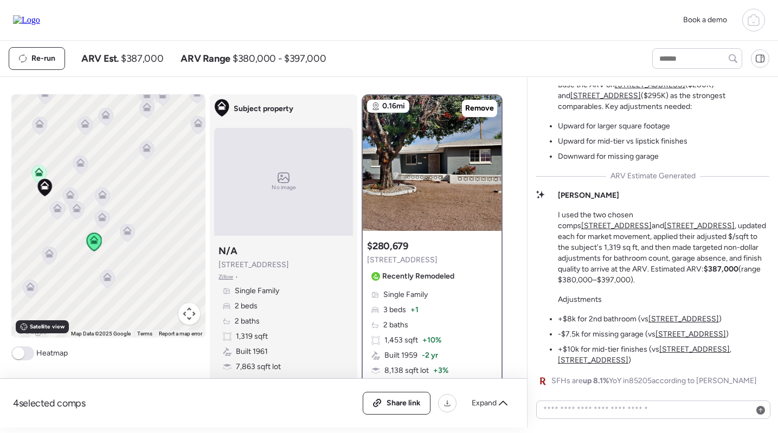
click at [106, 195] on icon at bounding box center [102, 192] width 8 height 5
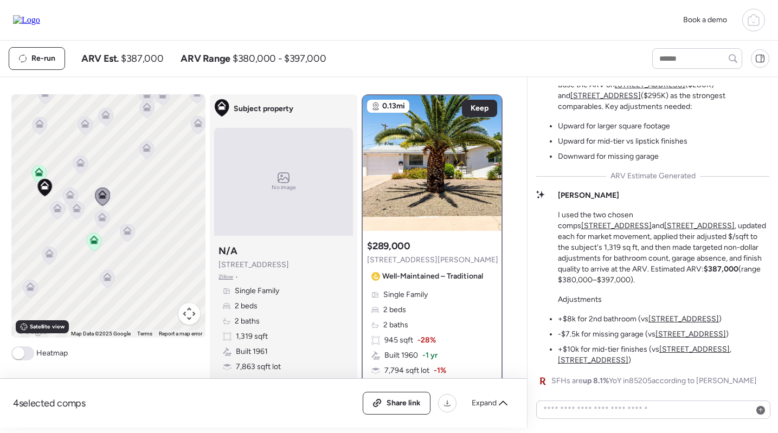
click at [104, 214] on icon at bounding box center [102, 217] width 9 height 9
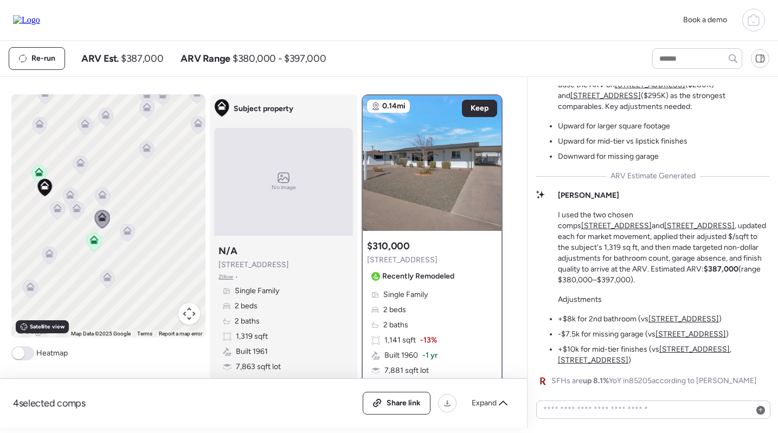
click at [131, 234] on icon at bounding box center [127, 232] width 7 height 3
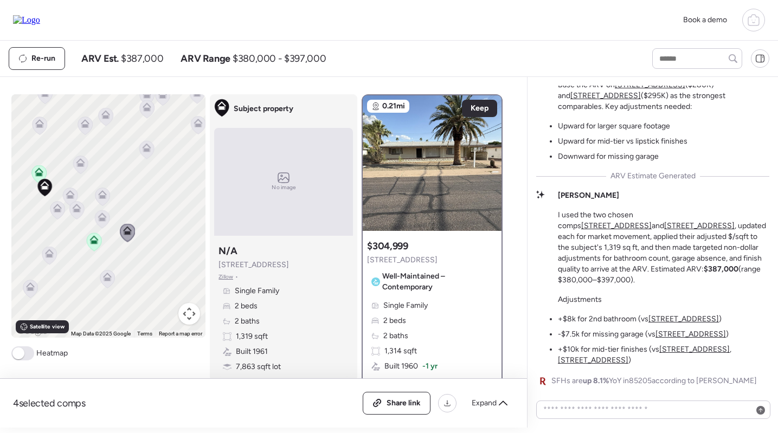
click at [100, 219] on icon at bounding box center [102, 218] width 7 height 3
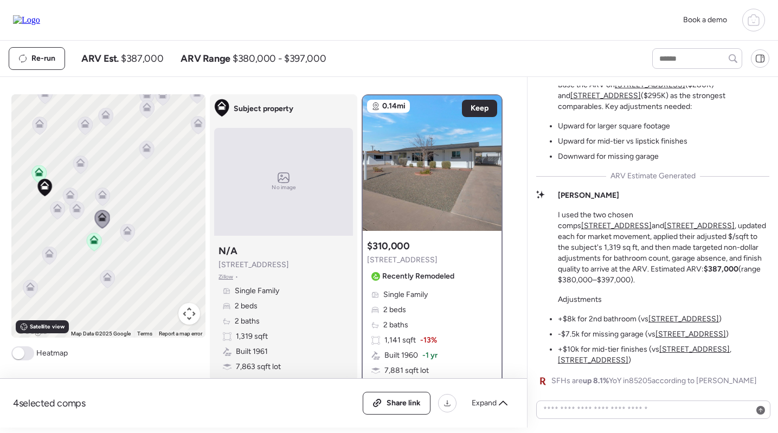
click at [80, 212] on icon at bounding box center [76, 210] width 7 height 3
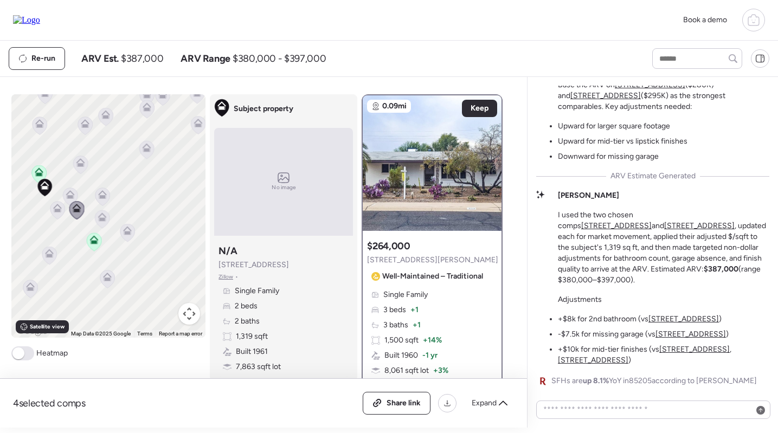
click at [79, 188] on div "To navigate, press the arrow keys. To activate drag with keyboard, press Alt + …" at bounding box center [108, 215] width 195 height 243
click at [56, 213] on icon at bounding box center [57, 210] width 15 height 18
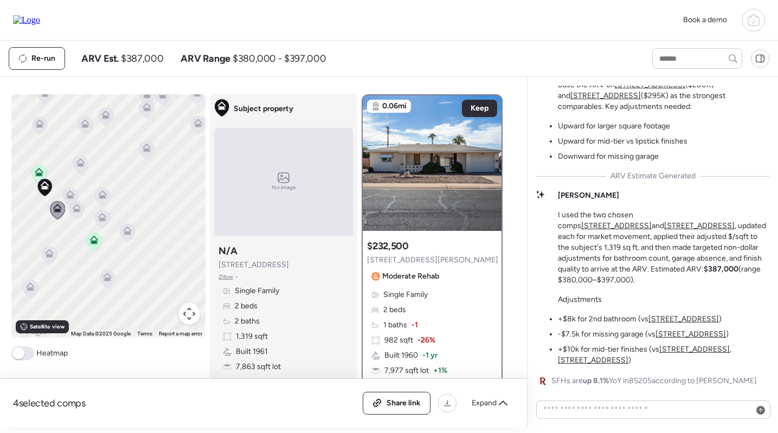
click at [89, 184] on div "To navigate, press the arrow keys. To activate drag with keyboard, press Alt + …" at bounding box center [108, 215] width 195 height 243
click at [61, 192] on div "To navigate, press the arrow keys. To activate drag with keyboard, press Alt + …" at bounding box center [108, 215] width 195 height 243
click at [68, 193] on icon at bounding box center [70, 194] width 9 height 9
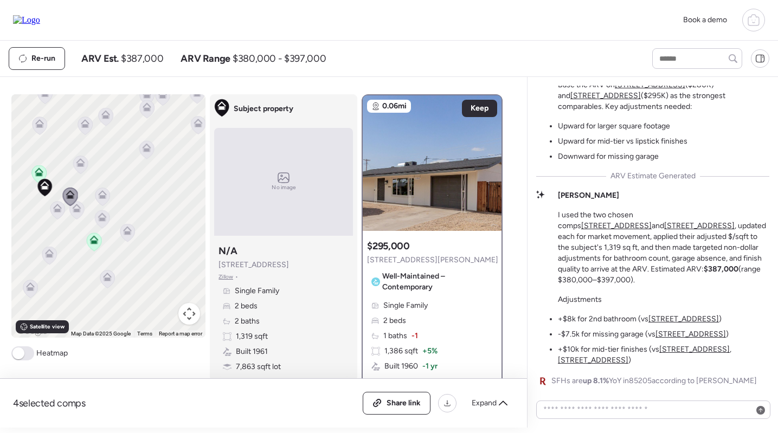
scroll to position [0, 0]
click at [432, 184] on img at bounding box center [432, 163] width 139 height 136
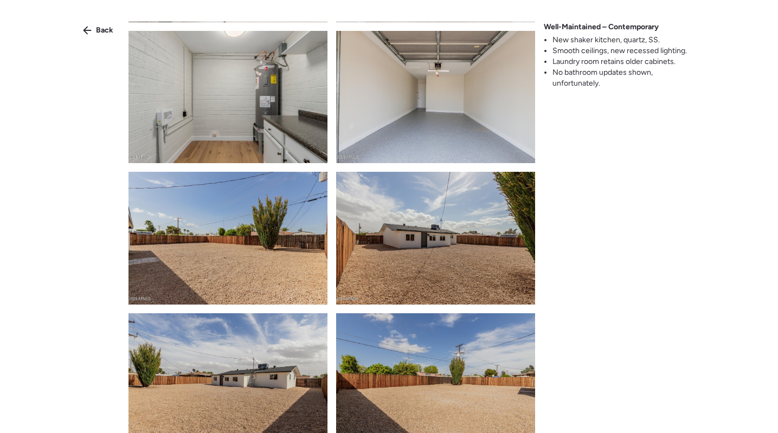
scroll to position [1531, 0]
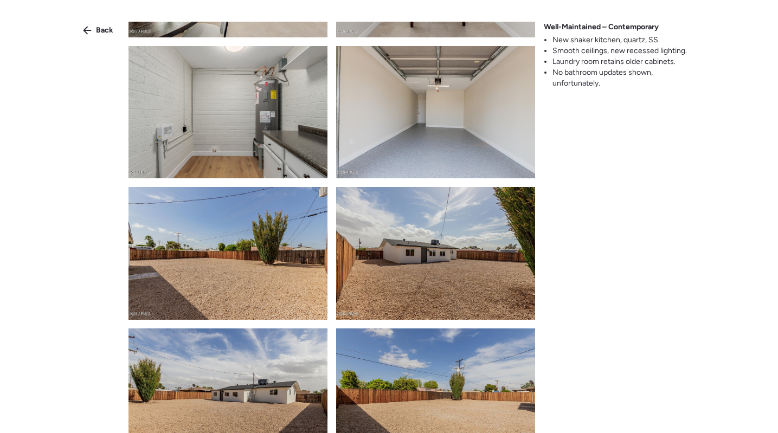
click at [272, 135] on img at bounding box center [228, 112] width 199 height 133
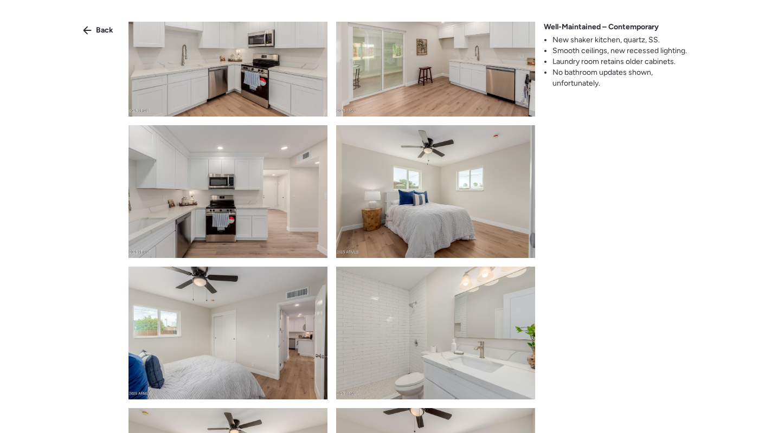
scroll to position [985, 0]
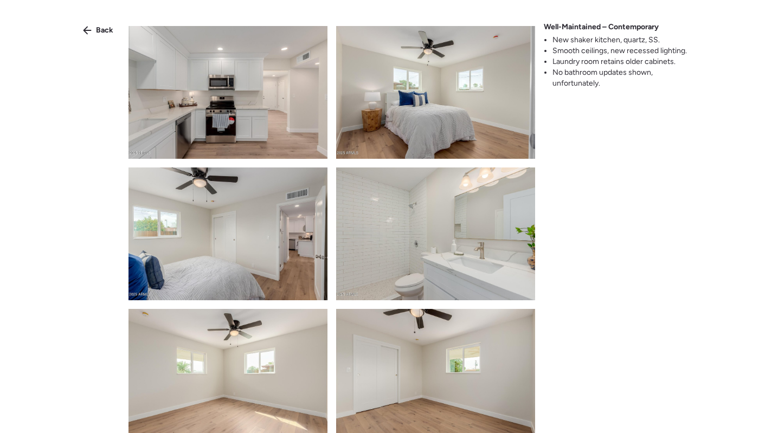
click at [459, 246] on img at bounding box center [435, 234] width 199 height 133
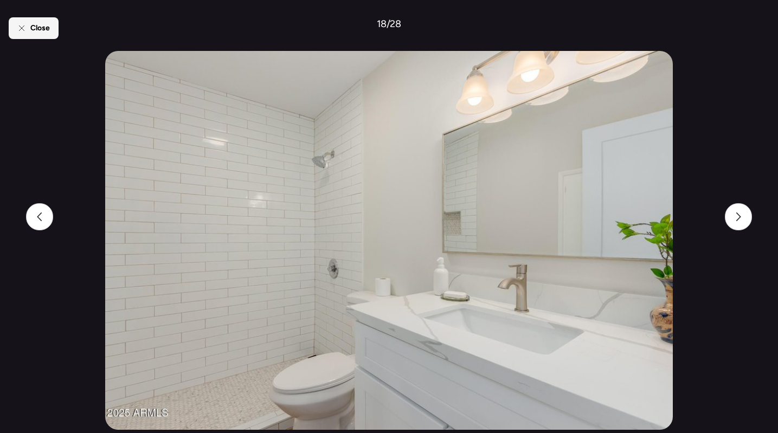
click at [40, 31] on span "Close" at bounding box center [40, 28] width 20 height 11
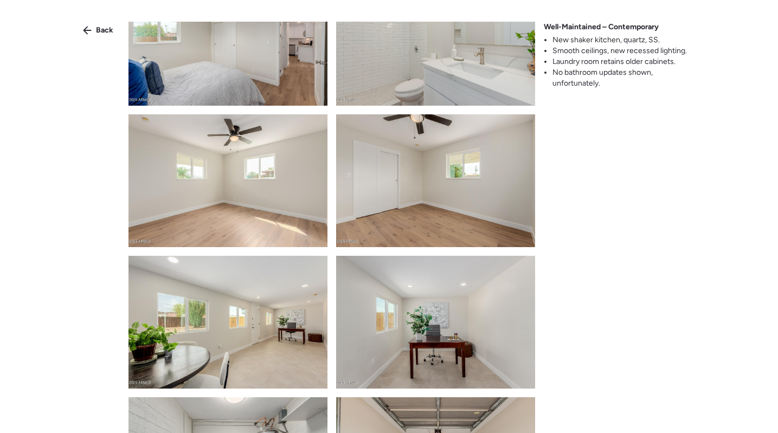
scroll to position [1034, 0]
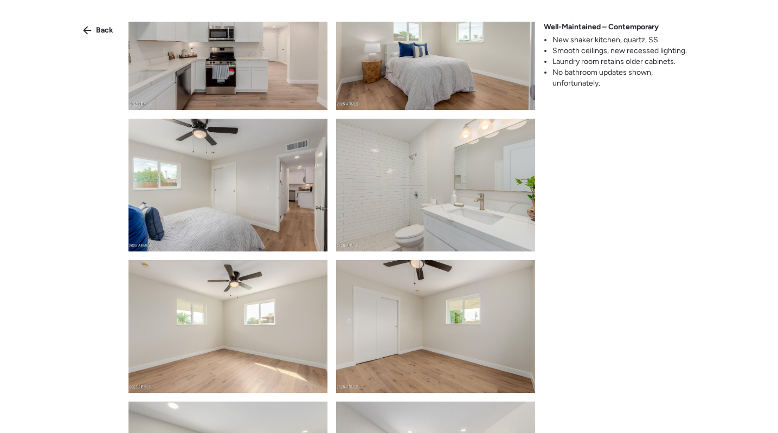
click at [417, 187] on img at bounding box center [435, 185] width 199 height 133
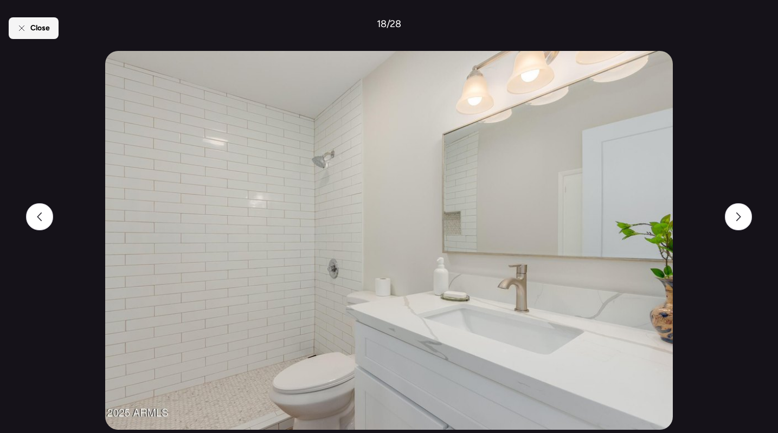
click at [28, 23] on div "Close" at bounding box center [34, 28] width 50 height 22
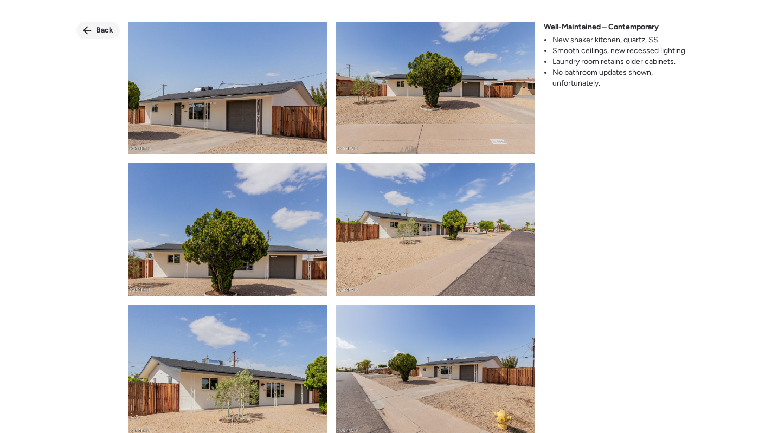
click at [98, 24] on div "Back" at bounding box center [97, 30] width 43 height 17
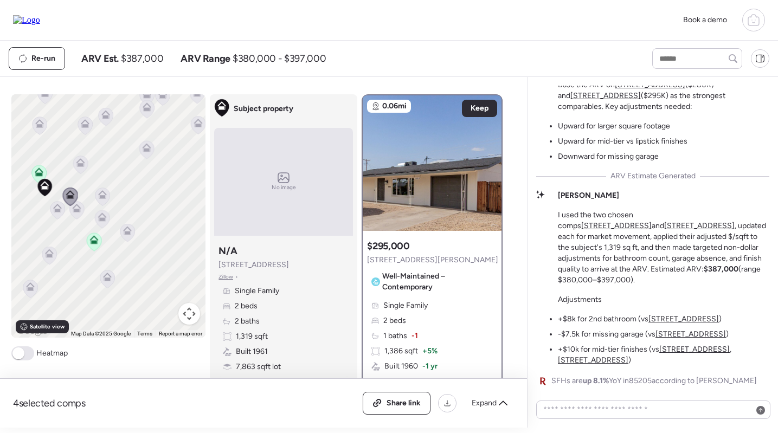
click at [439, 305] on div "Single Family 2 beds 1 baths -1 1,386 sqft + 5% Built 1960 -1 yr 7,979 sqft lot…" at bounding box center [432, 358] width 130 height 117
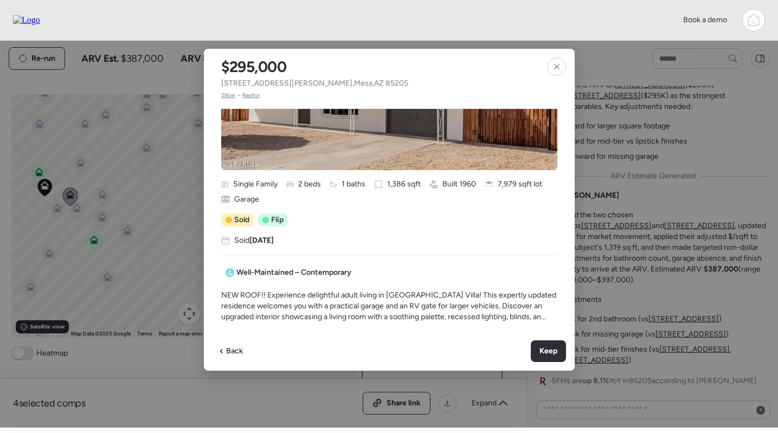
scroll to position [230, 0]
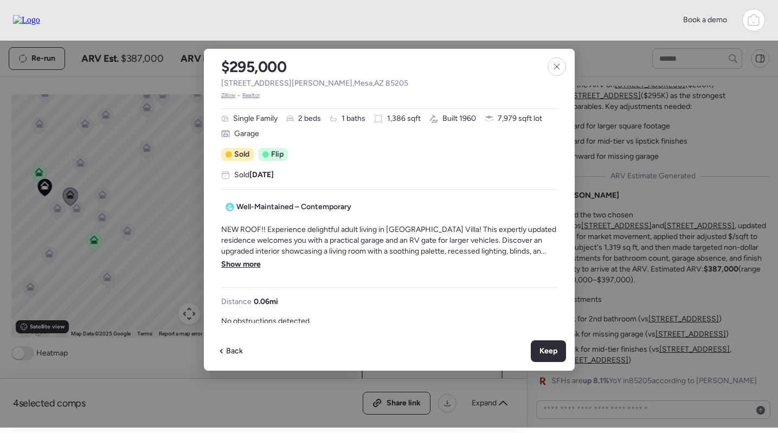
click at [229, 265] on span "Show more" at bounding box center [241, 264] width 40 height 11
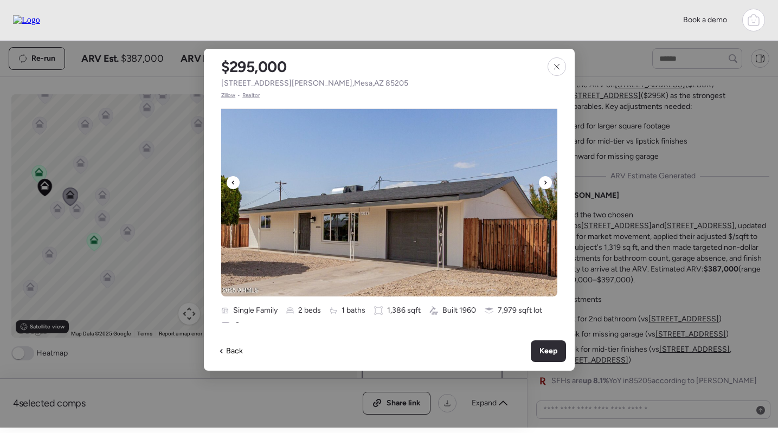
scroll to position [49, 0]
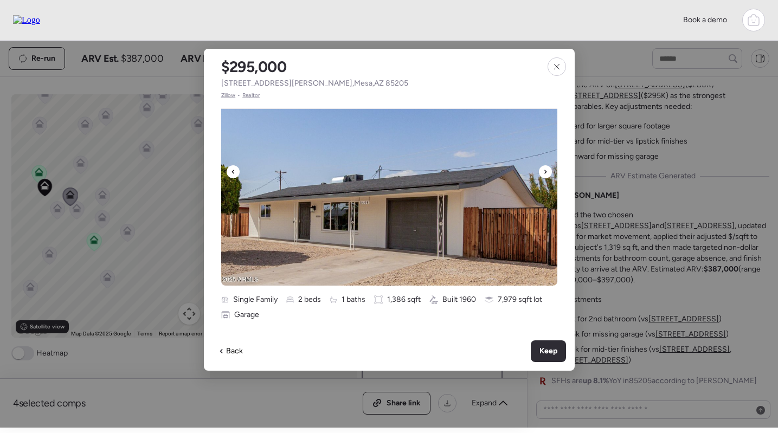
click at [477, 164] on img at bounding box center [389, 177] width 336 height 217
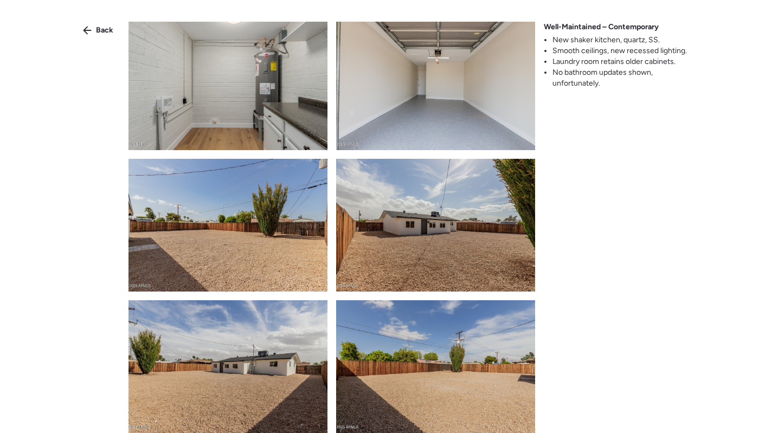
scroll to position [0, 0]
click at [96, 27] on span "Back" at bounding box center [104, 30] width 17 height 11
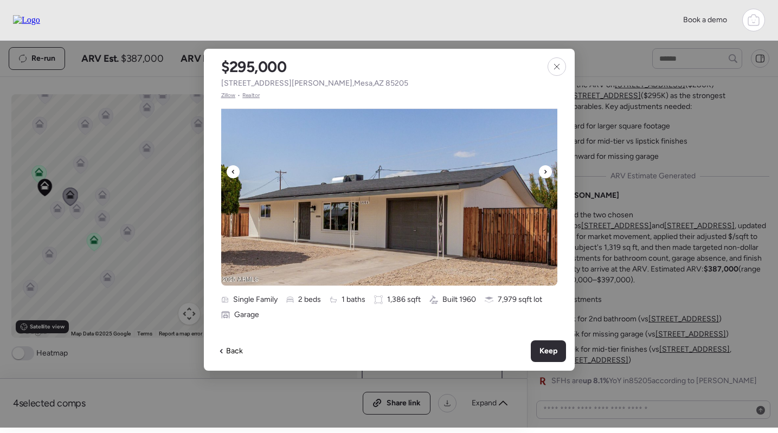
click at [445, 210] on img at bounding box center [389, 177] width 336 height 217
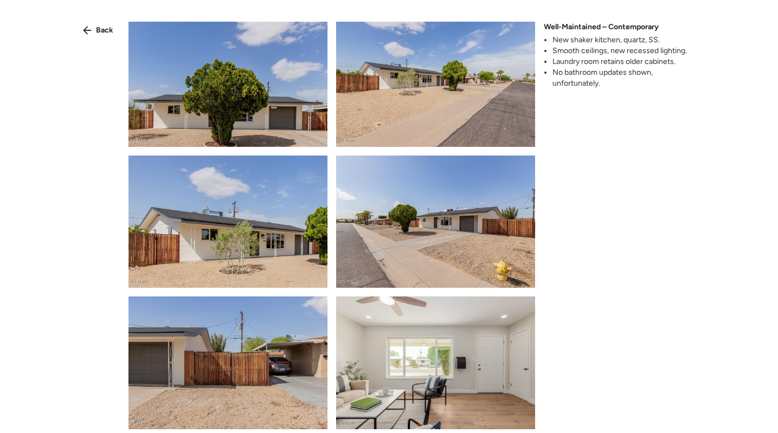
scroll to position [150, 0]
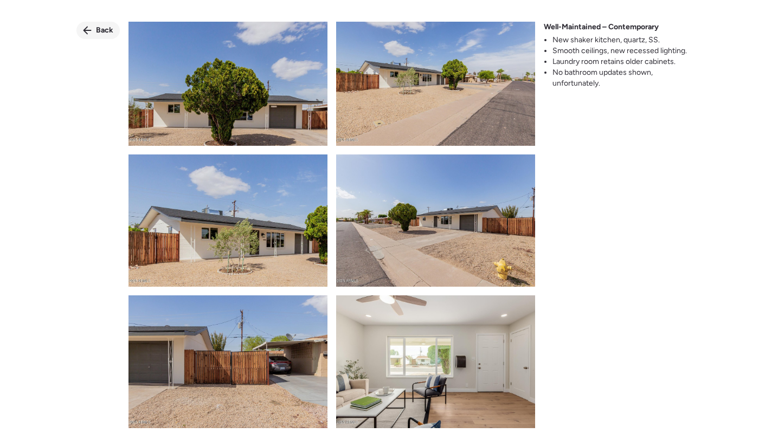
click at [100, 34] on span "Back" at bounding box center [104, 30] width 17 height 11
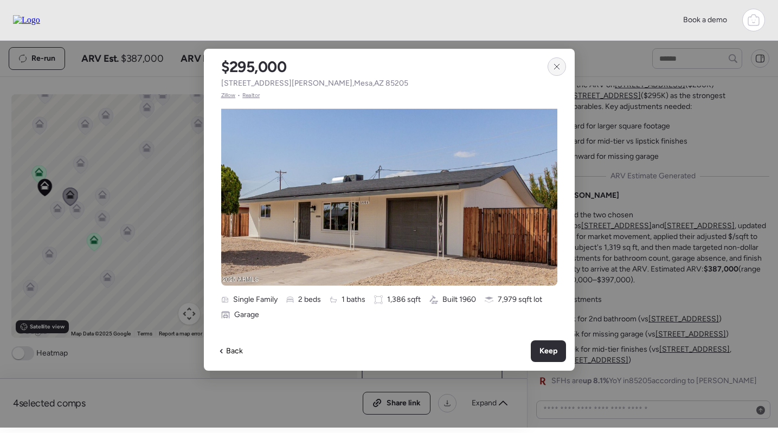
click at [553, 67] on icon at bounding box center [557, 66] width 9 height 9
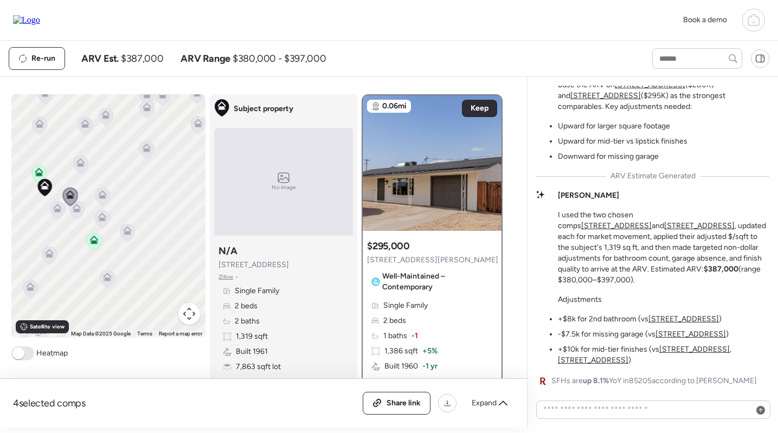
click at [91, 241] on icon at bounding box center [94, 241] width 7 height 3
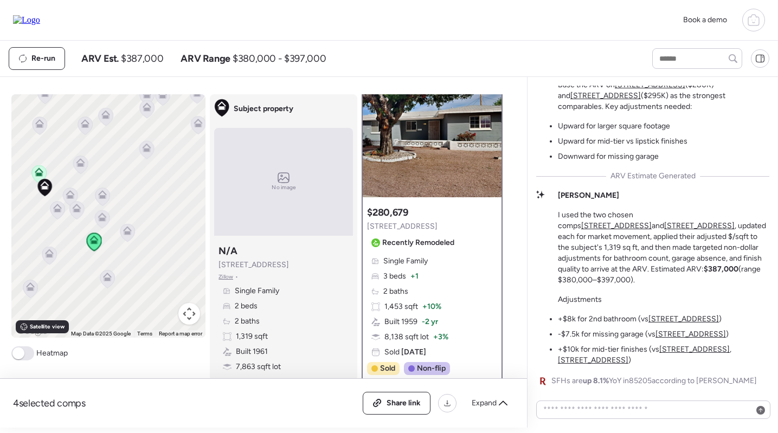
scroll to position [33, 0]
click at [429, 145] on img at bounding box center [432, 130] width 139 height 136
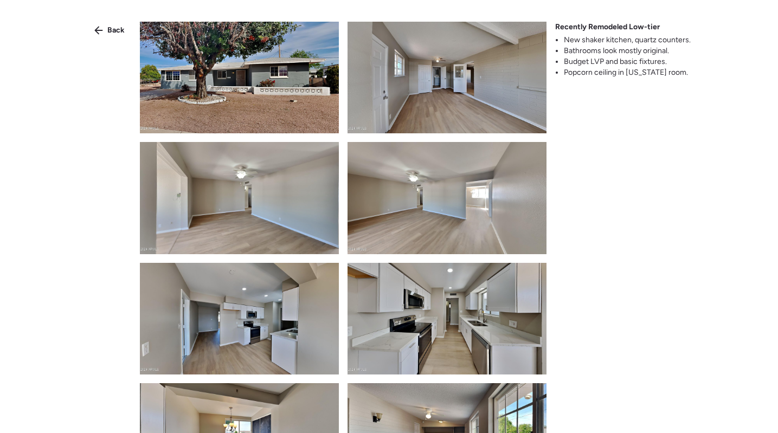
scroll to position [319, 0]
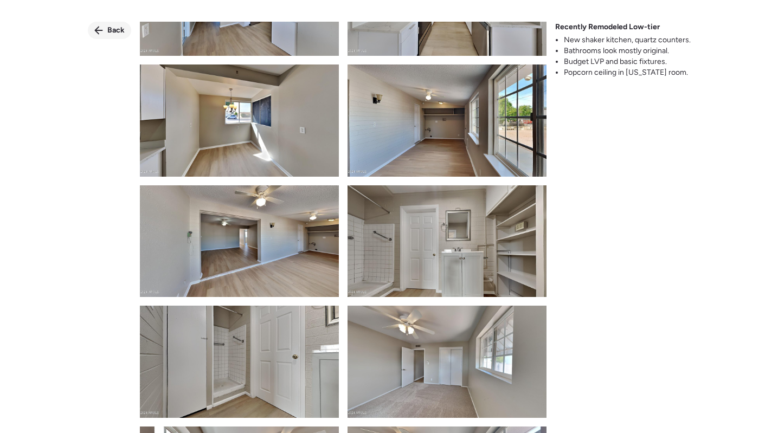
click at [113, 30] on span "Back" at bounding box center [115, 30] width 17 height 11
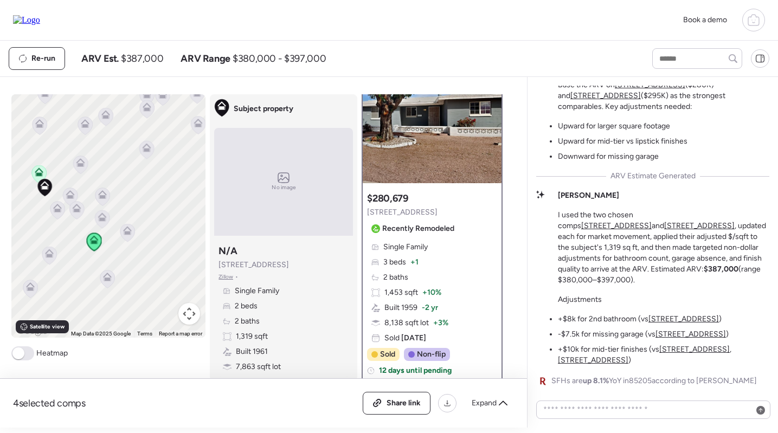
scroll to position [46, 0]
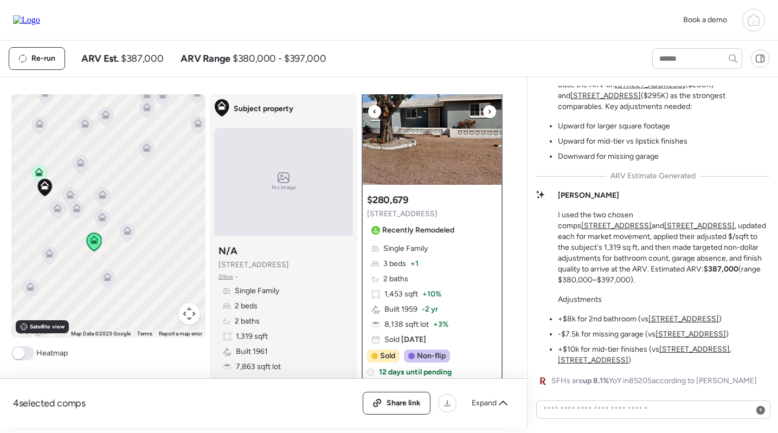
click at [444, 158] on img at bounding box center [432, 117] width 139 height 136
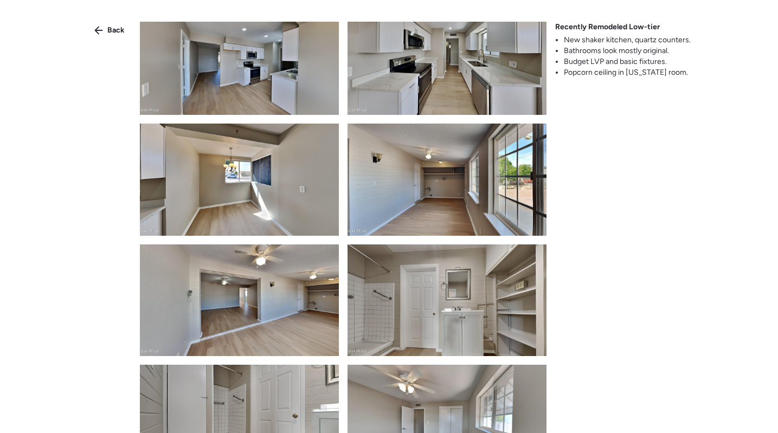
scroll to position [260, 0]
click at [114, 30] on span "Back" at bounding box center [115, 30] width 17 height 11
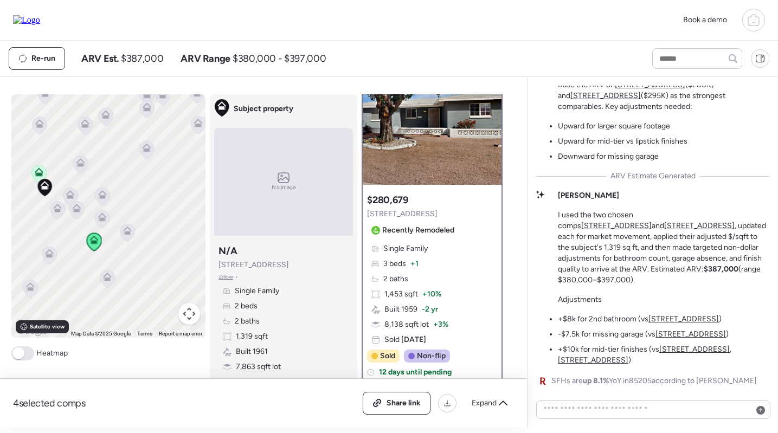
click at [72, 194] on icon at bounding box center [70, 194] width 9 height 9
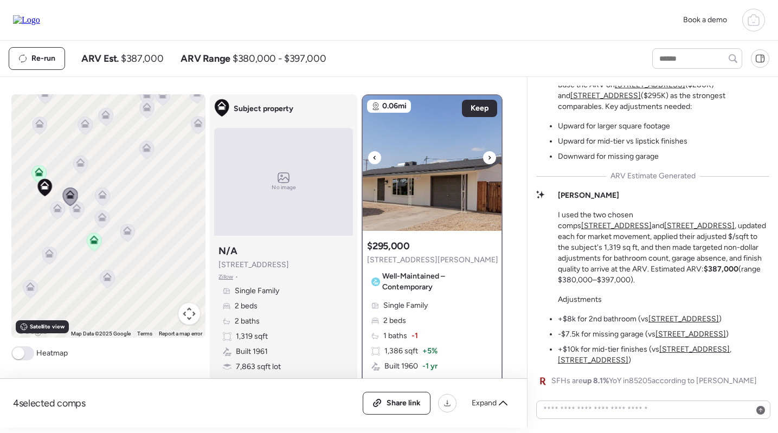
scroll to position [0, 0]
click at [448, 172] on img at bounding box center [432, 163] width 139 height 136
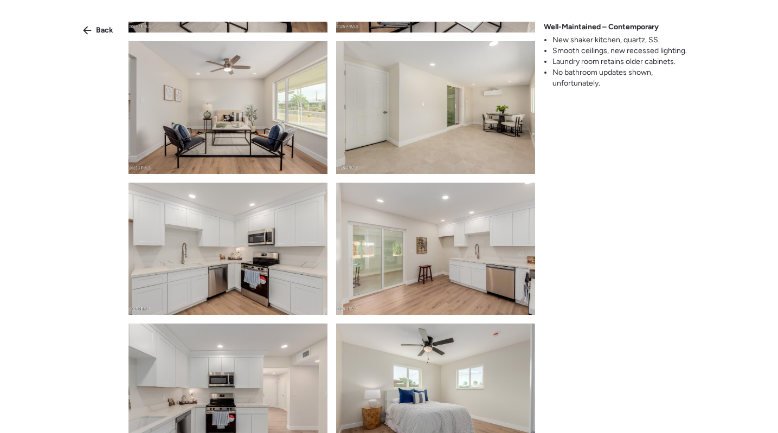
scroll to position [761, 0]
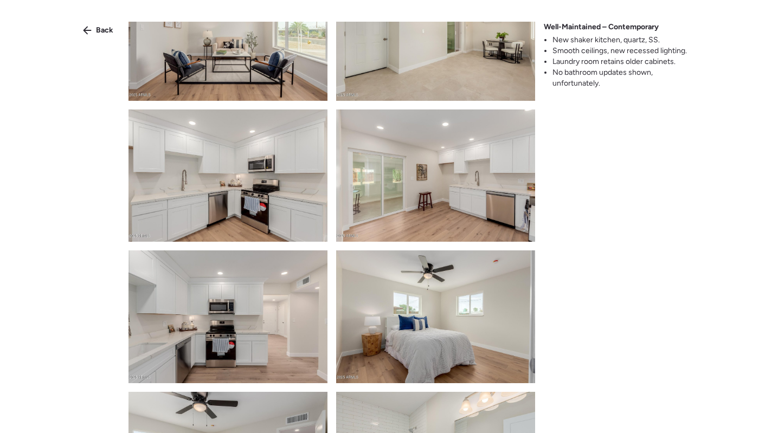
click at [448, 172] on img at bounding box center [435, 176] width 199 height 133
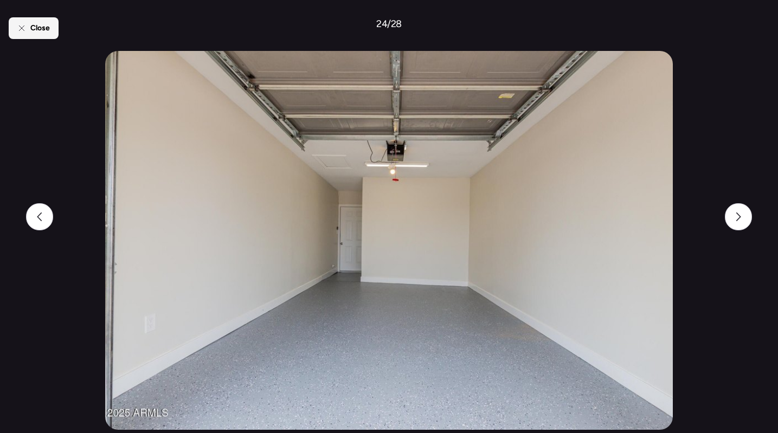
click at [45, 24] on span "Close" at bounding box center [40, 28] width 20 height 11
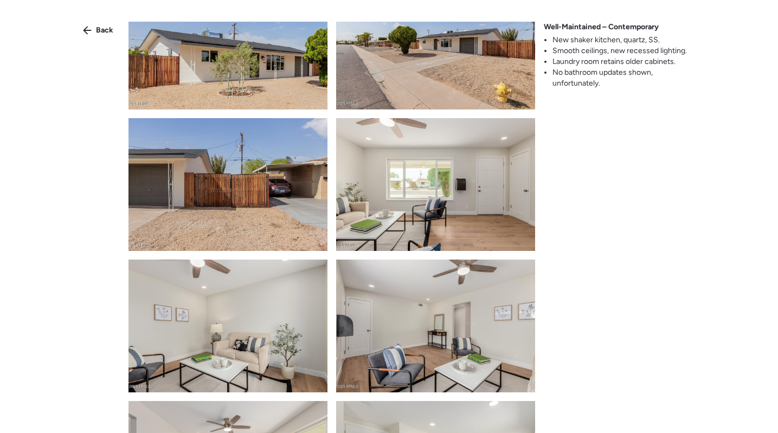
scroll to position [312, 0]
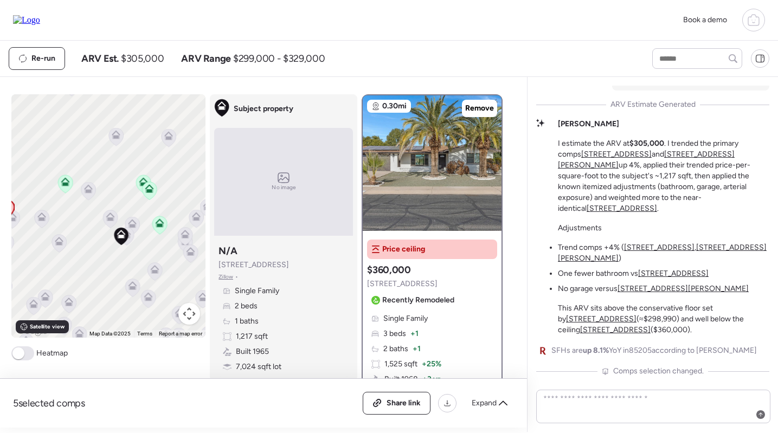
drag, startPoint x: 173, startPoint y: 245, endPoint x: 144, endPoint y: 245, distance: 29.3
click at [144, 245] on div "To navigate, press the arrow keys. To activate drag with keyboard, press Alt + …" at bounding box center [108, 215] width 195 height 243
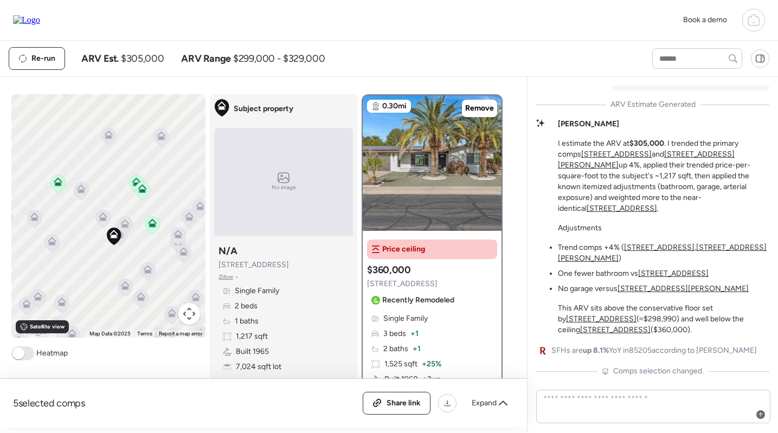
click at [153, 227] on icon at bounding box center [152, 224] width 7 height 3
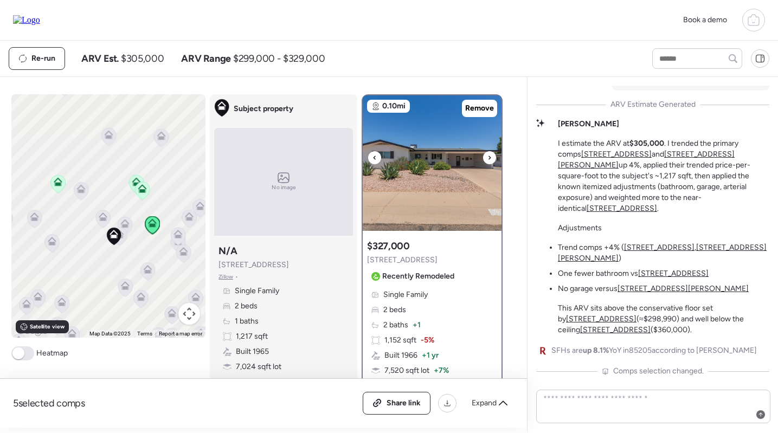
click at [422, 186] on img at bounding box center [432, 163] width 139 height 136
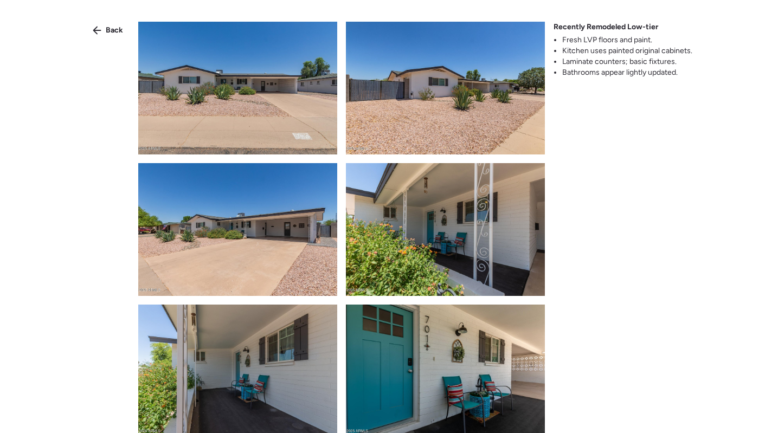
scroll to position [492, 0]
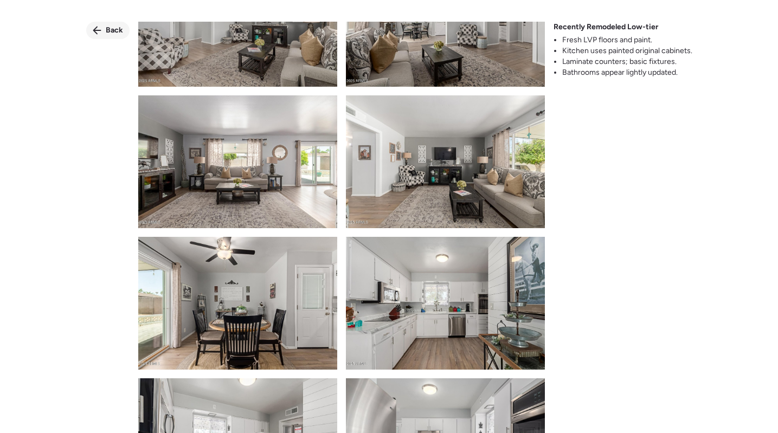
click at [111, 31] on span "Back" at bounding box center [114, 30] width 17 height 11
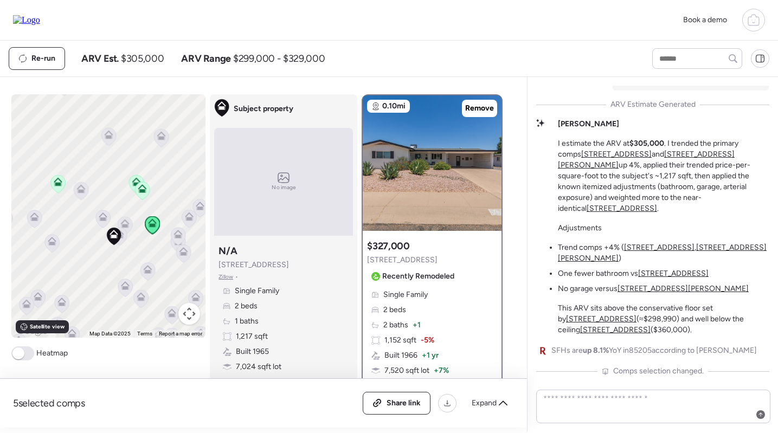
click at [147, 273] on icon at bounding box center [147, 271] width 7 height 3
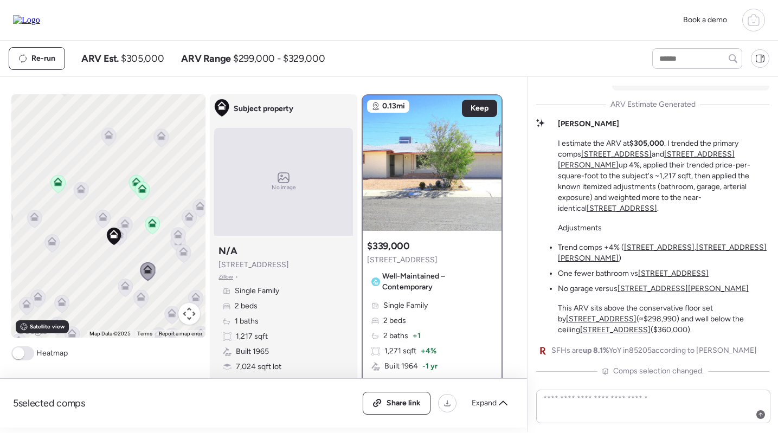
click at [186, 239] on div "To navigate, press the arrow keys. To activate drag with keyboard, press Alt + …" at bounding box center [108, 215] width 195 height 243
click at [184, 255] on icon at bounding box center [183, 253] width 7 height 3
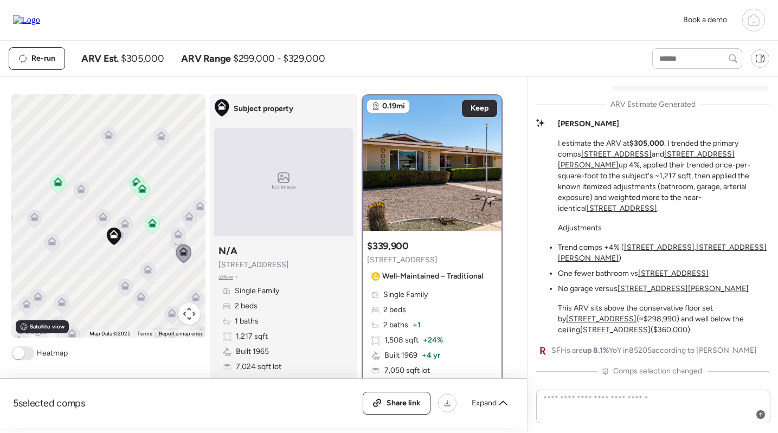
click at [178, 233] on icon at bounding box center [178, 234] width 9 height 9
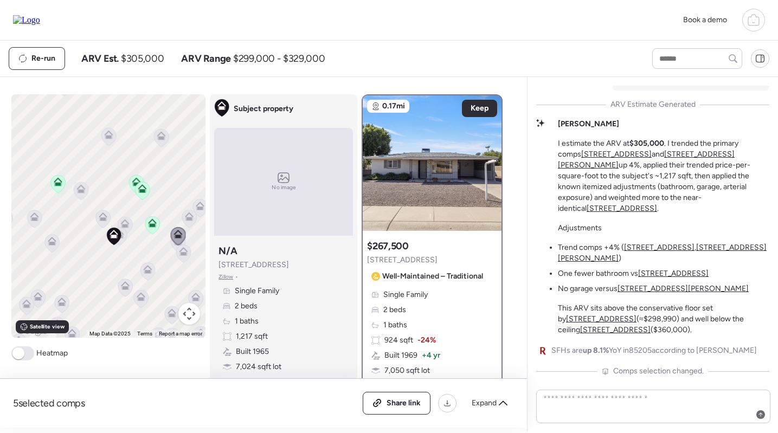
click at [128, 226] on icon at bounding box center [125, 223] width 9 height 9
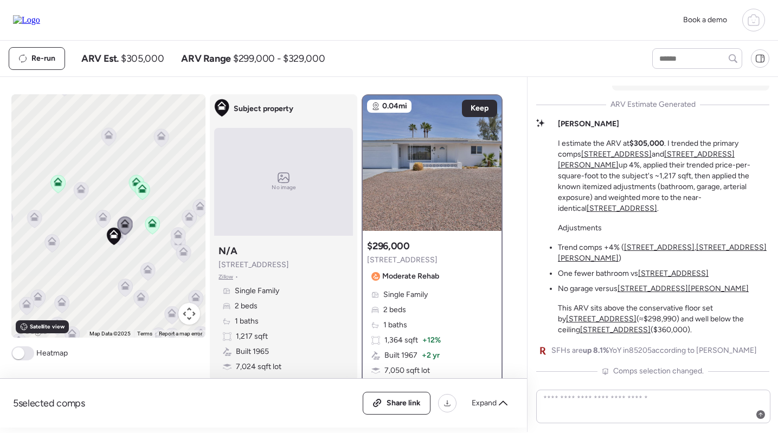
click at [126, 241] on icon at bounding box center [119, 236] width 15 height 18
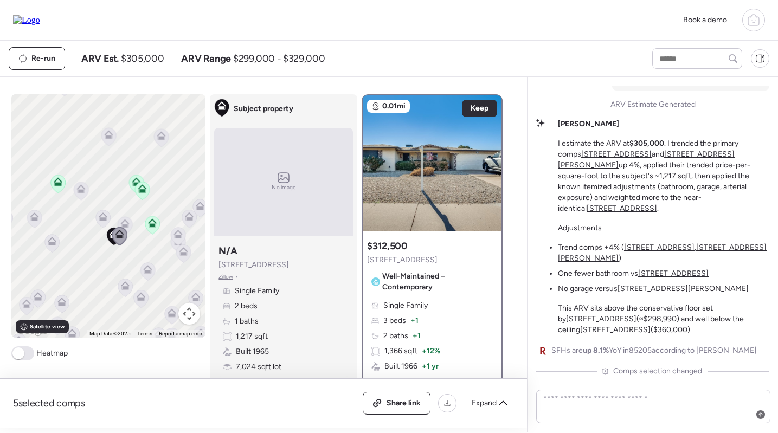
click at [106, 222] on icon at bounding box center [103, 219] width 15 height 18
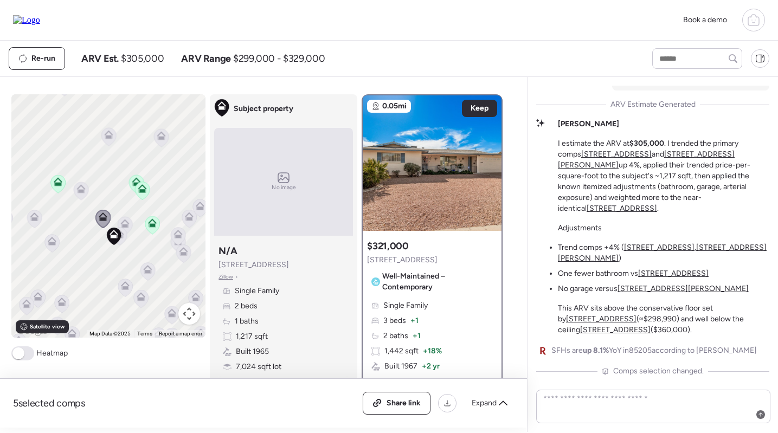
click at [84, 189] on icon at bounding box center [81, 188] width 9 height 9
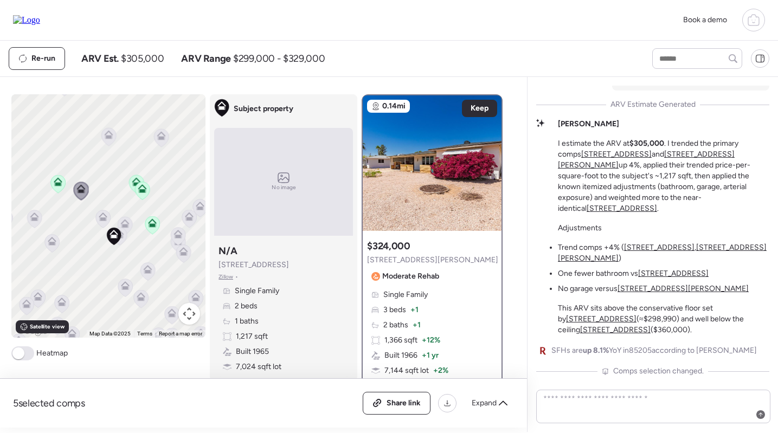
click at [52, 238] on icon at bounding box center [52, 239] width 8 height 5
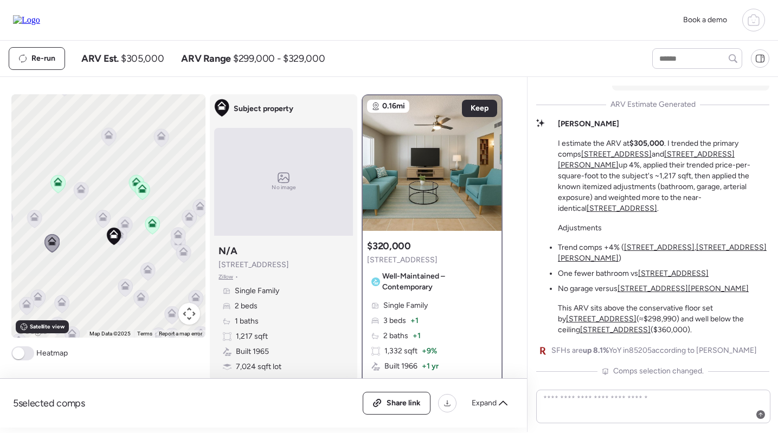
click at [57, 185] on icon at bounding box center [57, 183] width 7 height 3
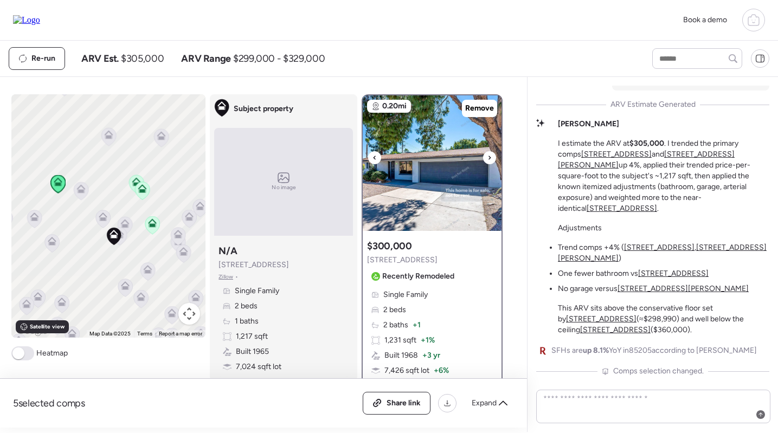
click at [431, 222] on img at bounding box center [432, 163] width 139 height 136
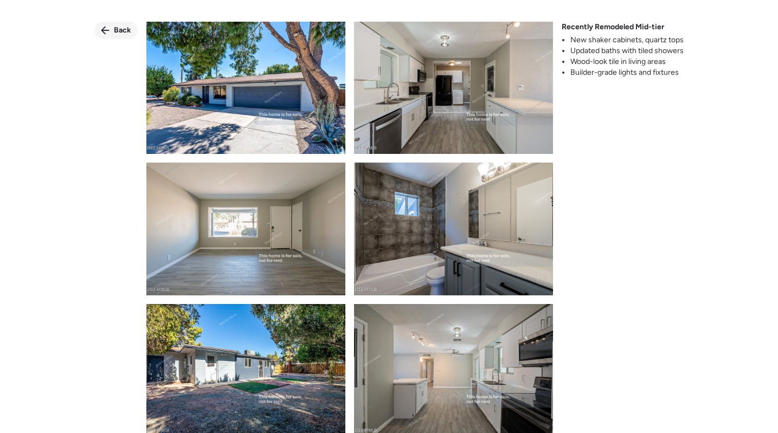
click at [116, 27] on span "Back" at bounding box center [122, 30] width 17 height 11
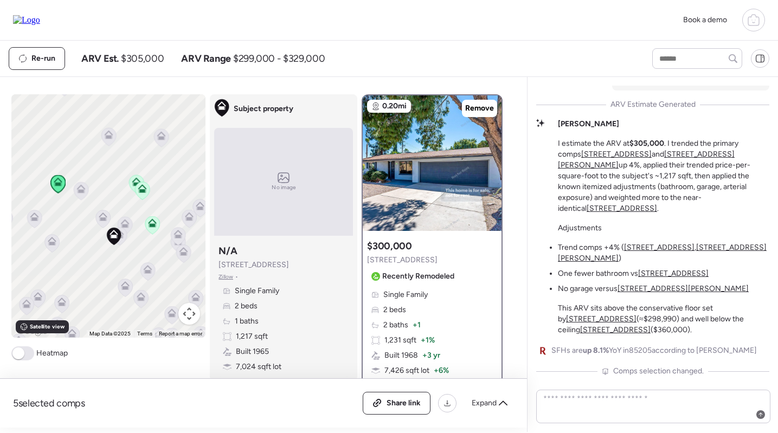
click at [55, 239] on icon at bounding box center [52, 241] width 9 height 9
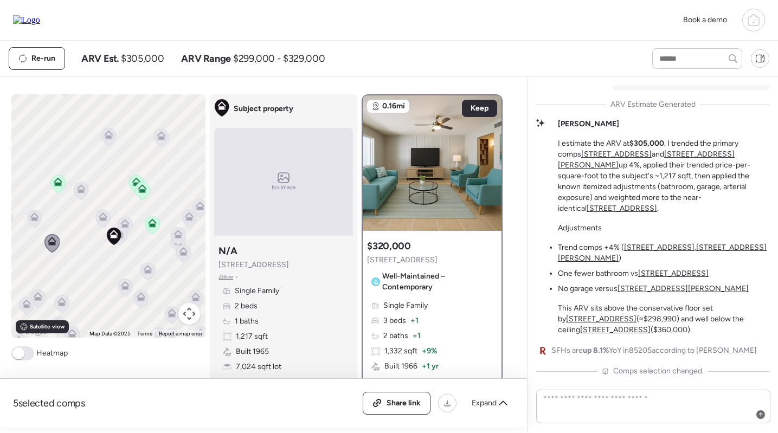
click at [28, 205] on div "To navigate, press the arrow keys. To activate drag with keyboard, press Alt + …" at bounding box center [108, 215] width 195 height 243
click at [30, 207] on div "To navigate, press the arrow keys. To activate drag with keyboard, press Alt + …" at bounding box center [108, 215] width 195 height 243
click at [32, 224] on icon at bounding box center [34, 219] width 15 height 18
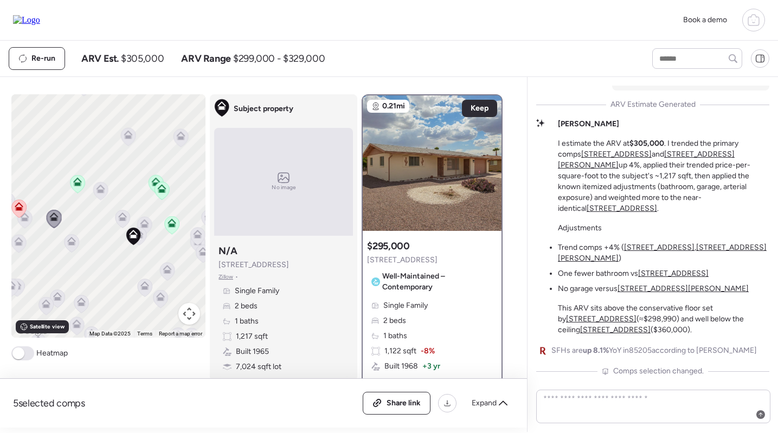
drag, startPoint x: 89, startPoint y: 244, endPoint x: 110, endPoint y: 244, distance: 20.6
click at [110, 244] on div "To navigate, press the arrow keys. To activate drag with keyboard, press Alt + …" at bounding box center [108, 215] width 195 height 243
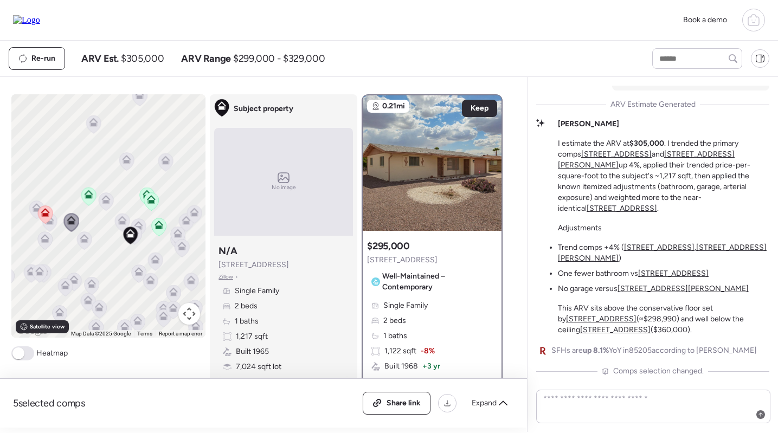
click at [43, 217] on icon at bounding box center [45, 215] width 15 height 18
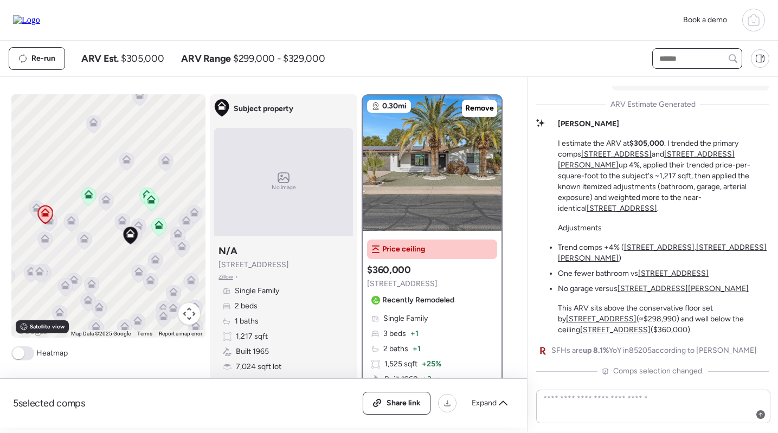
click at [677, 60] on input "text" at bounding box center [697, 58] width 80 height 15
type input "****"
click at [675, 84] on span "[STREET_ADDRESS]" at bounding box center [692, 78] width 70 height 11
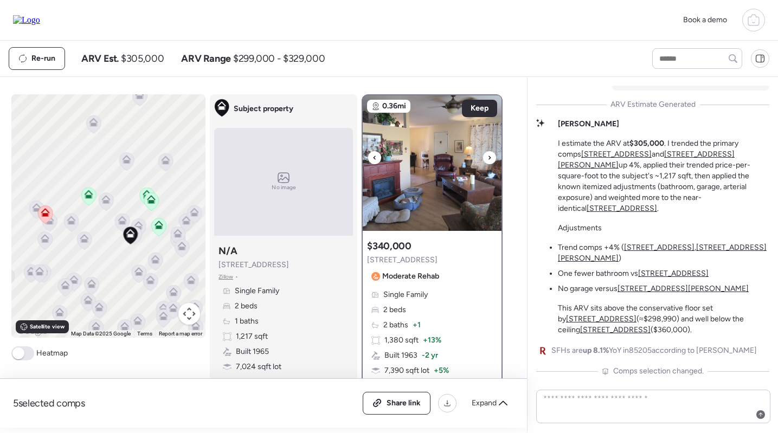
click at [421, 200] on img at bounding box center [432, 163] width 139 height 136
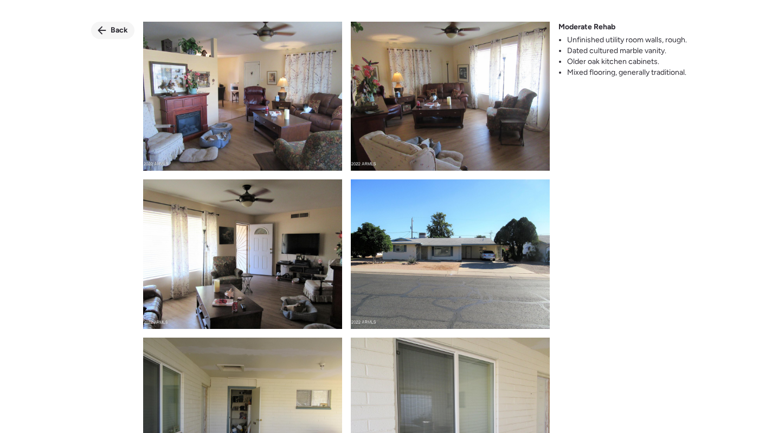
click at [107, 28] on div "Back" at bounding box center [112, 30] width 43 height 17
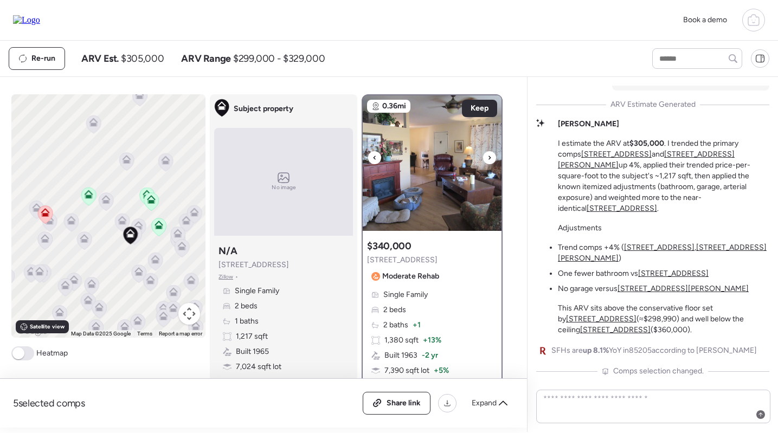
click at [413, 163] on img at bounding box center [432, 163] width 139 height 136
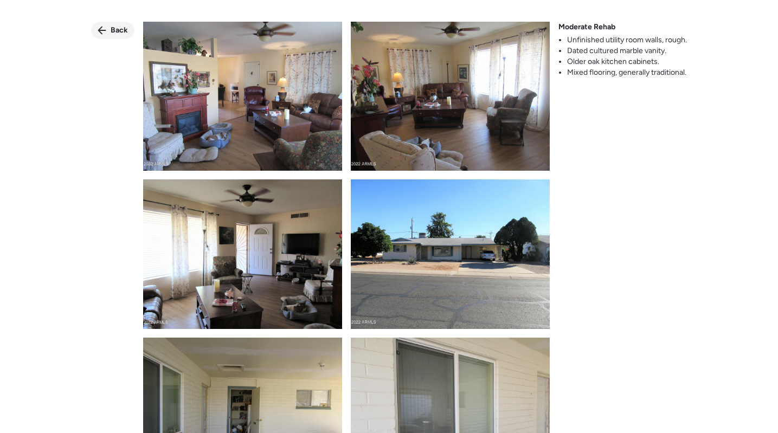
click at [111, 25] on span "Back" at bounding box center [119, 30] width 17 height 11
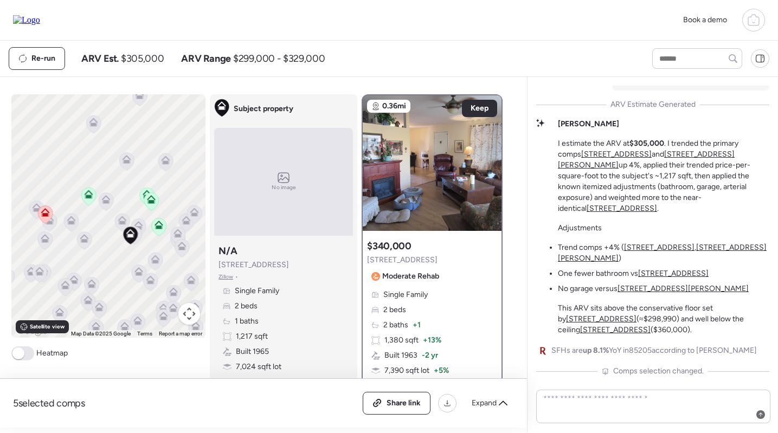
click at [158, 227] on icon at bounding box center [158, 227] width 7 height 3
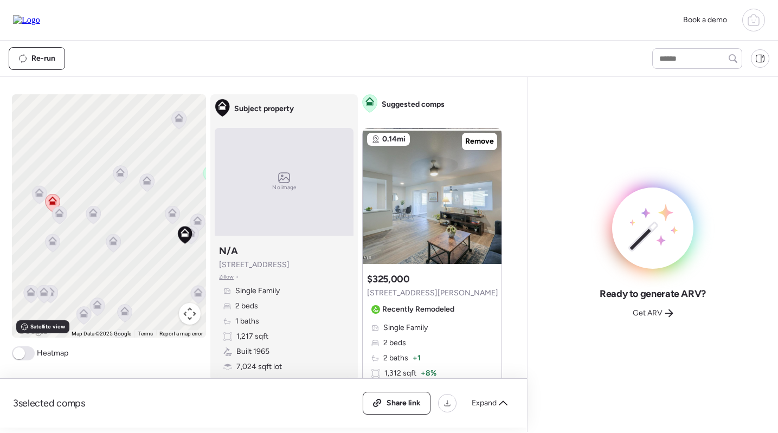
click at [50, 203] on icon at bounding box center [52, 202] width 7 height 3
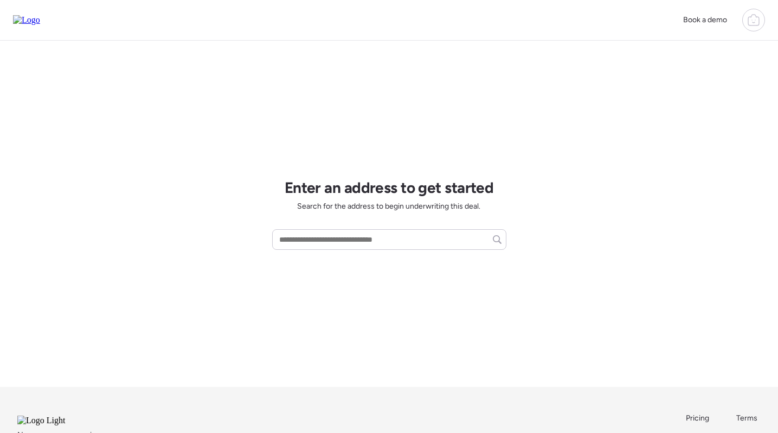
click at [743, 28] on div "Book a demo" at bounding box center [721, 20] width 88 height 23
click at [746, 26] on div at bounding box center [753, 20] width 23 height 23
click at [522, 75] on div at bounding box center [389, 186] width 778 height 433
click at [755, 20] on icon at bounding box center [753, 20] width 13 height 13
click at [545, 204] on div at bounding box center [389, 186] width 778 height 433
